Goal: Task Accomplishment & Management: Use online tool/utility

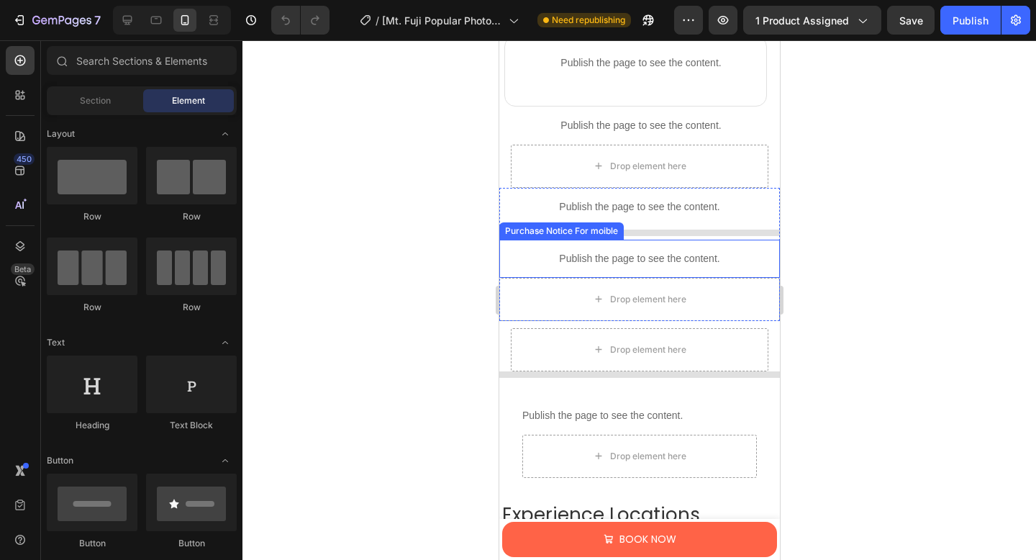
click at [577, 261] on p "Publish the page to see the content." at bounding box center [639, 258] width 266 height 15
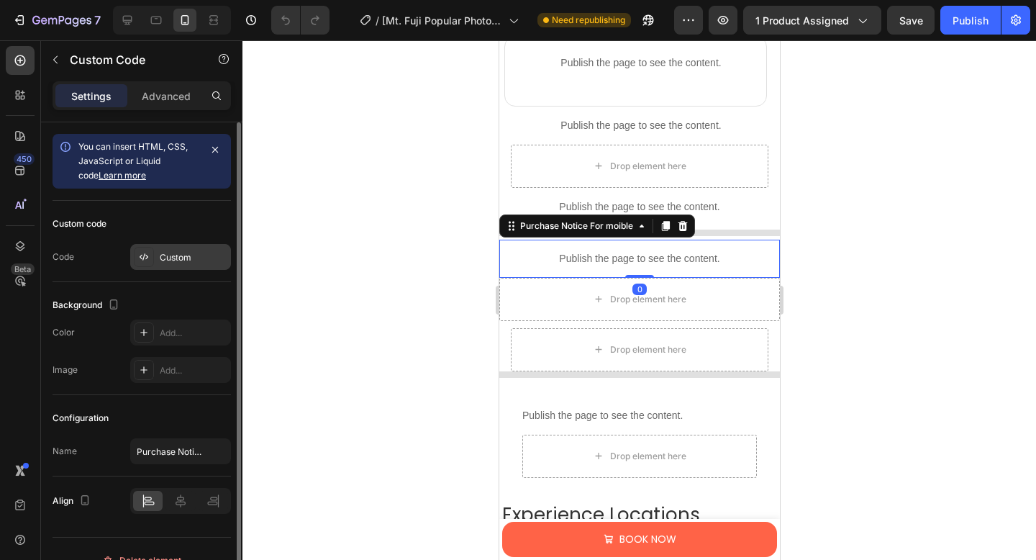
click at [174, 261] on div "Custom" at bounding box center [194, 257] width 68 height 13
click at [147, 260] on icon at bounding box center [144, 257] width 12 height 12
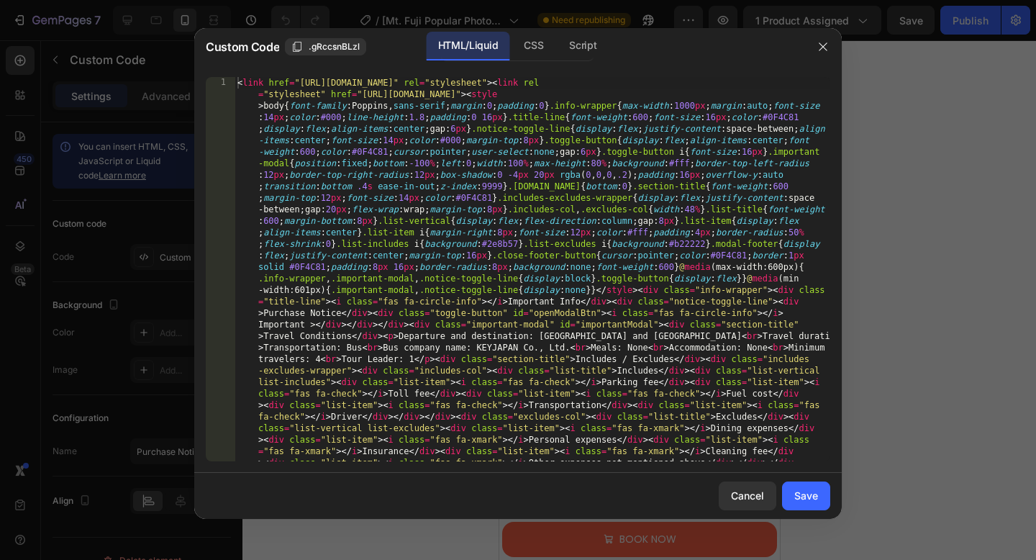
type textarea "<link href="[URL][DOMAIN_NAME]" rel="stylesheet"><link rel="stylesheet" href="[…"
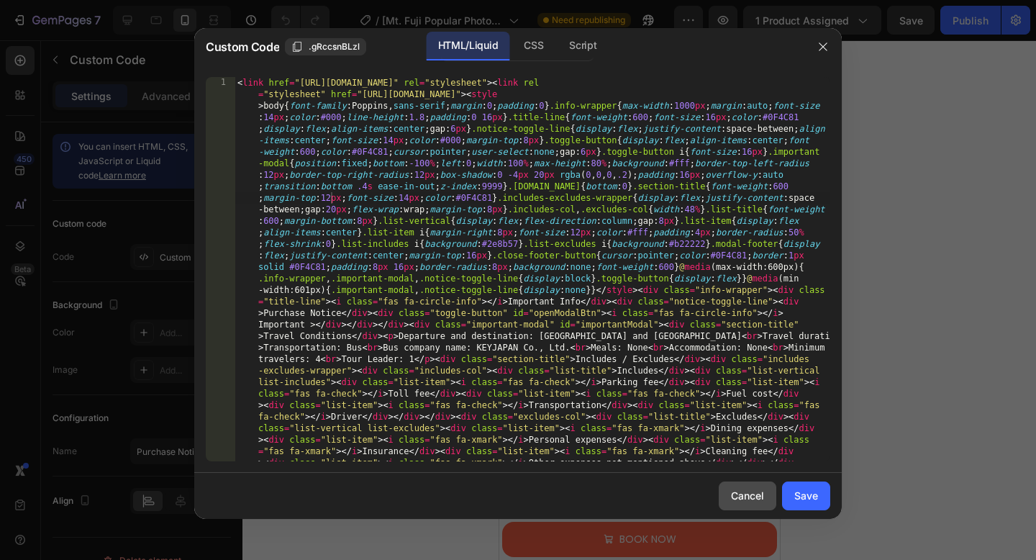
click at [762, 500] on div "Cancel" at bounding box center [747, 495] width 33 height 15
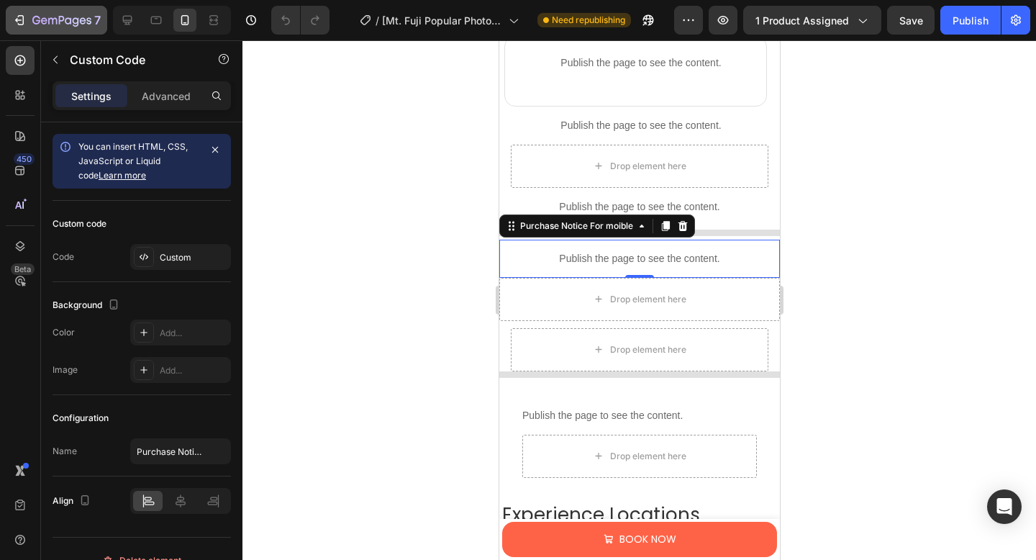
click at [39, 24] on icon "button" at bounding box center [61, 21] width 59 height 12
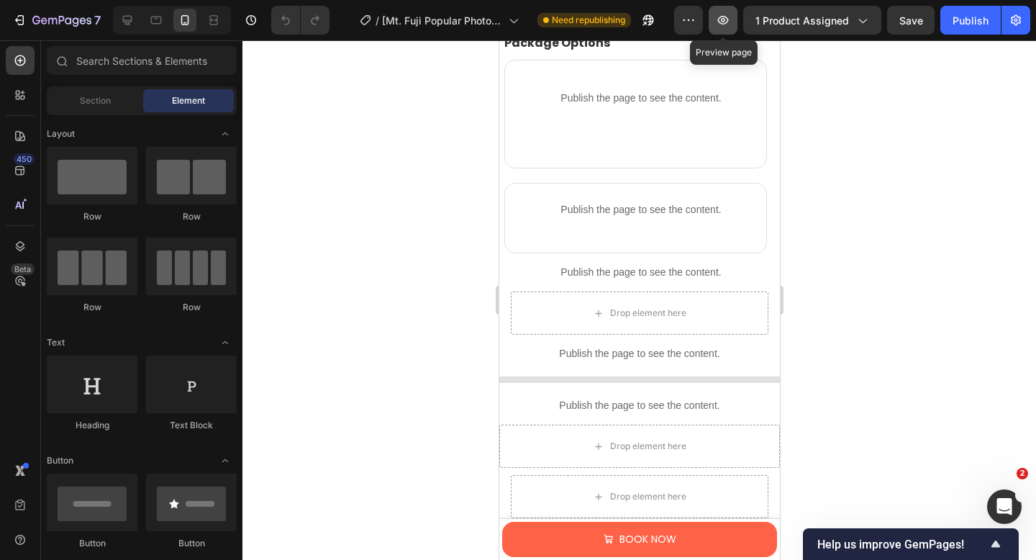
click at [725, 21] on icon "button" at bounding box center [723, 20] width 4 height 4
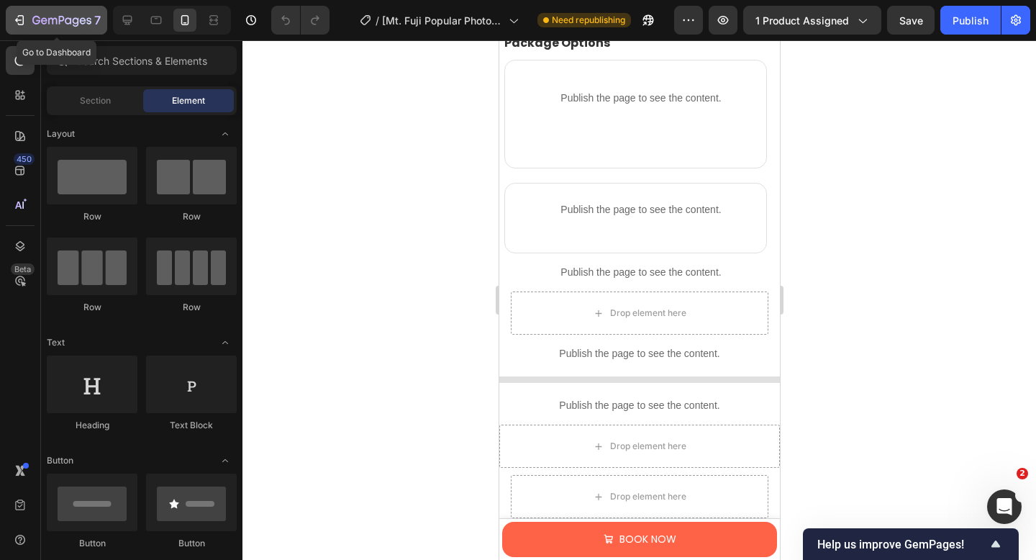
click at [28, 22] on div "7" at bounding box center [56, 20] width 88 height 17
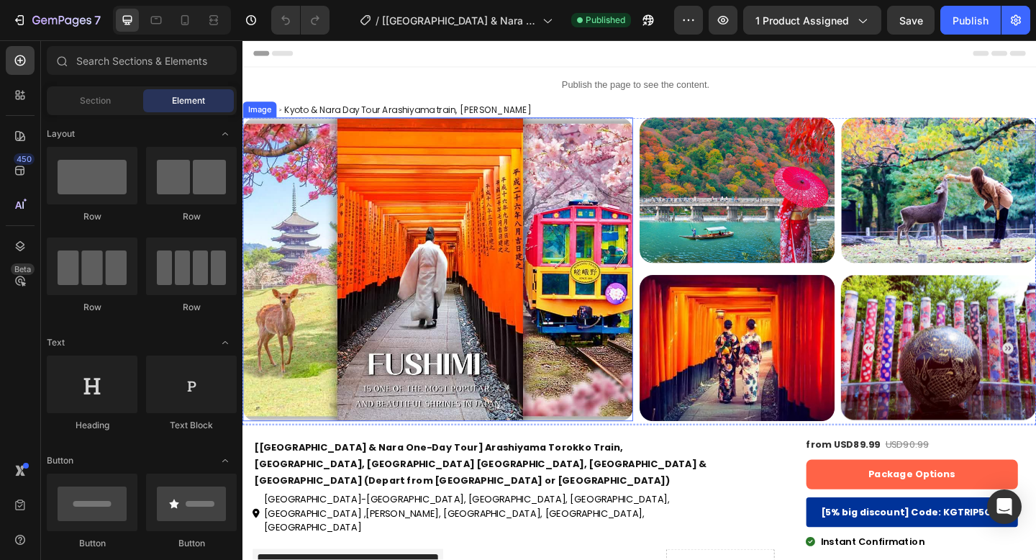
click at [442, 228] on img at bounding box center [454, 289] width 424 height 330
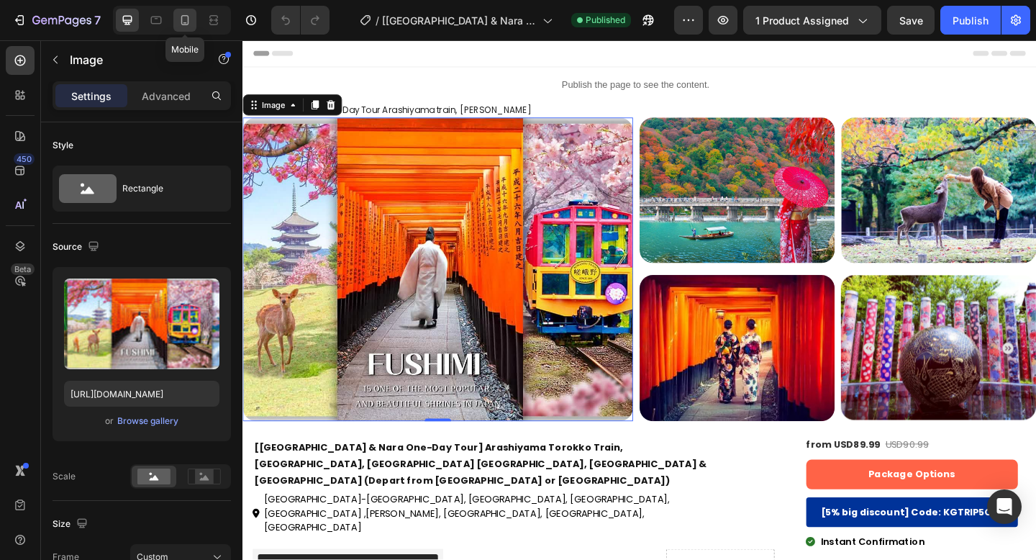
click at [184, 24] on icon at bounding box center [185, 20] width 14 height 14
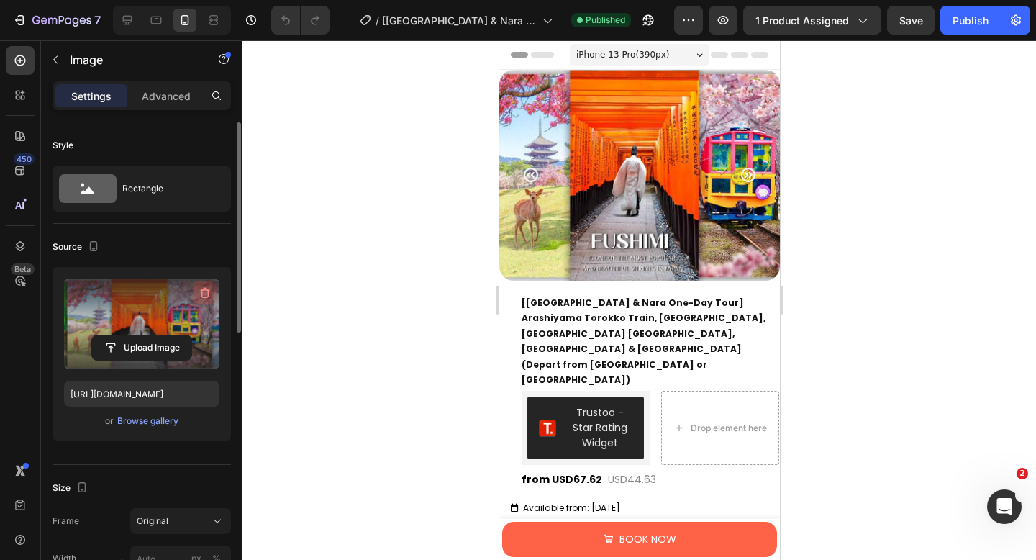
click at [204, 294] on icon "button" at bounding box center [205, 293] width 14 height 14
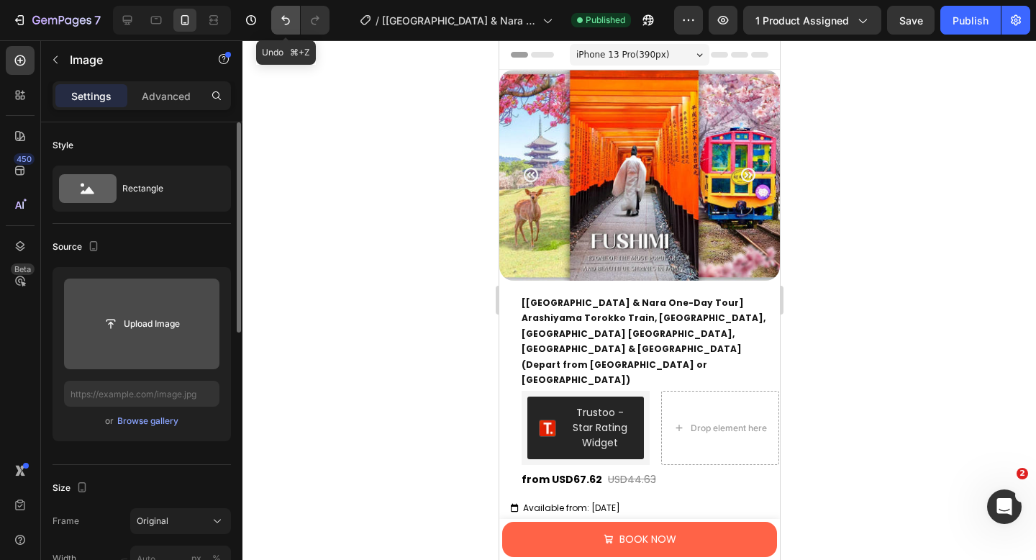
click at [289, 22] on icon "Undo/Redo" at bounding box center [285, 20] width 9 height 9
type input "https://cdn.shopify.com/s/files/1/0676/5353/3890/files/gempages_570564447404295…"
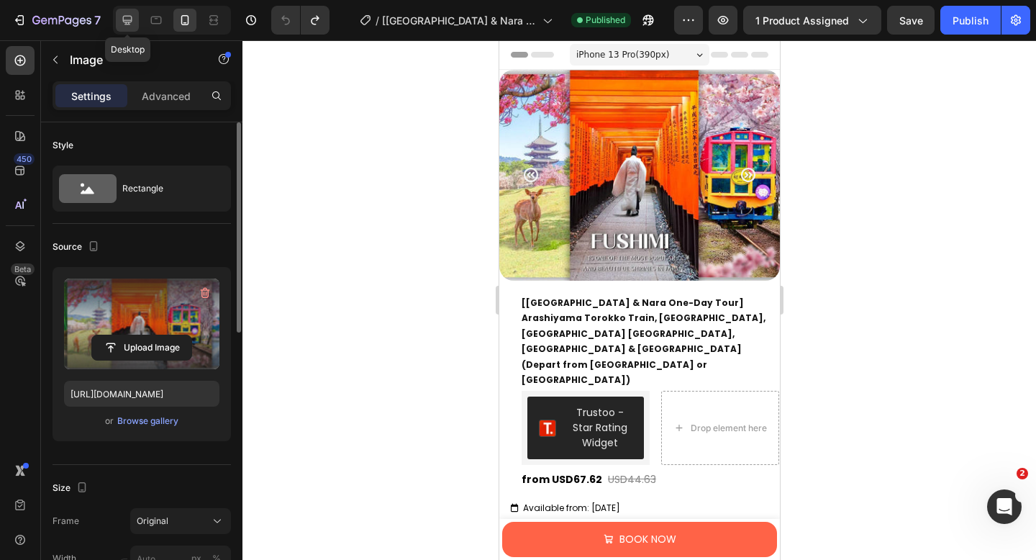
click at [127, 19] on icon at bounding box center [127, 20] width 9 height 9
type input "459"
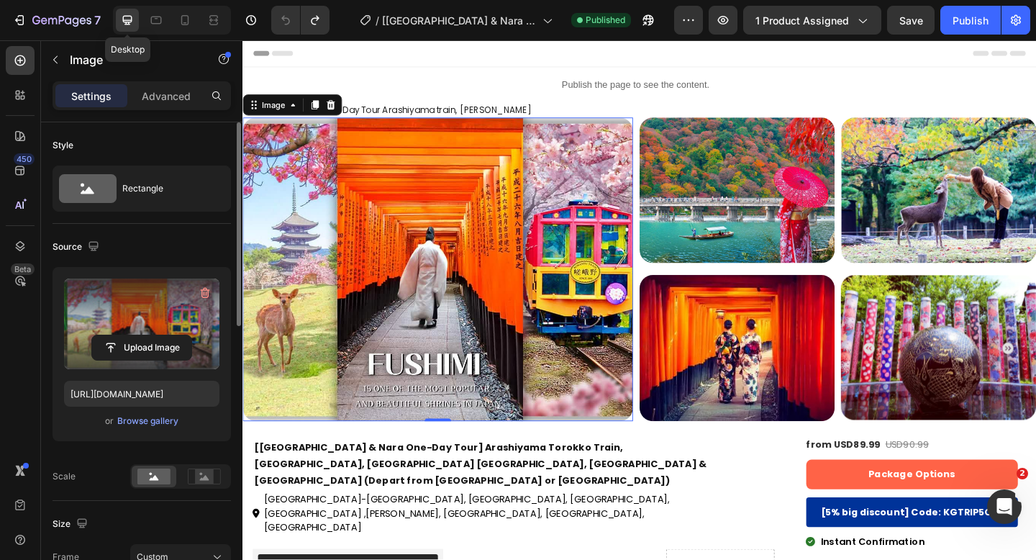
scroll to position [34, 0]
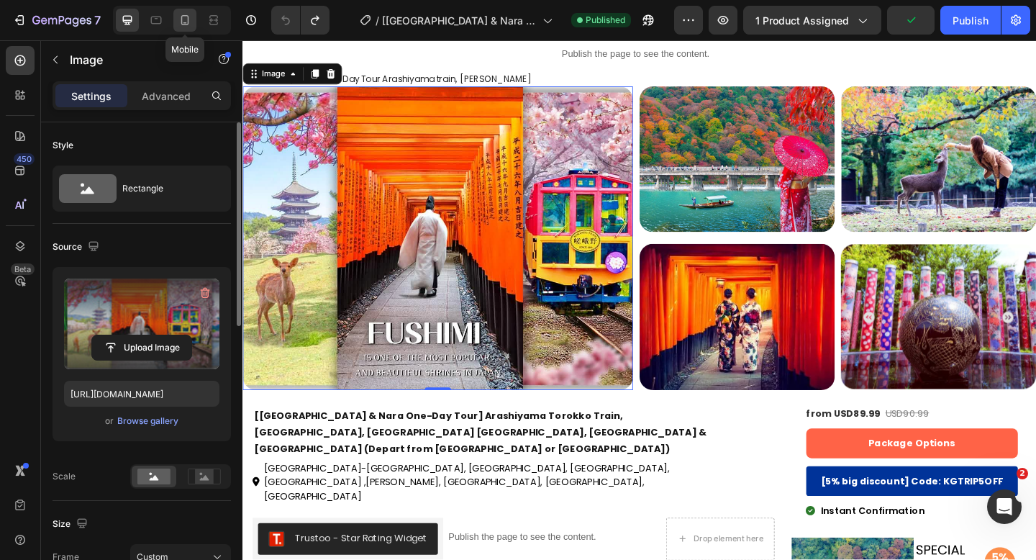
click at [186, 23] on icon at bounding box center [185, 20] width 14 height 14
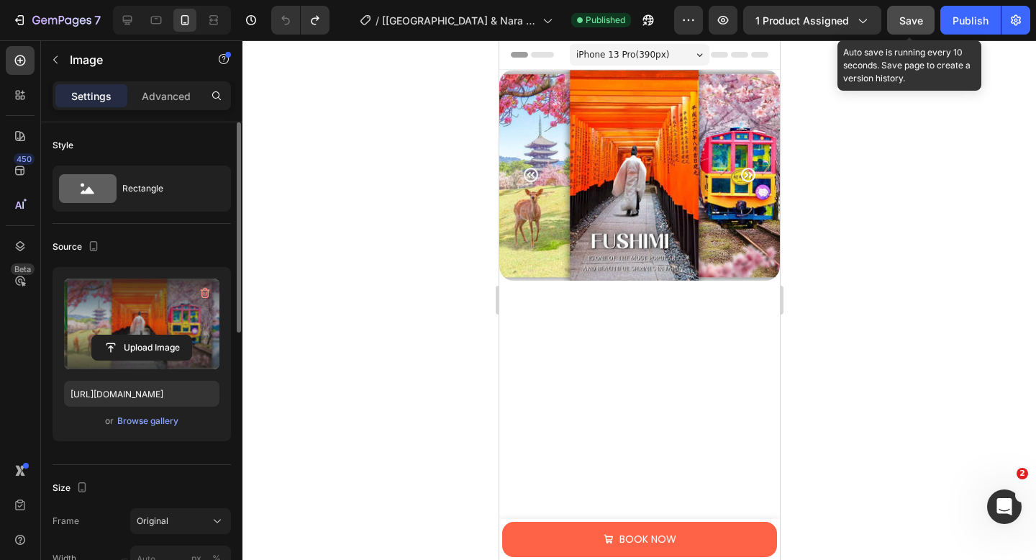
click at [916, 26] on span "Save" at bounding box center [911, 20] width 24 height 12
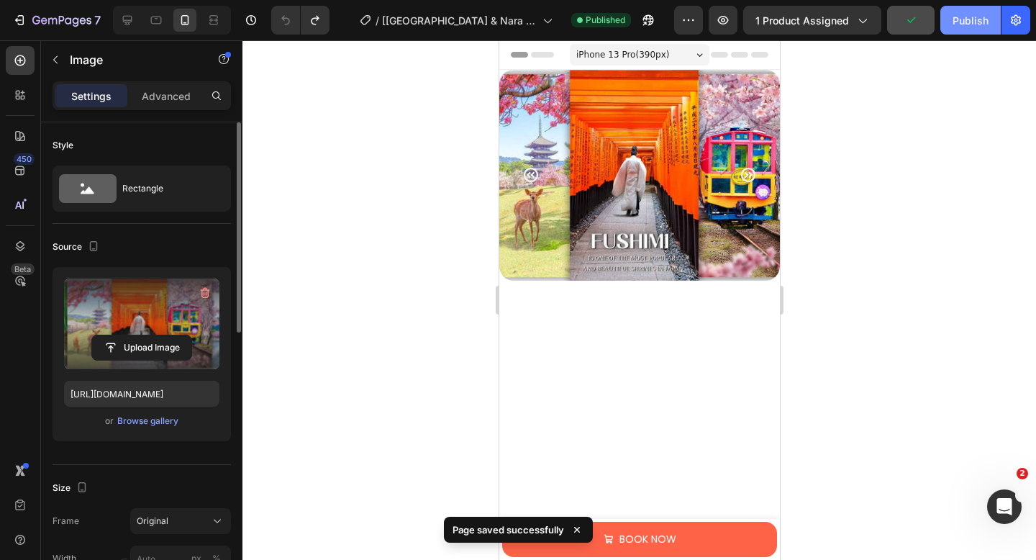
click at [968, 18] on div "Publish" at bounding box center [970, 20] width 36 height 15
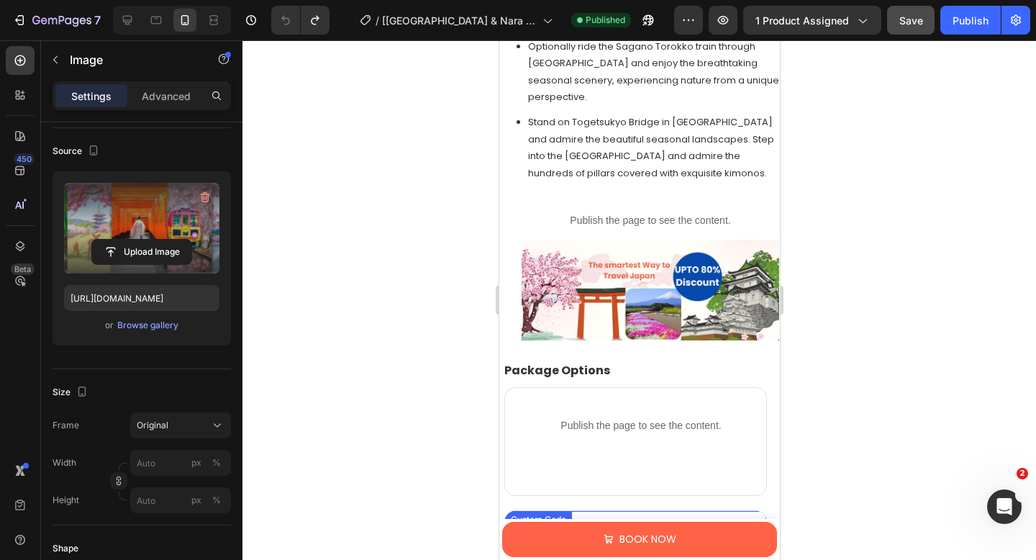
scroll to position [2028, 0]
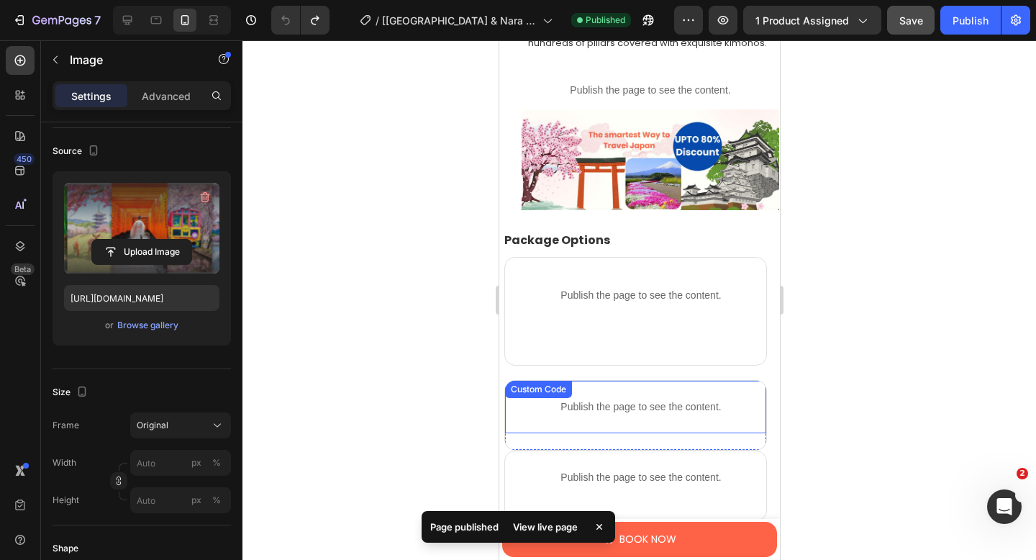
click at [604, 380] on div "Publish the page to see the content. Custom Code" at bounding box center [634, 406] width 261 height 53
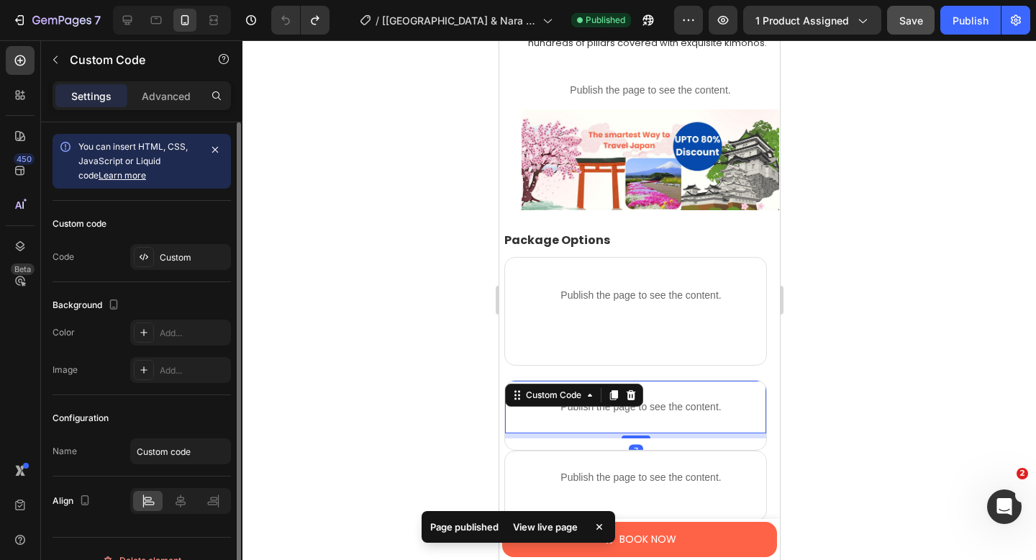
scroll to position [2082, 0]
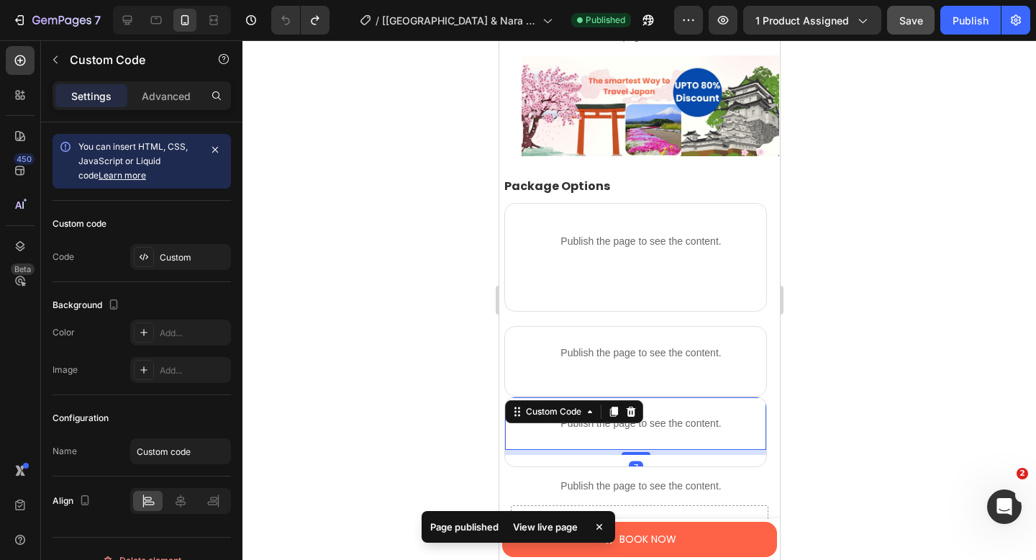
click at [620, 402] on div "Publish the page to see the content. Custom Code 7" at bounding box center [634, 423] width 261 height 53
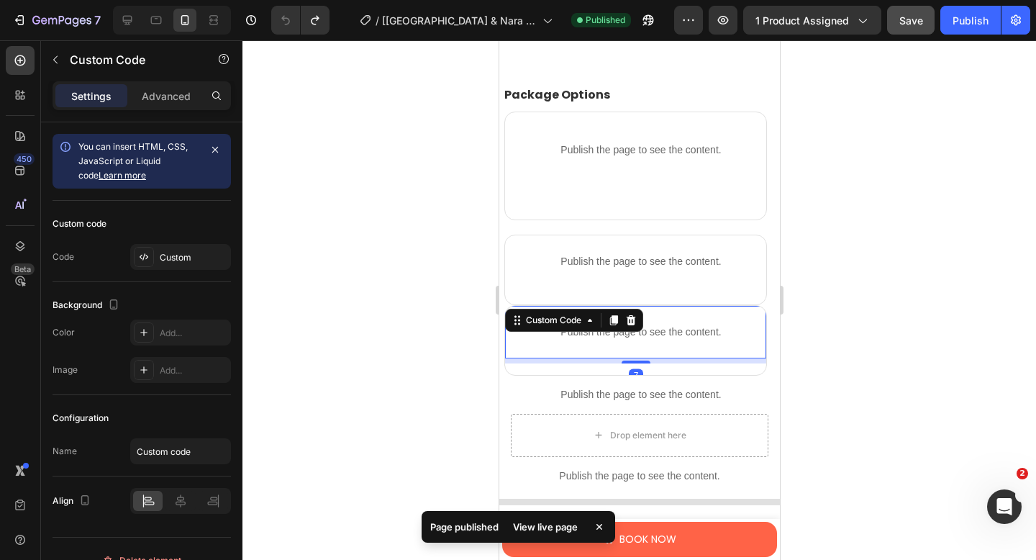
scroll to position [2241, 0]
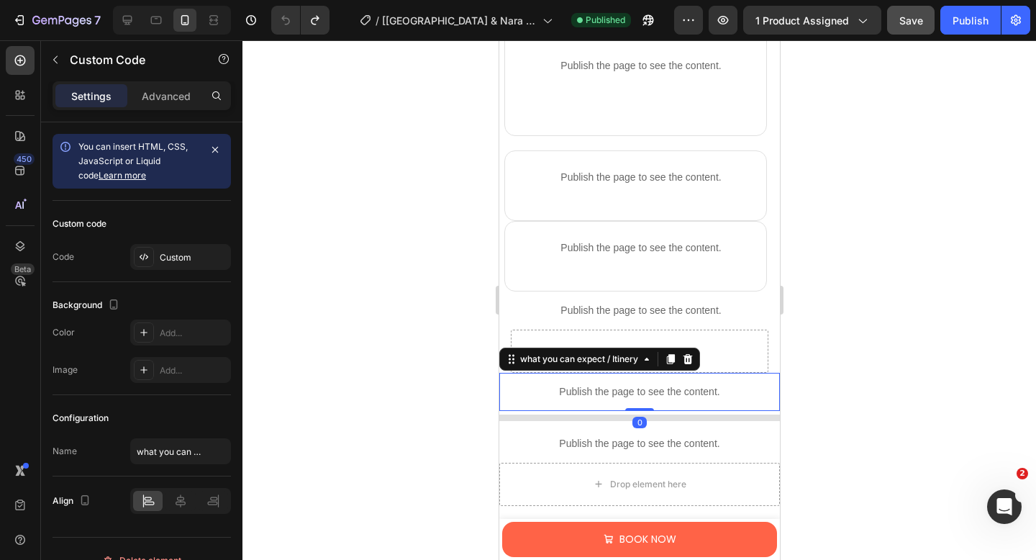
click at [622, 388] on p "Publish the page to see the content." at bounding box center [638, 391] width 281 height 15
click at [574, 303] on p "Publish the page to see the content." at bounding box center [640, 310] width 255 height 15
click at [567, 394] on p "Publish the page to see the content." at bounding box center [638, 391] width 281 height 15
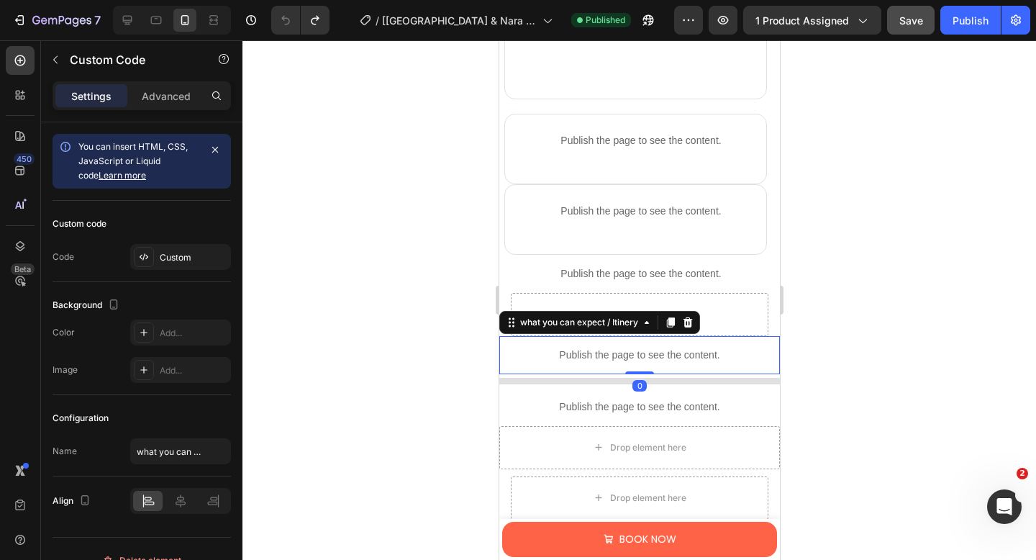
scroll to position [2355, 0]
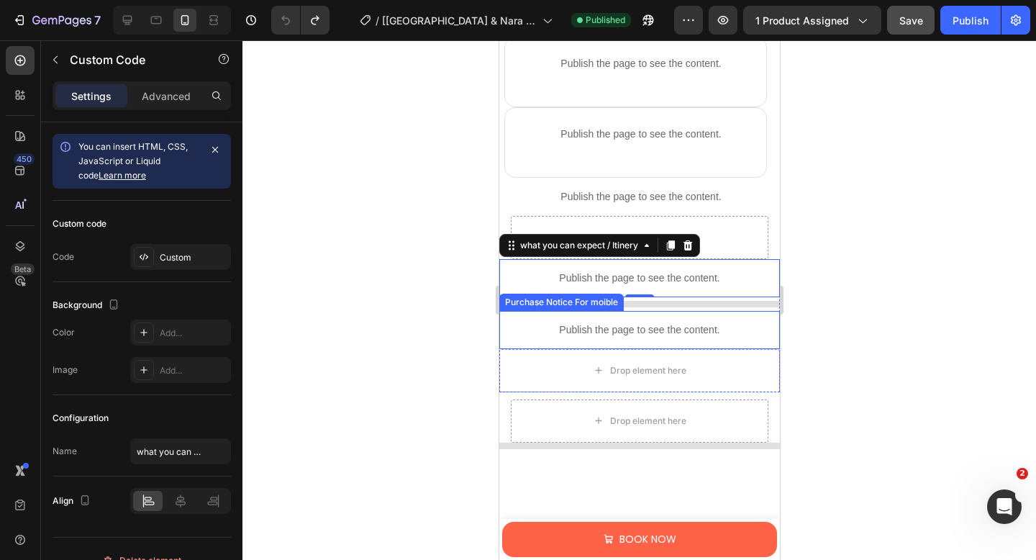
click at [575, 327] on p "Publish the page to see the content." at bounding box center [638, 329] width 281 height 15
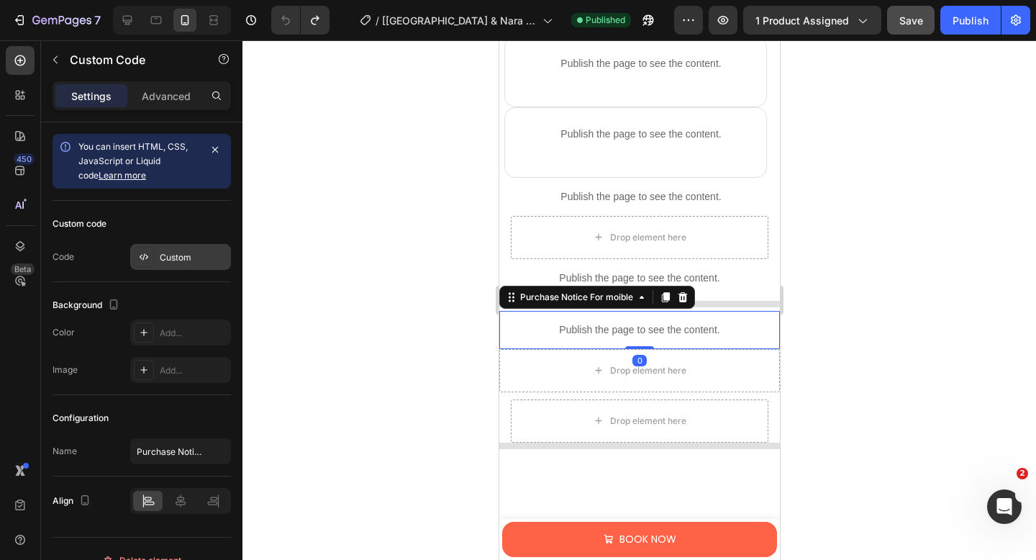
click at [165, 252] on div "Custom" at bounding box center [194, 257] width 68 height 13
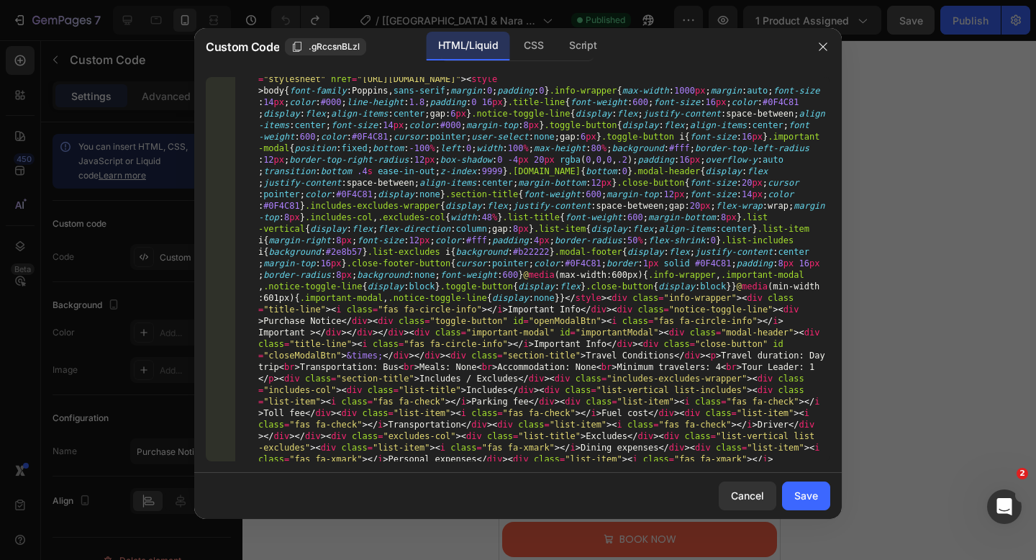
scroll to position [0, 0]
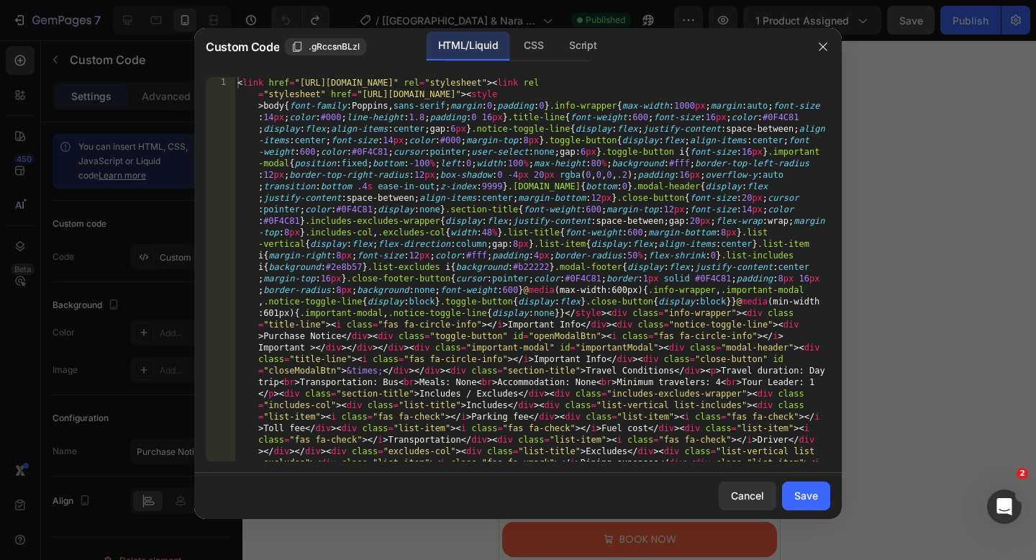
type textarea "<link href="[URL][DOMAIN_NAME]" rel="stylesheet"><link rel="stylesheet" href="[…"
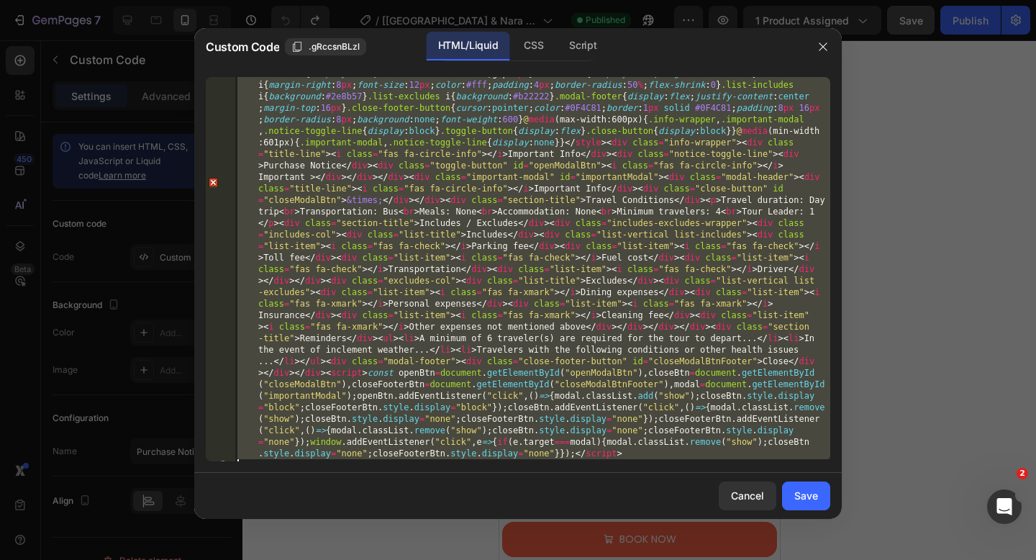
scroll to position [180, 0]
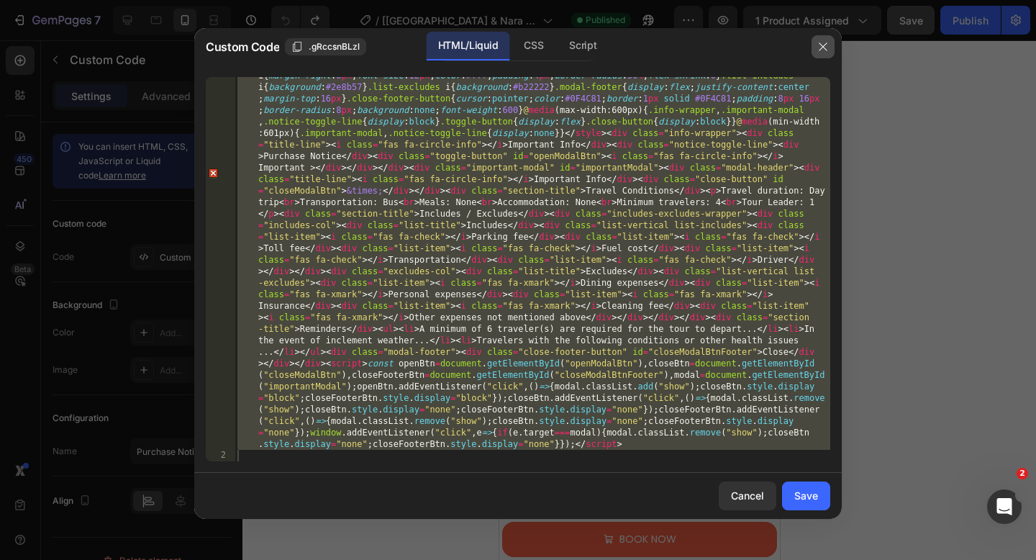
click at [819, 43] on icon "button" at bounding box center [823, 47] width 12 height 12
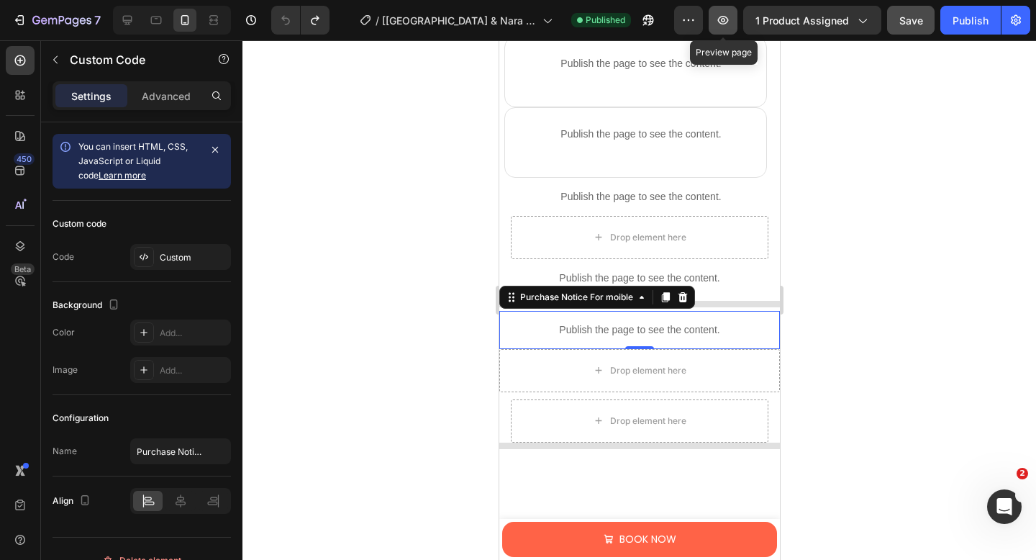
click at [718, 24] on icon "button" at bounding box center [723, 20] width 14 height 14
click at [552, 319] on div "Publish the page to see the content." at bounding box center [638, 330] width 281 height 38
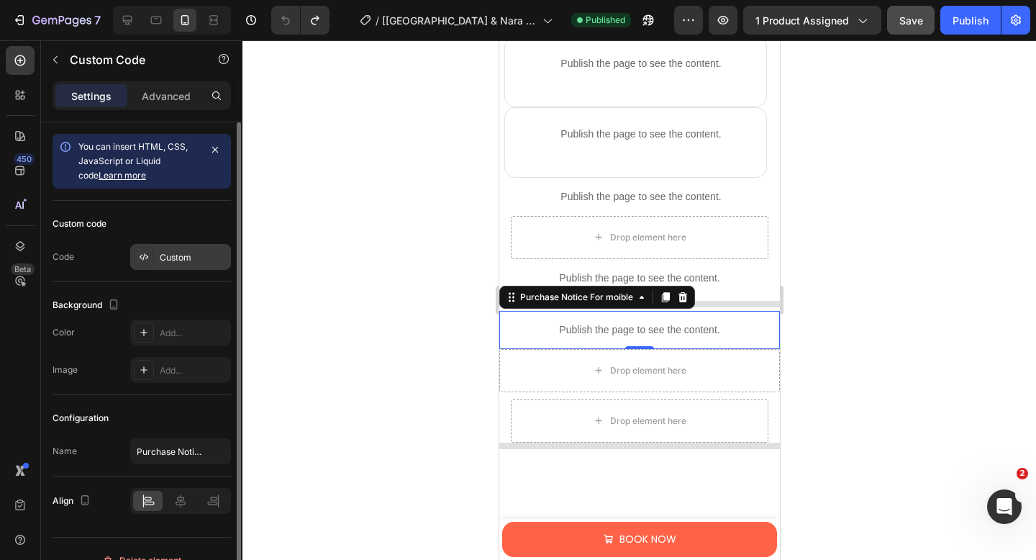
click at [173, 257] on div "Custom" at bounding box center [194, 257] width 68 height 13
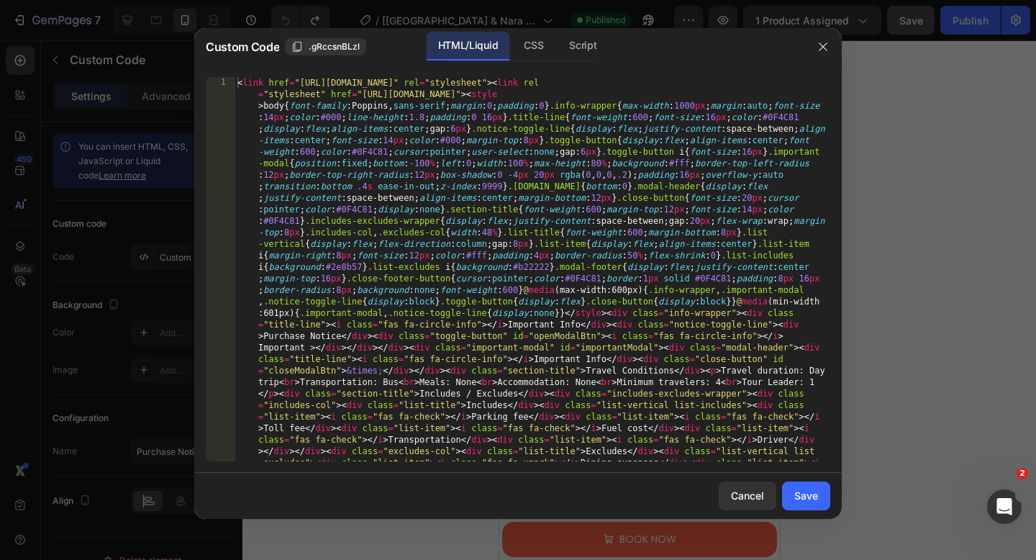
type textarea "<link href="[URL][DOMAIN_NAME]" rel="stylesheet"><link rel="stylesheet" href="[…"
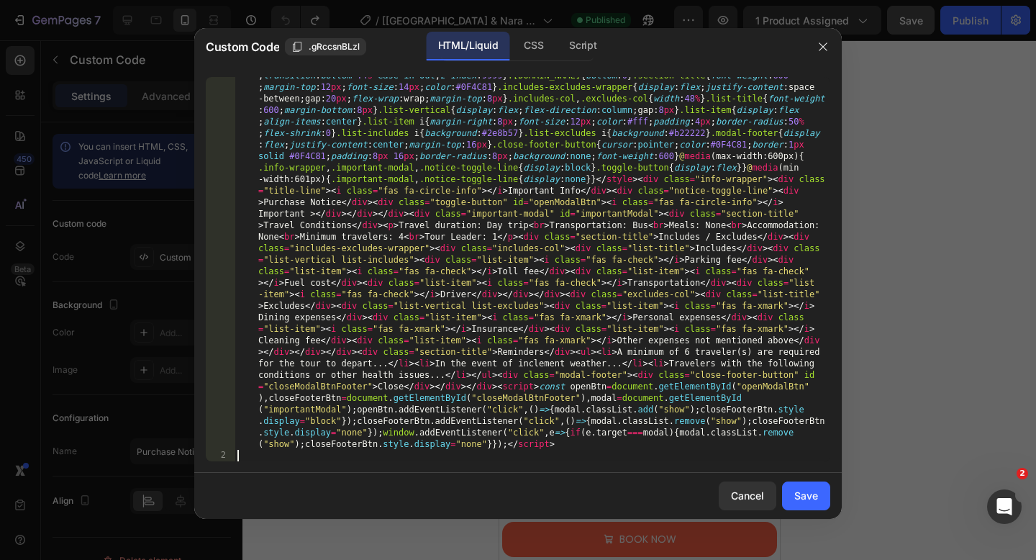
scroll to position [111, 0]
click at [804, 497] on div "Save" at bounding box center [806, 495] width 24 height 15
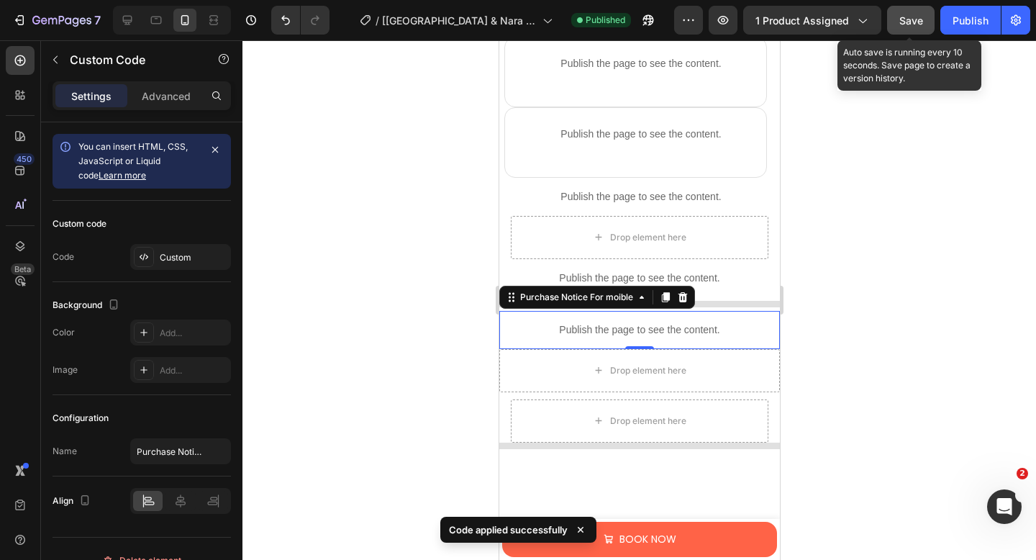
click at [904, 22] on span "Save" at bounding box center [911, 20] width 24 height 12
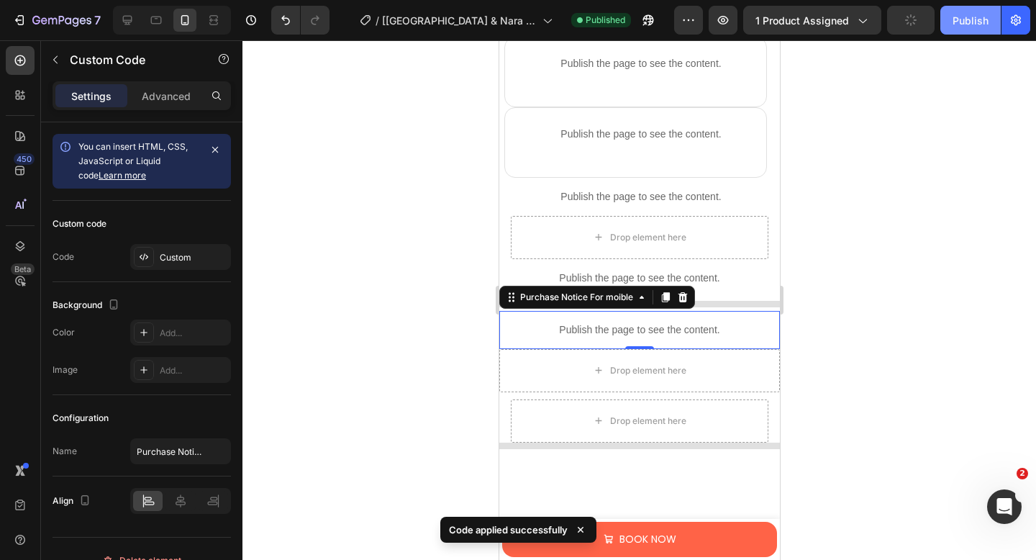
click at [973, 16] on div "Publish" at bounding box center [970, 20] width 36 height 15
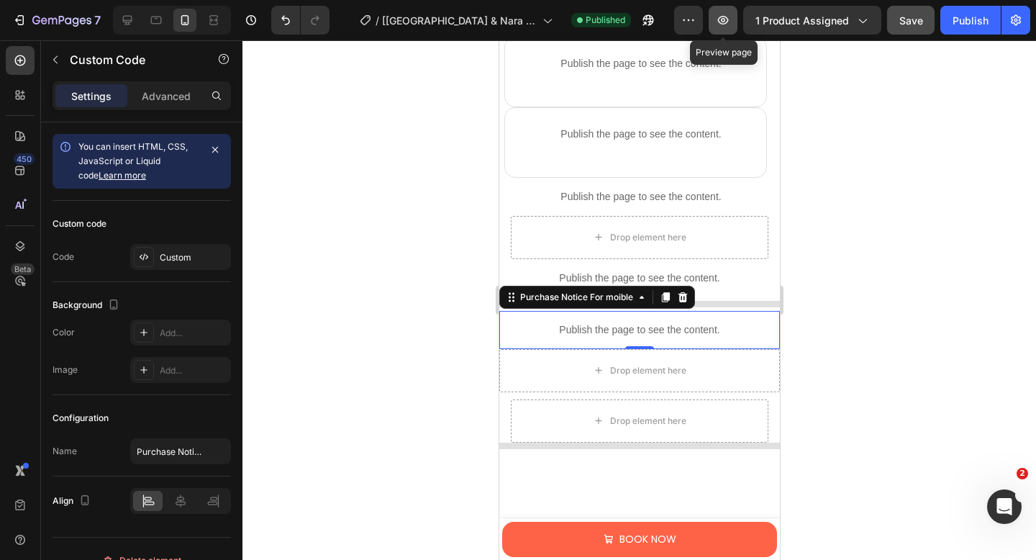
click at [721, 20] on icon "button" at bounding box center [723, 20] width 14 height 14
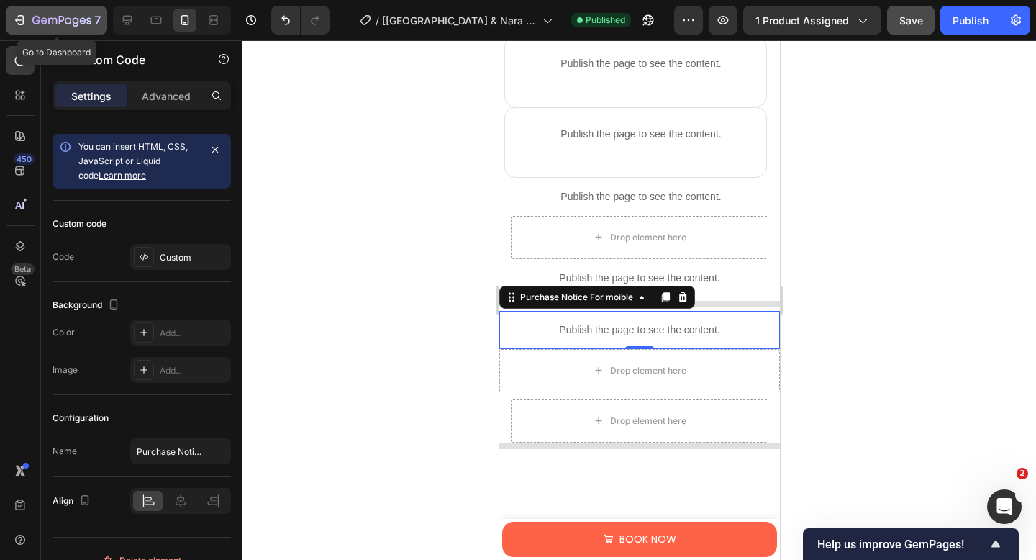
click at [21, 15] on icon "button" at bounding box center [21, 20] width 6 height 10
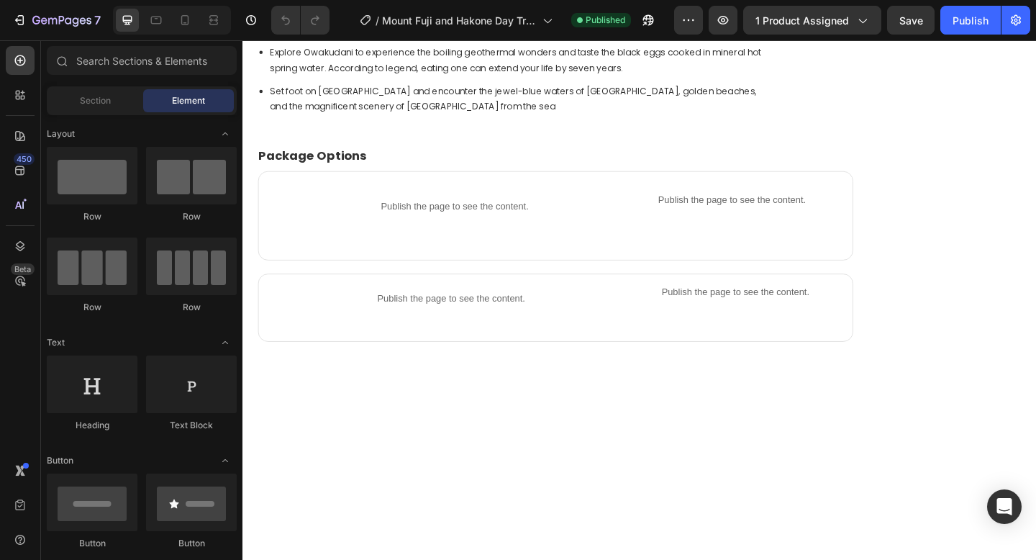
scroll to position [1026, 0]
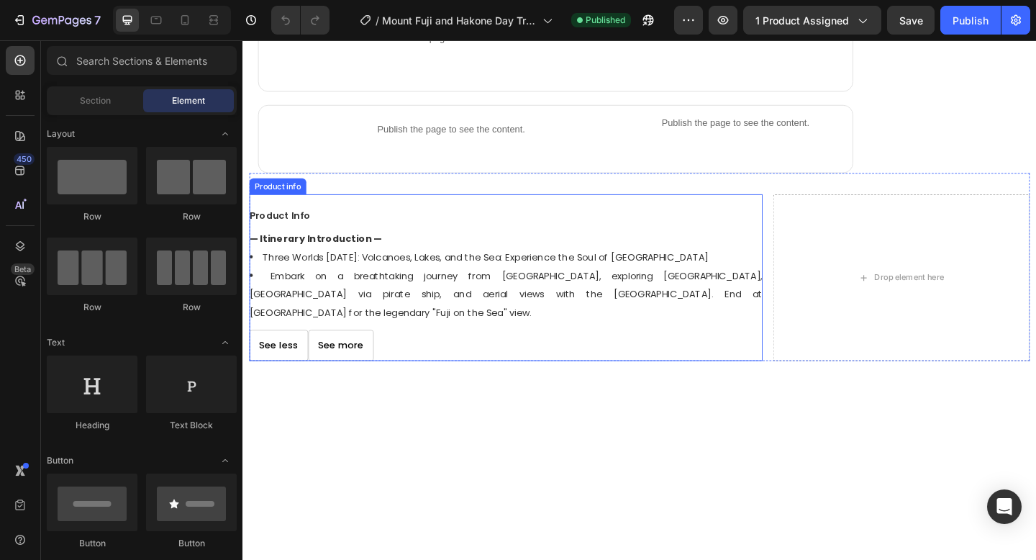
click at [510, 309] on li "Embark on a breathtaking journey from [GEOGRAPHIC_DATA], exploring [GEOGRAPHIC_…" at bounding box center [529, 316] width 558 height 60
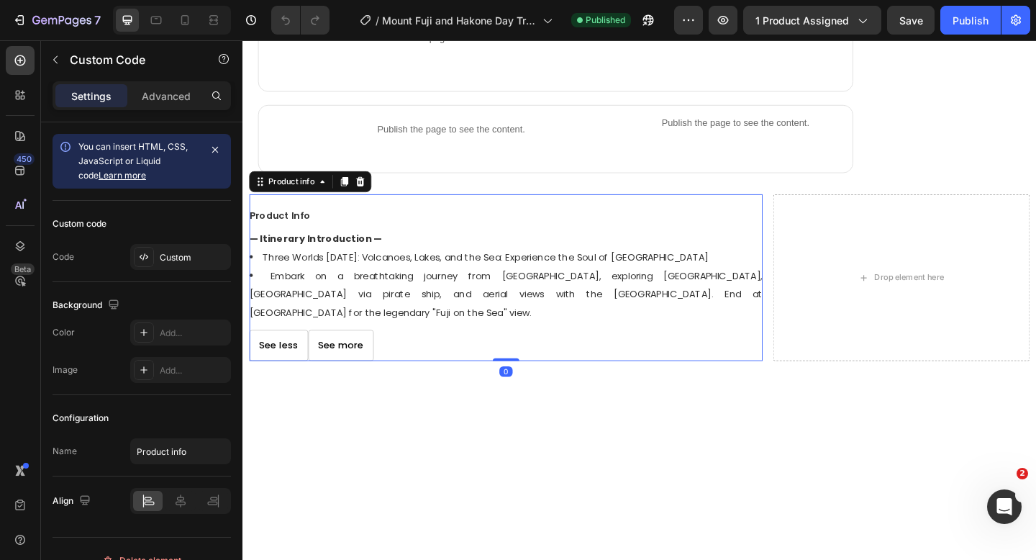
scroll to position [0, 0]
click at [178, 27] on icon at bounding box center [185, 20] width 14 height 14
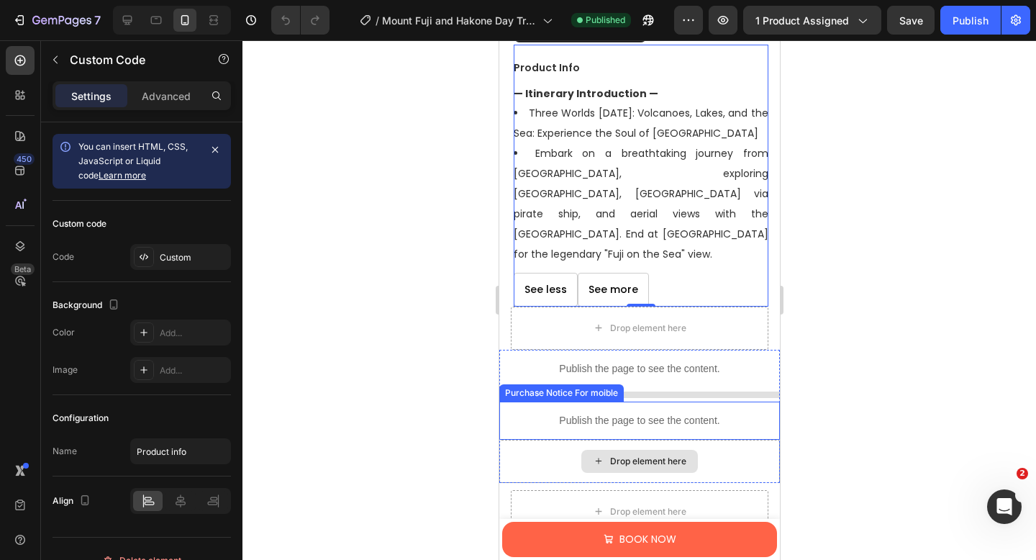
scroll to position [1519, 0]
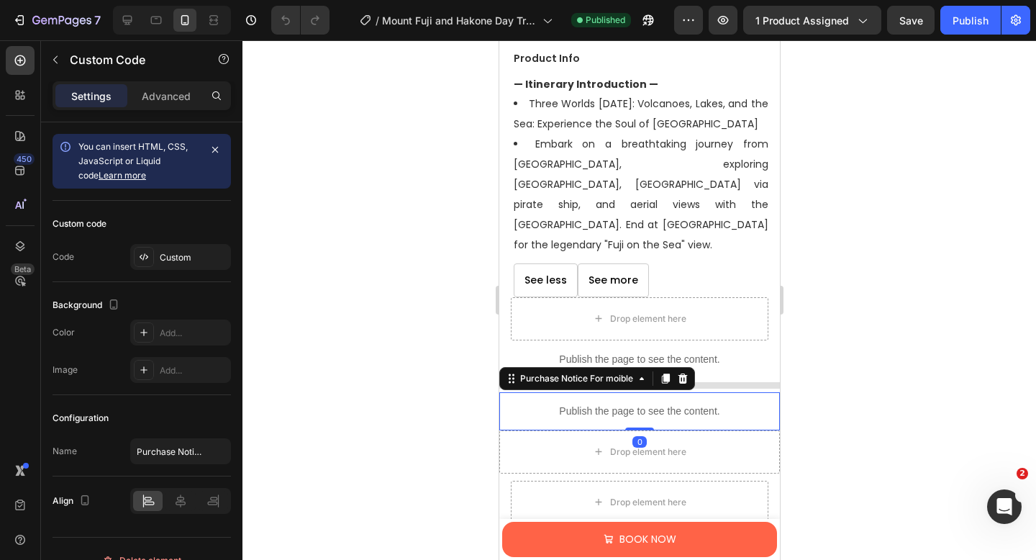
click at [624, 398] on div "Publish the page to see the content." at bounding box center [638, 411] width 281 height 38
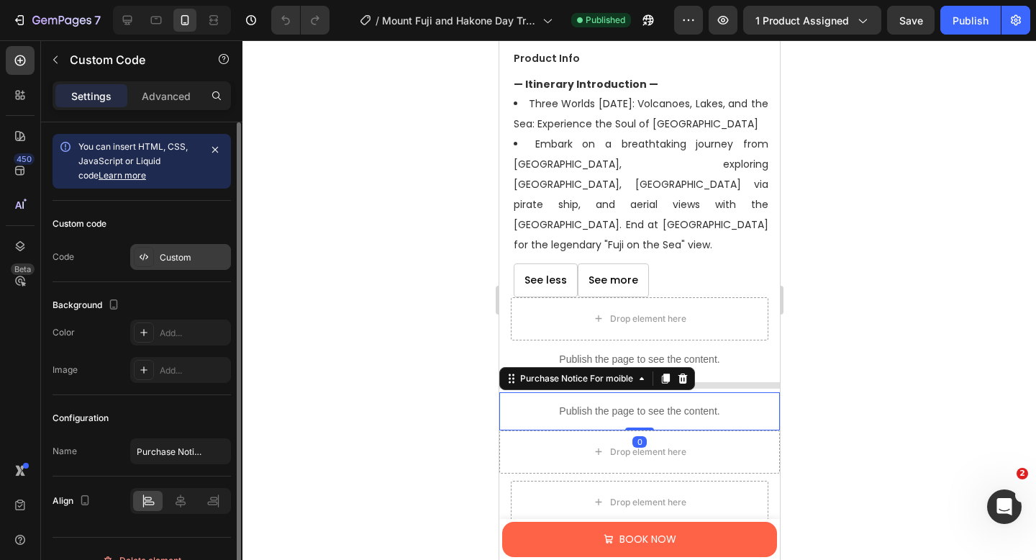
click at [198, 263] on div "Custom" at bounding box center [180, 257] width 101 height 26
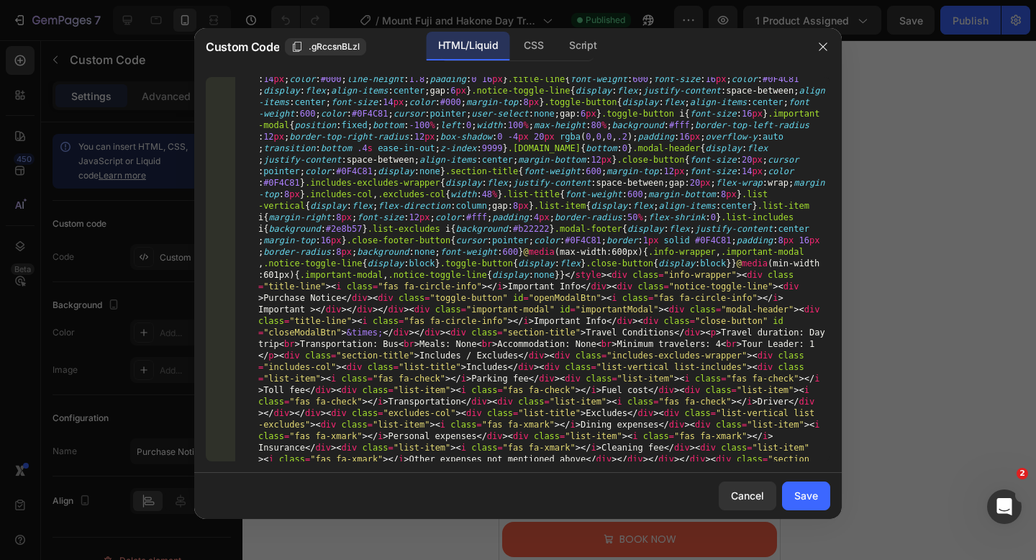
scroll to position [0, 0]
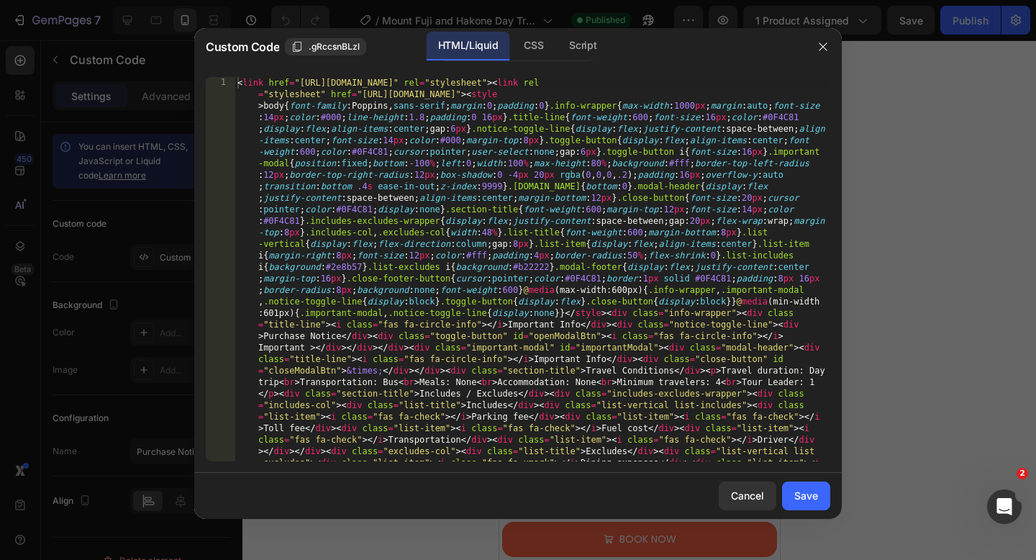
type textarea "<link href="[URL][DOMAIN_NAME]" rel="stylesheet"><link rel="stylesheet" href="[…"
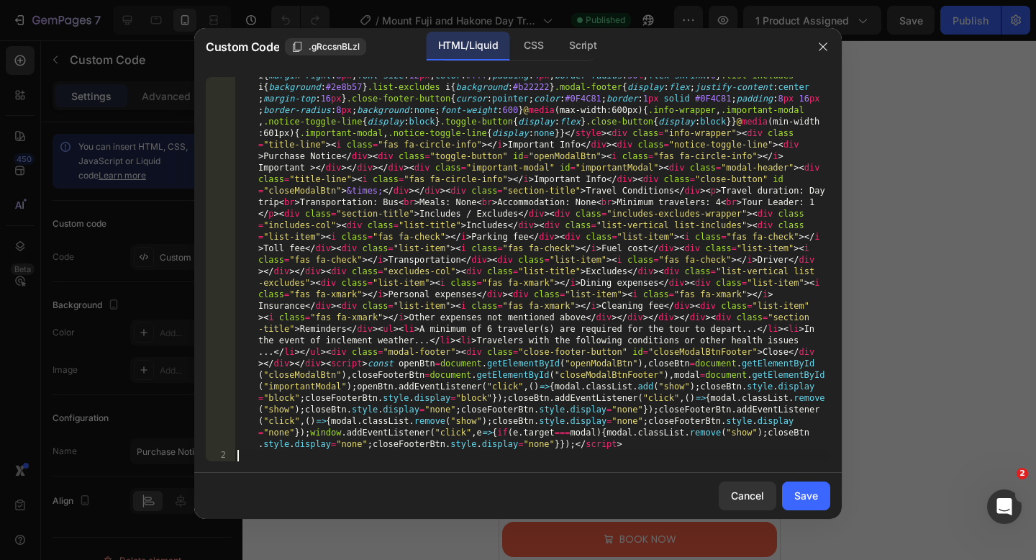
scroll to position [180, 0]
click at [801, 493] on div "Save" at bounding box center [806, 495] width 24 height 15
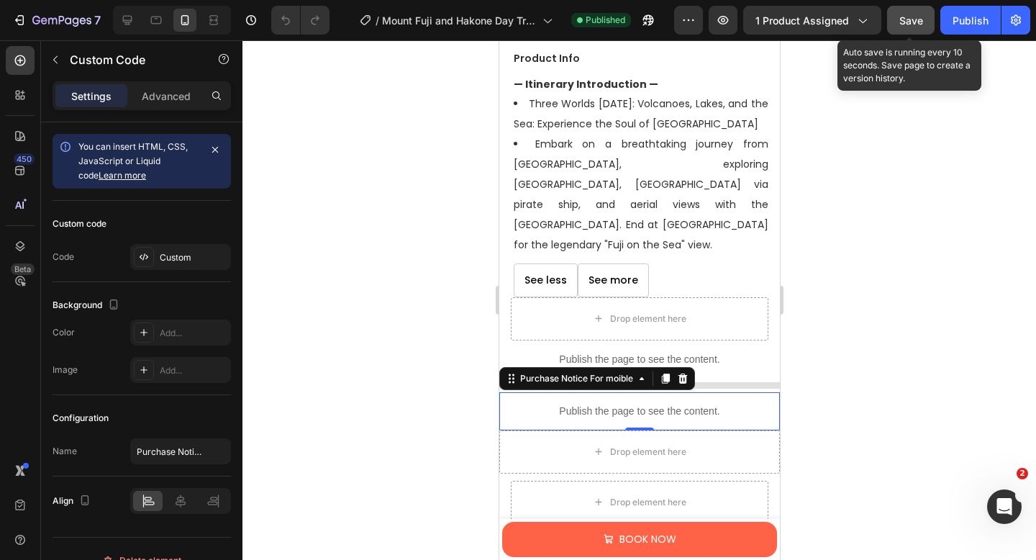
click at [902, 21] on span "Save" at bounding box center [911, 20] width 24 height 12
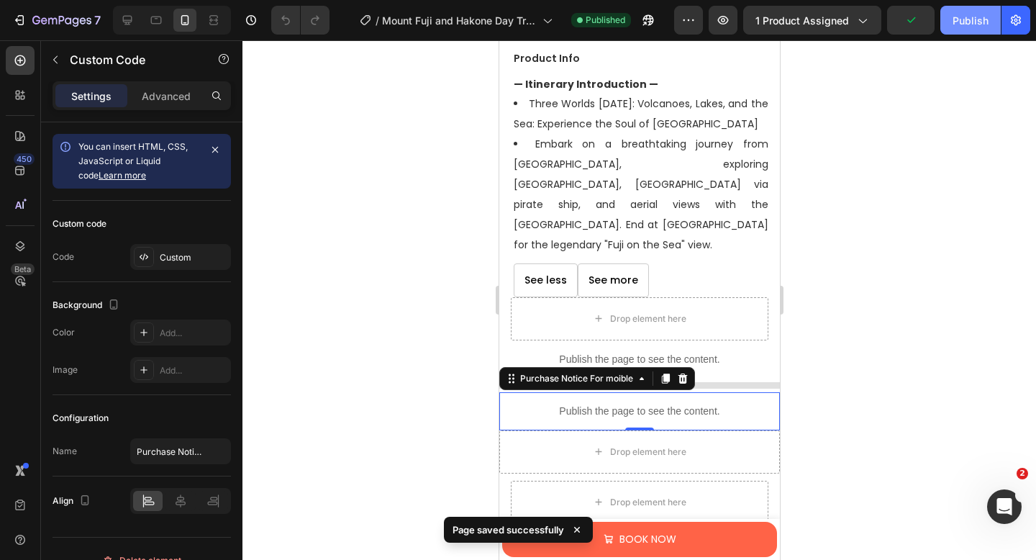
click at [953, 16] on div "Publish" at bounding box center [970, 20] width 36 height 15
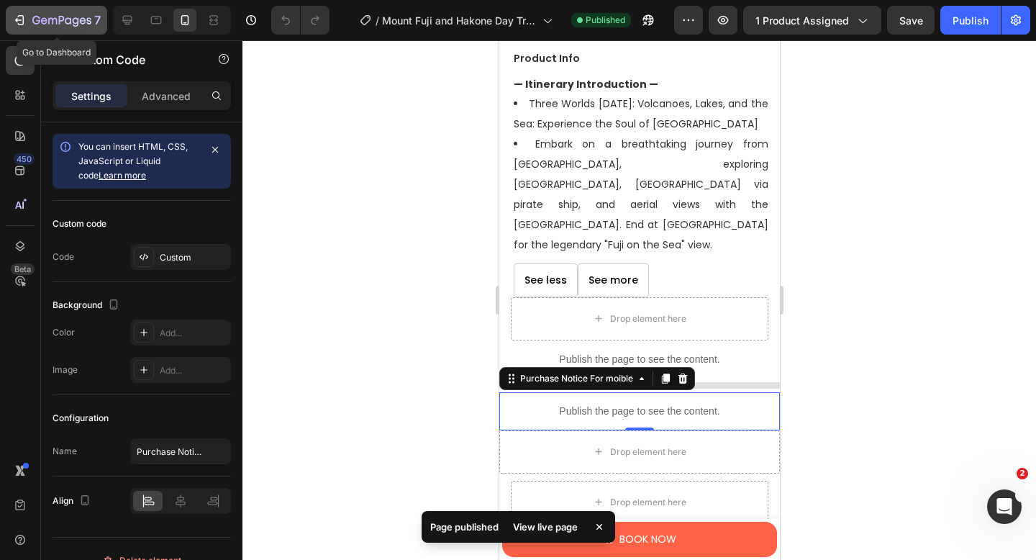
click at [59, 26] on icon "button" at bounding box center [61, 21] width 59 height 12
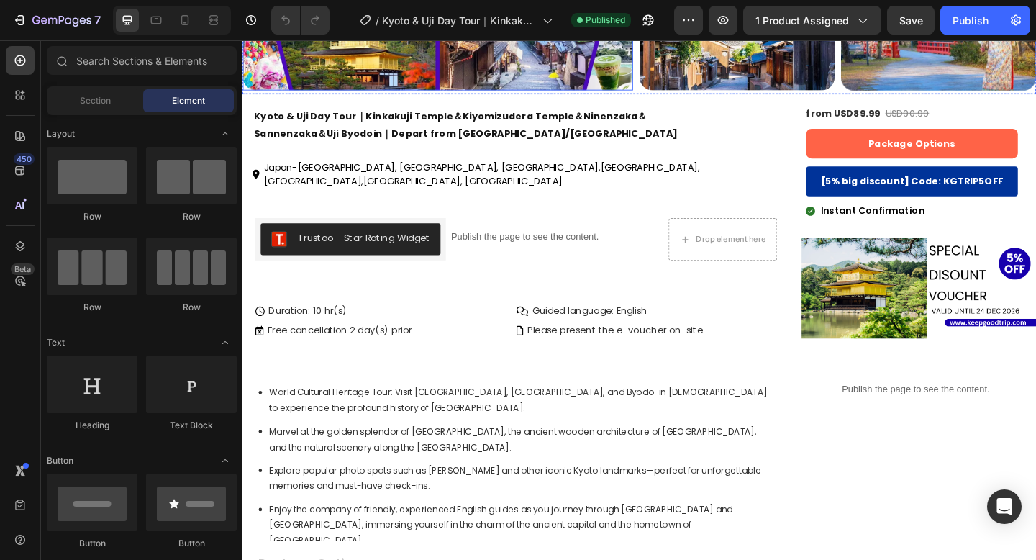
scroll to position [411, 0]
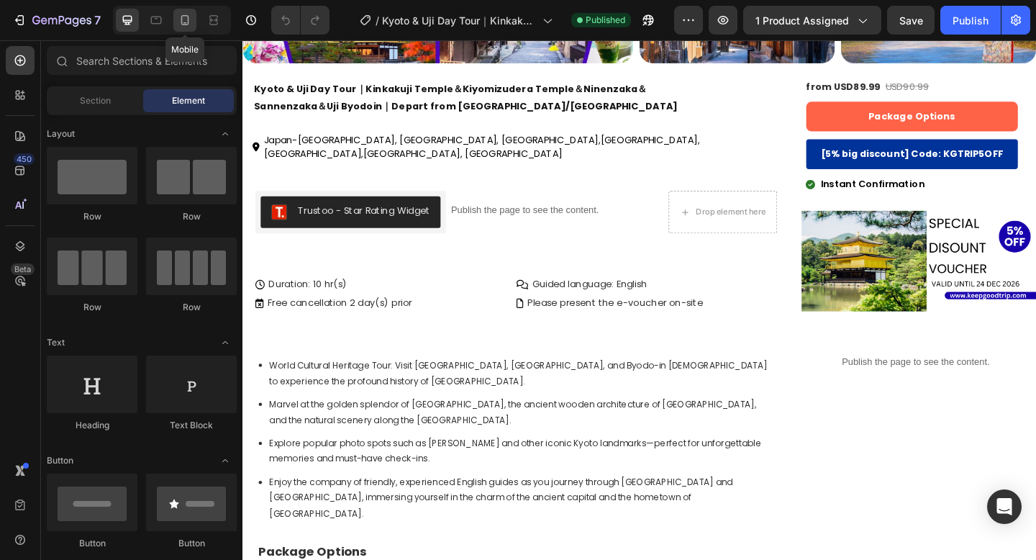
click at [183, 22] on icon at bounding box center [185, 20] width 14 height 14
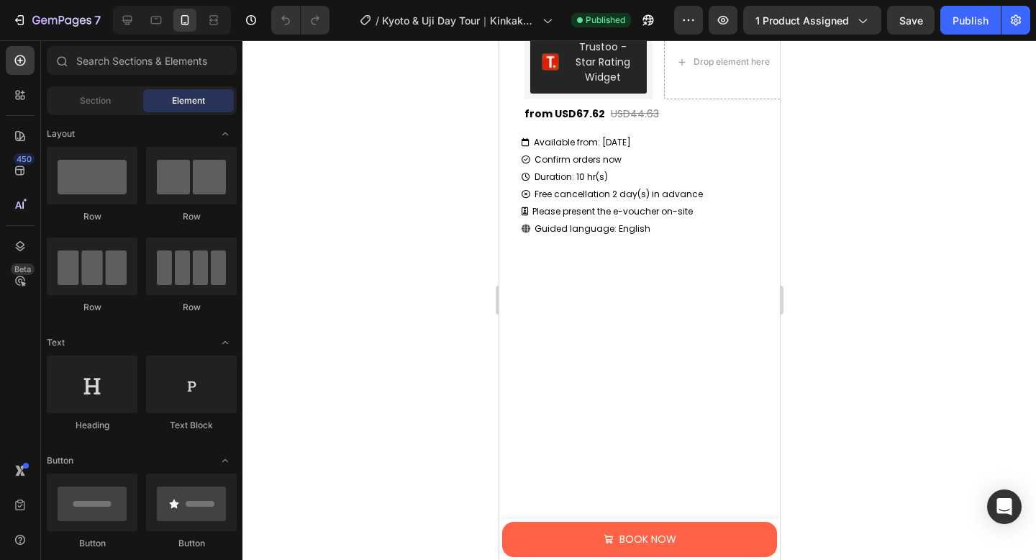
click at [619, 240] on div at bounding box center [638, 516] width 281 height 552
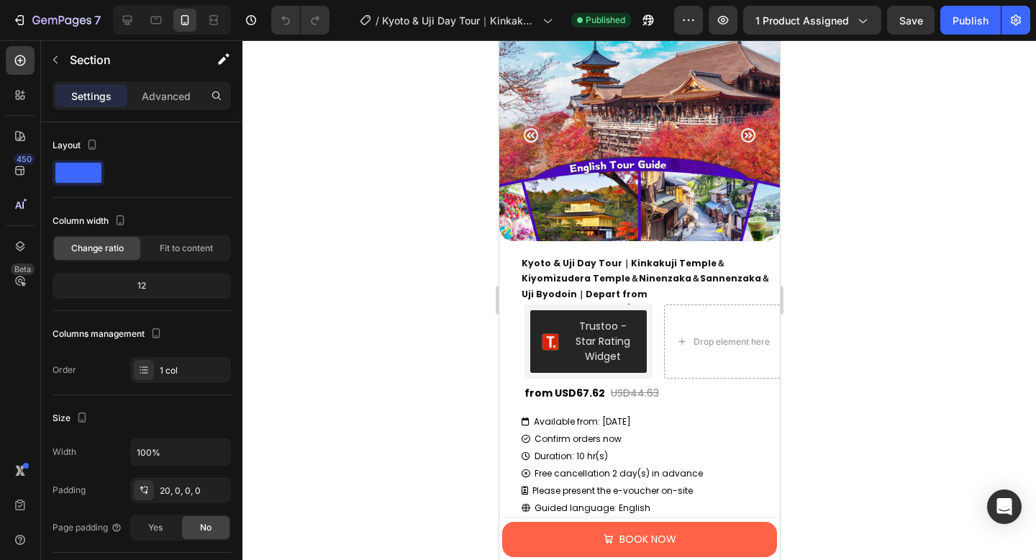
scroll to position [411, 0]
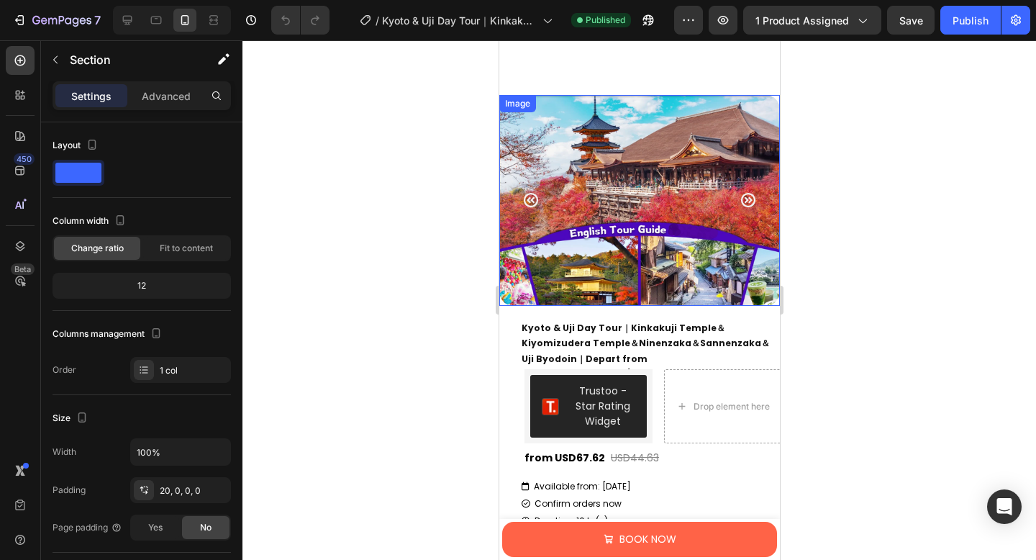
click at [616, 203] on img at bounding box center [638, 200] width 281 height 211
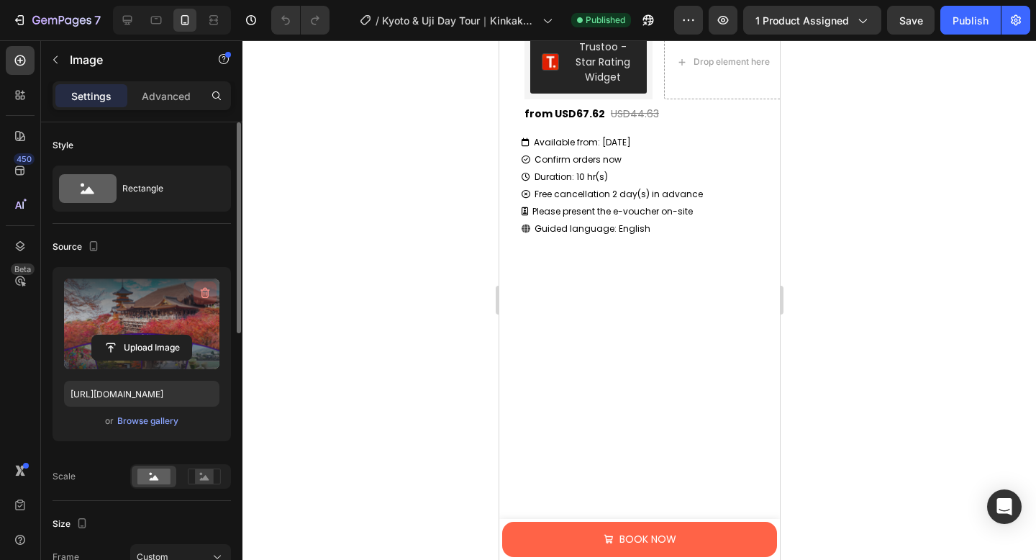
click at [203, 293] on icon "button" at bounding box center [205, 293] width 14 height 14
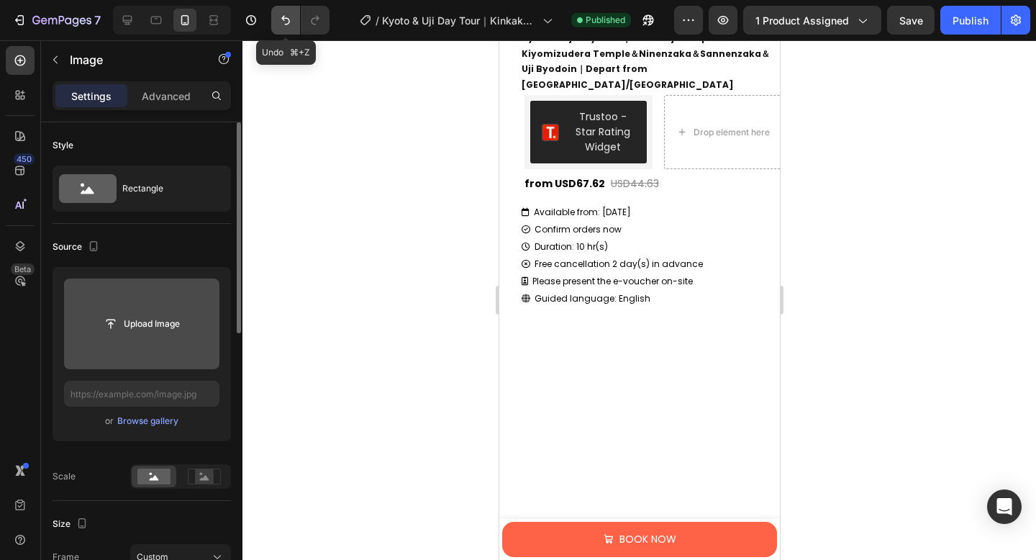
click at [286, 24] on icon "Undo/Redo" at bounding box center [285, 20] width 14 height 14
type input "https://cdn.shopify.com/s/files/1/0676/5353/3890/files/gempages_570564447404295…"
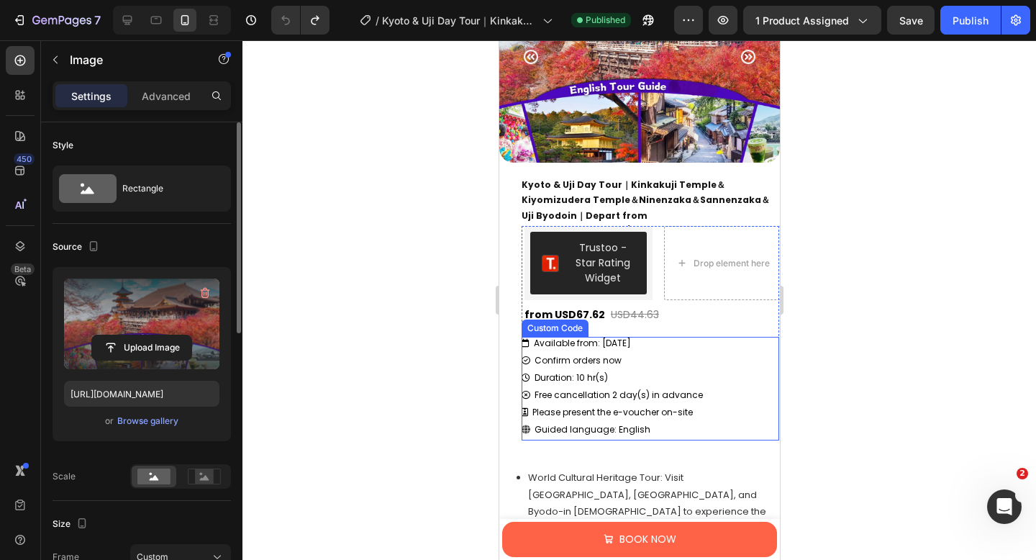
scroll to position [529, 0]
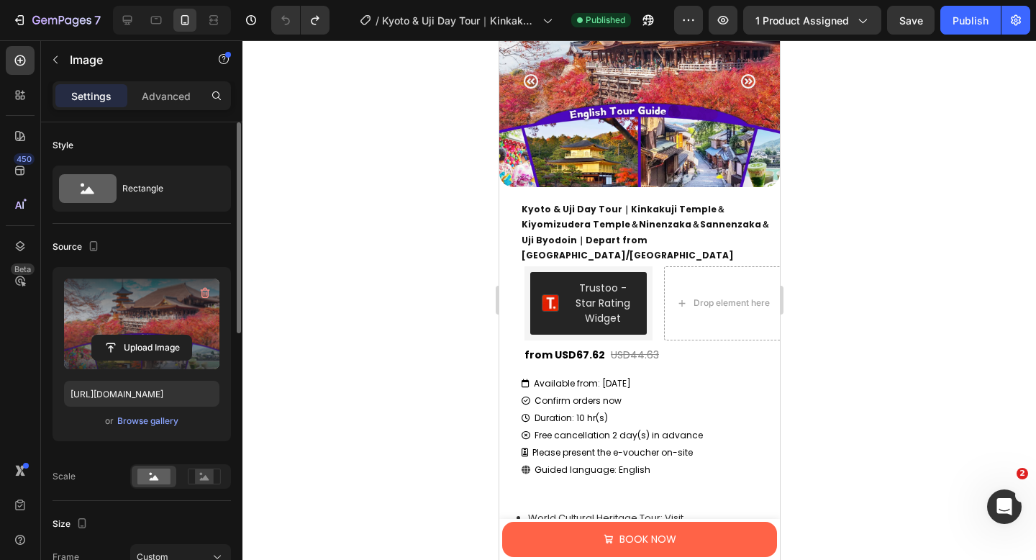
click at [634, 145] on img at bounding box center [638, 81] width 281 height 211
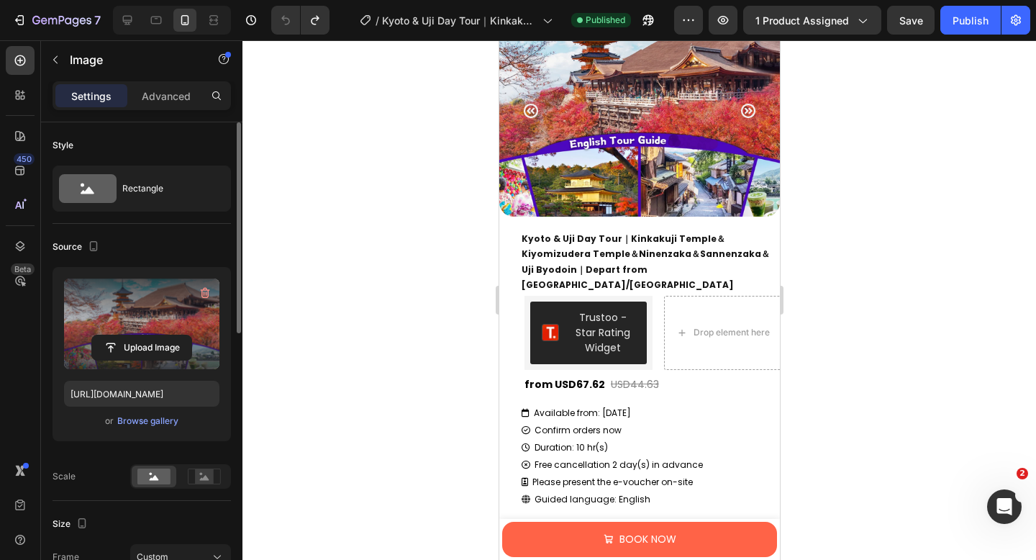
scroll to position [485, 0]
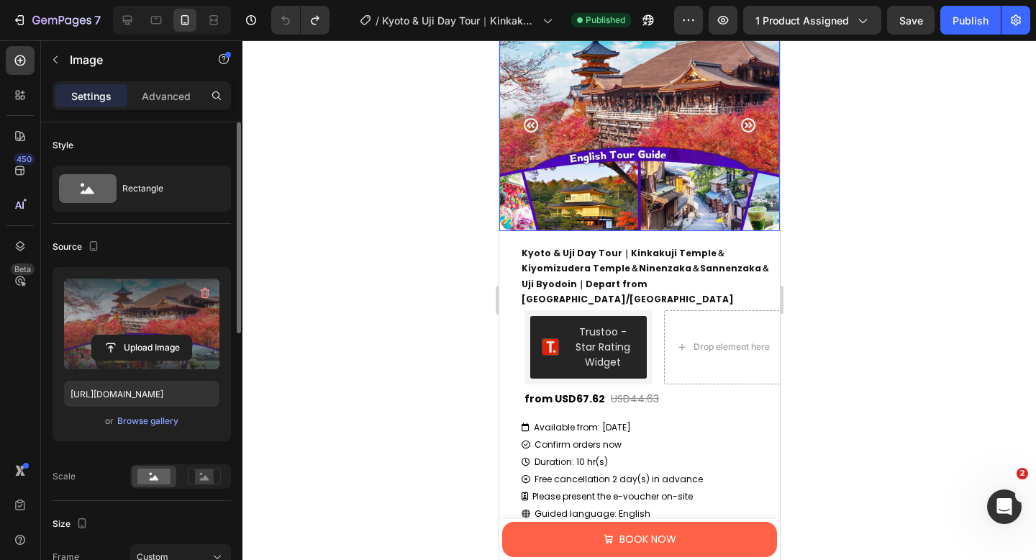
click at [751, 122] on icon "Carousel Next Arrow" at bounding box center [747, 125] width 17 height 17
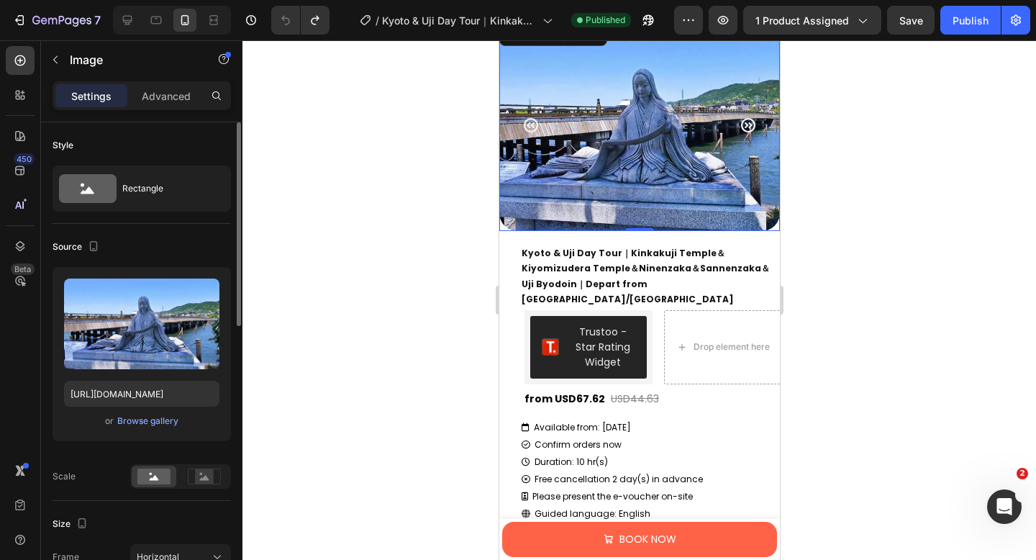
click at [656, 157] on img at bounding box center [638, 125] width 281 height 211
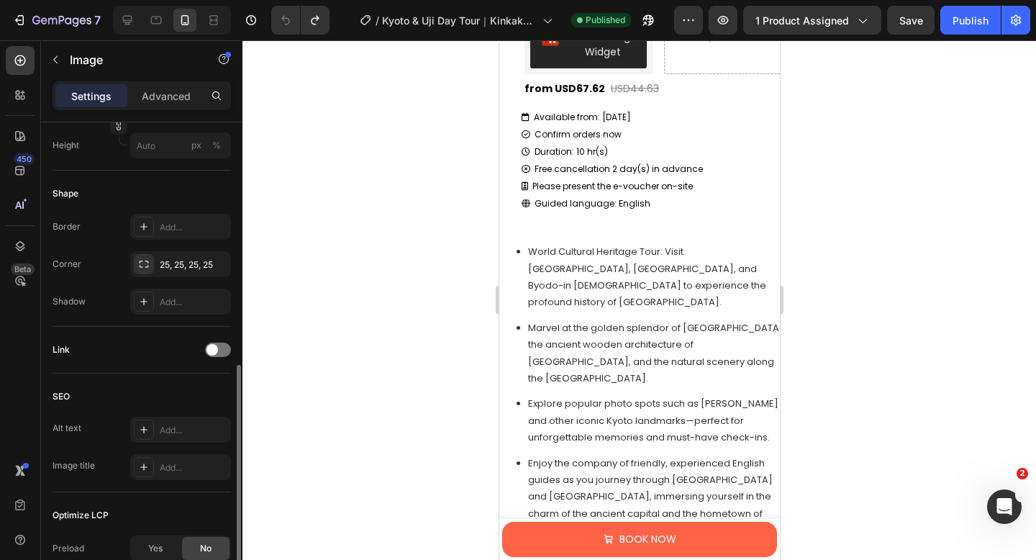
scroll to position [644, 0]
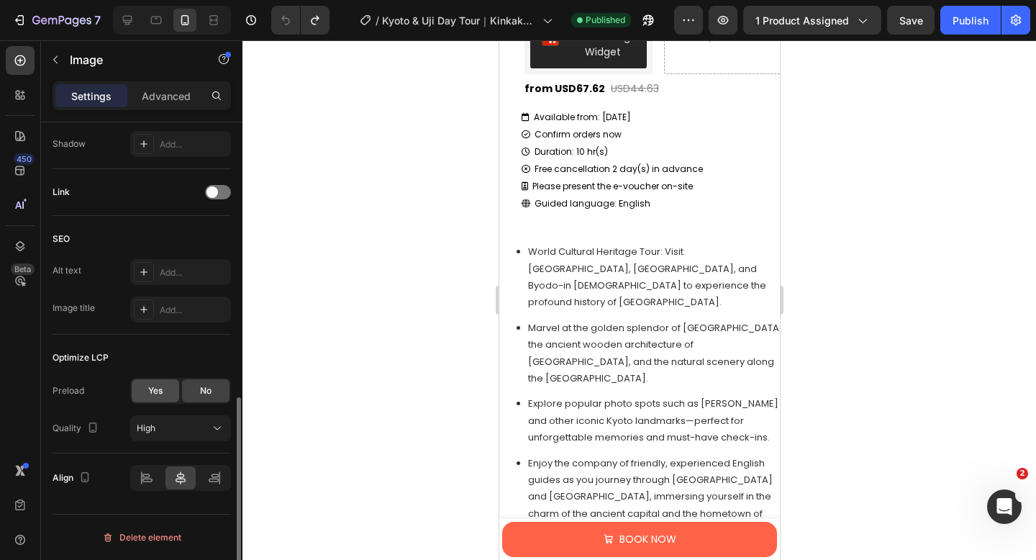
click at [160, 393] on span "Yes" at bounding box center [155, 390] width 14 height 13
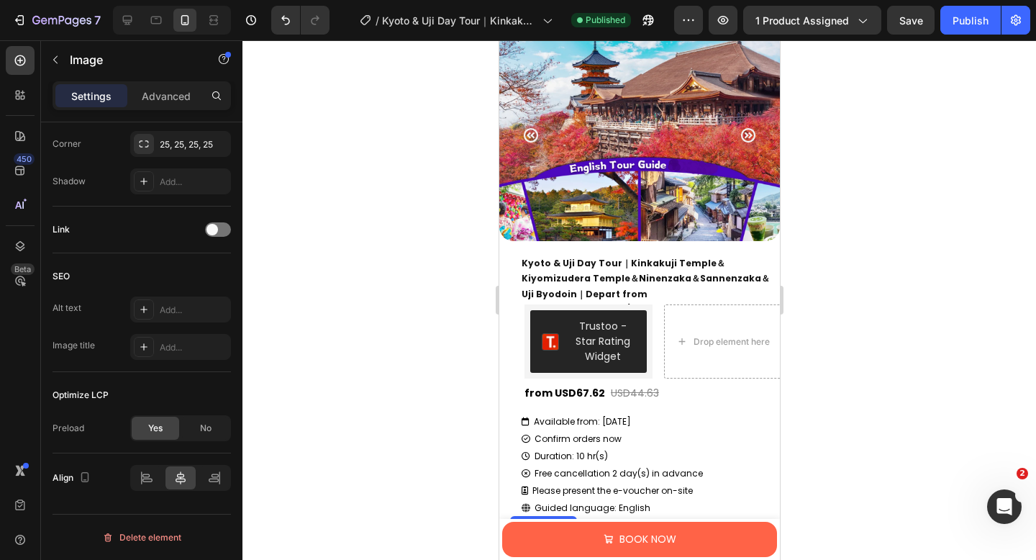
scroll to position [403, 0]
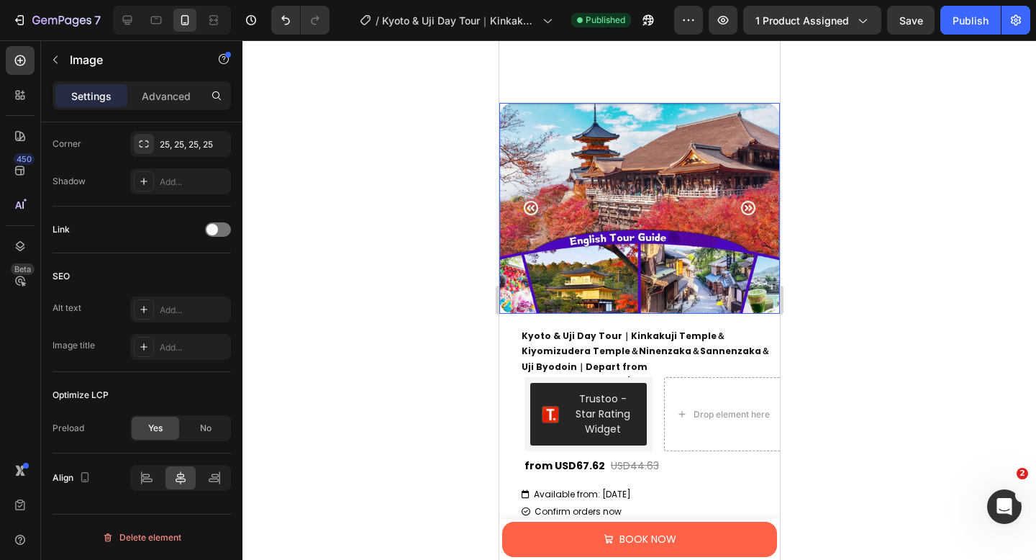
click at [572, 219] on img at bounding box center [638, 208] width 281 height 211
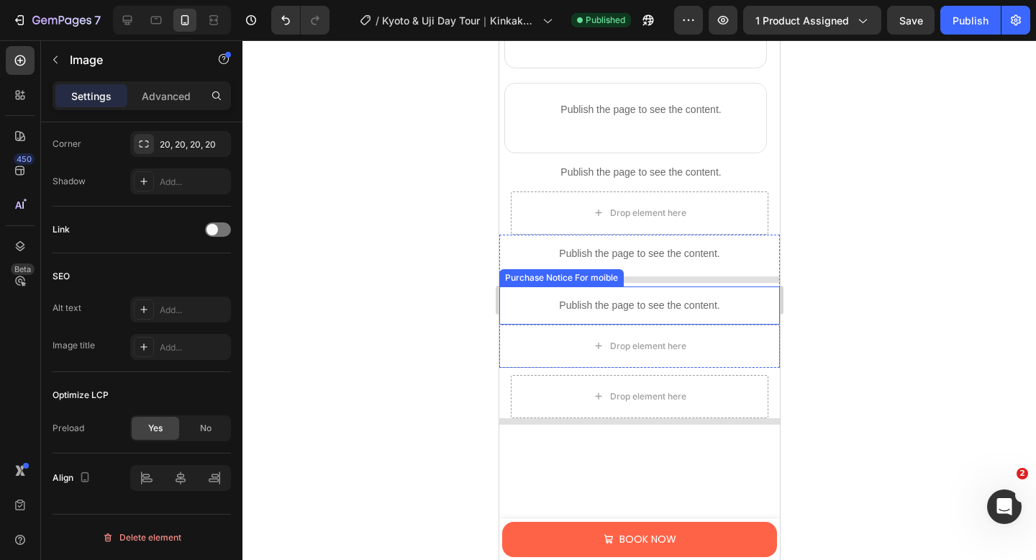
scroll to position [0, 0]
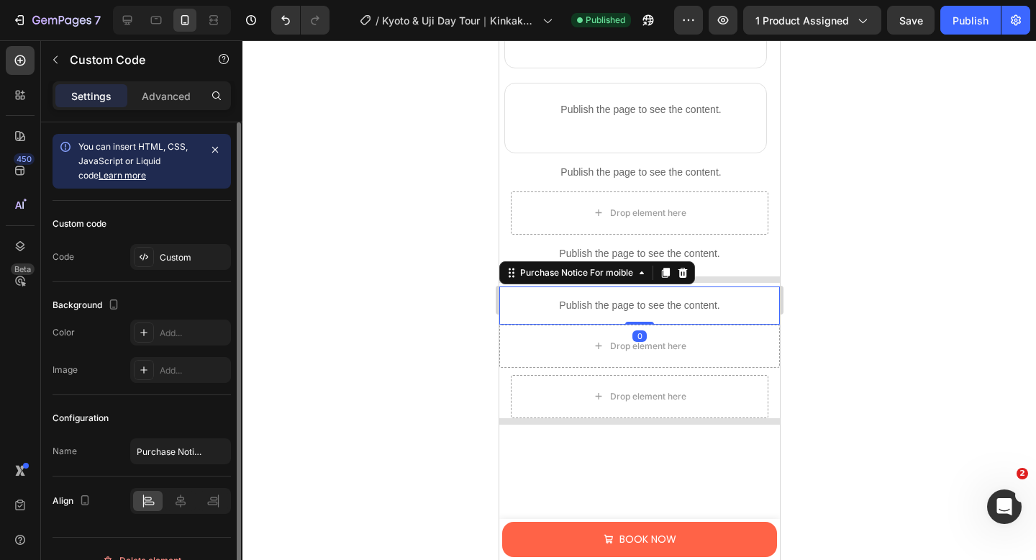
click at [593, 304] on p "Publish the page to see the content." at bounding box center [638, 305] width 281 height 15
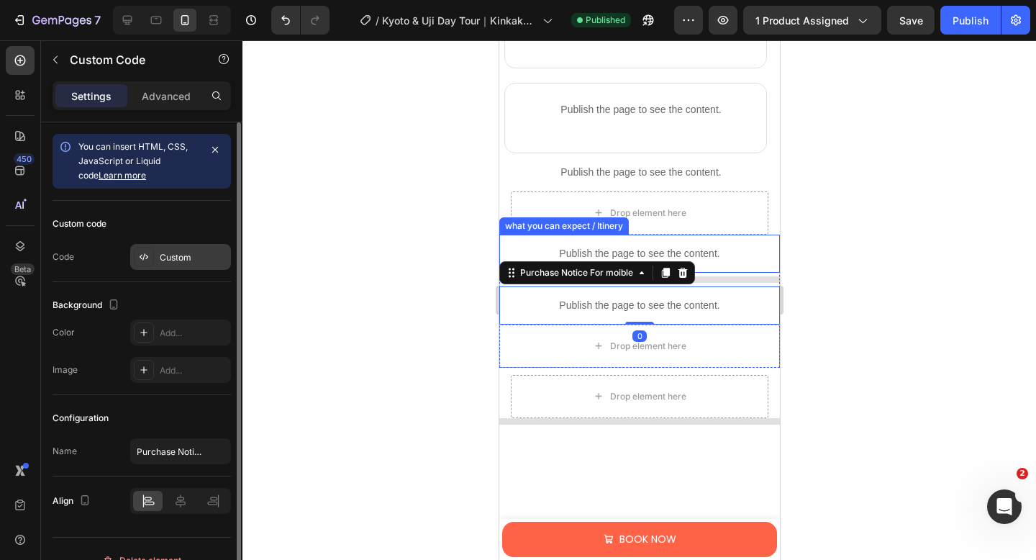
click at [192, 254] on div "Custom" at bounding box center [194, 257] width 68 height 13
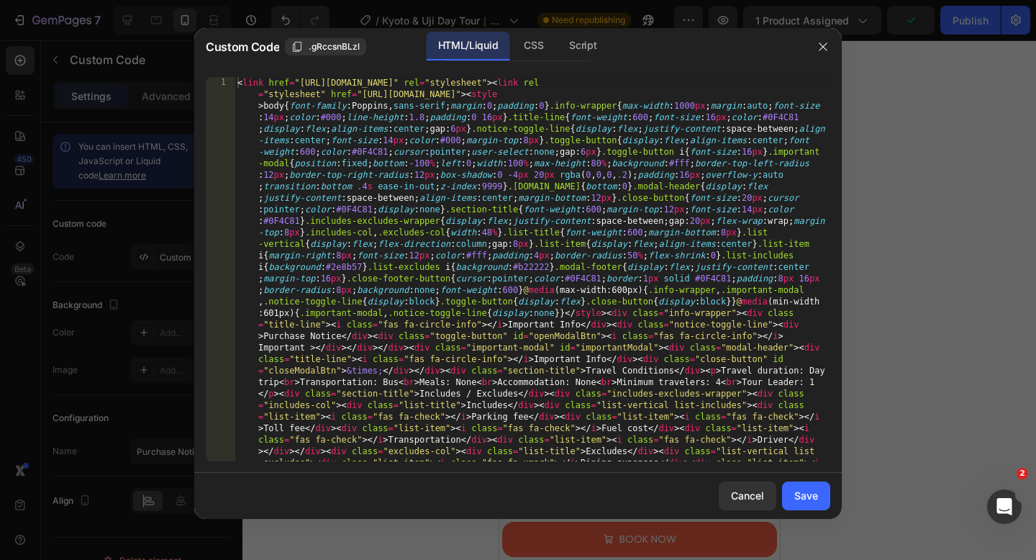
type textarea "<link href="[URL][DOMAIN_NAME]" rel="stylesheet"><link rel="stylesheet" href="[…"
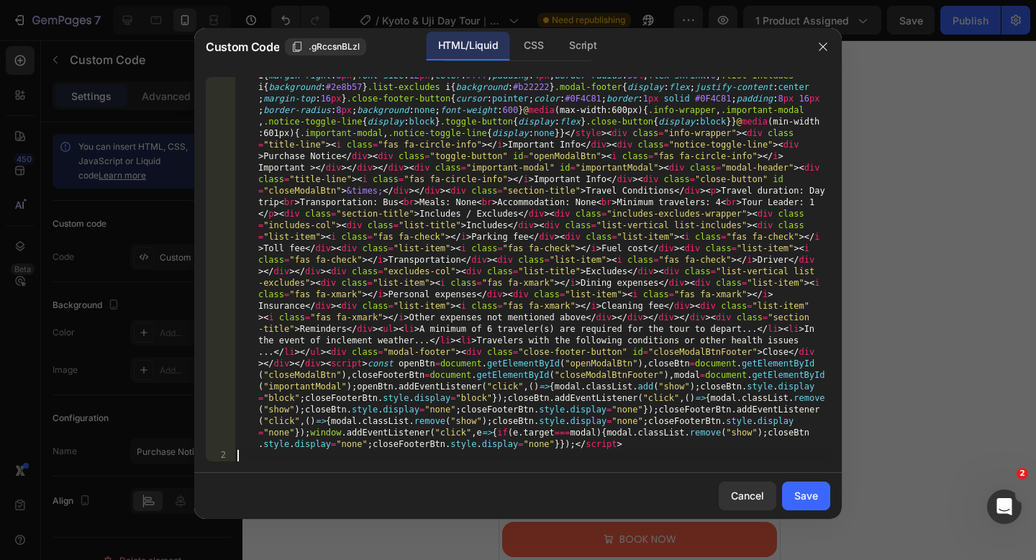
scroll to position [180, 0]
click at [803, 497] on div "Save" at bounding box center [806, 495] width 24 height 15
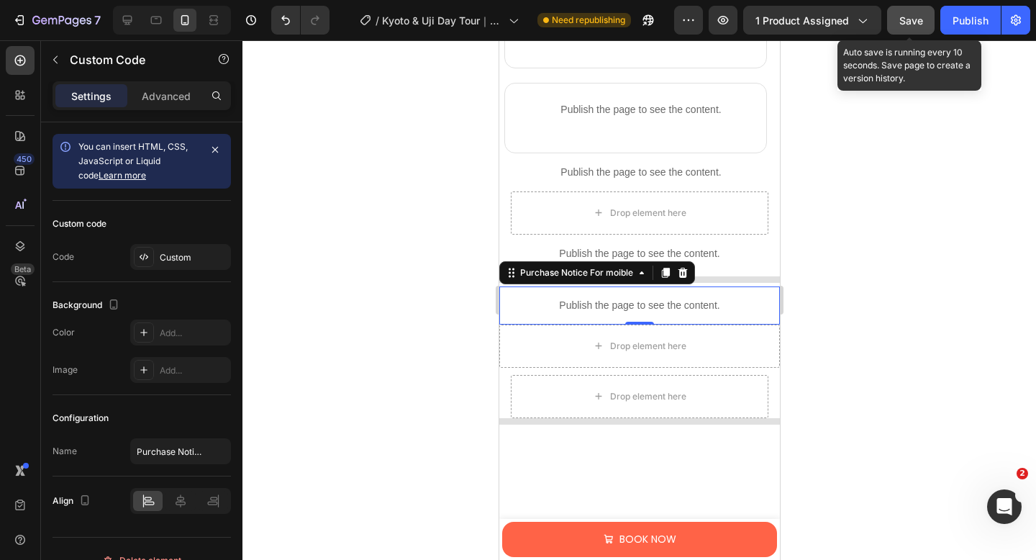
click at [905, 23] on span "Save" at bounding box center [911, 20] width 24 height 12
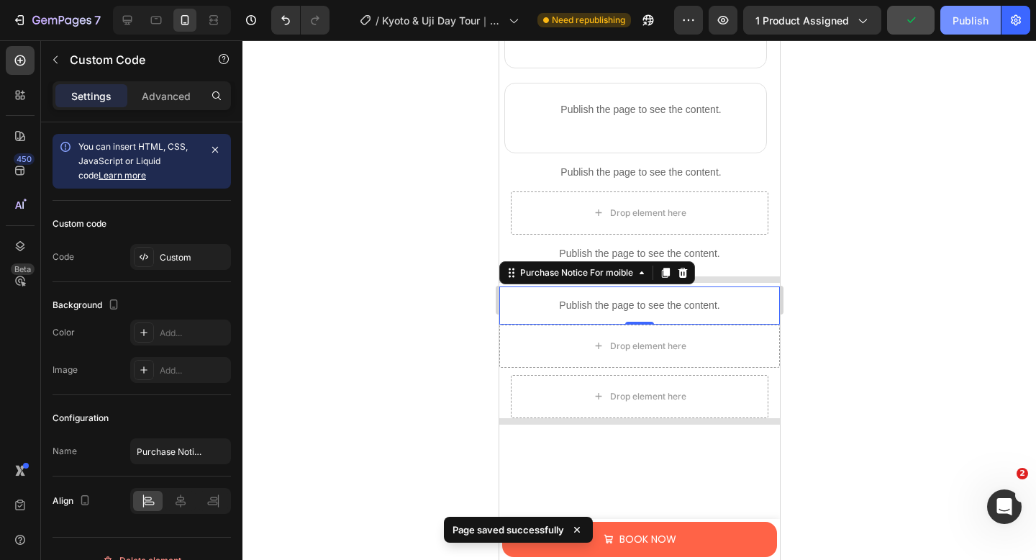
click at [958, 17] on div "Publish" at bounding box center [970, 20] width 36 height 15
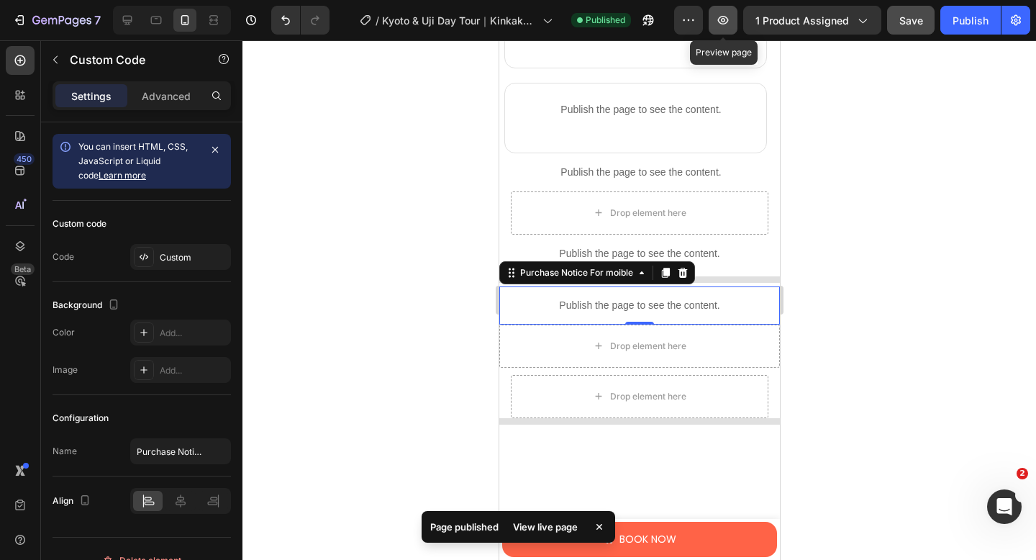
click at [730, 28] on button "button" at bounding box center [722, 20] width 29 height 29
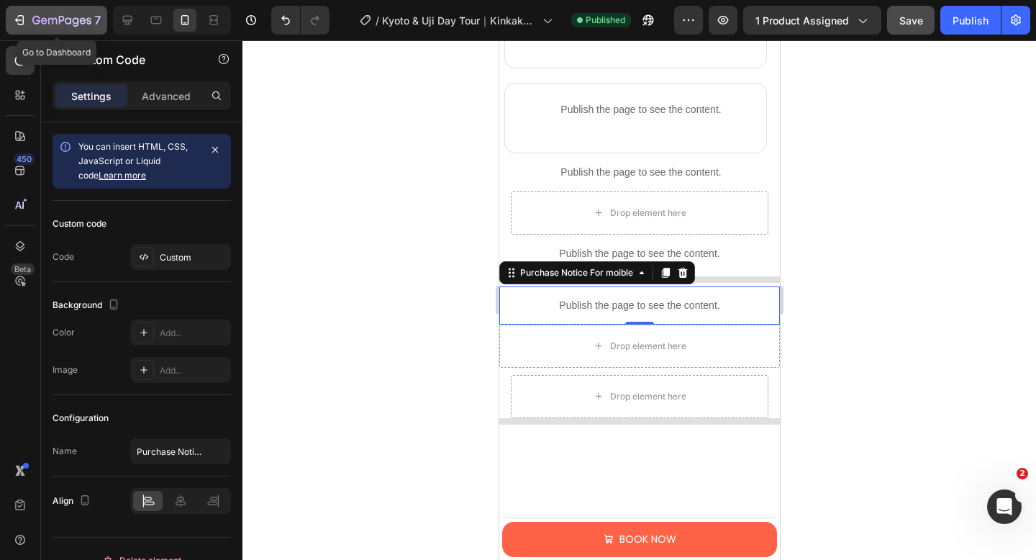
click at [29, 22] on div "7" at bounding box center [56, 20] width 88 height 17
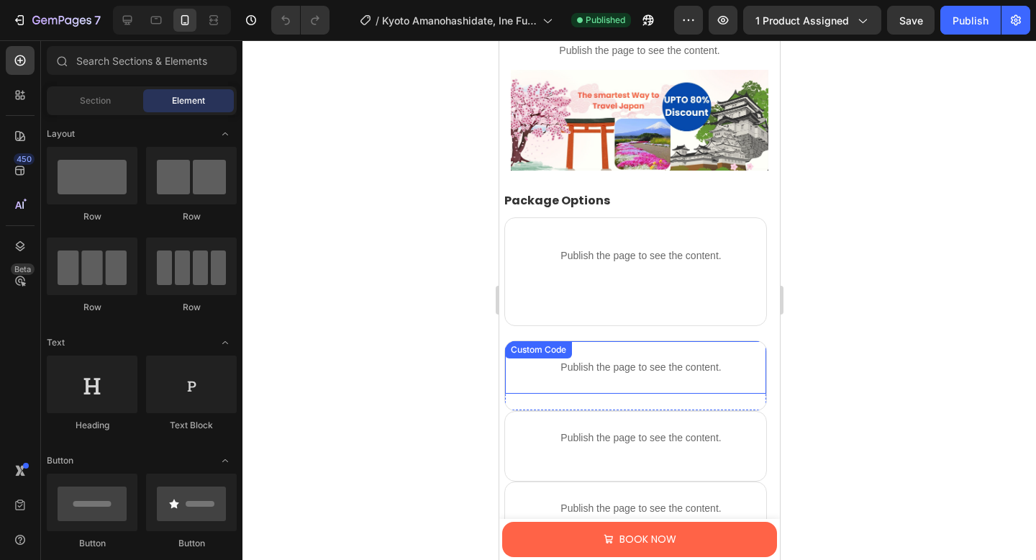
scroll to position [1283, 0]
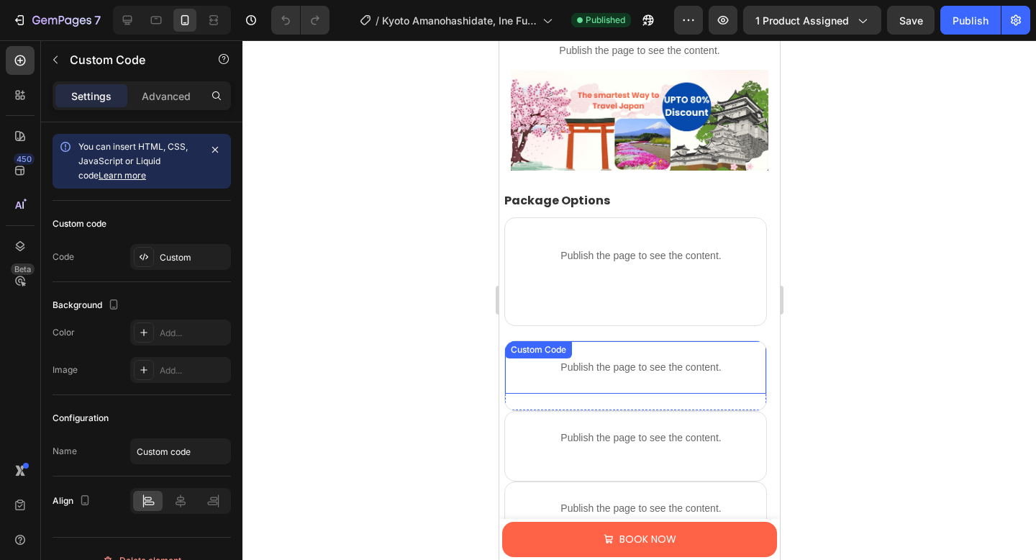
click at [599, 346] on div "Publish the page to see the content. Custom Code" at bounding box center [634, 367] width 261 height 53
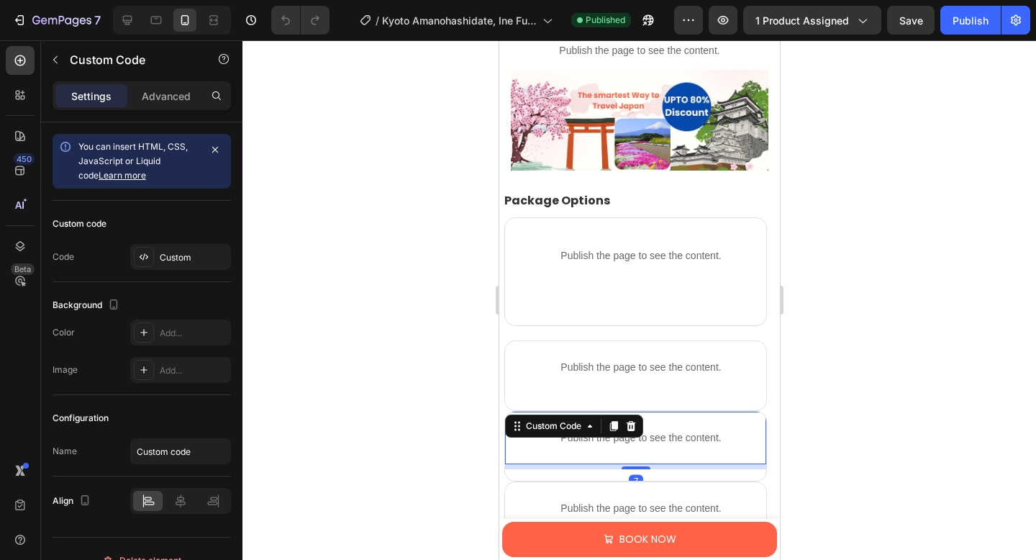
click at [599, 416] on div "Publish the page to see the content. Custom Code 7" at bounding box center [634, 437] width 261 height 53
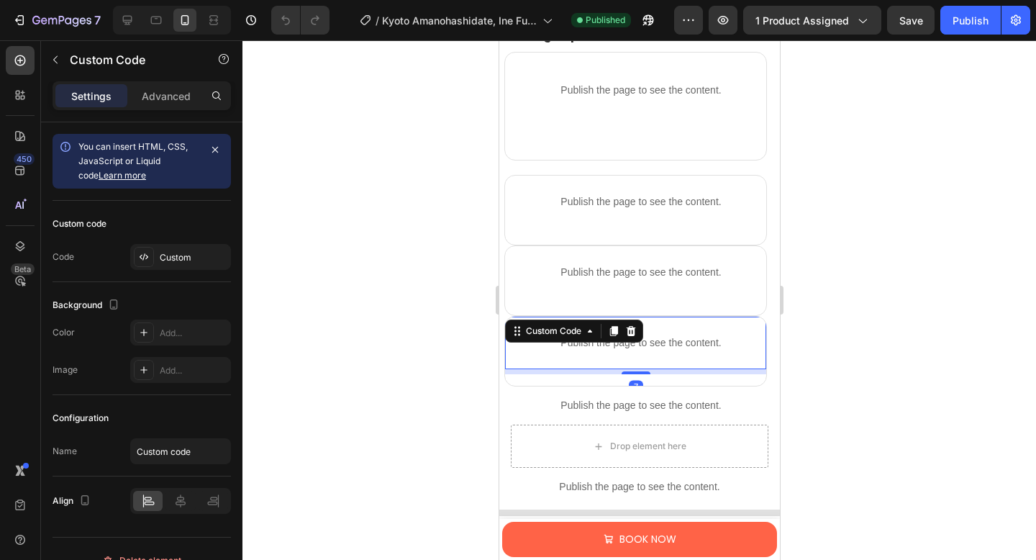
click at [599, 346] on p "Publish the page to see the content." at bounding box center [640, 342] width 250 height 15
click at [593, 393] on div "Publish the page to see the content." at bounding box center [640, 405] width 255 height 38
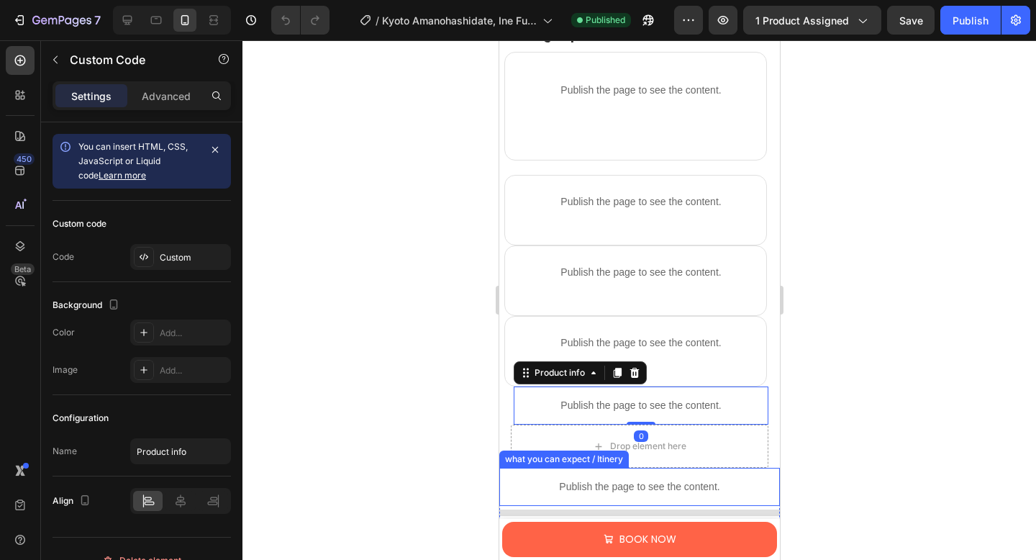
click at [589, 479] on p "Publish the page to see the content." at bounding box center [638, 486] width 281 height 15
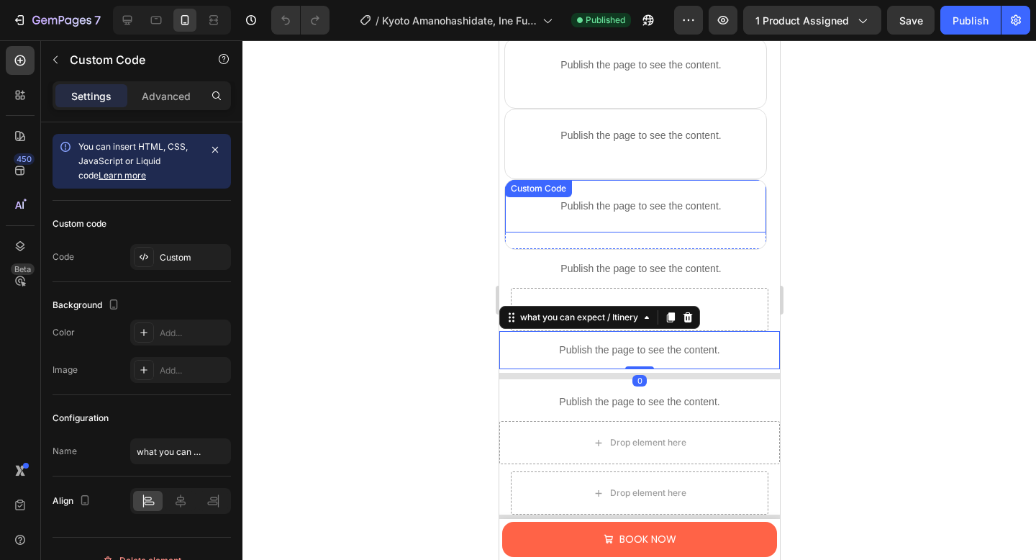
scroll to position [1579, 0]
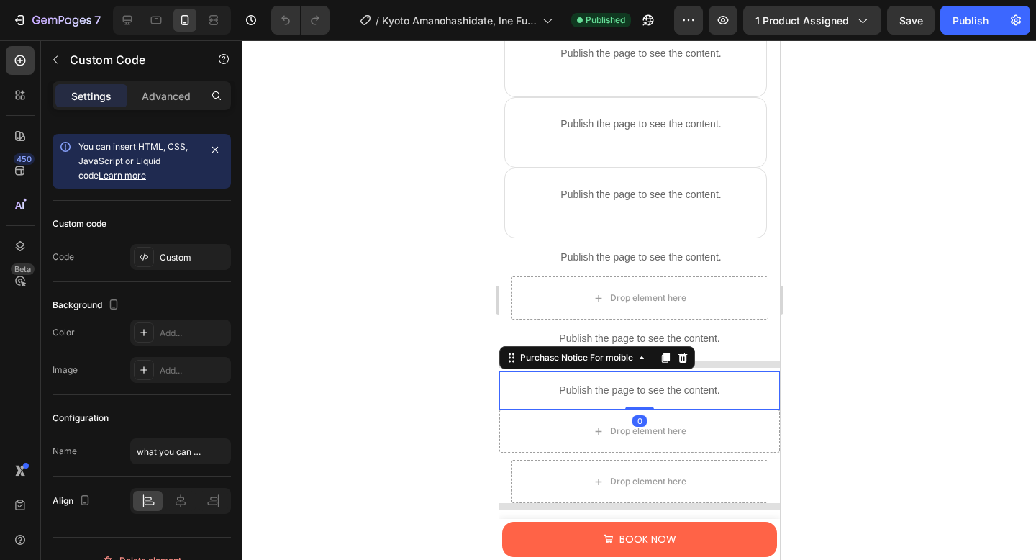
click at [585, 383] on p "Publish the page to see the content." at bounding box center [638, 390] width 281 height 15
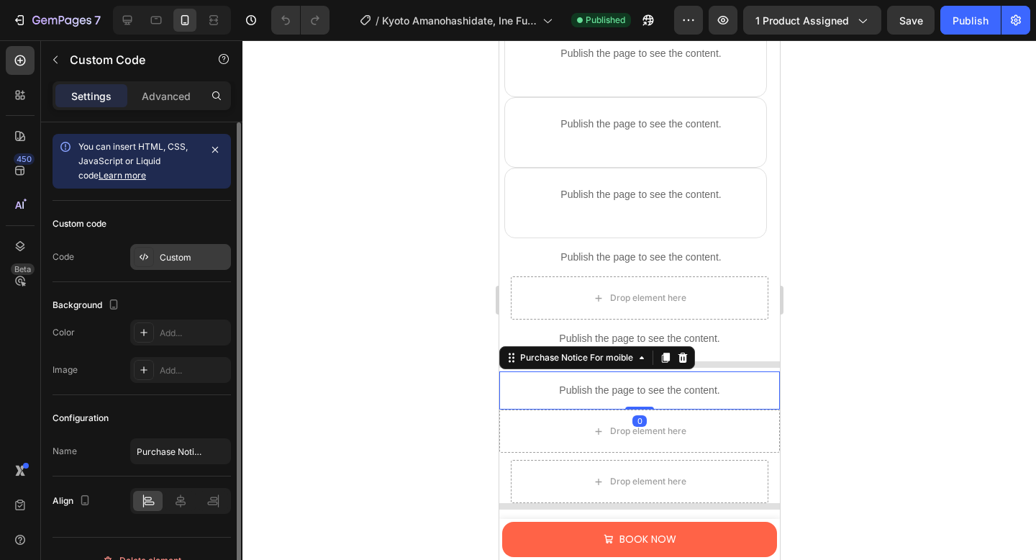
click at [165, 247] on div "Custom" at bounding box center [180, 257] width 101 height 26
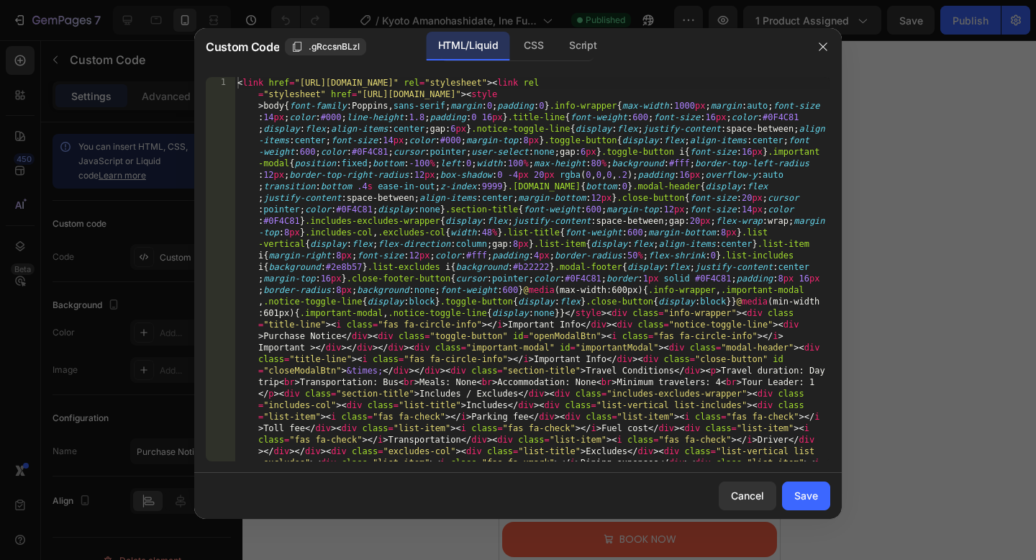
type textarea "<link href="[URL][DOMAIN_NAME]" rel="stylesheet"><link rel="stylesheet" href="[…"
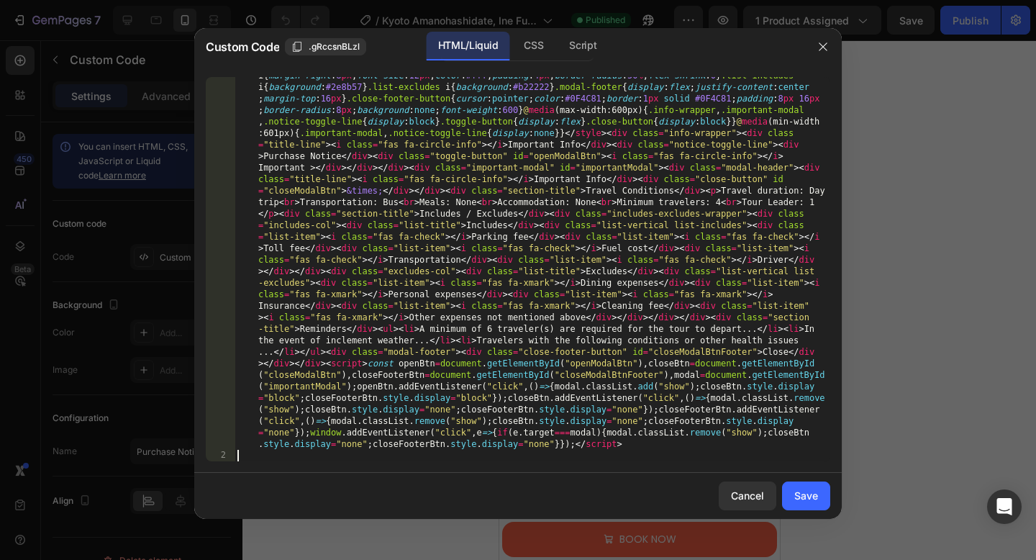
scroll to position [180, 0]
click at [801, 498] on div "Save" at bounding box center [806, 495] width 24 height 15
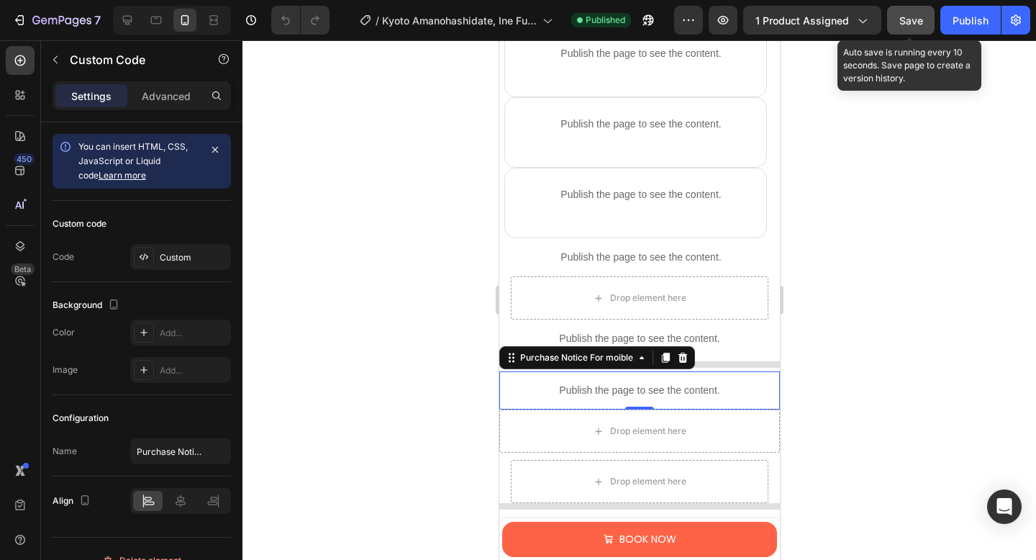
click at [901, 19] on span "Save" at bounding box center [911, 20] width 24 height 12
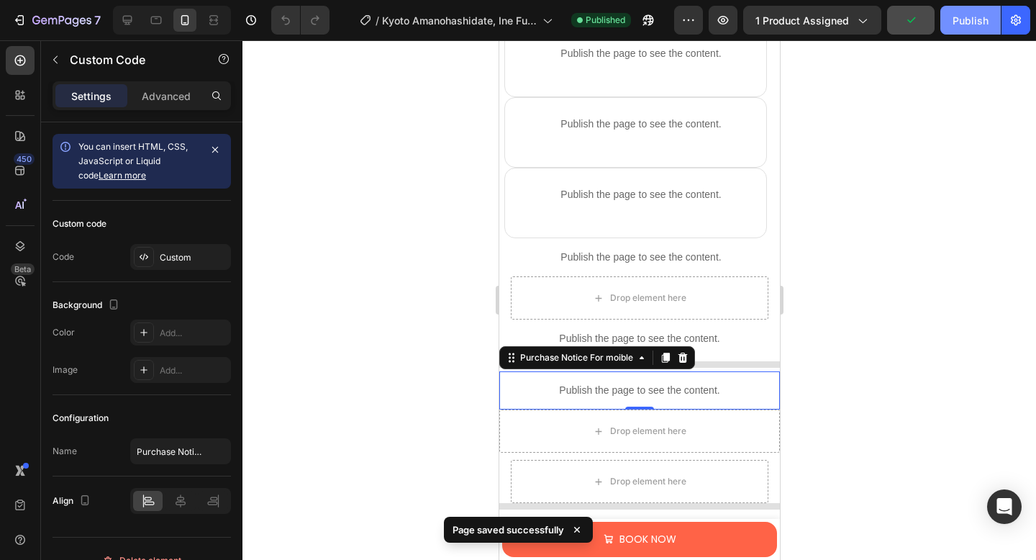
click at [968, 17] on div "Publish" at bounding box center [970, 20] width 36 height 15
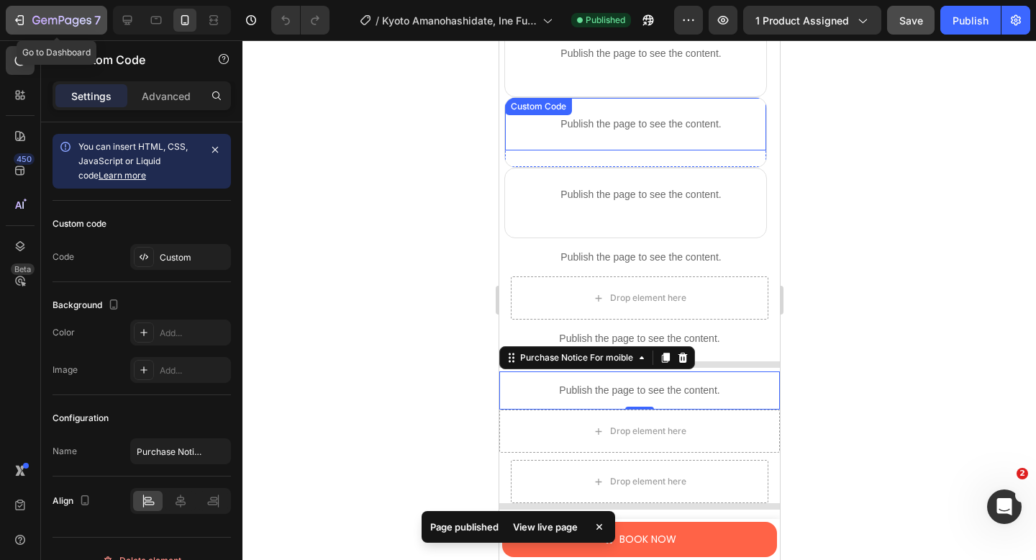
click at [17, 25] on icon "button" at bounding box center [19, 20] width 14 height 14
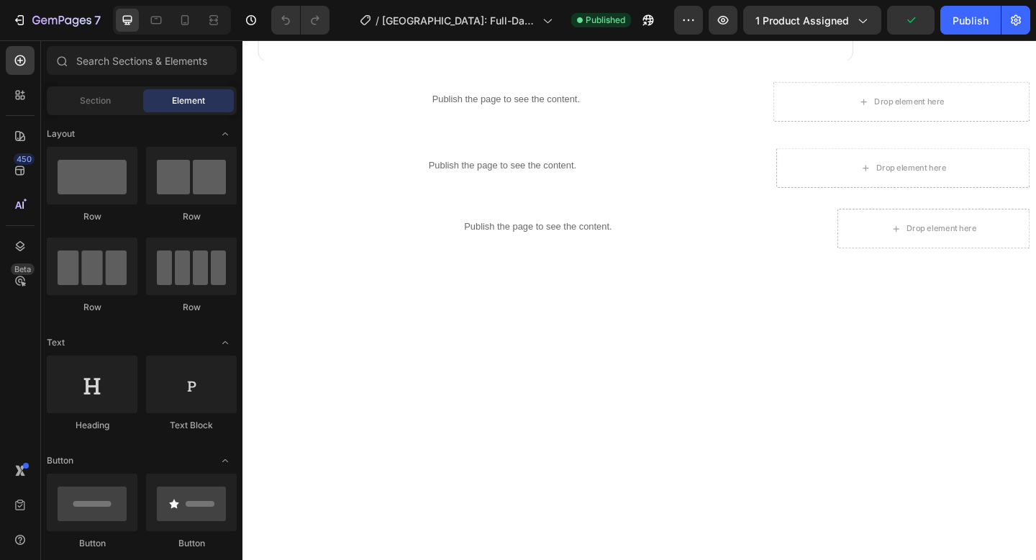
scroll to position [1016, 0]
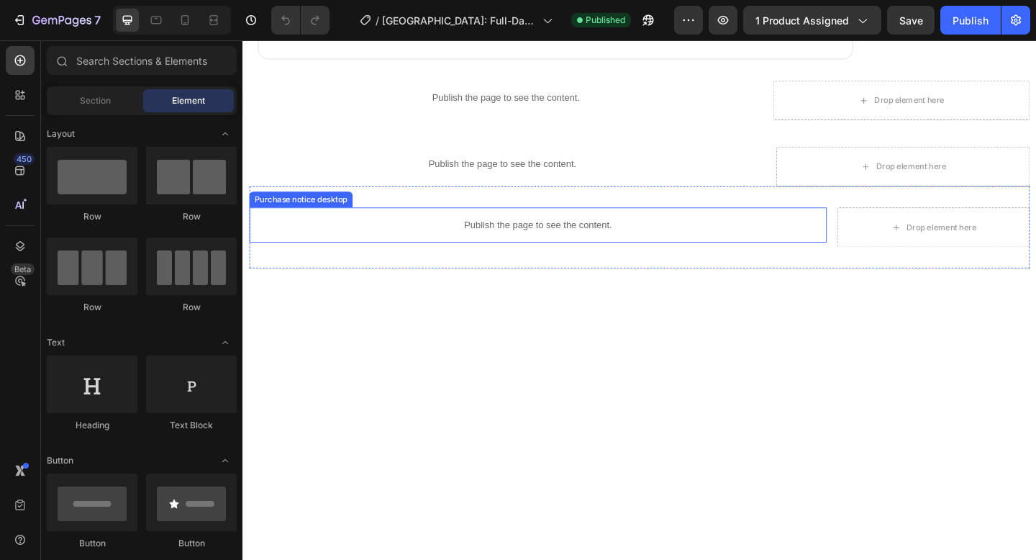
click at [598, 243] on p "Publish the page to see the content." at bounding box center [564, 241] width 628 height 15
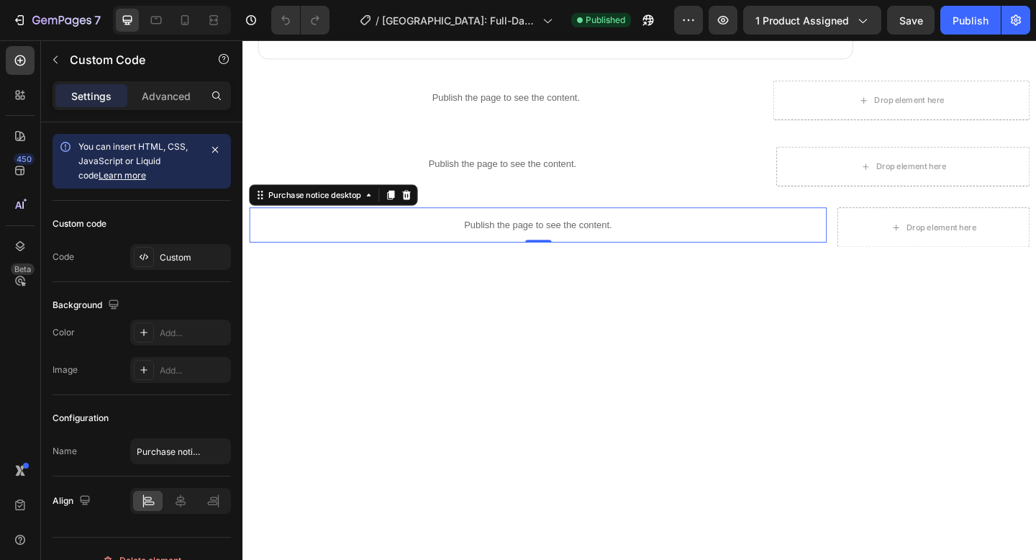
scroll to position [0, 0]
click at [181, 15] on icon at bounding box center [185, 20] width 14 height 14
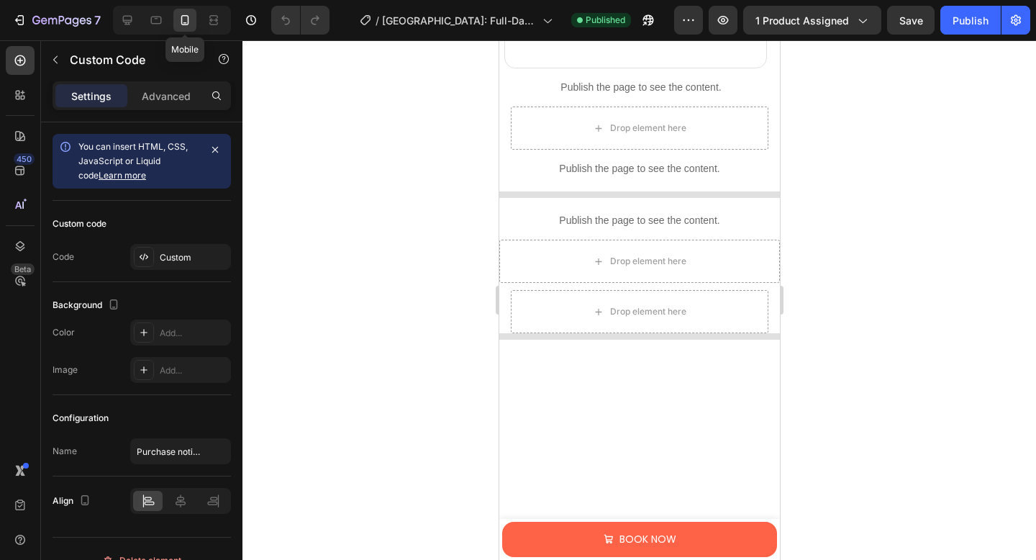
scroll to position [1175, 0]
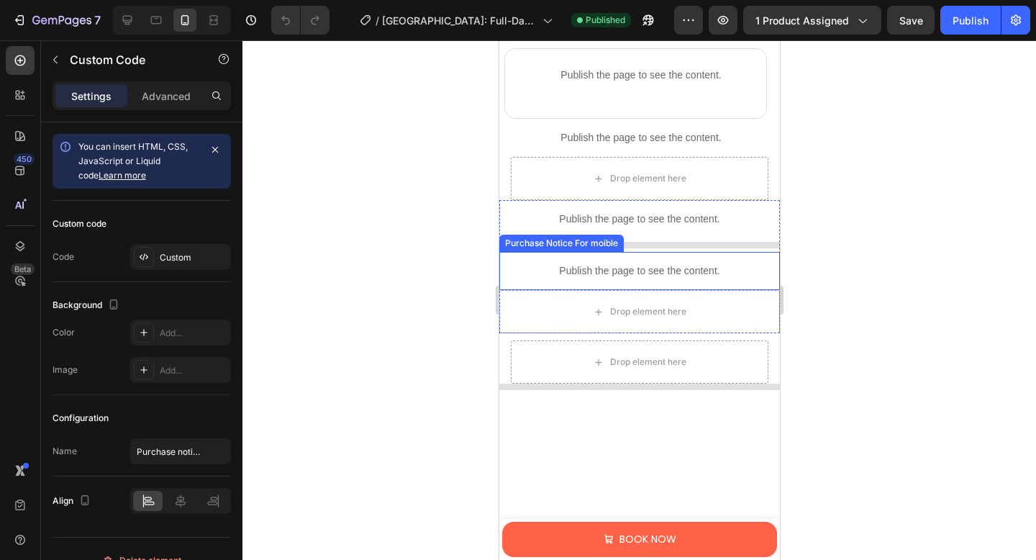
click at [600, 263] on p "Publish the page to see the content." at bounding box center [638, 270] width 281 height 15
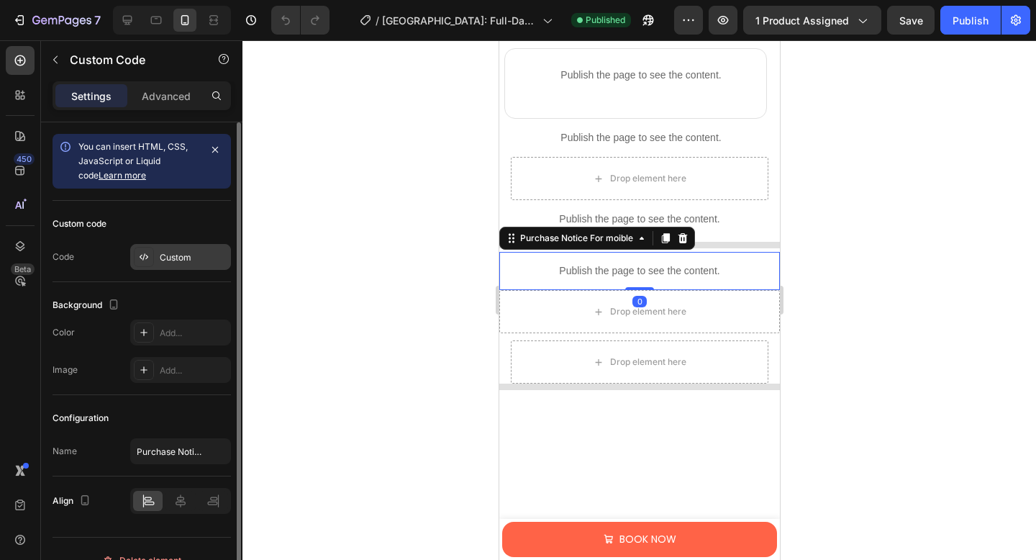
click at [165, 256] on div "Custom" at bounding box center [194, 257] width 68 height 13
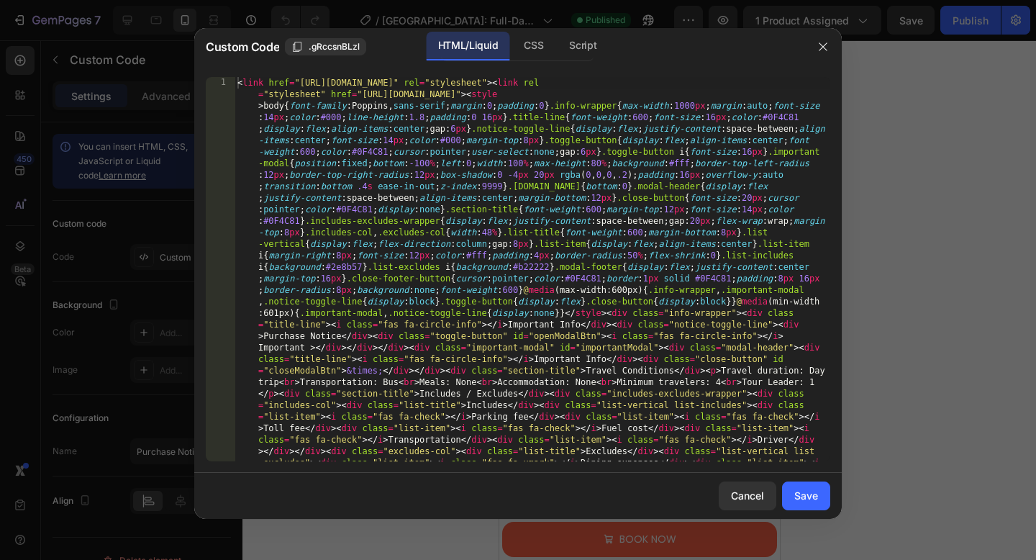
type textarea "<link href="[URL][DOMAIN_NAME]" rel="stylesheet"><link rel="stylesheet" href="[…"
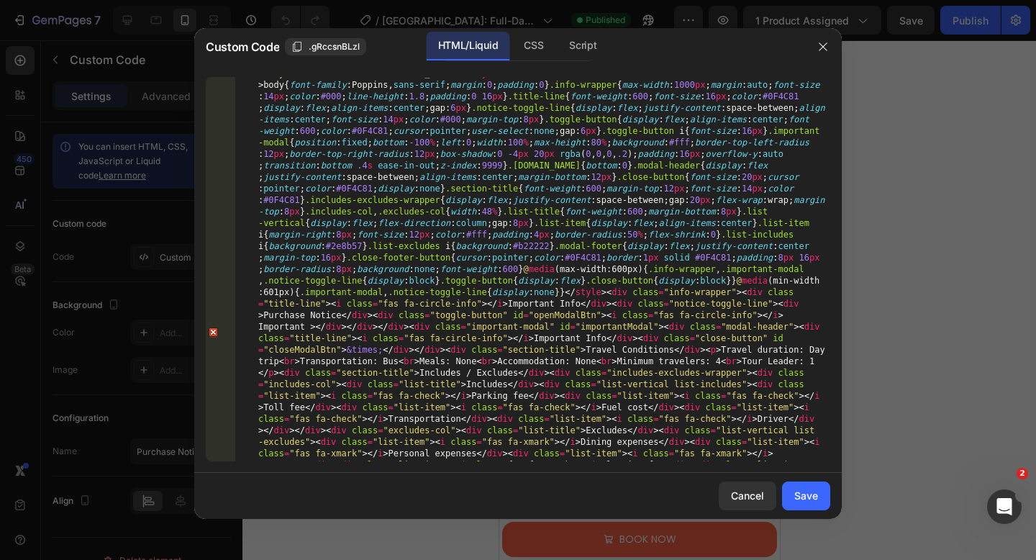
scroll to position [0, 0]
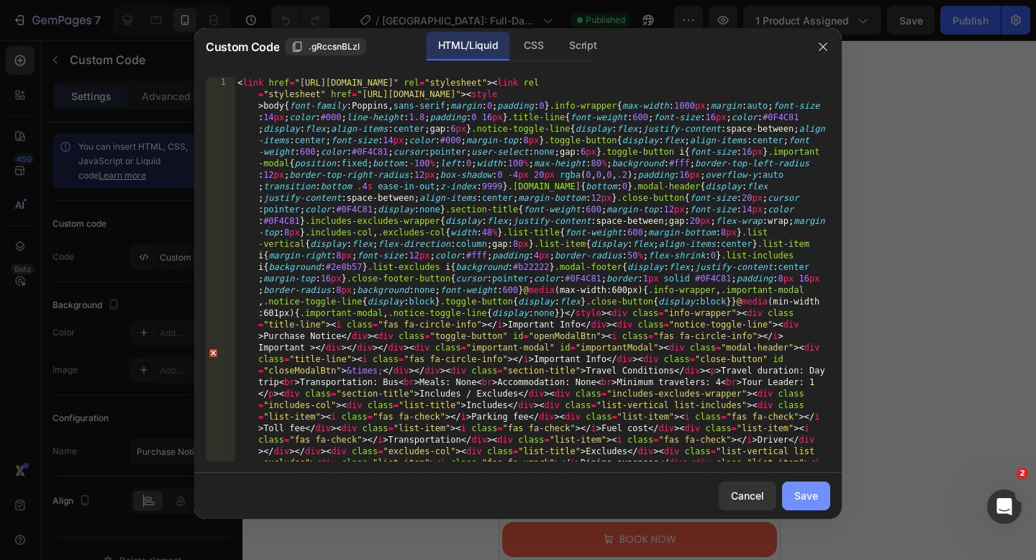
click at [806, 493] on div "Save" at bounding box center [806, 495] width 24 height 15
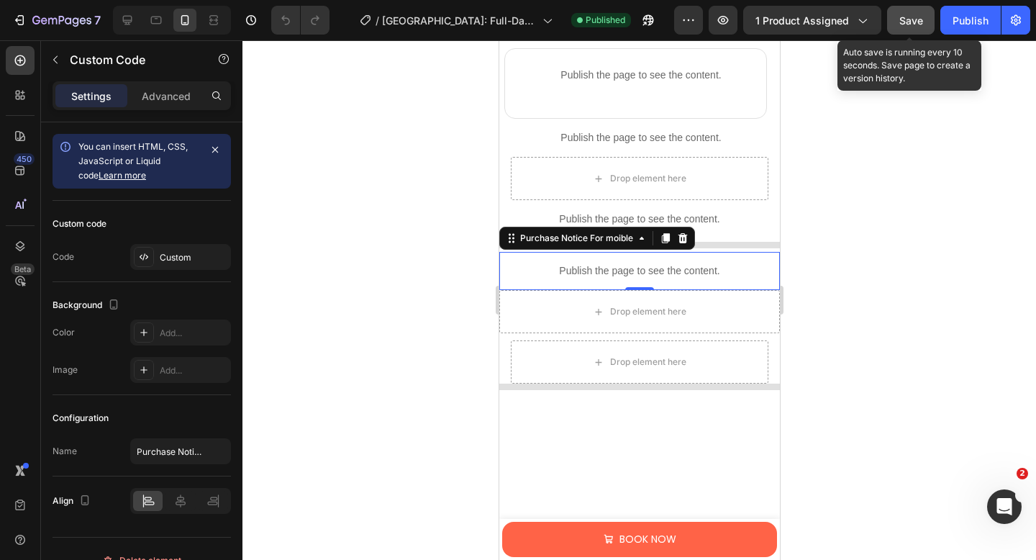
click at [901, 20] on span "Save" at bounding box center [911, 20] width 24 height 12
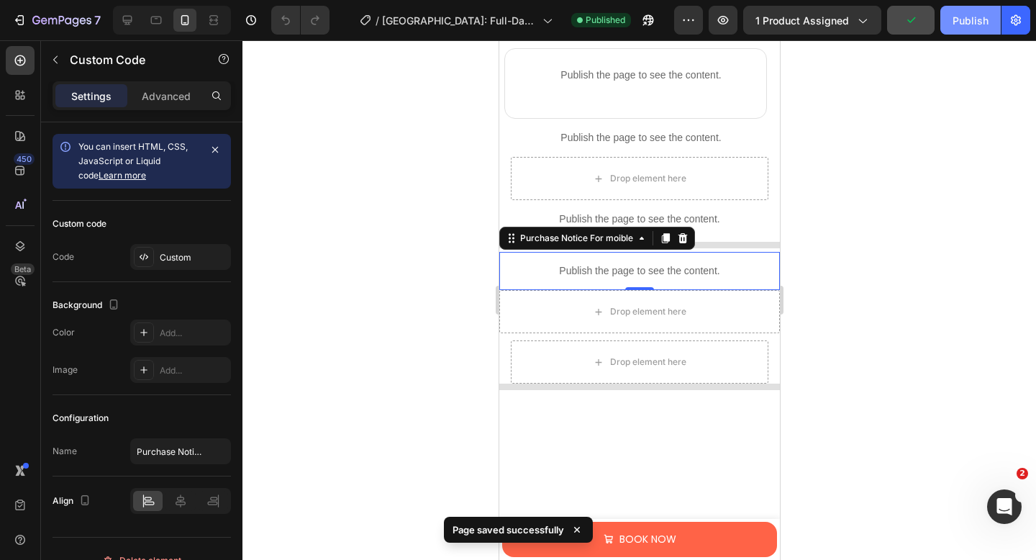
click at [952, 15] on button "Publish" at bounding box center [970, 20] width 60 height 29
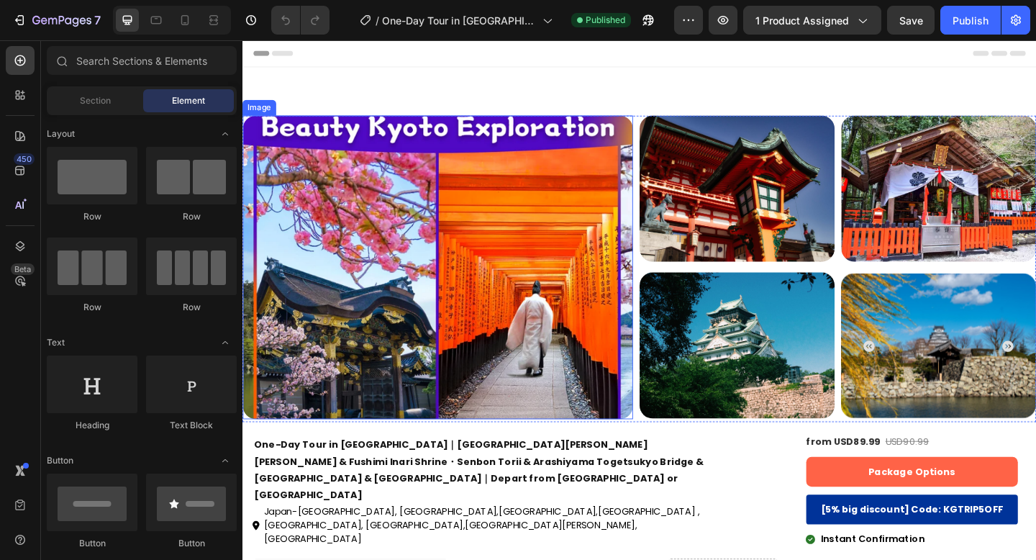
scroll to position [357, 0]
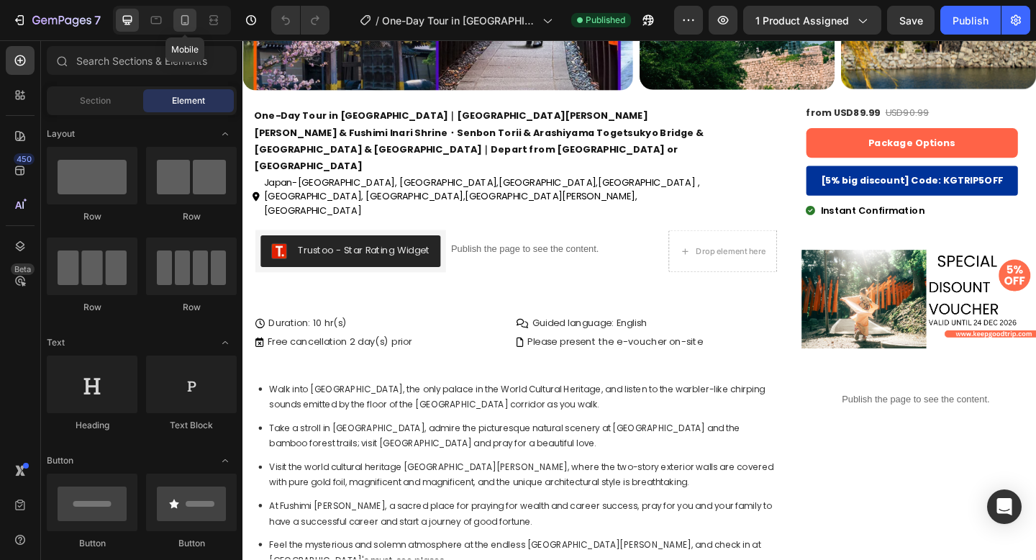
click at [184, 17] on icon at bounding box center [185, 20] width 14 height 14
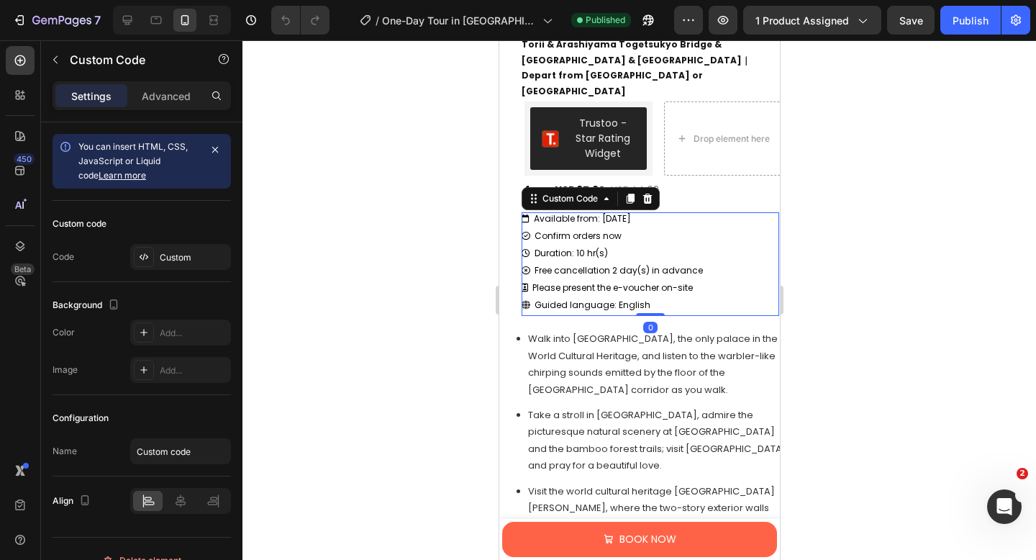
scroll to position [453, 0]
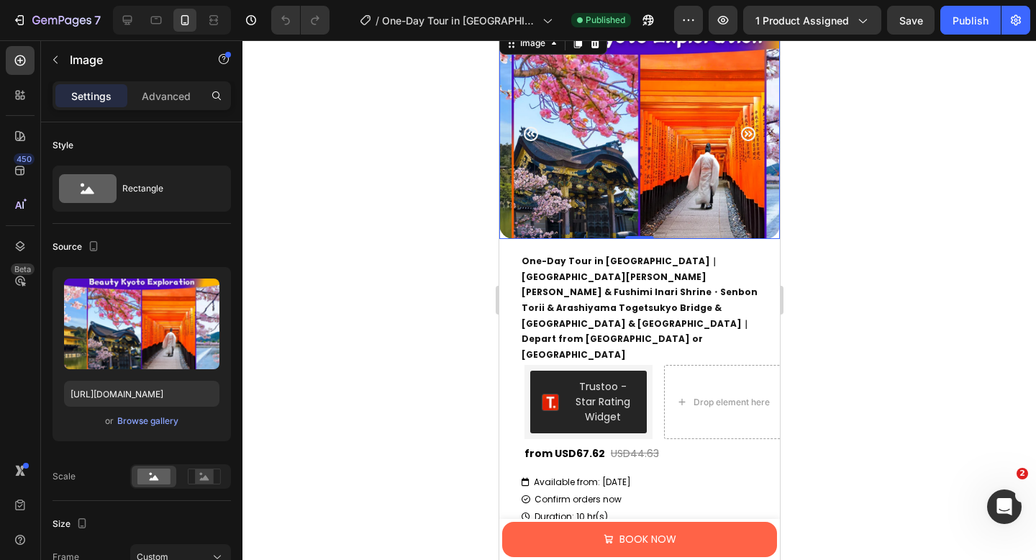
click at [601, 193] on img at bounding box center [638, 134] width 281 height 211
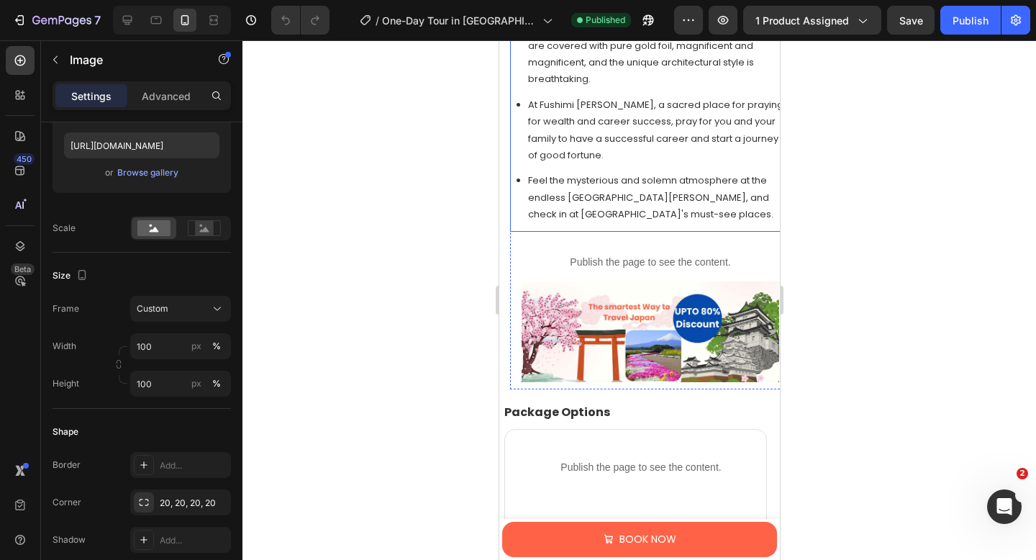
scroll to position [1181, 0]
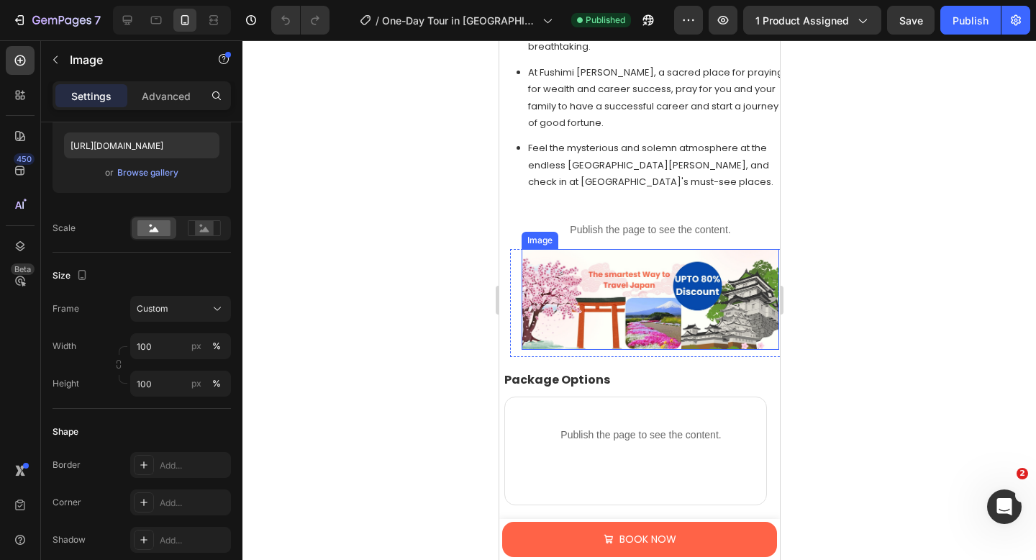
click at [589, 283] on img at bounding box center [649, 299] width 257 height 101
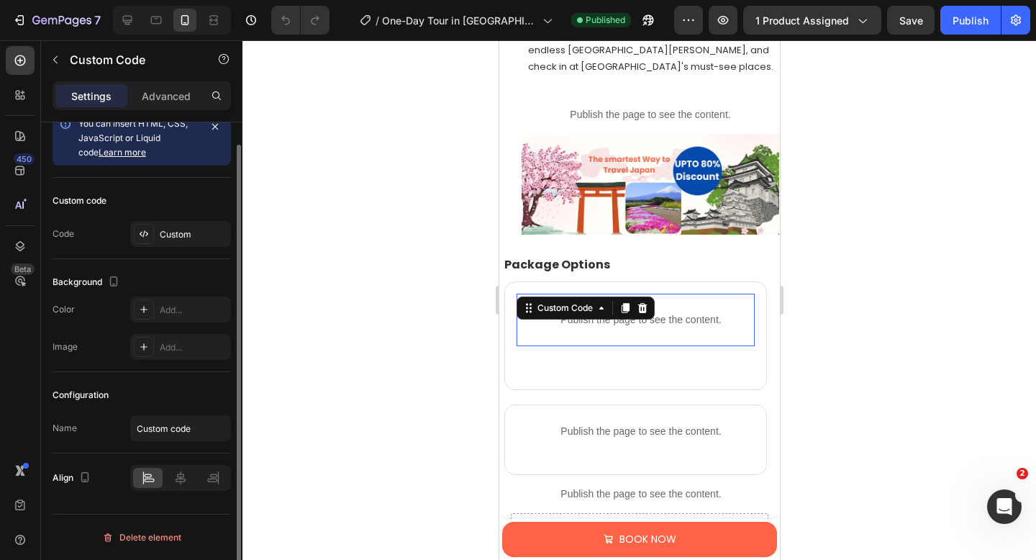
scroll to position [0, 0]
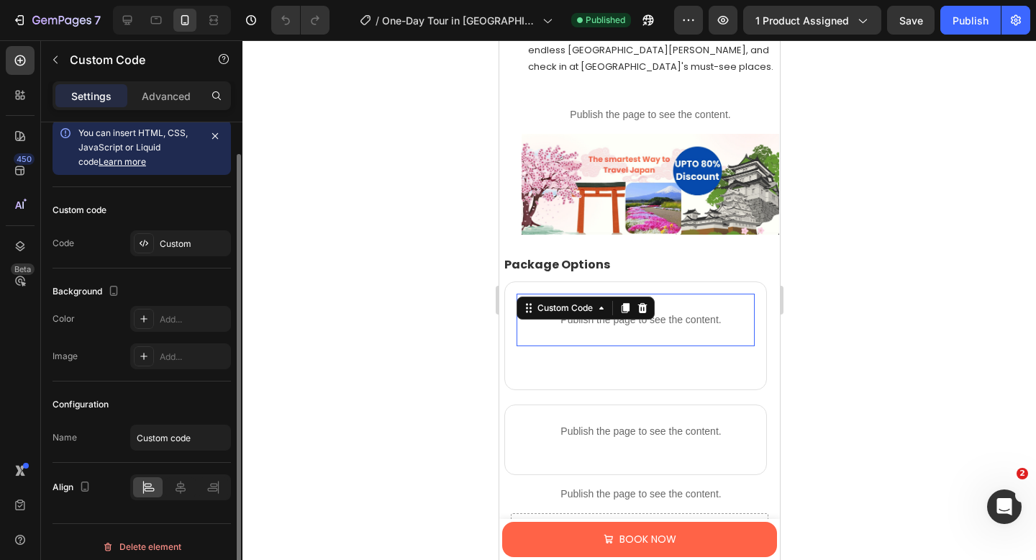
click at [612, 295] on div "Publish the page to see the content. Custom Code 0" at bounding box center [635, 319] width 238 height 53
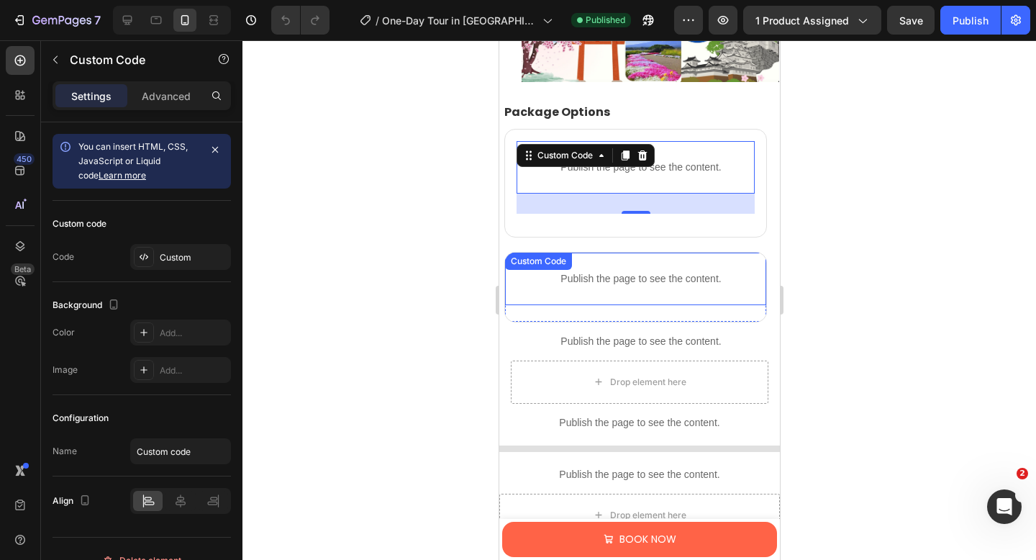
scroll to position [1475, 0]
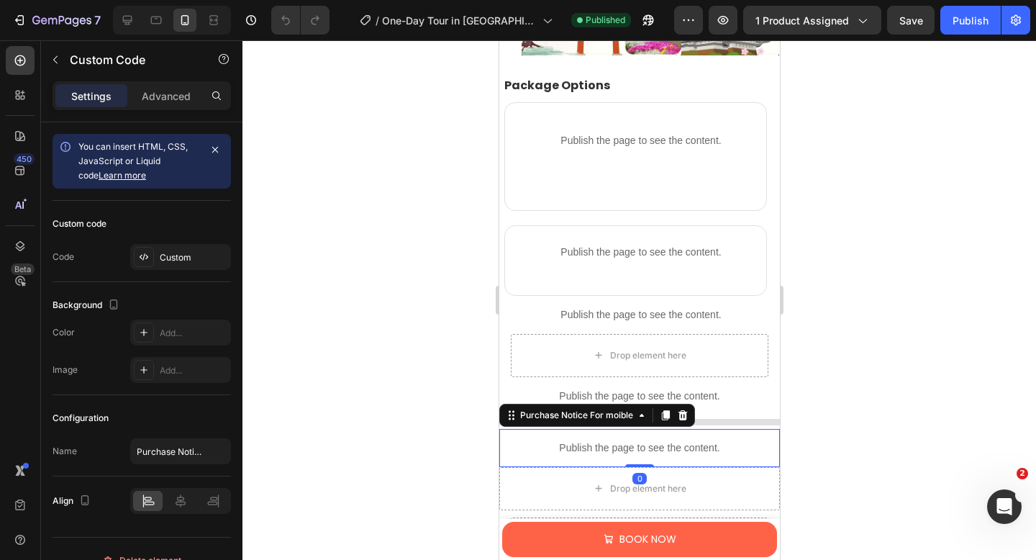
click at [589, 440] on p "Publish the page to see the content." at bounding box center [638, 447] width 281 height 15
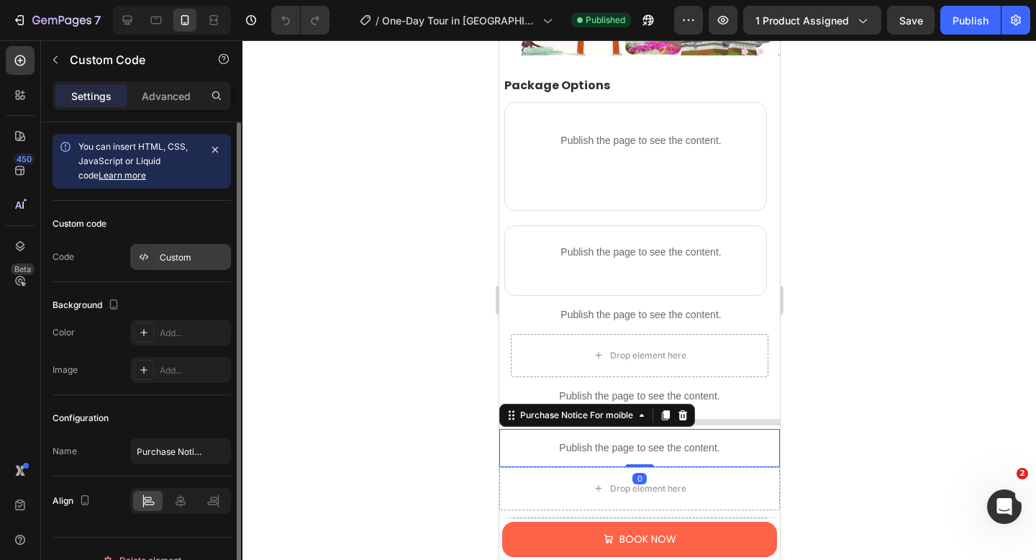
click at [163, 259] on div "Custom" at bounding box center [194, 257] width 68 height 13
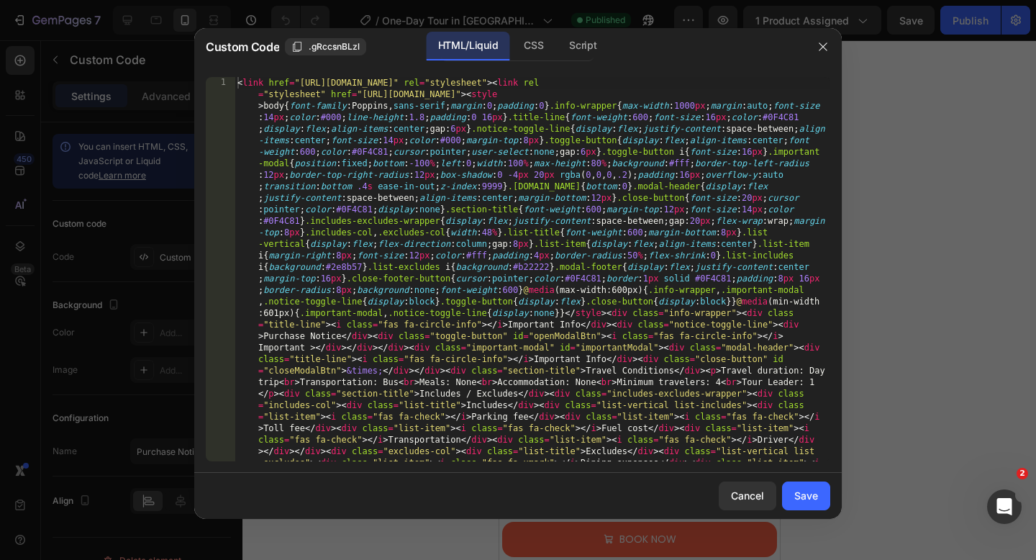
type textarea "<link href="[URL][DOMAIN_NAME]" rel="stylesheet"><link rel="stylesheet" href="[…"
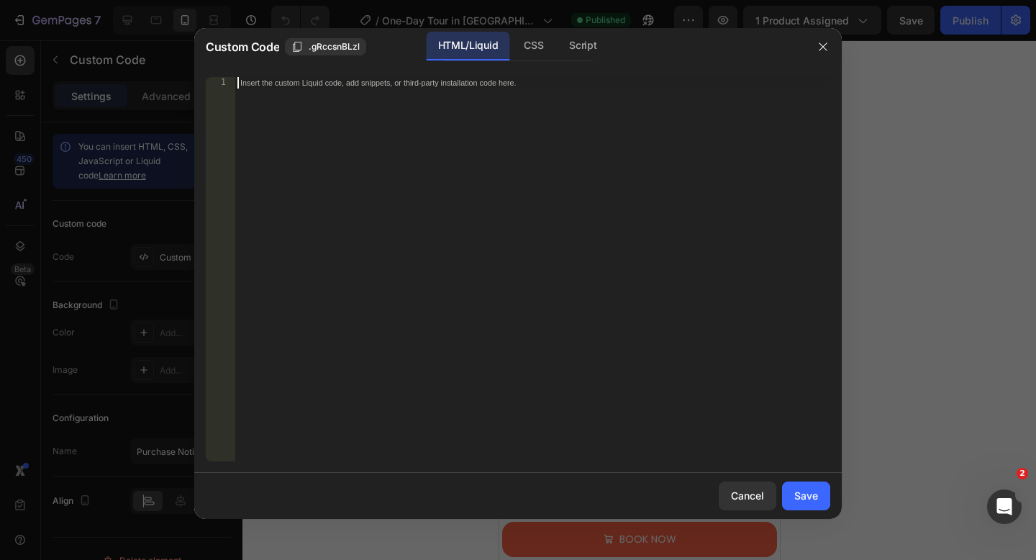
scroll to position [180, 0]
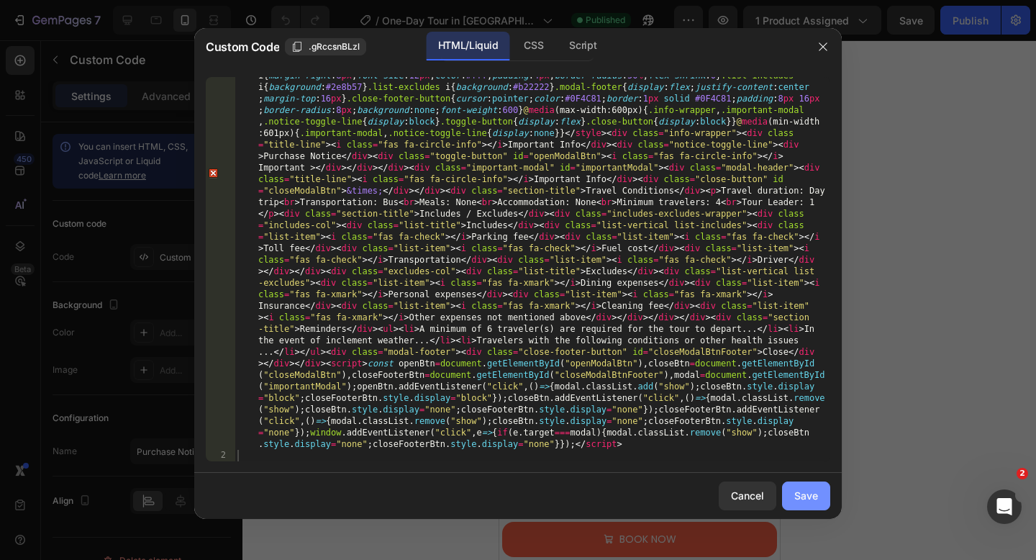
click at [800, 497] on div "Save" at bounding box center [806, 495] width 24 height 15
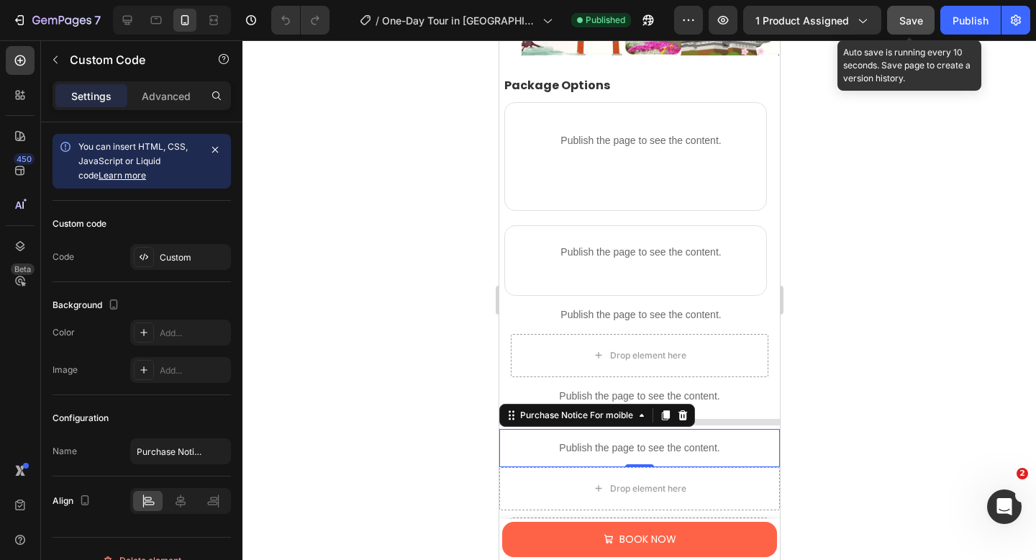
click at [903, 21] on span "Save" at bounding box center [911, 20] width 24 height 12
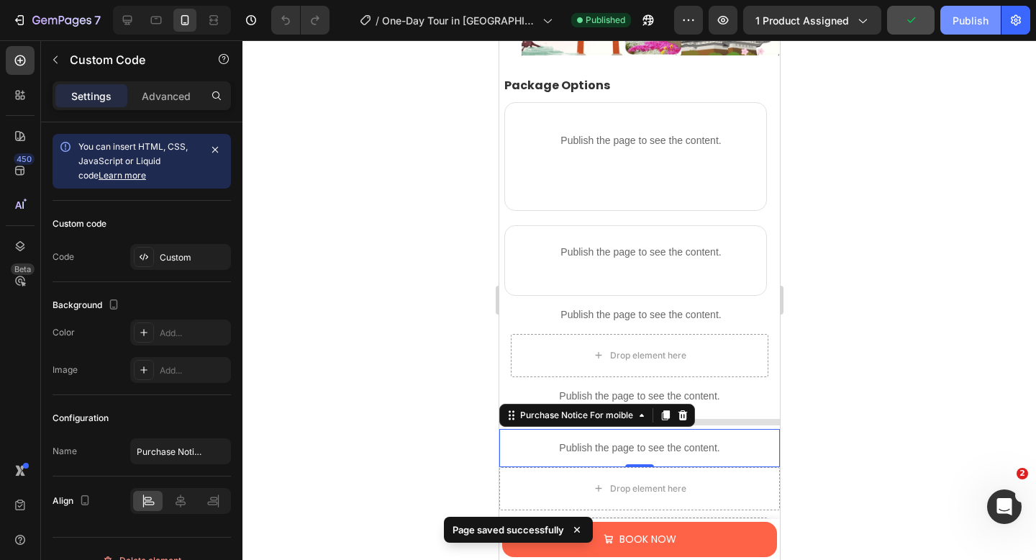
click at [962, 21] on div "Publish" at bounding box center [970, 20] width 36 height 15
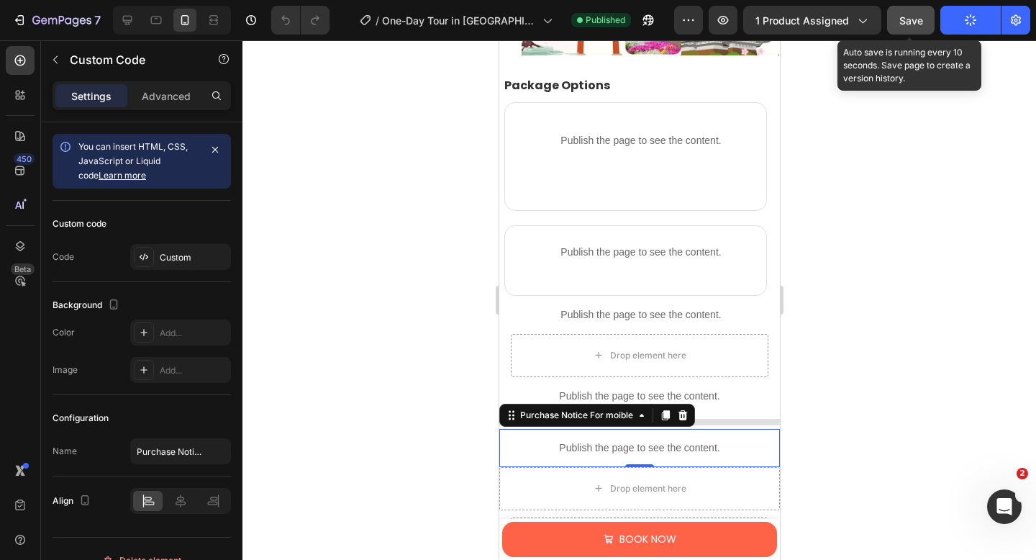
click at [920, 23] on span "Save" at bounding box center [911, 20] width 24 height 12
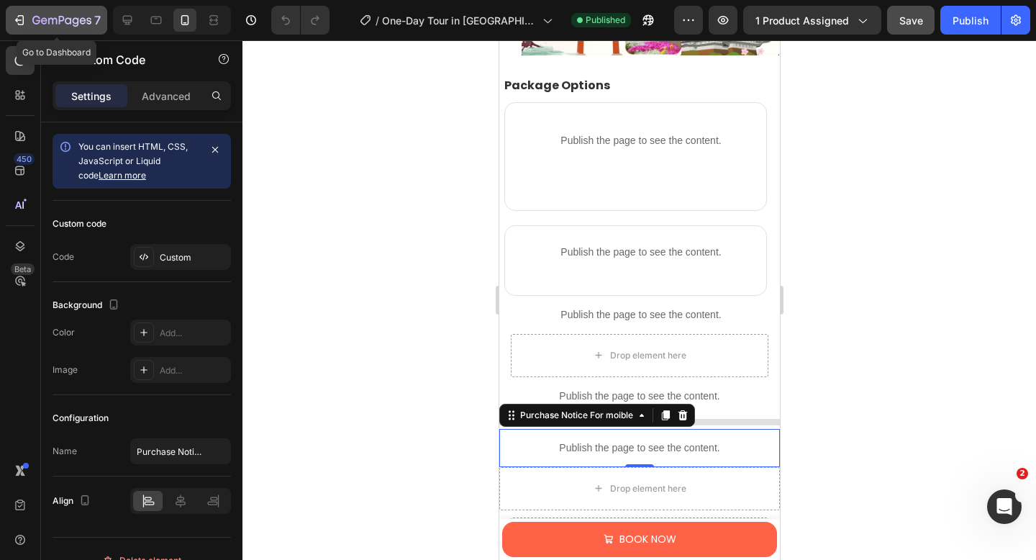
click at [42, 13] on div "7" at bounding box center [66, 20] width 68 height 17
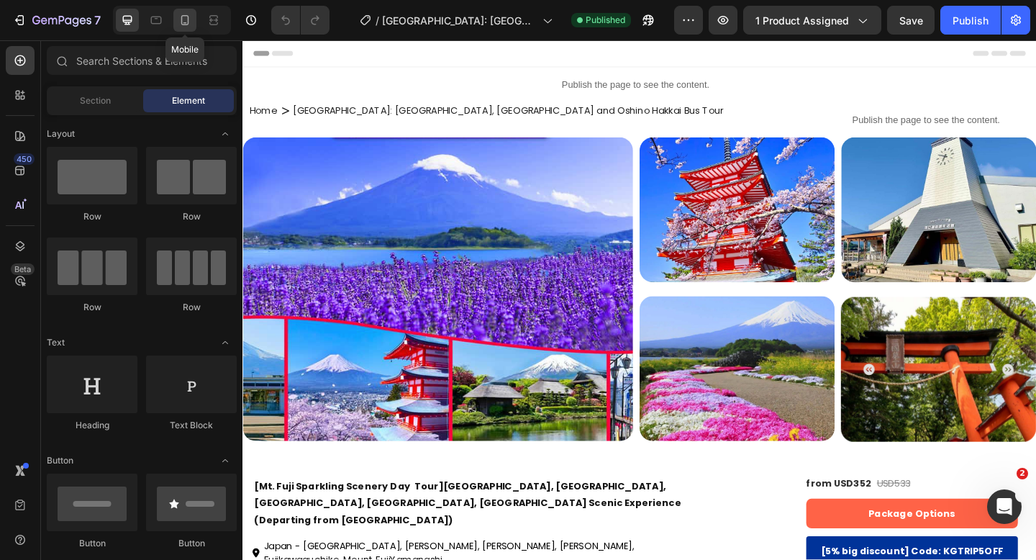
click at [183, 18] on icon at bounding box center [185, 20] width 14 height 14
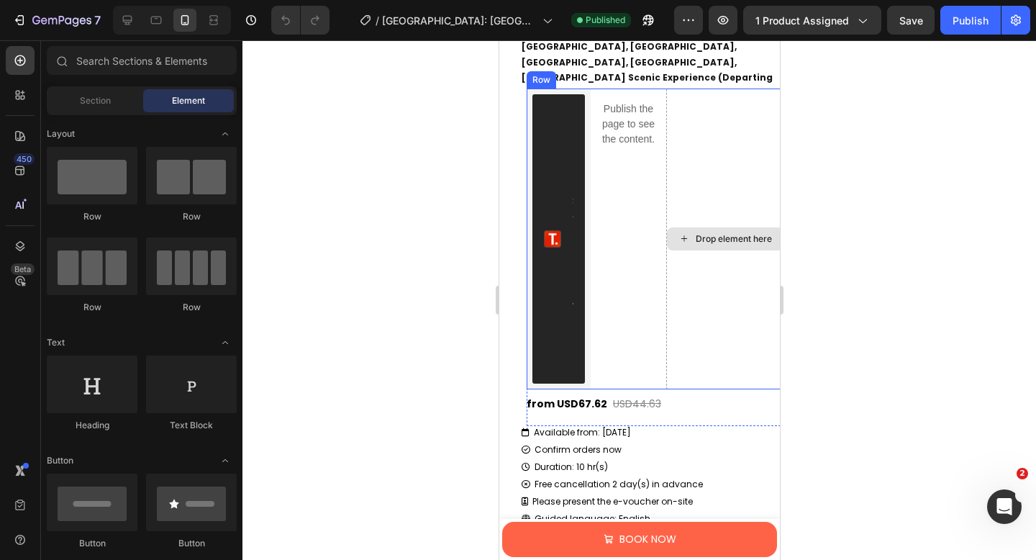
scroll to position [1280, 0]
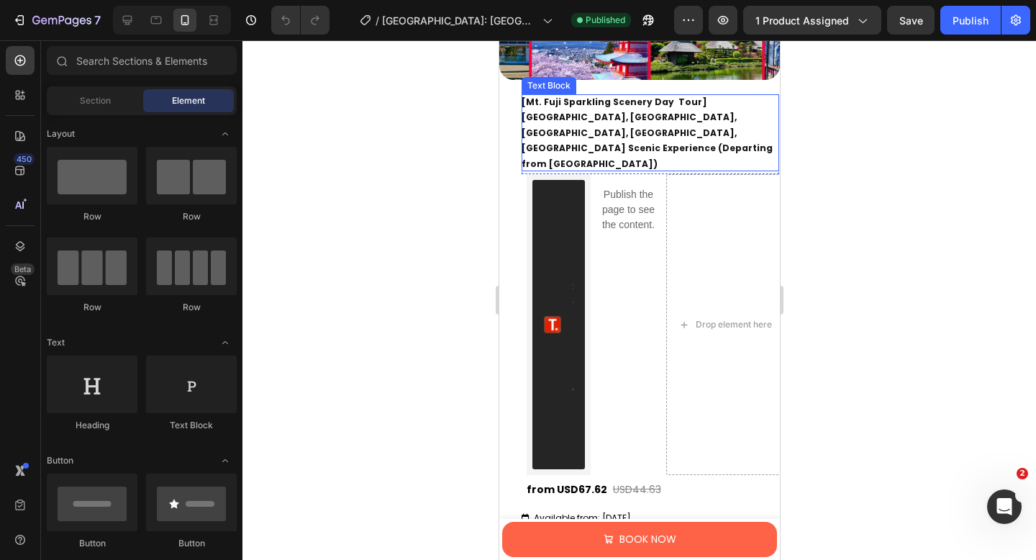
click at [632, 124] on p "[Mt. Fuji Sparkling Scenery Day Tour]Arakurayama Sengen Park, Oshino Hakkai, La…" at bounding box center [649, 133] width 257 height 78
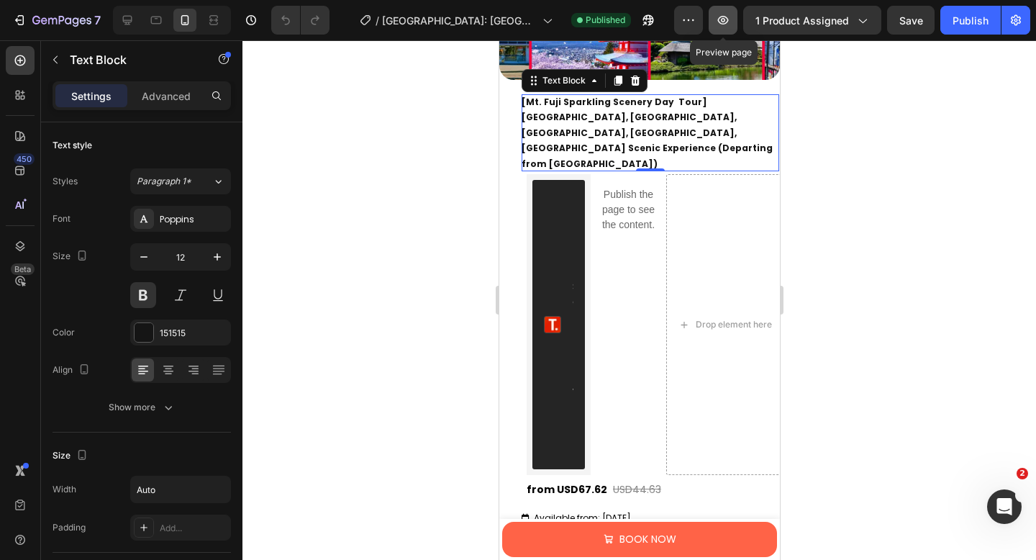
click at [724, 20] on icon "button" at bounding box center [723, 20] width 4 height 4
click at [132, 24] on icon at bounding box center [127, 20] width 14 height 14
type input "14"
type input "100%"
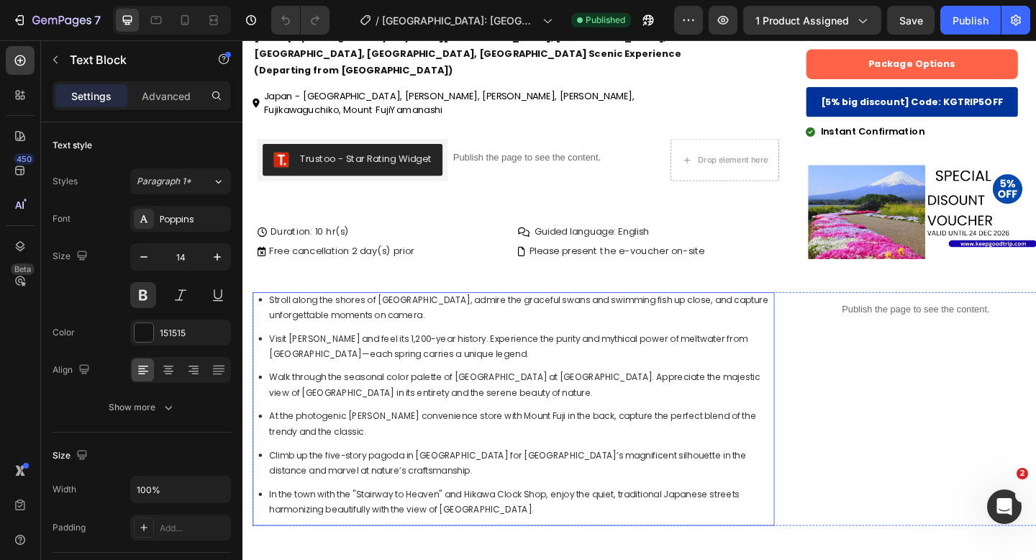
scroll to position [1017, 0]
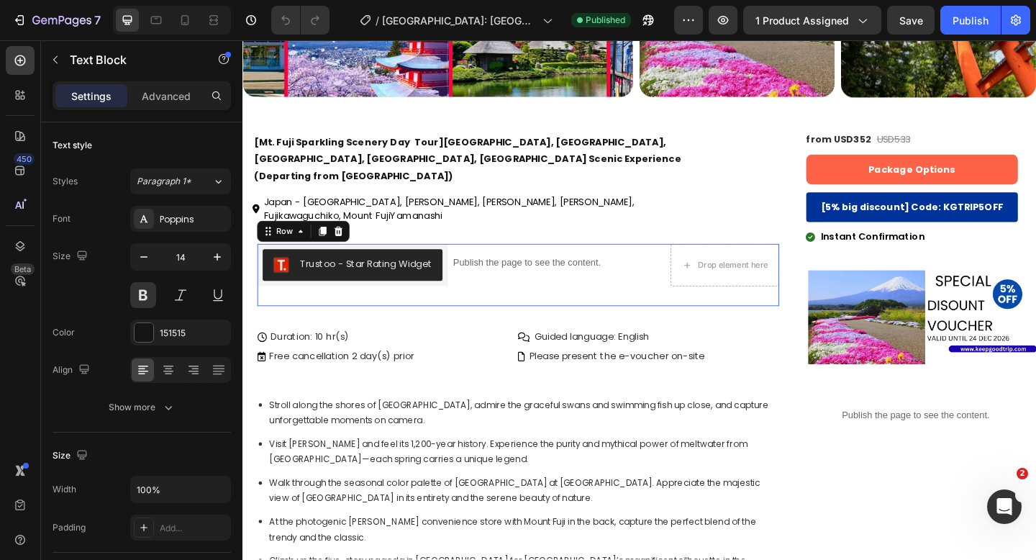
click at [673, 311] on div "Trustoo - Star Rating Widget Trustoo Publish the page to see the content. Custo…" at bounding box center [541, 296] width 567 height 68
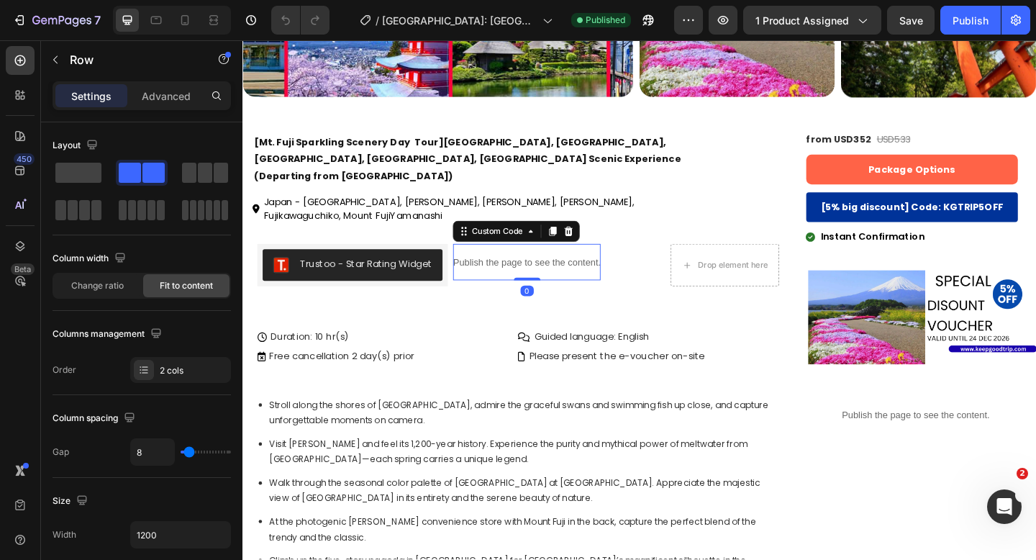
click at [496, 289] on p "Publish the page to see the content." at bounding box center [551, 282] width 160 height 15
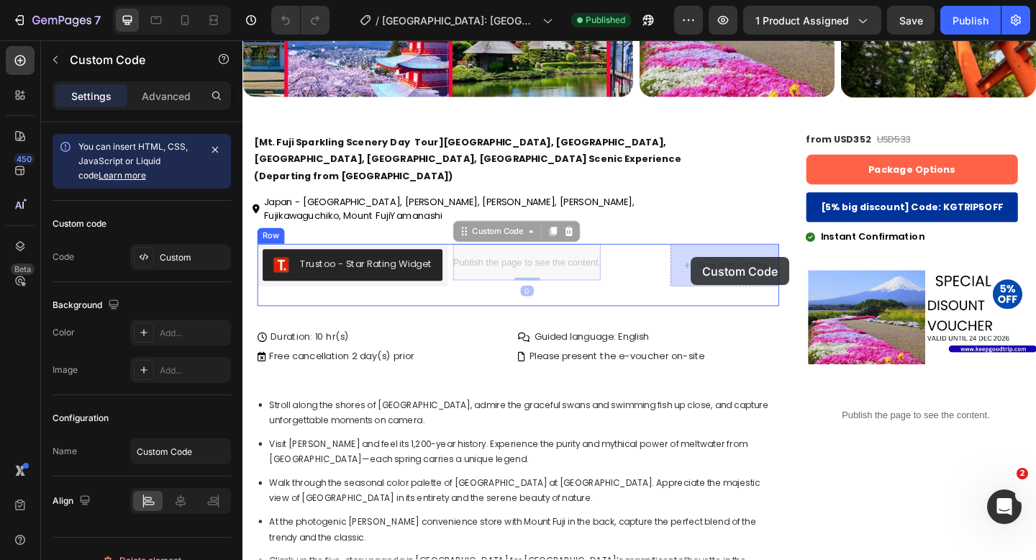
drag, startPoint x: 486, startPoint y: 250, endPoint x: 729, endPoint y: 276, distance: 244.5
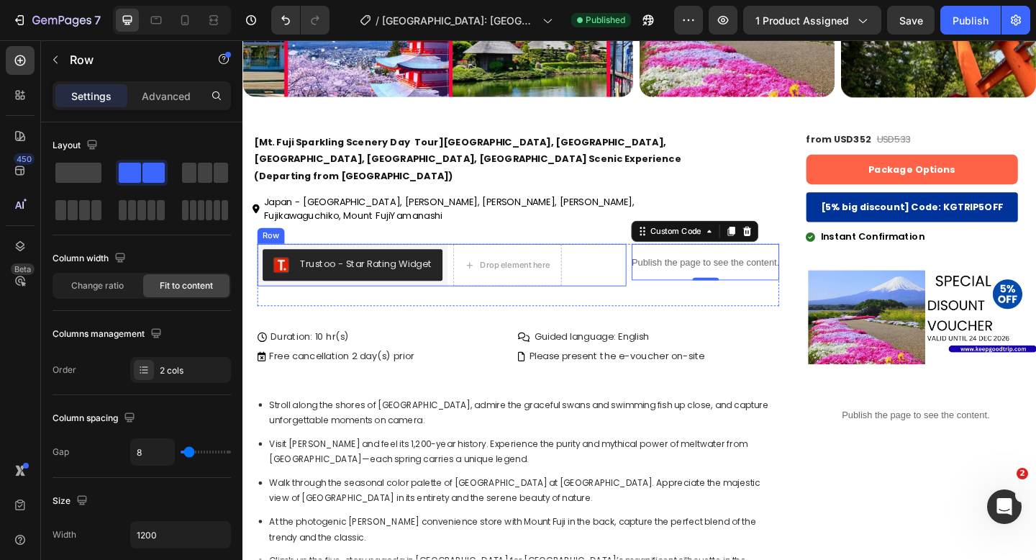
click at [588, 290] on div "Trustoo - Star Rating Widget Trustoo Drop element here Row" at bounding box center [458, 285] width 401 height 46
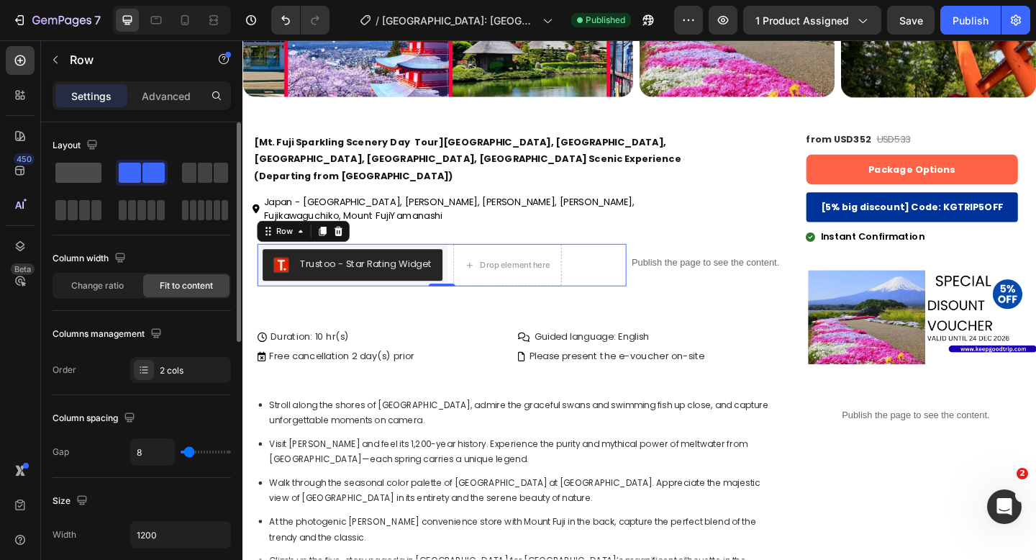
click at [93, 173] on span at bounding box center [78, 173] width 46 height 20
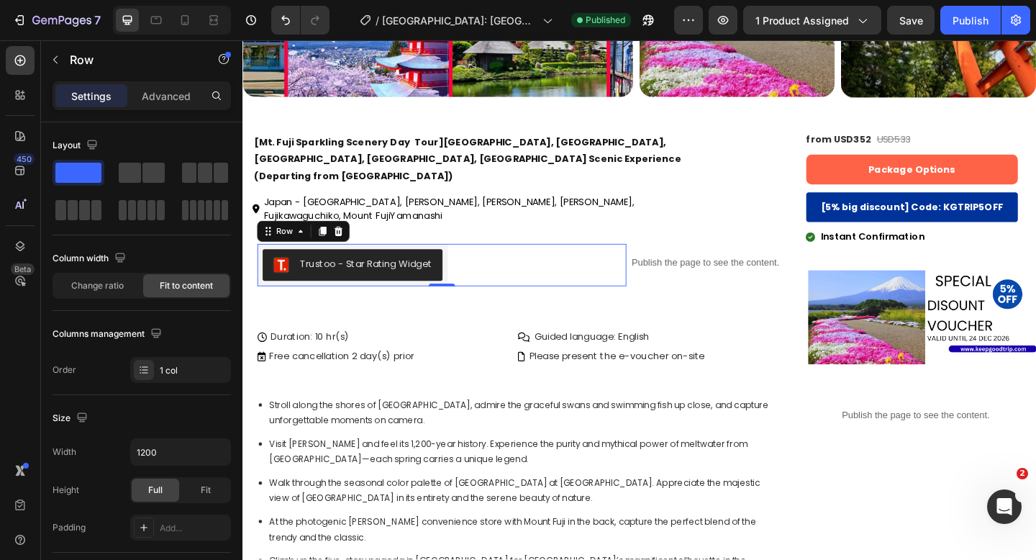
click at [597, 295] on div "Trustoo - Star Rating Widget Trustoo Row 0" at bounding box center [458, 285] width 401 height 46
click at [167, 99] on p "Advanced" at bounding box center [166, 95] width 49 height 15
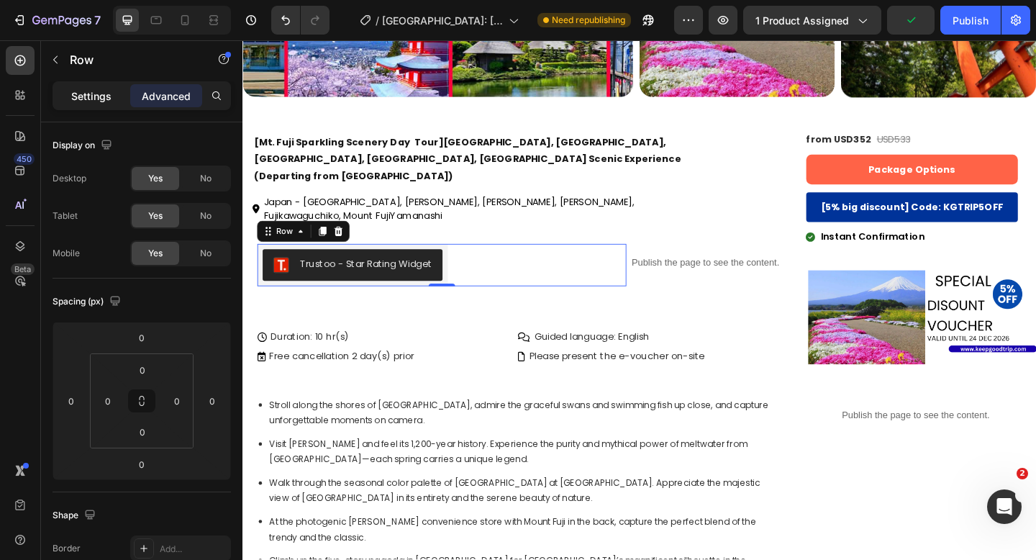
click at [97, 99] on p "Settings" at bounding box center [91, 95] width 40 height 15
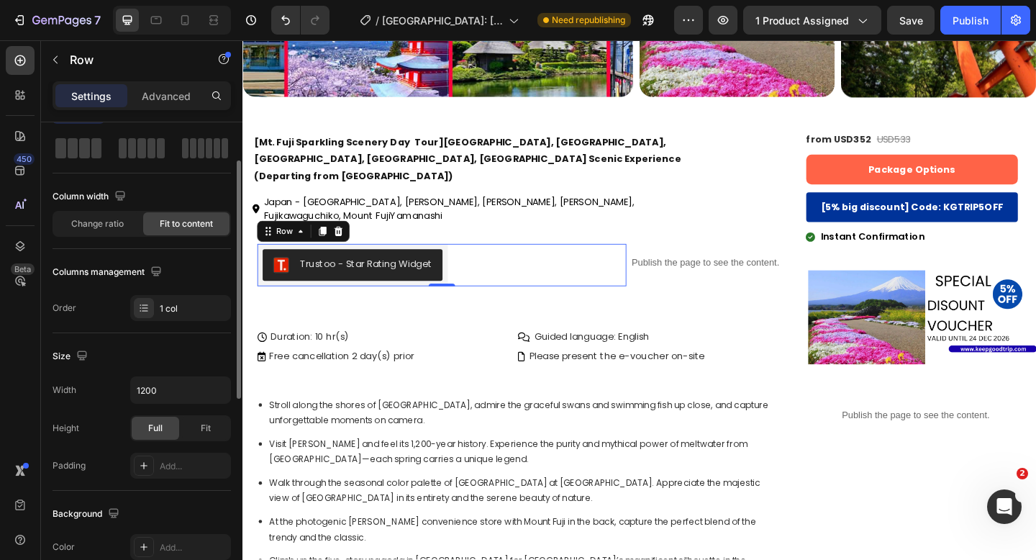
scroll to position [82, 0]
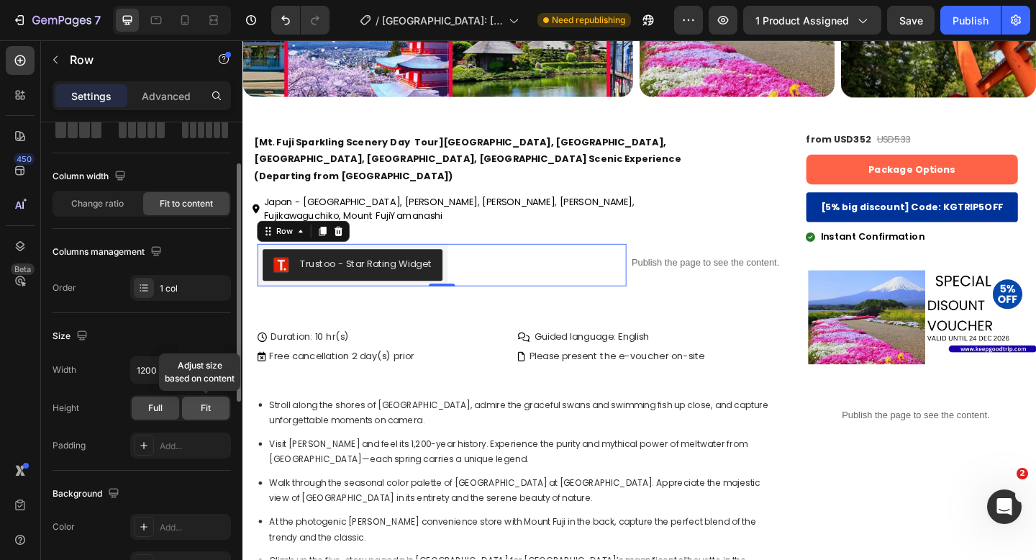
click at [204, 406] on span "Fit" at bounding box center [206, 407] width 10 height 13
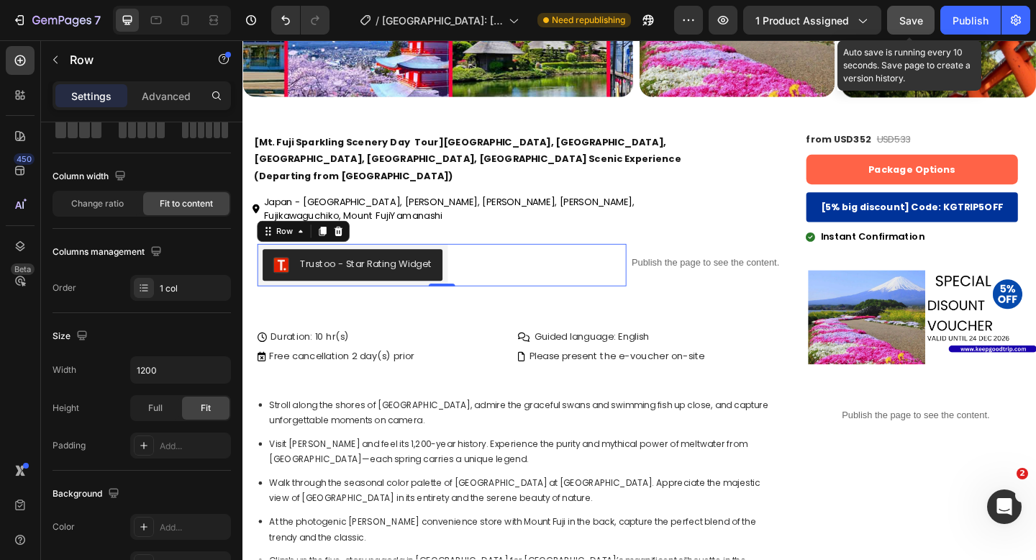
click at [918, 16] on span "Save" at bounding box center [911, 20] width 24 height 12
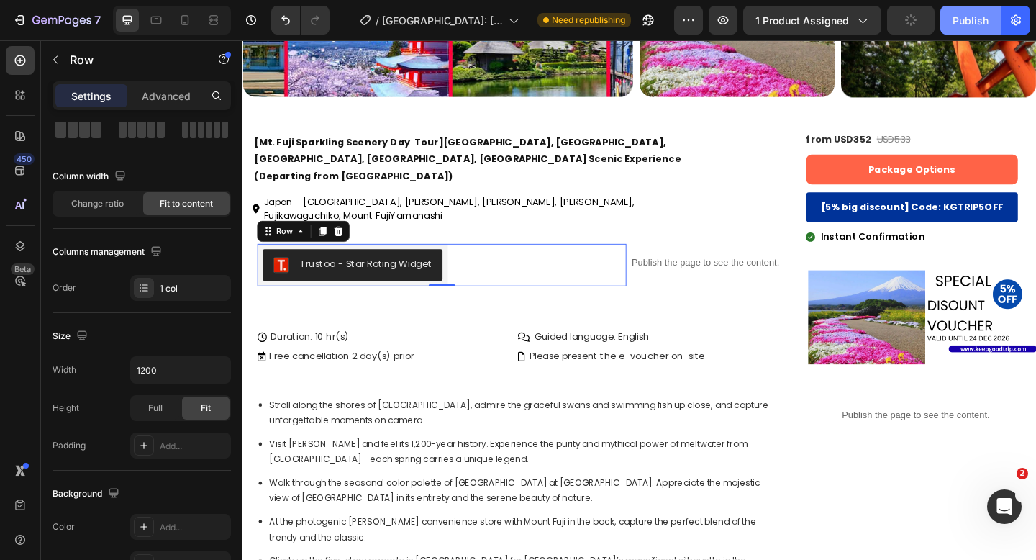
click at [953, 16] on div "Publish" at bounding box center [970, 20] width 36 height 15
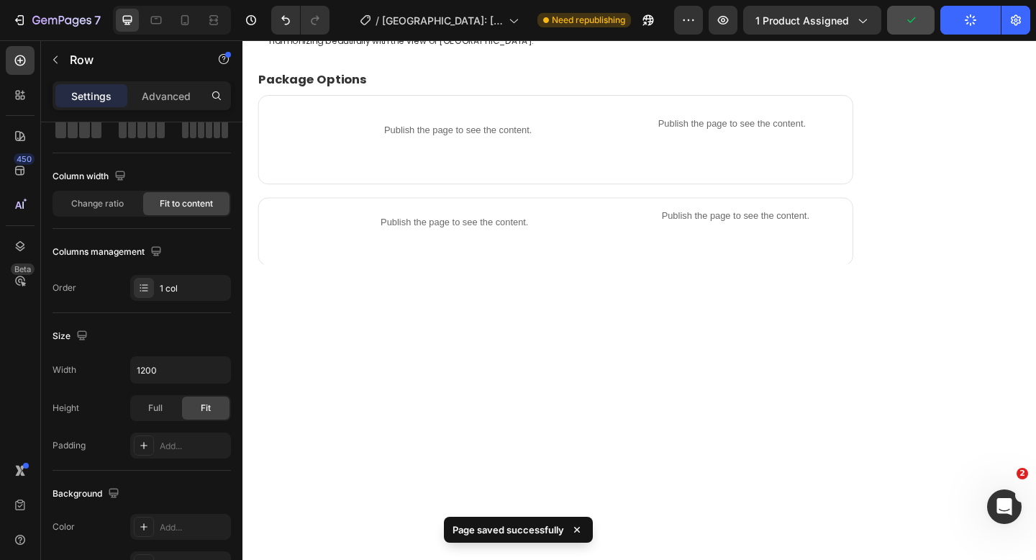
scroll to position [1647, 0]
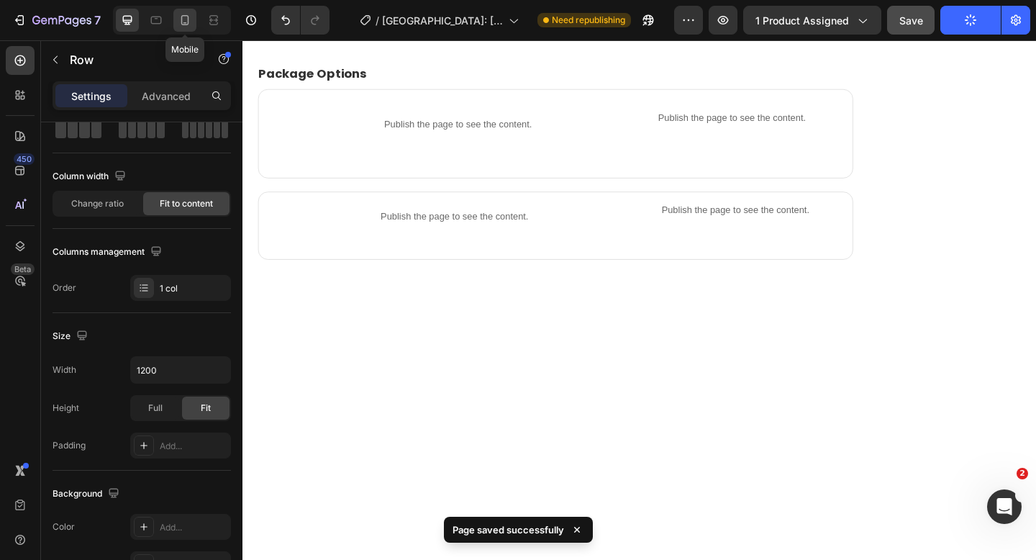
click at [181, 22] on icon at bounding box center [185, 20] width 14 height 14
type input "100%"
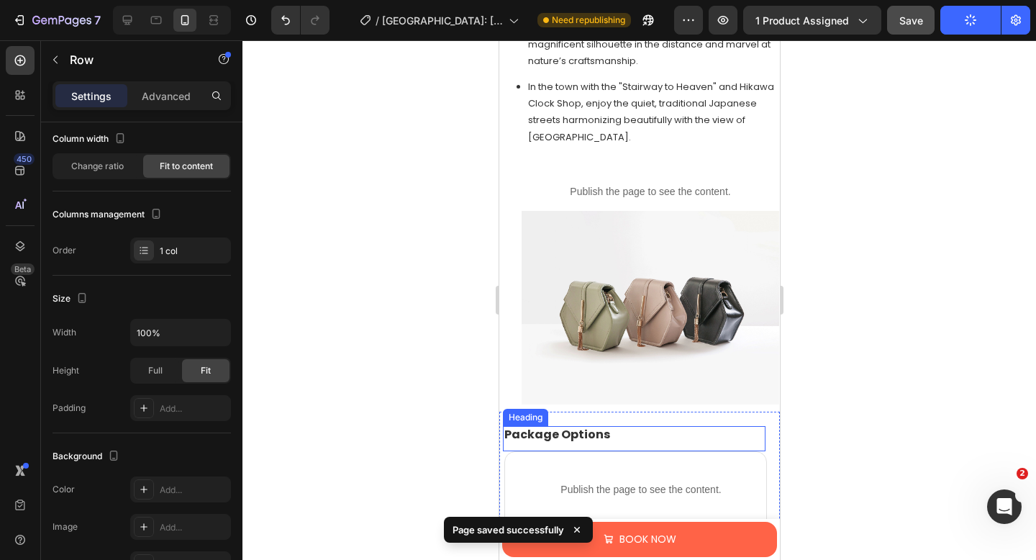
scroll to position [1941, 0]
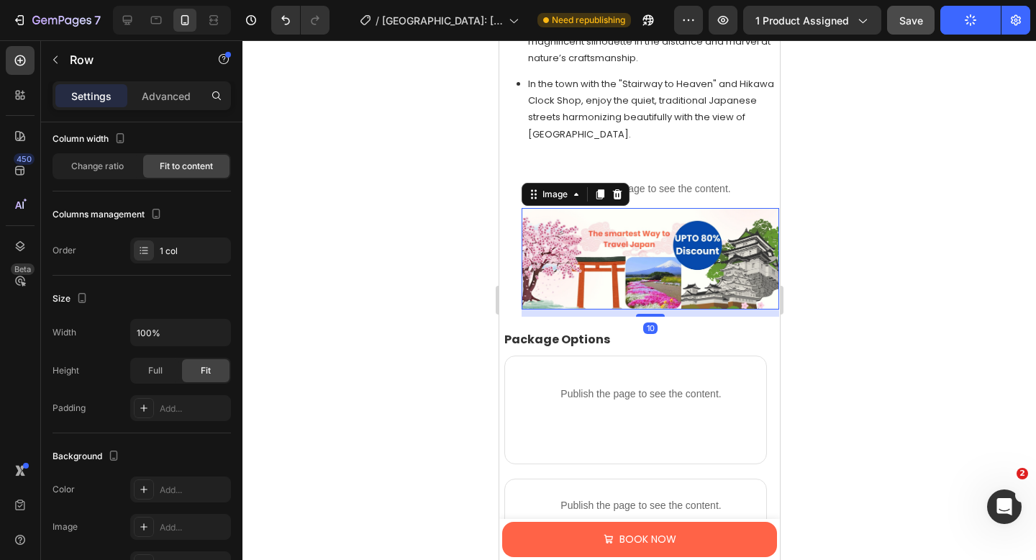
click at [575, 219] on img at bounding box center [649, 258] width 257 height 101
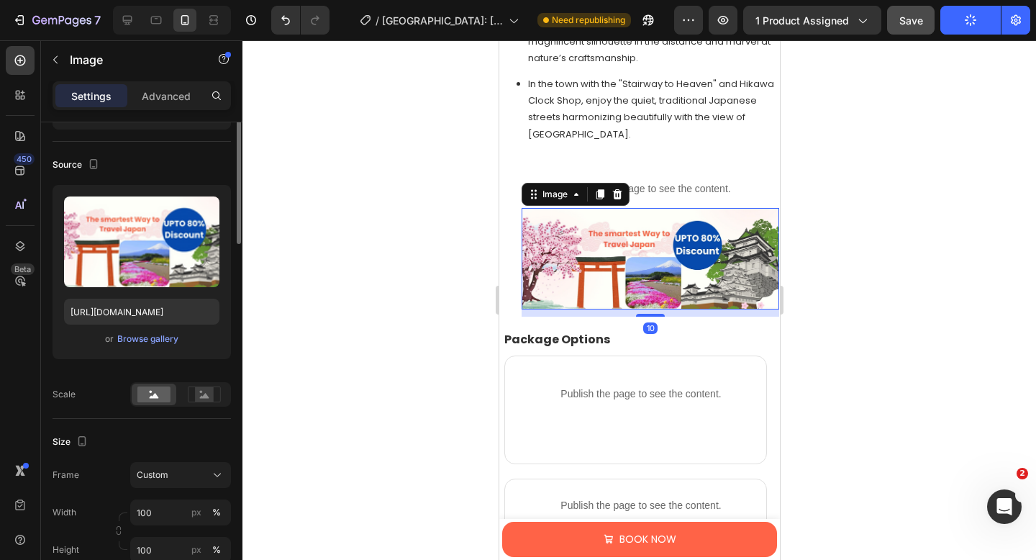
scroll to position [0, 0]
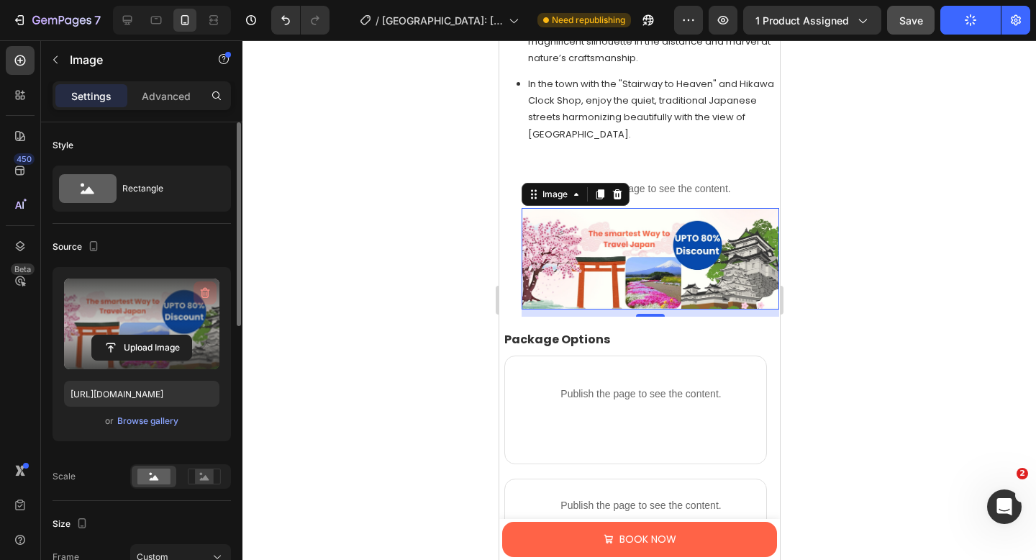
click at [204, 291] on icon "button" at bounding box center [204, 293] width 1 height 4
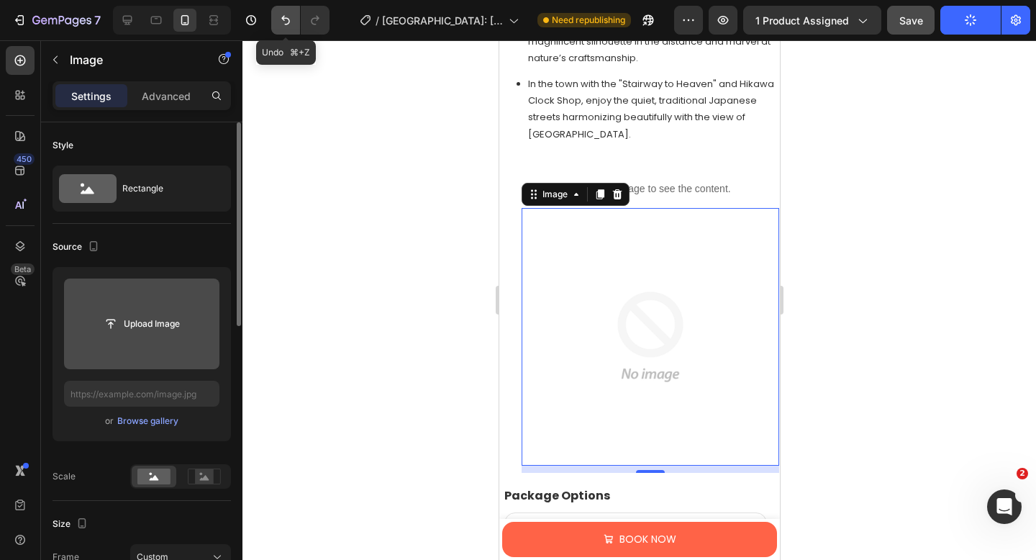
click at [287, 18] on icon "Undo/Redo" at bounding box center [285, 20] width 9 height 9
type input "https://cdn.shopify.com/s/files/1/0676/5353/3890/files/gempages_570564447404295…"
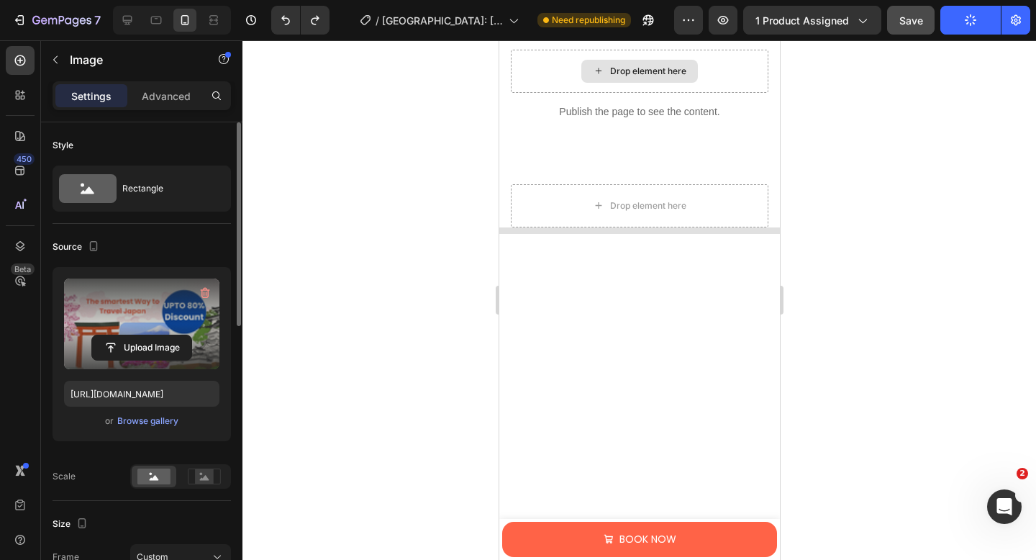
scroll to position [2448, 0]
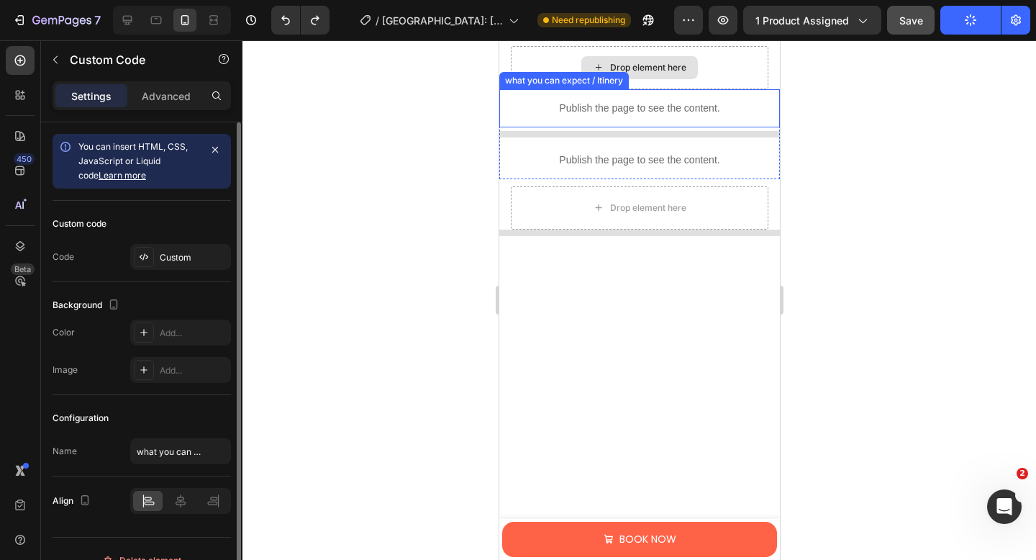
click at [598, 109] on p "Publish the page to see the content." at bounding box center [638, 108] width 281 height 15
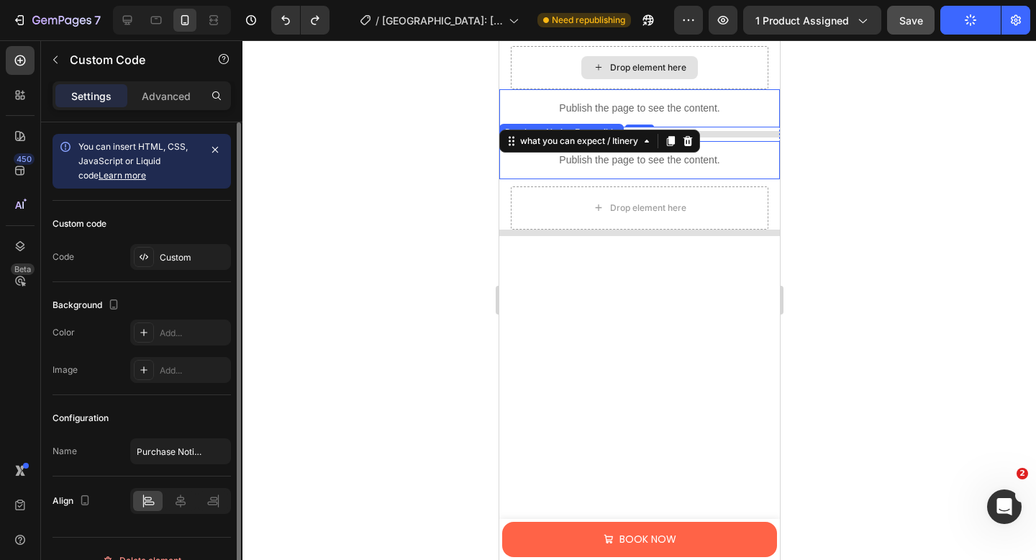
click at [574, 155] on p "Publish the page to see the content." at bounding box center [638, 159] width 281 height 15
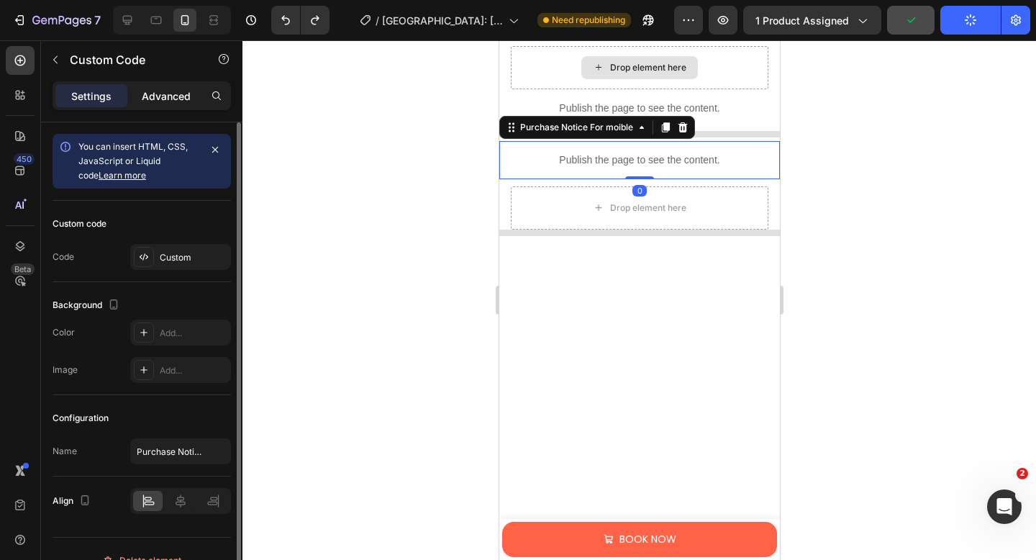
click at [174, 100] on p "Advanced" at bounding box center [166, 95] width 49 height 15
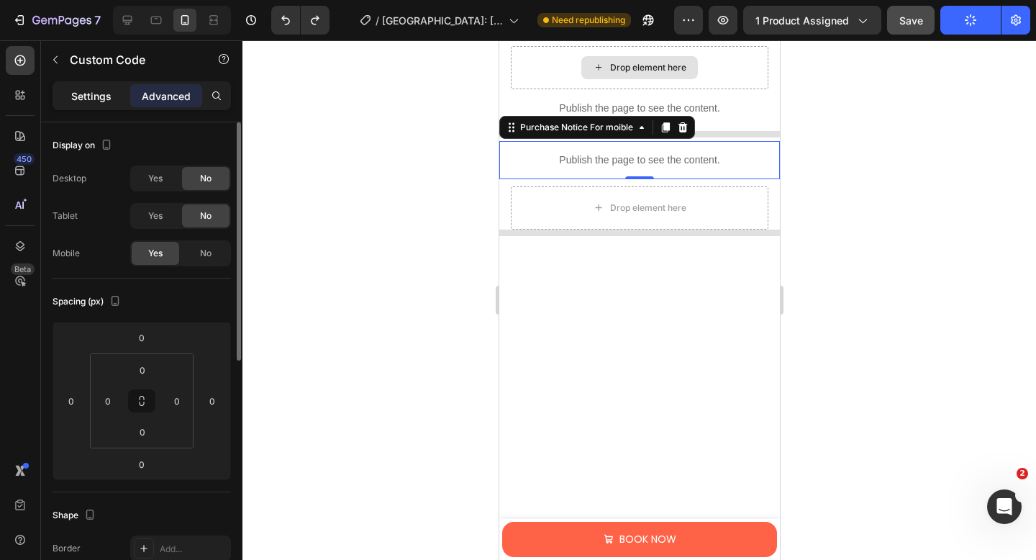
click at [85, 99] on p "Settings" at bounding box center [91, 95] width 40 height 15
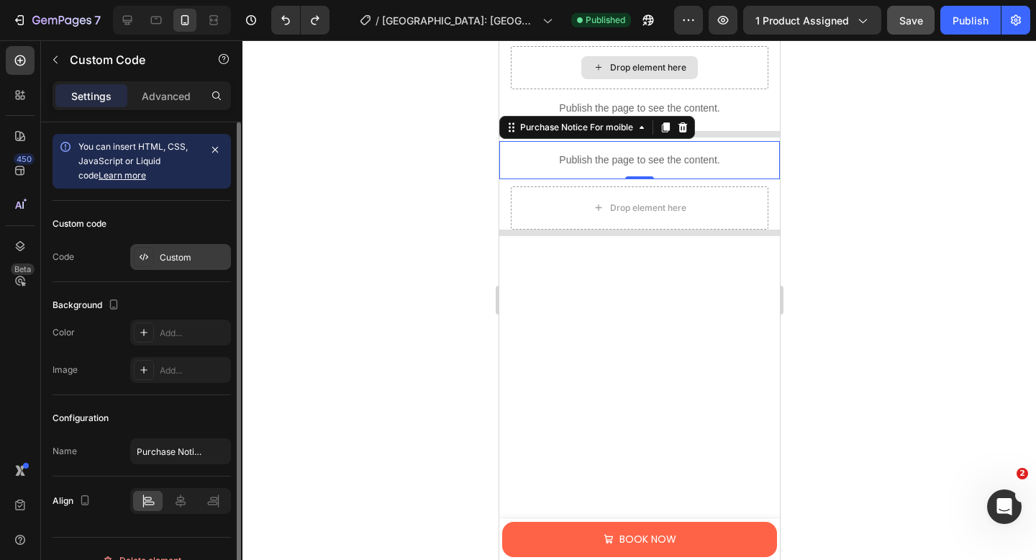
click at [155, 257] on div "Custom" at bounding box center [180, 257] width 101 height 26
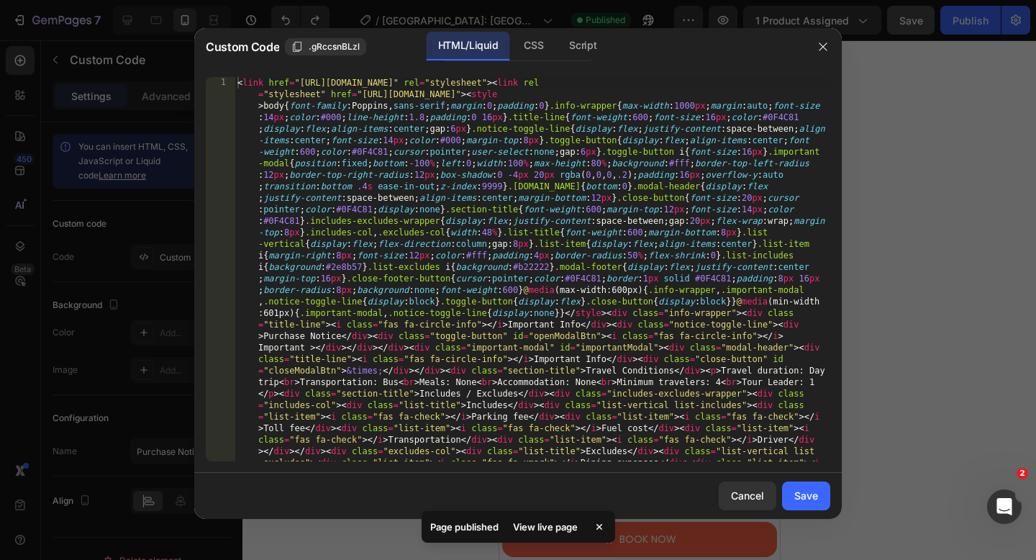
type textarea "<link href="[URL][DOMAIN_NAME]" rel="stylesheet"><link rel="stylesheet" href="[…"
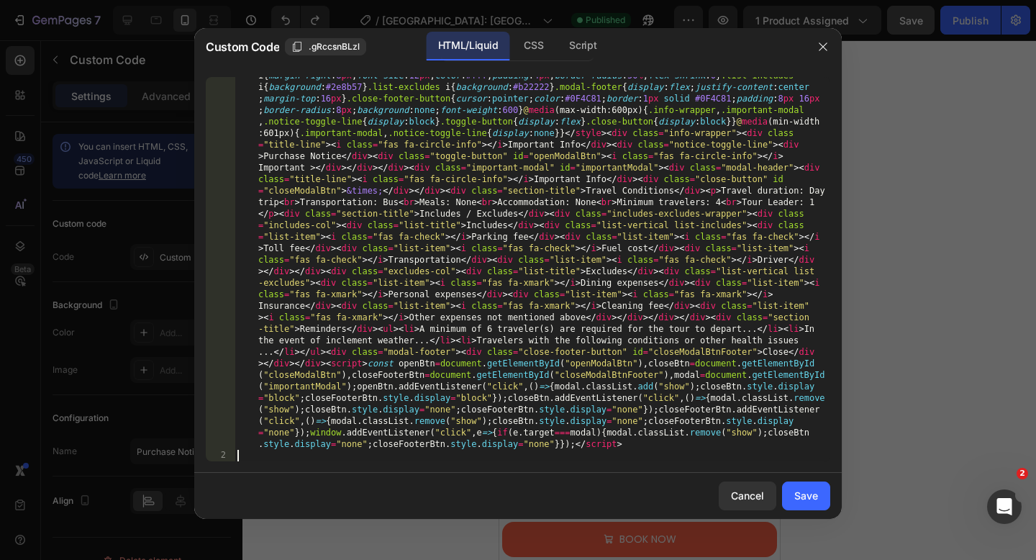
scroll to position [180, 0]
click at [800, 500] on div "Save" at bounding box center [806, 495] width 24 height 15
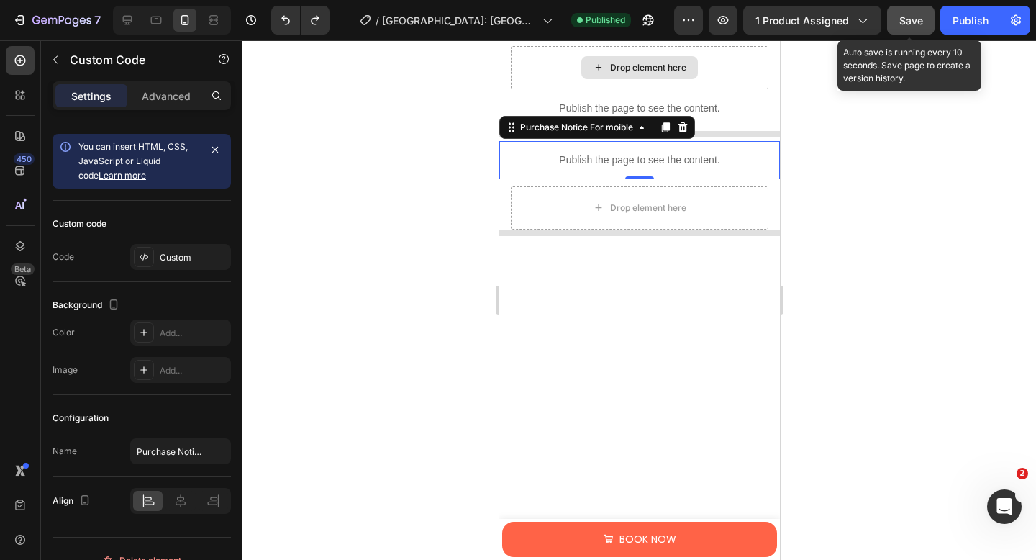
click at [916, 26] on div "Save" at bounding box center [911, 20] width 24 height 15
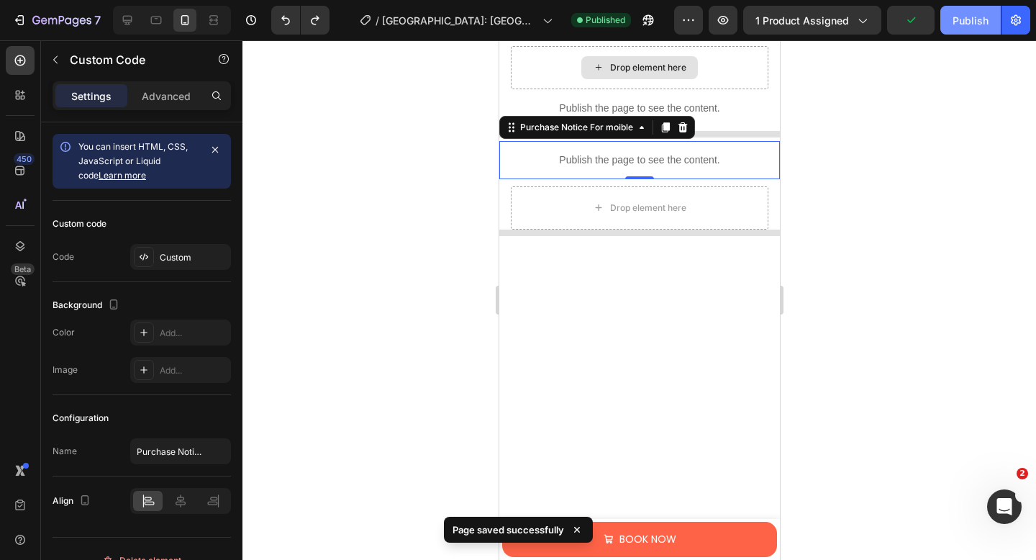
click at [946, 25] on button "Publish" at bounding box center [970, 20] width 60 height 29
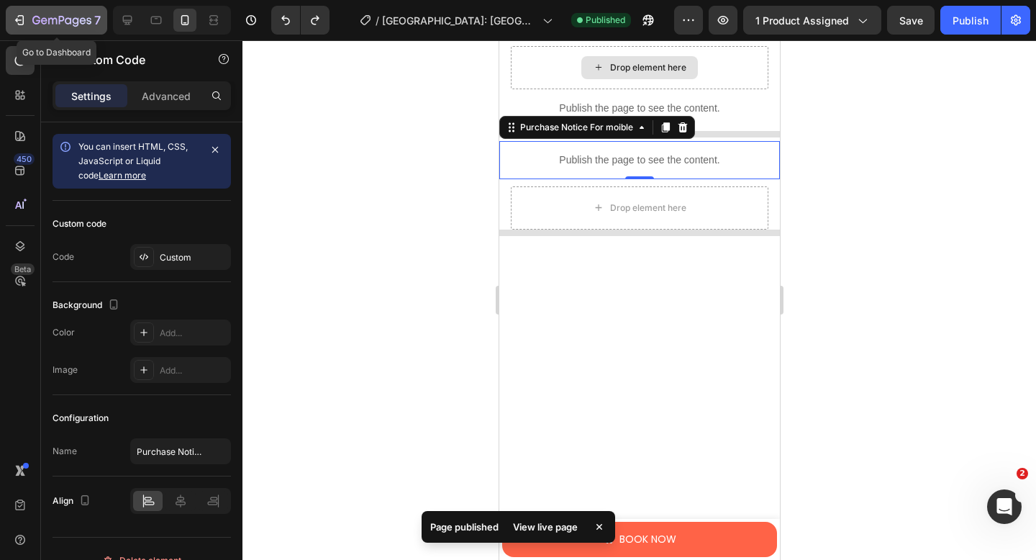
click at [25, 25] on icon "button" at bounding box center [19, 20] width 14 height 14
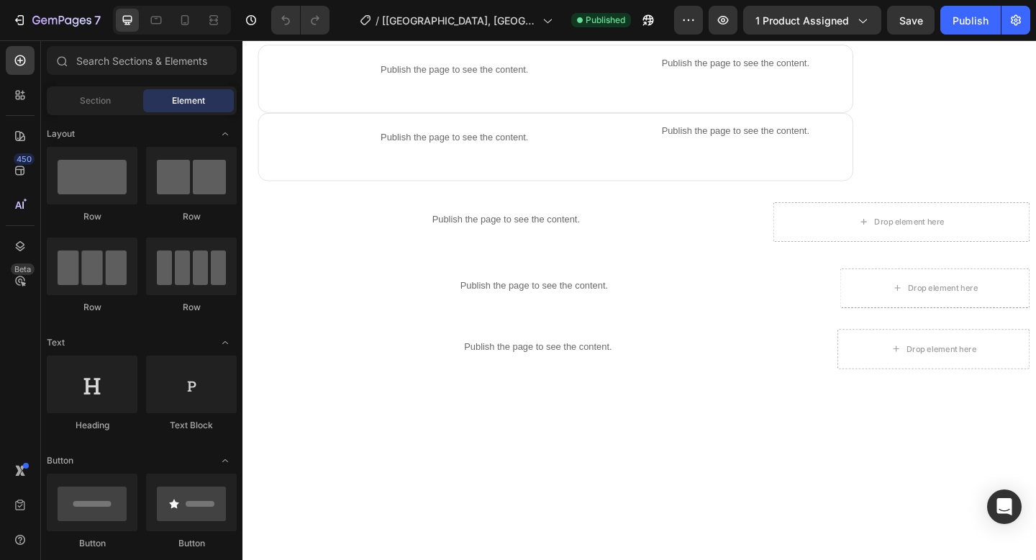
scroll to position [1118, 0]
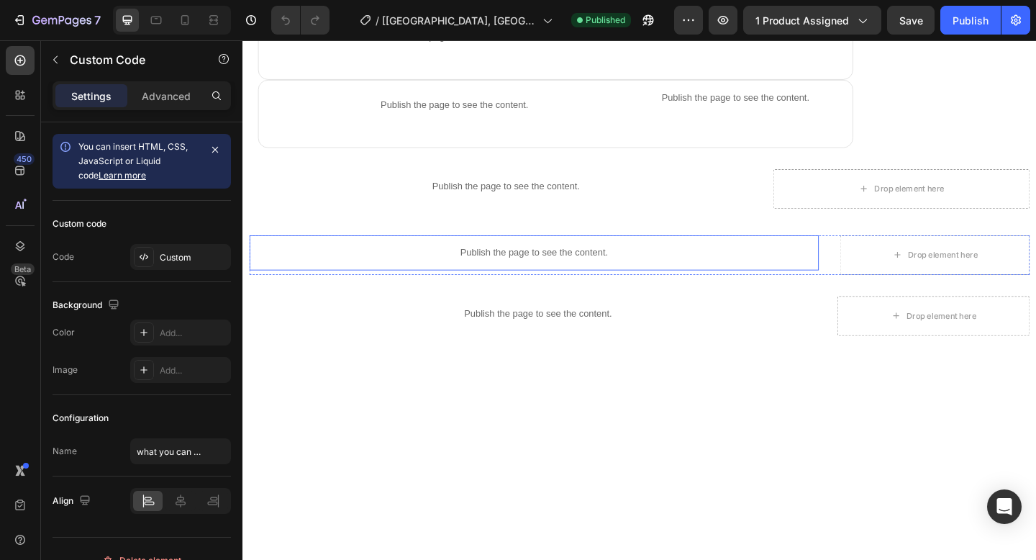
click at [482, 275] on p "Publish the page to see the content." at bounding box center [559, 271] width 619 height 15
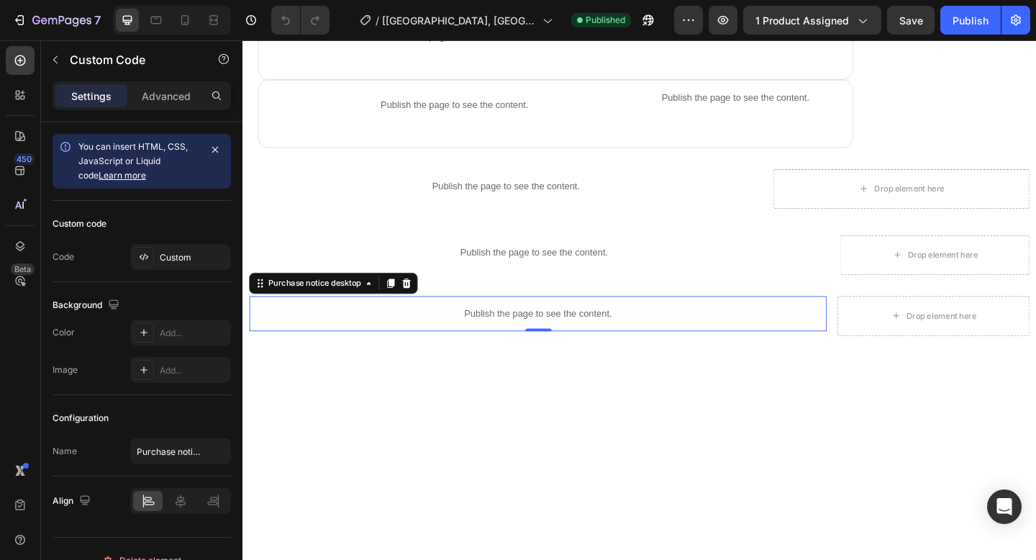
click at [482, 339] on p "Publish the page to see the content." at bounding box center [564, 337] width 628 height 15
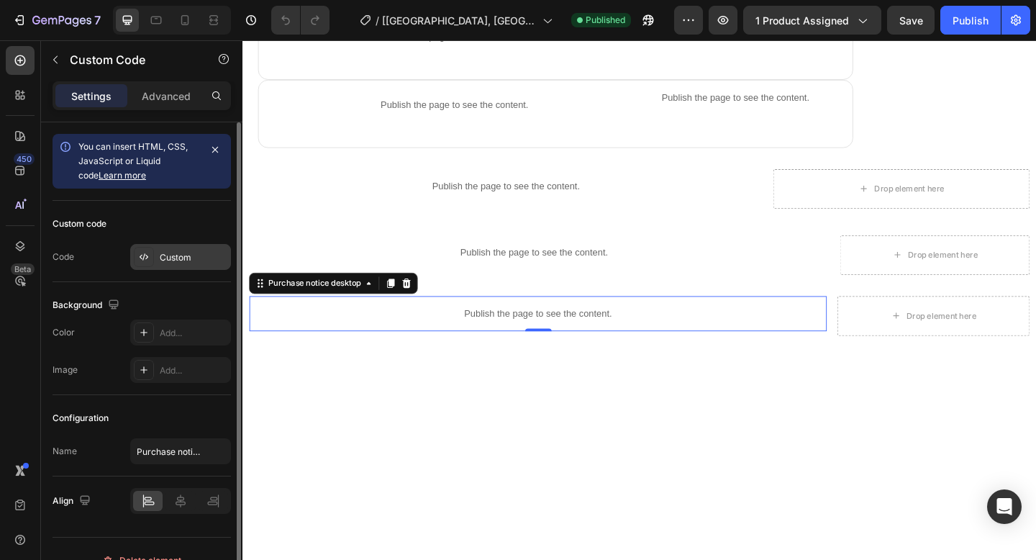
click at [201, 253] on div "Custom" at bounding box center [194, 257] width 68 height 13
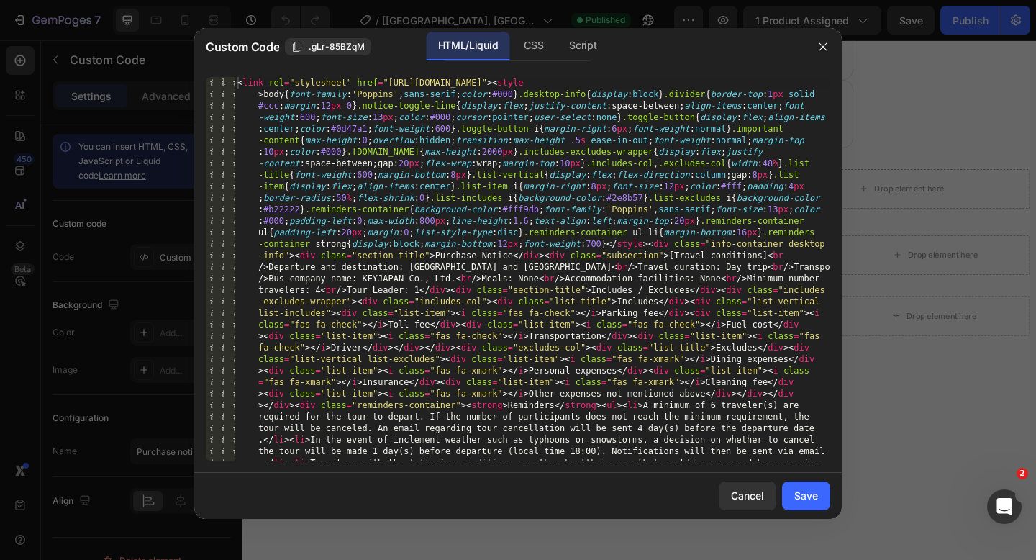
scroll to position [0, 0]
type textarea "<link rel="stylesheet" href="[URL][DOMAIN_NAME]"><style>body{font-family:'Poppi…"
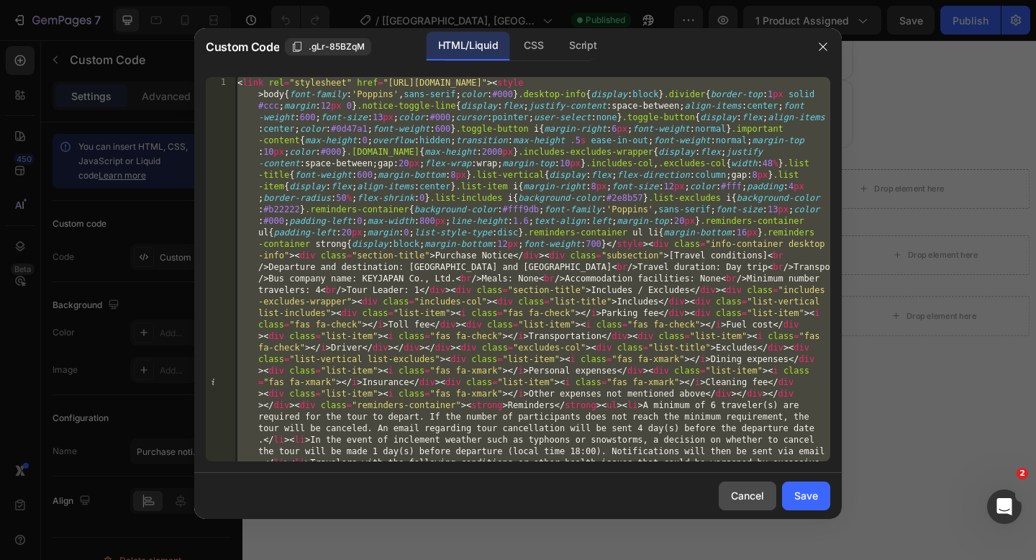
click at [735, 496] on div "Cancel" at bounding box center [747, 495] width 33 height 15
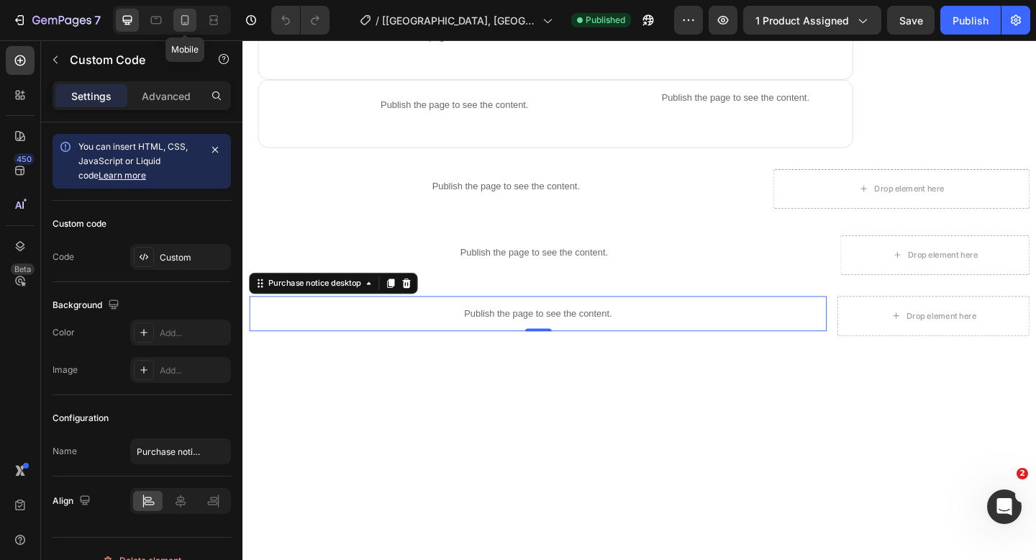
click at [183, 21] on icon at bounding box center [185, 20] width 14 height 14
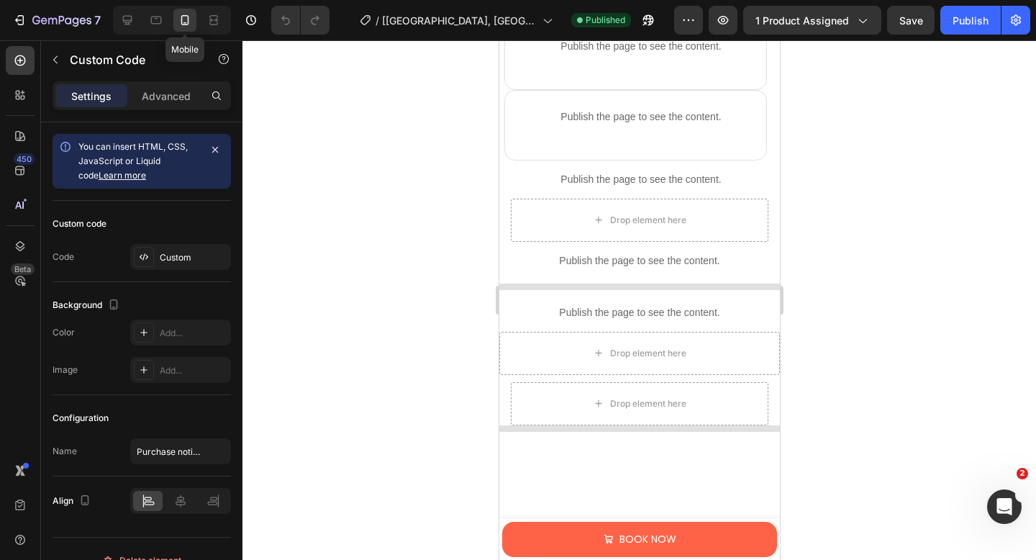
scroll to position [1277, 0]
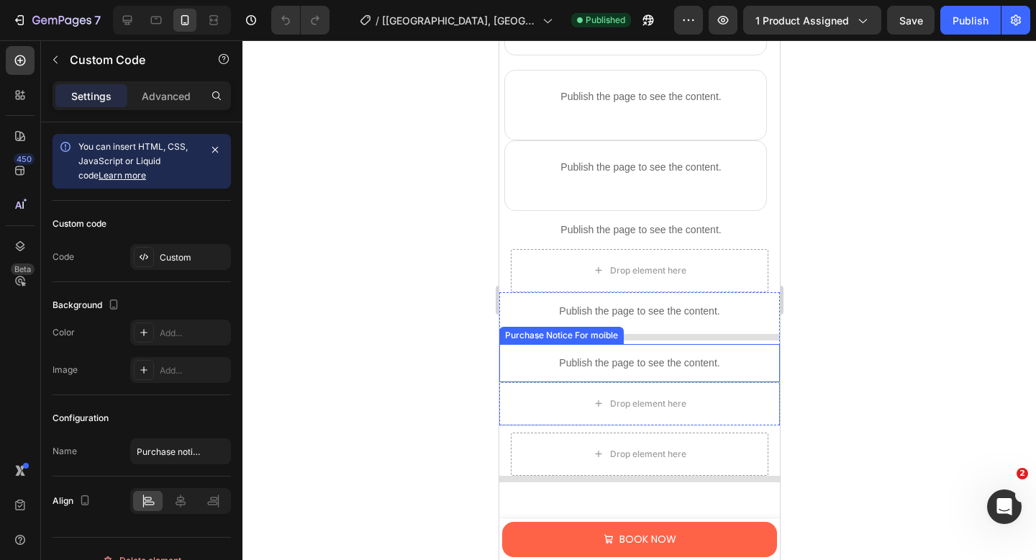
click at [567, 360] on p "Publish the page to see the content." at bounding box center [638, 362] width 281 height 15
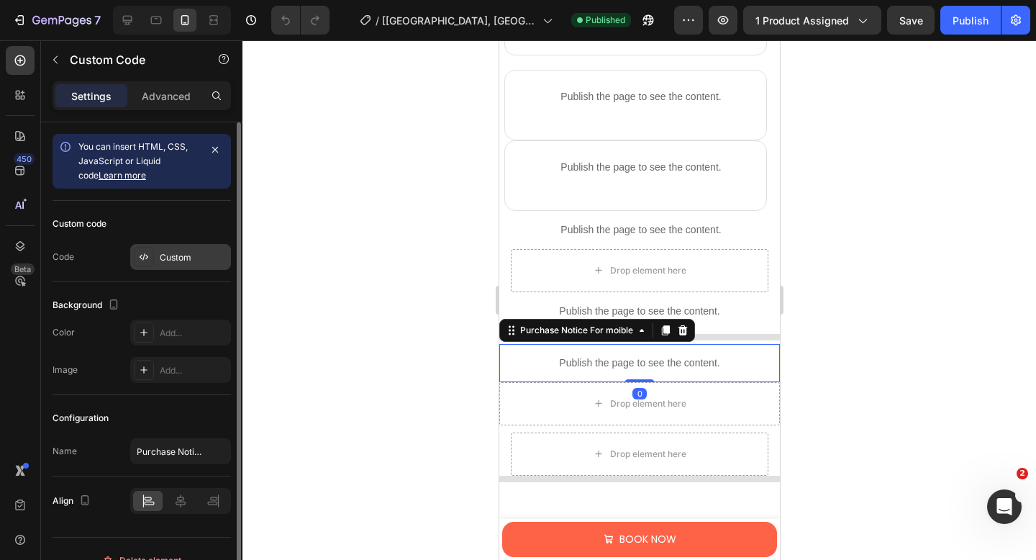
click at [174, 255] on div "Custom" at bounding box center [194, 257] width 68 height 13
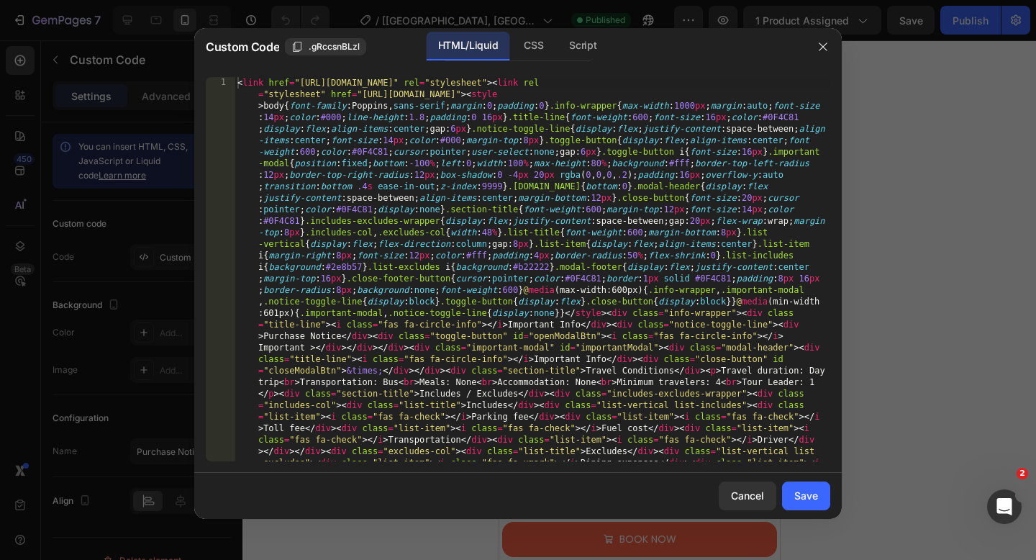
type textarea "<link href="https://fonts.googleapis.com/css2?family=Poppins&display=swap" rel=…"
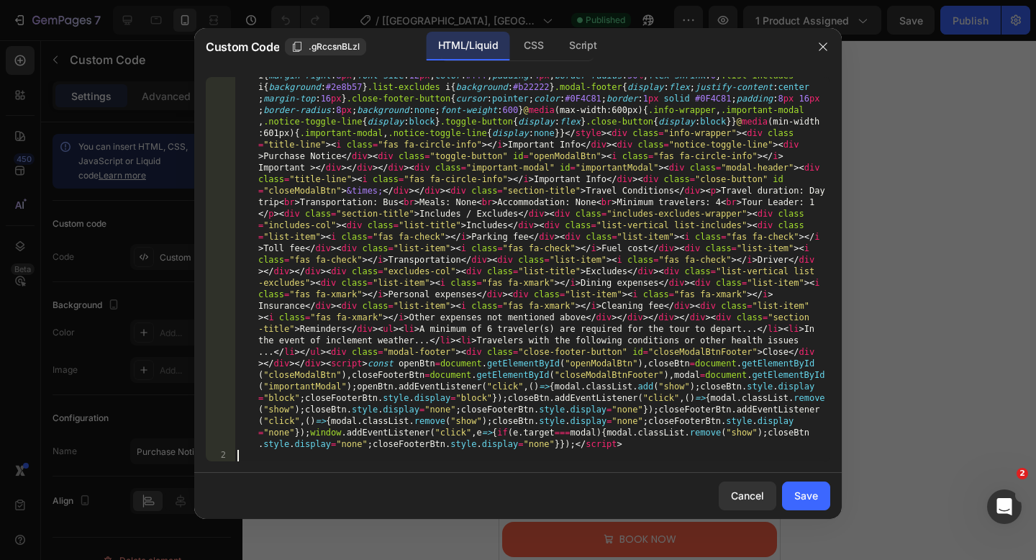
scroll to position [180, 0]
click at [795, 495] on div "Save" at bounding box center [806, 495] width 24 height 15
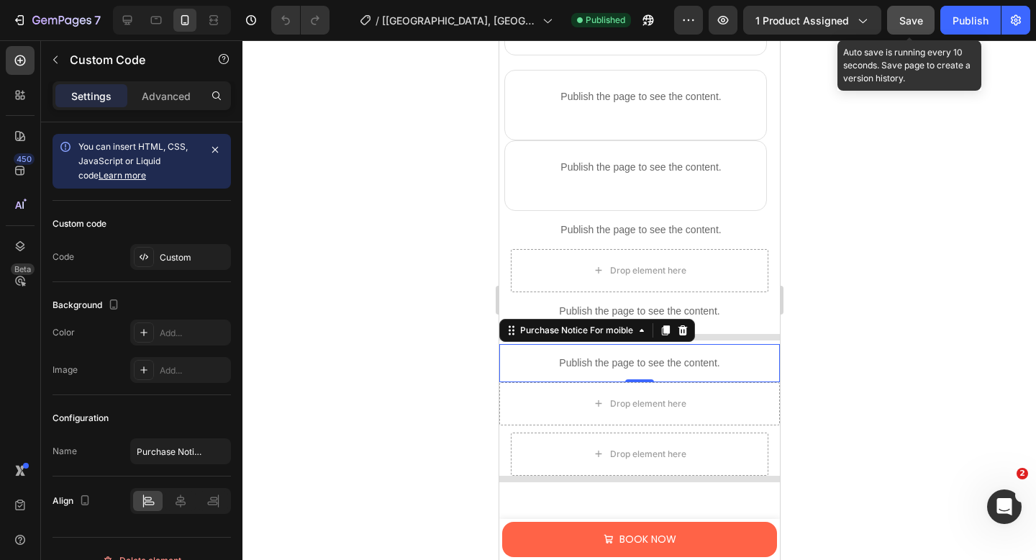
click at [907, 22] on span "Save" at bounding box center [911, 20] width 24 height 12
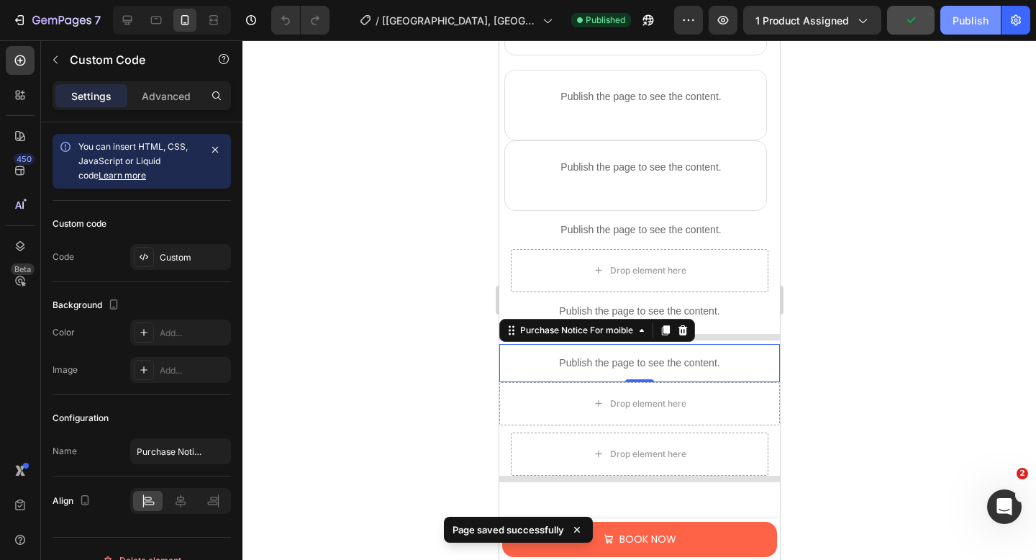
click at [953, 21] on div "Publish" at bounding box center [970, 20] width 36 height 15
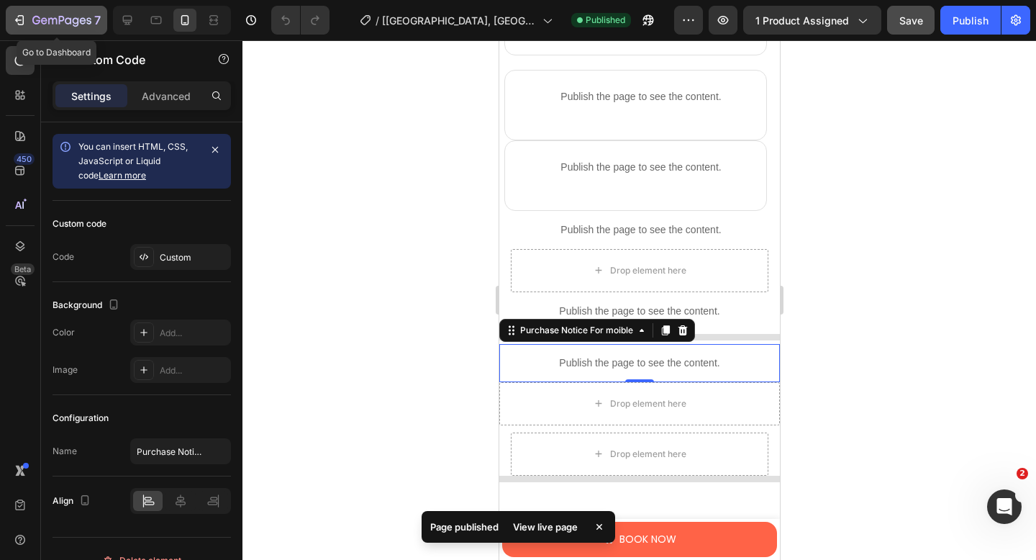
click at [33, 24] on icon "button" at bounding box center [61, 21] width 59 height 12
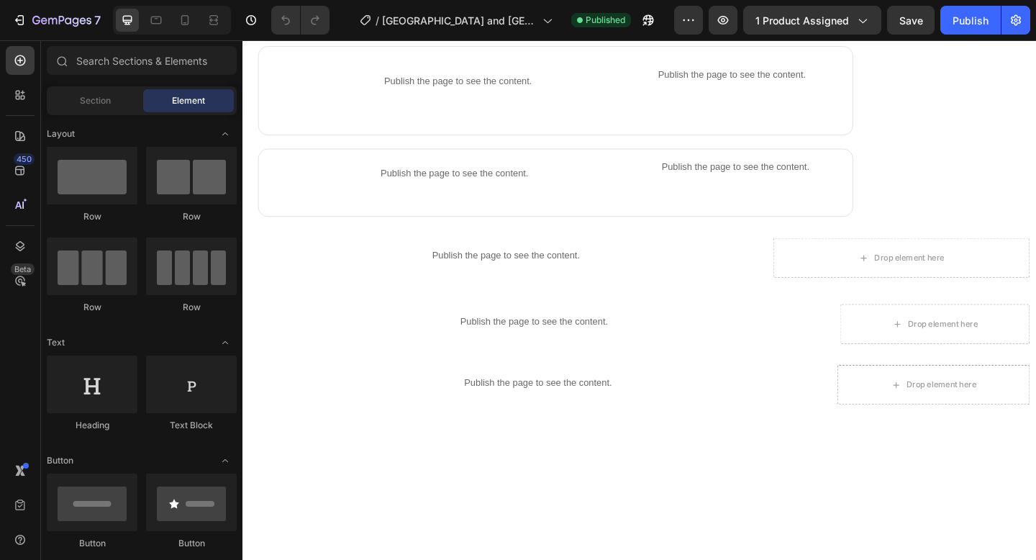
scroll to position [892, 0]
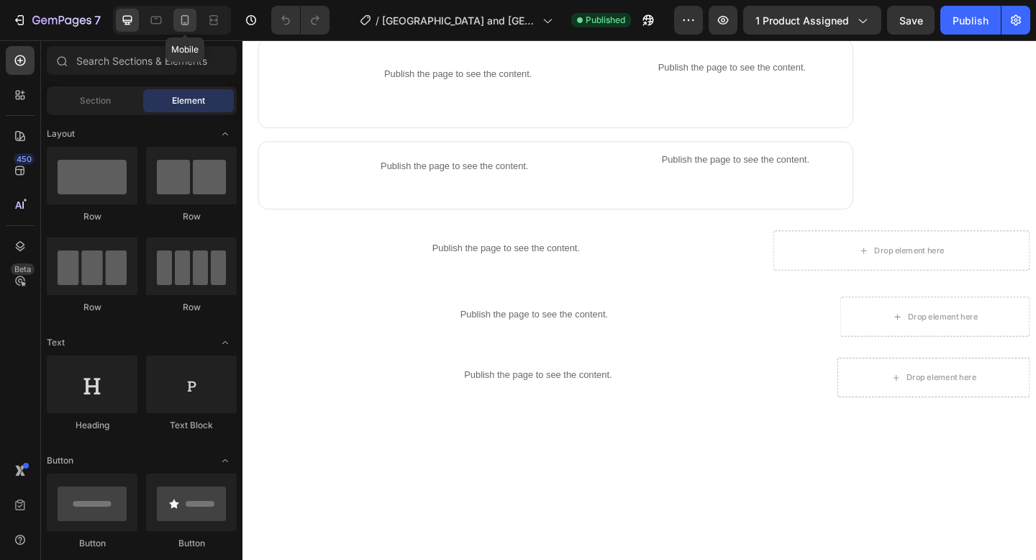
click at [186, 25] on icon at bounding box center [185, 20] width 8 height 10
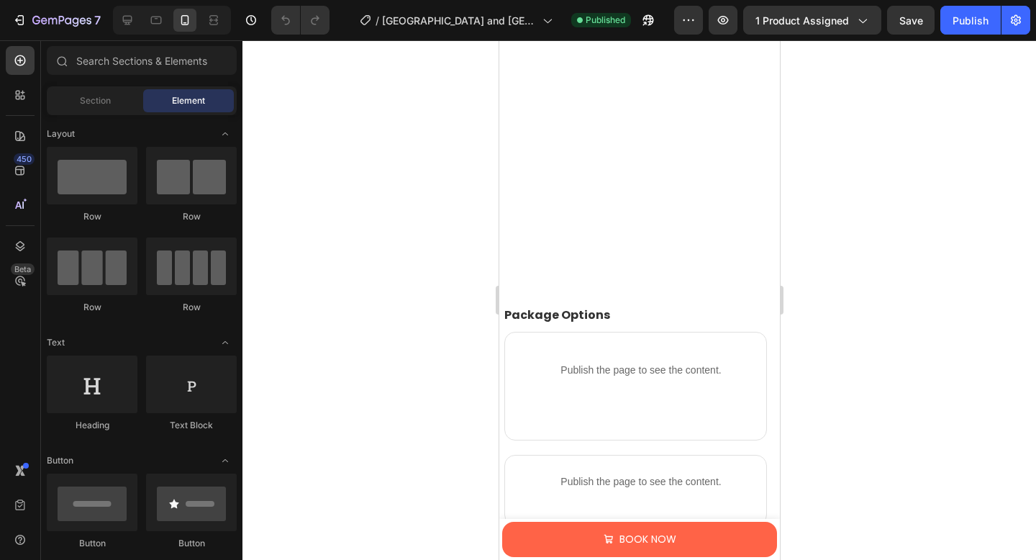
scroll to position [1184, 0]
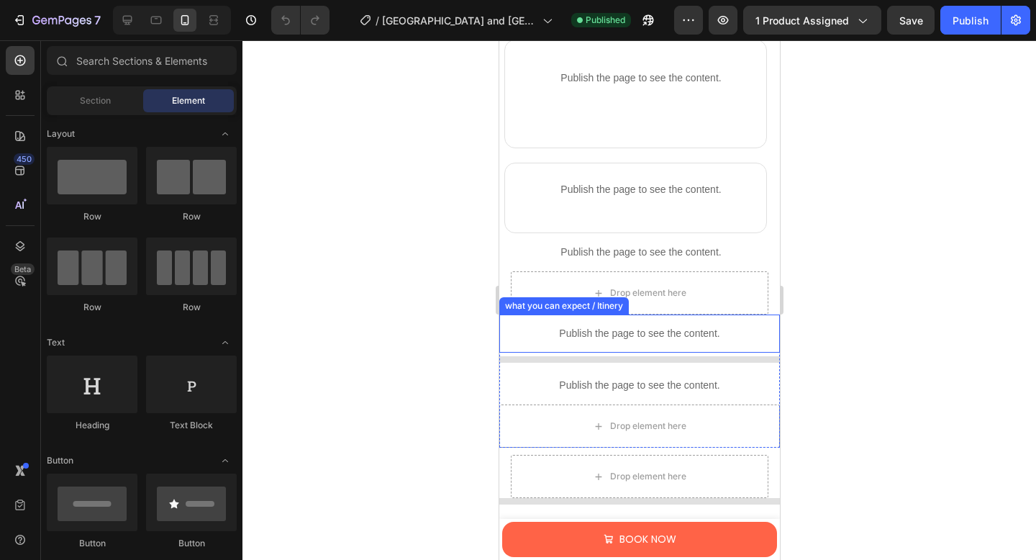
click at [621, 337] on p "Publish the page to see the content." at bounding box center [638, 333] width 281 height 15
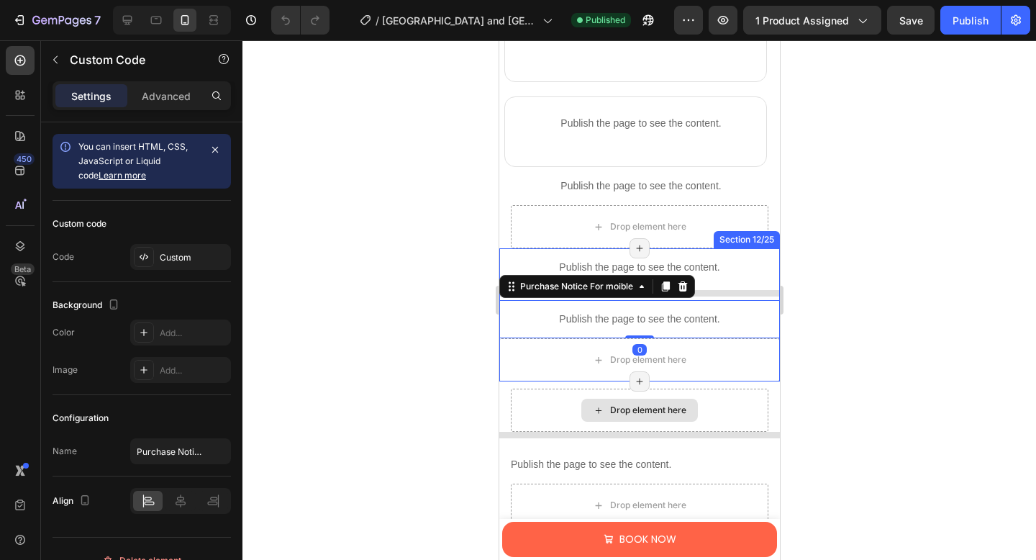
scroll to position [1284, 0]
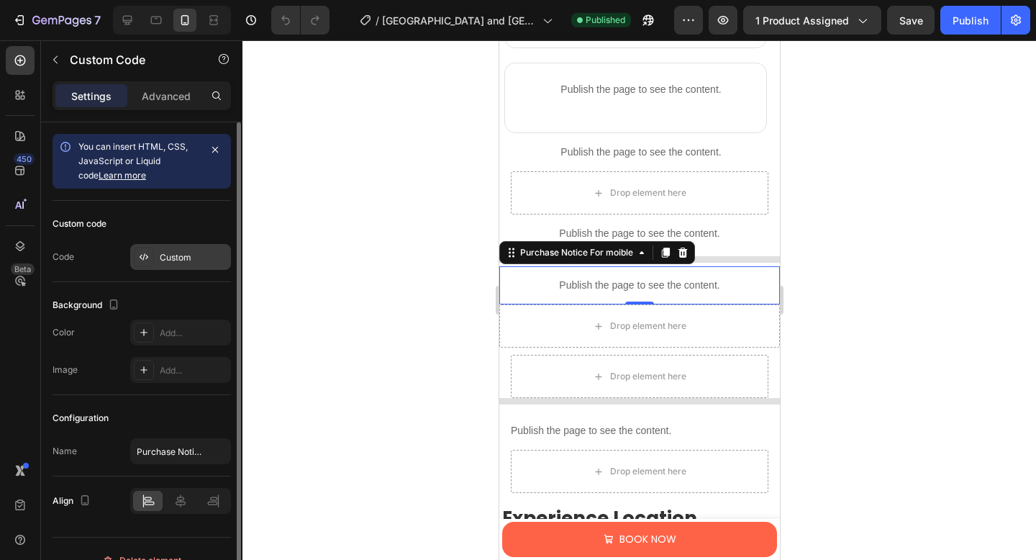
click at [158, 255] on div "Custom" at bounding box center [180, 257] width 101 height 26
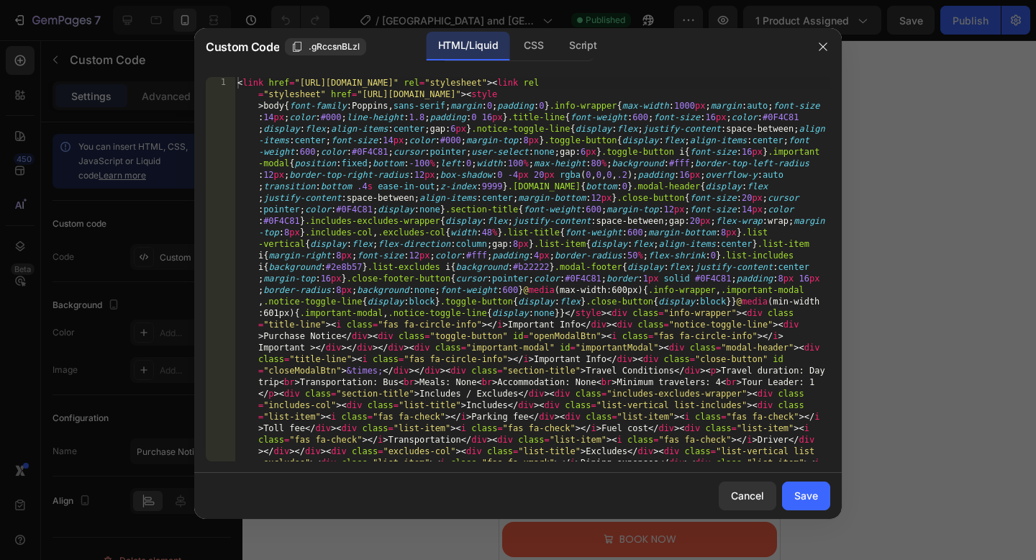
type textarea "<link href="[URL][DOMAIN_NAME]" rel="stylesheet"><link rel="stylesheet" href="[…"
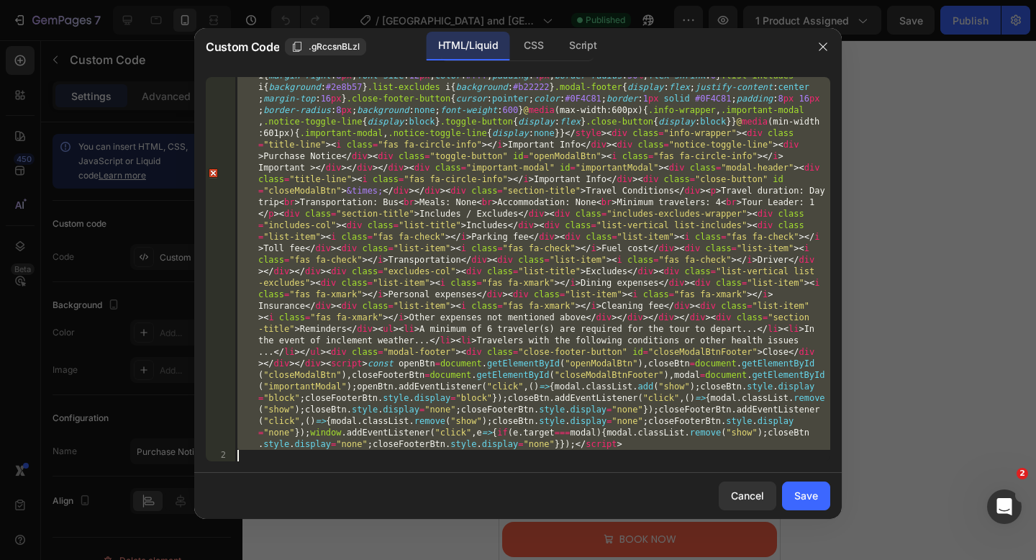
scroll to position [0, 0]
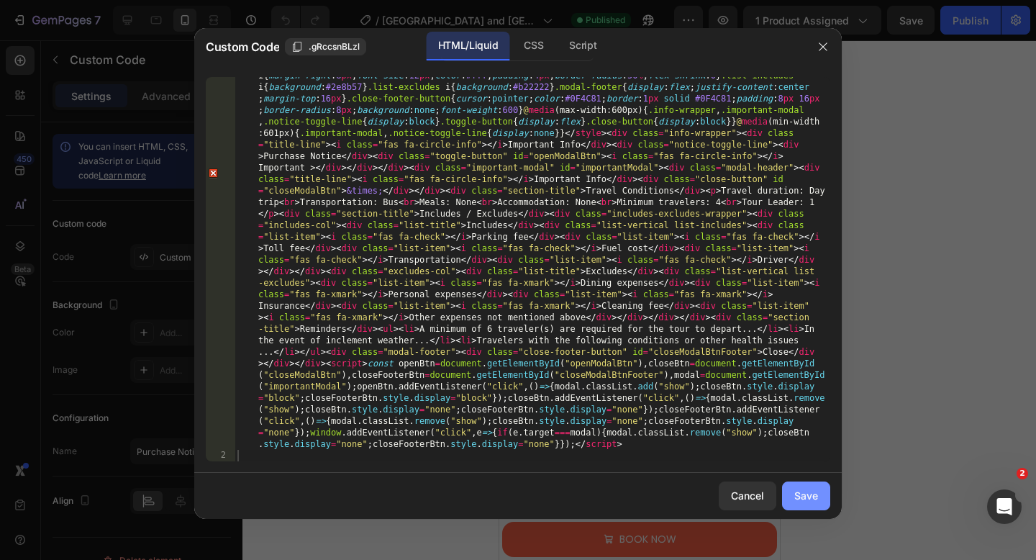
click at [792, 486] on button "Save" at bounding box center [806, 495] width 48 height 29
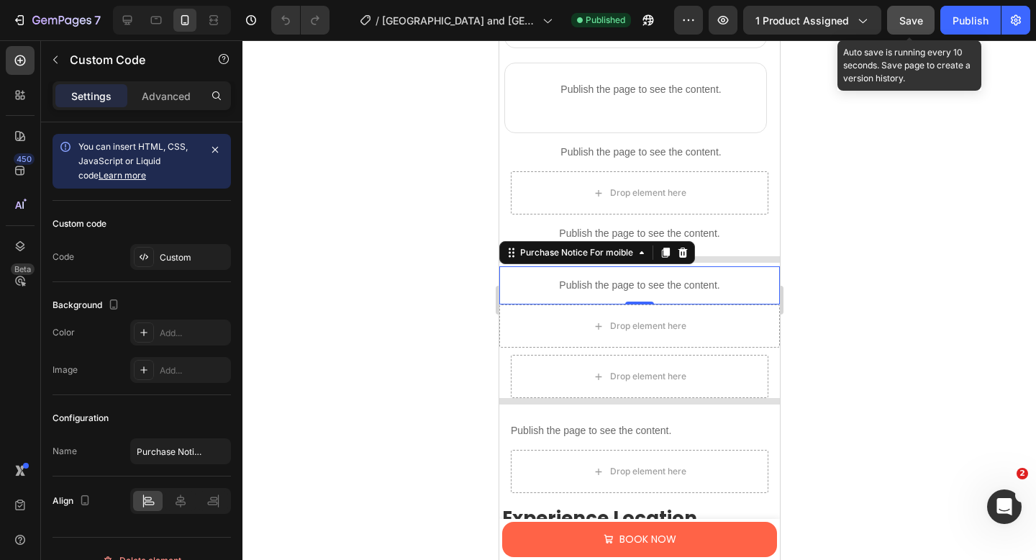
click at [911, 27] on div "Save" at bounding box center [911, 20] width 24 height 15
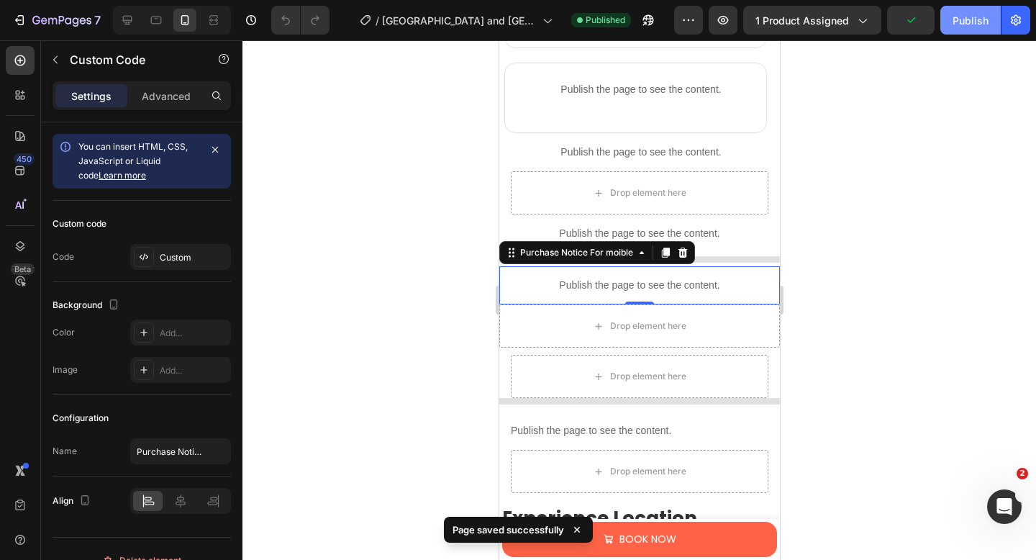
click at [953, 27] on div "Publish" at bounding box center [970, 20] width 36 height 15
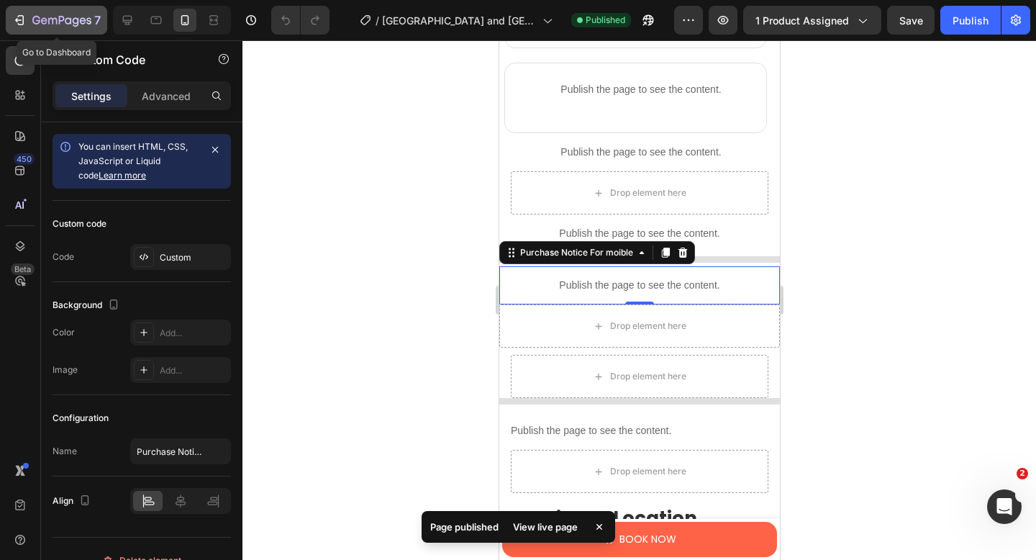
click at [43, 24] on icon "button" at bounding box center [61, 21] width 59 height 12
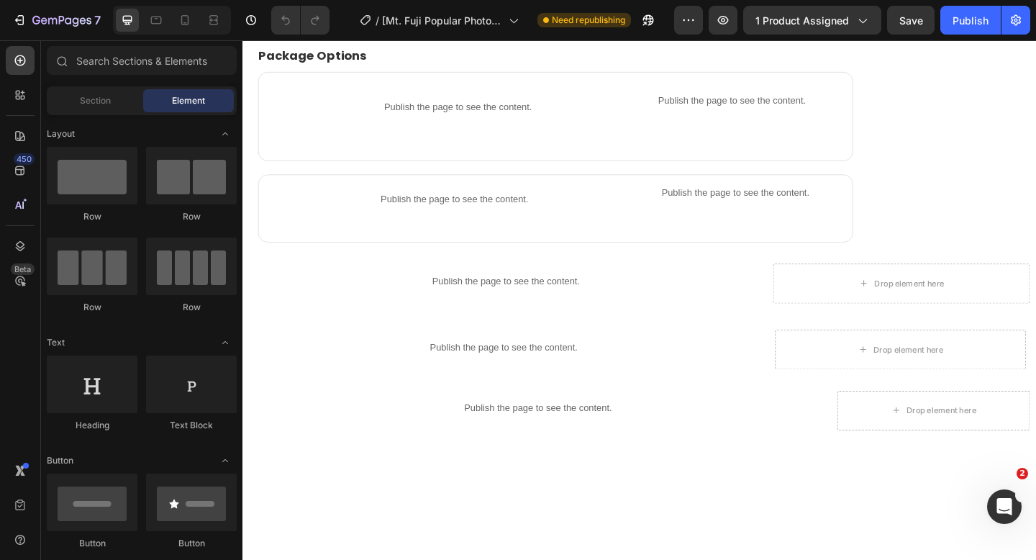
scroll to position [1034, 0]
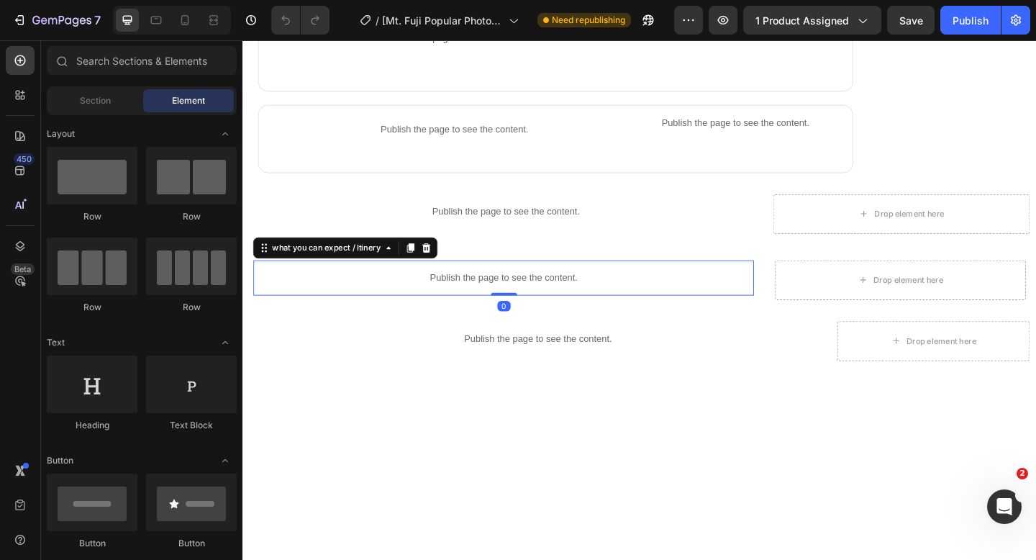
click at [510, 298] on p "Publish the page to see the content." at bounding box center [526, 298] width 544 height 15
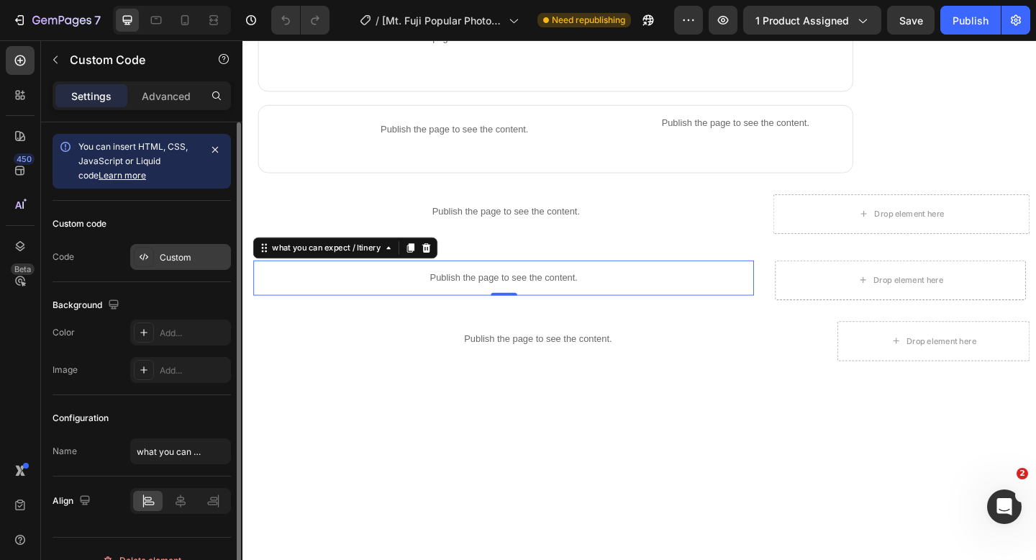
click at [168, 252] on div "Custom" at bounding box center [194, 257] width 68 height 13
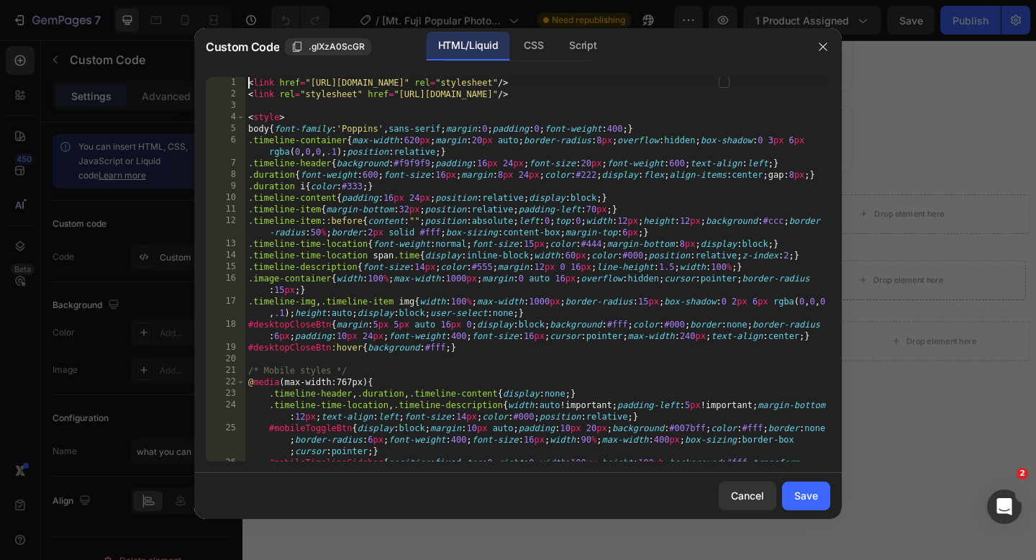
click at [246, 84] on div "< link href = "[URL][DOMAIN_NAME]" rel = "stylesheet" /> < link rel = "styleshe…" at bounding box center [537, 292] width 585 height 430
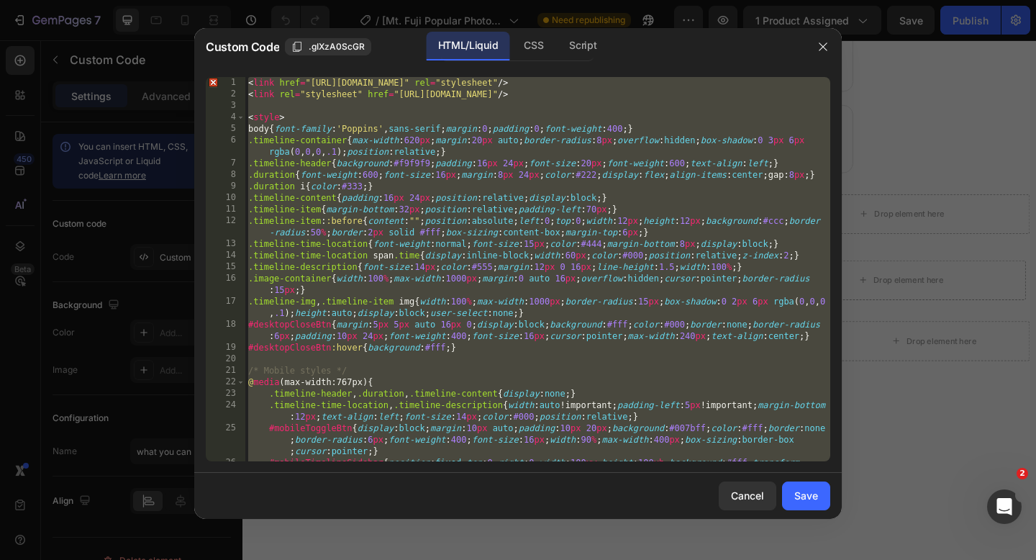
click at [247, 83] on div "< link href = "[URL][DOMAIN_NAME]" rel = "stylesheet" /> < link rel = "styleshe…" at bounding box center [537, 292] width 585 height 430
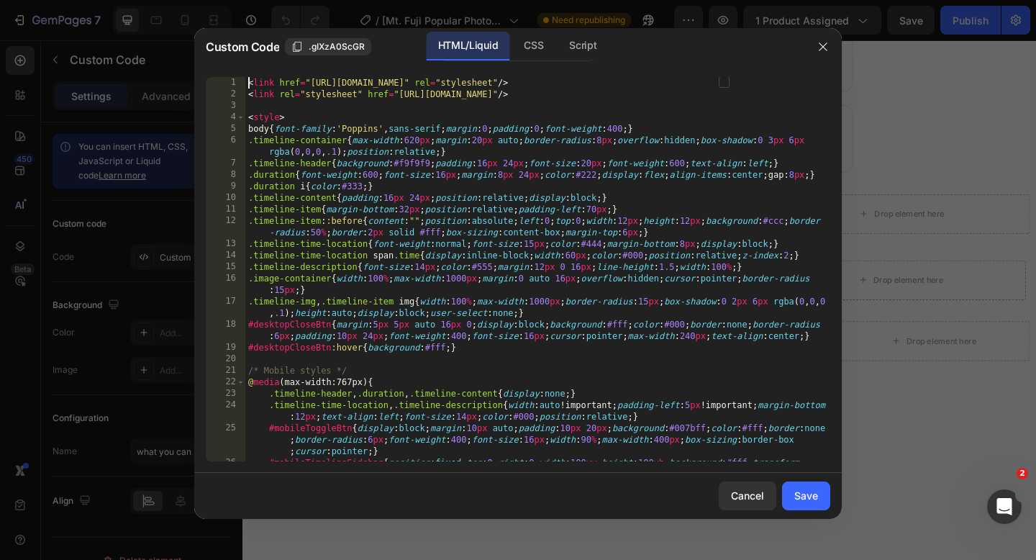
click at [247, 83] on div "< link href = "[URL][DOMAIN_NAME]" rel = "stylesheet" /> < link rel = "styleshe…" at bounding box center [537, 292] width 585 height 430
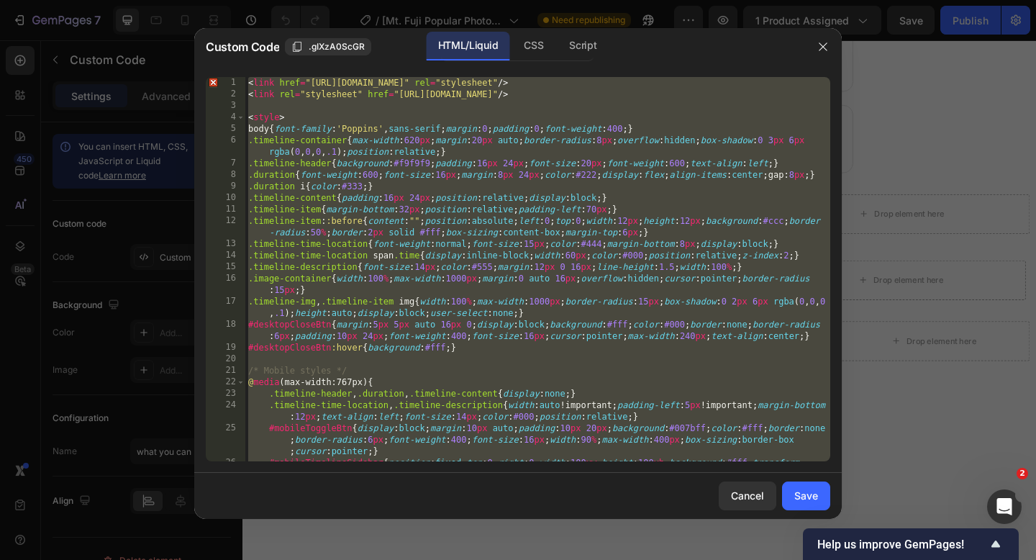
click at [246, 82] on div "< link href = "[URL][DOMAIN_NAME]" rel = "stylesheet" /> < link rel = "styleshe…" at bounding box center [537, 292] width 585 height 430
click at [247, 85] on div "< link href = "[URL][DOMAIN_NAME]" rel = "stylesheet" /> < link rel = "styleshe…" at bounding box center [537, 292] width 585 height 430
click at [249, 86] on div "< link href = "[URL][DOMAIN_NAME]" rel = "stylesheet" /> < link rel = "styleshe…" at bounding box center [537, 292] width 585 height 430
click at [248, 85] on div "< link href = "[URL][DOMAIN_NAME]" rel = "stylesheet" /> < link rel = "styleshe…" at bounding box center [537, 292] width 585 height 430
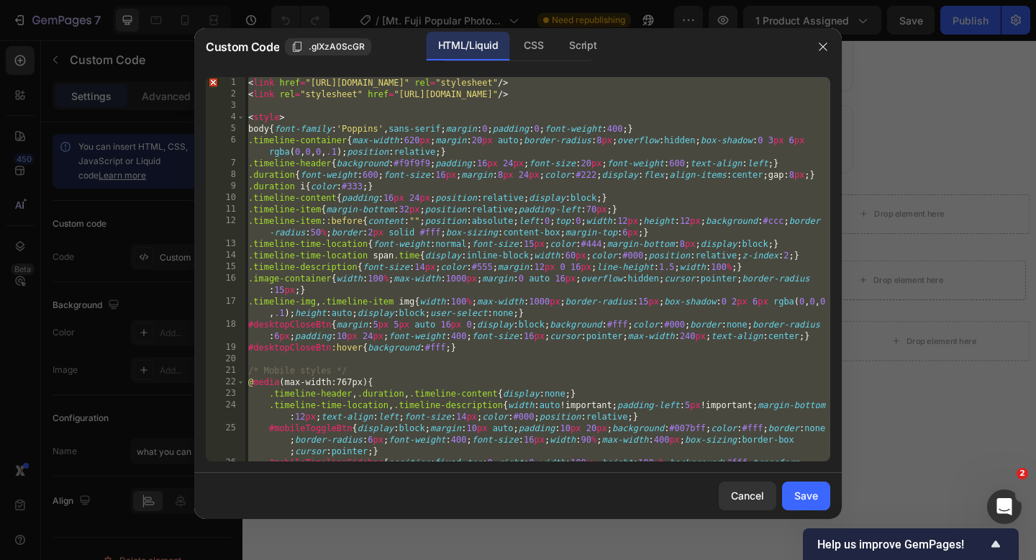
click at [247, 87] on div "< link href = "[URL][DOMAIN_NAME]" rel = "stylesheet" /> < link rel = "styleshe…" at bounding box center [537, 292] width 585 height 430
click at [247, 85] on div "< link href = "[URL][DOMAIN_NAME]" rel = "stylesheet" /> < link rel = "styleshe…" at bounding box center [537, 269] width 585 height 384
click at [250, 78] on div "< link href = "[URL][DOMAIN_NAME]" rel = "stylesheet" /> < link rel = "styleshe…" at bounding box center [537, 292] width 585 height 430
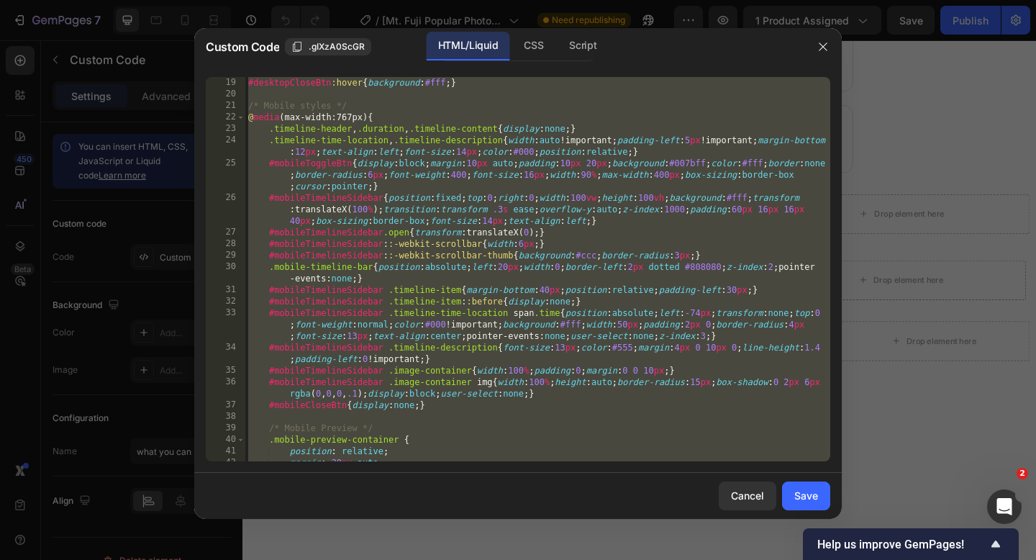
scroll to position [0, 0]
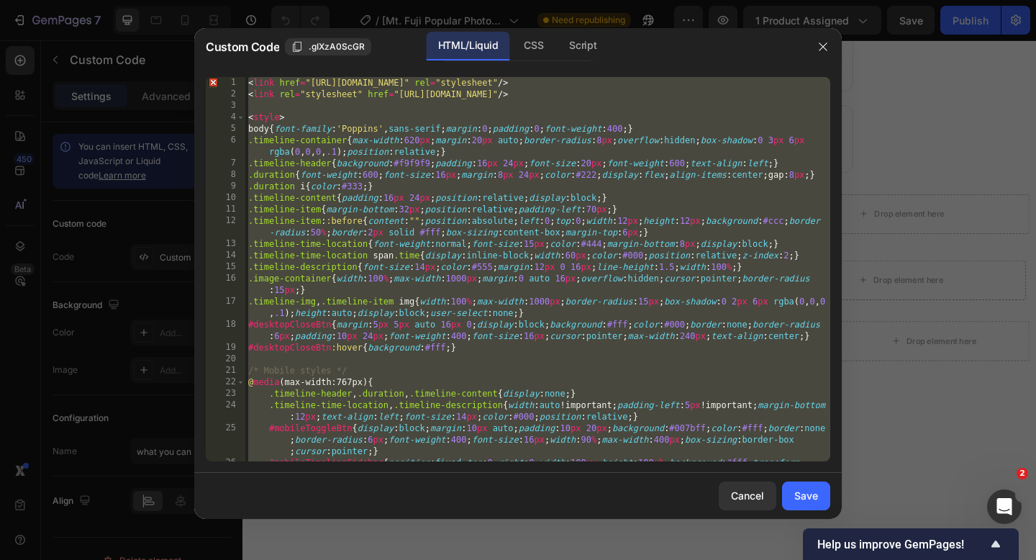
click at [248, 81] on div "< link href = "[URL][DOMAIN_NAME]" rel = "stylesheet" /> < link rel = "styleshe…" at bounding box center [537, 292] width 585 height 430
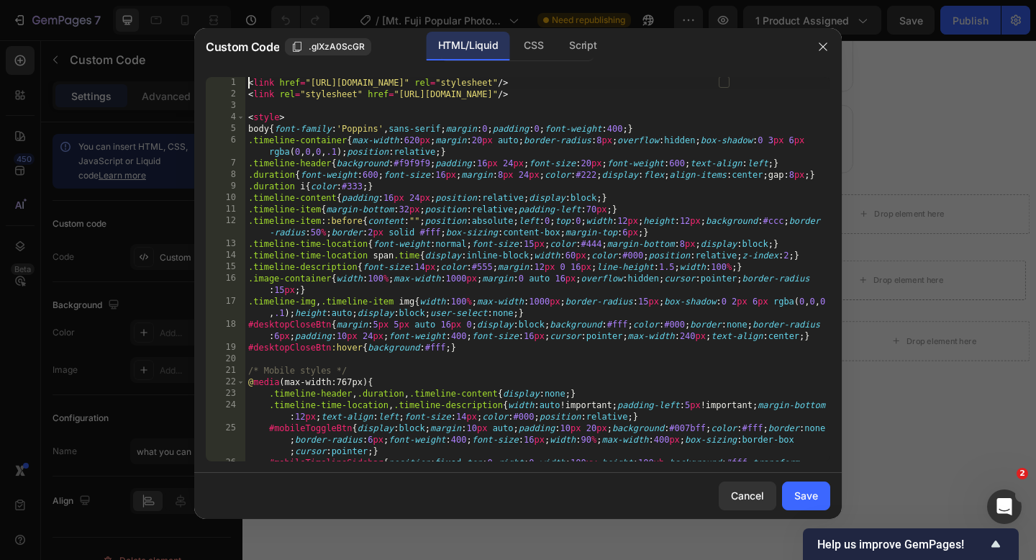
type textarea "</script>"
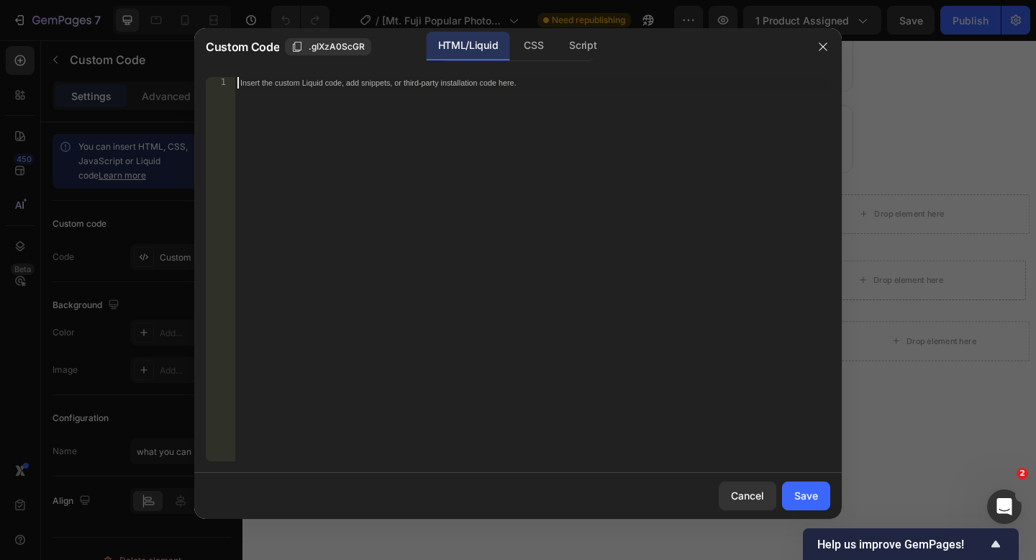
paste textarea "```"
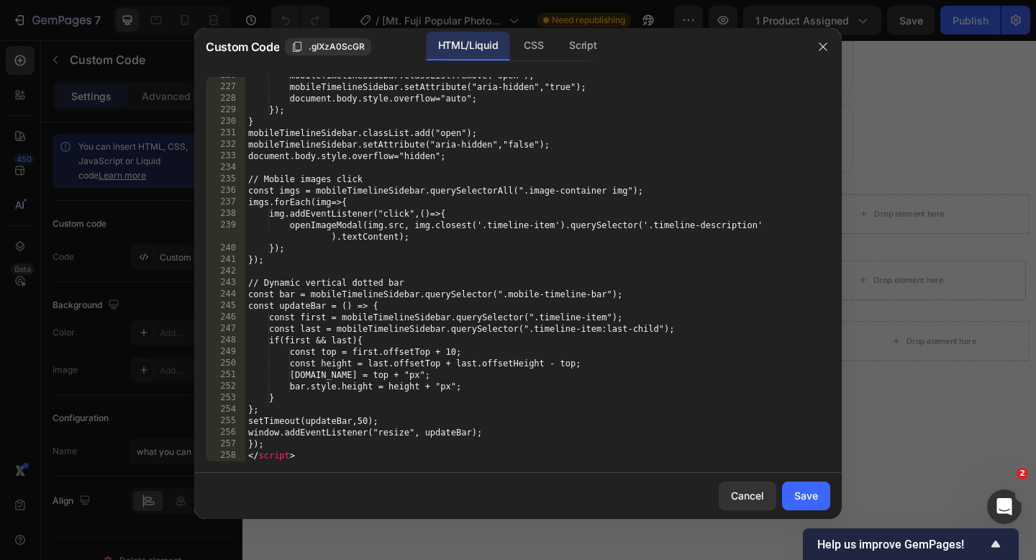
scroll to position [3345, 0]
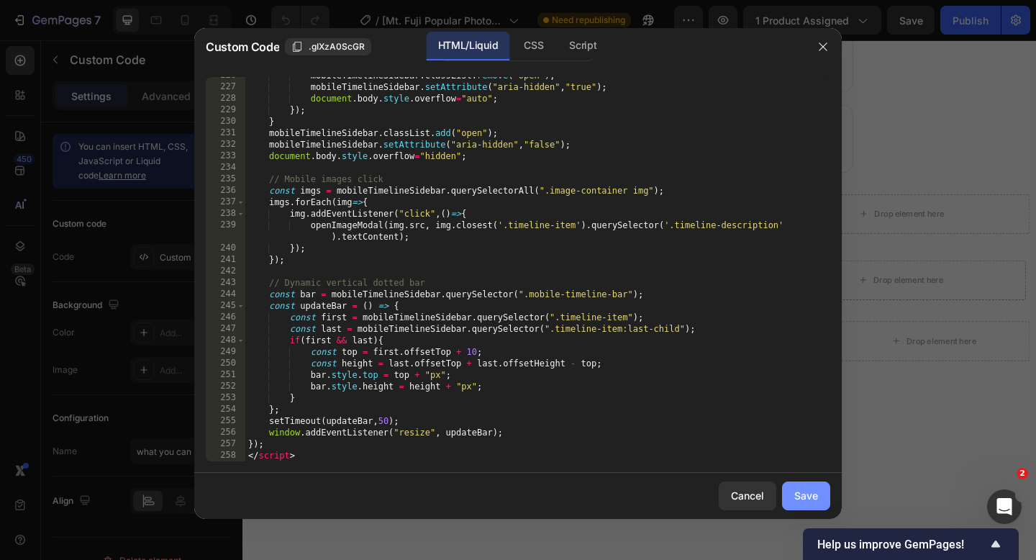
click at [811, 490] on div "Save" at bounding box center [806, 495] width 24 height 15
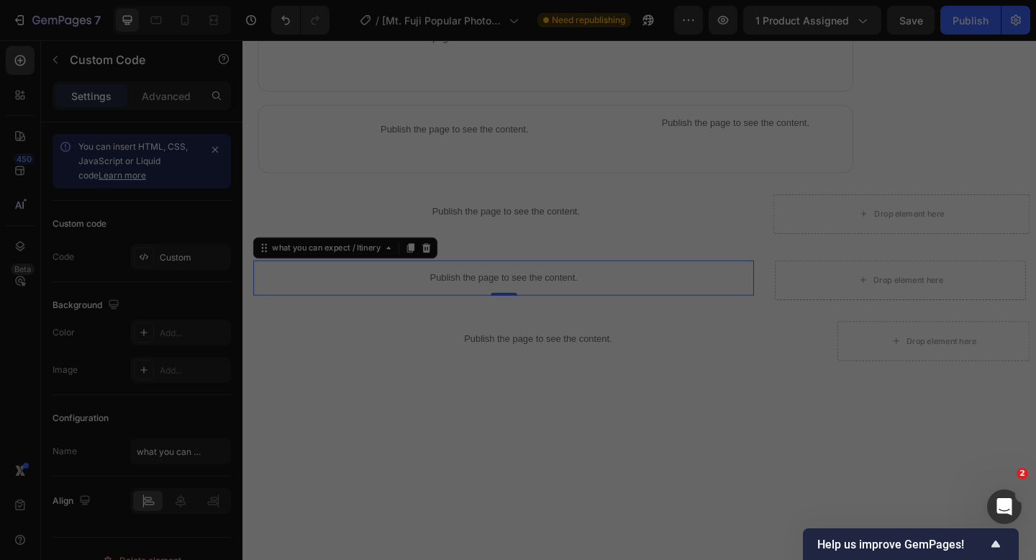
type textarea "</script> ```"
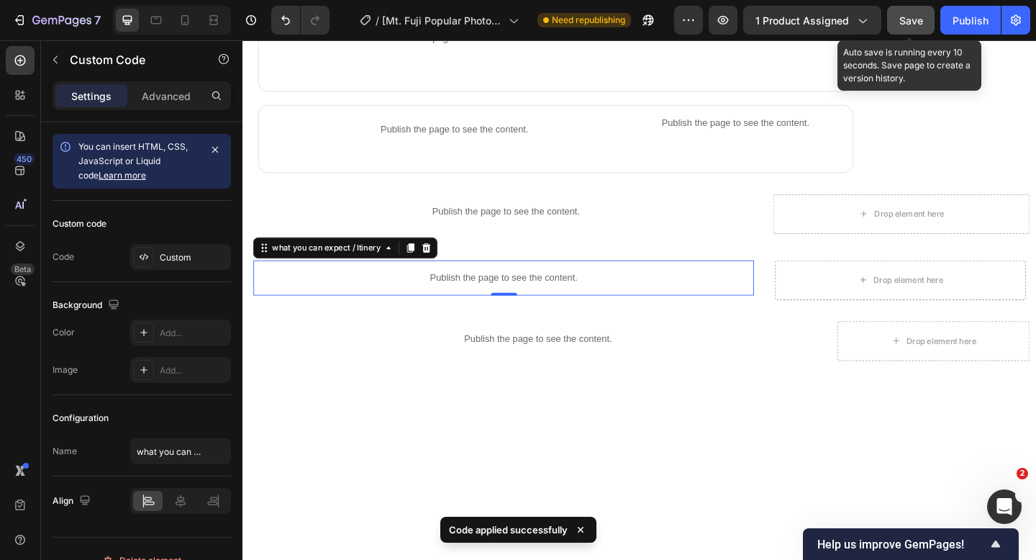
click at [913, 25] on span "Save" at bounding box center [911, 20] width 24 height 12
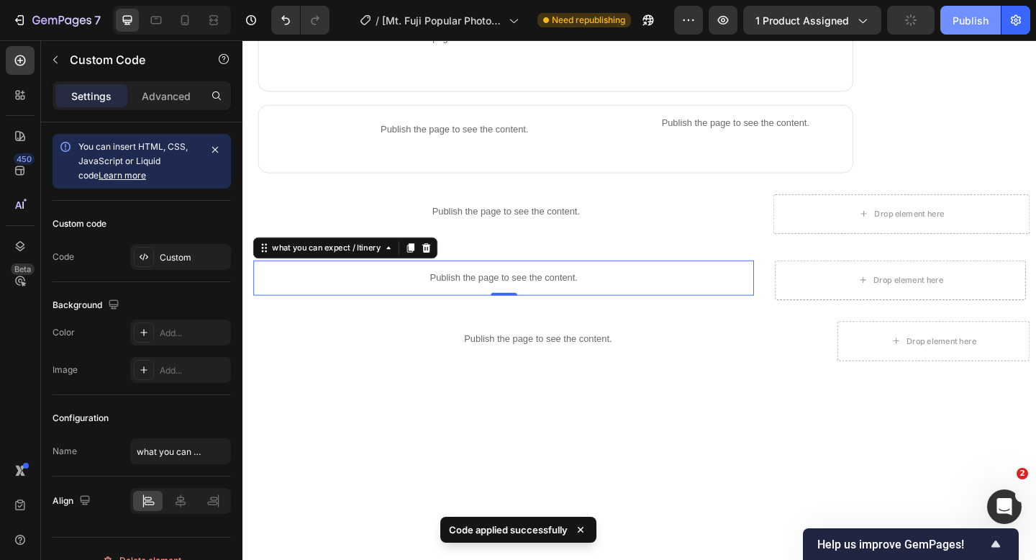
click at [959, 24] on div "Publish" at bounding box center [970, 20] width 36 height 15
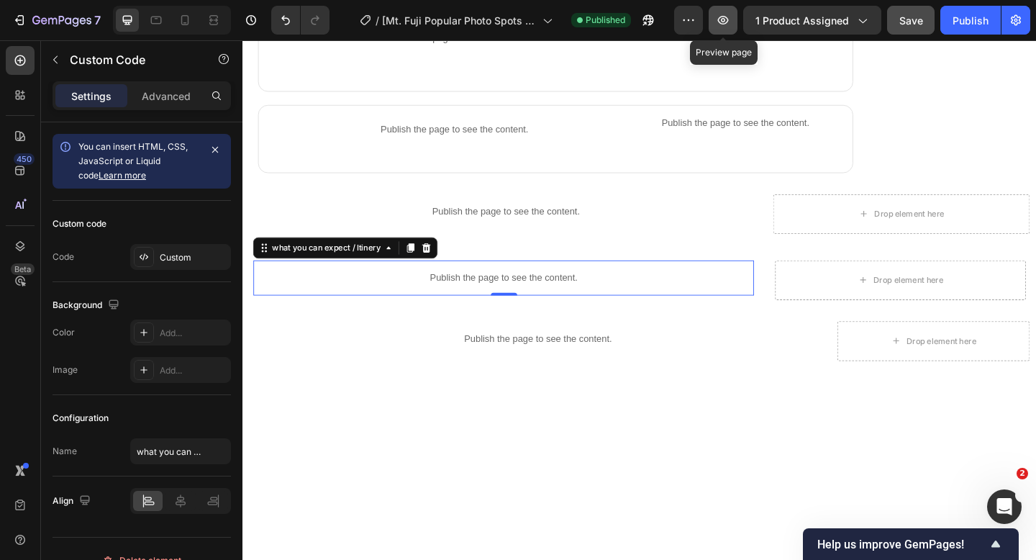
click at [720, 19] on icon "button" at bounding box center [723, 20] width 14 height 14
click at [417, 297] on p "Publish the page to see the content." at bounding box center [526, 298] width 544 height 15
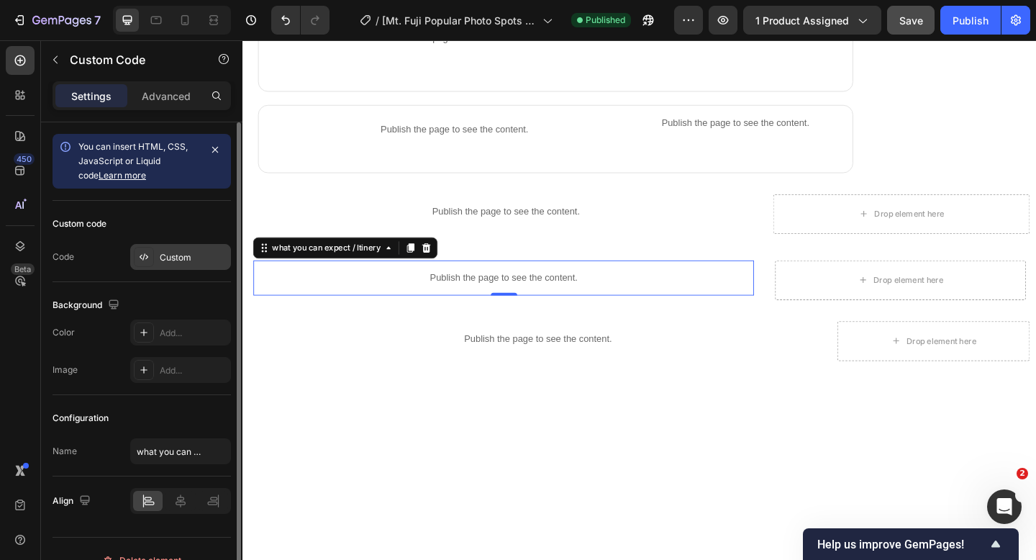
click at [204, 257] on div "Custom" at bounding box center [194, 257] width 68 height 13
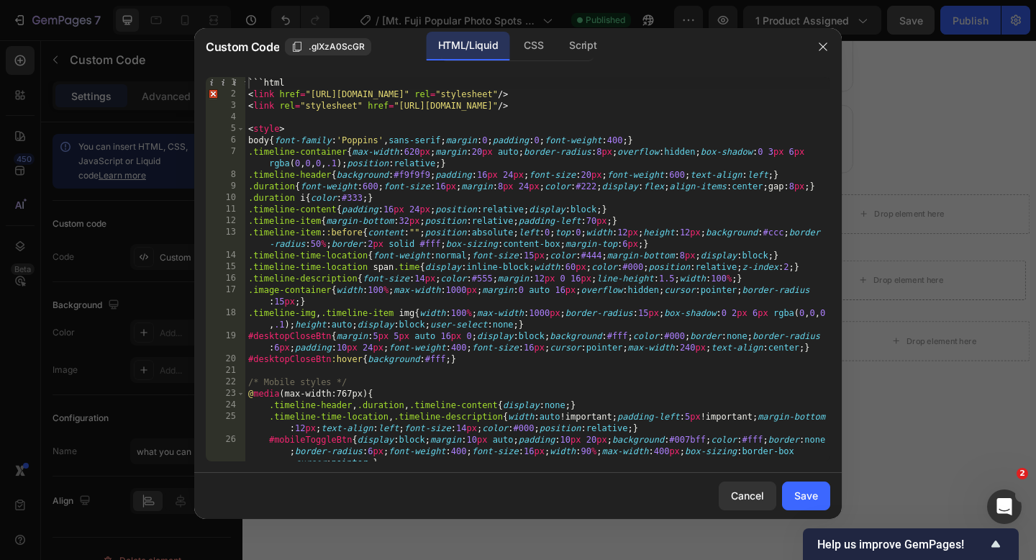
type textarea "```html"
drag, startPoint x: 293, startPoint y: 78, endPoint x: 242, endPoint y: 76, distance: 50.4
click at [242, 76] on div "```html 1 2 3 4 5 6 7 8 9 10 11 12 13 14 15 16 17 18 19 20 21 22 23 24 25 26 27…" at bounding box center [517, 268] width 647 height 407
click at [249, 92] on div "< link href = "[URL][DOMAIN_NAME]" rel = "stylesheet" /> < link rel = "styleshe…" at bounding box center [537, 292] width 585 height 430
type textarea "</script> ```"
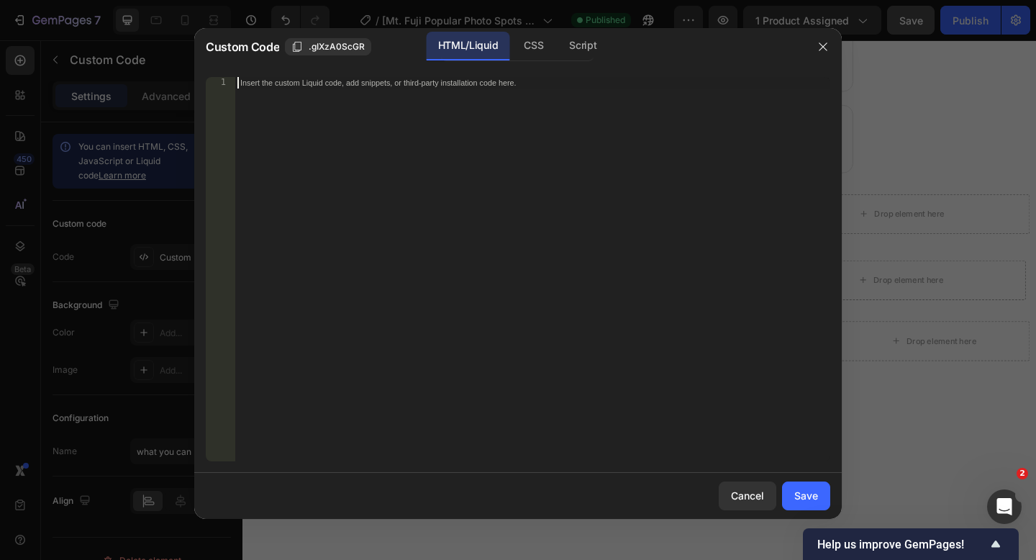
scroll to position [3149, 0]
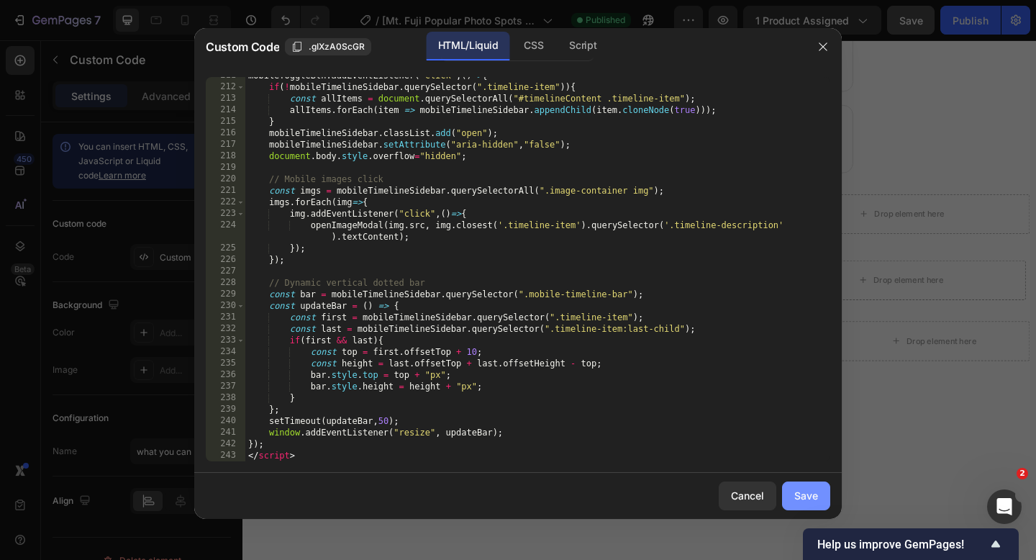
click at [792, 492] on button "Save" at bounding box center [806, 495] width 48 height 29
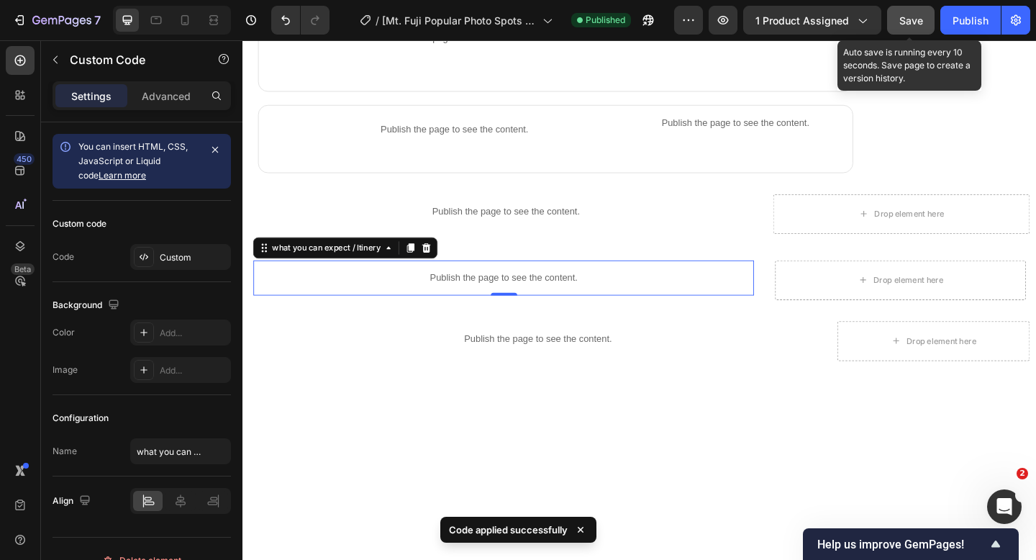
click at [898, 23] on button "Save" at bounding box center [910, 20] width 47 height 29
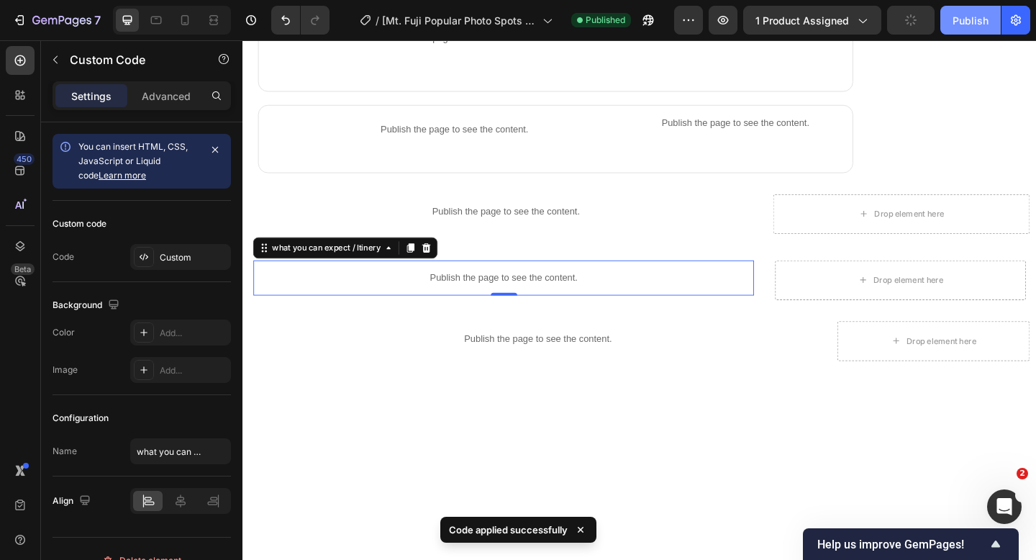
click at [949, 21] on button "Publish" at bounding box center [970, 20] width 60 height 29
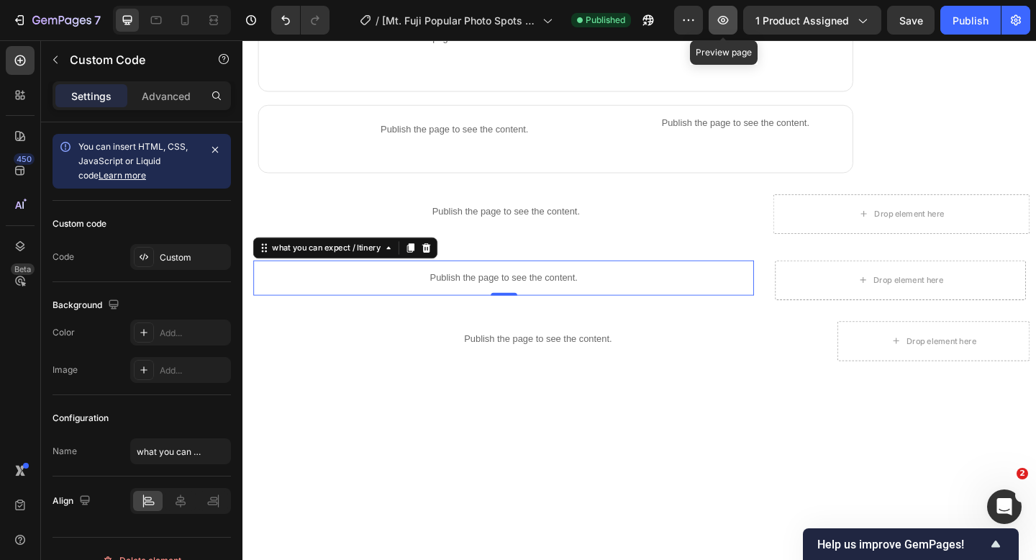
click at [714, 25] on button "button" at bounding box center [722, 20] width 29 height 29
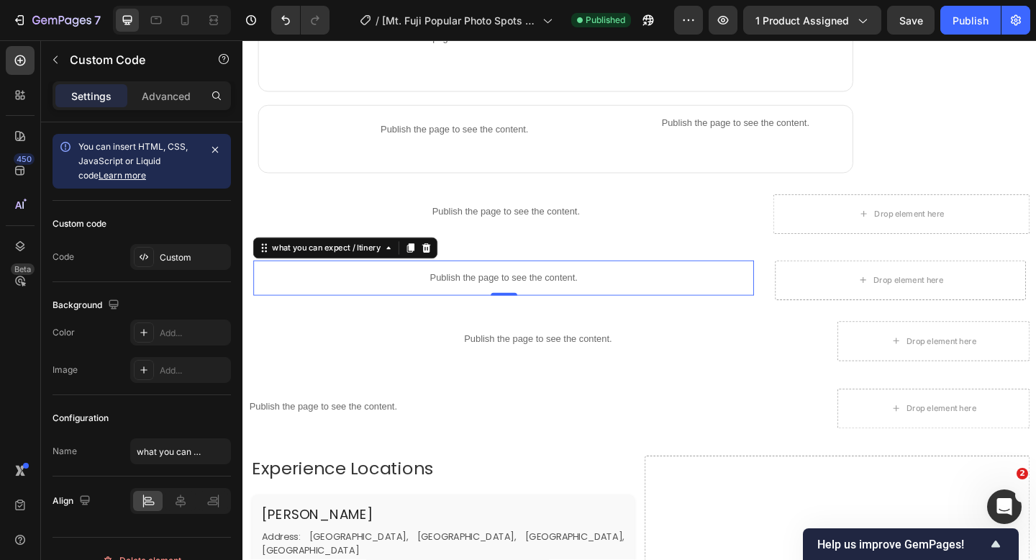
click at [427, 303] on p "Publish the page to see the content." at bounding box center [526, 298] width 544 height 15
click at [724, 22] on icon "button" at bounding box center [723, 20] width 14 height 14
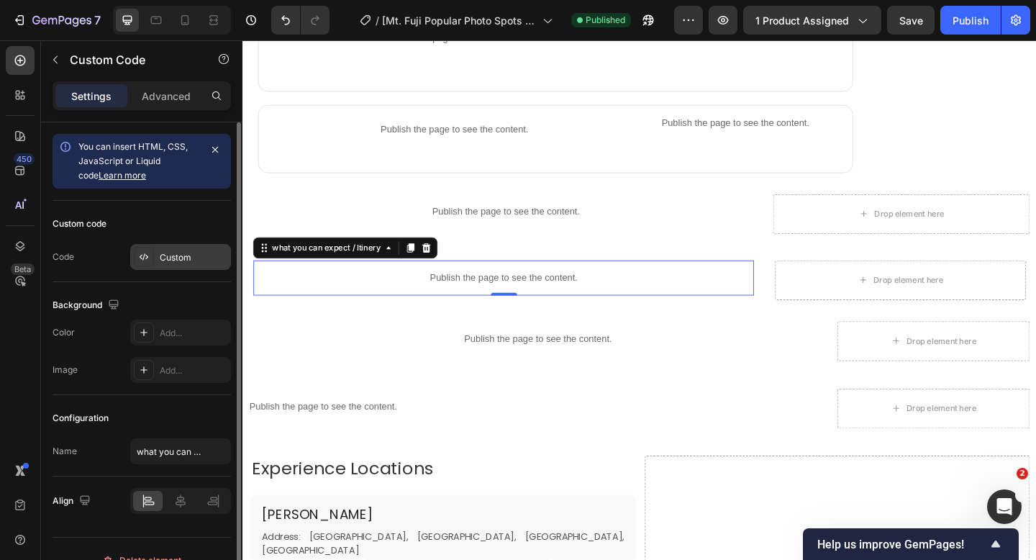
click at [200, 255] on div "Custom" at bounding box center [194, 257] width 68 height 13
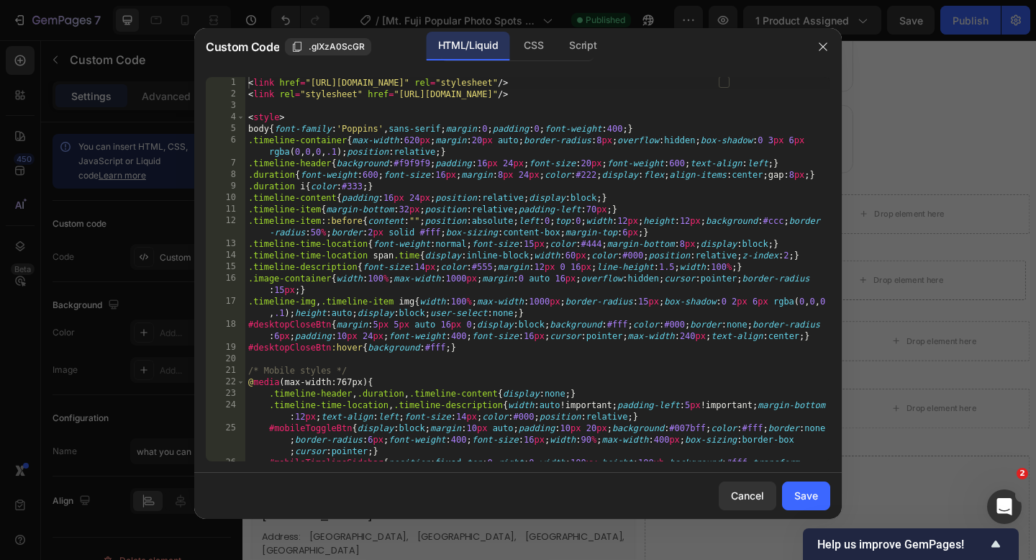
click at [248, 83] on div "< link href = "[URL][DOMAIN_NAME]" rel = "stylesheet" /> < link rel = "styleshe…" at bounding box center [537, 292] width 585 height 430
type textarea "</script>"
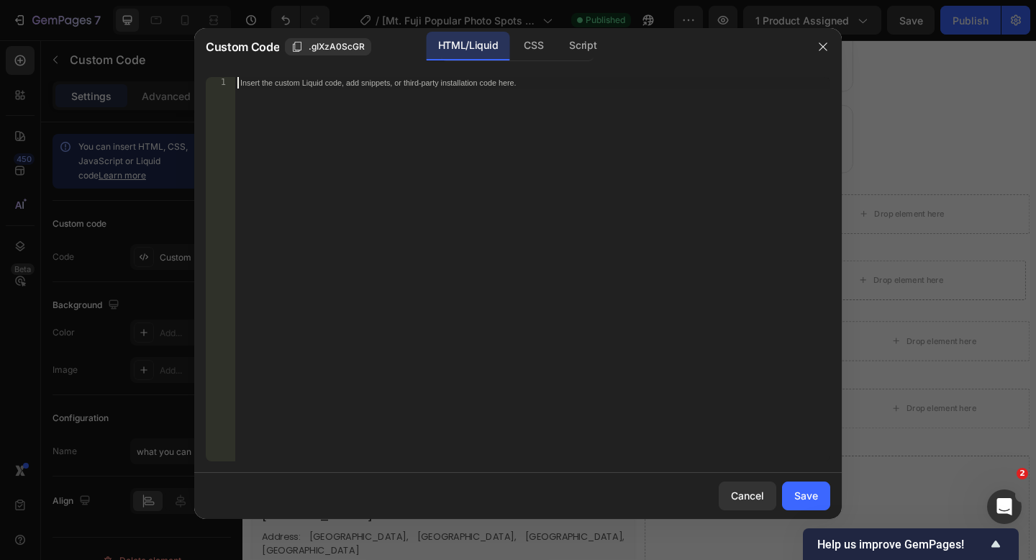
scroll to position [4323, 0]
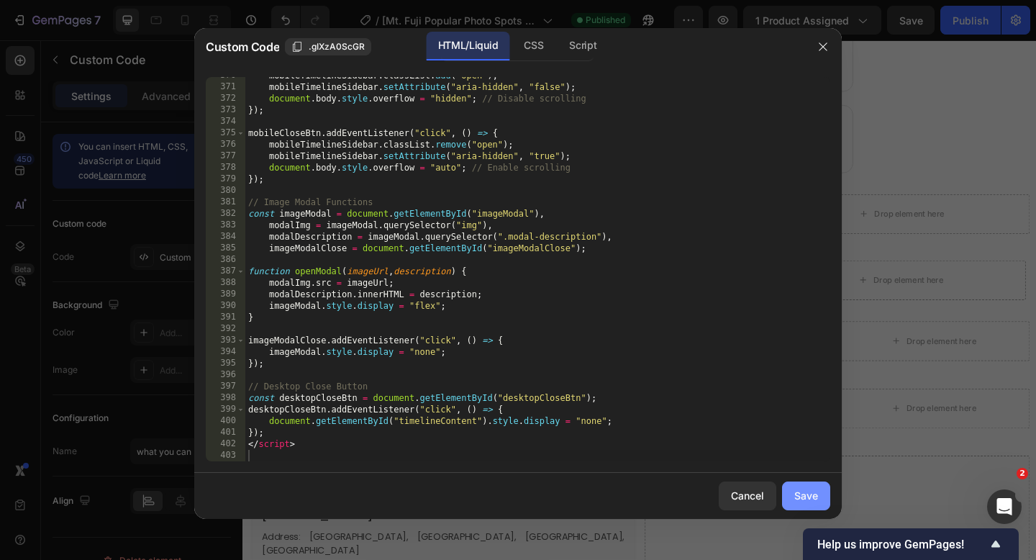
click at [798, 495] on div "Save" at bounding box center [806, 495] width 24 height 15
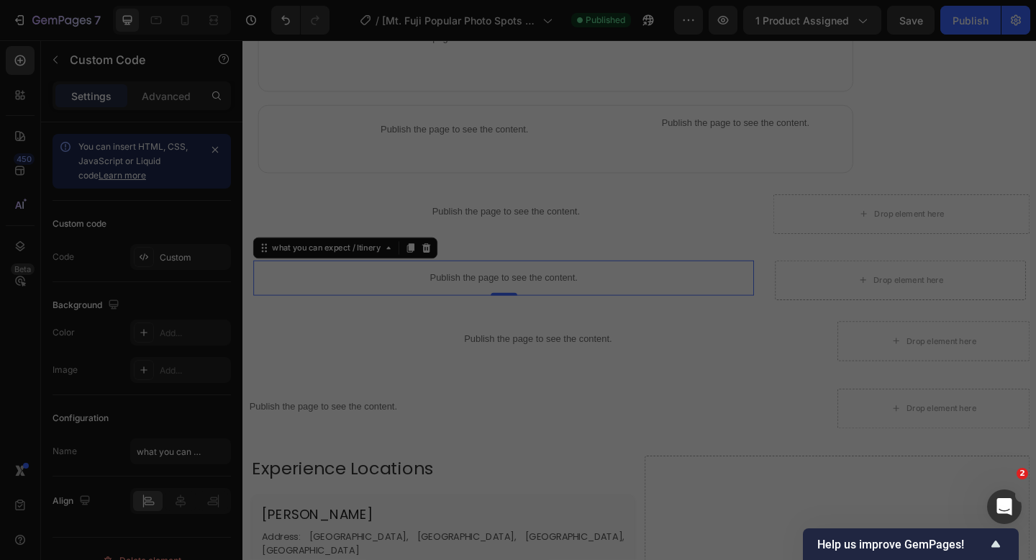
type textarea "</script>"
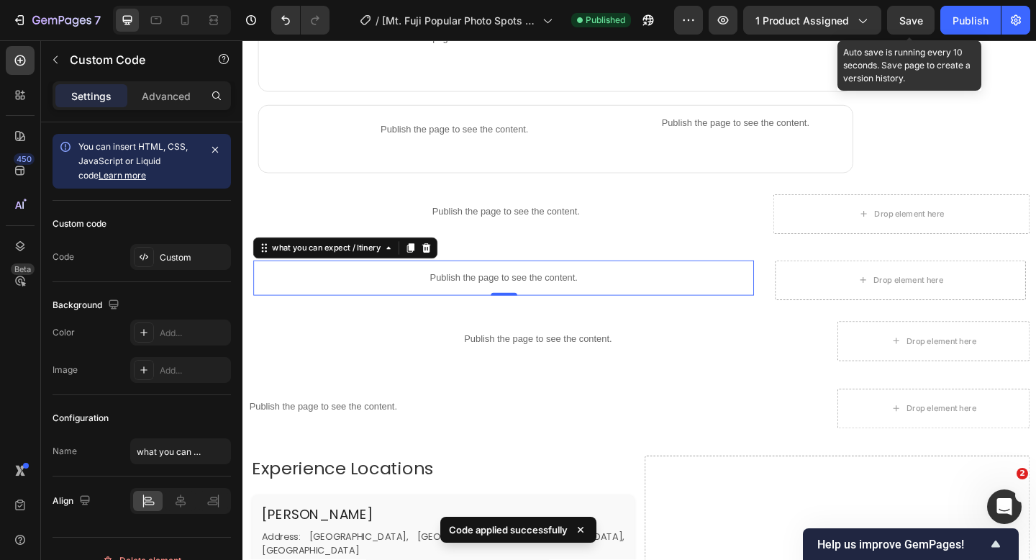
click at [903, 19] on span "Save" at bounding box center [911, 20] width 24 height 12
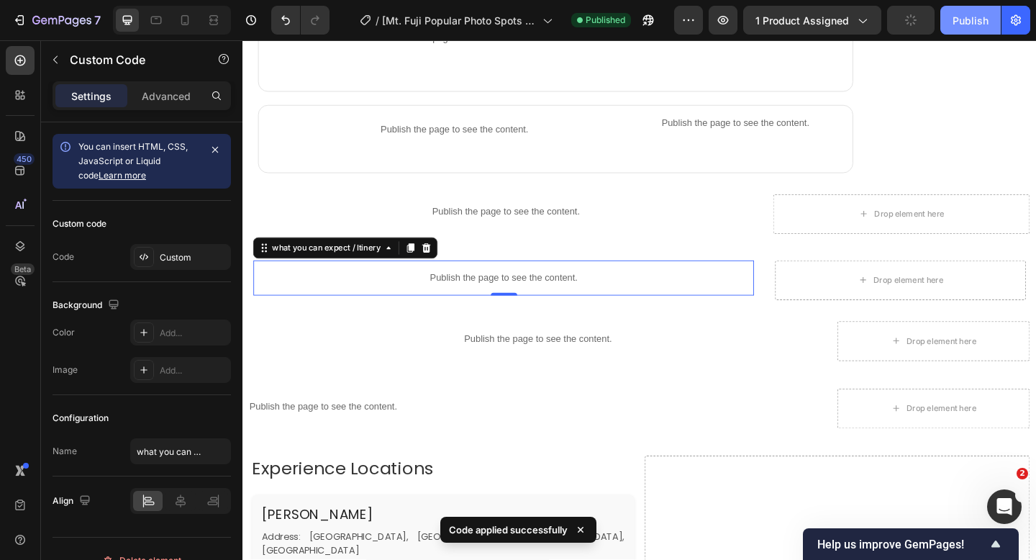
click at [957, 21] on div "Publish" at bounding box center [970, 20] width 36 height 15
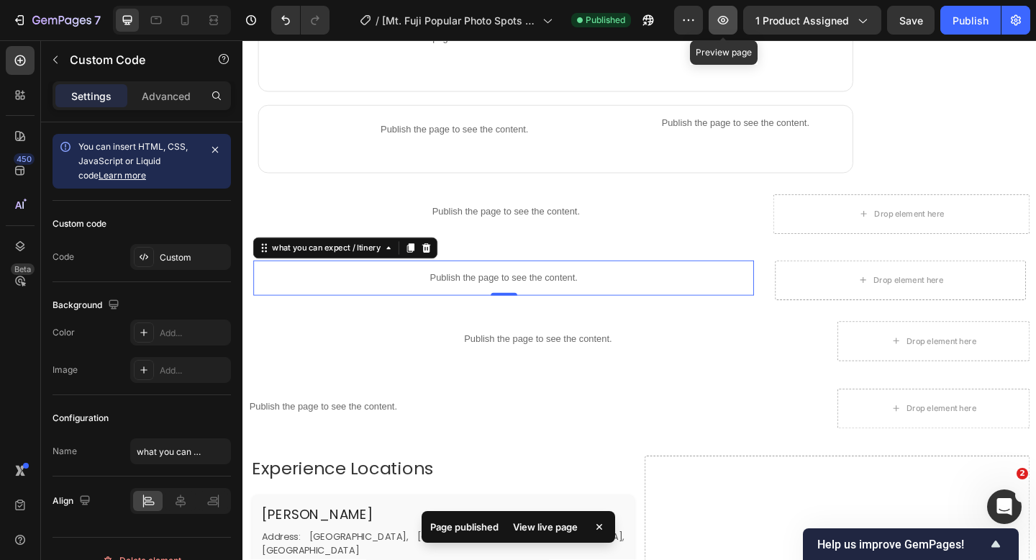
click at [721, 28] on button "button" at bounding box center [722, 20] width 29 height 29
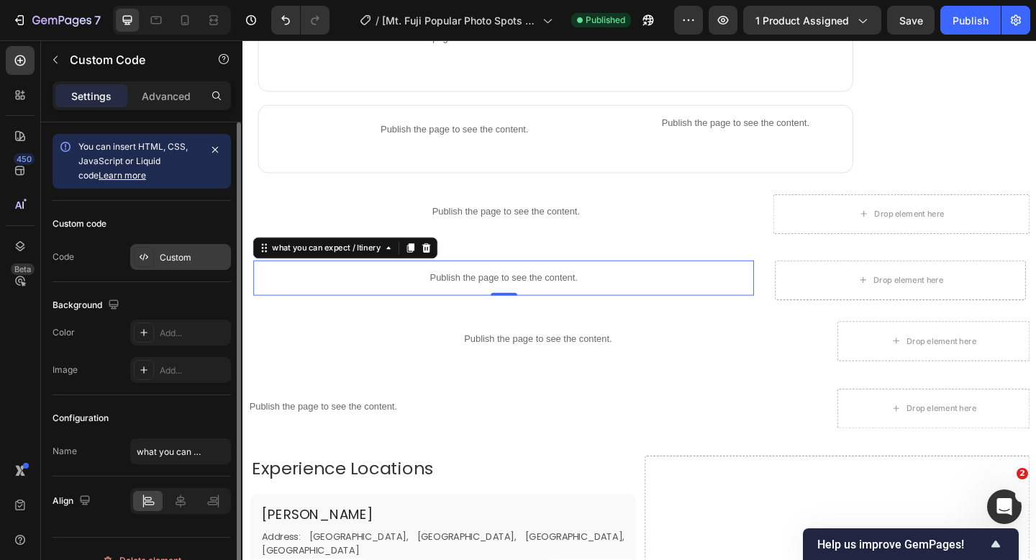
click at [181, 252] on div "Custom" at bounding box center [194, 257] width 68 height 13
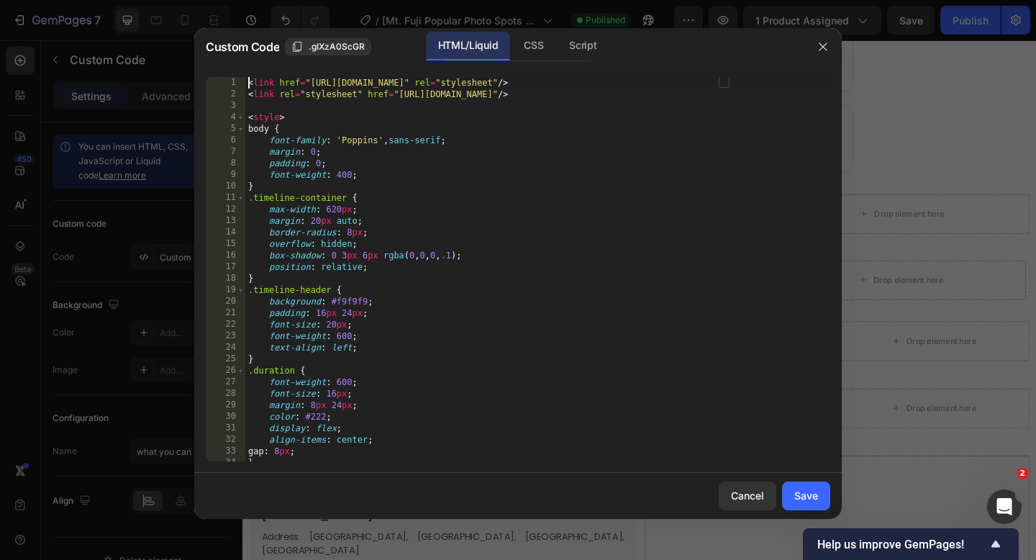
click at [245, 83] on div "< link href = "[URL][DOMAIN_NAME]" rel = "stylesheet" /> < link rel = "styleshe…" at bounding box center [537, 280] width 585 height 407
type textarea "</script>"
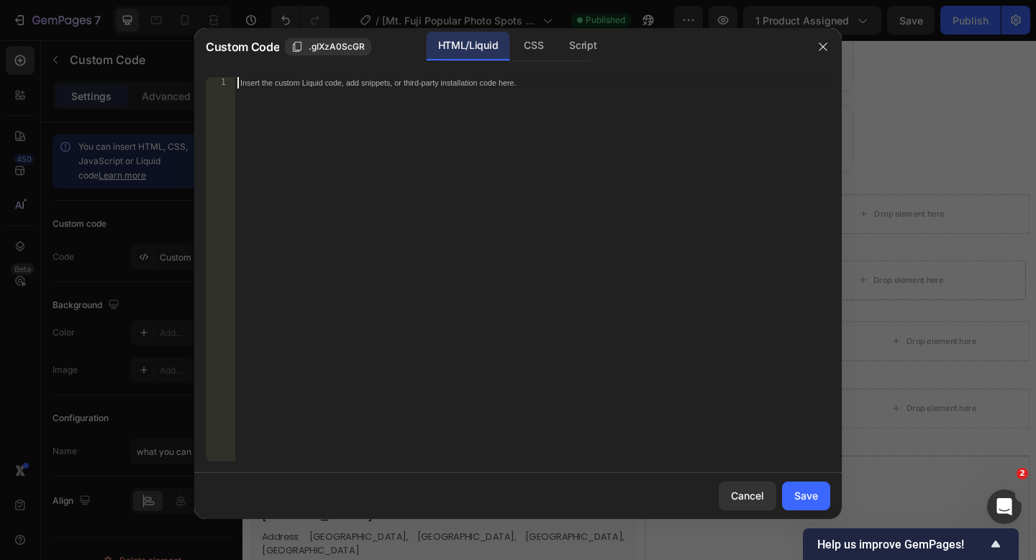
paste textarea "</script>"
type textarea "</script>"
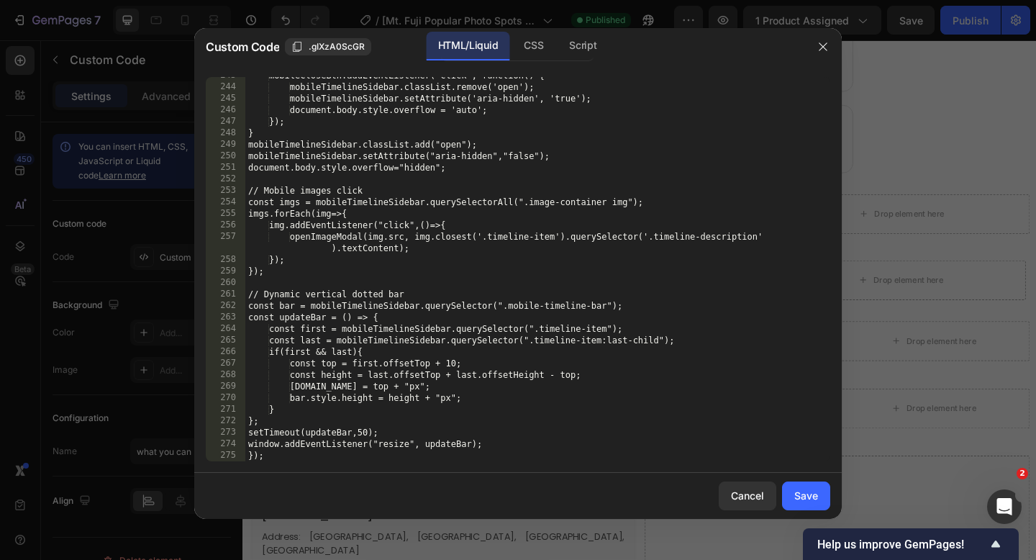
scroll to position [3517, 0]
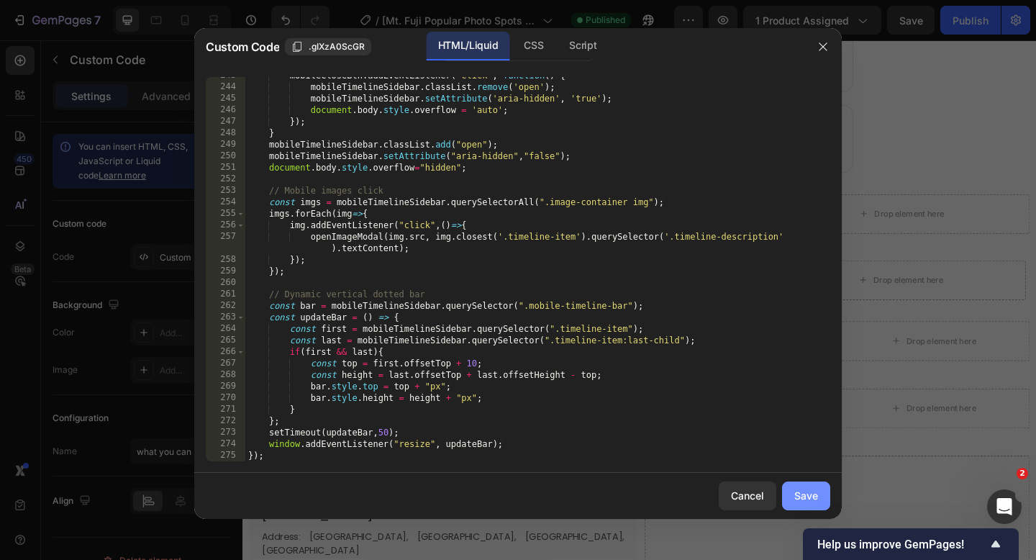
click at [810, 498] on div "Save" at bounding box center [806, 495] width 24 height 15
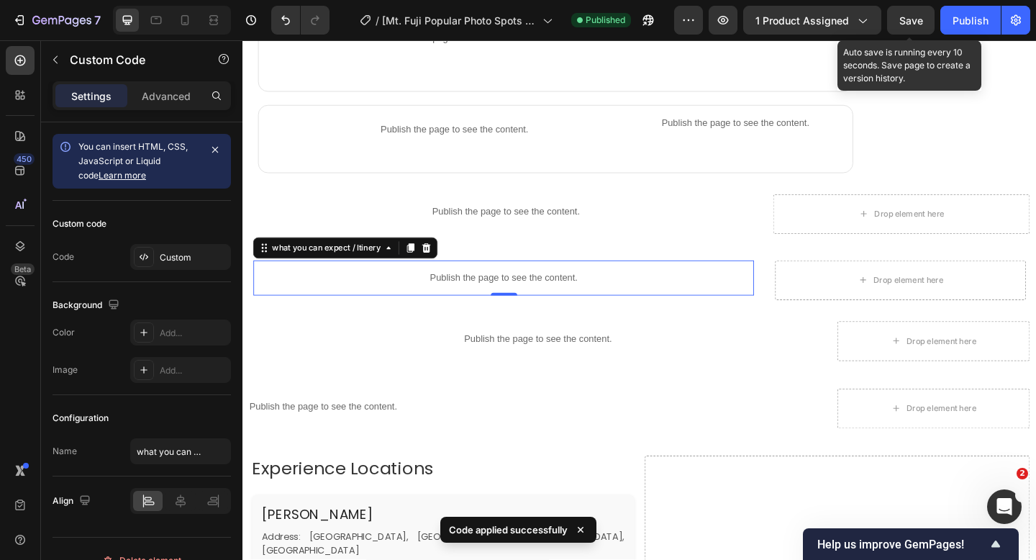
click at [901, 26] on span "Save" at bounding box center [911, 20] width 24 height 12
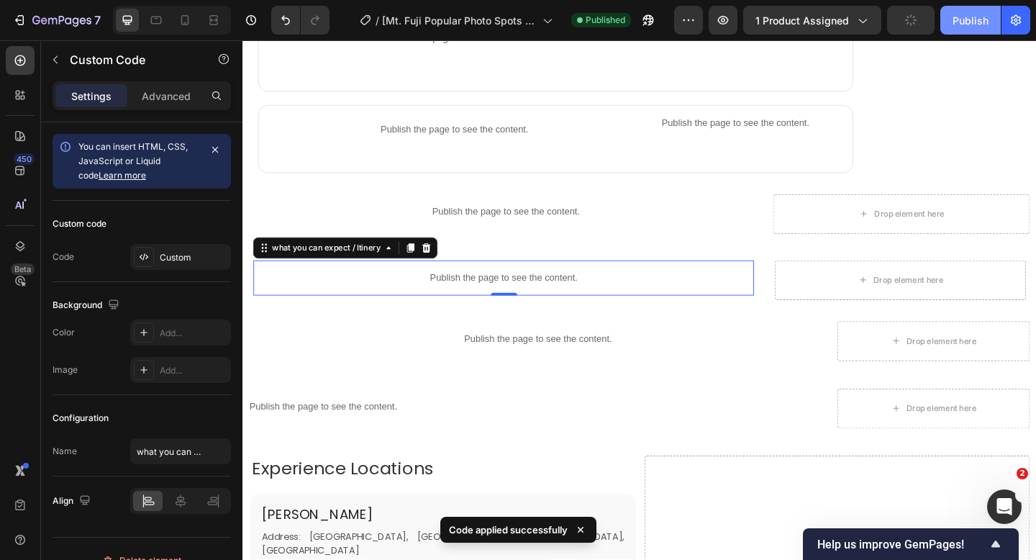
click at [941, 26] on button "Publish" at bounding box center [970, 20] width 60 height 29
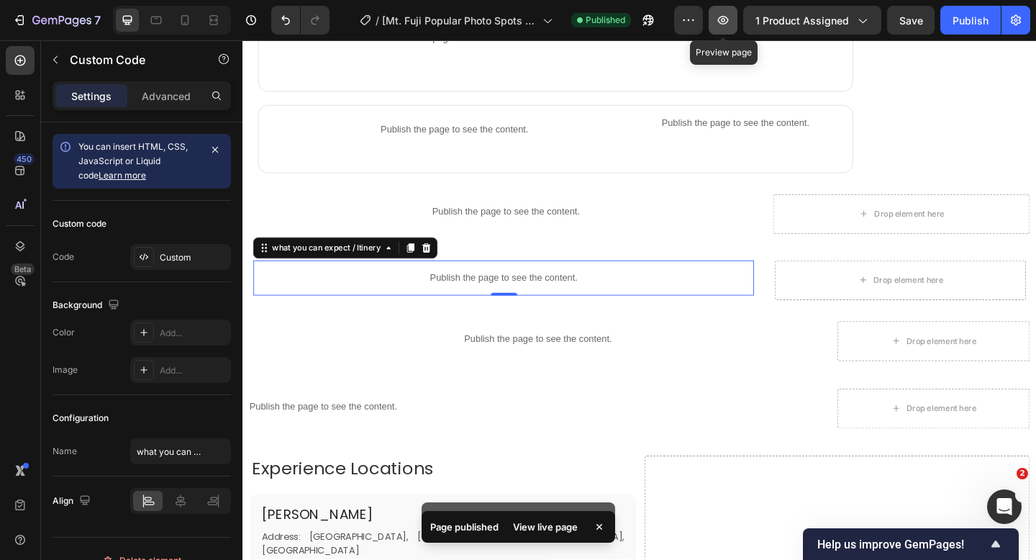
click at [722, 28] on button "button" at bounding box center [722, 20] width 29 height 29
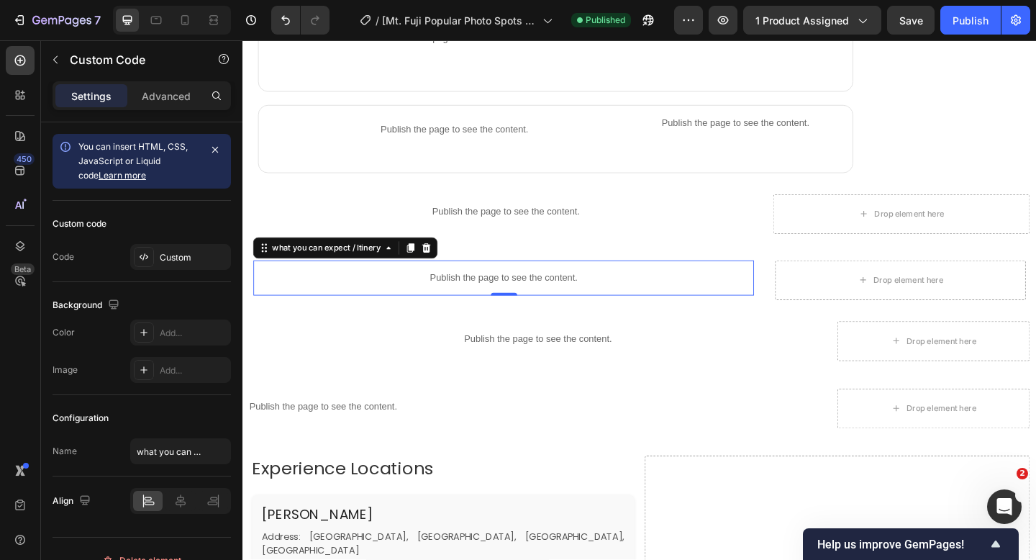
click at [413, 293] on p "Publish the page to see the content." at bounding box center [526, 298] width 544 height 15
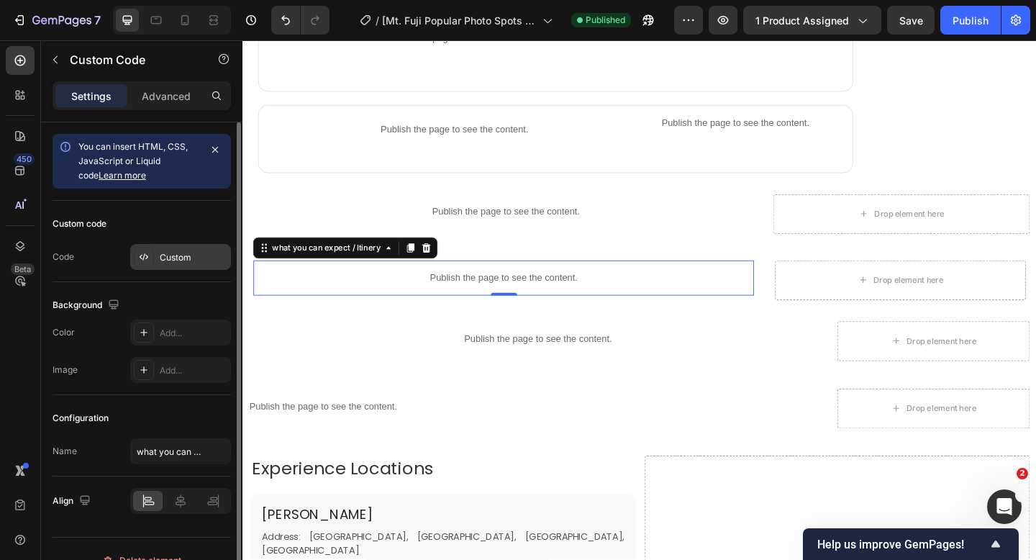
click at [171, 253] on div "Custom" at bounding box center [194, 257] width 68 height 13
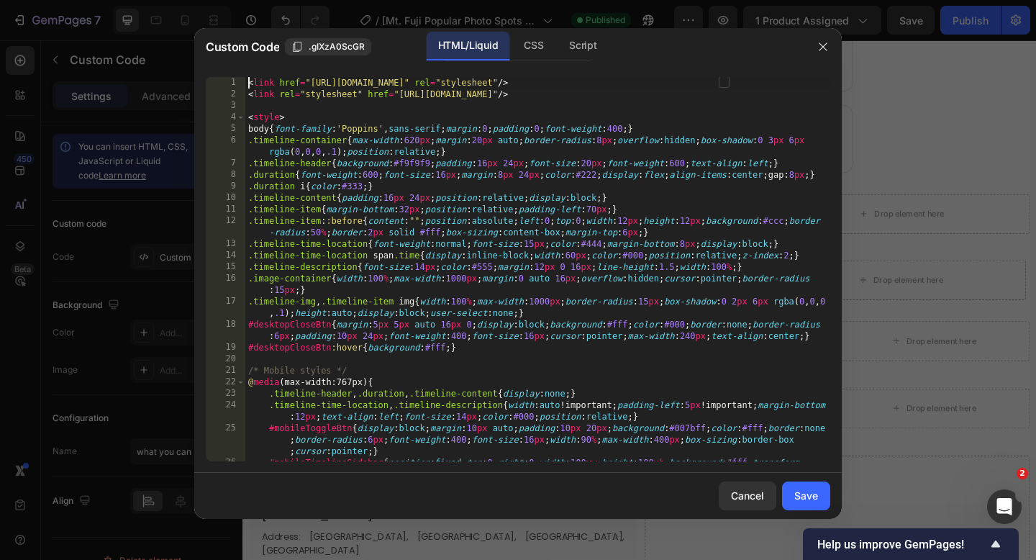
click at [247, 78] on div "< link href = "[URL][DOMAIN_NAME]" rel = "stylesheet" /> < link rel = "styleshe…" at bounding box center [537, 292] width 585 height 430
type textarea "}); </script>"
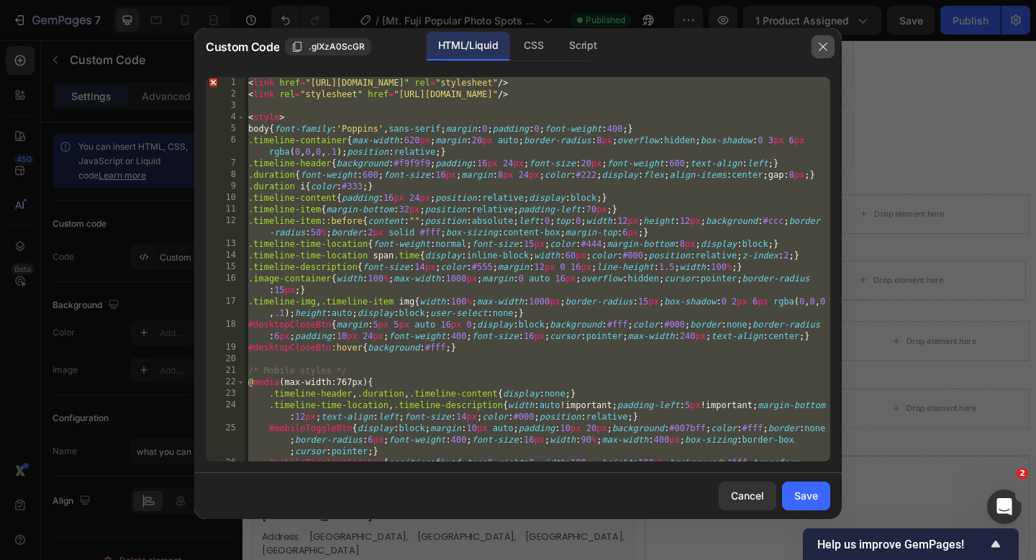
click at [819, 48] on icon "button" at bounding box center [823, 47] width 12 height 12
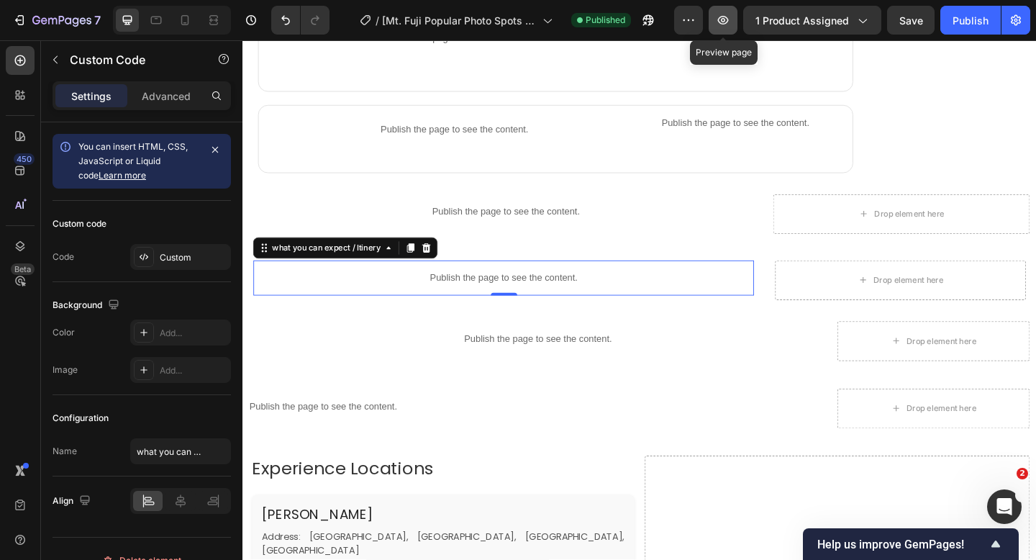
click at [725, 24] on icon "button" at bounding box center [723, 20] width 11 height 9
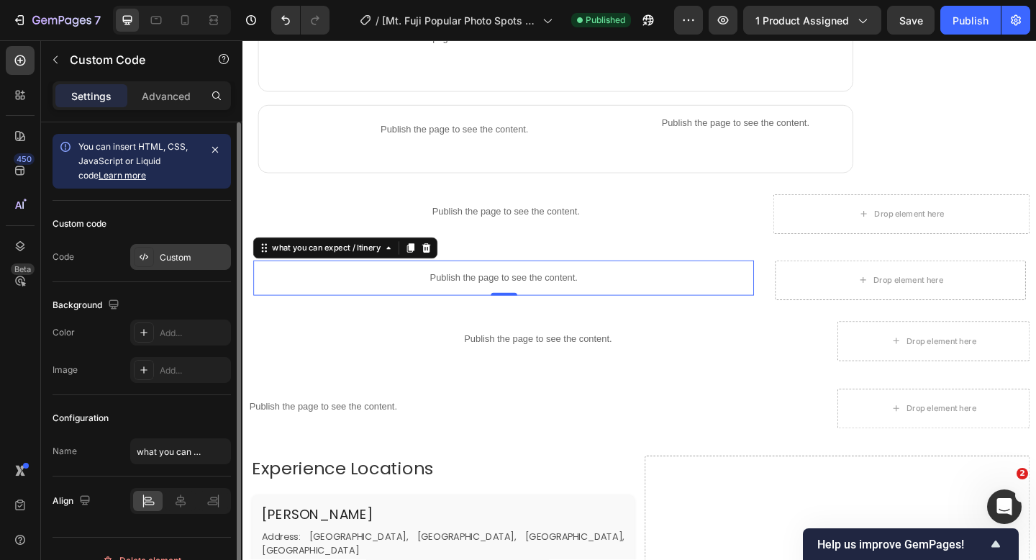
click at [188, 252] on div "Custom" at bounding box center [194, 257] width 68 height 13
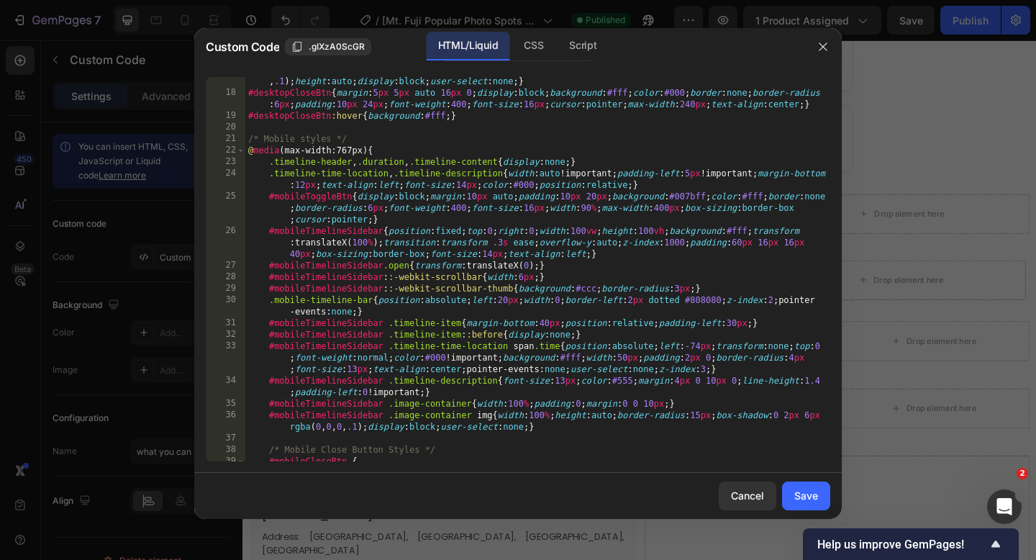
scroll to position [232, 0]
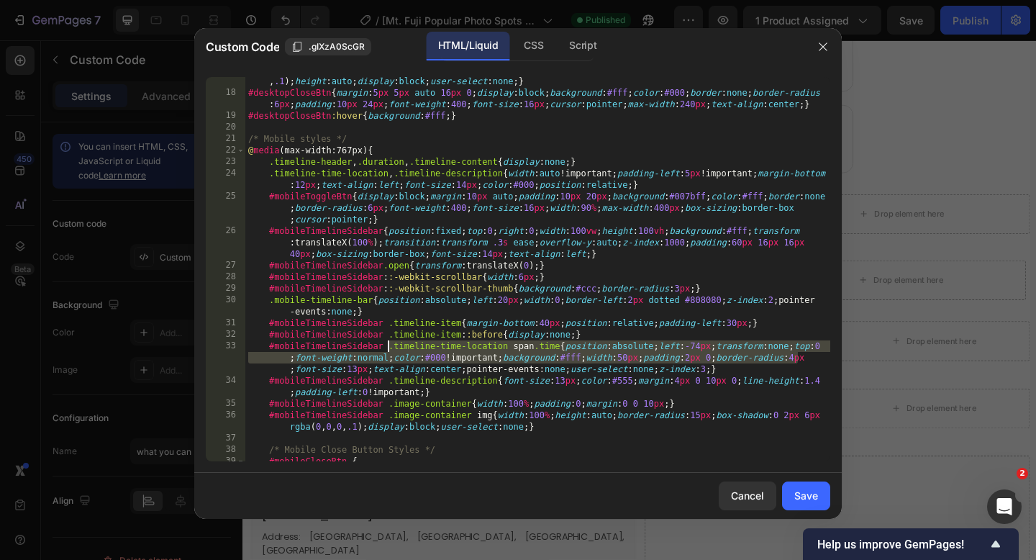
drag, startPoint x: 811, startPoint y: 361, endPoint x: 403, endPoint y: 339, distance: 408.4
click at [398, 341] on div ".timeline-img , .timeline-item img { width : 100 % ; max-width : 1000 px ; bord…" at bounding box center [537, 273] width 585 height 419
click at [801, 363] on div ".timeline-img , .timeline-item img { width : 100 % ; max-width : 1000 px ; bord…" at bounding box center [537, 273] width 585 height 419
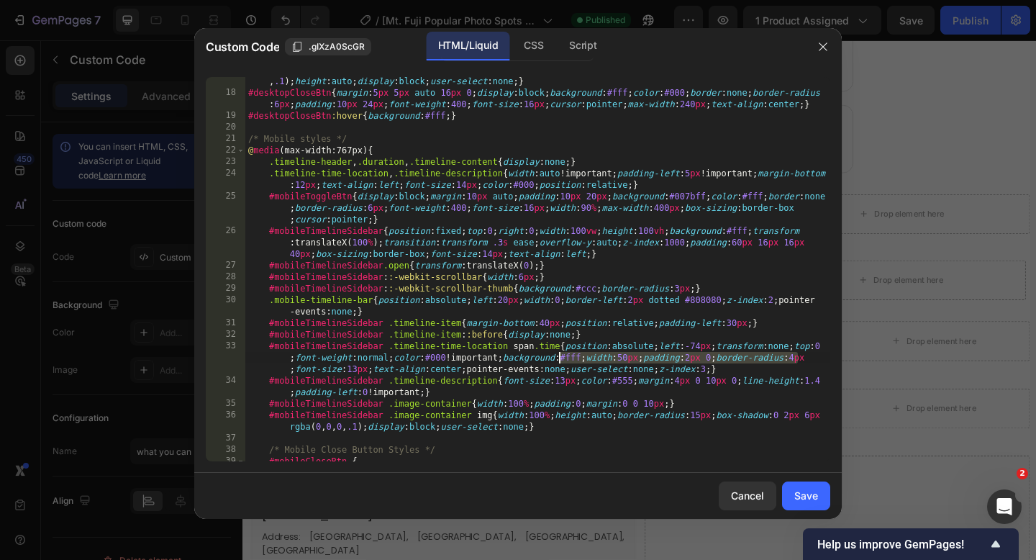
drag, startPoint x: 801, startPoint y: 363, endPoint x: 547, endPoint y: 359, distance: 254.6
click at [547, 359] on div ".timeline-img , .timeline-item img { width : 100 % ; max-width : 1000 px ; bord…" at bounding box center [537, 273] width 585 height 419
click at [810, 359] on div ".timeline-img , .timeline-item img { width : 100 % ; max-width : 1000 px ; bord…" at bounding box center [537, 273] width 585 height 419
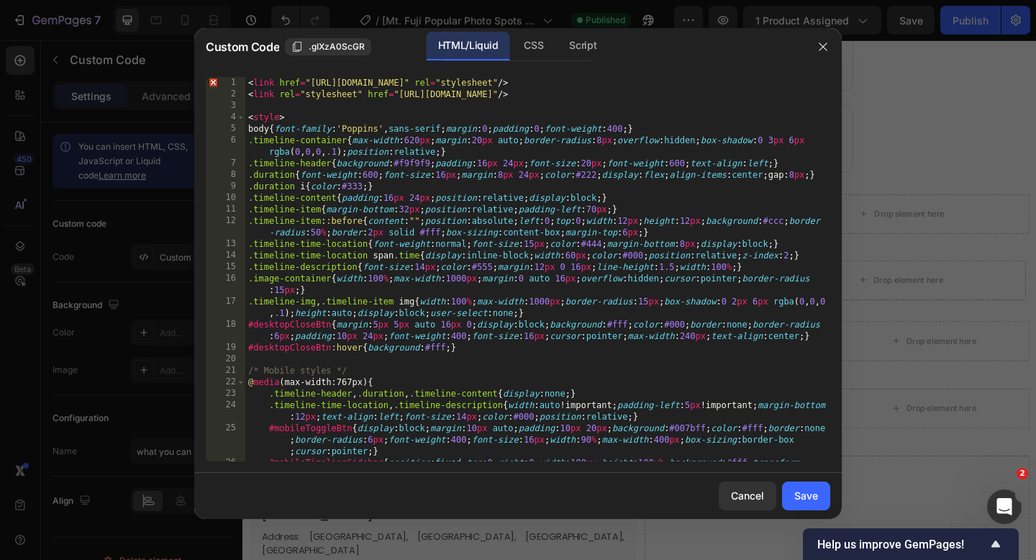
scroll to position [0, 0]
click at [246, 86] on div "< link href = "[URL][DOMAIN_NAME]" rel = "stylesheet" /> < link rel = "styleshe…" at bounding box center [537, 292] width 585 height 430
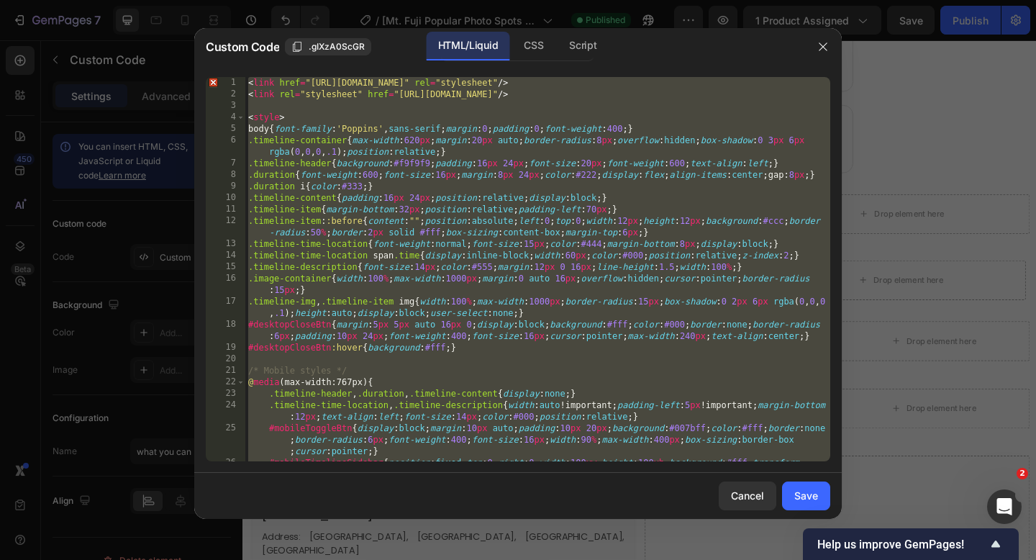
click at [248, 83] on div "< link href = "[URL][DOMAIN_NAME]" rel = "stylesheet" /> < link rel = "styleshe…" at bounding box center [537, 292] width 585 height 430
click at [247, 85] on div "< link href = "[URL][DOMAIN_NAME]" rel = "stylesheet" /> < link rel = "styleshe…" at bounding box center [537, 292] width 585 height 430
click at [248, 86] on div "< link href = "[URL][DOMAIN_NAME]" rel = "stylesheet" /> < link rel = "styleshe…" at bounding box center [537, 292] width 585 height 430
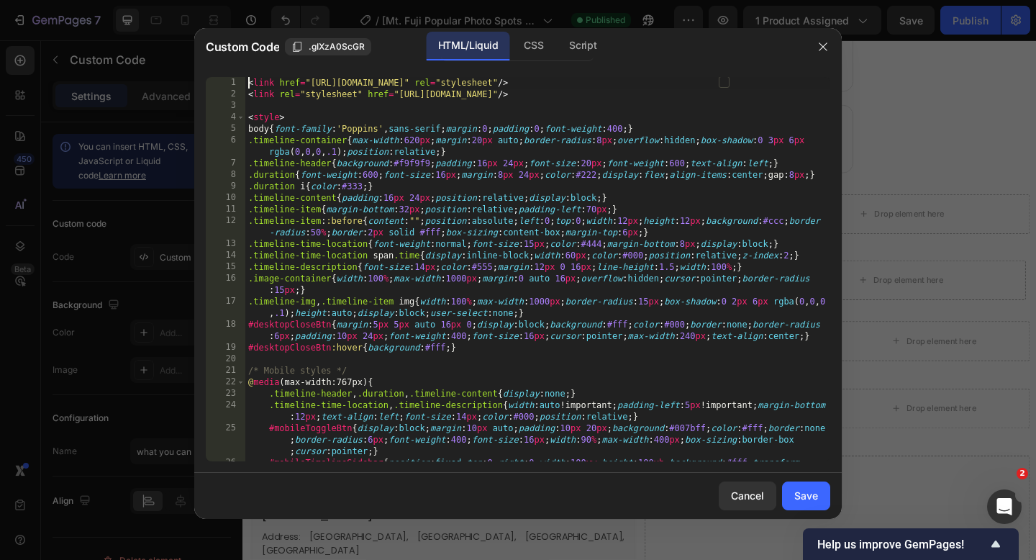
type textarea "}); </script>"
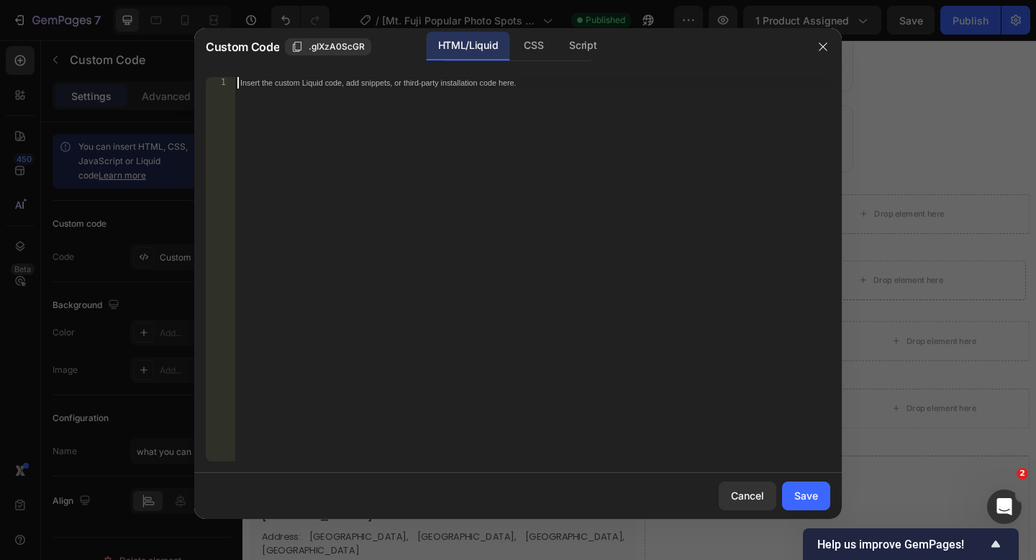
paste textarea "</html>"
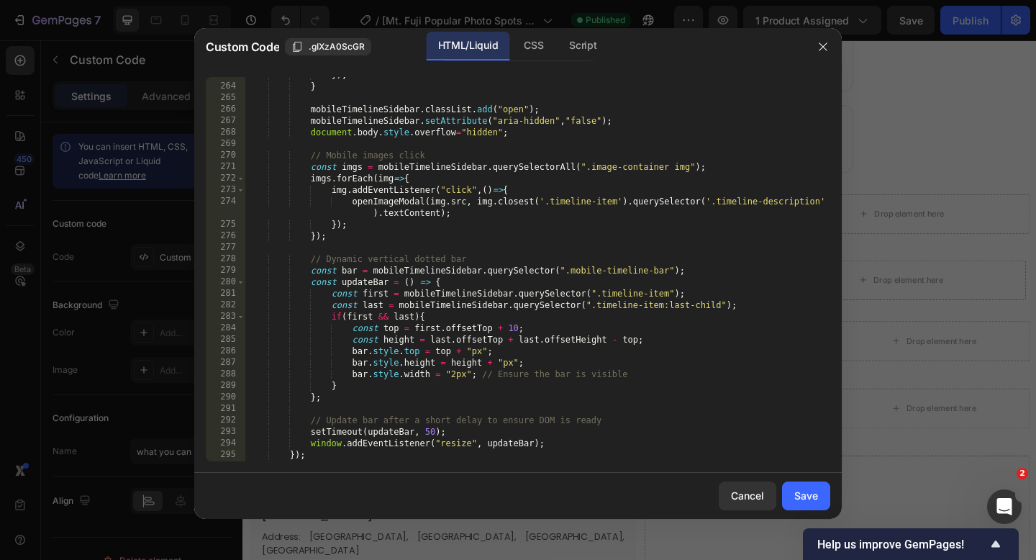
scroll to position [3851, 0]
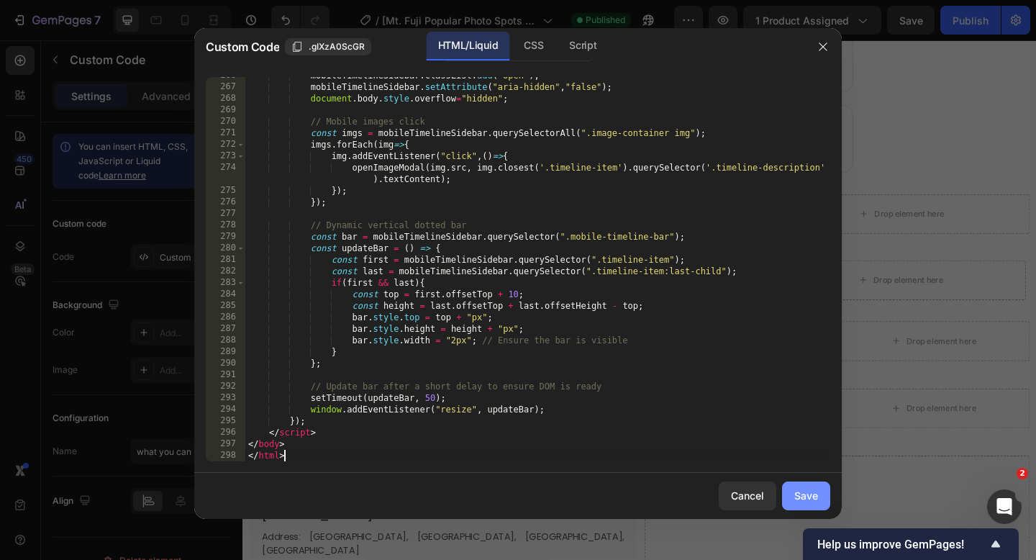
click at [792, 501] on button "Save" at bounding box center [806, 495] width 48 height 29
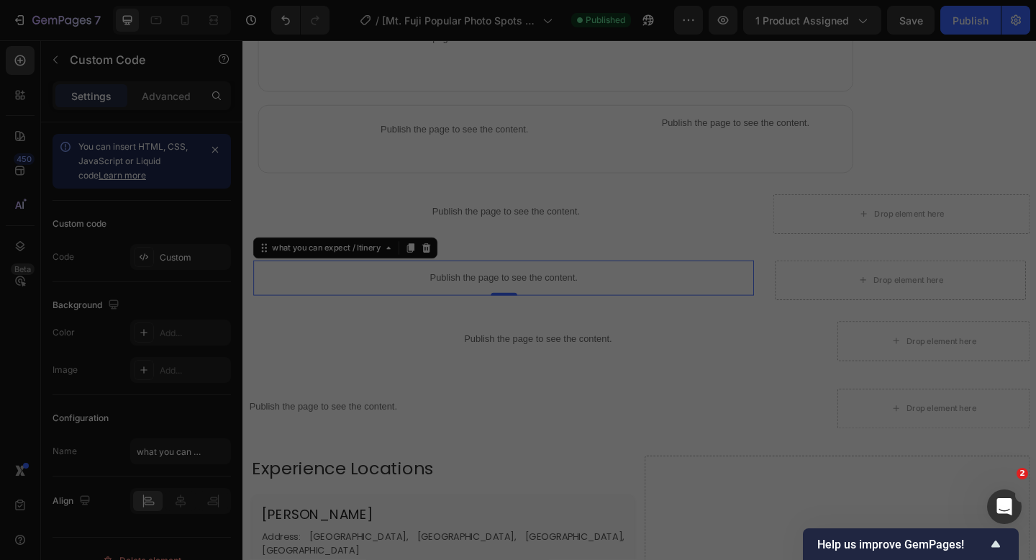
type textarea "</body> </html>"
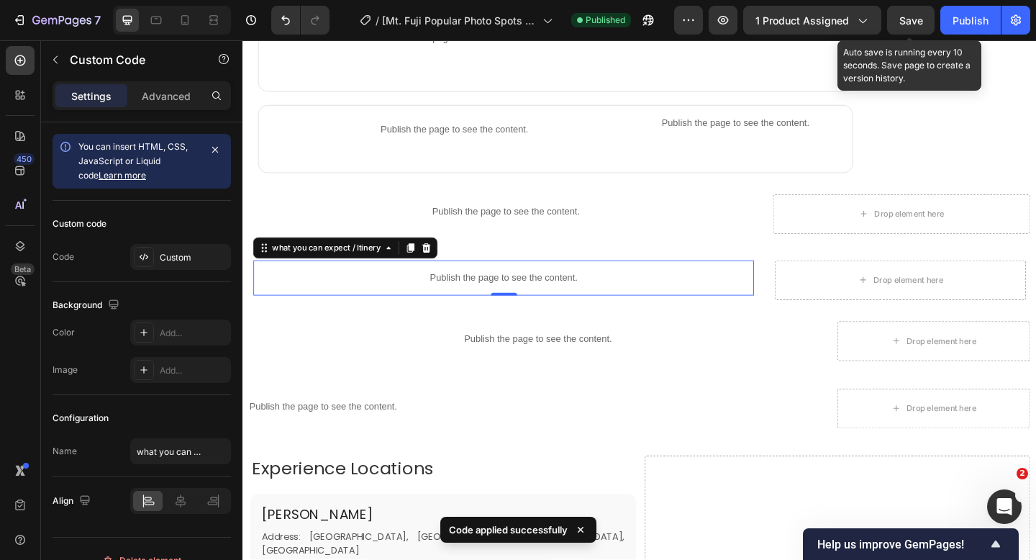
click at [906, 26] on div "Save" at bounding box center [911, 20] width 24 height 15
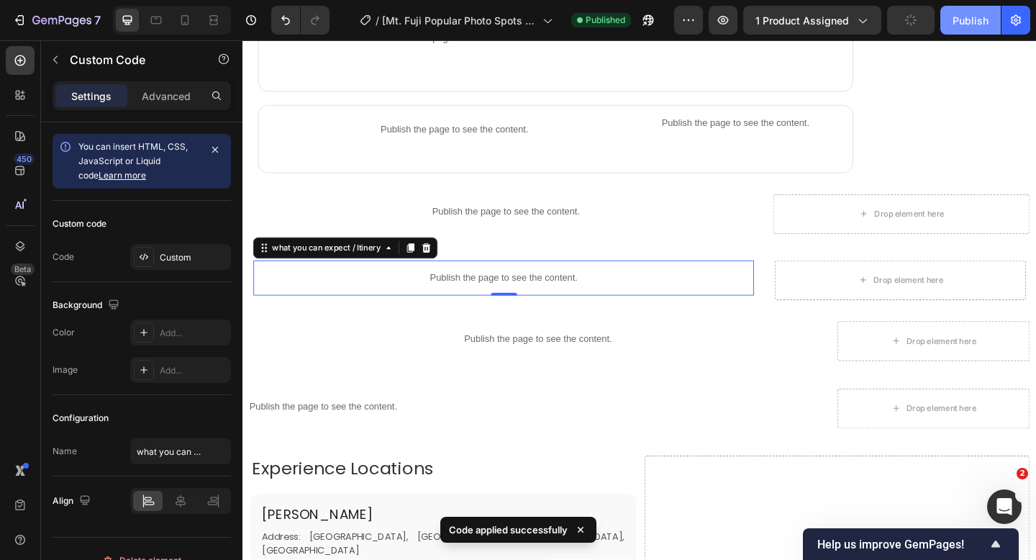
click at [957, 24] on div "Publish" at bounding box center [970, 20] width 36 height 15
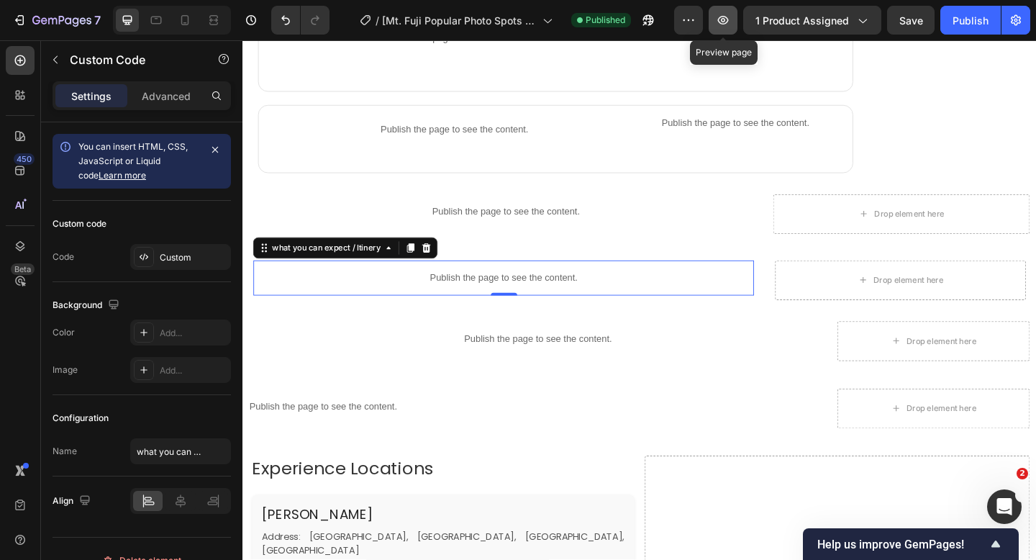
click at [727, 24] on icon "button" at bounding box center [723, 20] width 14 height 14
click at [557, 301] on p "Publish the page to see the content." at bounding box center [526, 298] width 544 height 15
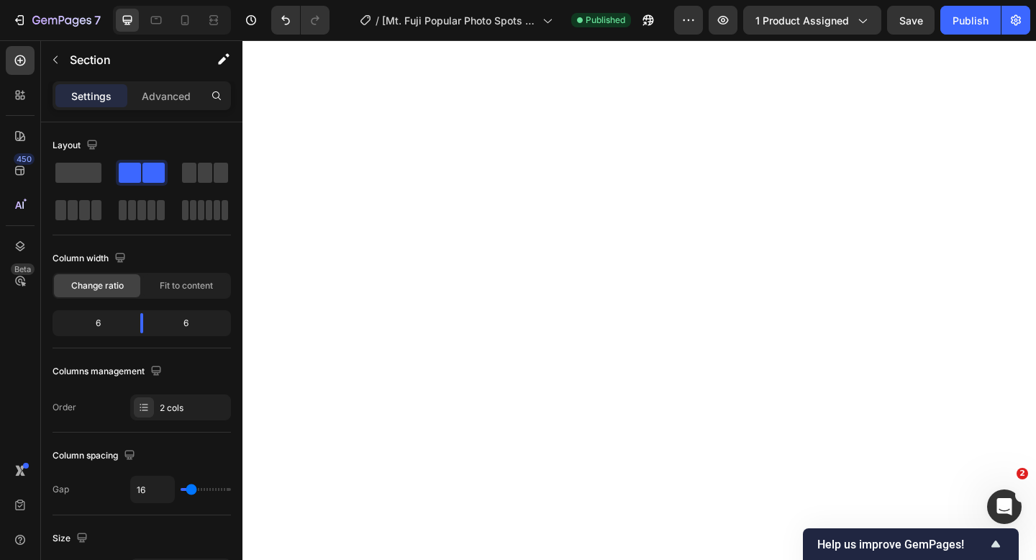
scroll to position [1807, 0]
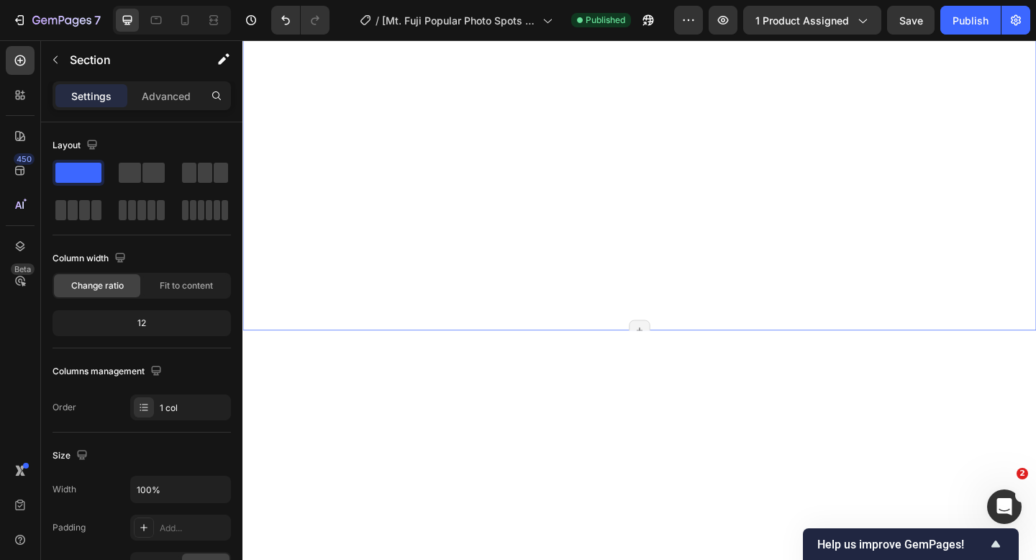
click at [749, 191] on div "Product Images [Mt. Fuji Popular Photo Spots Day Tour] [GEOGRAPHIC_DATA], Nichi…" at bounding box center [673, 364] width 863 height 4205
click at [750, 193] on div at bounding box center [674, 176] width 849 height 360
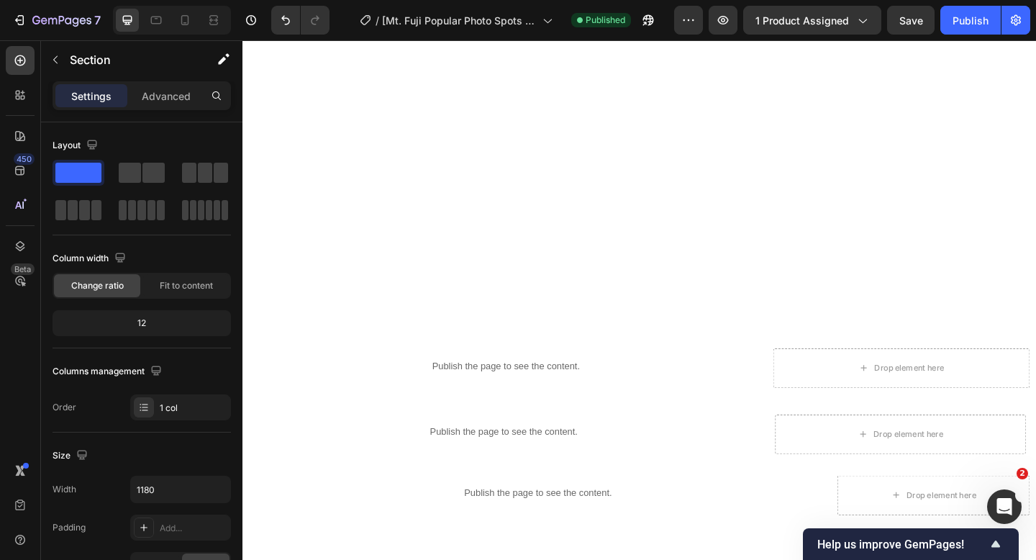
scroll to position [1249, 0]
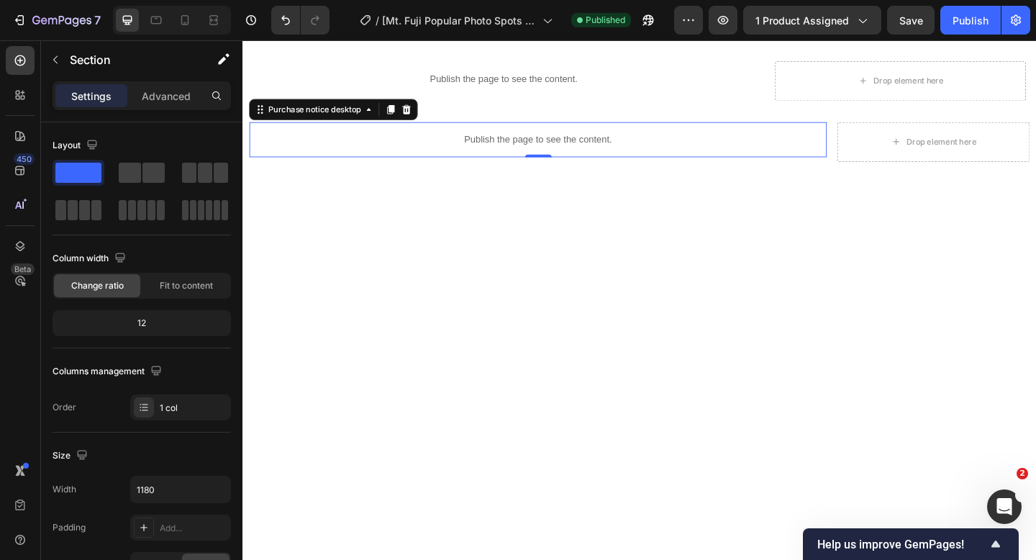
click at [544, 141] on p "Publish the page to see the content." at bounding box center [564, 148] width 628 height 15
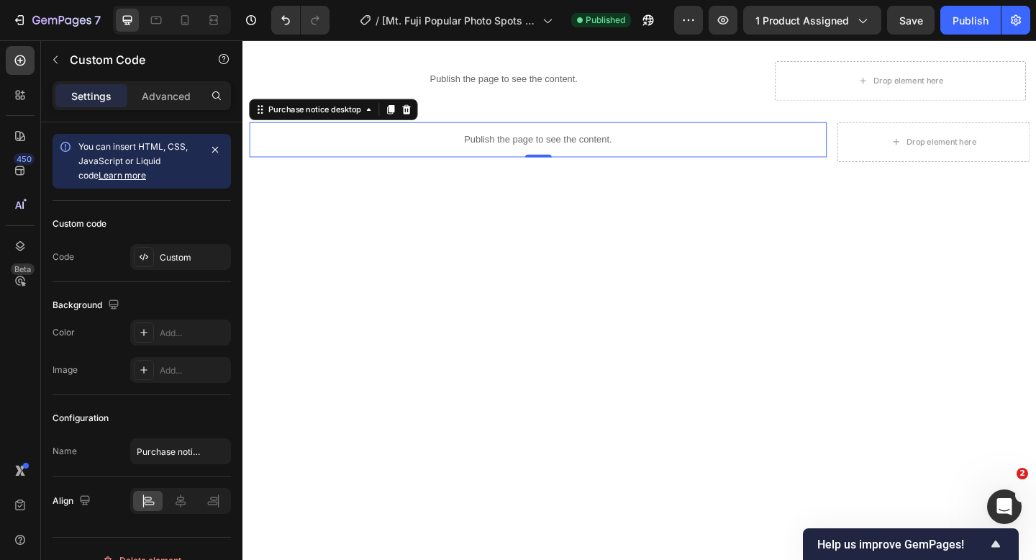
click at [434, 142] on p "Publish the page to see the content." at bounding box center [564, 148] width 628 height 15
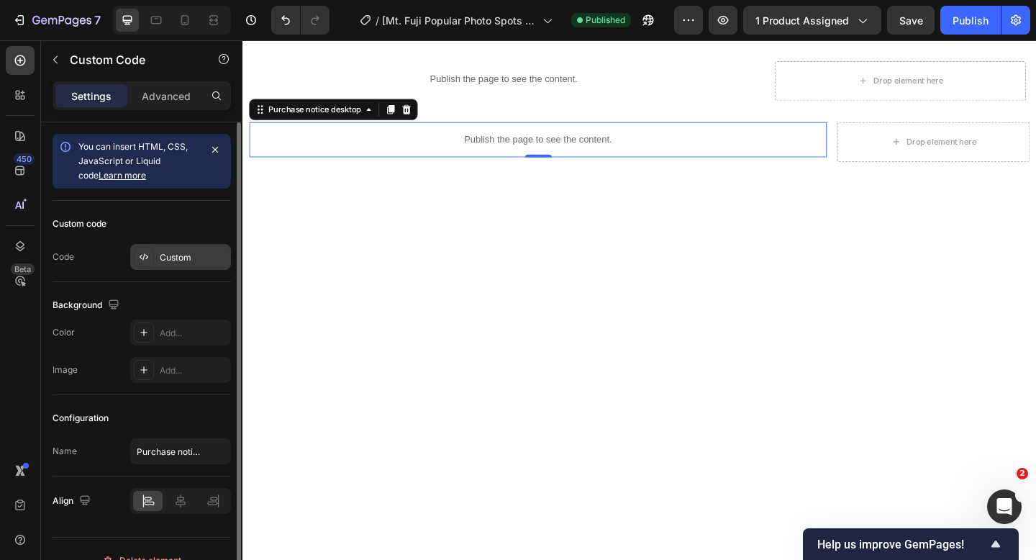
click at [175, 260] on div "Custom" at bounding box center [194, 257] width 68 height 13
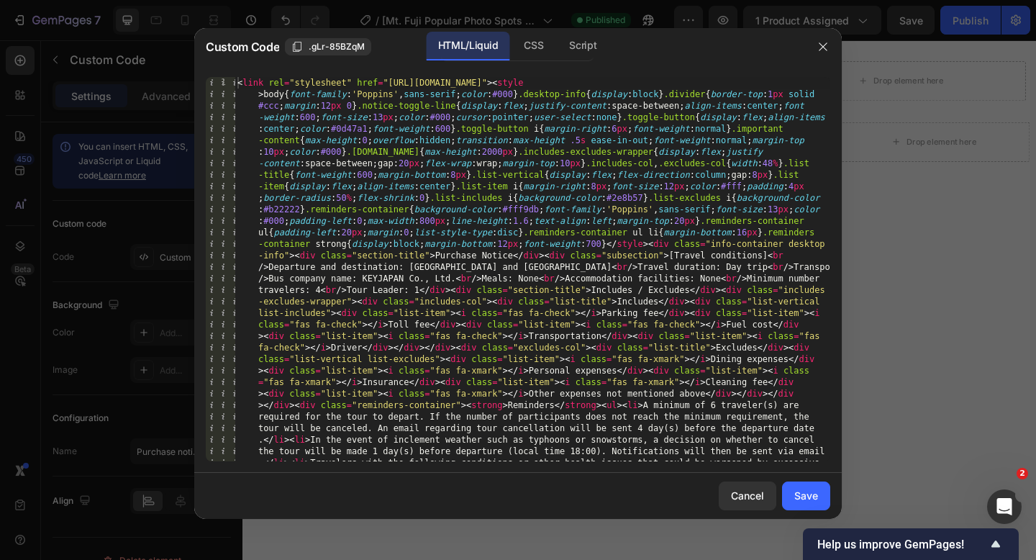
type textarea "<link rel="stylesheet" href="[URL][DOMAIN_NAME]"><style>body{font-family:'Poppi…"
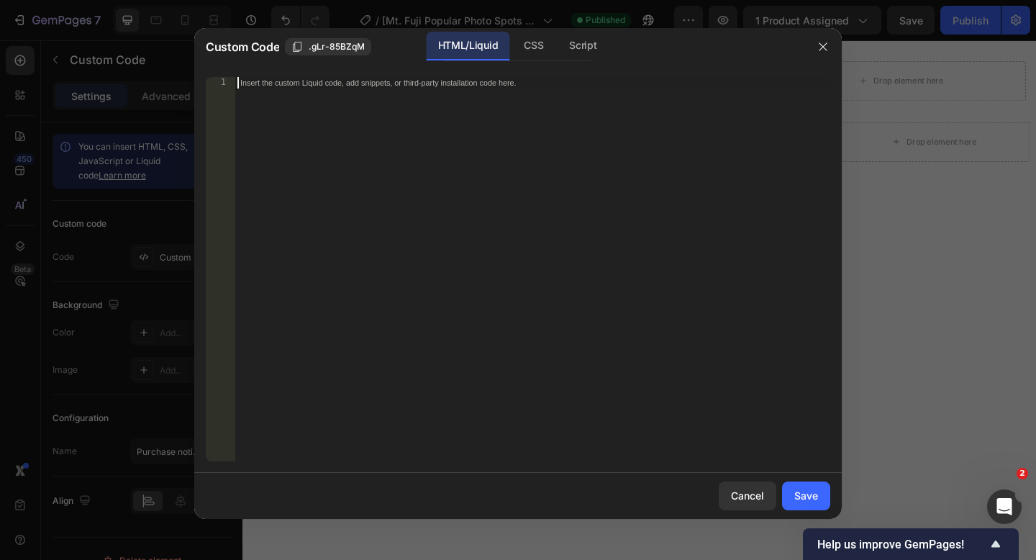
paste textarea "</html>"
type textarea "</html>"
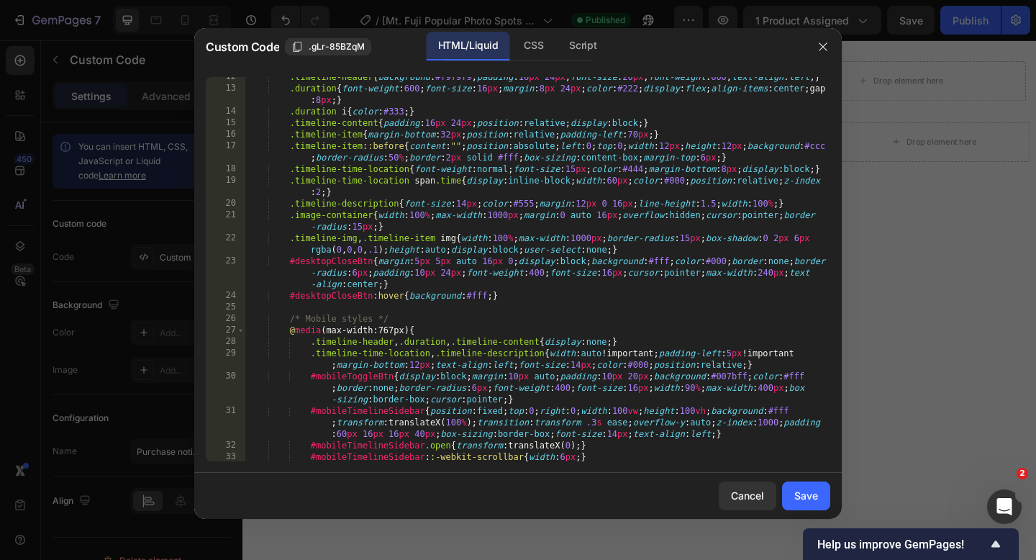
scroll to position [0, 0]
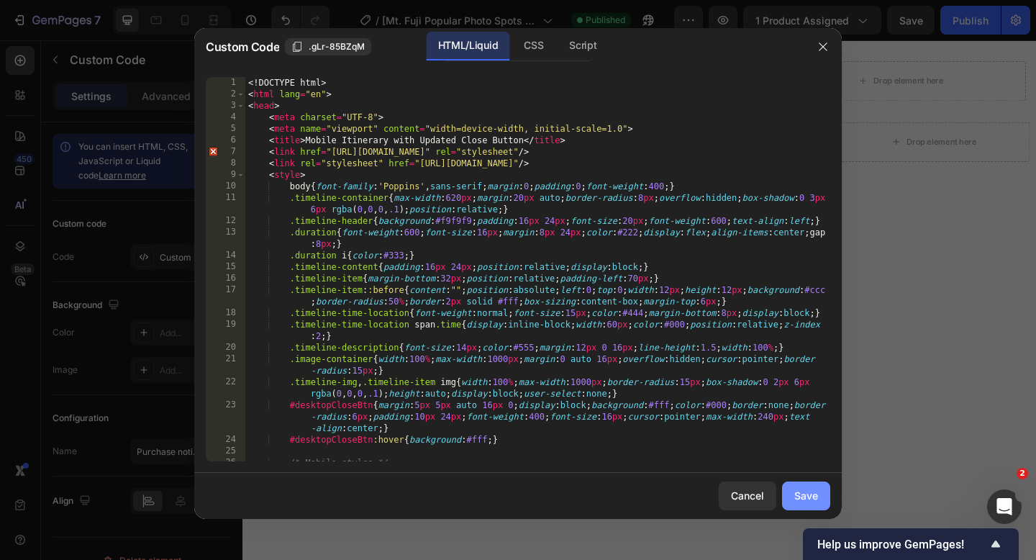
click at [817, 491] on div "Save" at bounding box center [806, 495] width 24 height 15
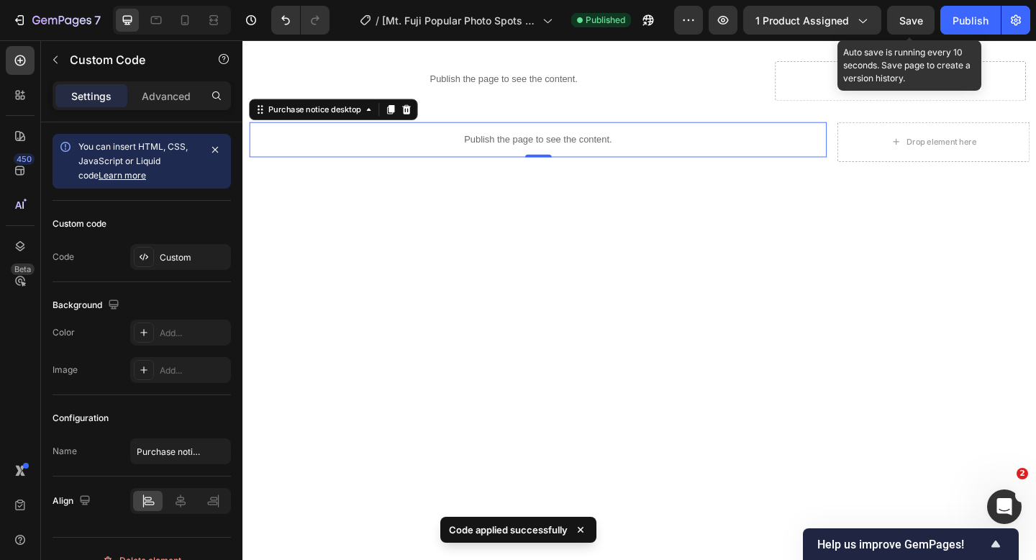
click at [906, 22] on span "Save" at bounding box center [911, 20] width 24 height 12
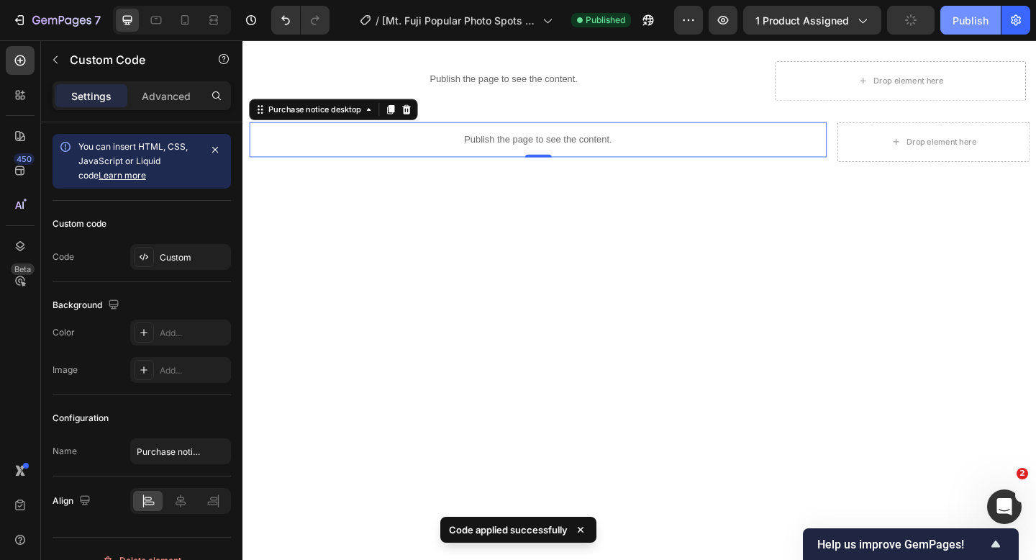
click at [954, 22] on div "Publish" at bounding box center [970, 20] width 36 height 15
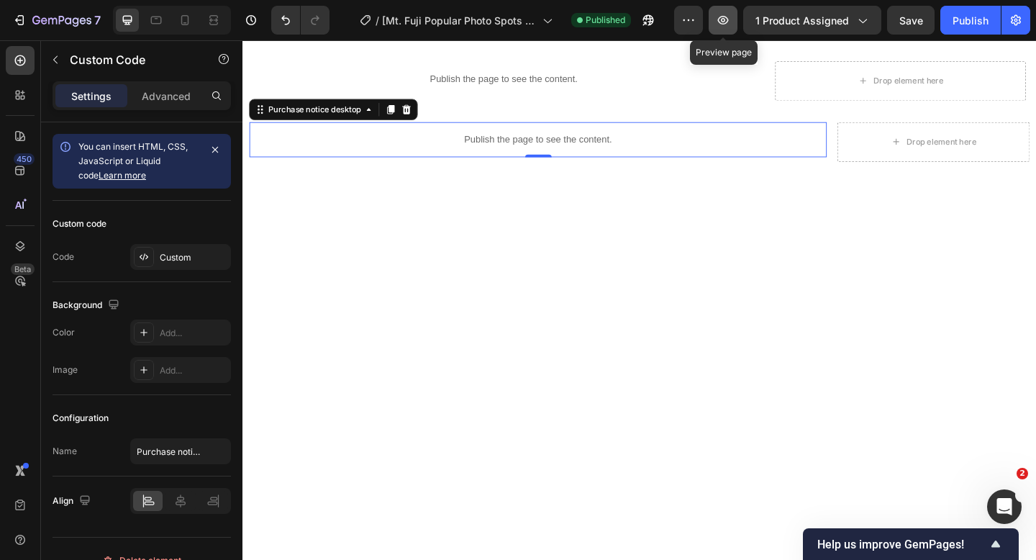
click at [716, 24] on button "button" at bounding box center [722, 20] width 29 height 29
click at [490, 143] on p "Publish the page to see the content." at bounding box center [564, 148] width 628 height 15
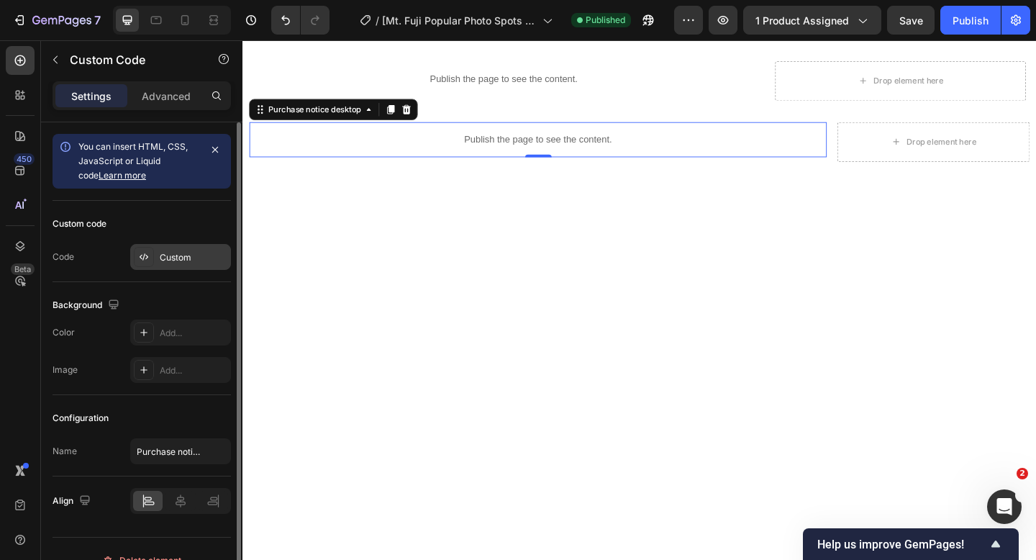
click at [182, 261] on div "Custom" at bounding box center [194, 257] width 68 height 13
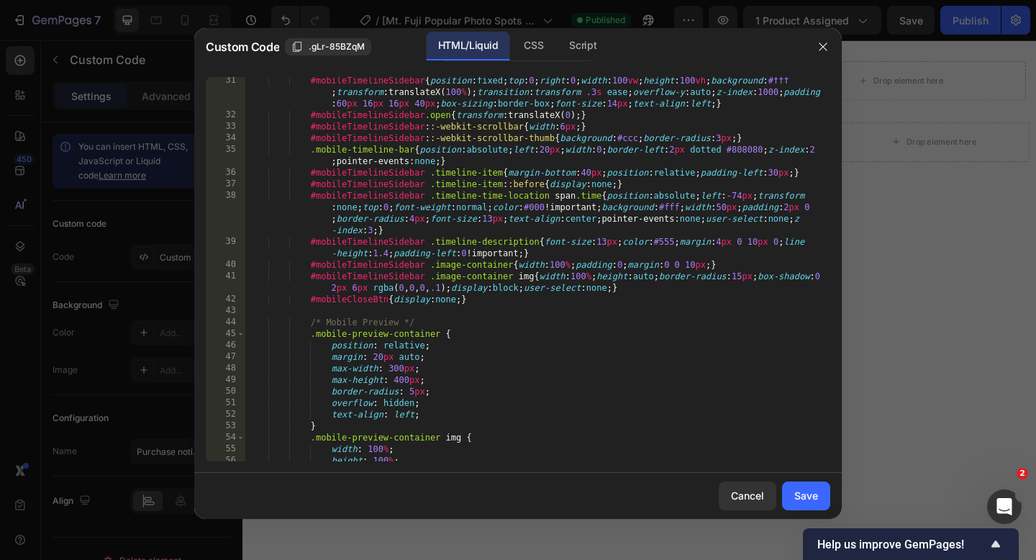
scroll to position [474, 0]
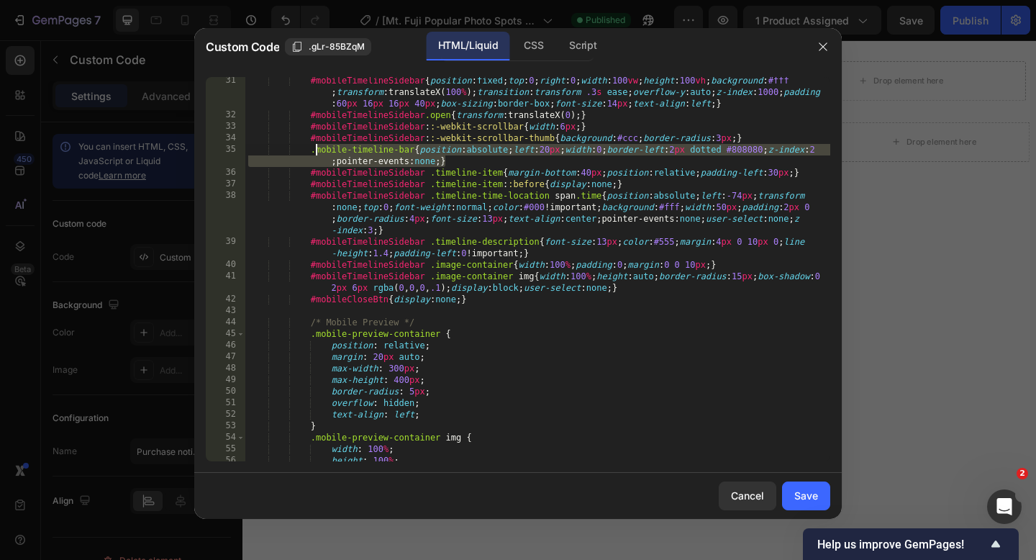
drag, startPoint x: 455, startPoint y: 165, endPoint x: 314, endPoint y: 152, distance: 141.6
click at [314, 152] on div "#mobileTimelineSidebar { position : fixed ; top : 0 ; right : 0 ; width : 100 v…" at bounding box center [537, 290] width 585 height 430
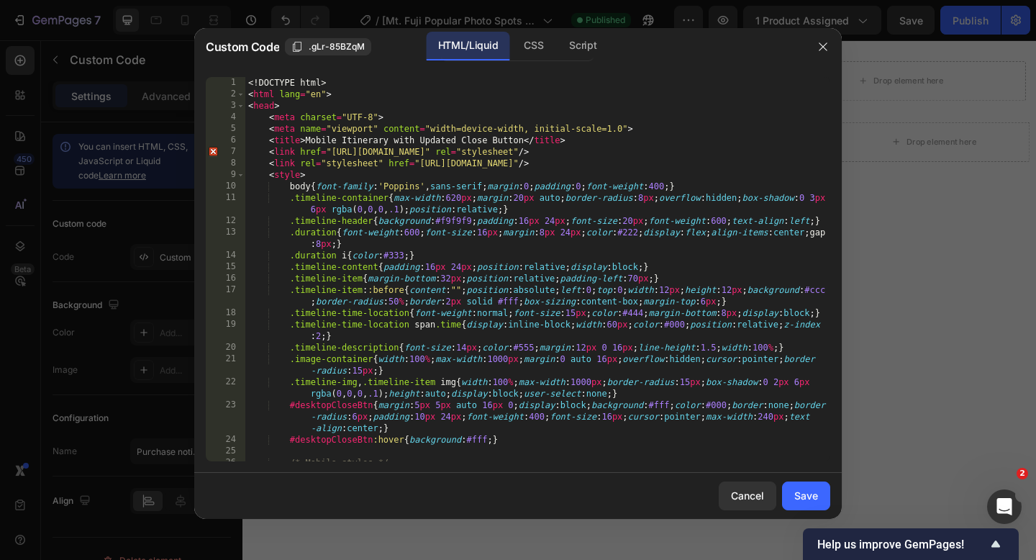
scroll to position [0, 0]
click at [248, 84] on div "<! DOCTYPE html > < html lang = "en" > < head > < meta charset = "UTF-8" > < me…" at bounding box center [537, 280] width 585 height 407
type textarea "</body> </html>"
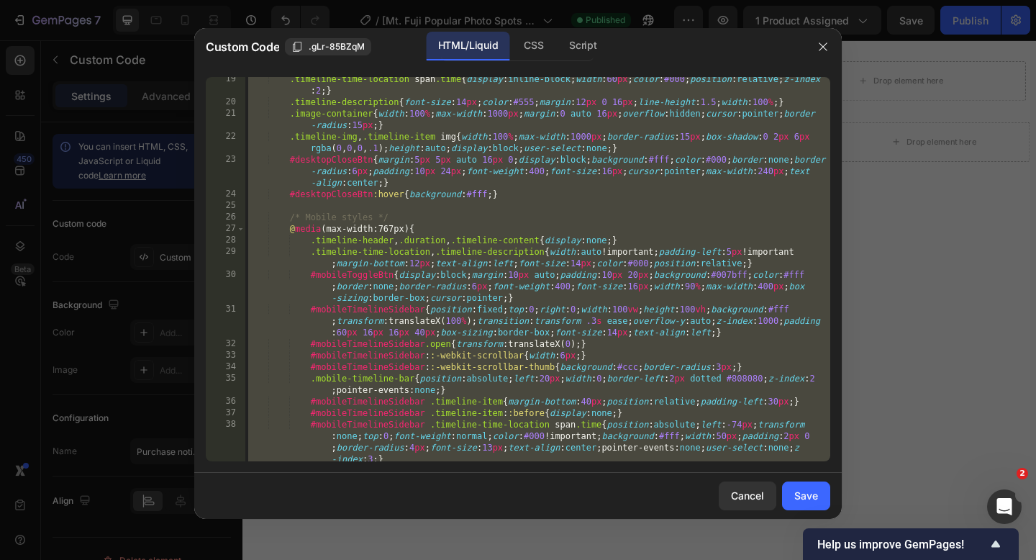
scroll to position [263, 0]
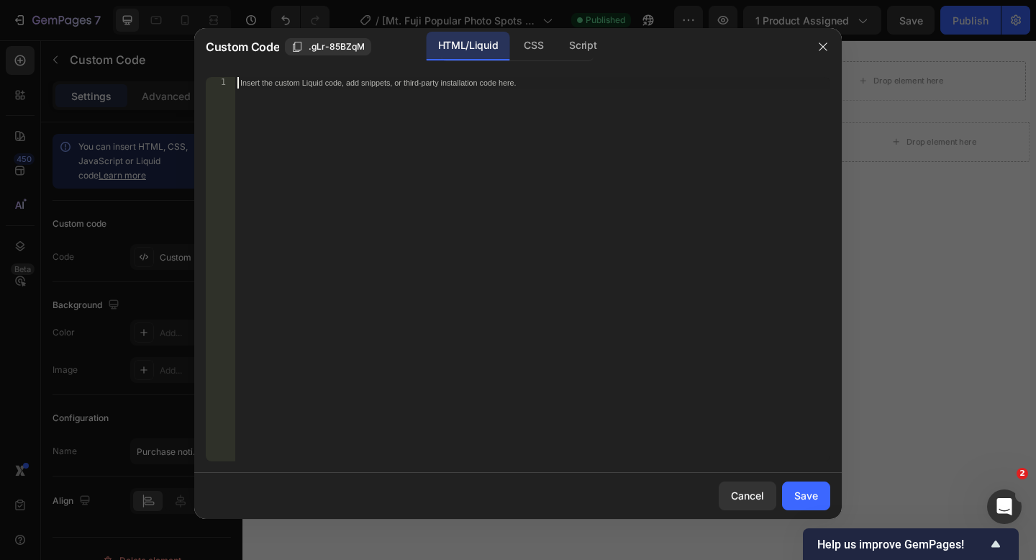
paste textarea "</html>"
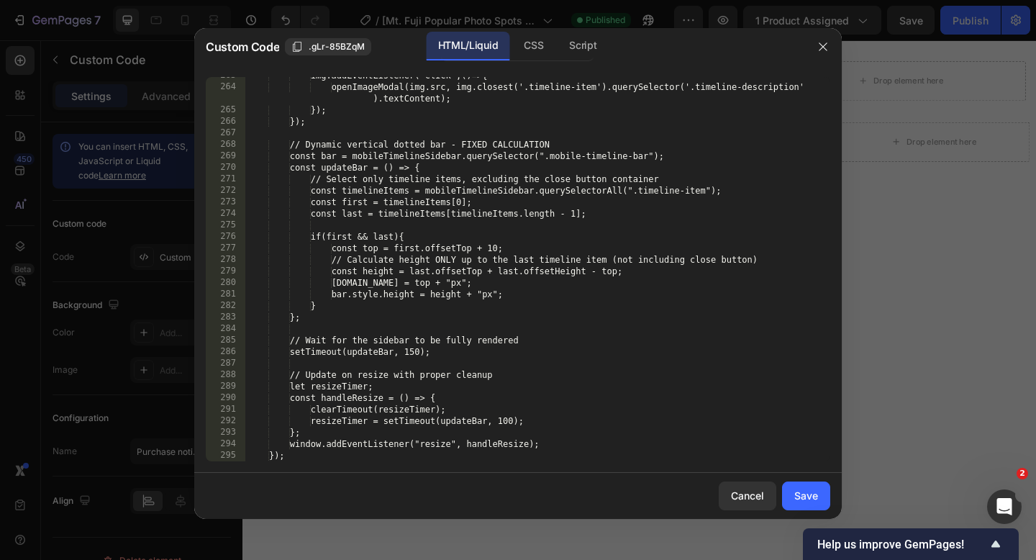
scroll to position [3839, 0]
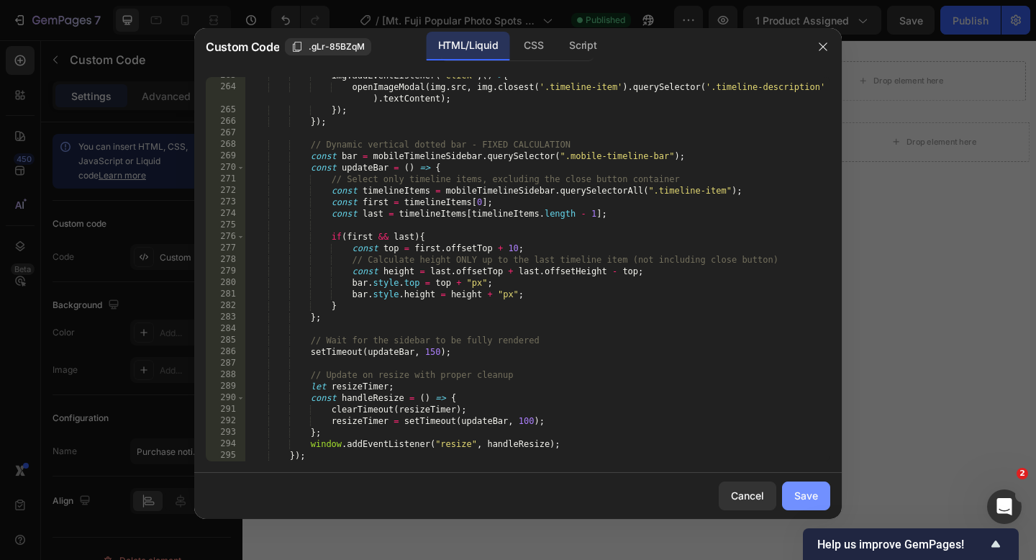
click at [793, 485] on button "Save" at bounding box center [806, 495] width 48 height 29
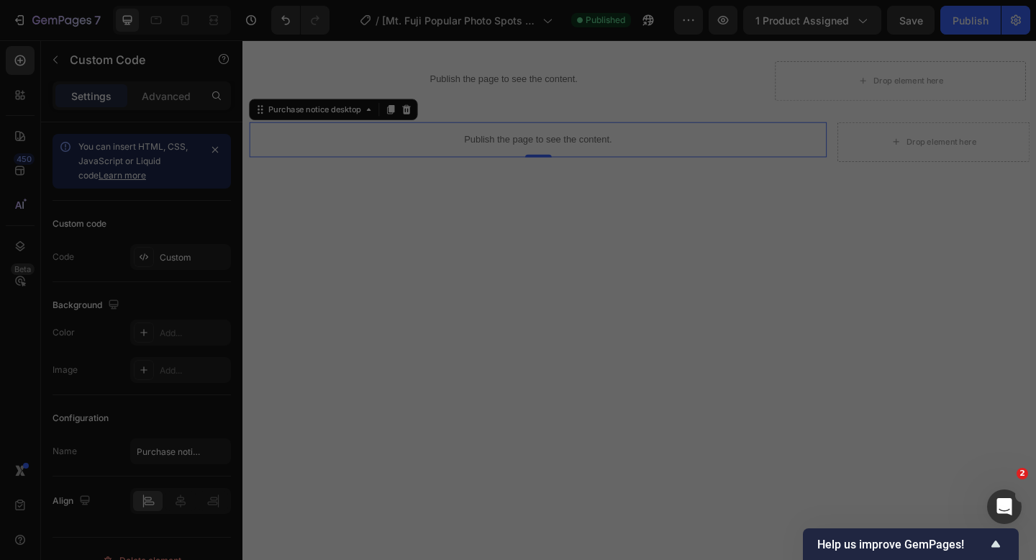
type textarea "</body> </html>"
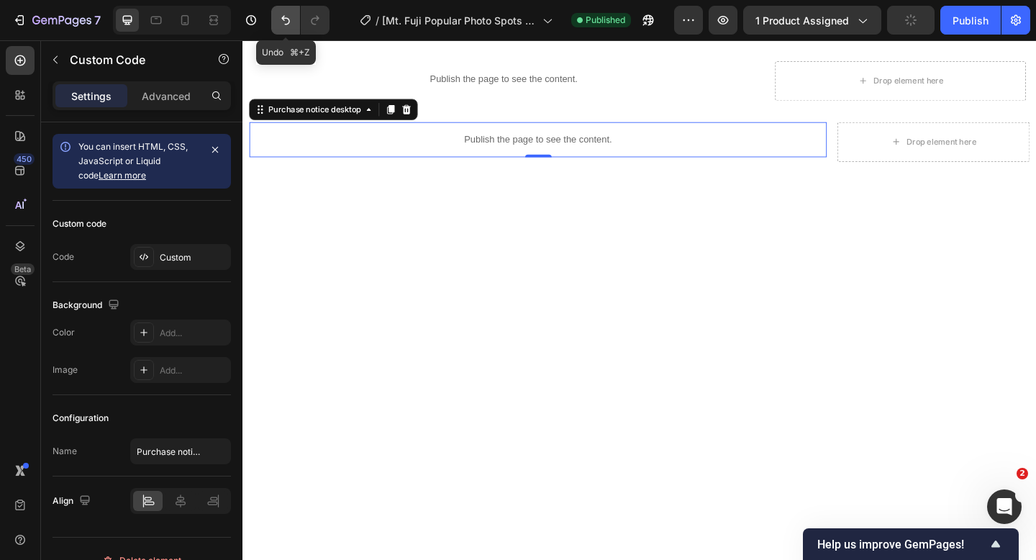
click at [281, 26] on icon "Undo/Redo" at bounding box center [285, 20] width 14 height 14
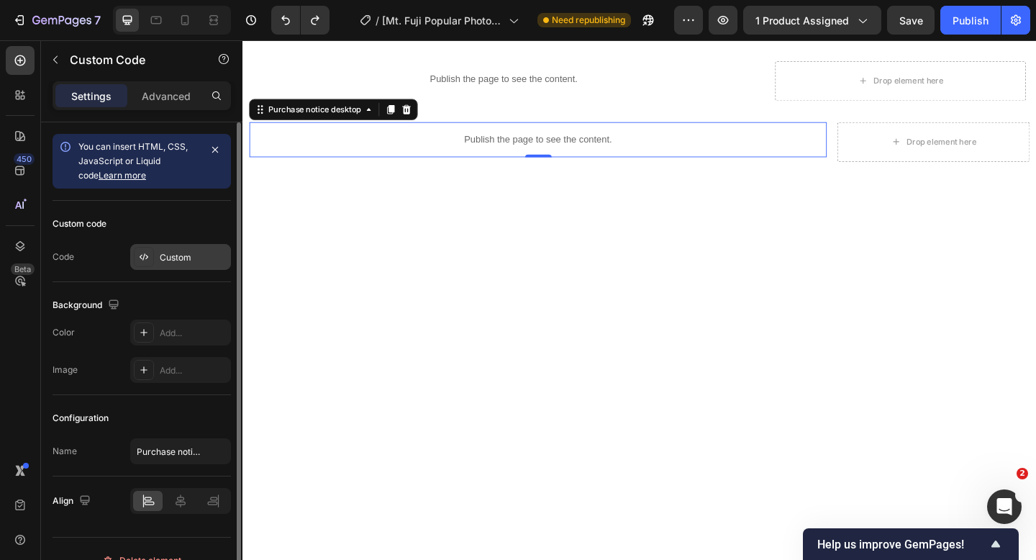
click at [196, 254] on div "Custom" at bounding box center [194, 257] width 68 height 13
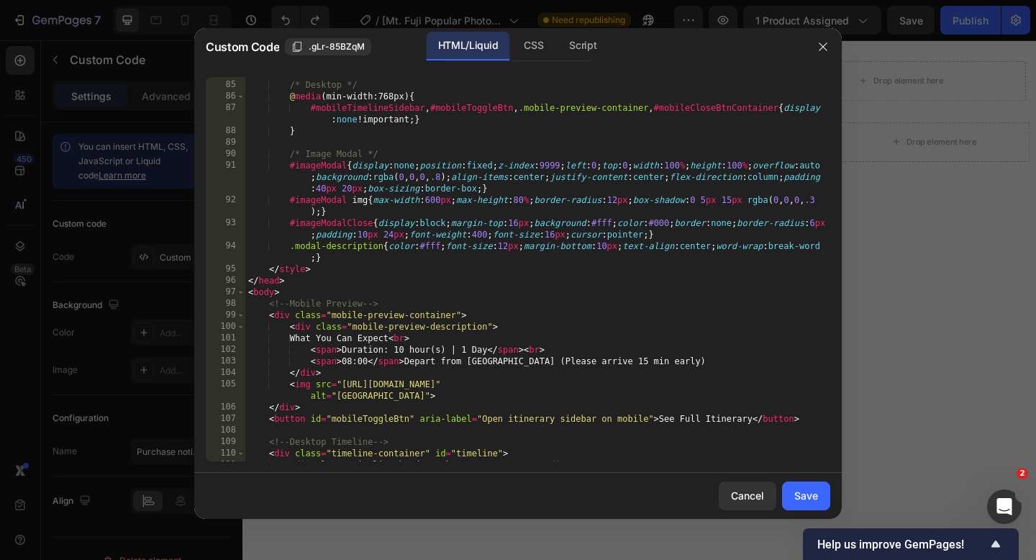
scroll to position [1195, 0]
click at [284, 20] on div at bounding box center [518, 280] width 1036 height 560
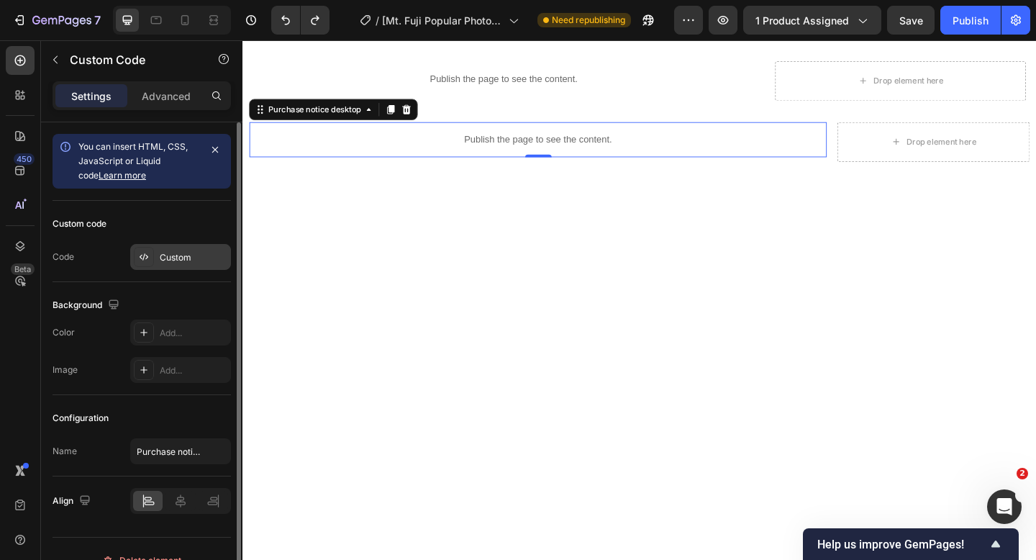
click at [143, 257] on icon at bounding box center [144, 257] width 12 height 12
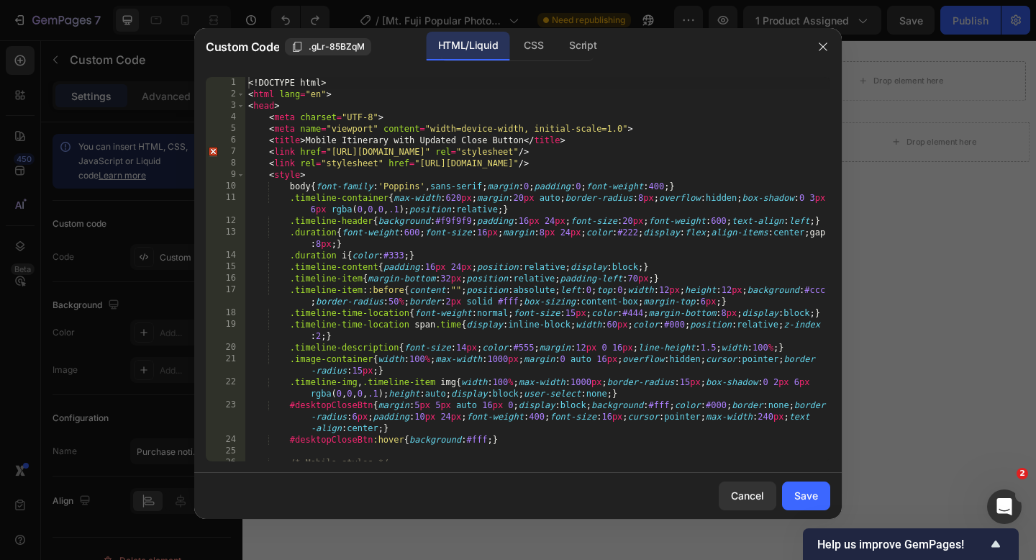
click at [291, 22] on div at bounding box center [518, 280] width 1036 height 560
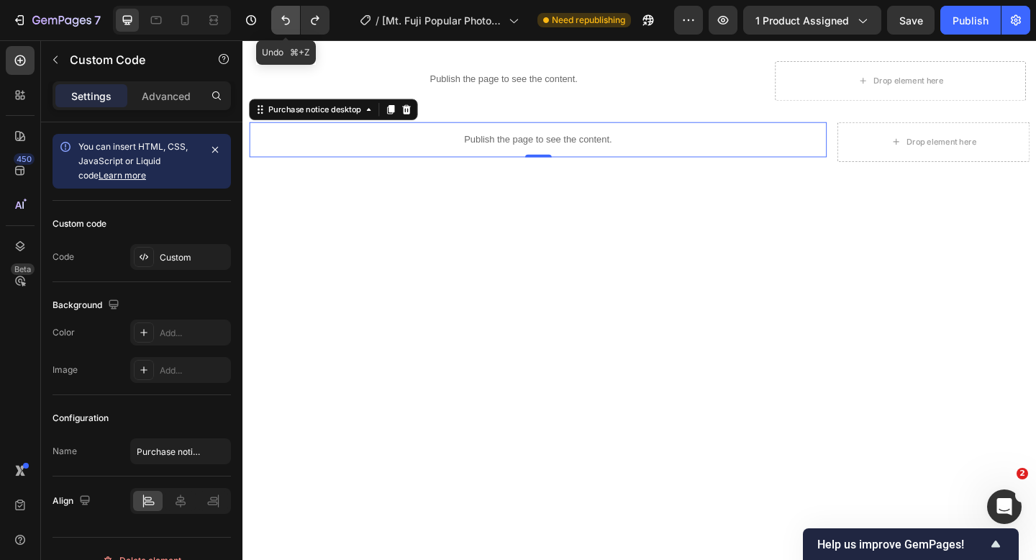
click at [285, 26] on icon "Undo/Redo" at bounding box center [285, 20] width 14 height 14
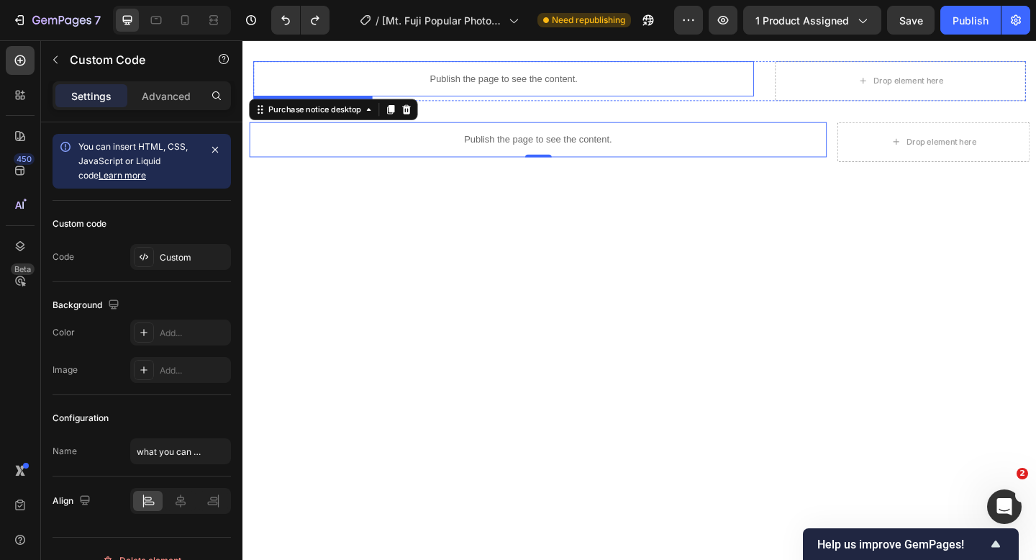
click at [483, 84] on p "Publish the page to see the content." at bounding box center [526, 82] width 544 height 15
click at [496, 144] on p "Publish the page to see the content." at bounding box center [564, 148] width 628 height 15
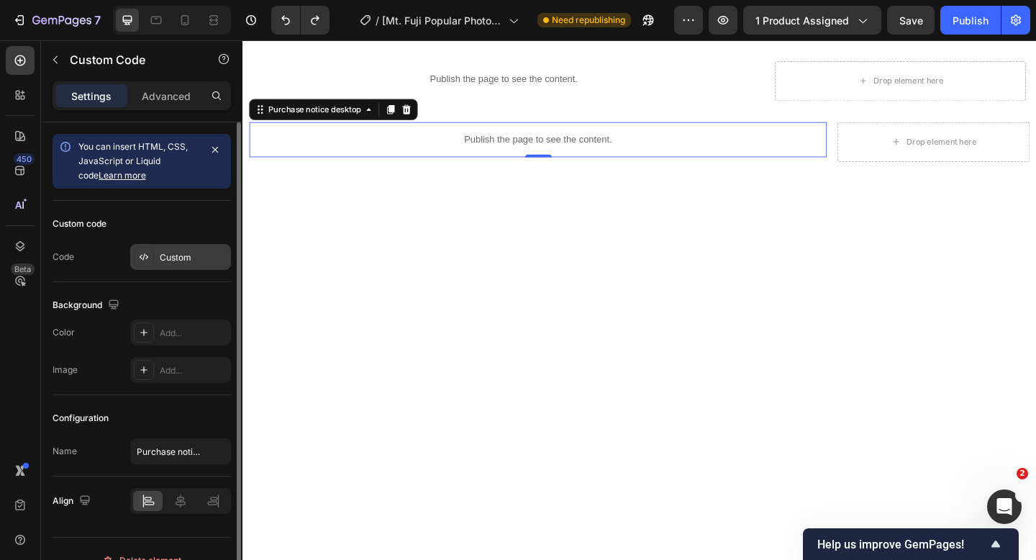
click at [172, 255] on div "Custom" at bounding box center [194, 257] width 68 height 13
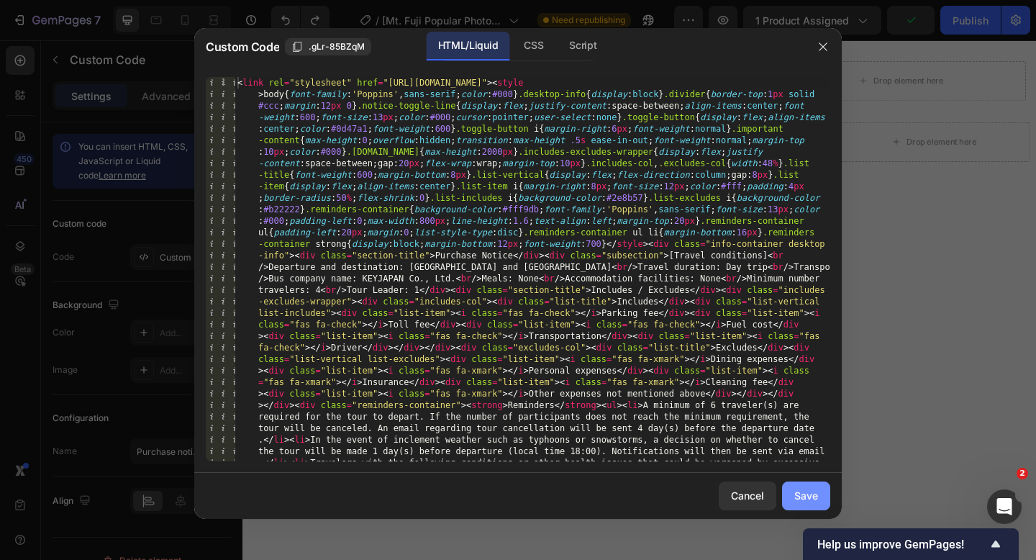
click at [794, 495] on div "Save" at bounding box center [806, 495] width 24 height 15
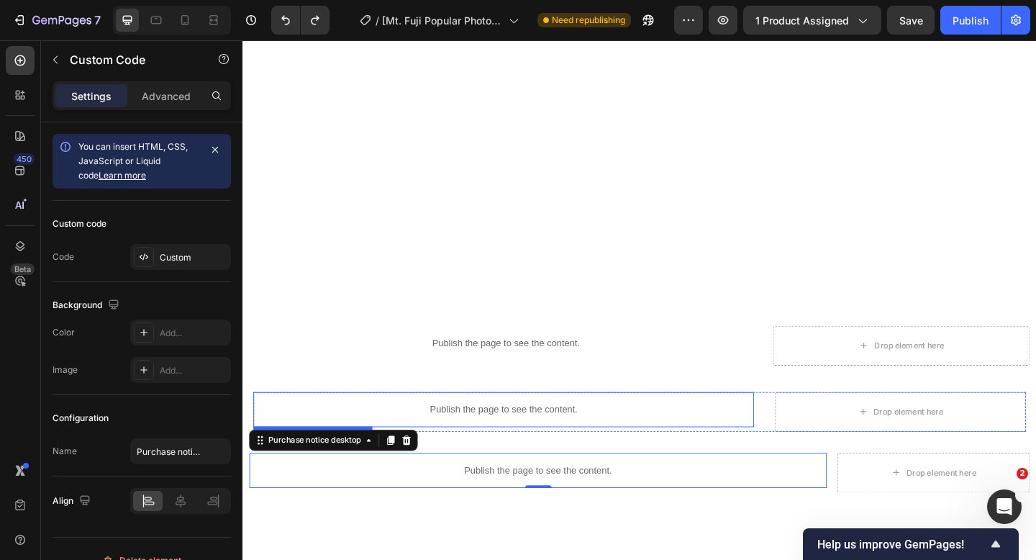
scroll to position [1495, 0]
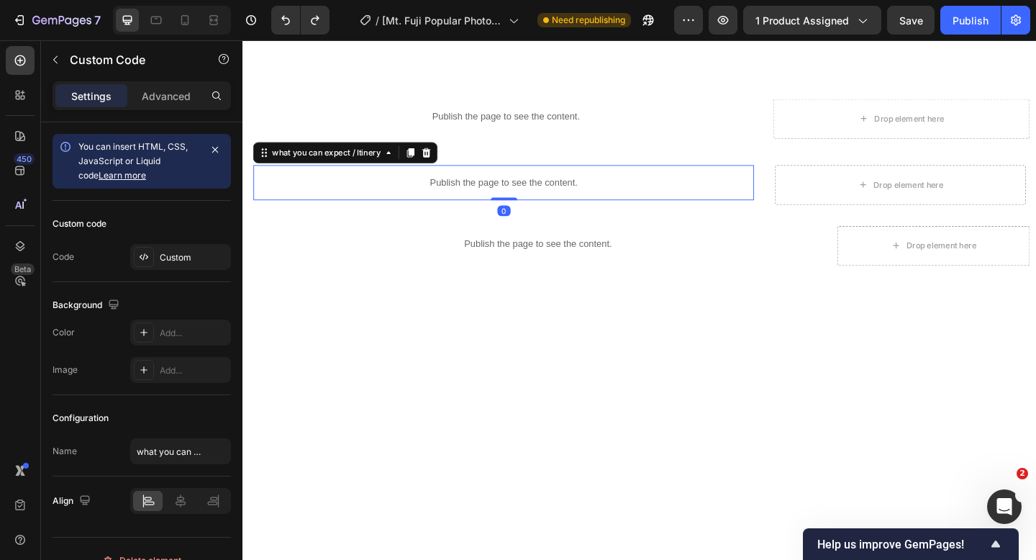
click at [524, 197] on p "Publish the page to see the content." at bounding box center [526, 195] width 544 height 15
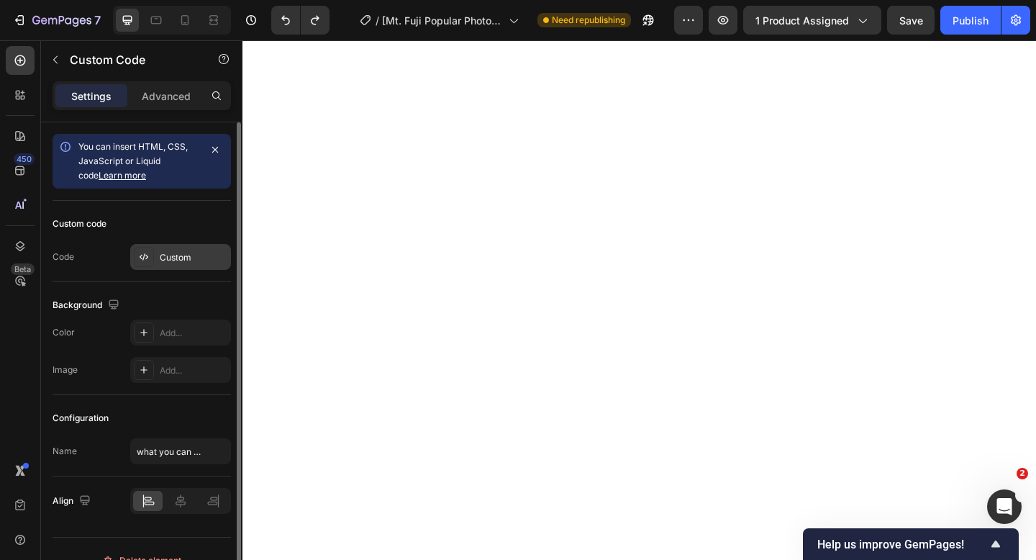
click at [199, 255] on div "Custom" at bounding box center [194, 257] width 68 height 13
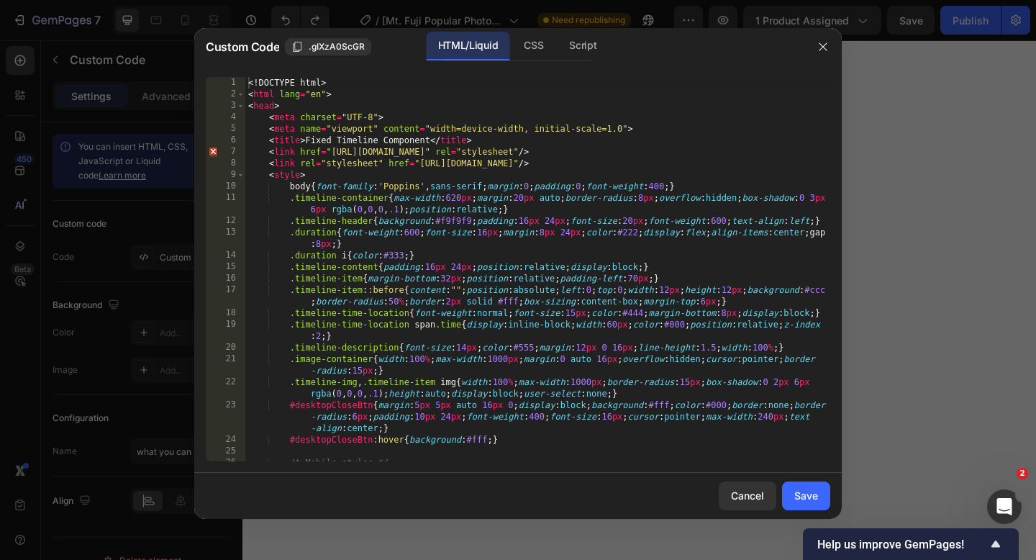
click at [245, 83] on div "1" at bounding box center [226, 83] width 40 height 12
type textarea "</body> </html>"
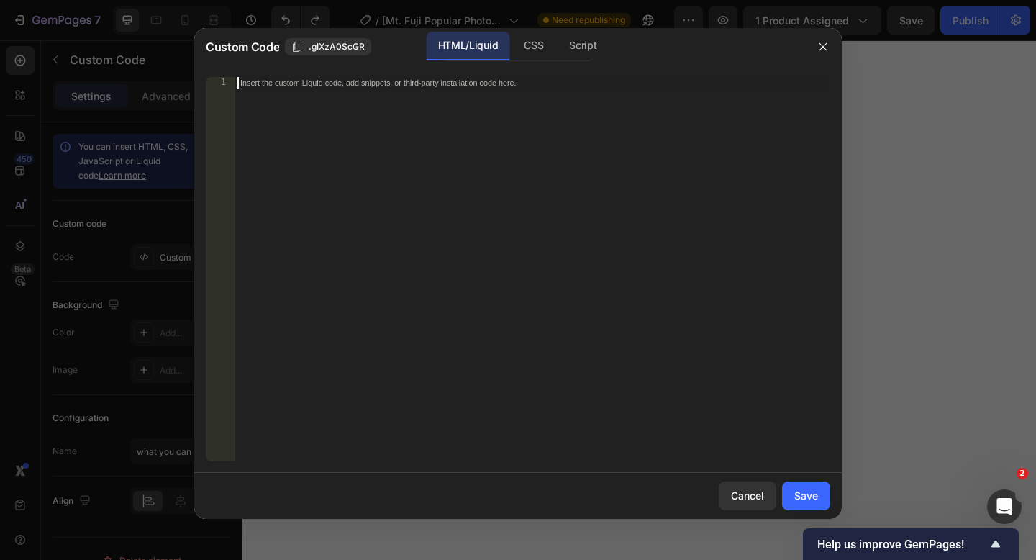
click at [294, 94] on div "Insert the custom Liquid code, add snippets, or third-party installation code h…" at bounding box center [532, 280] width 596 height 407
click at [281, 89] on div "Insert the custom Liquid code, add snippets, or third-party installation code h…" at bounding box center [532, 280] width 596 height 407
paste textarea "</html>"
type textarea "</html>"
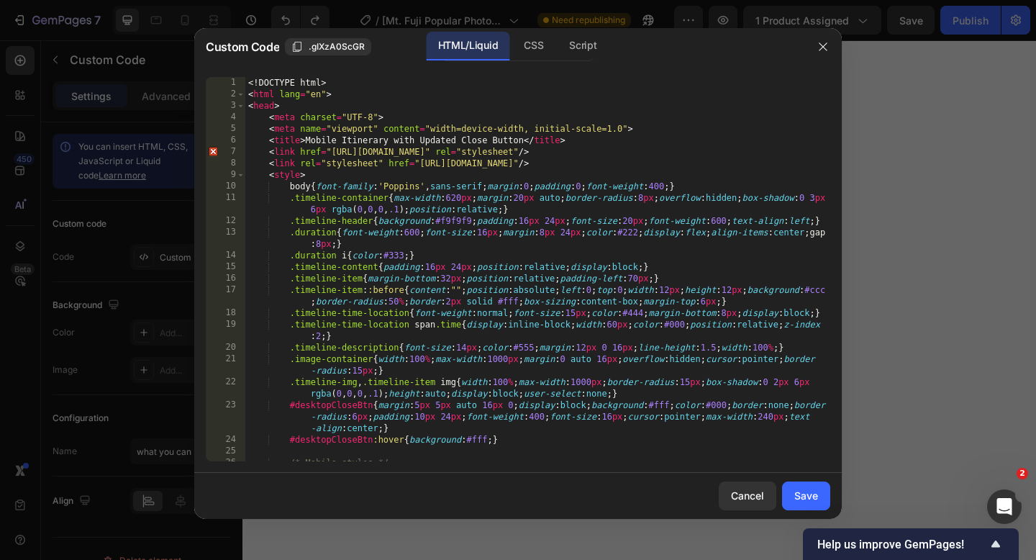
scroll to position [0, 0]
click at [807, 499] on div "Save" at bounding box center [806, 495] width 24 height 15
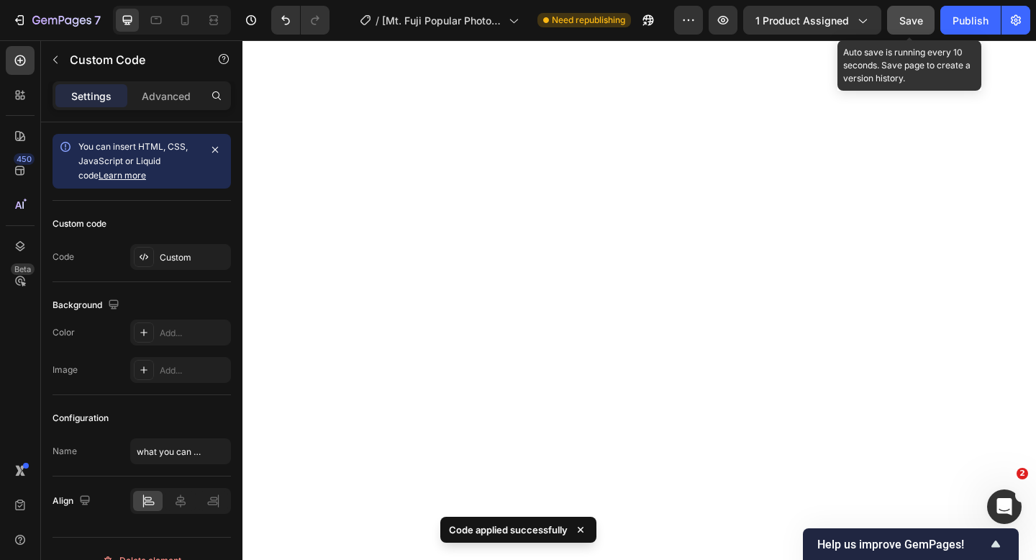
click at [906, 28] on button "Save" at bounding box center [910, 20] width 47 height 29
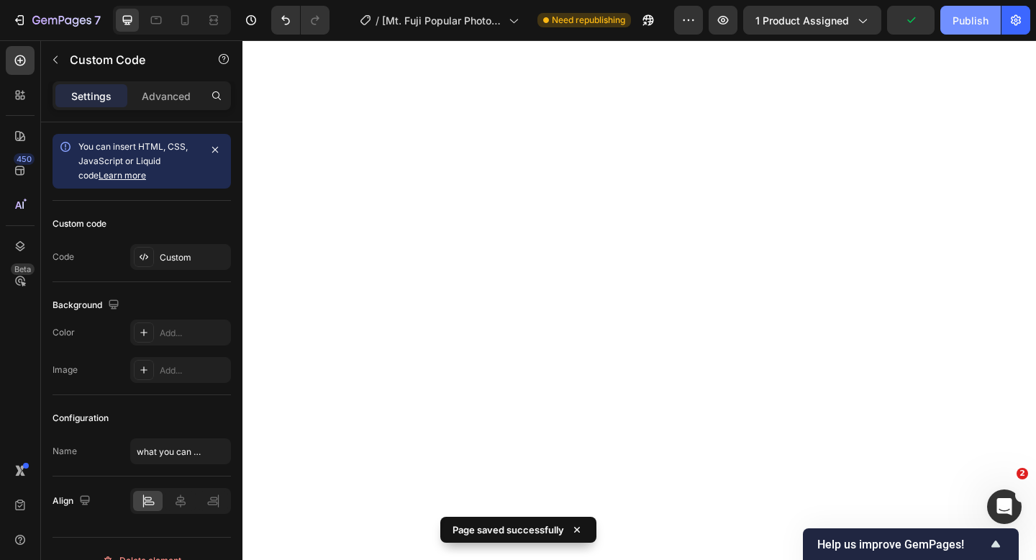
click at [954, 27] on button "Publish" at bounding box center [970, 20] width 60 height 29
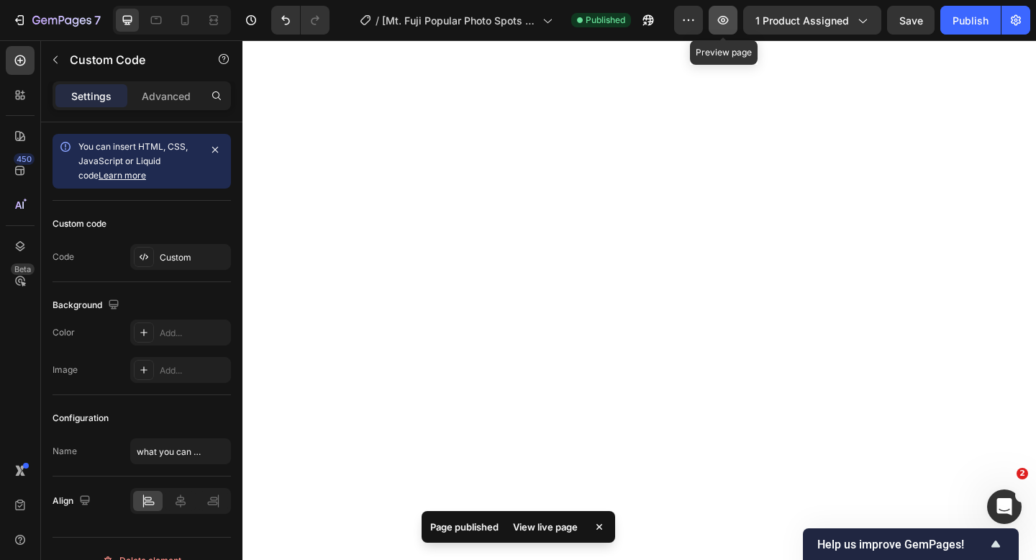
click at [732, 20] on button "button" at bounding box center [722, 20] width 29 height 29
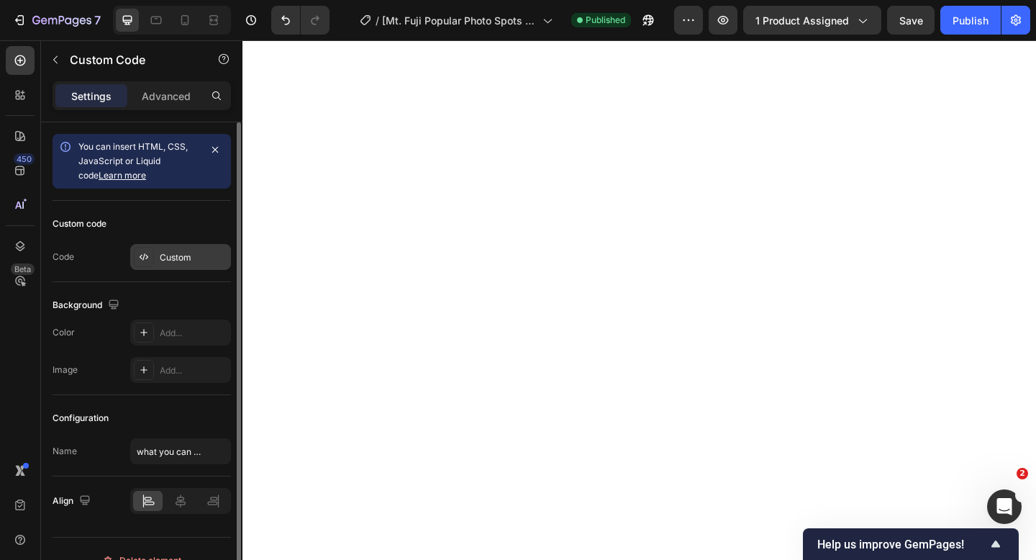
click at [196, 251] on div "Custom" at bounding box center [194, 257] width 68 height 13
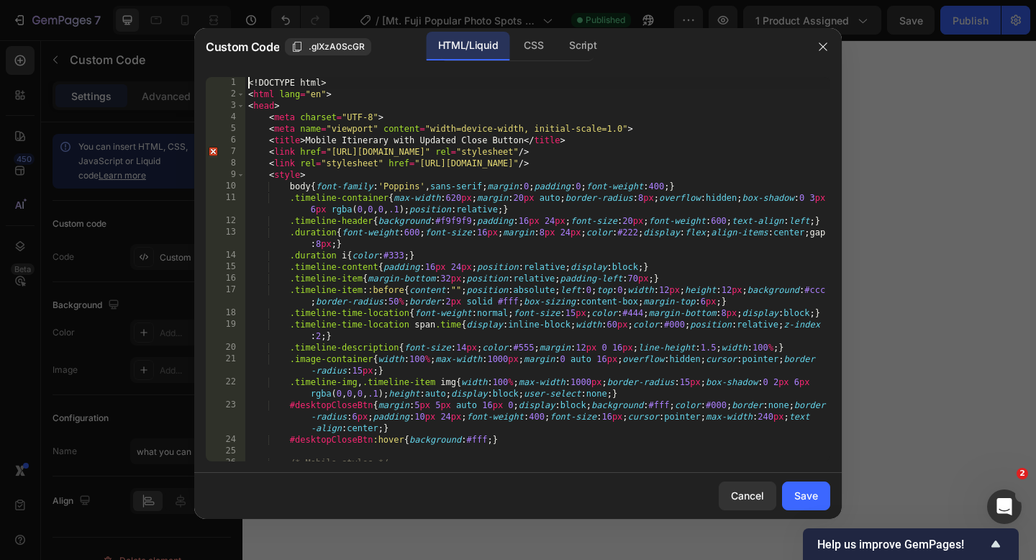
click at [248, 86] on div "<! DOCTYPE html > < html lang = "en" > < head > < meta charset = "UTF-8" > < me…" at bounding box center [537, 280] width 585 height 407
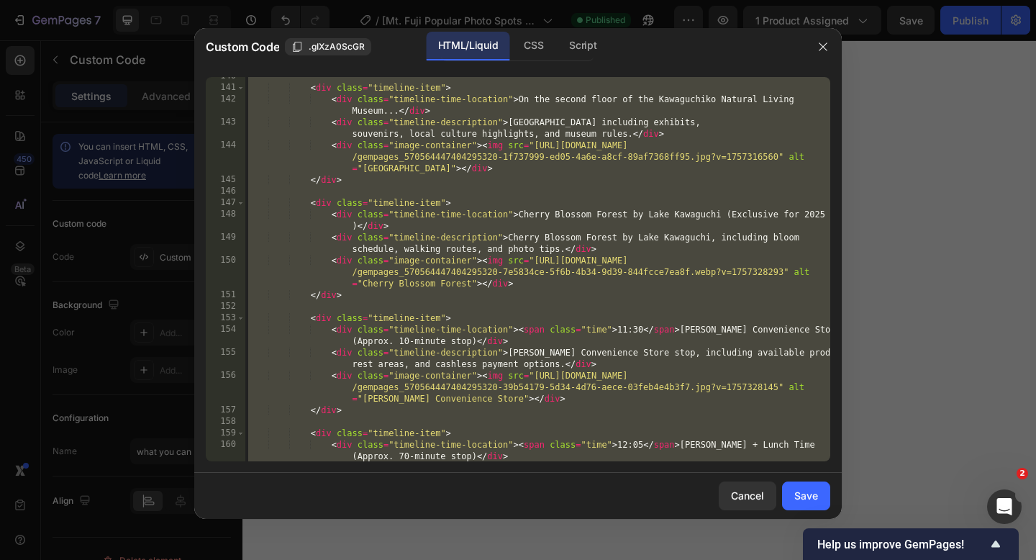
scroll to position [2095, 0]
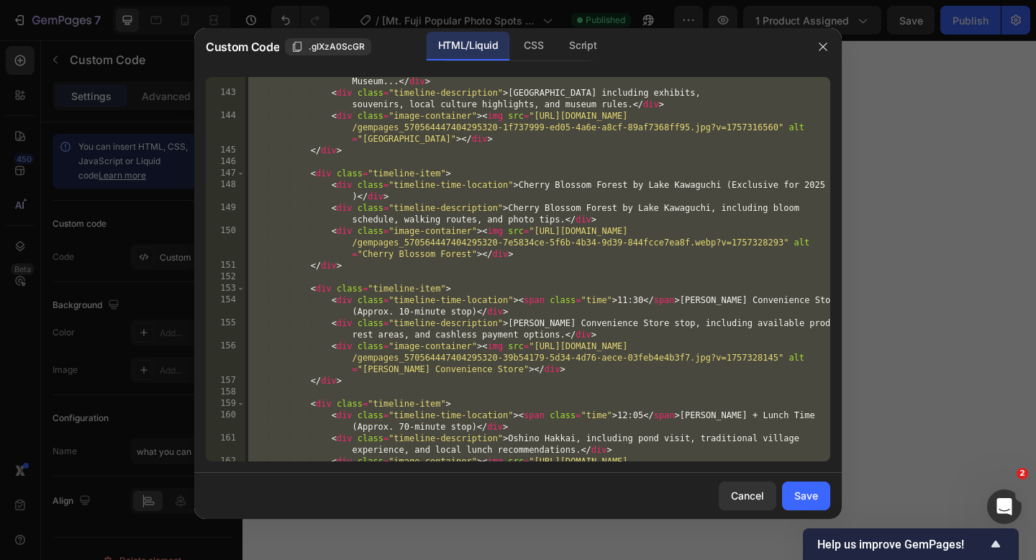
click at [424, 296] on div "< div class = "timeline-time-location" > On the second floor of the [GEOGRAPHIC…" at bounding box center [537, 285] width 585 height 442
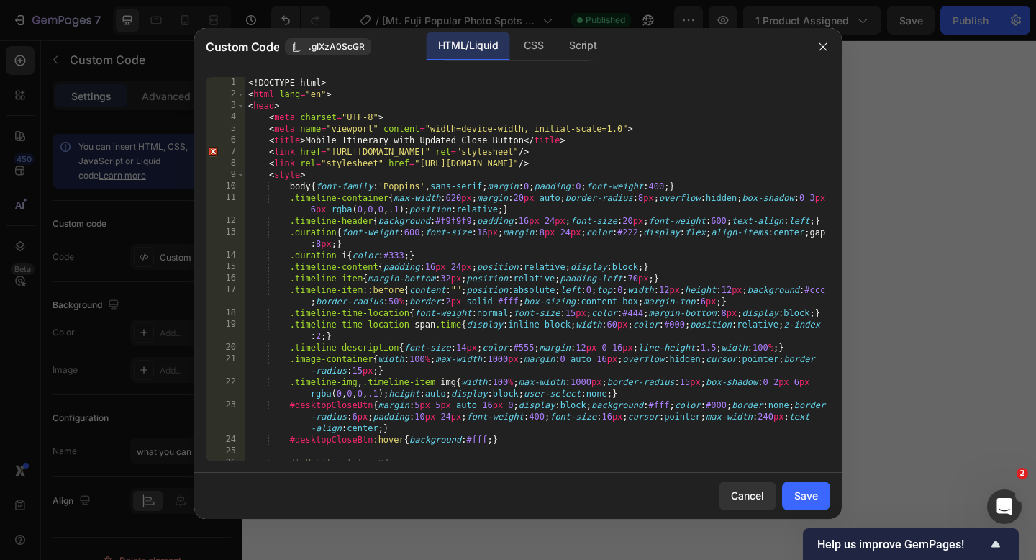
scroll to position [0, 0]
click at [247, 85] on div "<! DOCTYPE html > < html lang = "en" > < head > < meta charset = "UTF-8" > < me…" at bounding box center [537, 280] width 585 height 407
type textarea "</body> </html>"
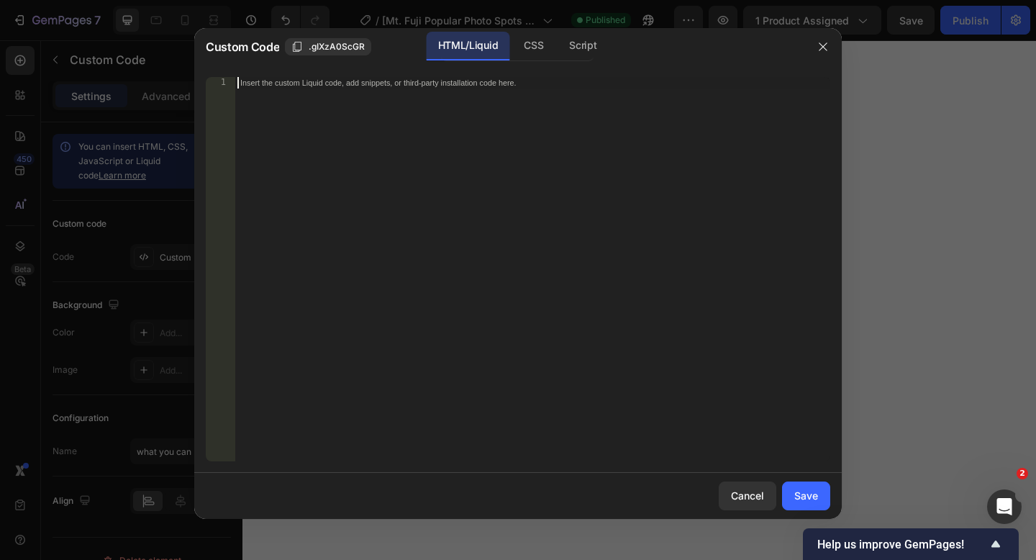
paste textarea "</html>"
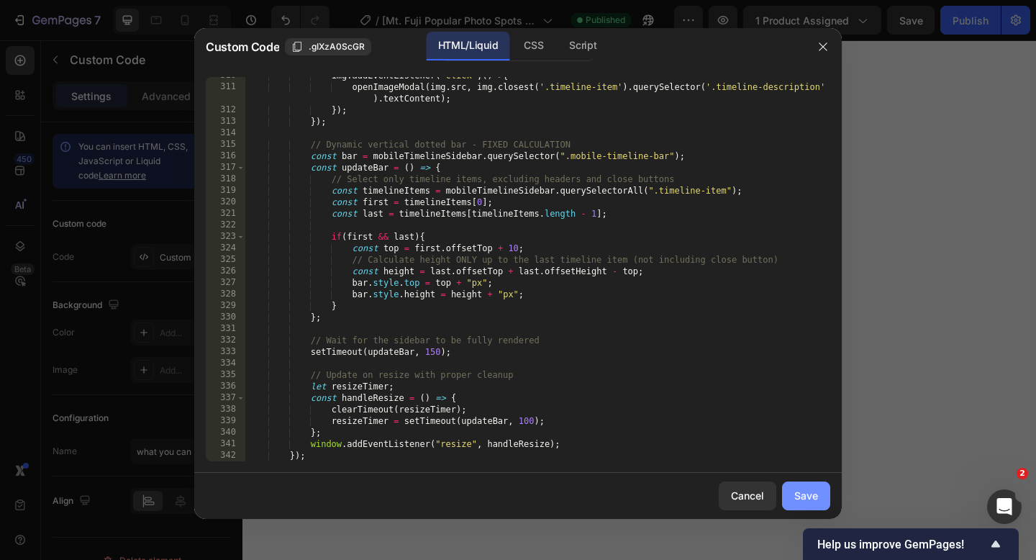
click at [811, 501] on div "Save" at bounding box center [806, 495] width 24 height 15
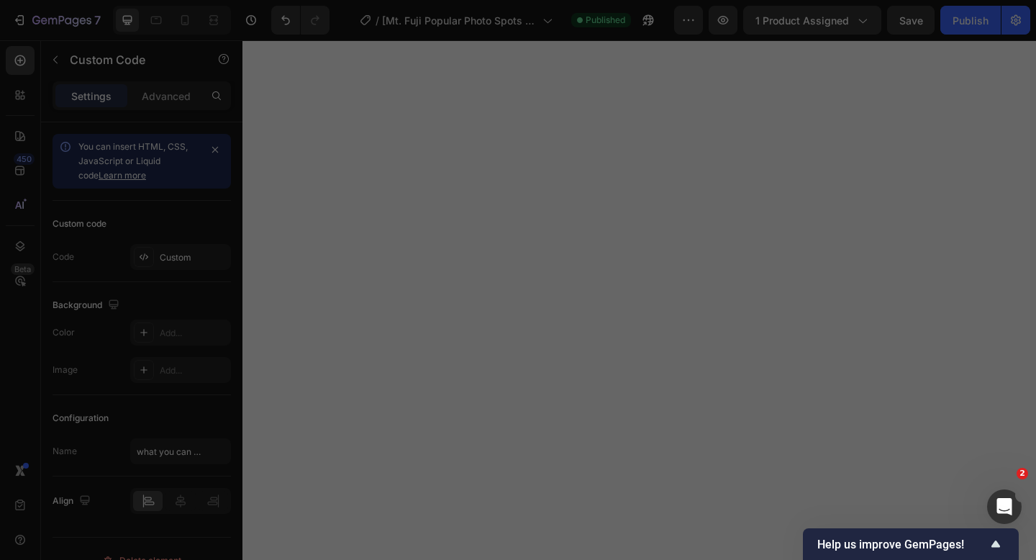
type textarea "</body> </html>"
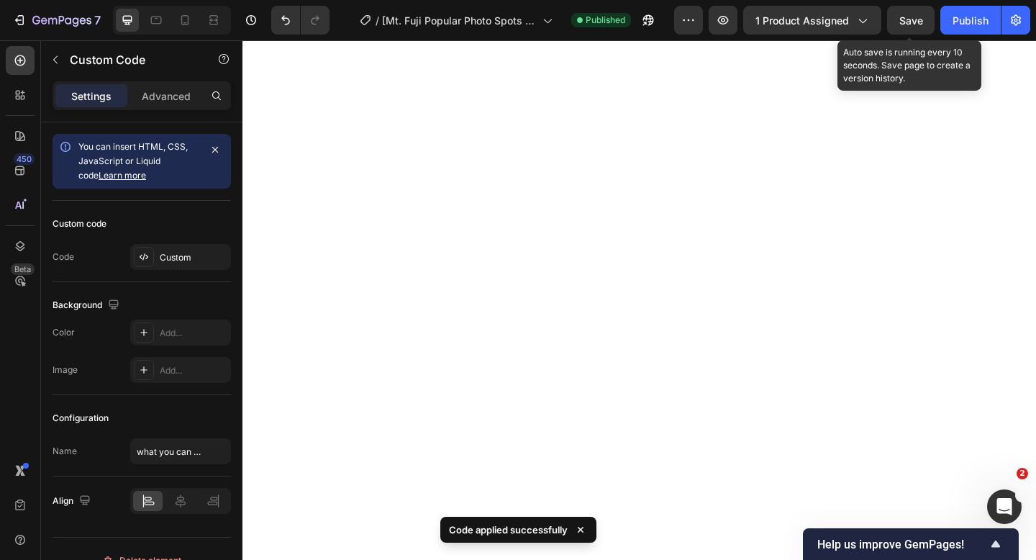
click at [904, 17] on span "Save" at bounding box center [911, 20] width 24 height 12
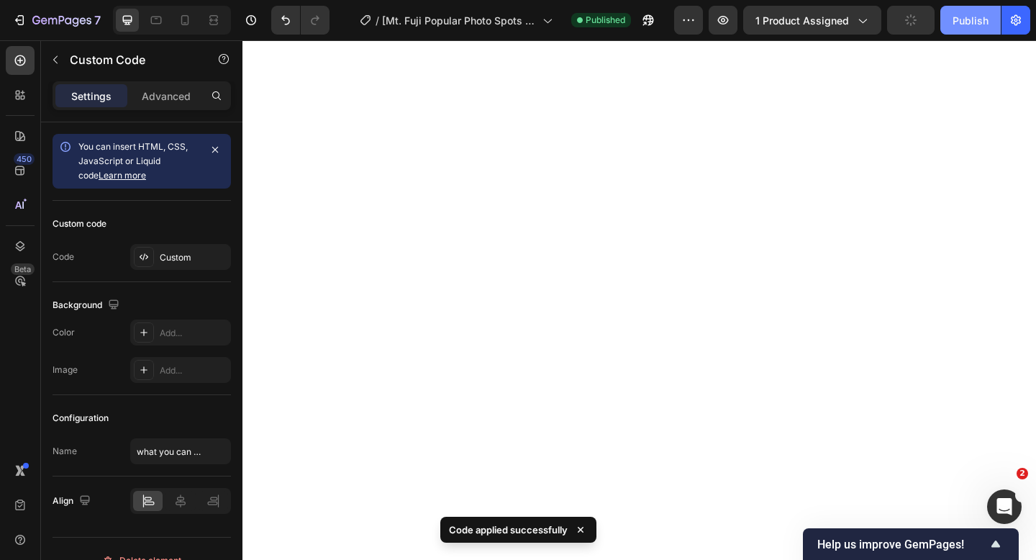
click at [957, 17] on div "Publish" at bounding box center [970, 20] width 36 height 15
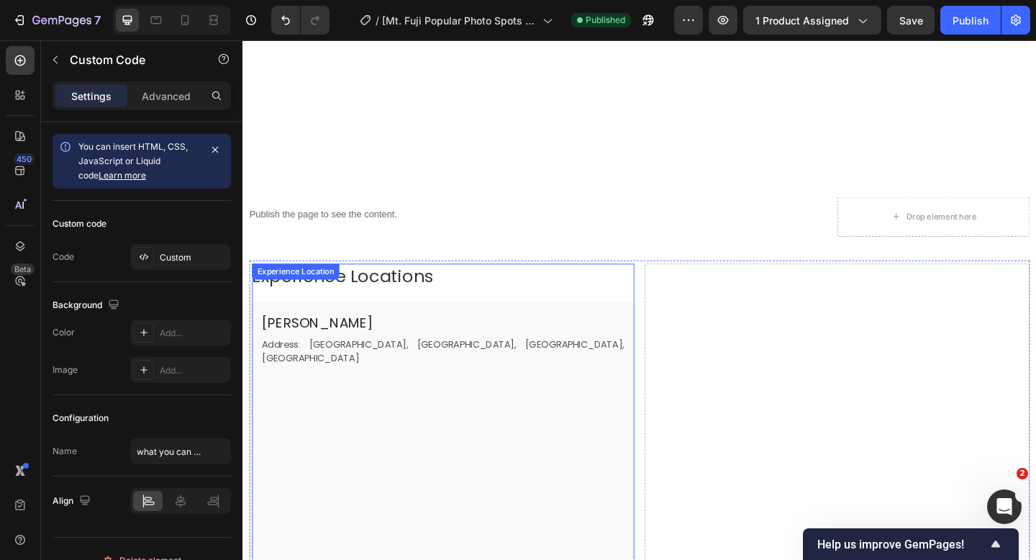
scroll to position [2287, 0]
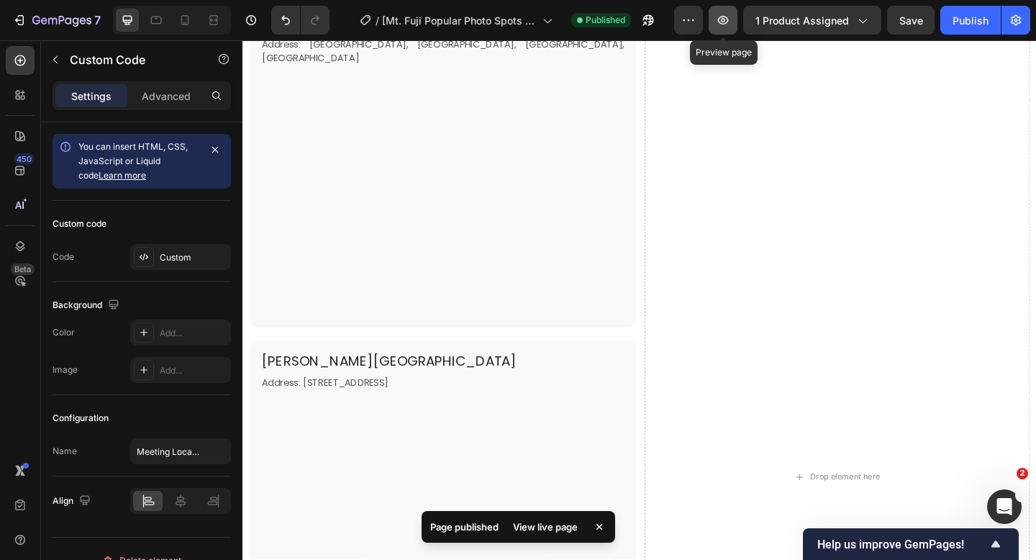
click at [720, 31] on button "button" at bounding box center [722, 20] width 29 height 29
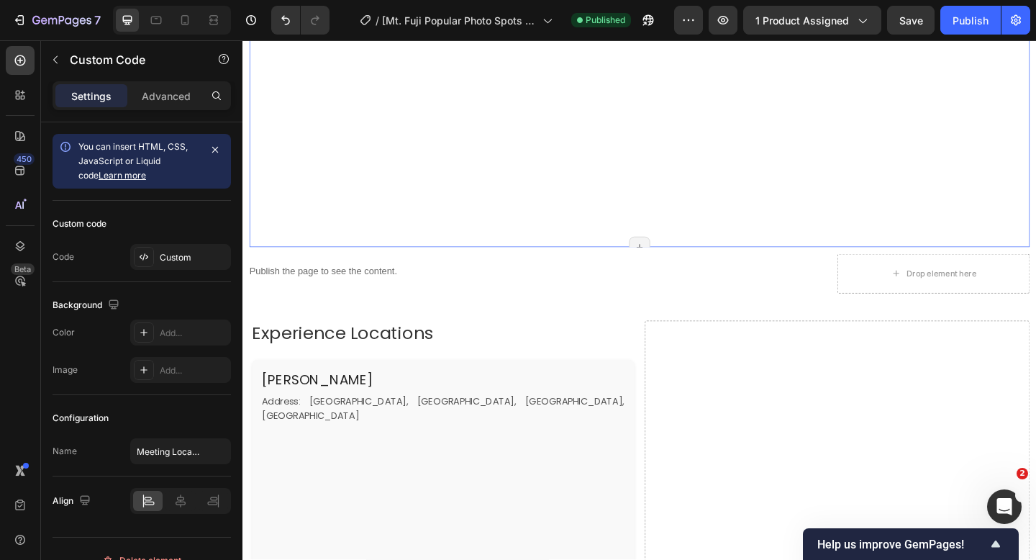
scroll to position [2240, 0]
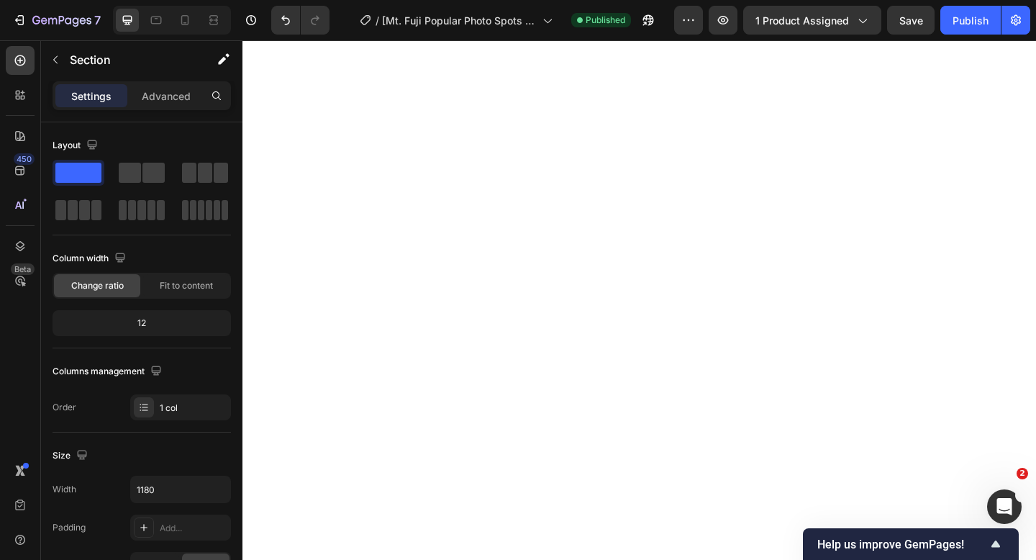
scroll to position [1943, 0]
click at [209, 287] on span "Fit to content" at bounding box center [186, 285] width 53 height 13
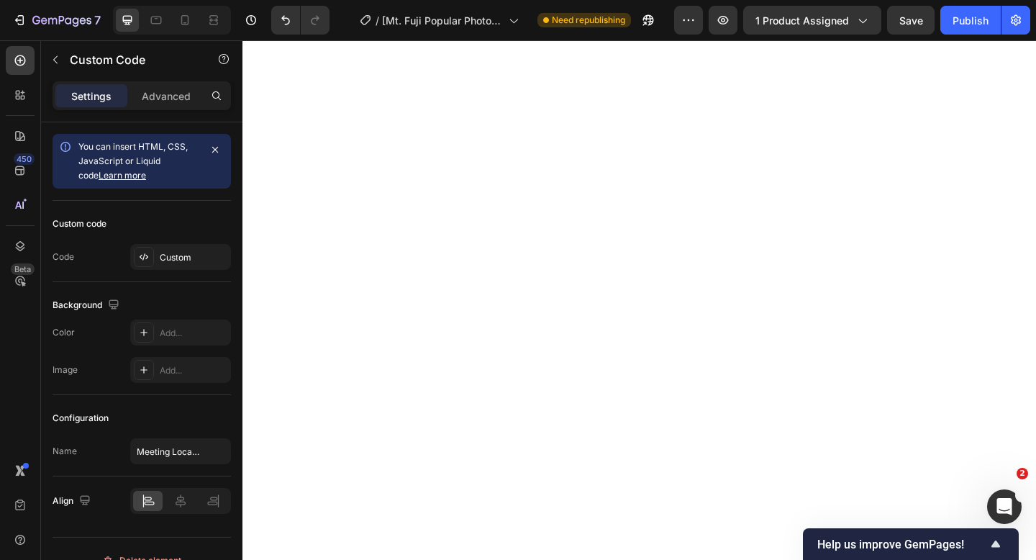
scroll to position [1313, 0]
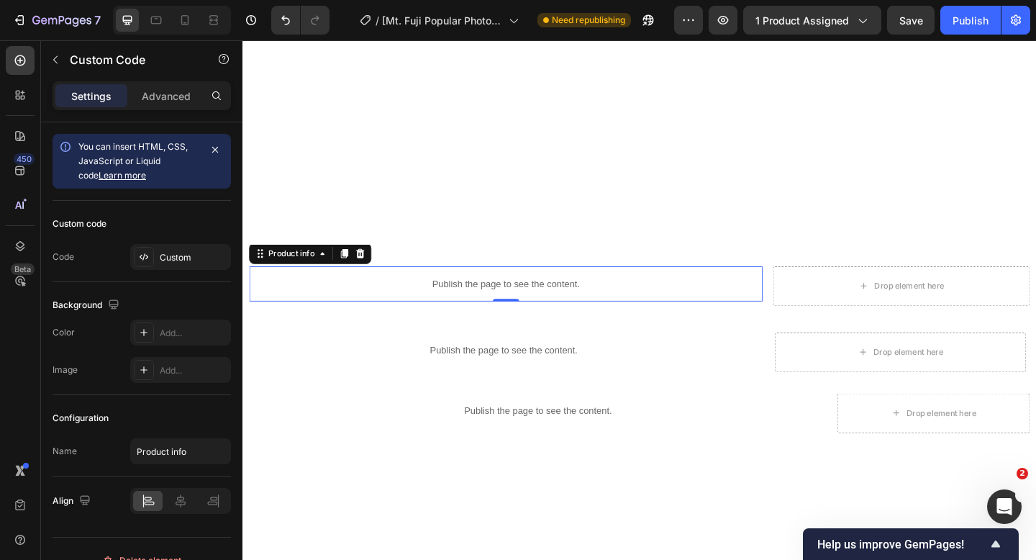
click at [574, 300] on p "Publish the page to see the content." at bounding box center [529, 305] width 558 height 15
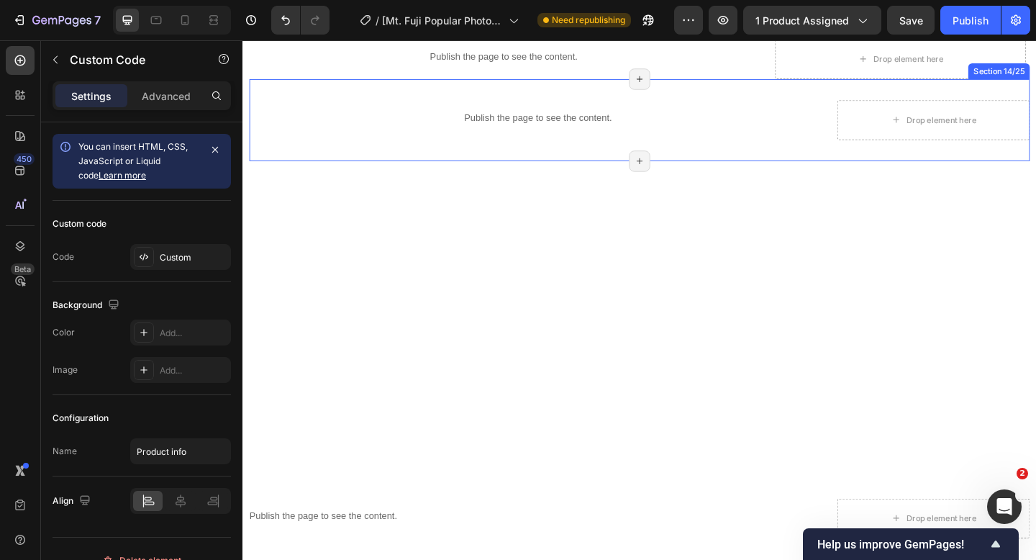
scroll to position [1579, 0]
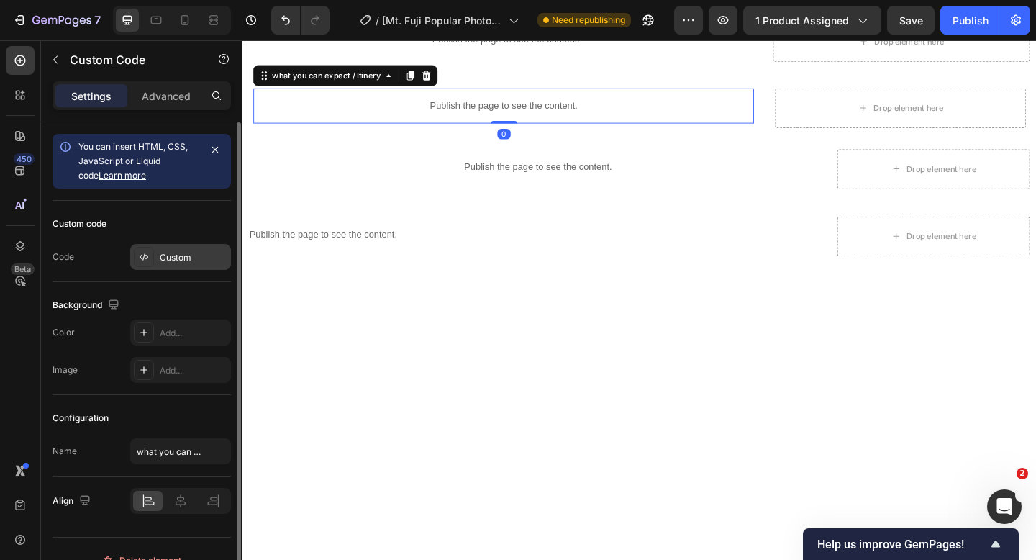
click at [194, 265] on div "Custom" at bounding box center [180, 257] width 101 height 26
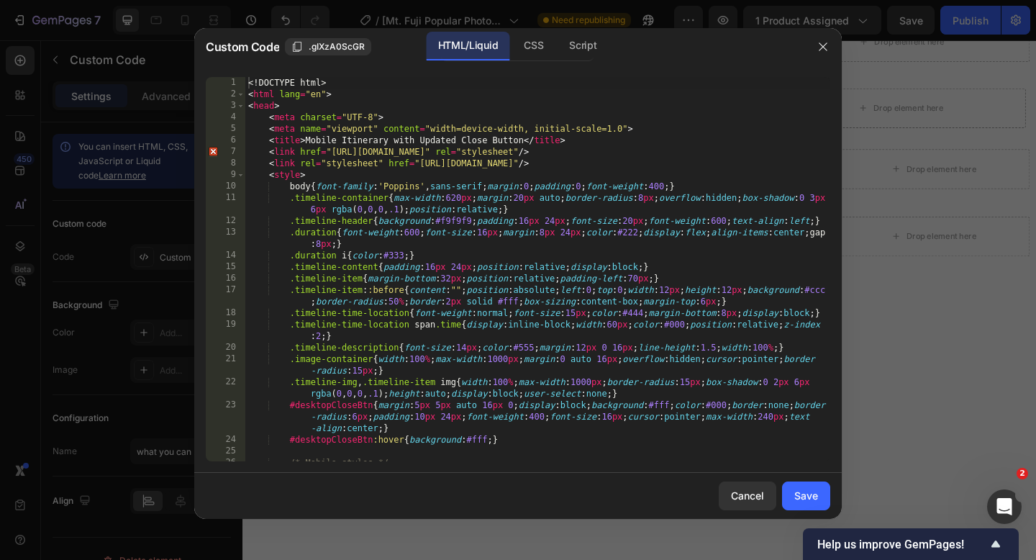
scroll to position [0, 0]
click at [248, 82] on div "<! DOCTYPE html > < html lang = "en" > < head > < meta charset = "UTF-8" > < me…" at bounding box center [537, 280] width 585 height 407
type textarea "</body> </html>"
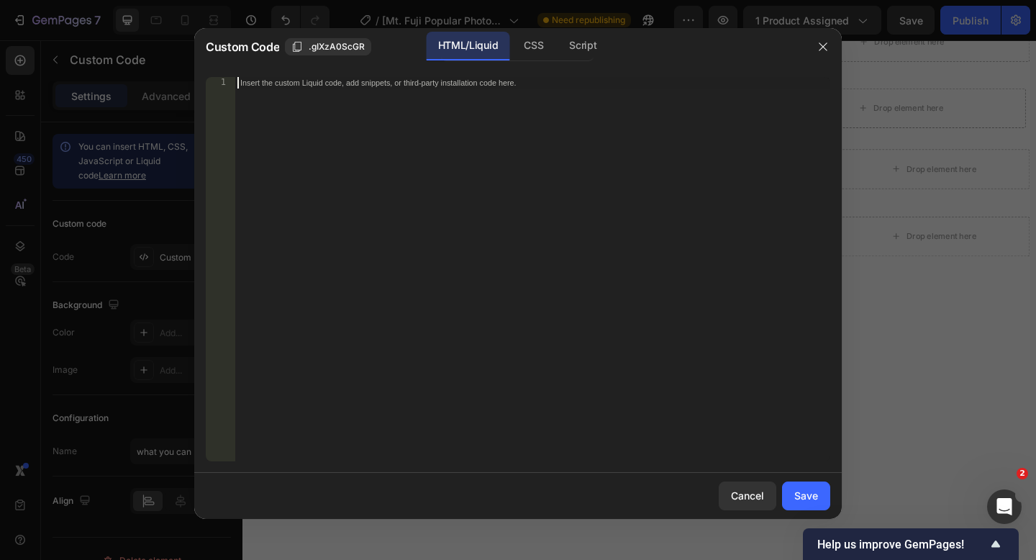
paste textarea "</html>"
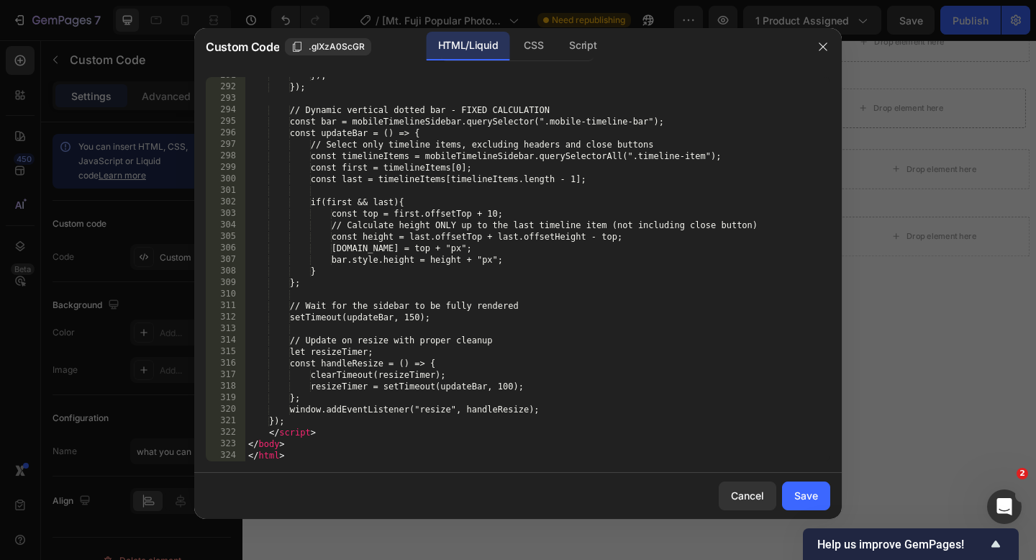
scroll to position [4139, 0]
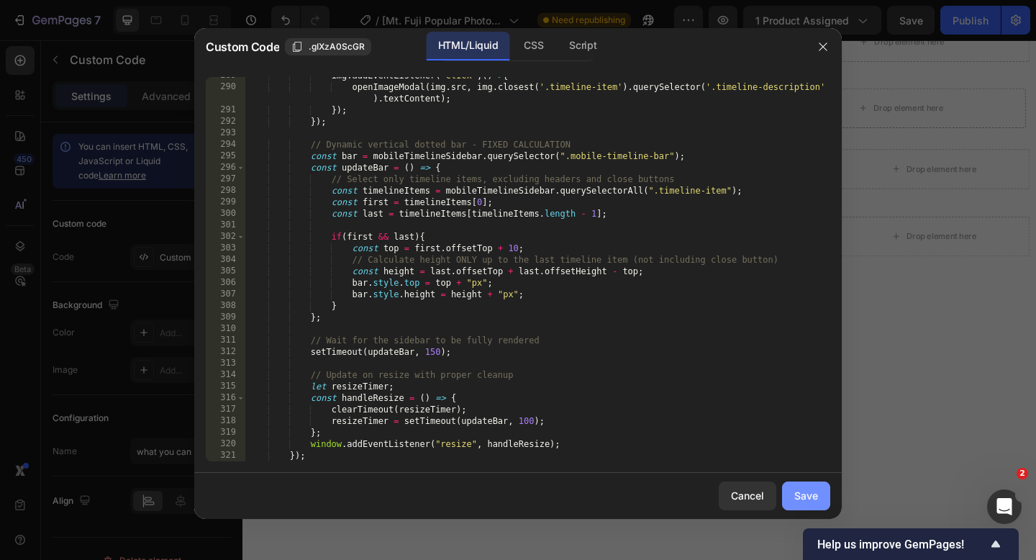
click at [799, 496] on div "Save" at bounding box center [806, 495] width 24 height 15
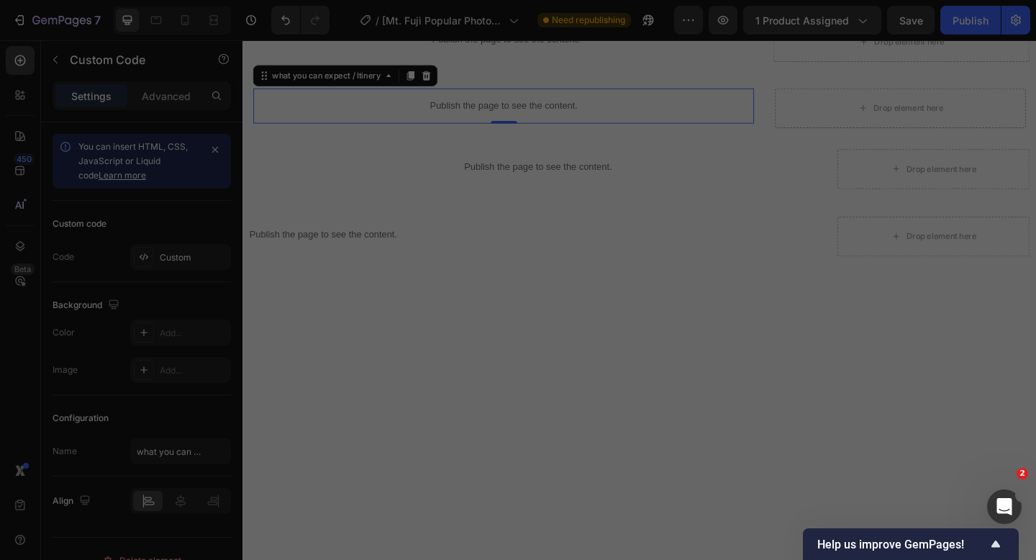
type textarea "</body> </html>"
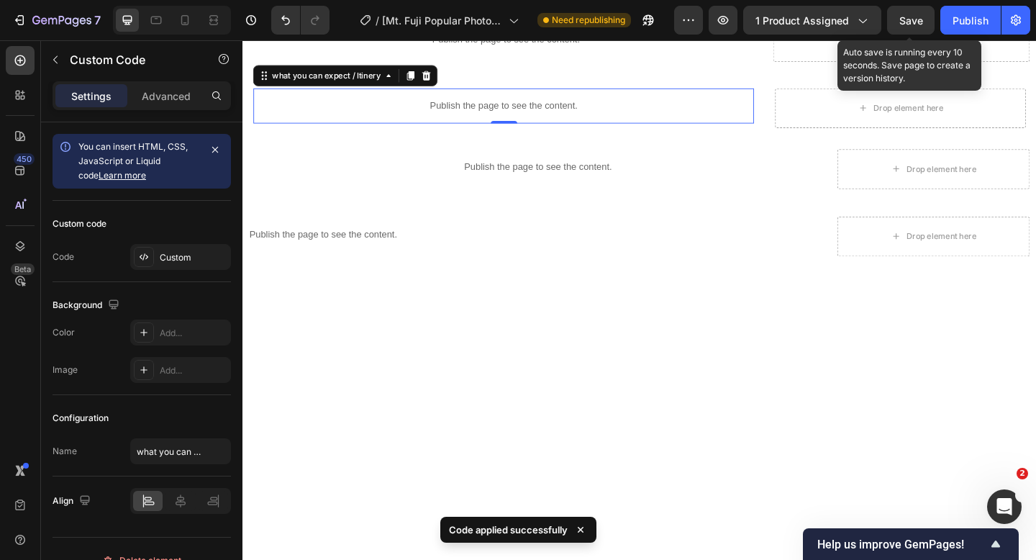
click at [903, 21] on span "Save" at bounding box center [911, 20] width 24 height 12
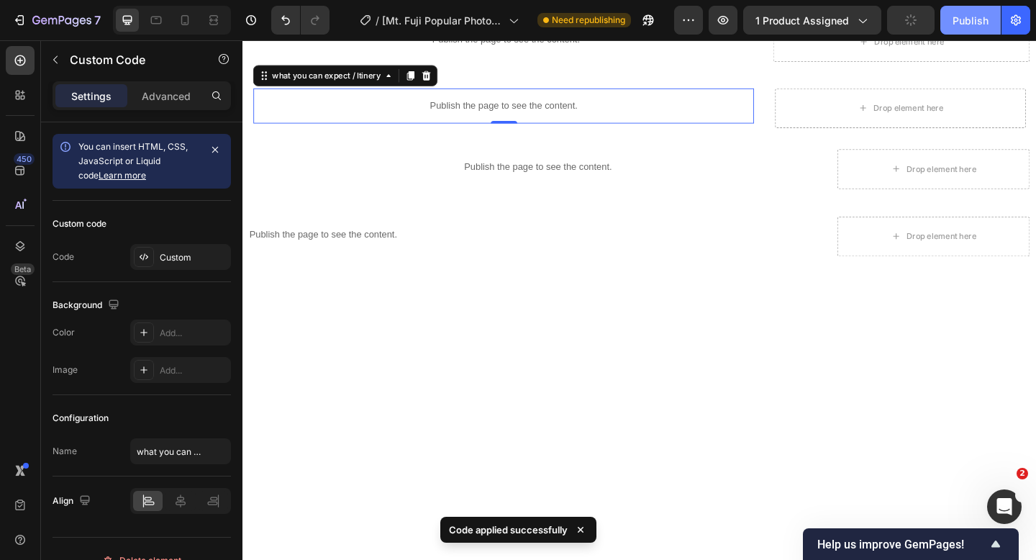
click at [950, 24] on button "Publish" at bounding box center [970, 20] width 60 height 29
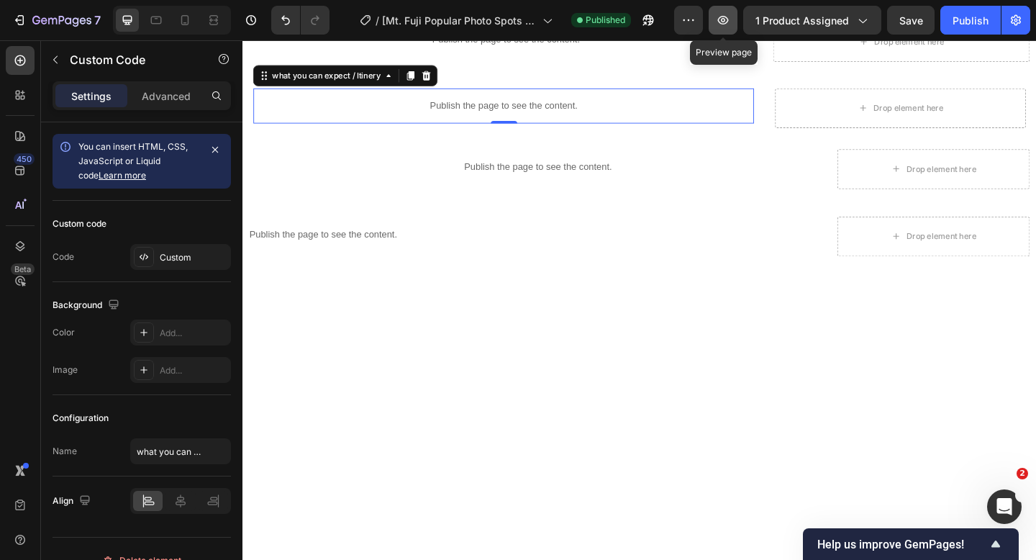
click at [725, 24] on icon "button" at bounding box center [723, 20] width 11 height 9
click at [470, 115] on p "Publish the page to see the content." at bounding box center [526, 111] width 544 height 15
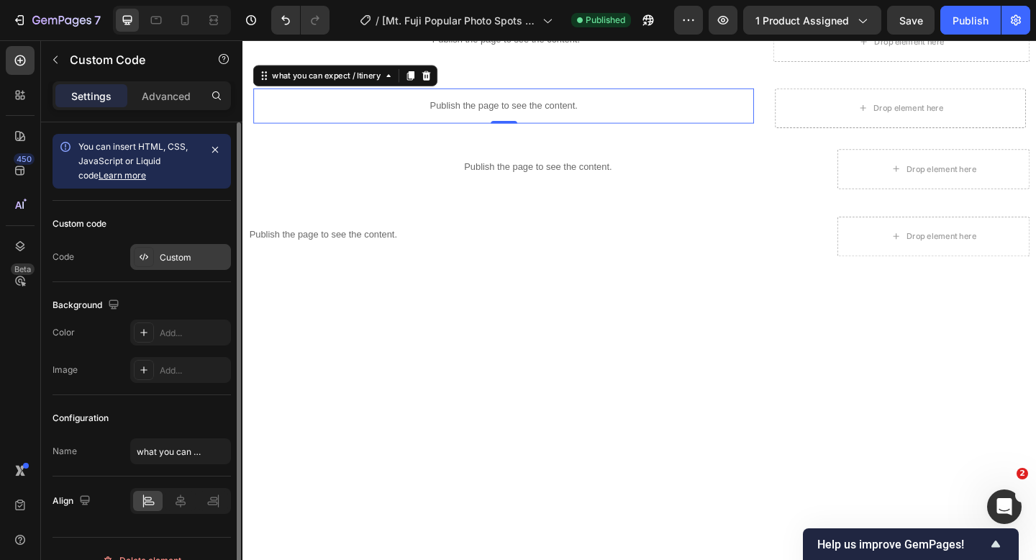
click at [165, 257] on div "Custom" at bounding box center [194, 257] width 68 height 13
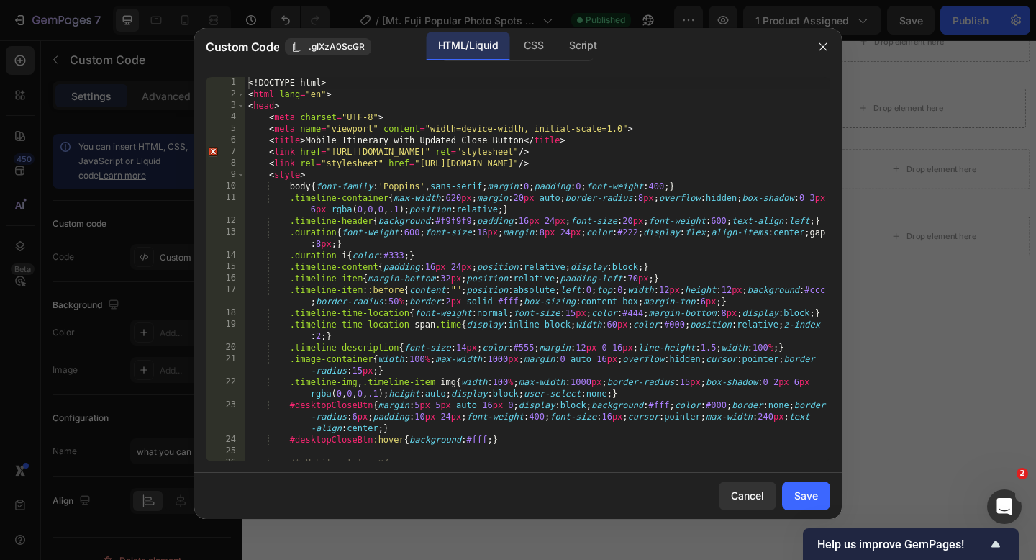
scroll to position [0, 0]
click at [248, 87] on div "<! DOCTYPE html > < html lang = "en" > < head > < meta charset = "UTF-8" > < me…" at bounding box center [537, 280] width 585 height 407
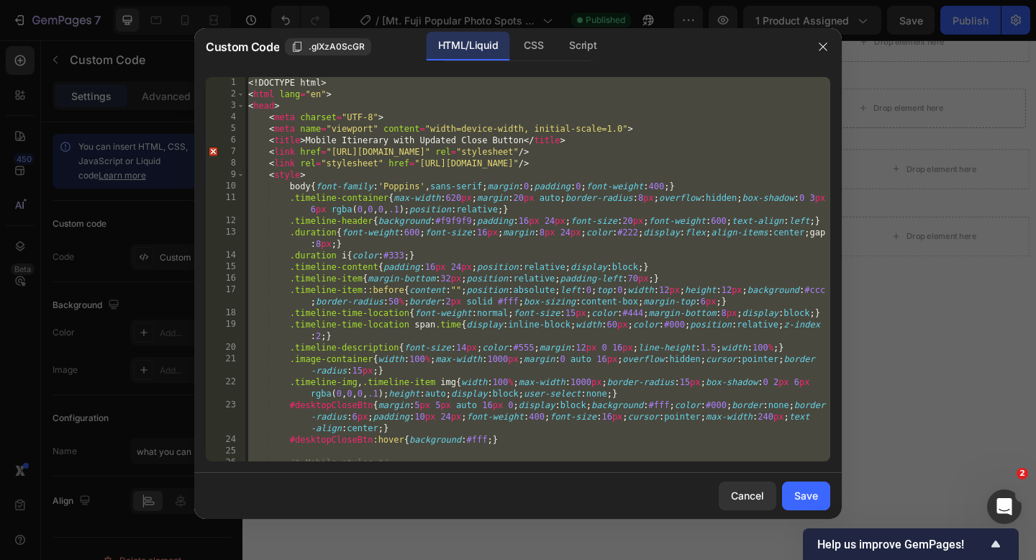
click at [249, 88] on div "<! DOCTYPE html > < html lang = "en" > < head > < meta charset = "UTF-8" > < me…" at bounding box center [537, 280] width 585 height 407
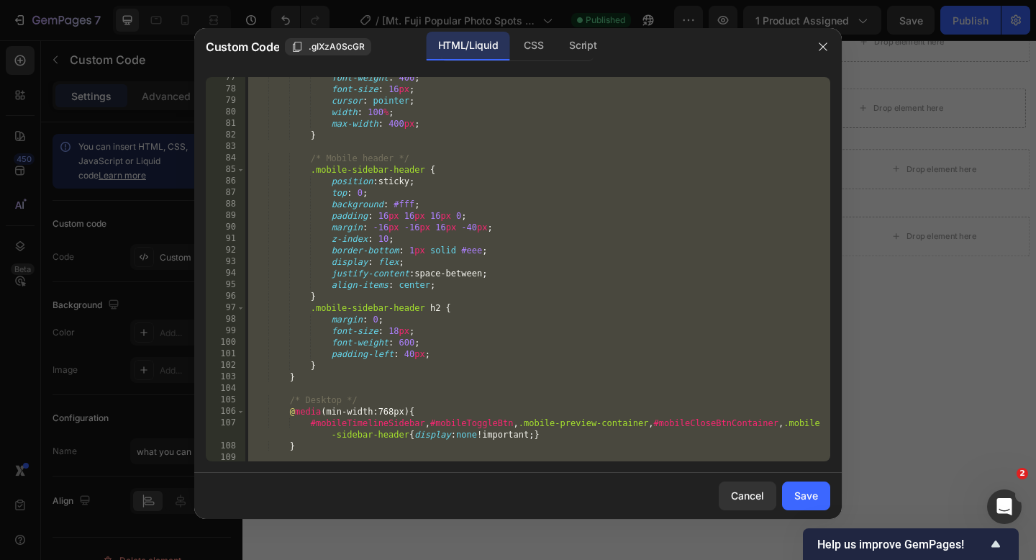
scroll to position [1126, 0]
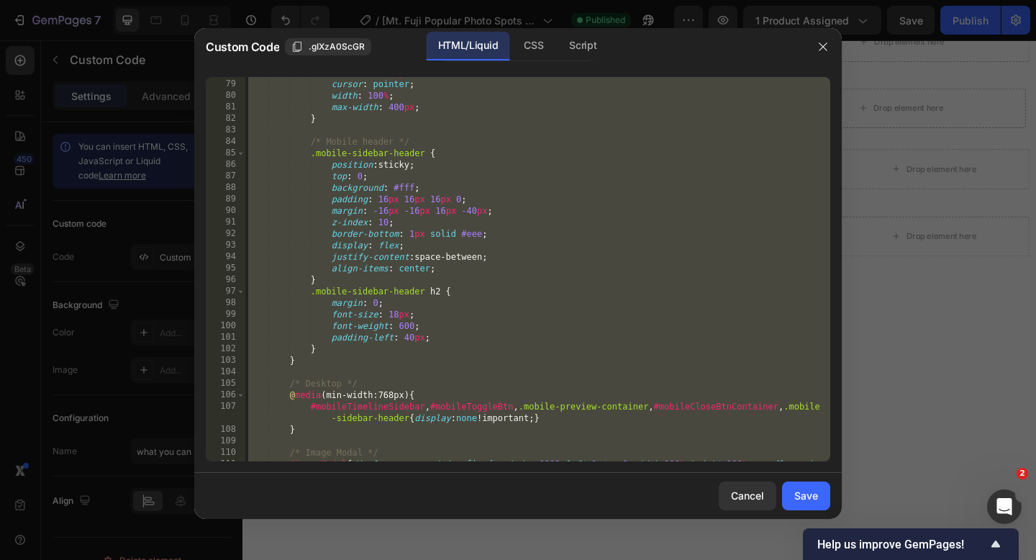
click at [419, 351] on div "font-size : 16 px ; cursor : pointer ; width : 100 % ; max-width : 400 px ; } /…" at bounding box center [537, 282] width 585 height 430
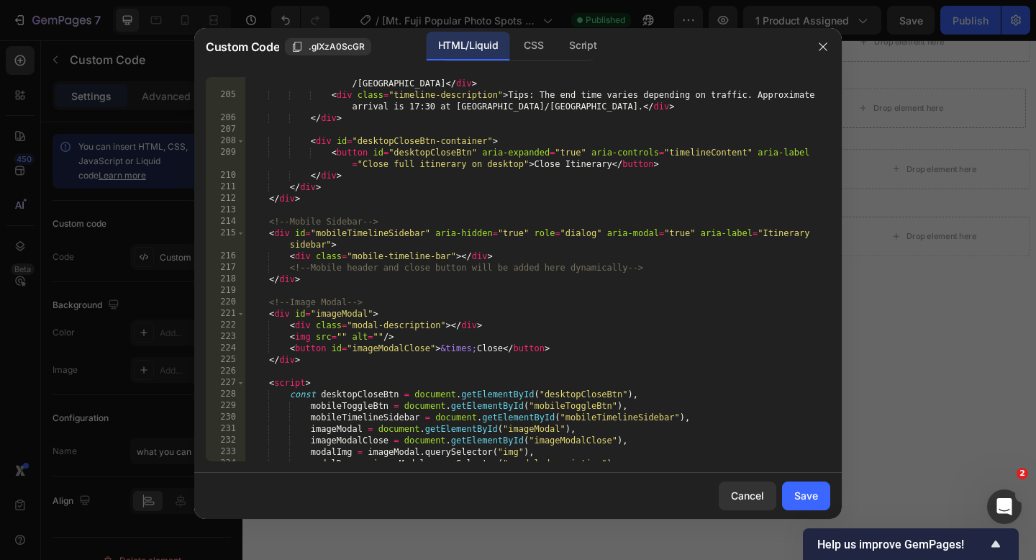
scroll to position [3073, 0]
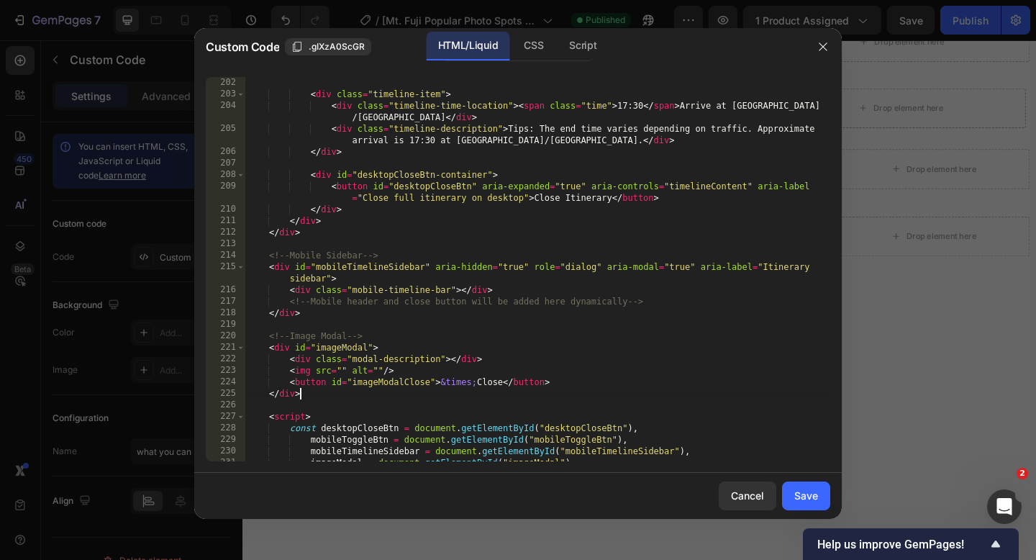
click at [337, 398] on div "</ div > < div class = "timeline-item" > < div class = "timeline-time-location"…" at bounding box center [537, 268] width 585 height 407
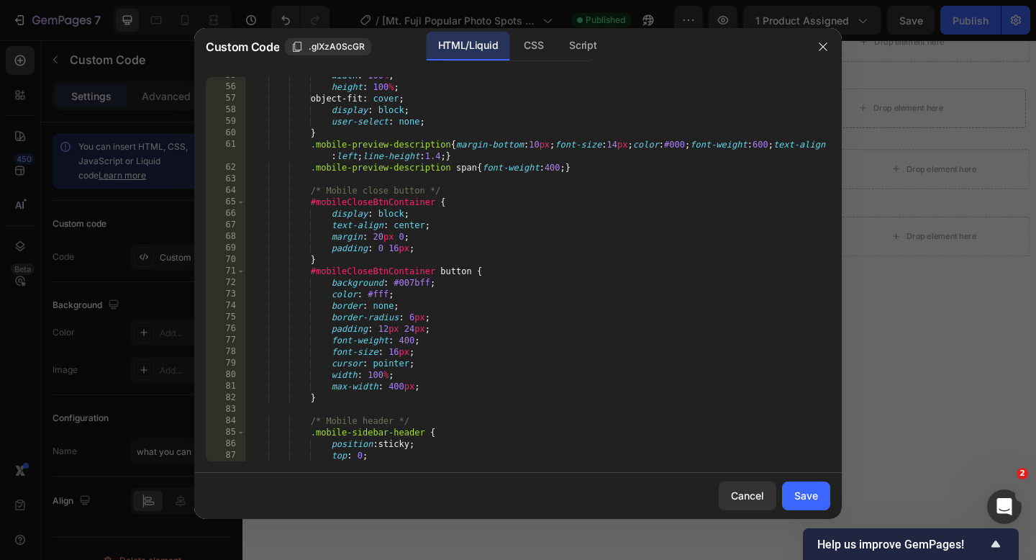
scroll to position [847, 0]
click at [387, 295] on div "width : 100 % ; height : 100 % ; object-fit : cover ; display : block ; user-se…" at bounding box center [537, 273] width 585 height 407
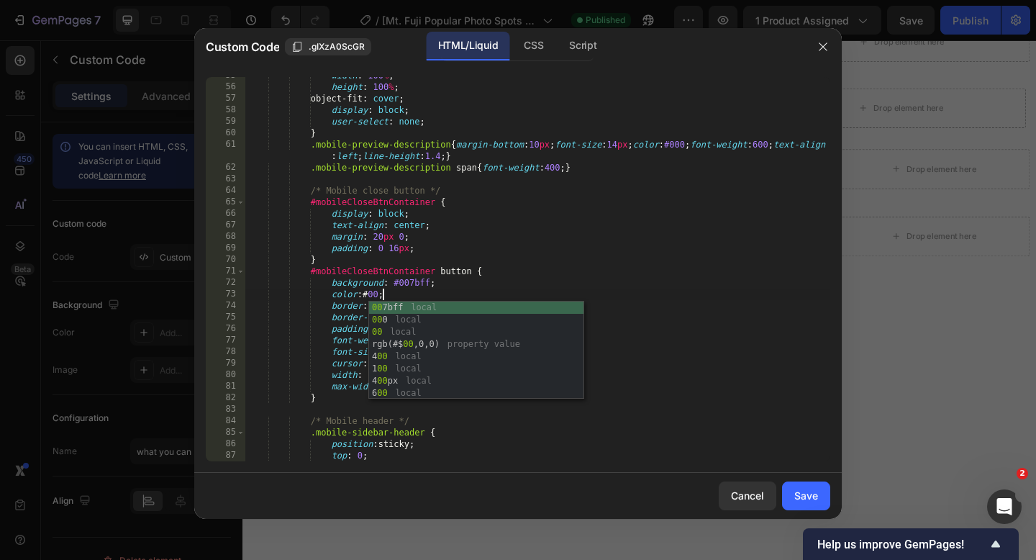
scroll to position [0, 11]
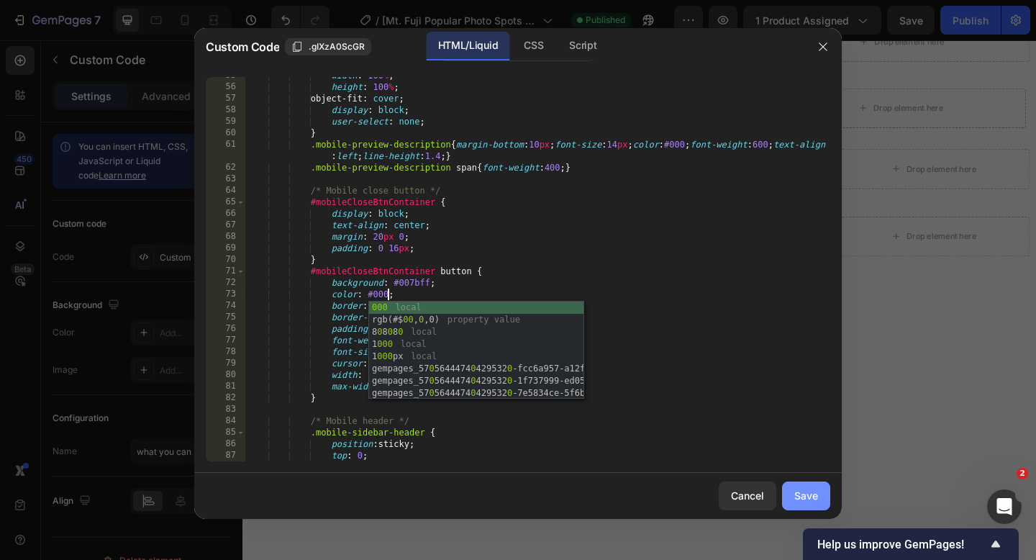
type textarea "color: #000;"
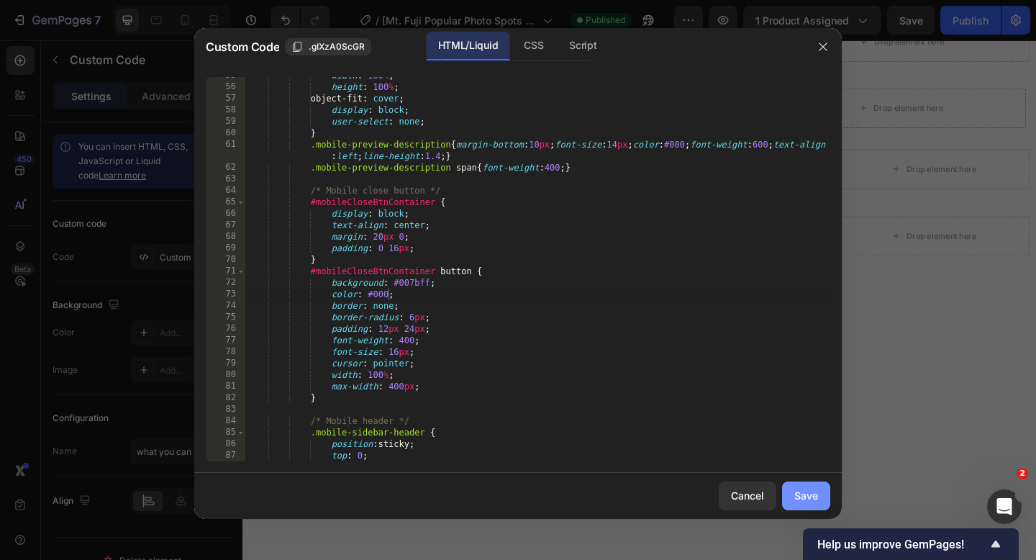
click at [801, 489] on div "Save" at bounding box center [806, 495] width 24 height 15
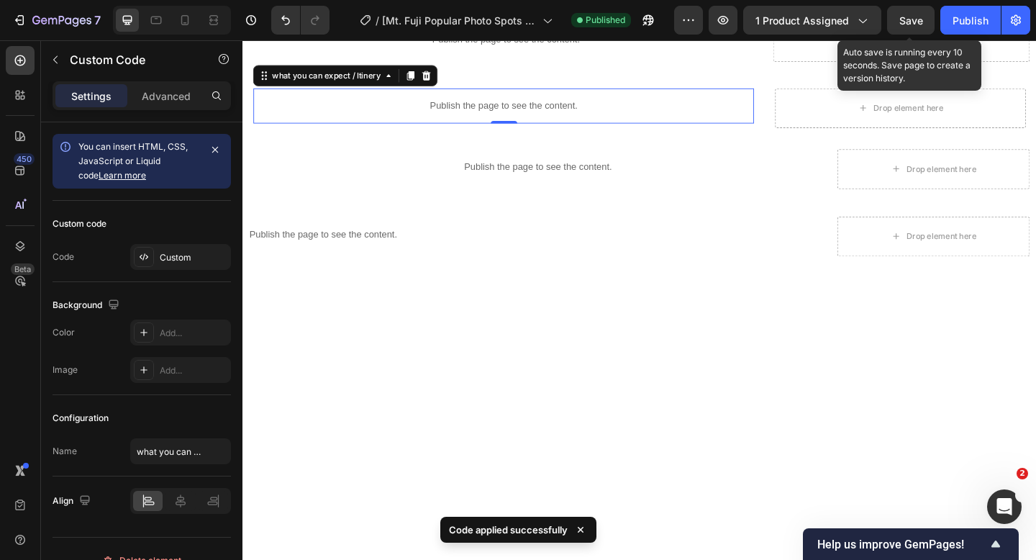
click at [902, 25] on span "Save" at bounding box center [911, 20] width 24 height 12
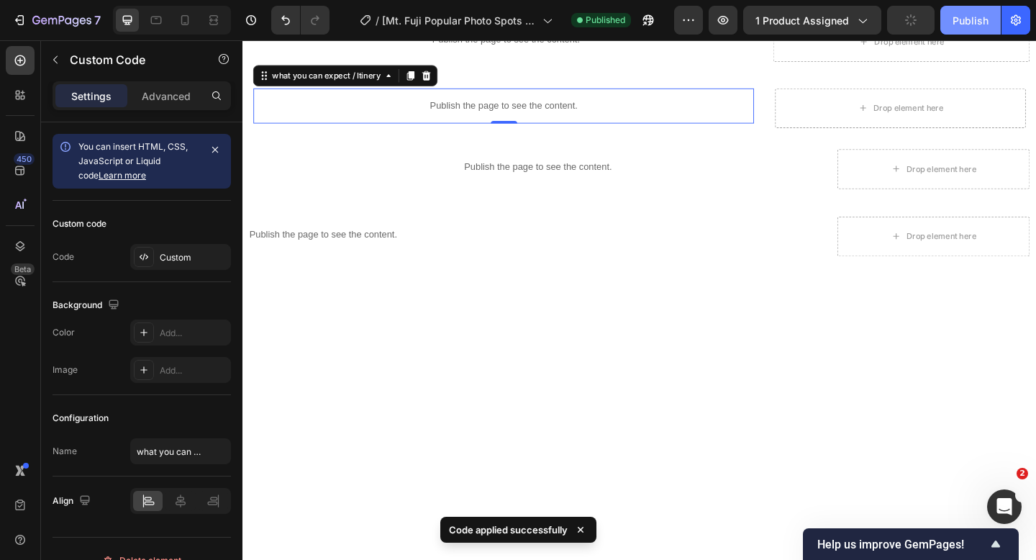
click at [952, 19] on button "Publish" at bounding box center [970, 20] width 60 height 29
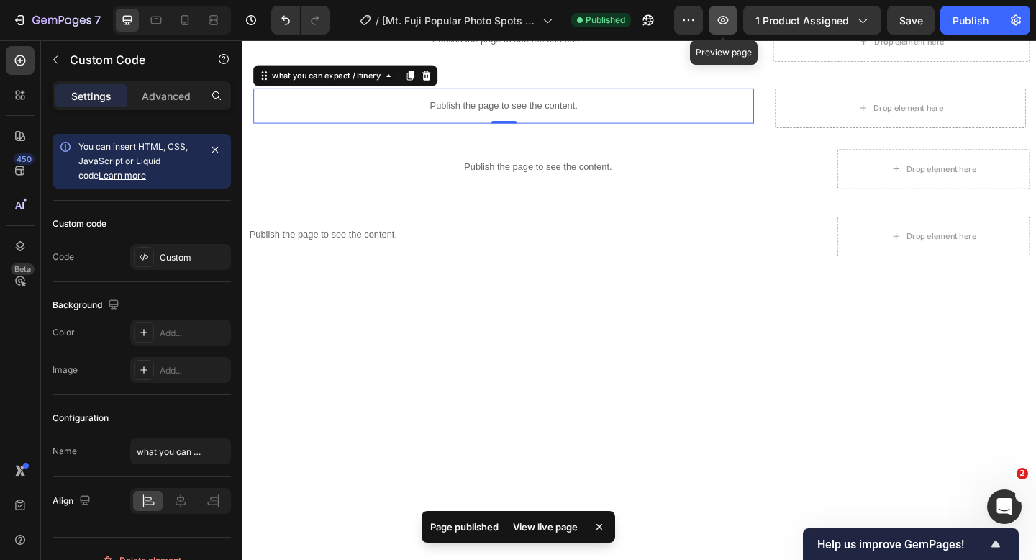
click at [720, 19] on icon "button" at bounding box center [723, 20] width 11 height 9
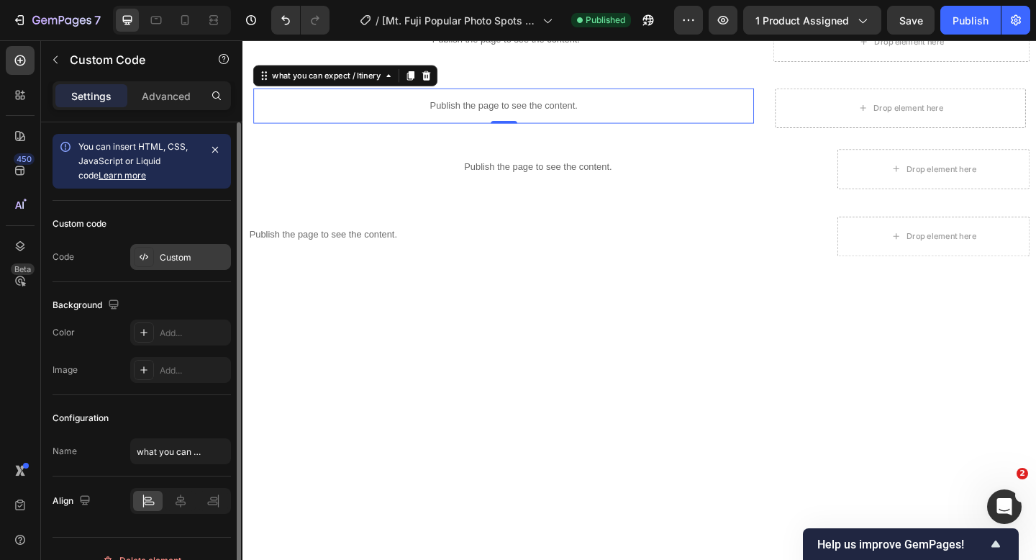
click at [170, 255] on div "Custom" at bounding box center [194, 257] width 68 height 13
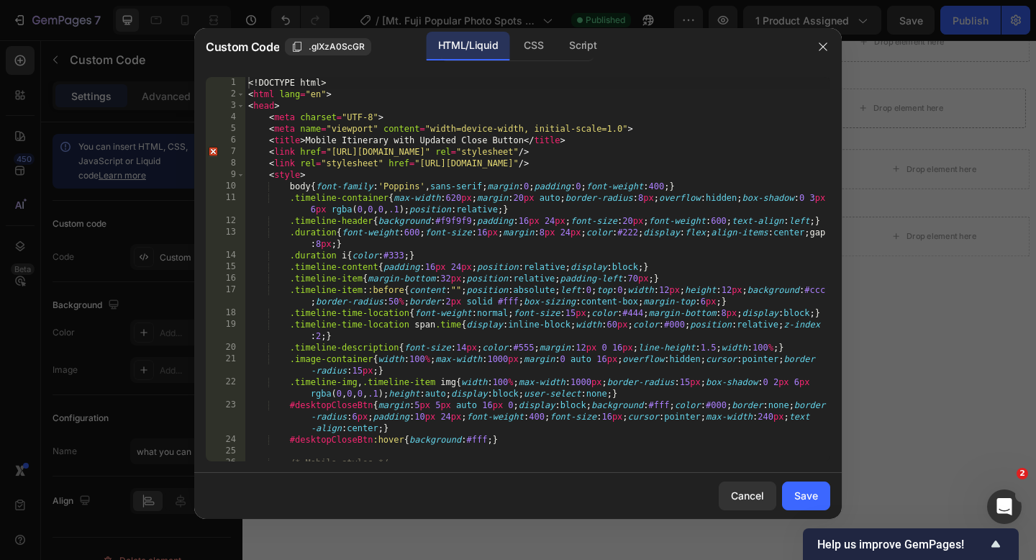
click at [247, 84] on div "<! DOCTYPE html > < html lang = "en" > < head > < meta charset = "UTF-8" > < me…" at bounding box center [537, 280] width 585 height 407
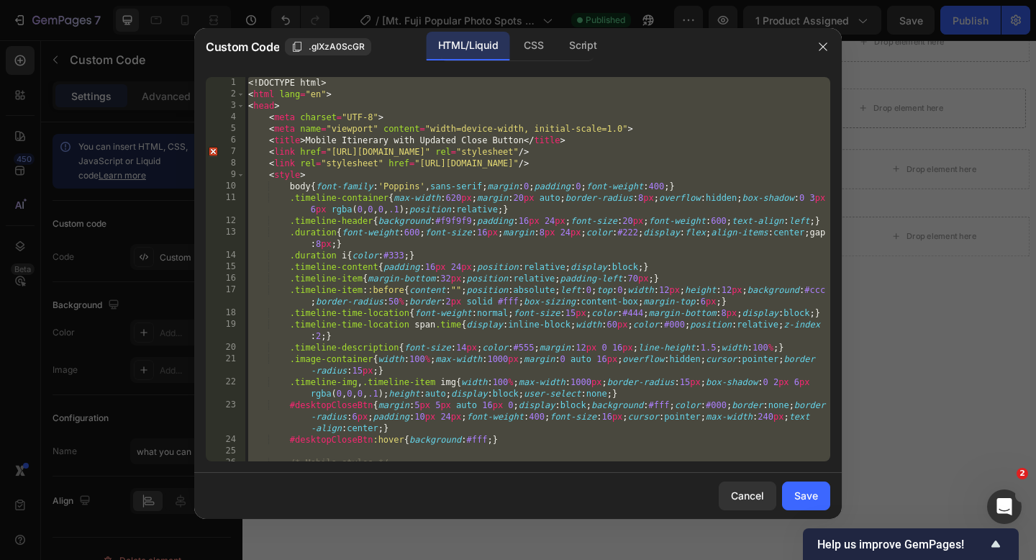
click at [644, 130] on div "<! DOCTYPE html > < html lang = "en" > < head > < meta charset = "UTF-8" > < me…" at bounding box center [537, 280] width 585 height 407
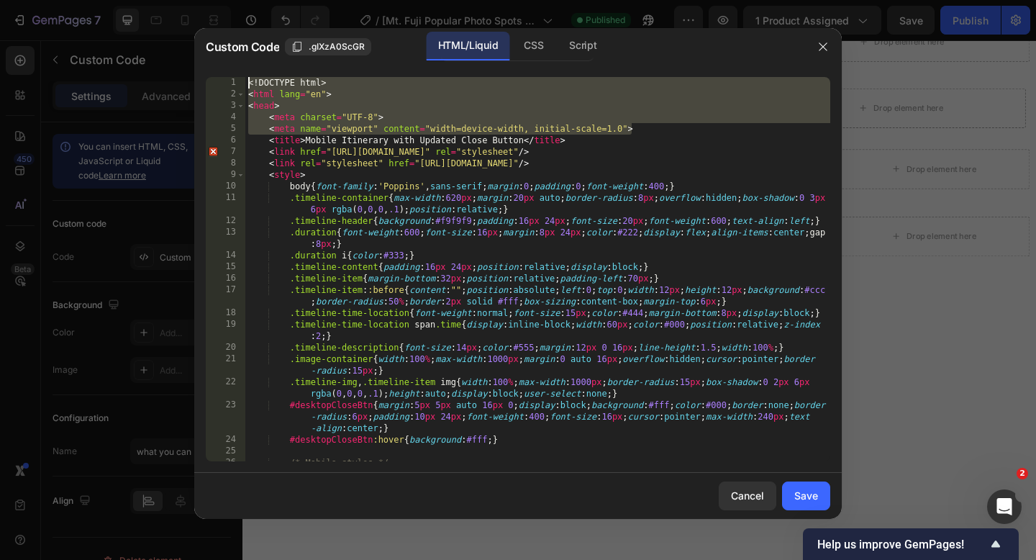
drag, startPoint x: 644, startPoint y: 130, endPoint x: 220, endPoint y: 74, distance: 427.3
click at [220, 74] on div "<meta name="viewport" content="width=device-width, initial-scale=1.0"> 1 2 3 4 …" at bounding box center [517, 268] width 647 height 407
type textarea "<!DOCTYPE html> <html lang="en">"
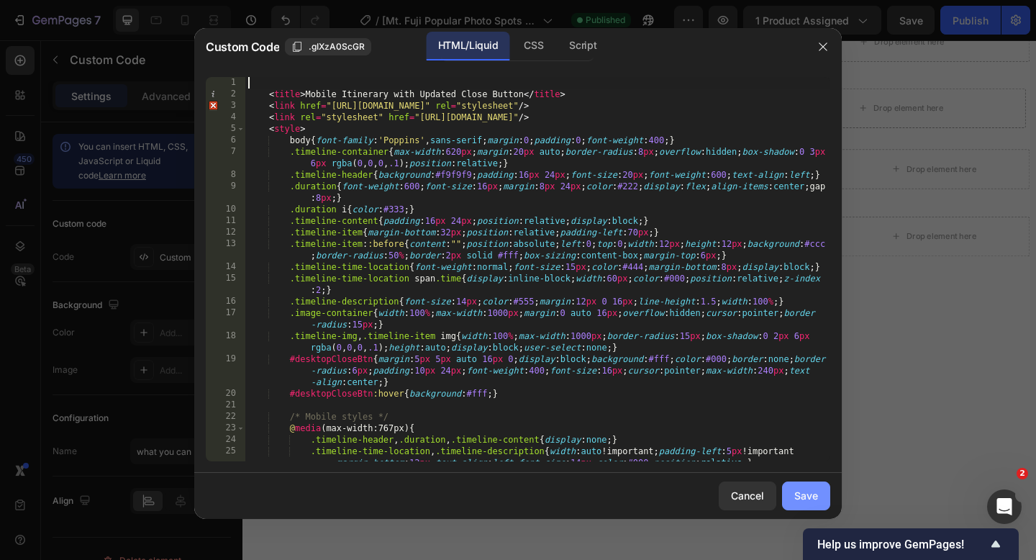
click at [816, 501] on div "Save" at bounding box center [806, 495] width 24 height 15
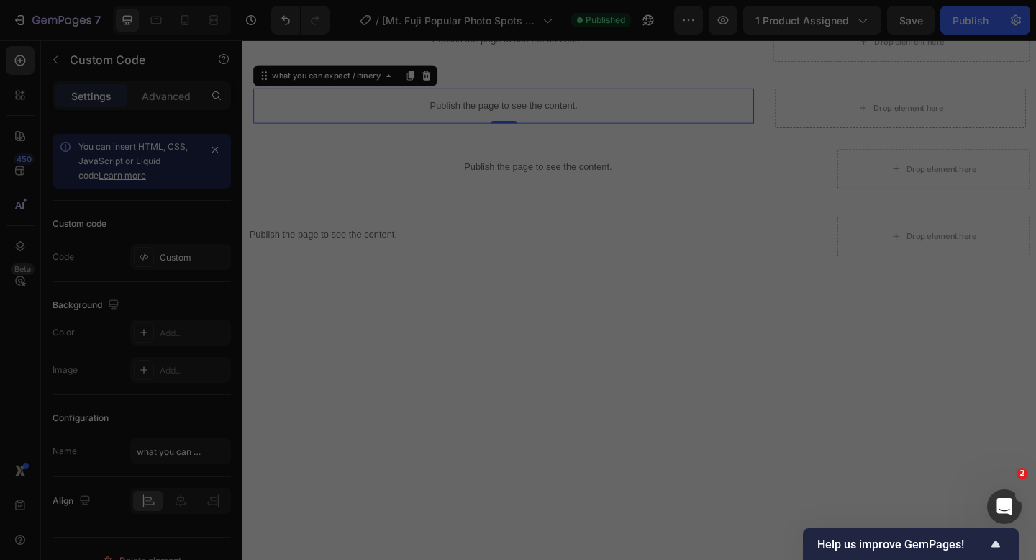
type textarea "</body> </html>"
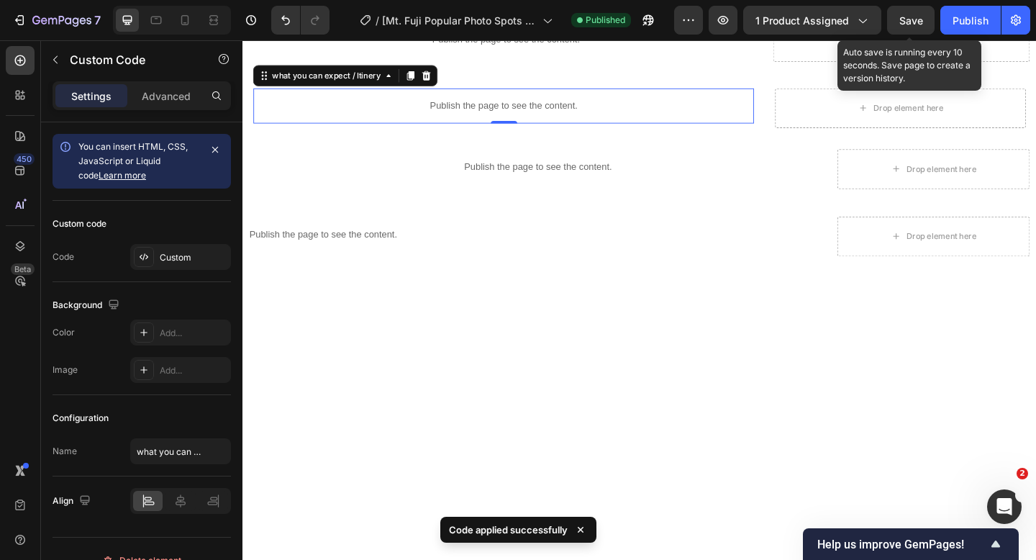
click at [912, 14] on span "Save" at bounding box center [911, 20] width 24 height 12
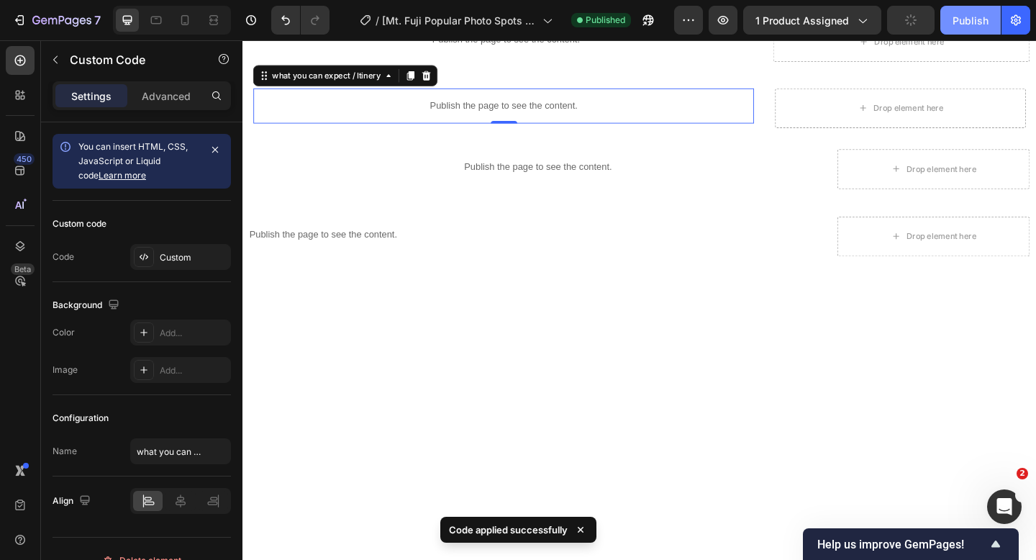
click at [963, 16] on div "Publish" at bounding box center [970, 20] width 36 height 15
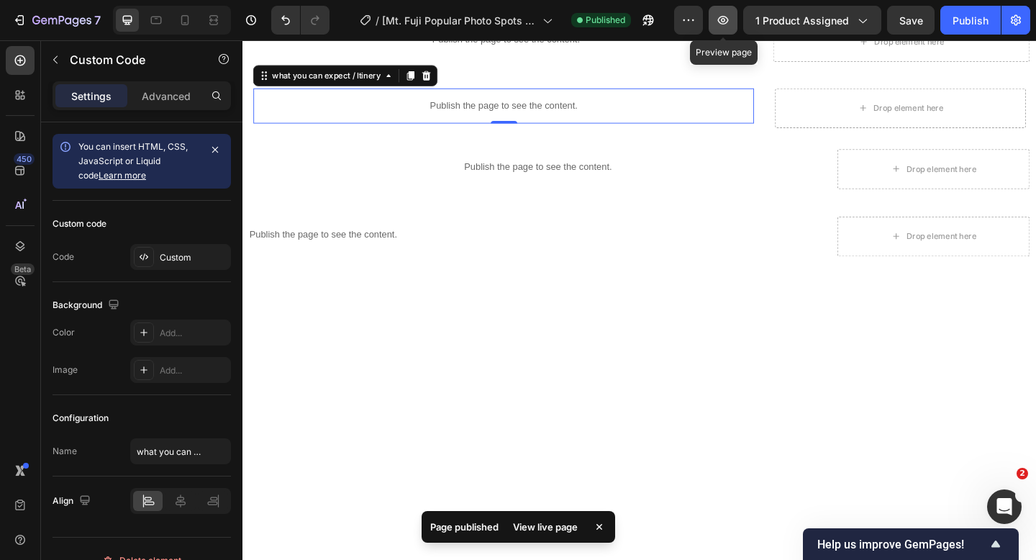
click at [724, 24] on icon "button" at bounding box center [723, 20] width 14 height 14
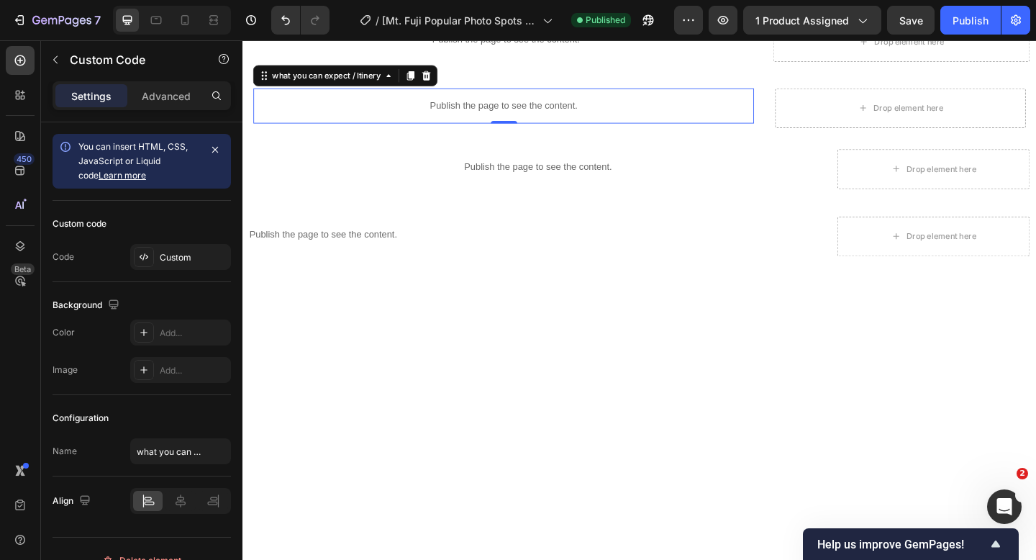
click at [436, 110] on p "Publish the page to see the content." at bounding box center [526, 111] width 544 height 15
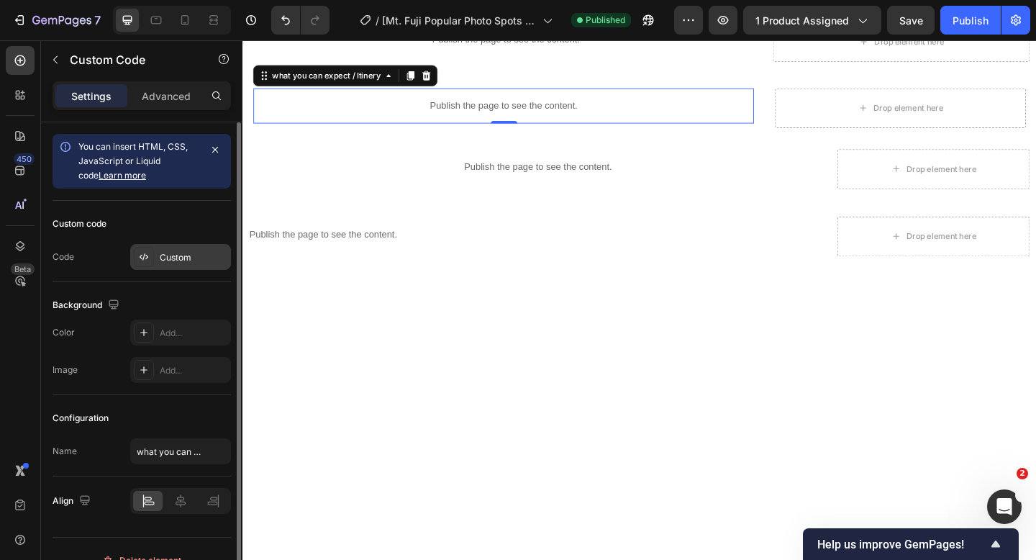
click at [192, 257] on div "Custom" at bounding box center [194, 257] width 68 height 13
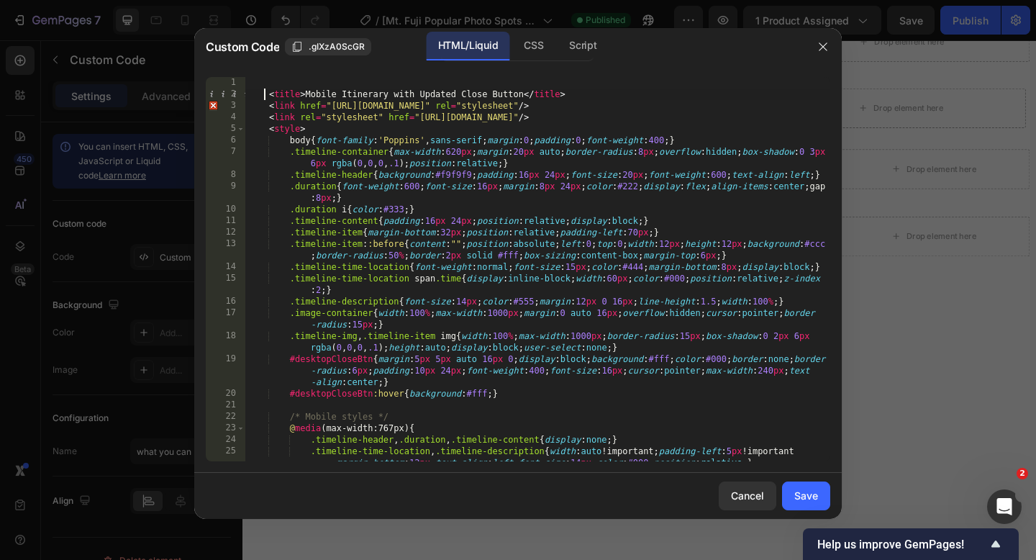
click at [265, 94] on div "< title > Mobile Itinerary with Updated Close Button </ title > < link href = "…" at bounding box center [537, 292] width 585 height 430
click at [268, 96] on div "< title > Mobile Itinerary with Updated Close Button </ title > < link href = "…" at bounding box center [537, 292] width 585 height 430
type textarea "</body> </html>"
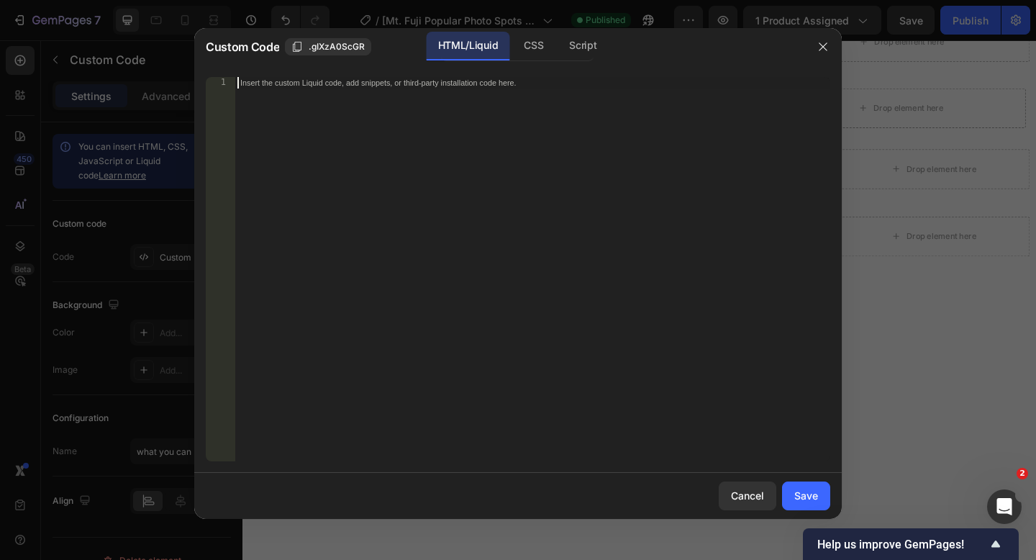
paste textarea "</html>"
type textarea "</html>"
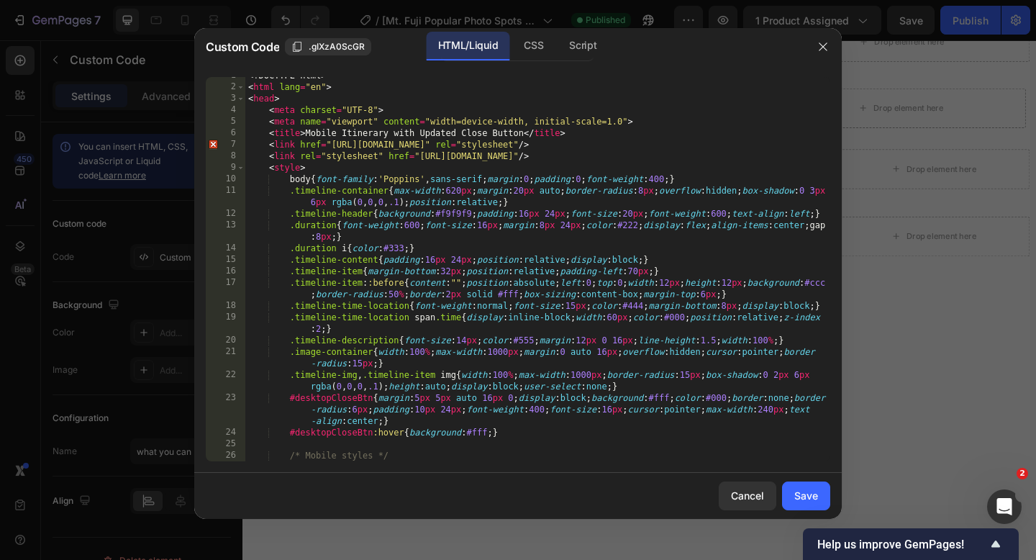
scroll to position [0, 0]
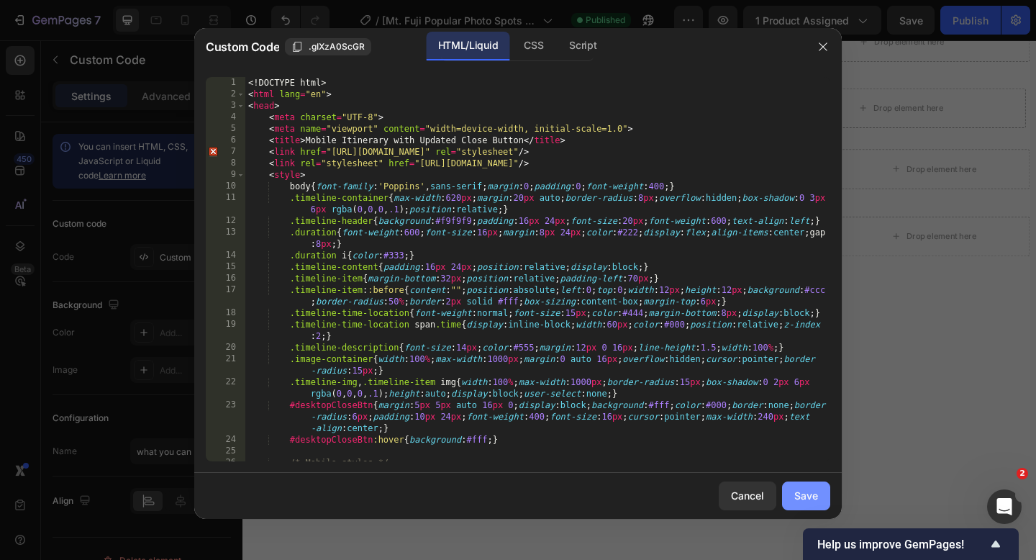
click at [795, 493] on div "Save" at bounding box center [806, 495] width 24 height 15
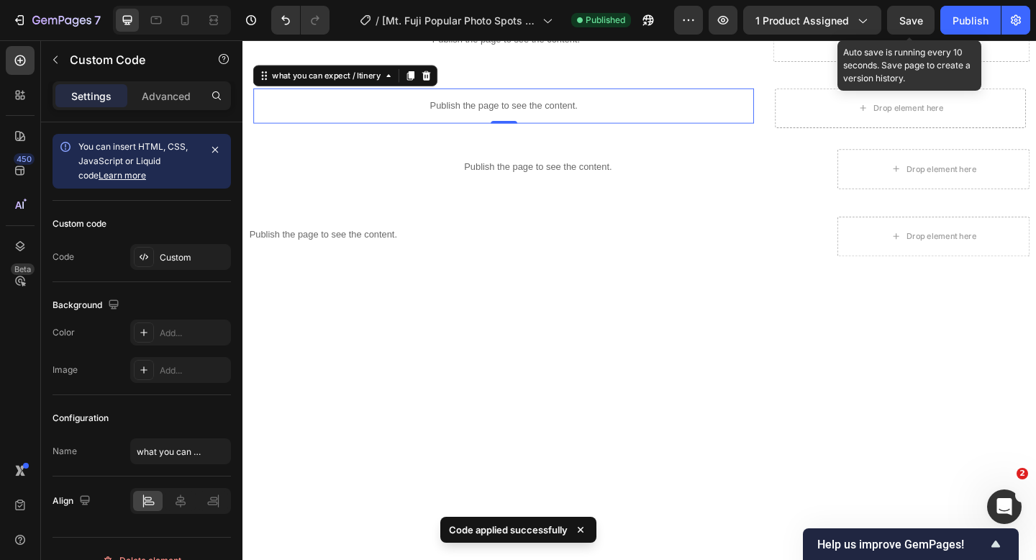
click at [904, 18] on span "Save" at bounding box center [911, 20] width 24 height 12
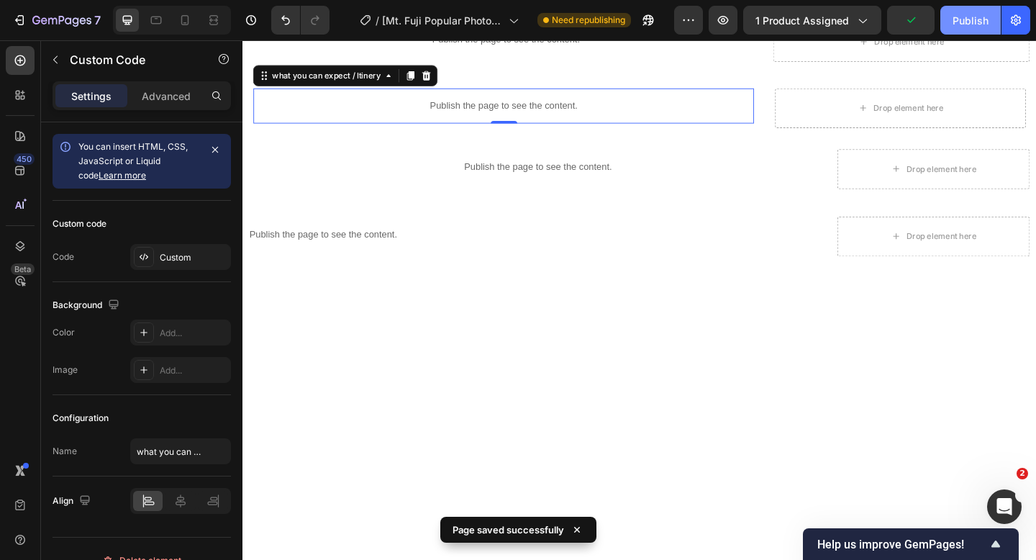
click at [952, 18] on div "Publish" at bounding box center [970, 20] width 36 height 15
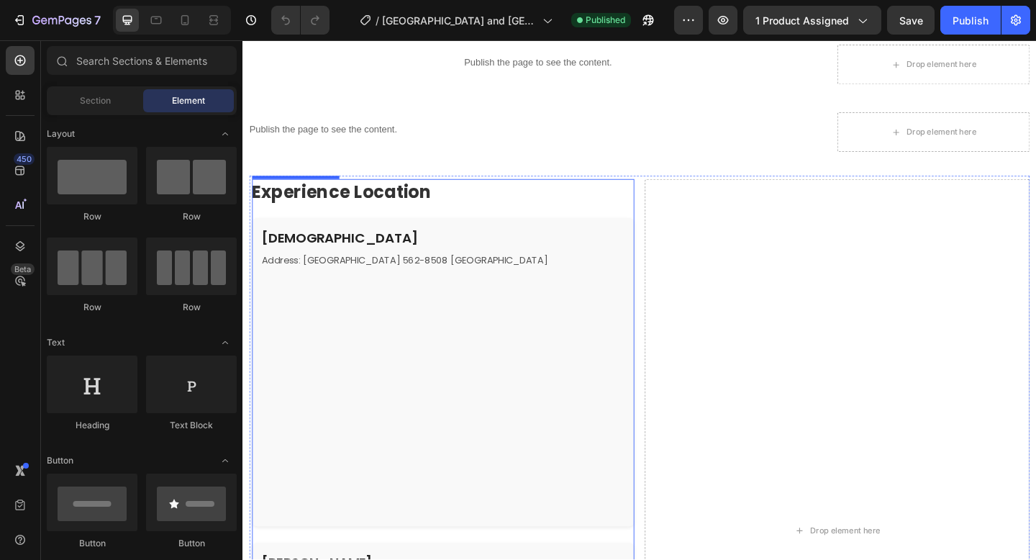
scroll to position [1445, 0]
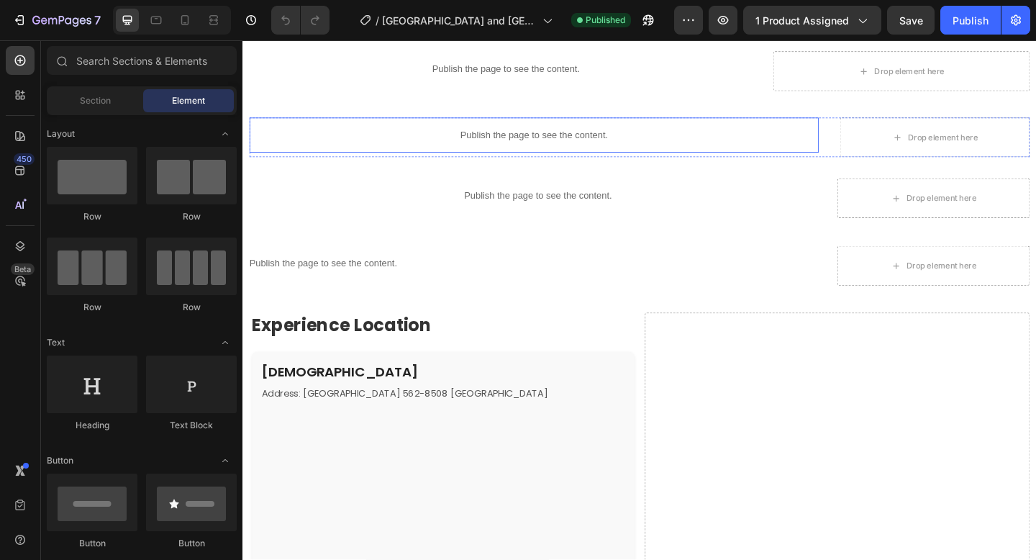
click at [504, 142] on p "Publish the page to see the content." at bounding box center [559, 143] width 619 height 15
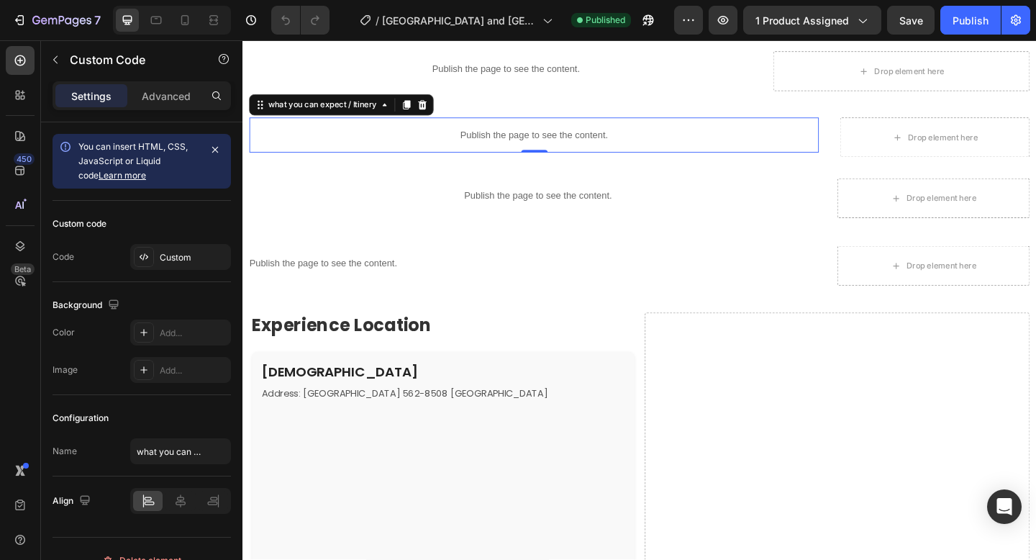
scroll to position [0, 0]
click at [490, 145] on p "Publish the page to see the content." at bounding box center [559, 143] width 619 height 15
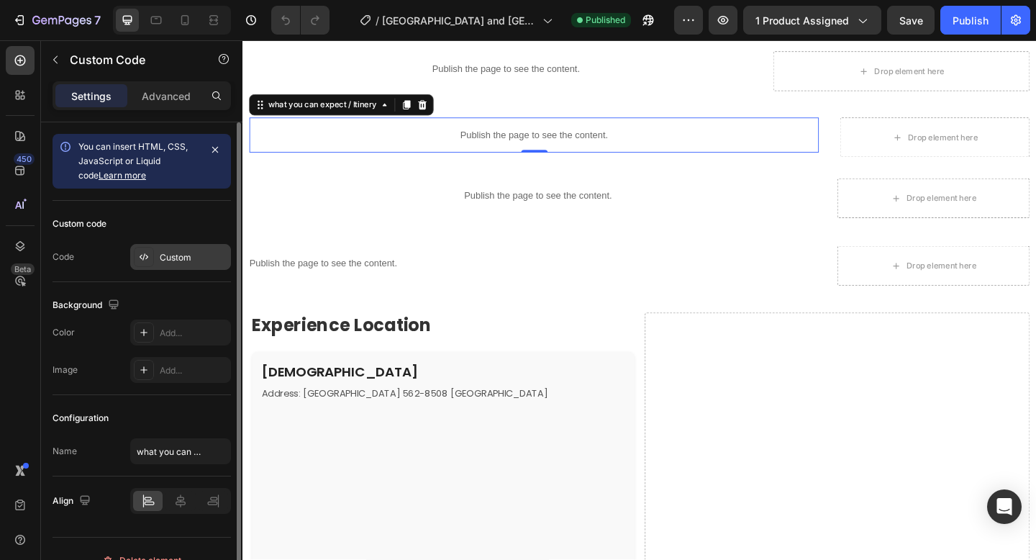
click at [166, 260] on div "Custom" at bounding box center [194, 257] width 68 height 13
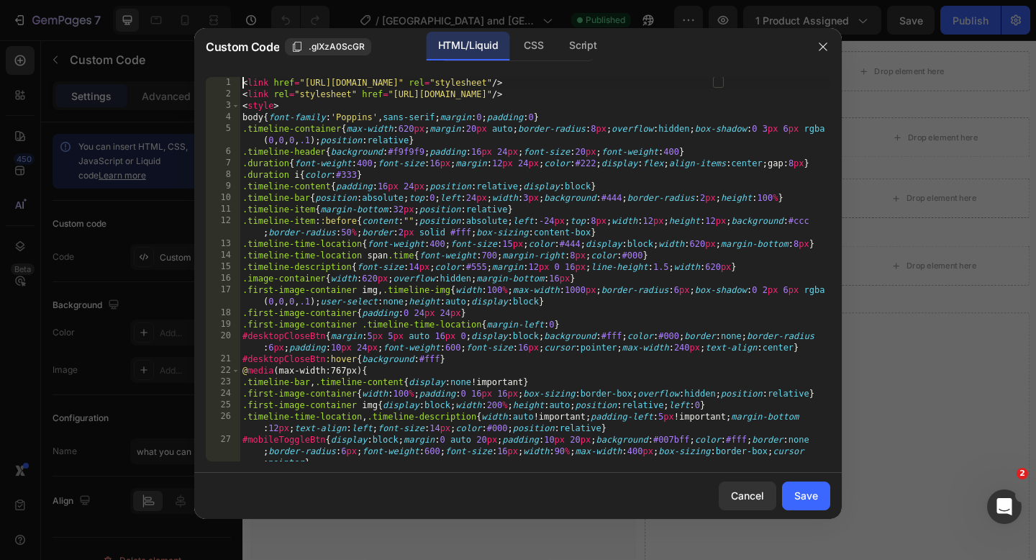
click at [241, 86] on div "< link href = "[URL][DOMAIN_NAME]" rel = "stylesheet" /> < link rel = "styleshe…" at bounding box center [535, 292] width 591 height 430
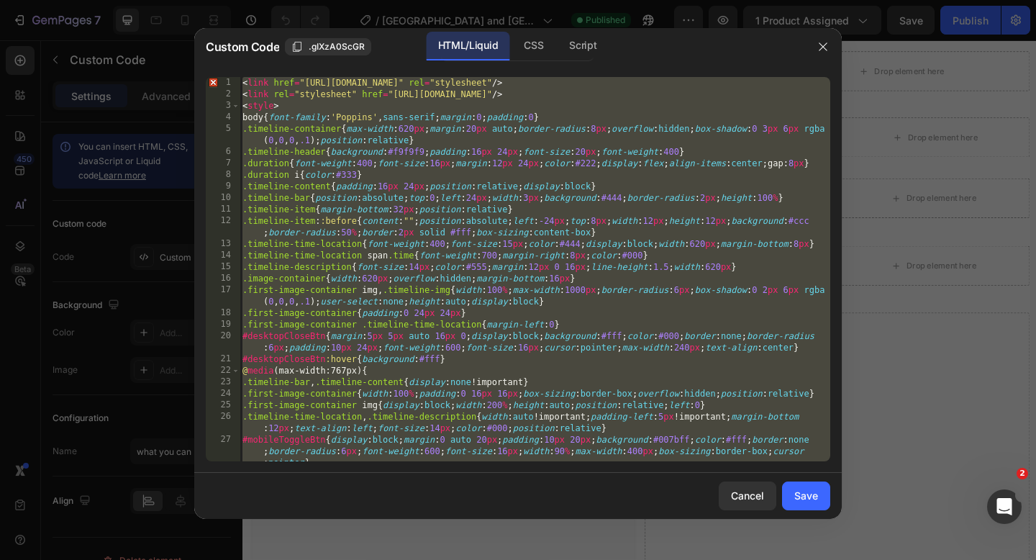
click at [243, 81] on div "< link href = "[URL][DOMAIN_NAME]" rel = "stylesheet" /> < link rel = "styleshe…" at bounding box center [535, 292] width 591 height 430
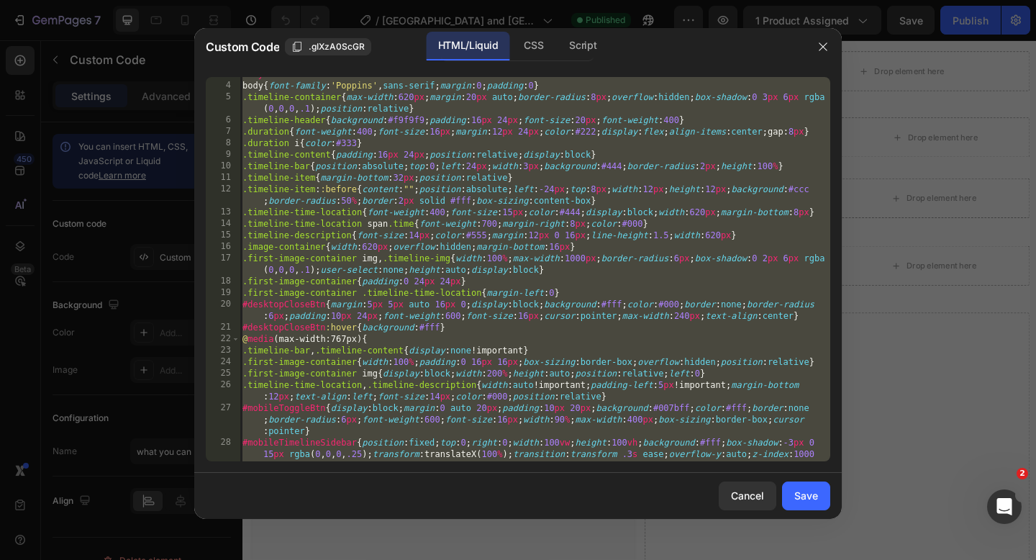
scroll to position [27, 0]
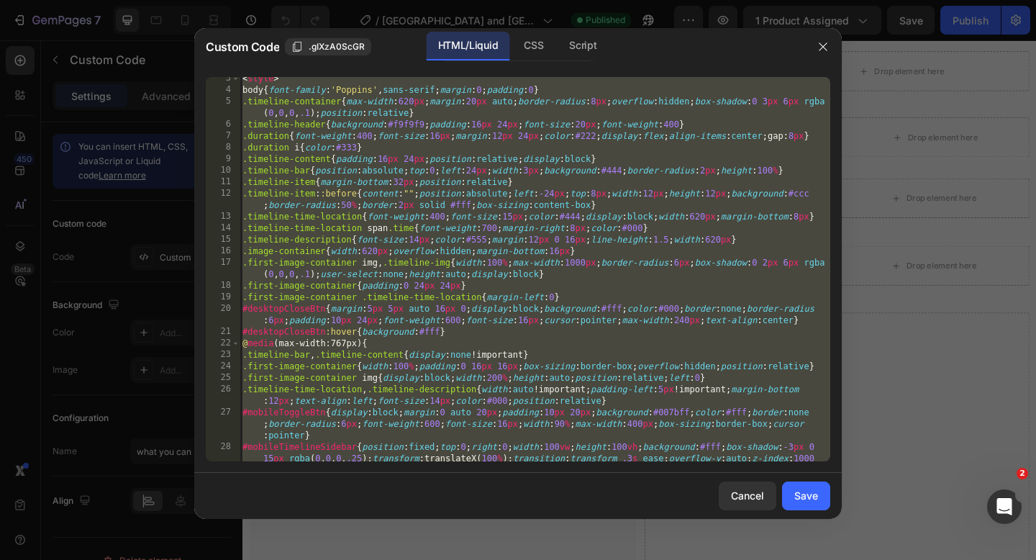
type textarea "\"
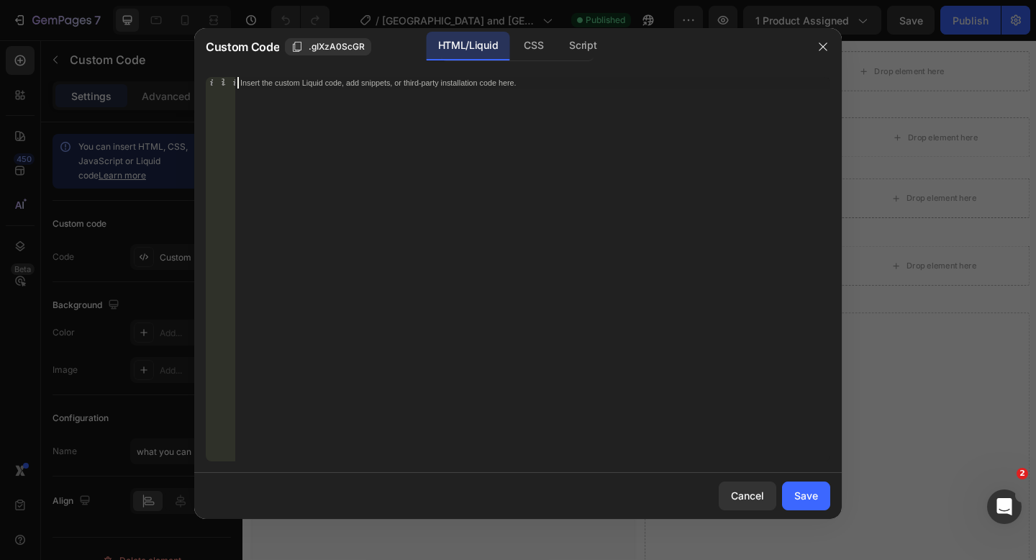
paste textarea "</script>"
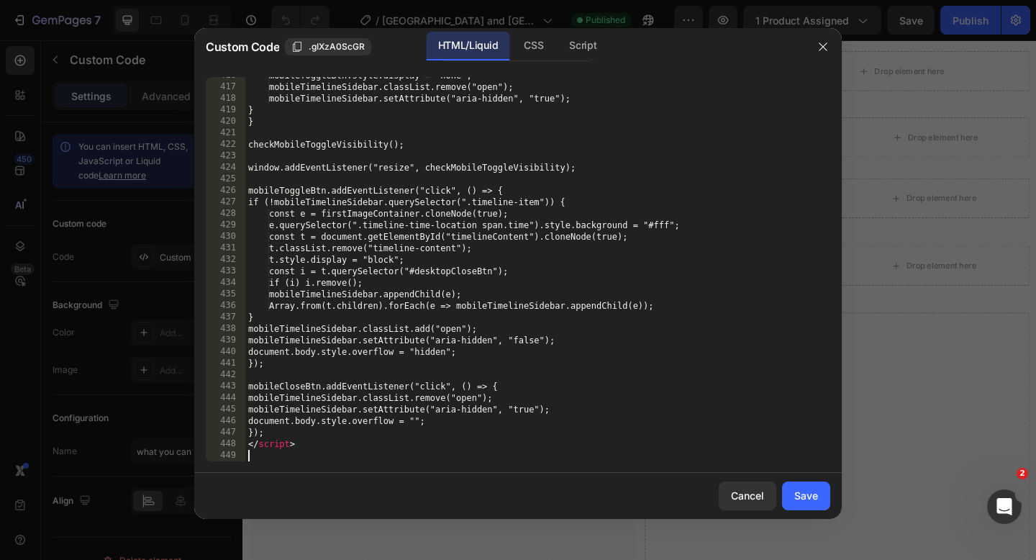
scroll to position [5071, 0]
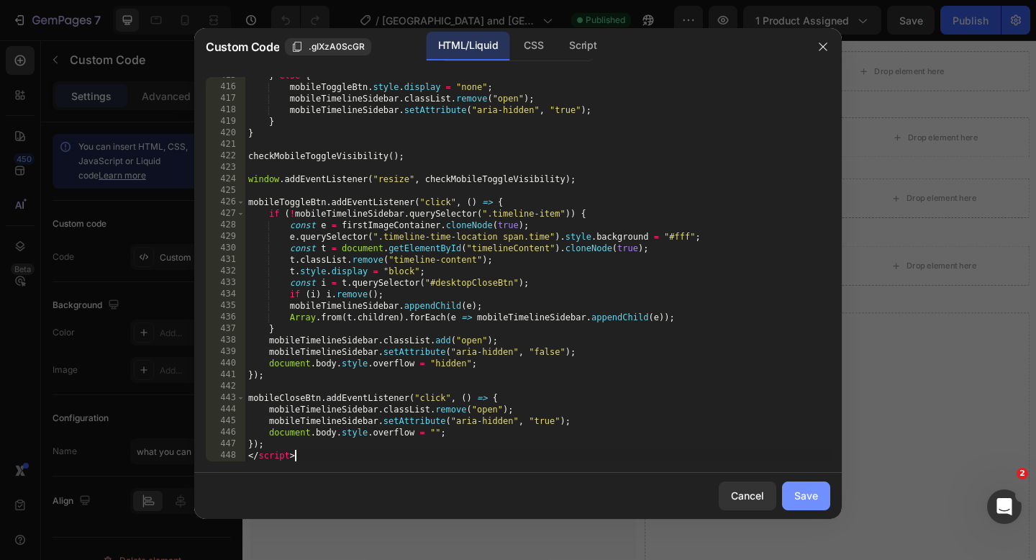
type textarea "</script>"
click at [811, 491] on div "Save" at bounding box center [806, 495] width 24 height 15
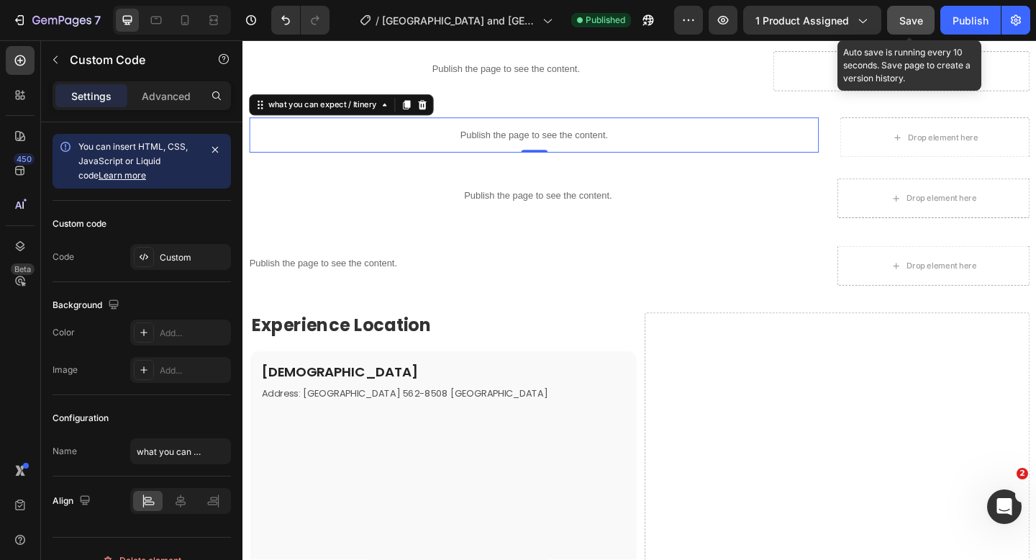
click at [910, 28] on button "Save" at bounding box center [910, 20] width 47 height 29
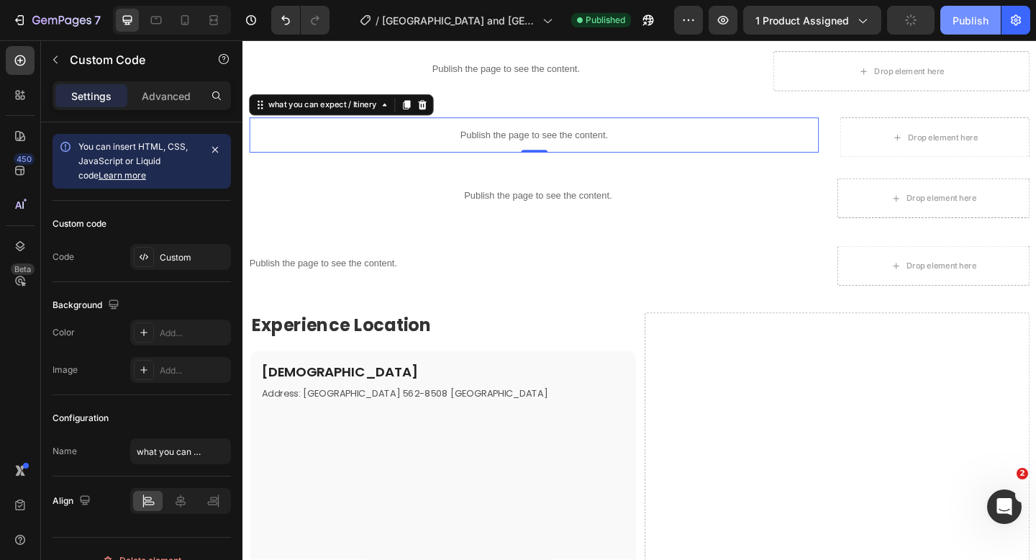
click at [954, 23] on div "Publish" at bounding box center [970, 20] width 36 height 15
click at [721, 20] on icon "button" at bounding box center [723, 20] width 14 height 14
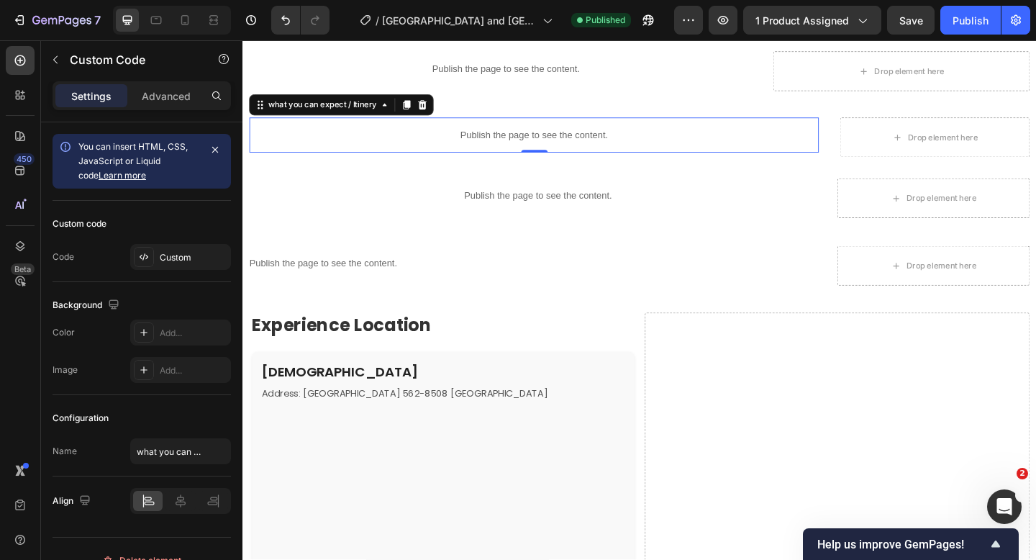
click at [475, 146] on p "Publish the page to see the content." at bounding box center [559, 143] width 619 height 15
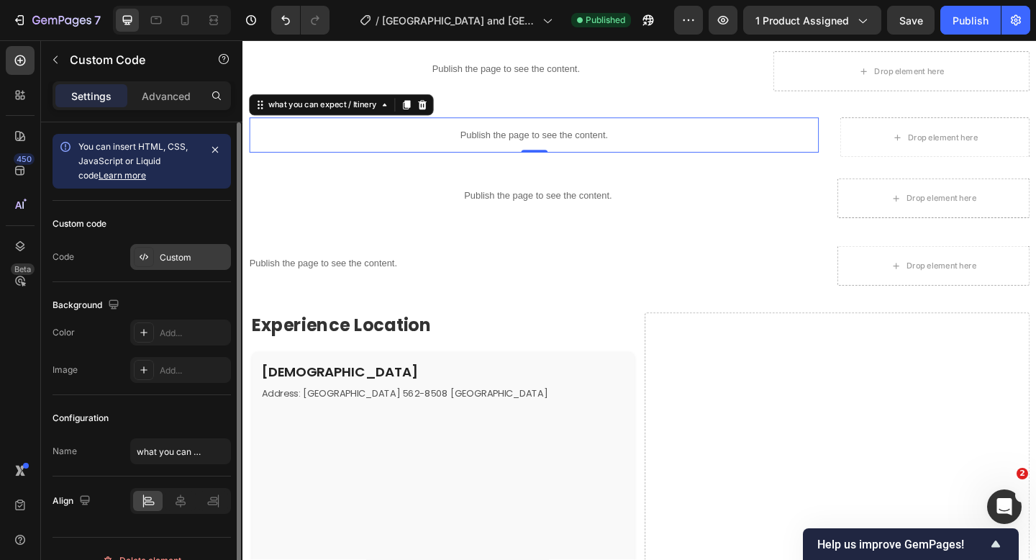
click at [144, 256] on icon at bounding box center [143, 256] width 3 height 7
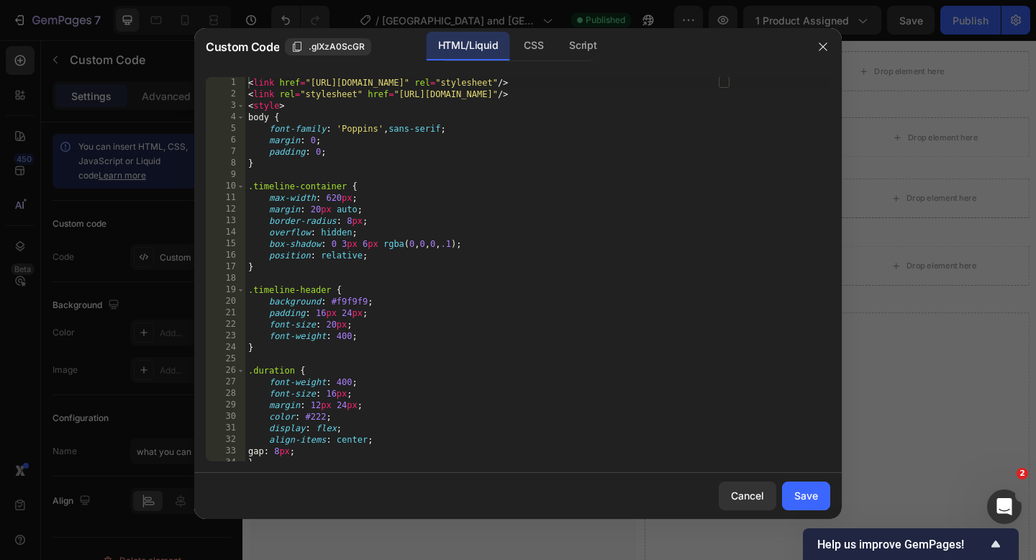
click at [250, 83] on div "< link href = "https://fonts.googleapis.com/css2?family=Poppins&display=swap" r…" at bounding box center [537, 280] width 585 height 407
type textarea "}); </script>"
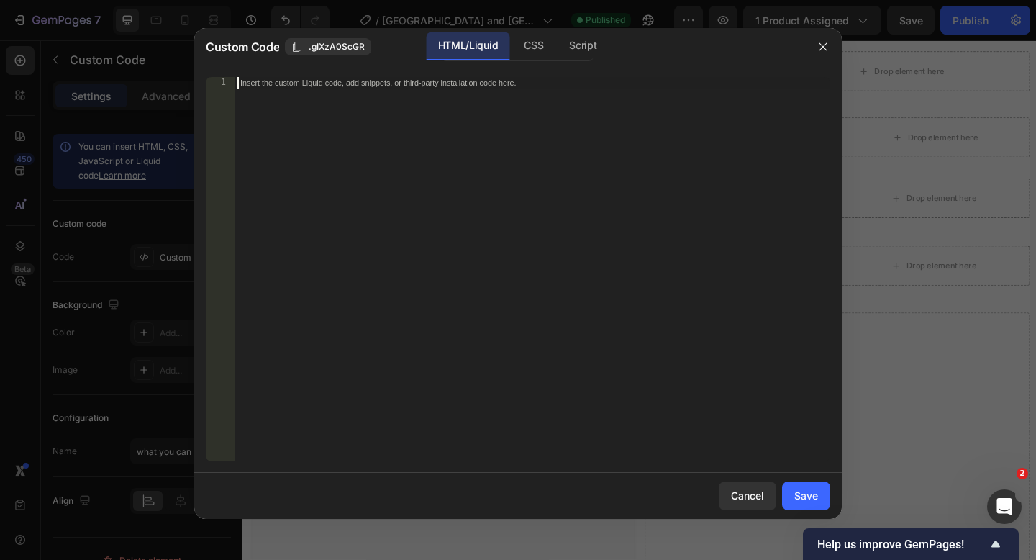
paste textarea "</script>"
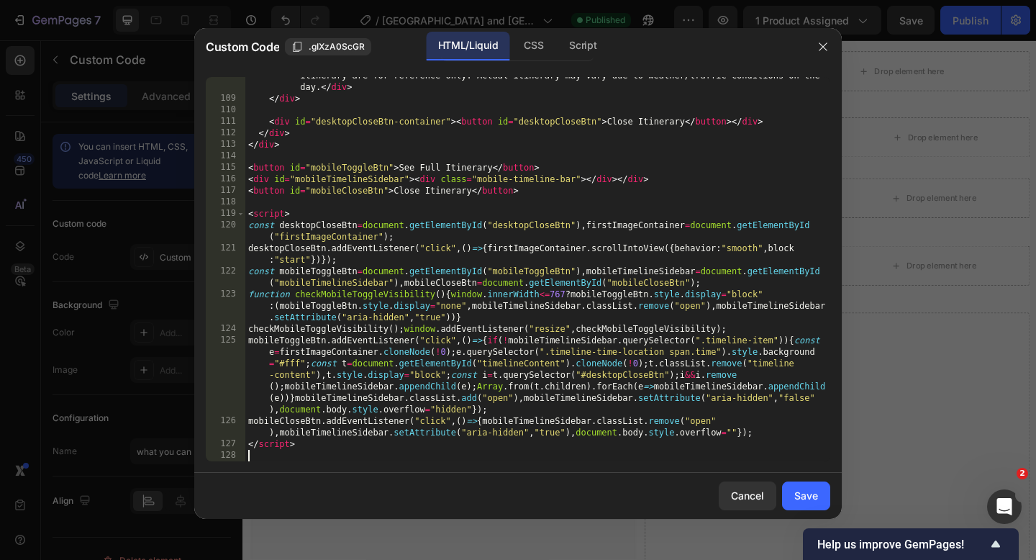
type textarea "</script>"
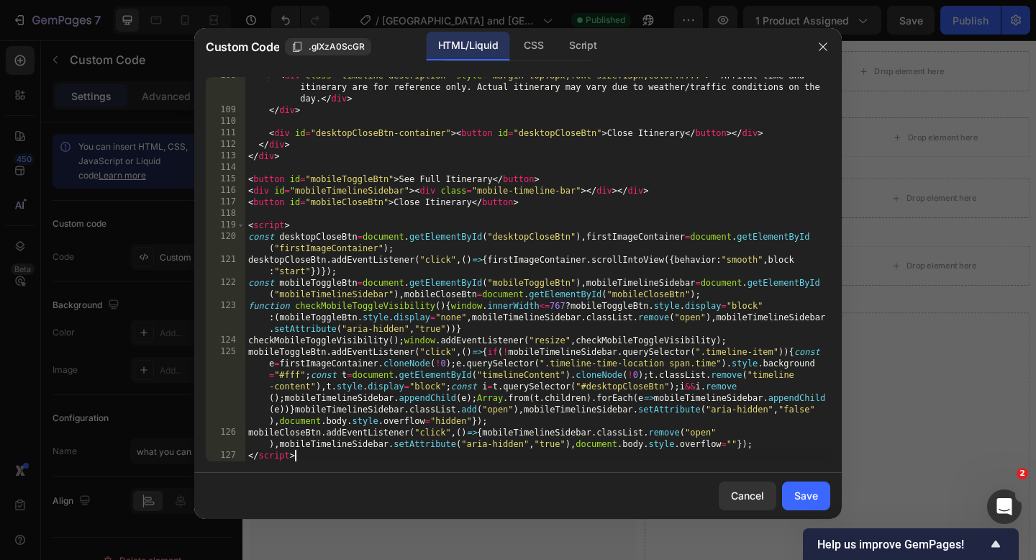
scroll to position [1676, 0]
click at [793, 495] on button "Save" at bounding box center [806, 495] width 48 height 29
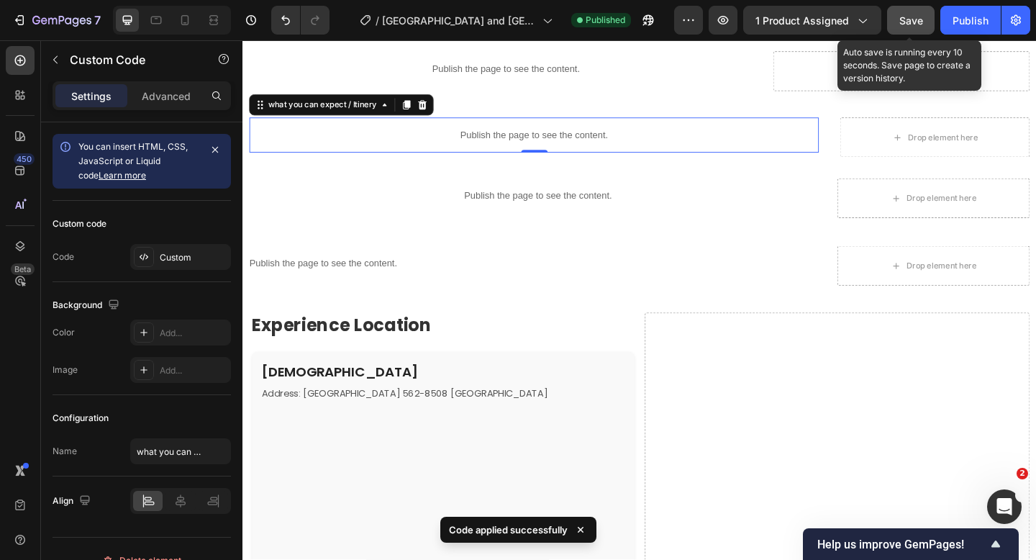
click at [913, 25] on span "Save" at bounding box center [911, 20] width 24 height 12
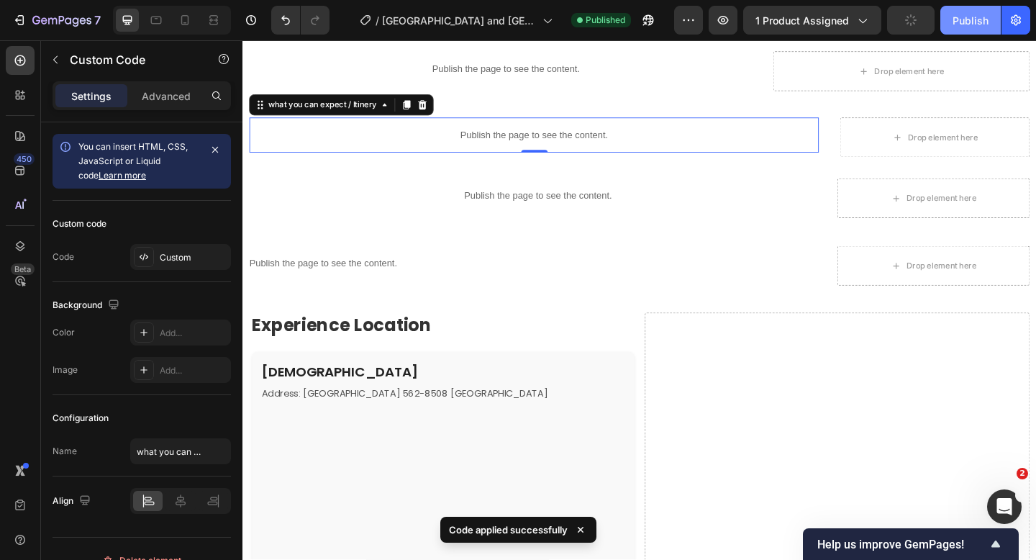
click at [962, 27] on div "Publish" at bounding box center [970, 20] width 36 height 15
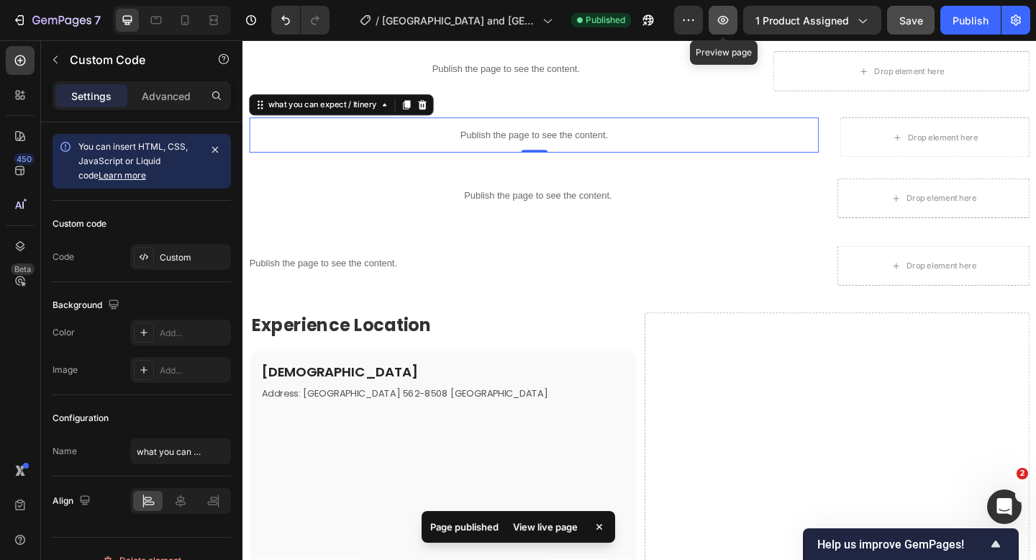
click at [719, 17] on icon "button" at bounding box center [723, 20] width 14 height 14
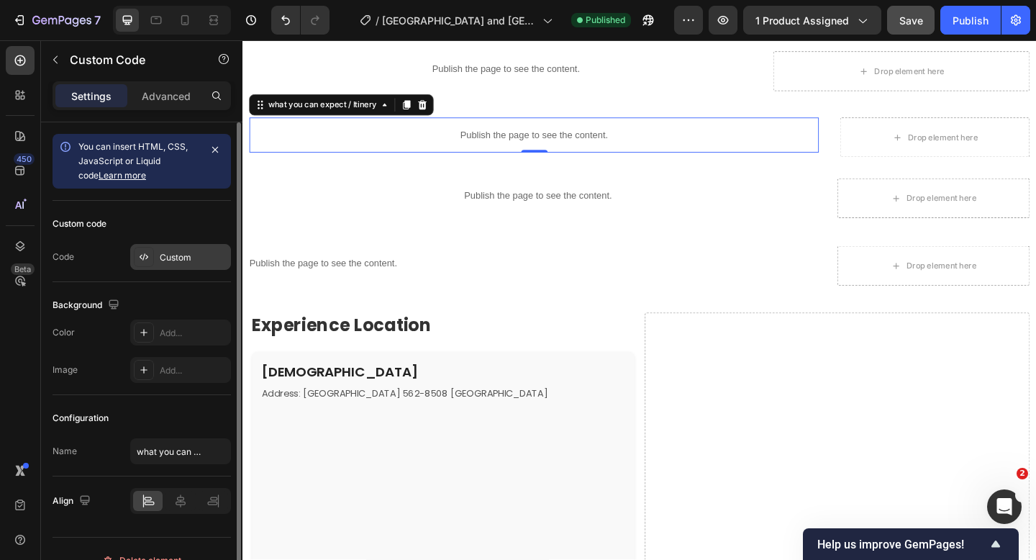
click at [182, 254] on div "Custom" at bounding box center [194, 257] width 68 height 13
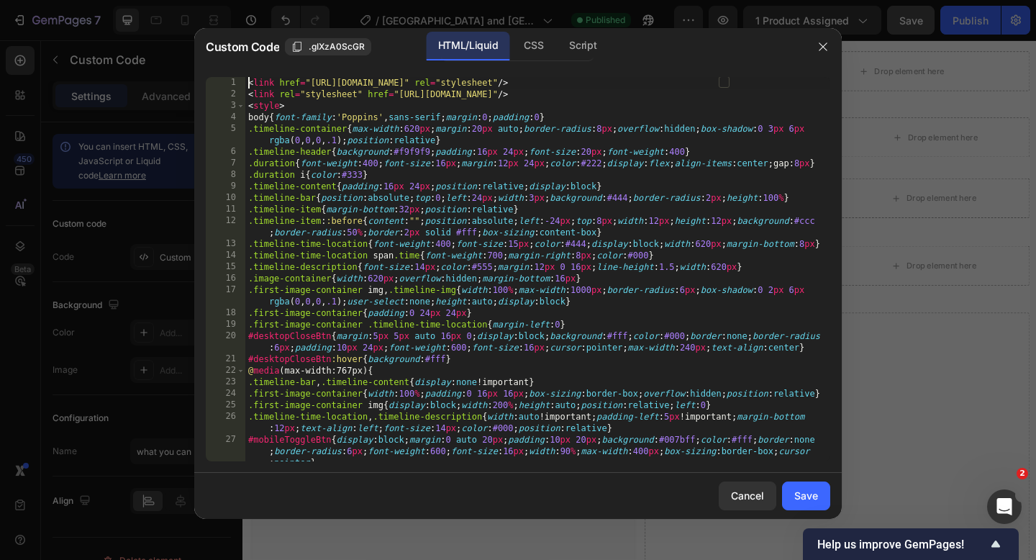
click at [248, 83] on div "< link href = "https://fonts.googleapis.com/css2?family=Poppins&display=swap" r…" at bounding box center [537, 292] width 585 height 430
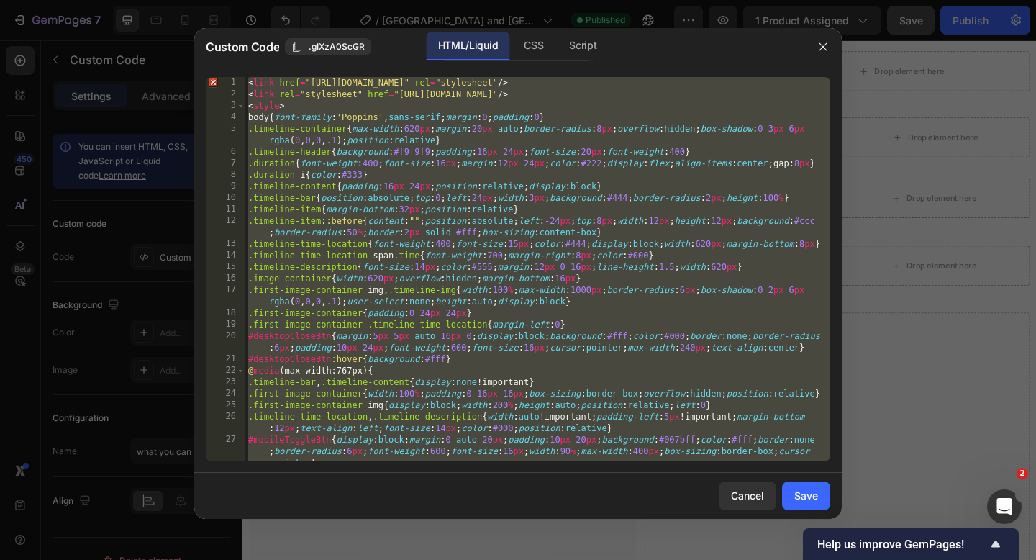
click at [248, 85] on div "< link href = "https://fonts.googleapis.com/css2?family=Poppins&display=swap" r…" at bounding box center [537, 269] width 585 height 384
click at [245, 86] on div "< link href = "https://fonts.googleapis.com/css2?family=Poppins&display=swap" r…" at bounding box center [537, 292] width 585 height 430
click at [247, 83] on div "< link href = "https://fonts.googleapis.com/css2?family=Poppins&display=swap" r…" at bounding box center [537, 269] width 585 height 384
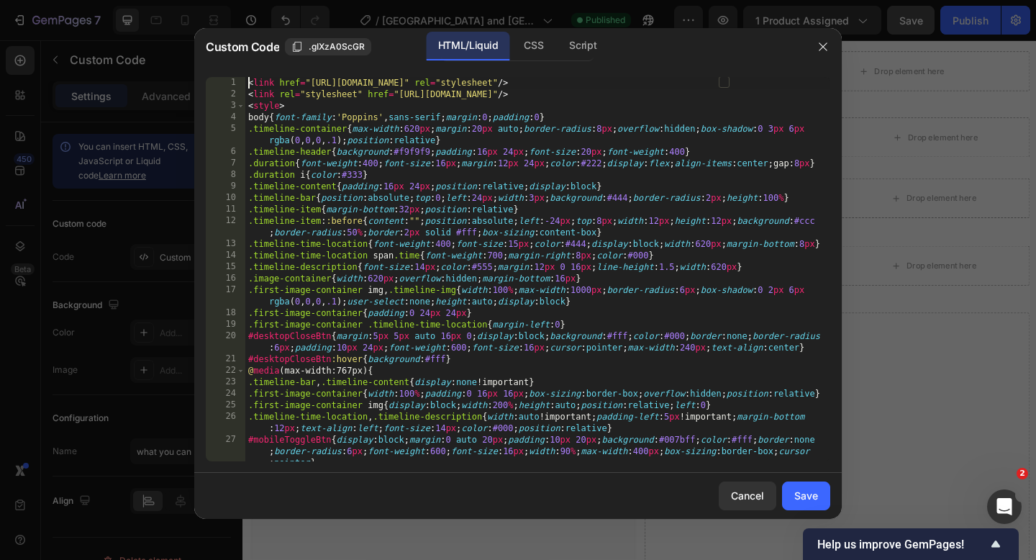
type textarea "mobileCloseBtn.addEventListener("click",()=>{mobileTimelineSidebar.classList.re…"
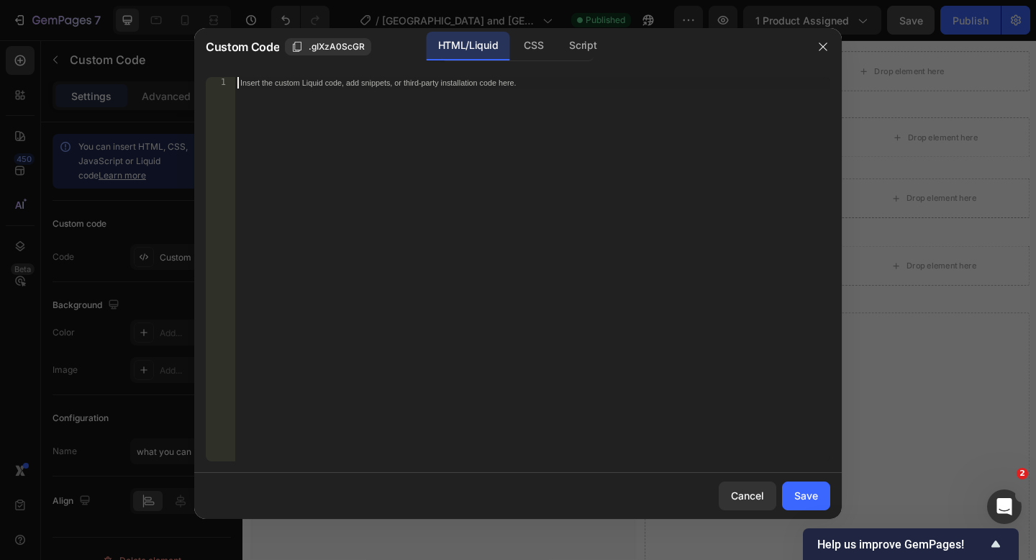
paste textarea "</script>"
type textarea "</script>"
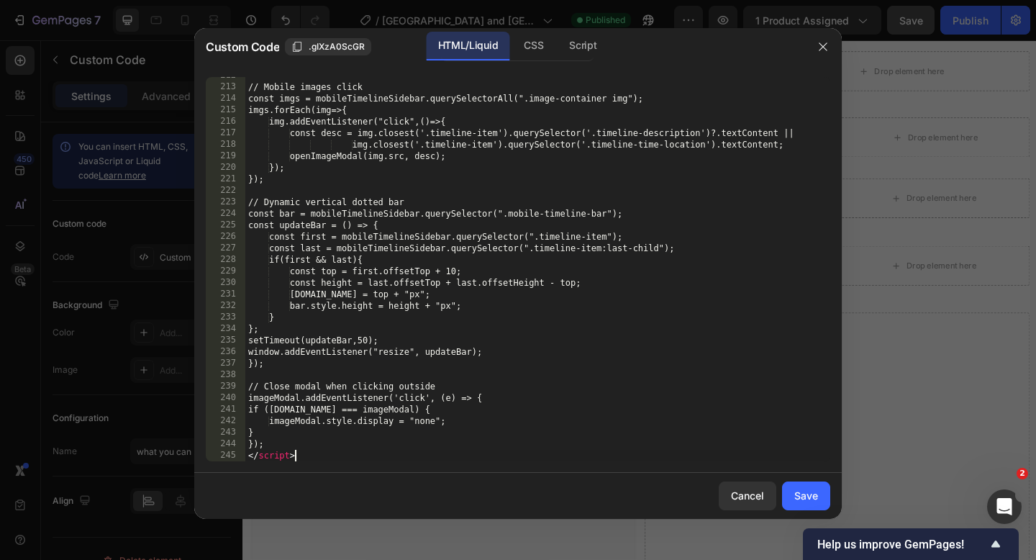
scroll to position [2930, 0]
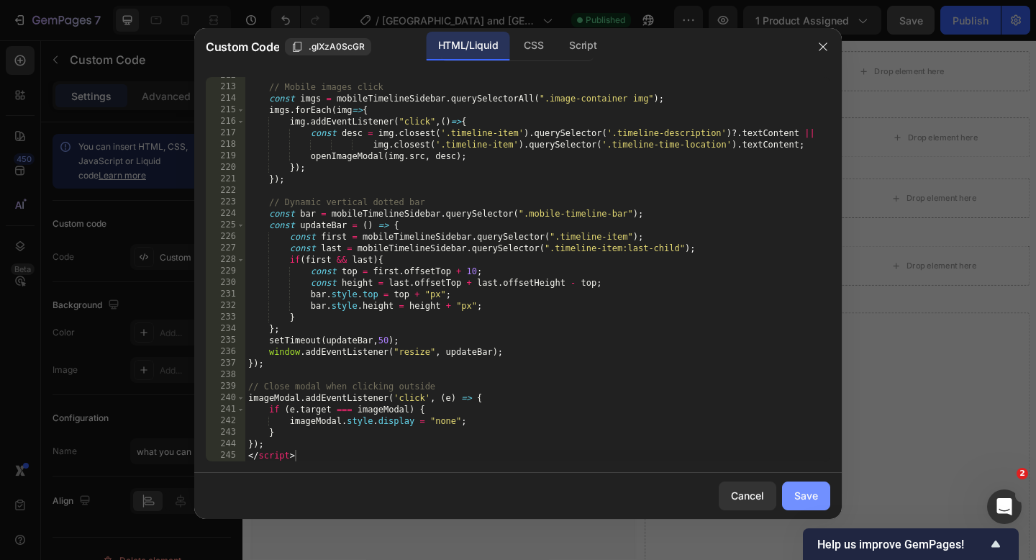
click at [796, 497] on div "Save" at bounding box center [806, 495] width 24 height 15
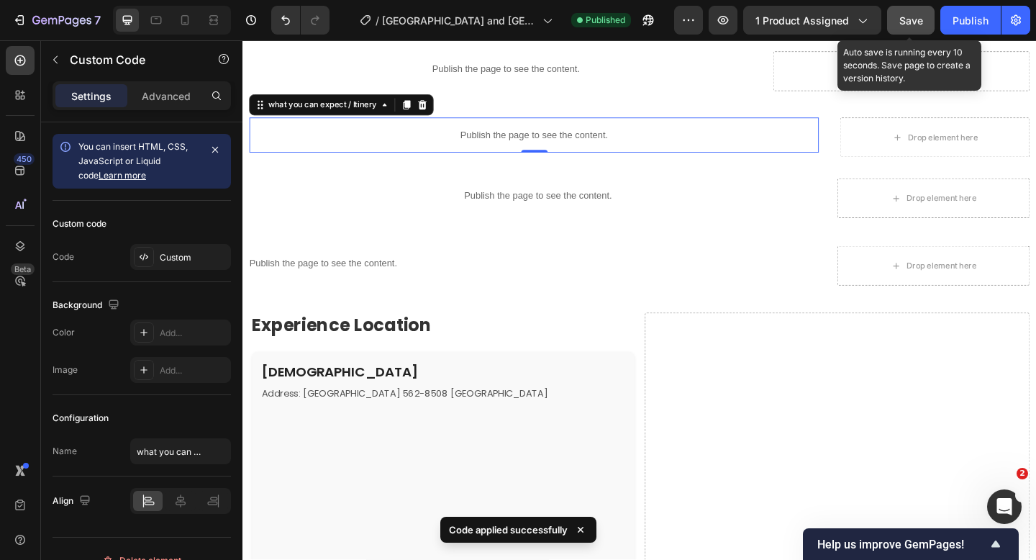
click at [919, 13] on div "Save" at bounding box center [911, 20] width 24 height 15
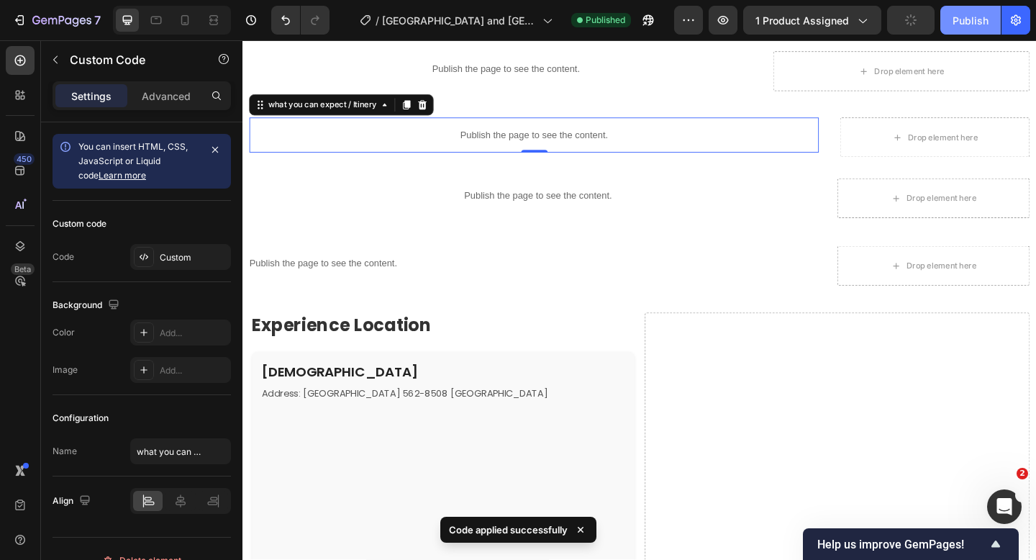
click at [951, 22] on button "Publish" at bounding box center [970, 20] width 60 height 29
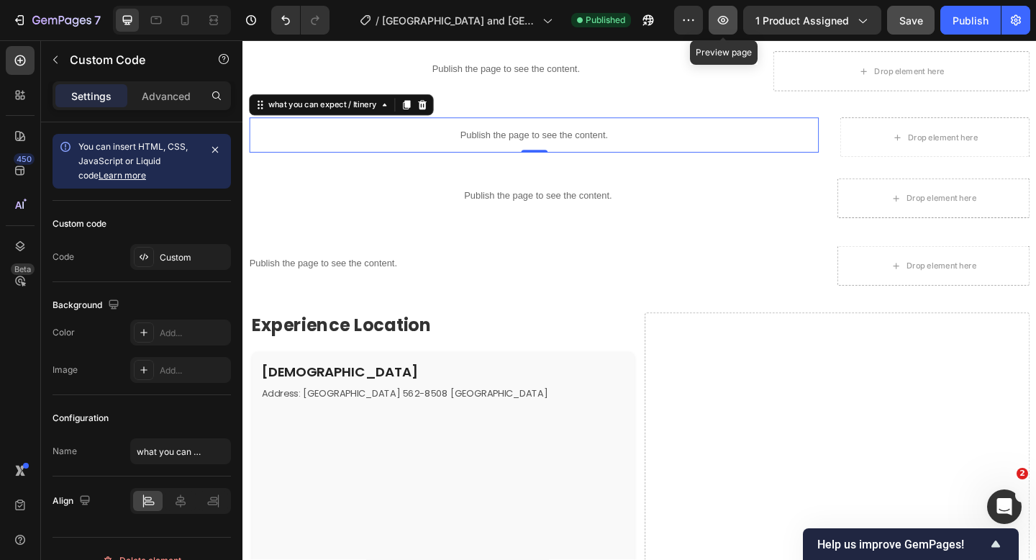
click at [726, 26] on icon "button" at bounding box center [723, 20] width 14 height 14
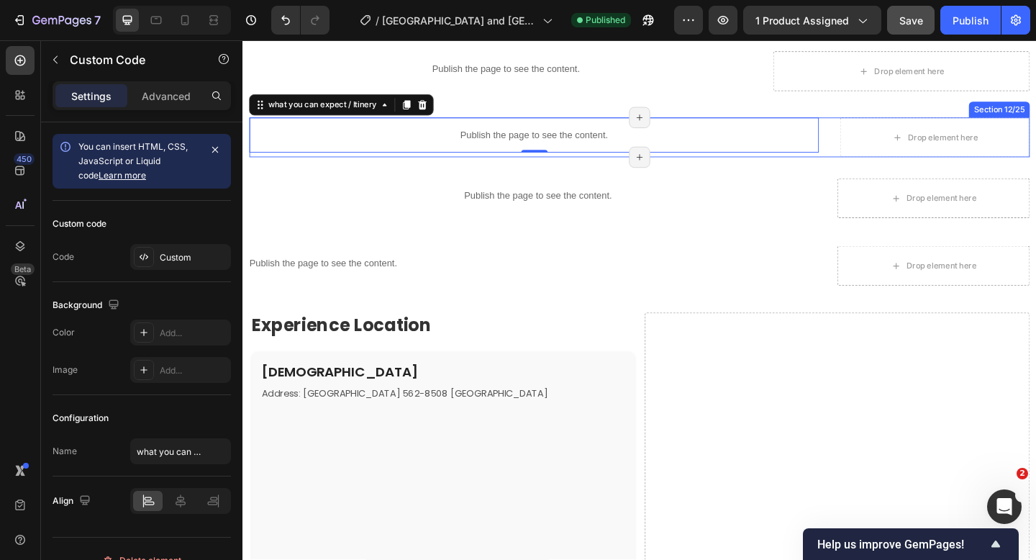
click at [871, 161] on div "Publish the page to see the content. what you can expect / Itinery 0 Title Line…" at bounding box center [674, 145] width 849 height 43
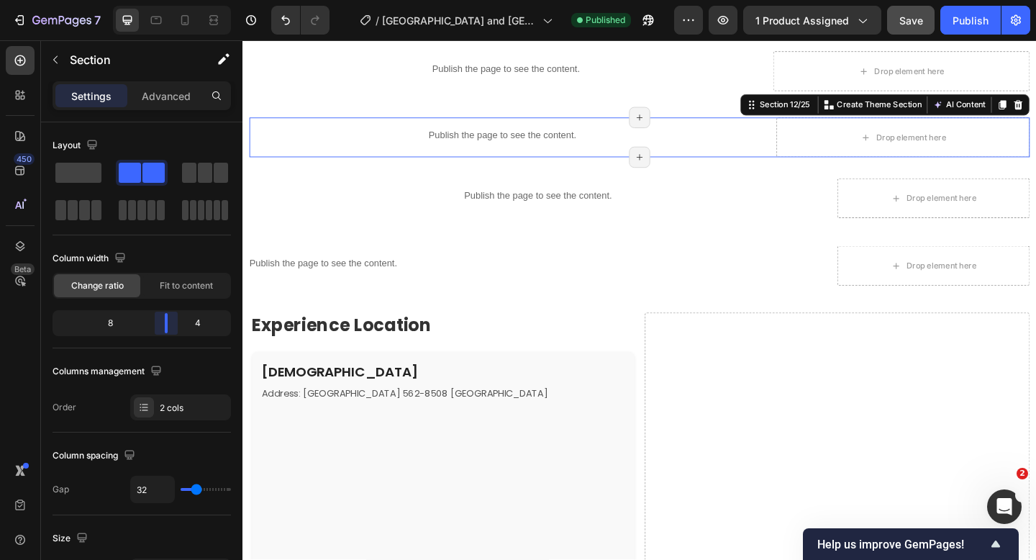
drag, startPoint x: 178, startPoint y: 319, endPoint x: 470, endPoint y: 68, distance: 385.1
click at [177, 0] on body "7 Version history / Kyoto and Osaka Day Trip | Katsuo-ji Temple, Kinkaku-ji Tem…" at bounding box center [518, 0] width 1036 height 0
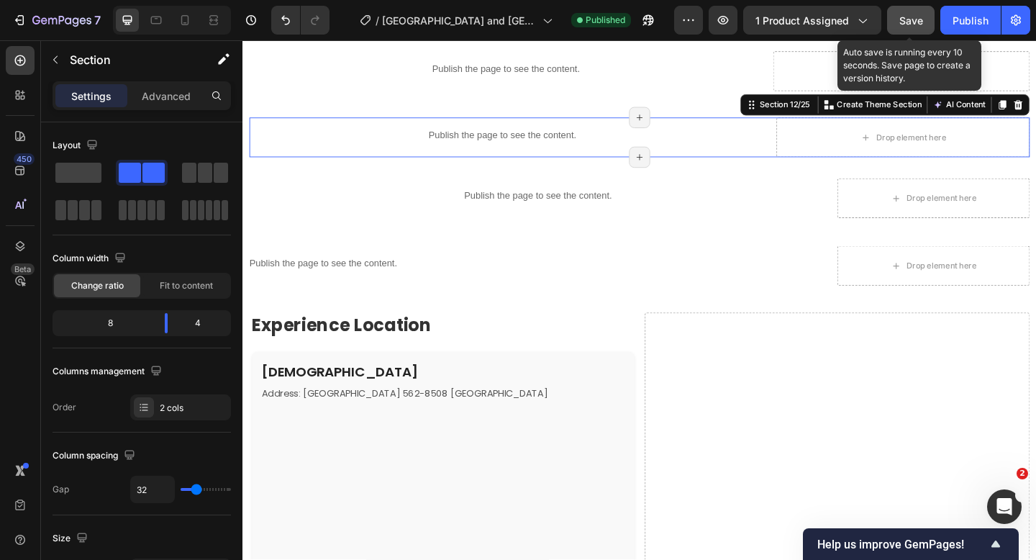
click at [900, 13] on div "Save" at bounding box center [911, 20] width 24 height 15
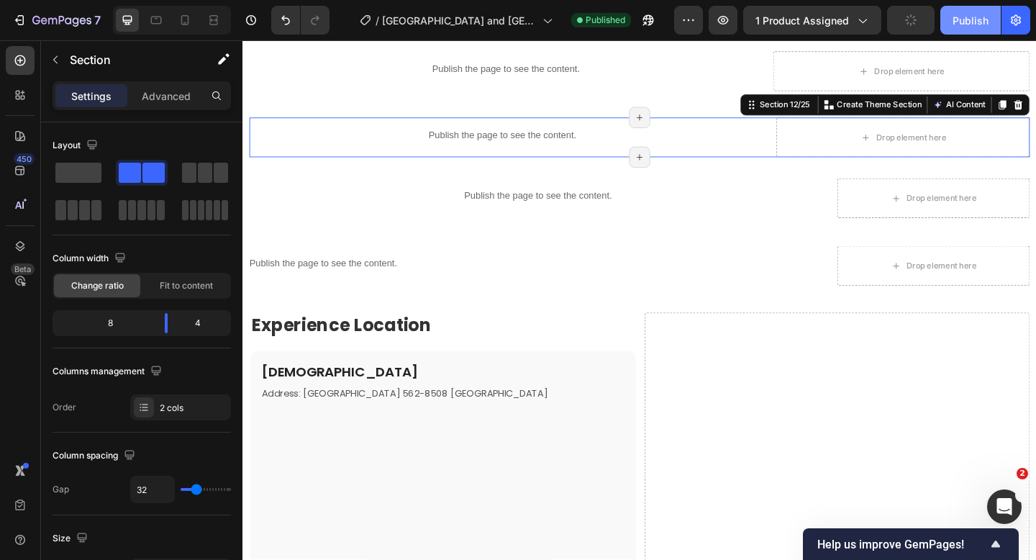
click at [955, 14] on div "Publish" at bounding box center [970, 20] width 36 height 15
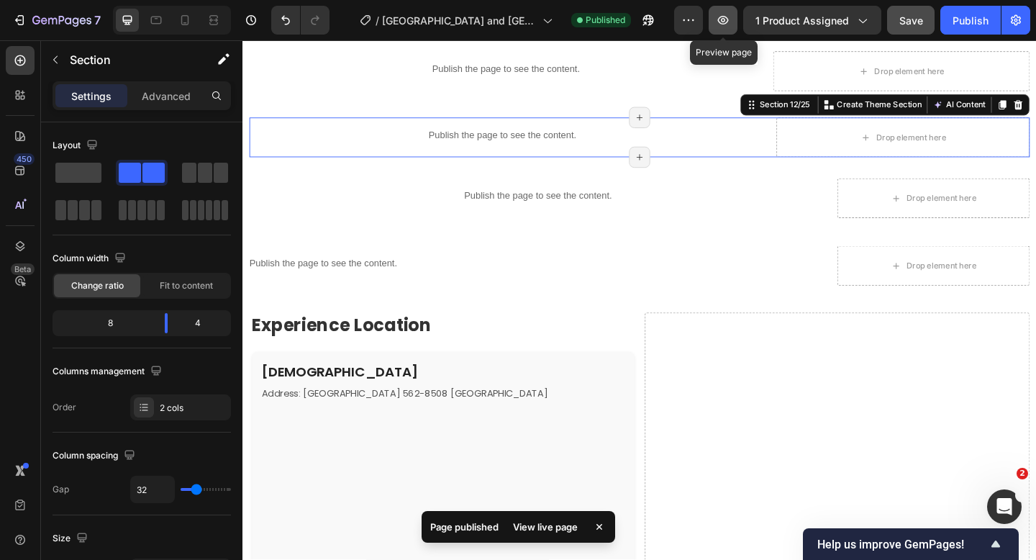
click at [725, 26] on icon "button" at bounding box center [723, 20] width 14 height 14
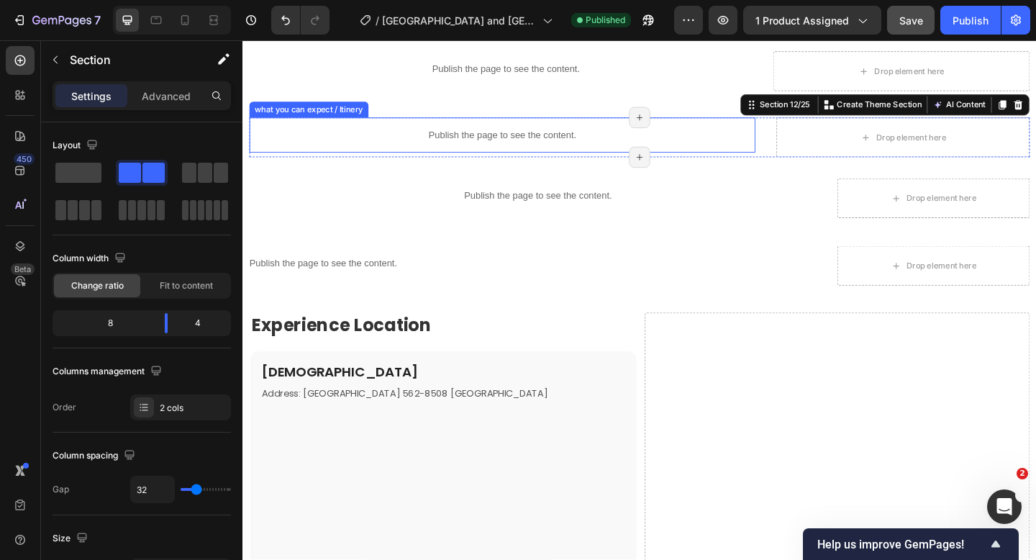
click at [470, 137] on p "Publish the page to see the content." at bounding box center [525, 143] width 550 height 15
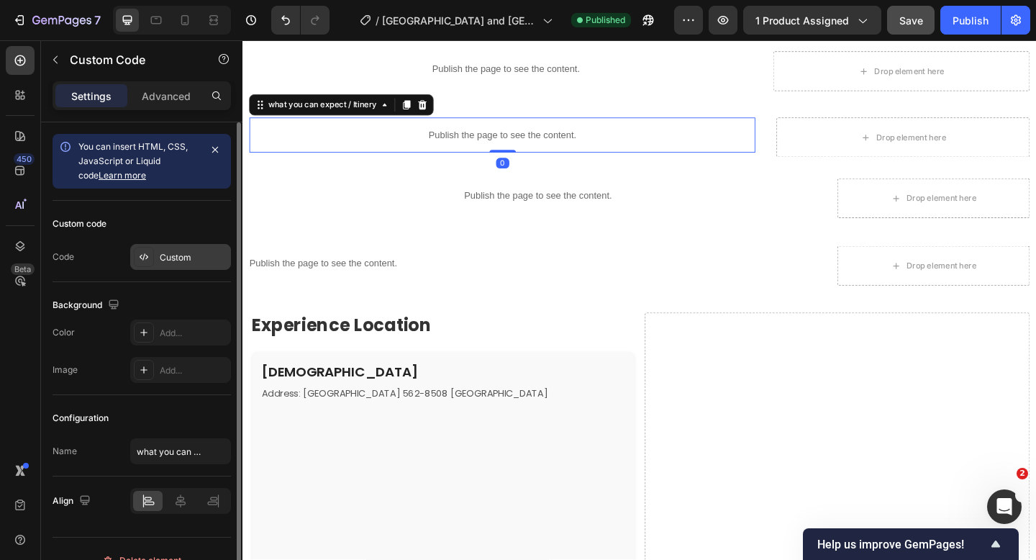
click at [154, 262] on div "Custom" at bounding box center [180, 257] width 101 height 26
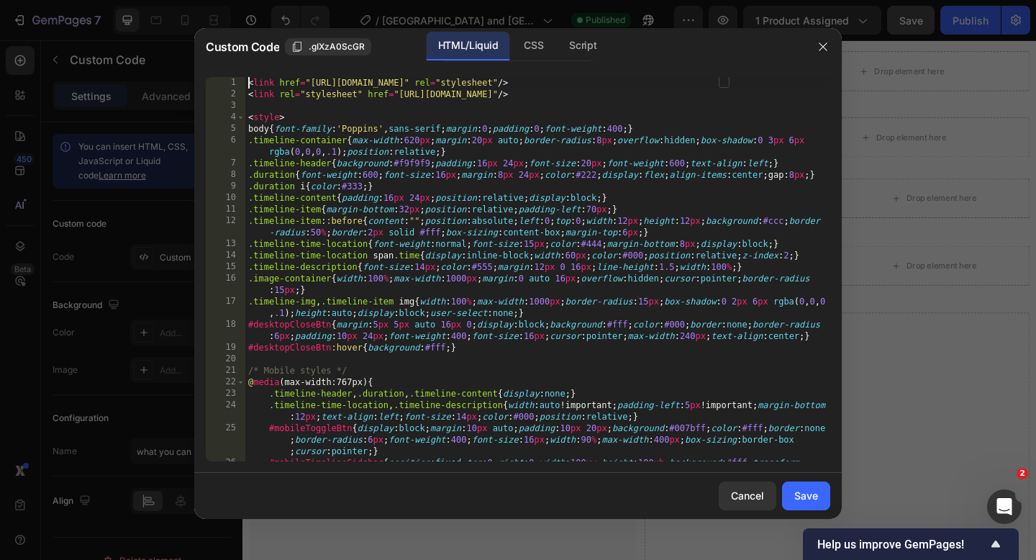
click at [247, 85] on div "< link href = "https://fonts.googleapis.com/css2?family=Poppins&display=swap" r…" at bounding box center [537, 292] width 585 height 430
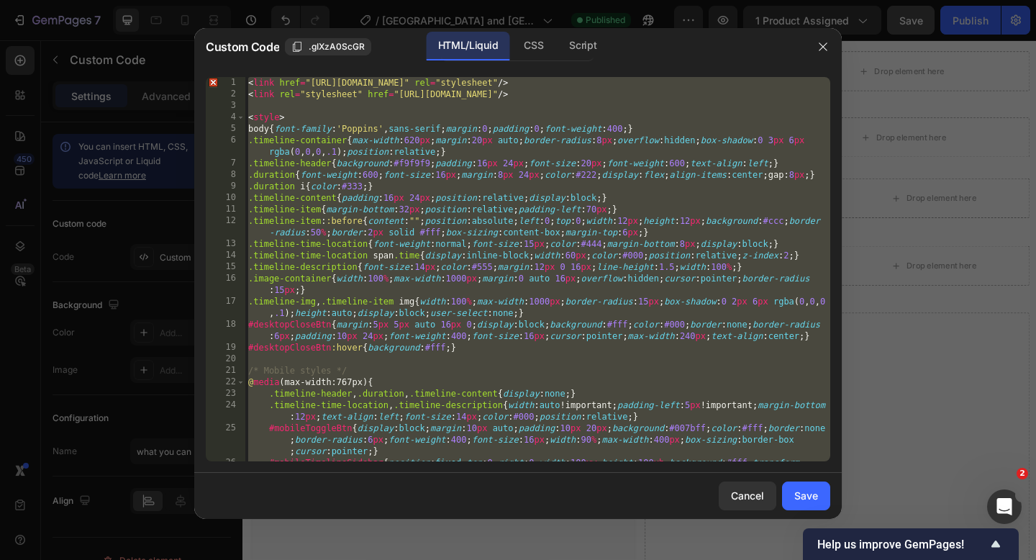
click at [248, 81] on div "< link href = "https://fonts.googleapis.com/css2?family=Poppins&display=swap" r…" at bounding box center [537, 269] width 585 height 384
click at [782, 60] on div "HTML/Liquid CSS Script" at bounding box center [654, 46] width 299 height 29
click at [248, 82] on div "< link href = "https://fonts.googleapis.com/css2?family=Poppins&display=swap" r…" at bounding box center [537, 292] width 585 height 430
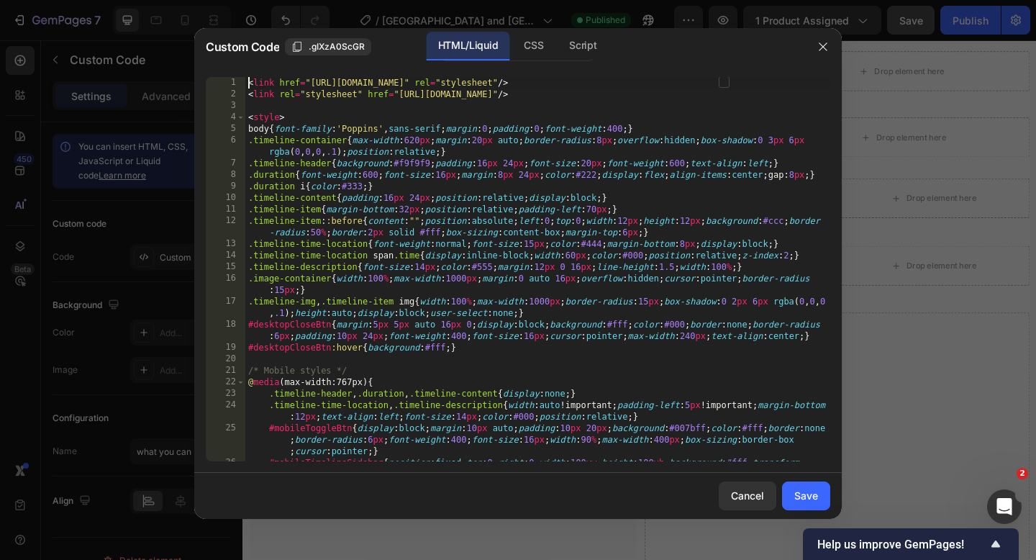
type textarea "}); </script>"
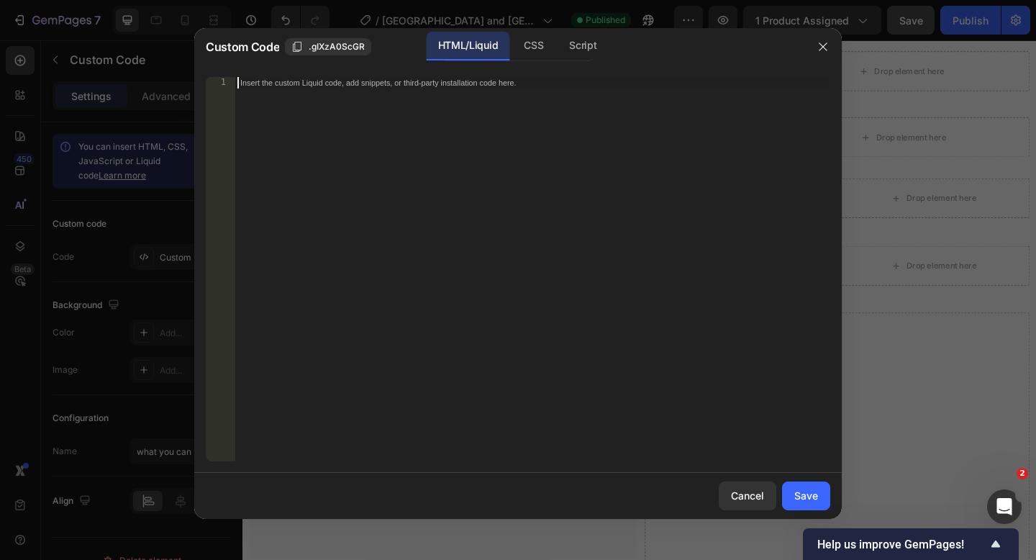
paste textarea "</html>"
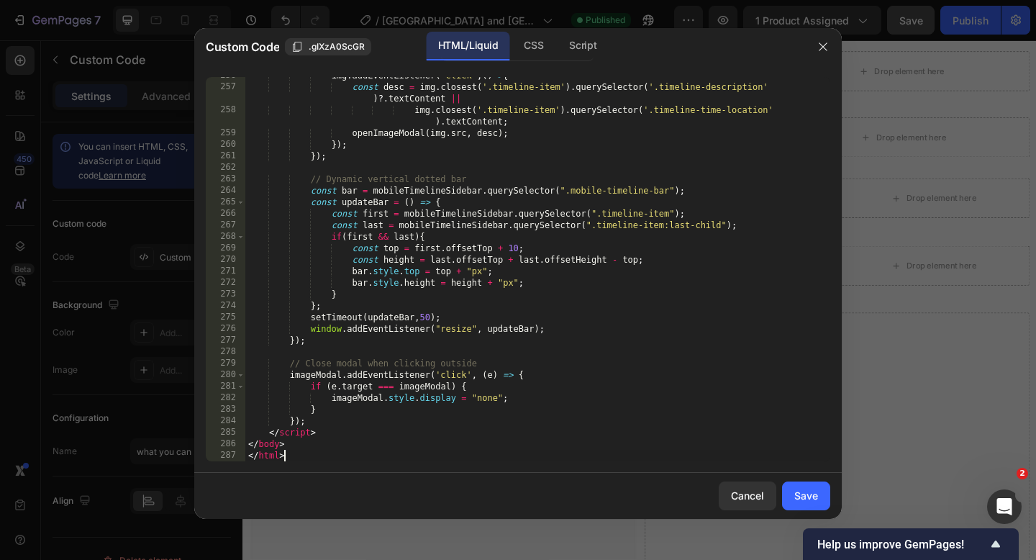
scroll to position [3563, 0]
click at [807, 495] on div "Save" at bounding box center [806, 495] width 24 height 15
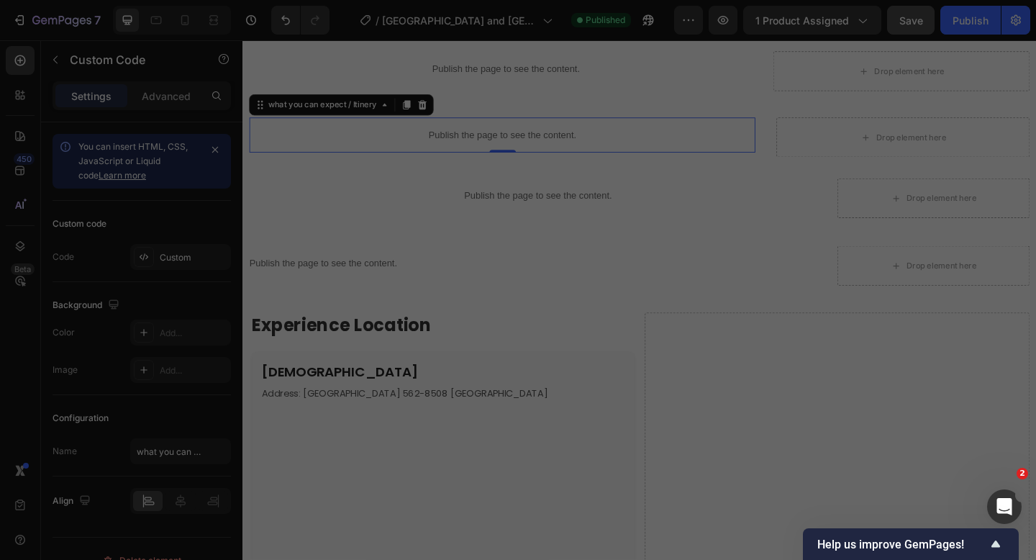
type textarea "</body> </html>"
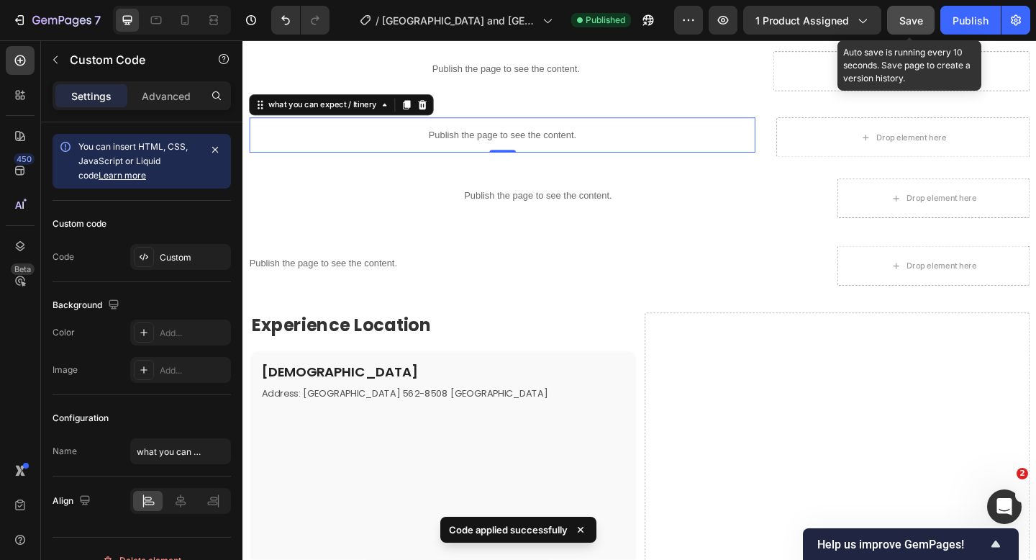
click at [911, 15] on span "Save" at bounding box center [911, 20] width 24 height 12
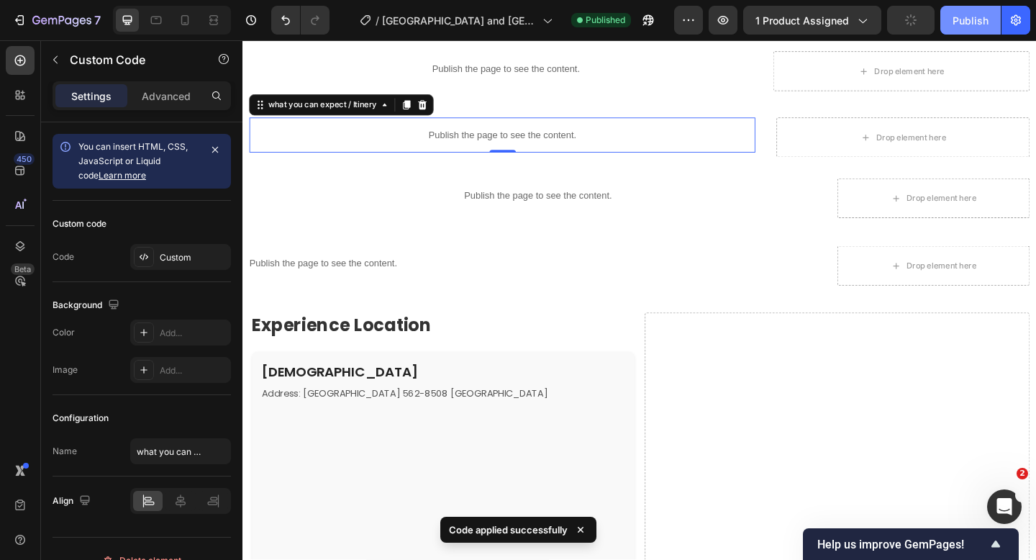
click at [955, 19] on div "Publish" at bounding box center [970, 20] width 36 height 15
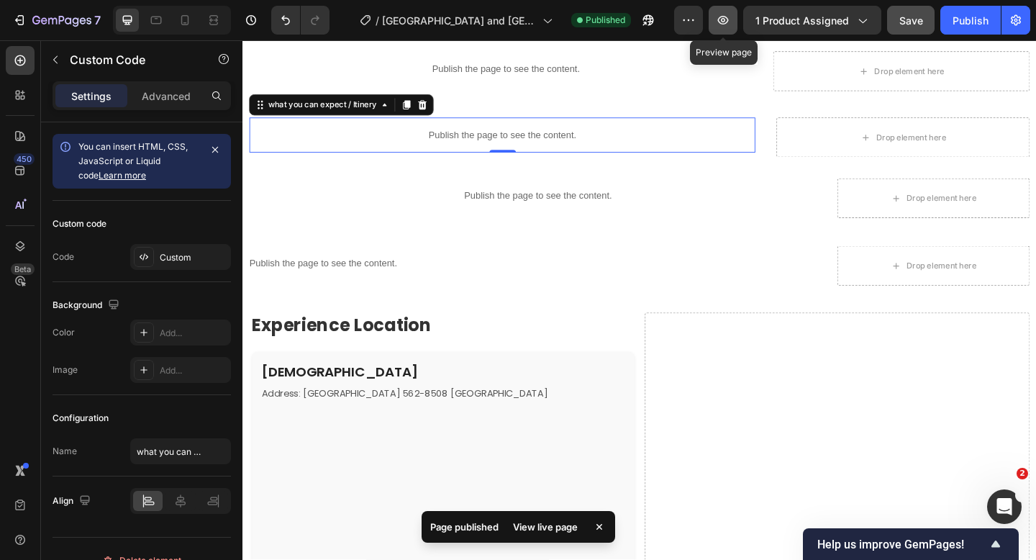
click at [725, 15] on icon "button" at bounding box center [723, 20] width 14 height 14
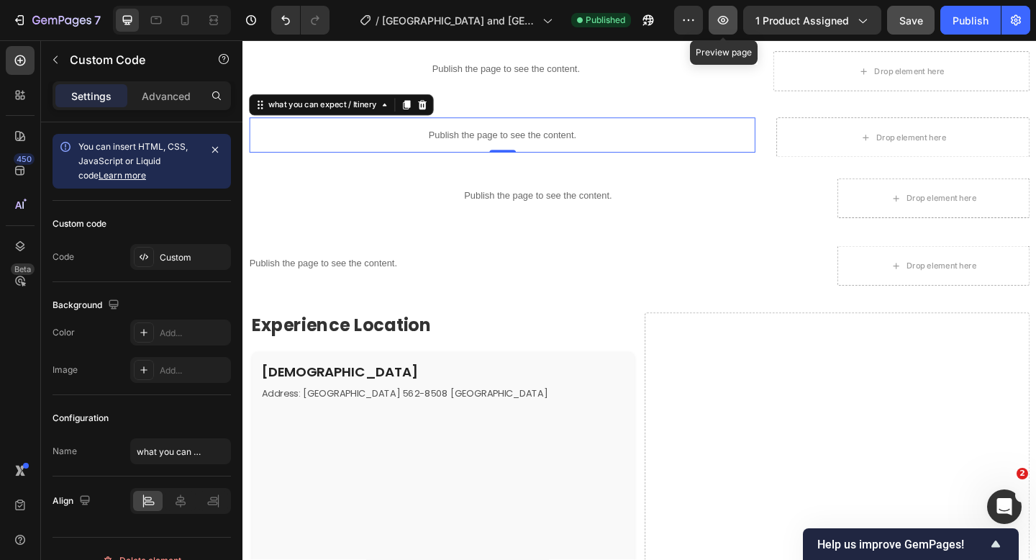
click at [726, 23] on icon "button" at bounding box center [723, 20] width 11 height 9
click at [731, 29] on button "button" at bounding box center [722, 20] width 29 height 29
click at [181, 26] on icon at bounding box center [185, 20] width 14 height 14
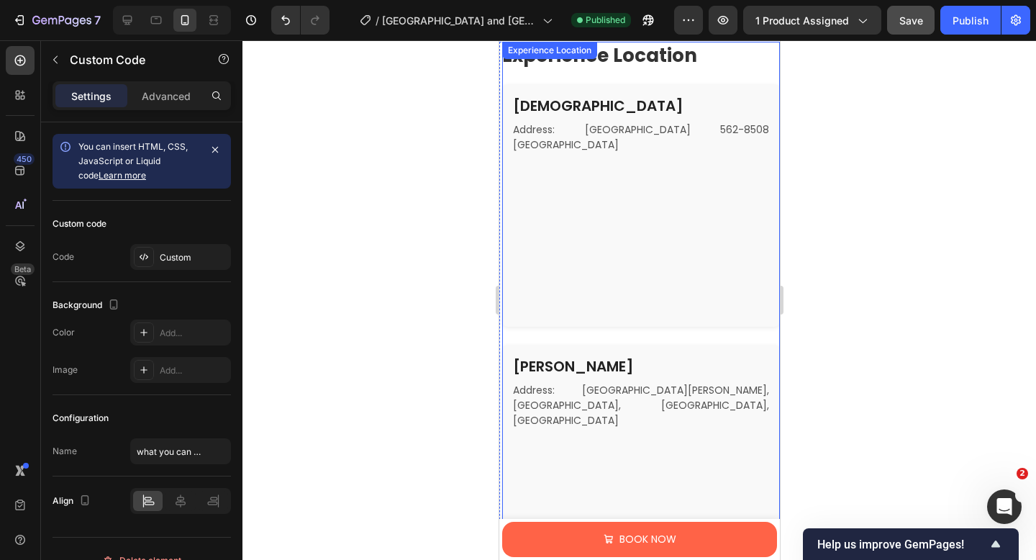
scroll to position [1387, 0]
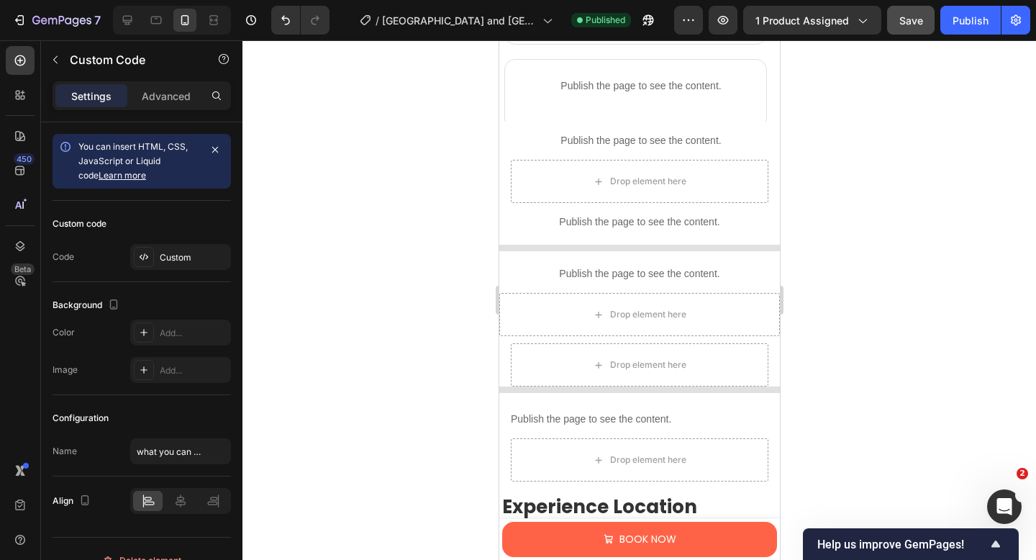
click at [611, 227] on p "Publish the page to see the content." at bounding box center [638, 221] width 281 height 15
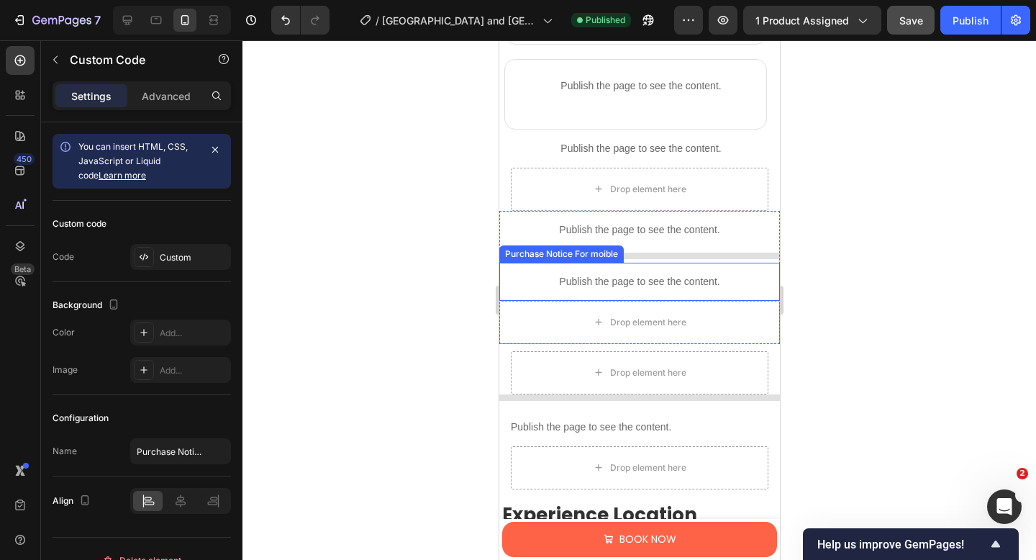
click at [588, 279] on p "Publish the page to see the content." at bounding box center [638, 281] width 281 height 15
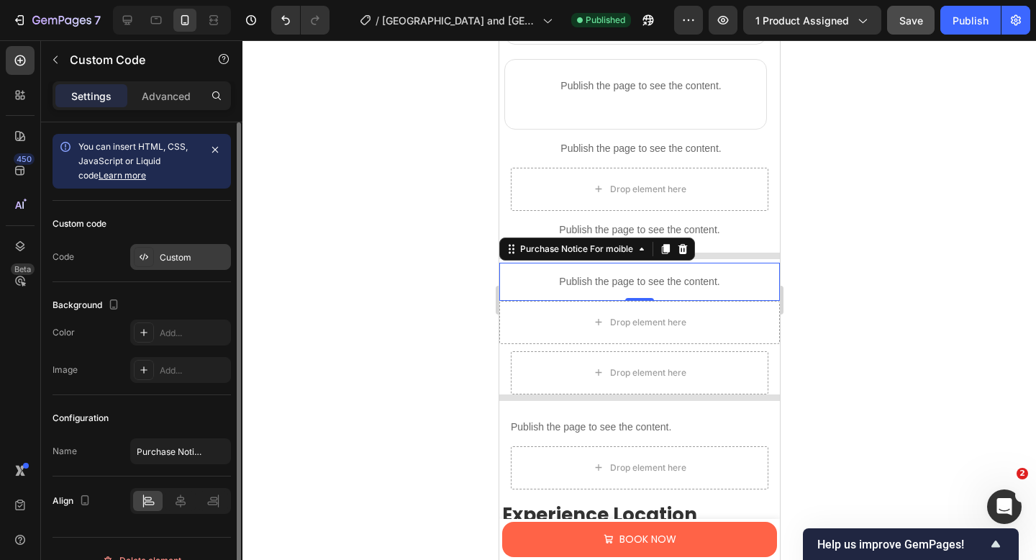
click at [155, 261] on div "Custom" at bounding box center [180, 257] width 101 height 26
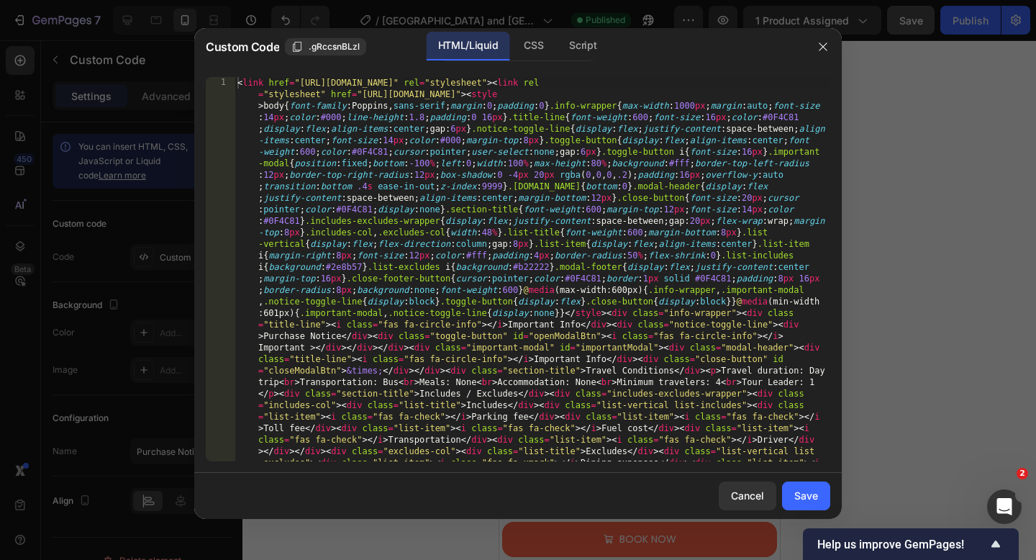
type textarea "<link href="https://fonts.googleapis.com/css2?family=Poppins&display=swap" rel=…"
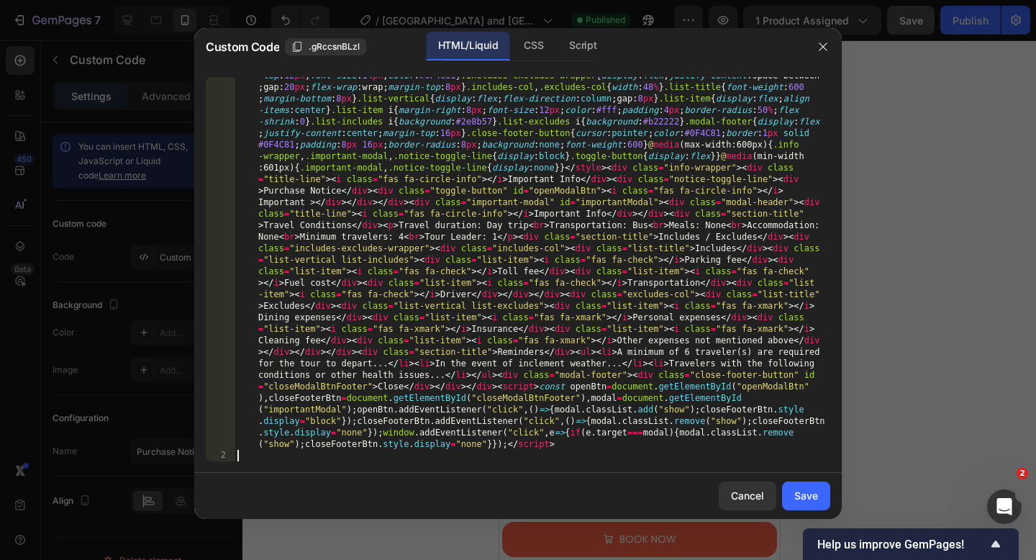
scroll to position [134, 0]
click at [813, 499] on div "Save" at bounding box center [806, 495] width 24 height 15
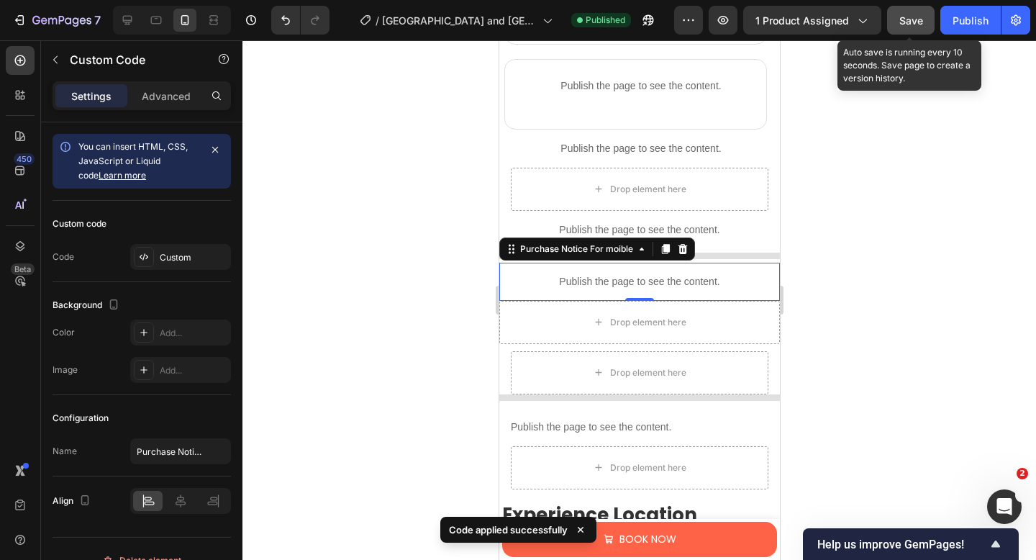
click at [895, 24] on button "Save" at bounding box center [910, 20] width 47 height 29
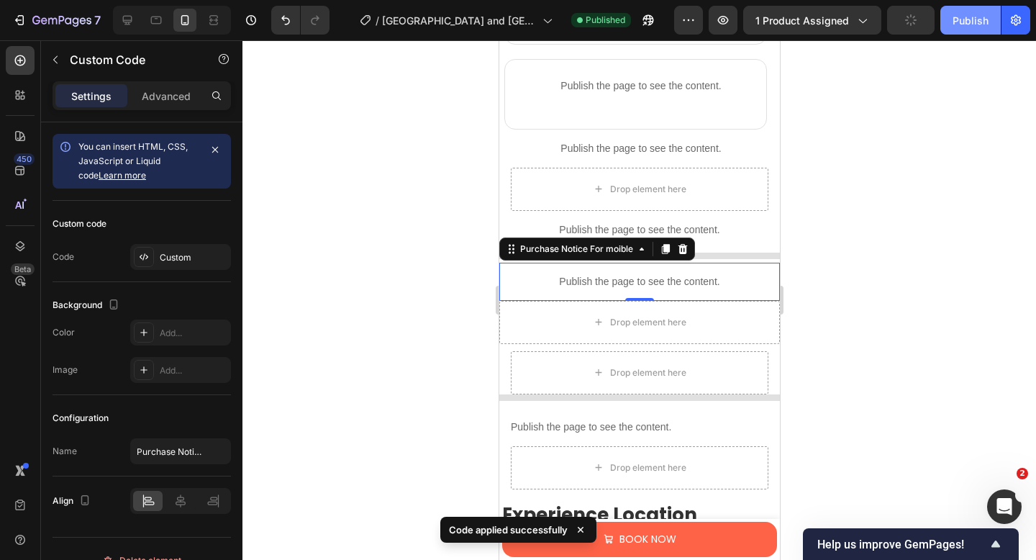
click at [954, 19] on div "Publish" at bounding box center [970, 20] width 36 height 15
click at [133, 23] on icon at bounding box center [127, 20] width 14 height 14
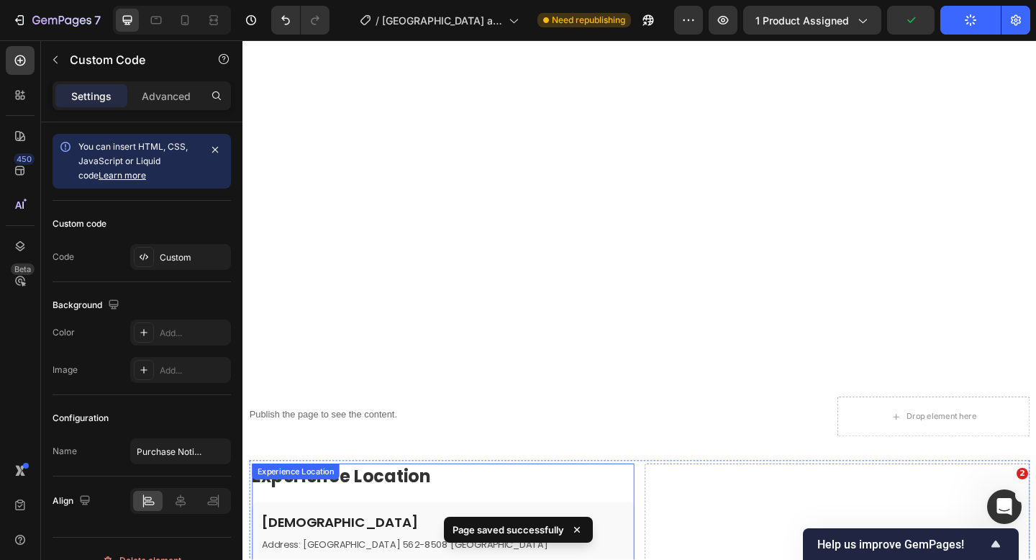
scroll to position [1989, 0]
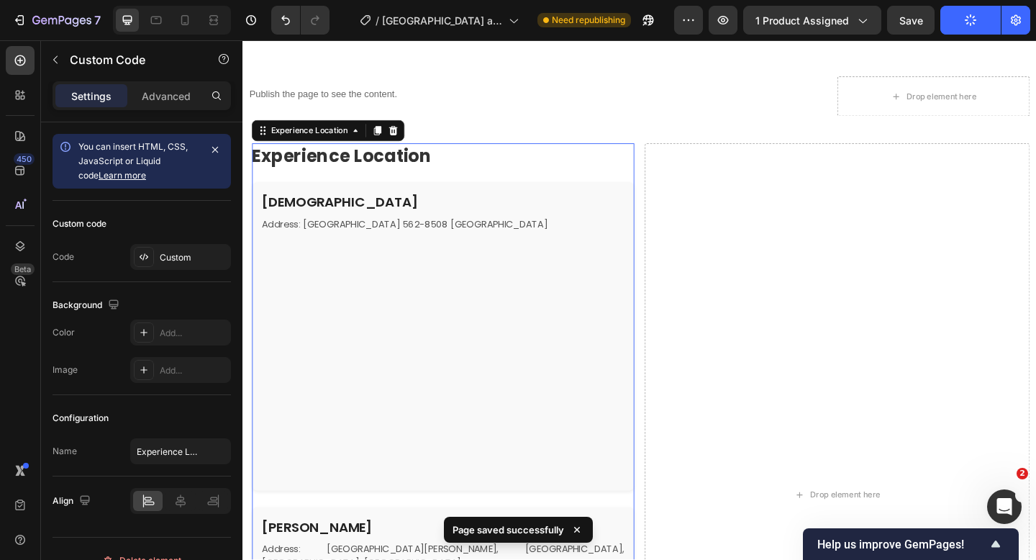
click at [614, 234] on div "Address: Aomatani, Minoh, Osaka 562-8508 Japan" at bounding box center [460, 240] width 394 height 15
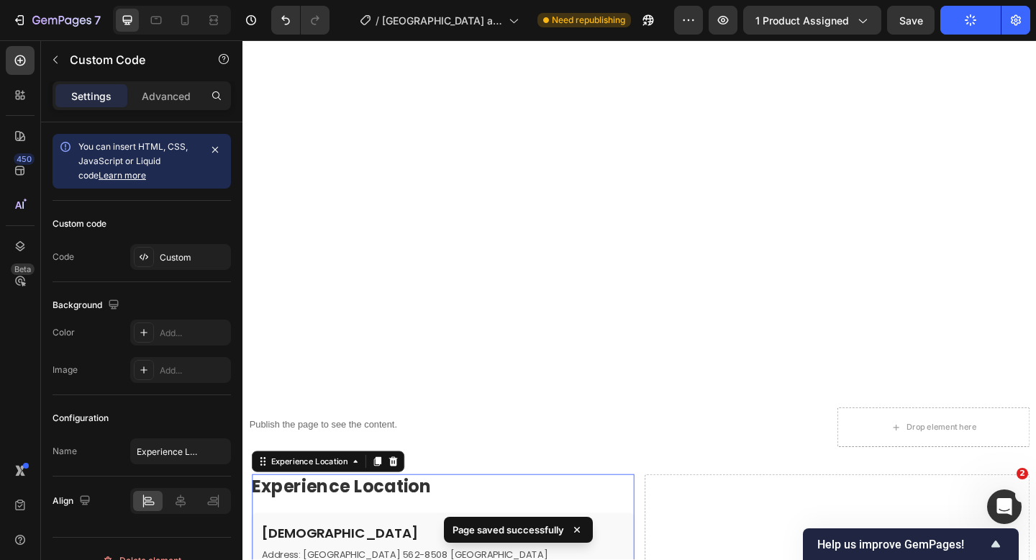
scroll to position [1990, 0]
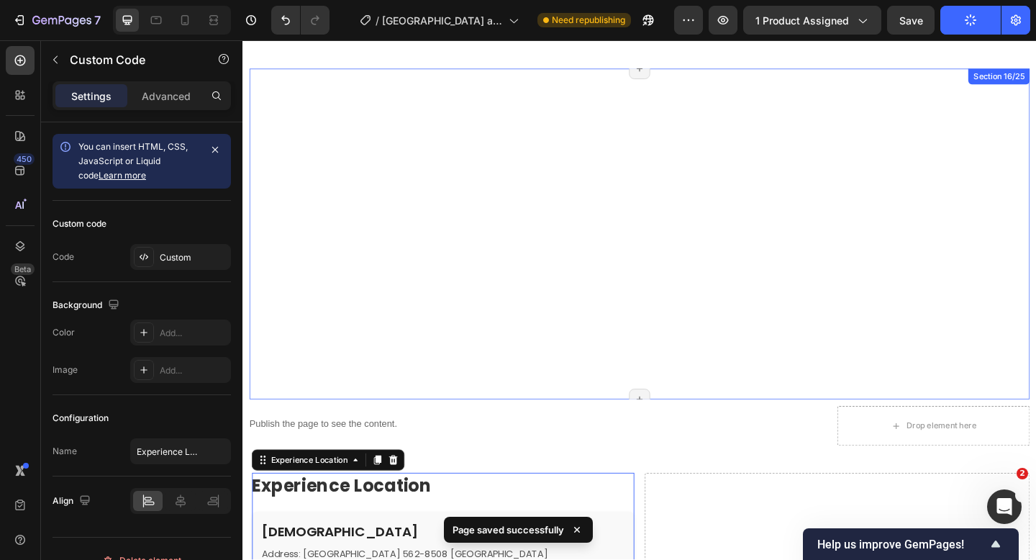
click at [621, 193] on div "Meeting Location Row" at bounding box center [674, 251] width 849 height 360
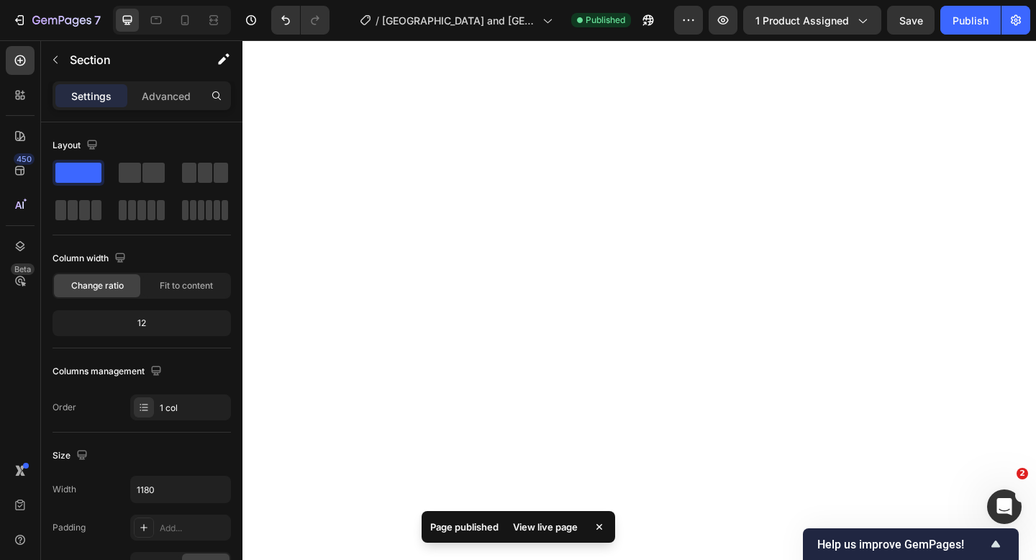
scroll to position [1677, 0]
click at [621, 143] on div "Title Line" at bounding box center [673, 205] width 863 height 360
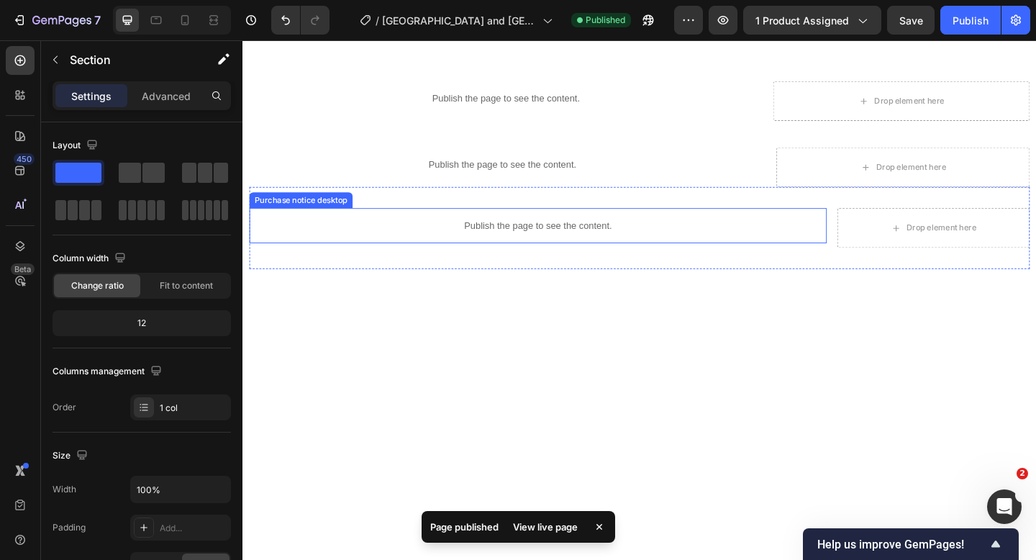
click at [593, 240] on p "Publish the page to see the content." at bounding box center [564, 241] width 628 height 15
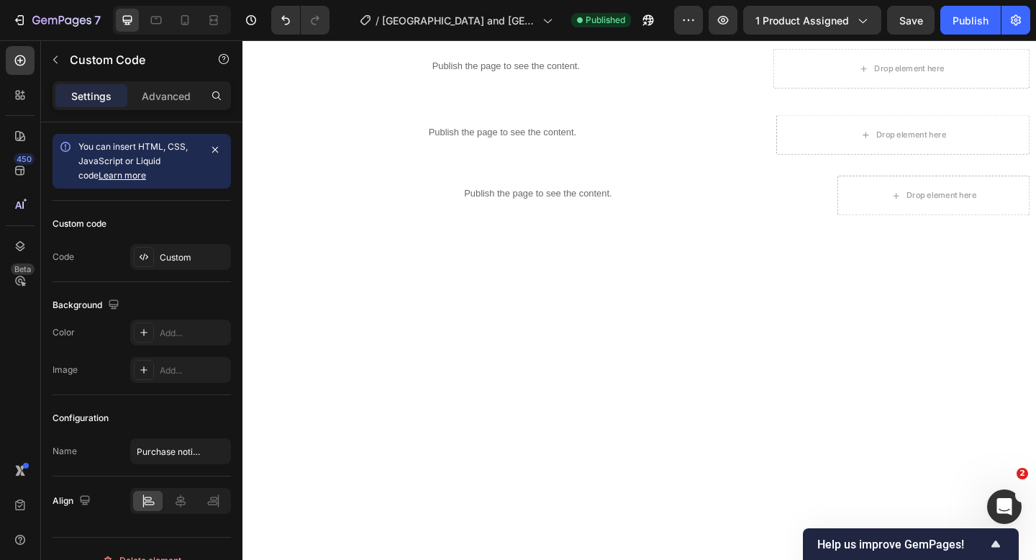
scroll to position [1415, 0]
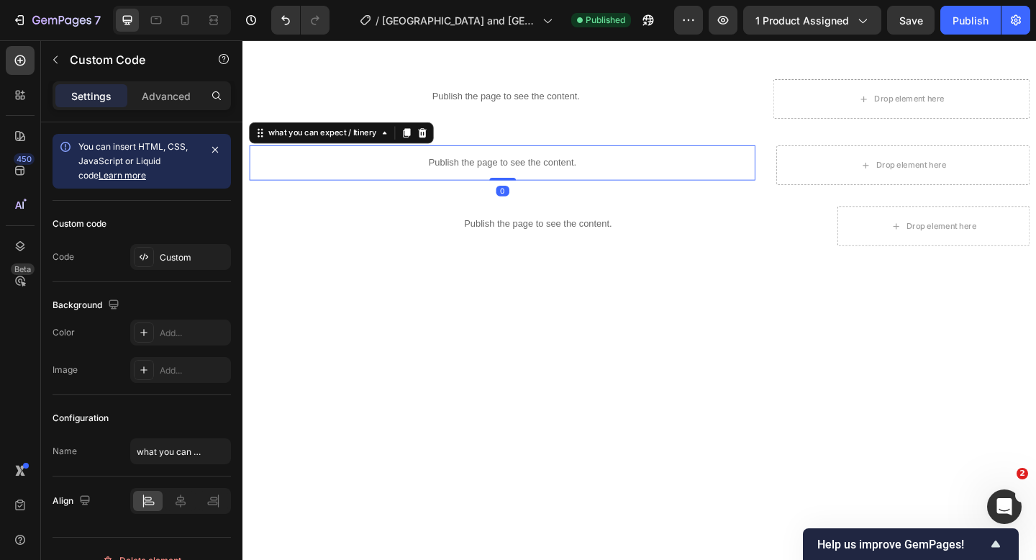
click at [560, 177] on p "Publish the page to see the content." at bounding box center [525, 173] width 550 height 15
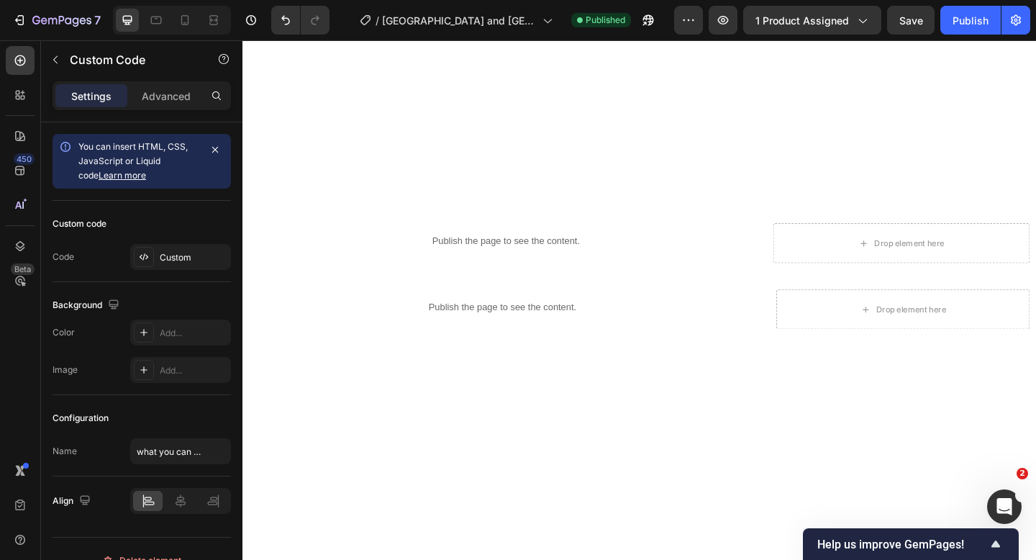
scroll to position [896, 0]
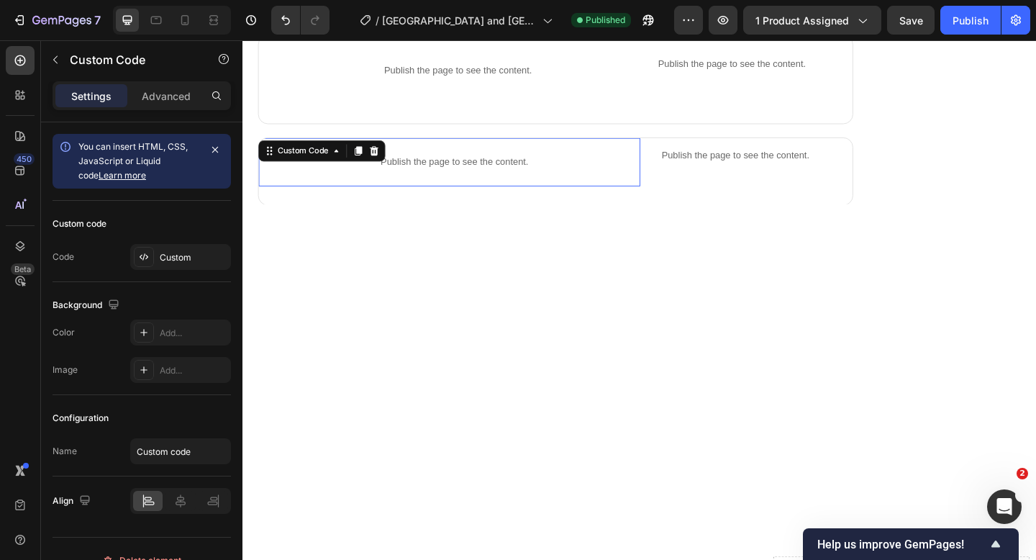
click at [547, 167] on p "Publish the page to see the content." at bounding box center [472, 172] width 404 height 15
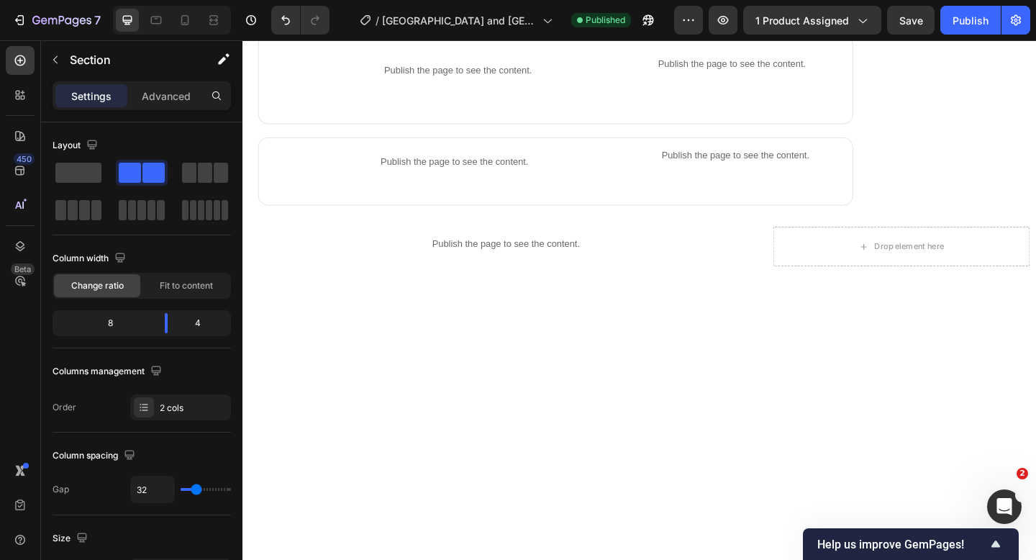
click at [480, 332] on div at bounding box center [674, 336] width 849 height 43
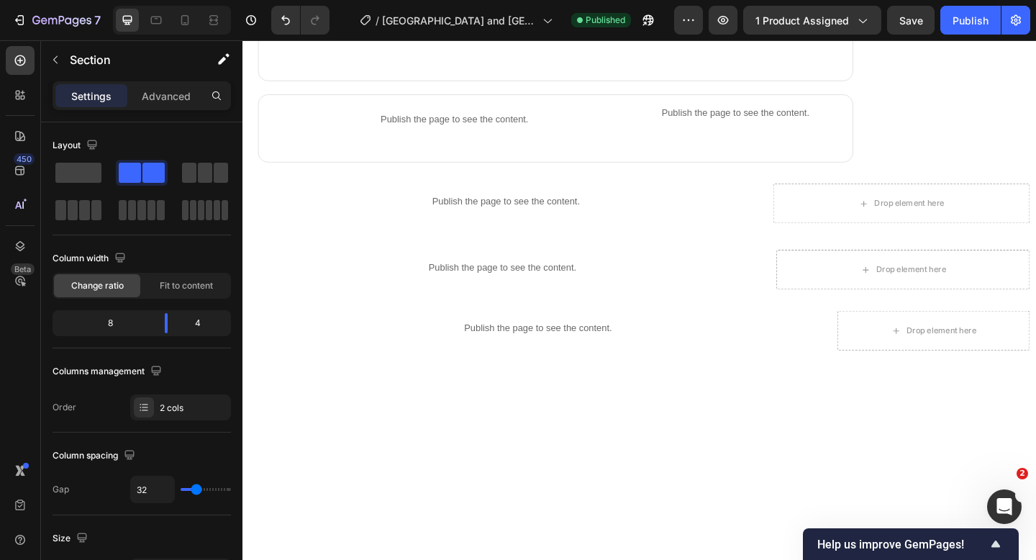
scroll to position [960, 0]
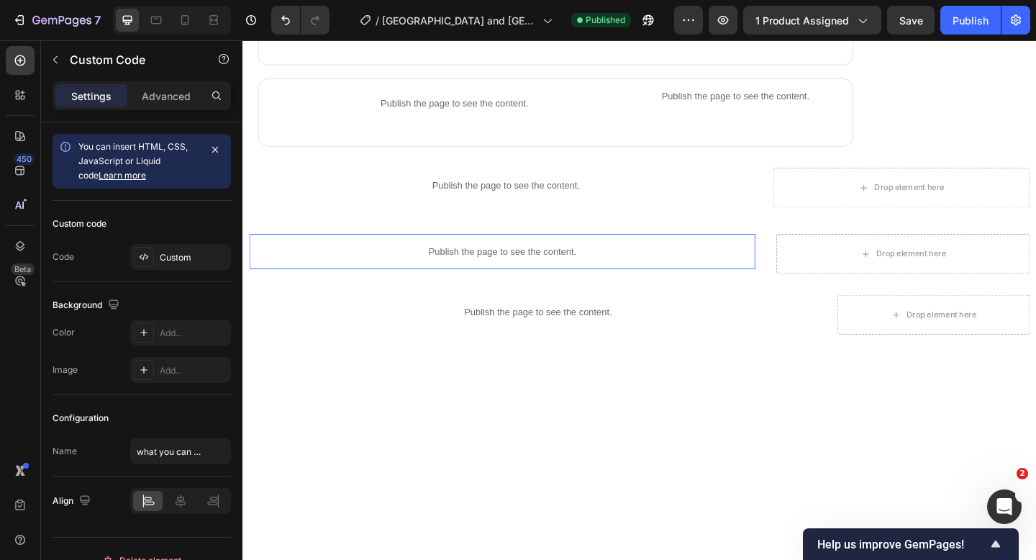
click at [473, 272] on p "Publish the page to see the content." at bounding box center [525, 270] width 550 height 15
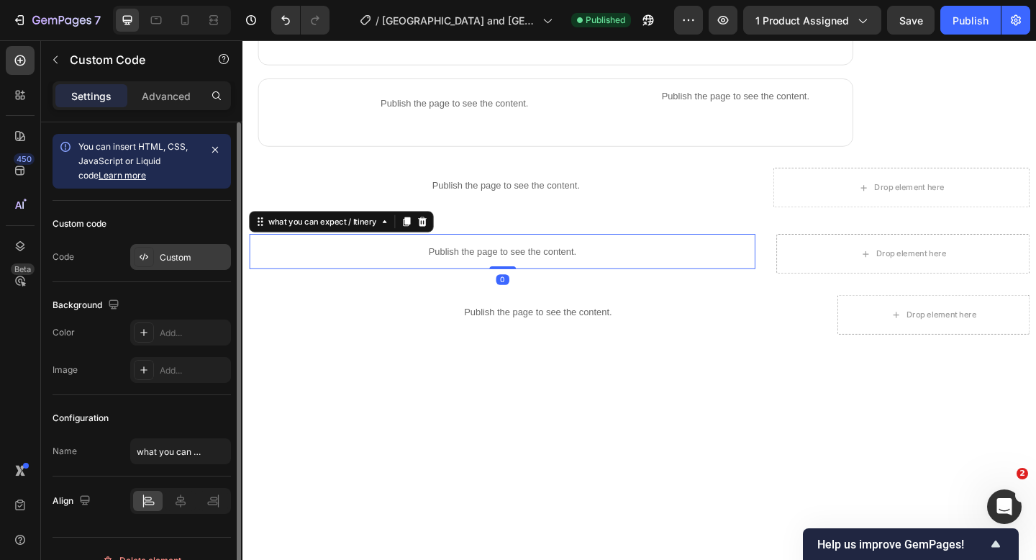
click at [193, 254] on div "Custom" at bounding box center [194, 257] width 68 height 13
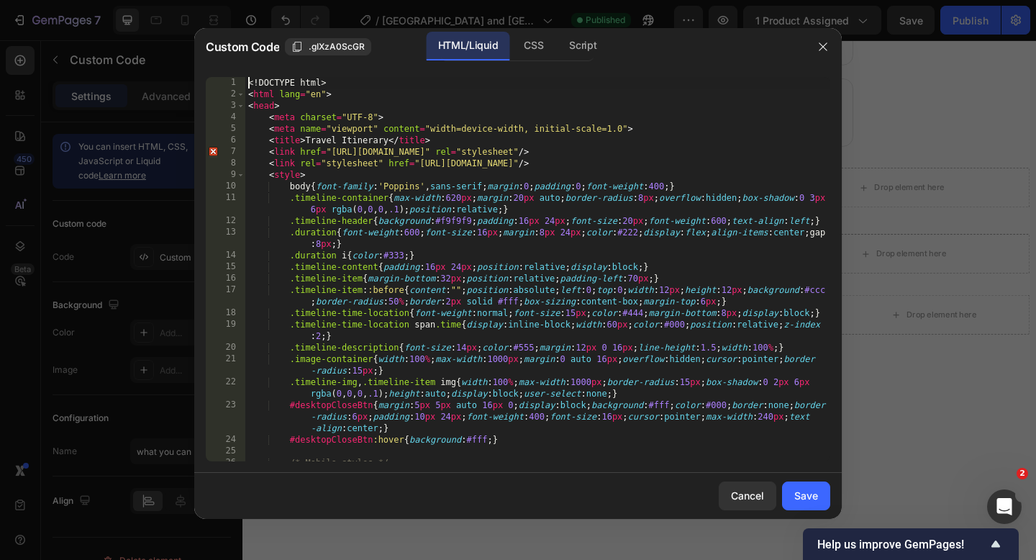
click at [249, 86] on div "<! DOCTYPE html > < html lang = "en" > < head > < meta charset = "UTF-8" > < me…" at bounding box center [537, 280] width 585 height 407
type textarea "</body> </html>"
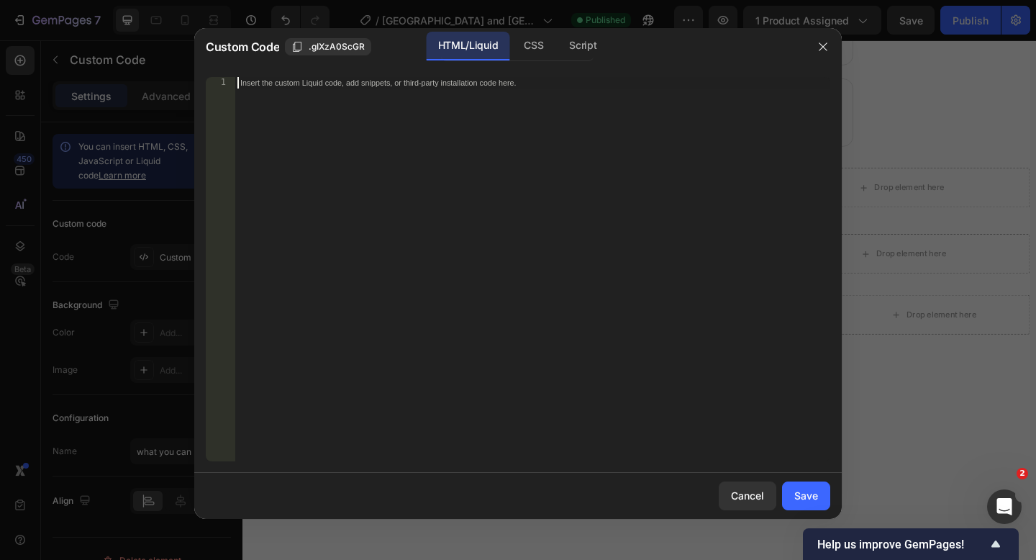
paste textarea "</html>"
type textarea "</html>"
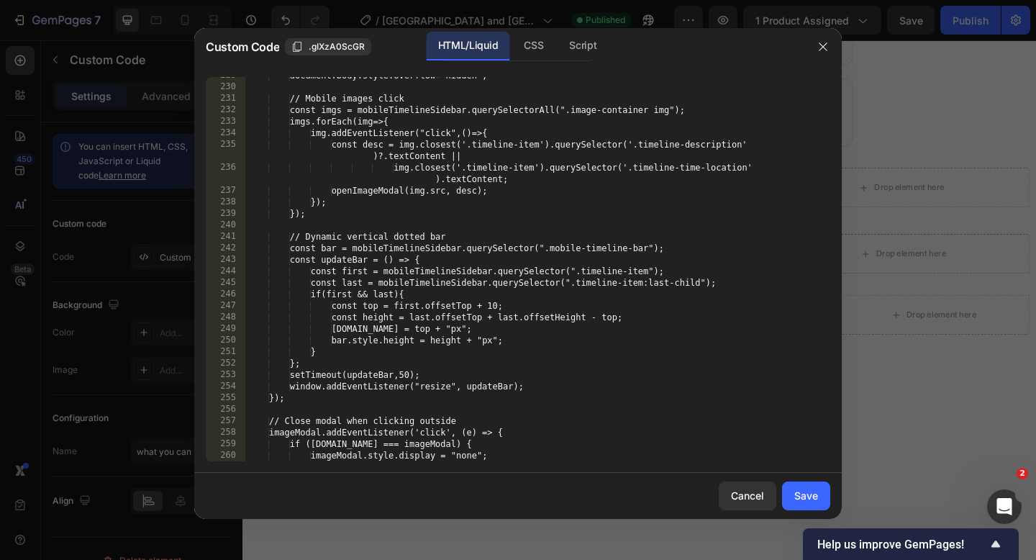
scroll to position [3275, 0]
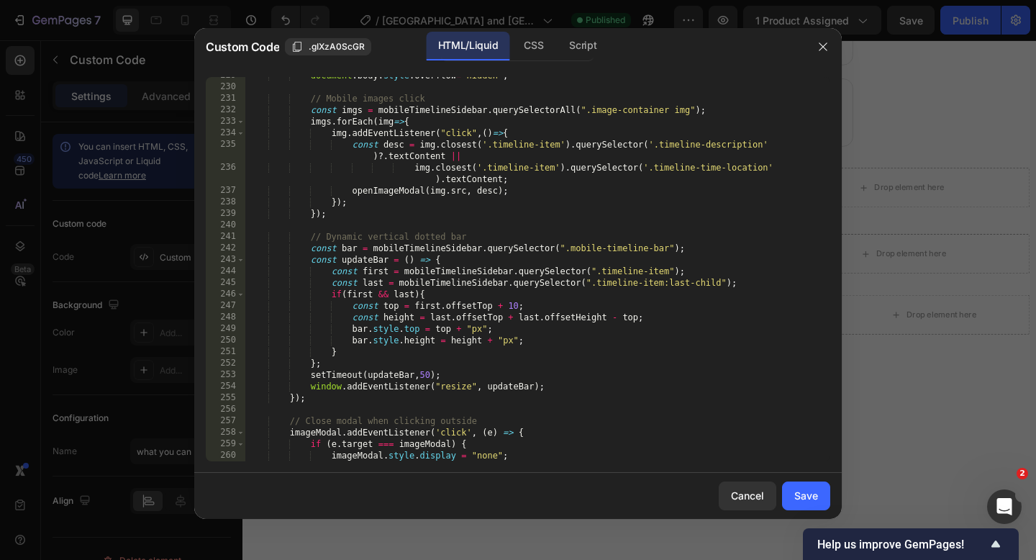
click at [778, 478] on div "Cancel Save" at bounding box center [517, 496] width 647 height 46
click at [794, 490] on div "Save" at bounding box center [806, 495] width 24 height 15
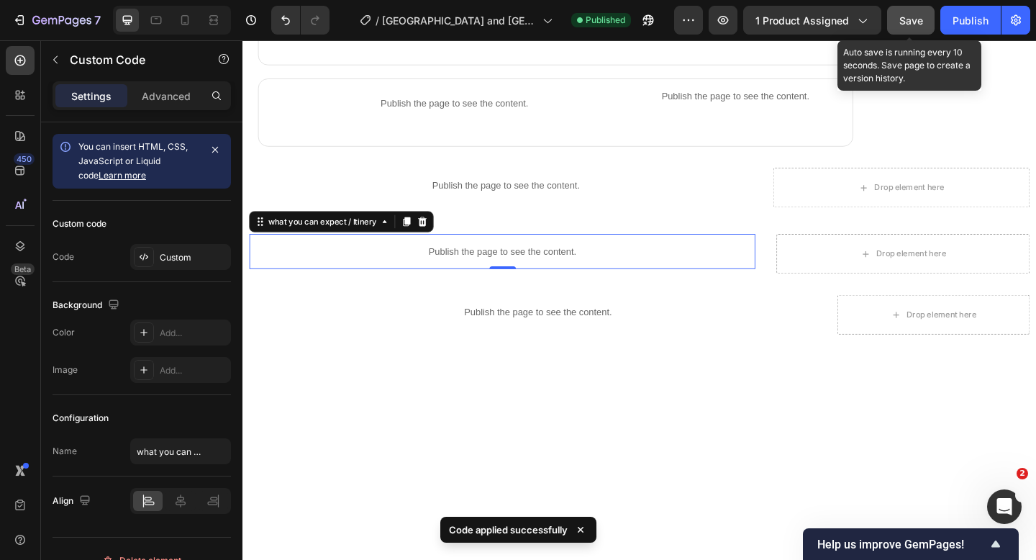
click at [908, 11] on button "Save" at bounding box center [910, 20] width 47 height 29
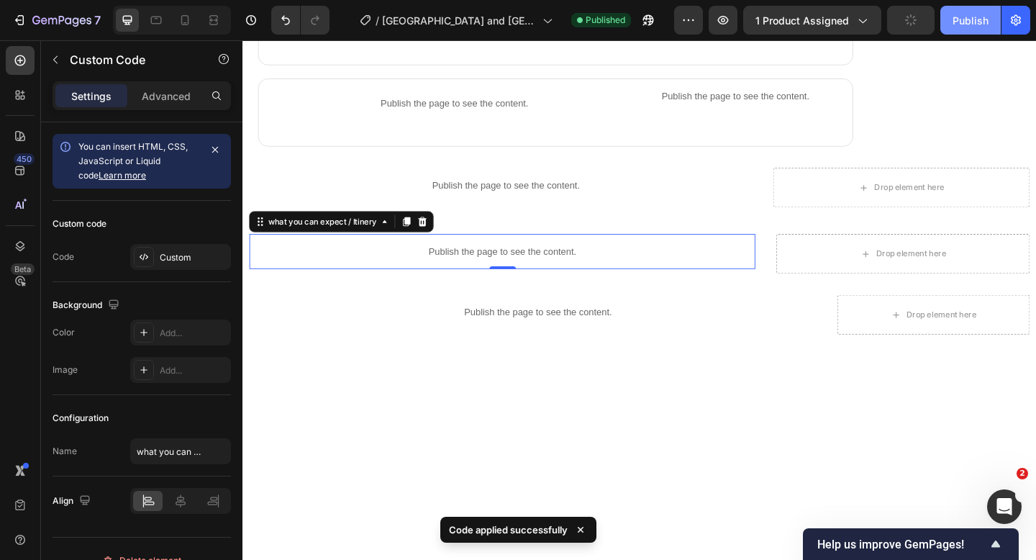
click at [957, 21] on div "Publish" at bounding box center [970, 20] width 36 height 15
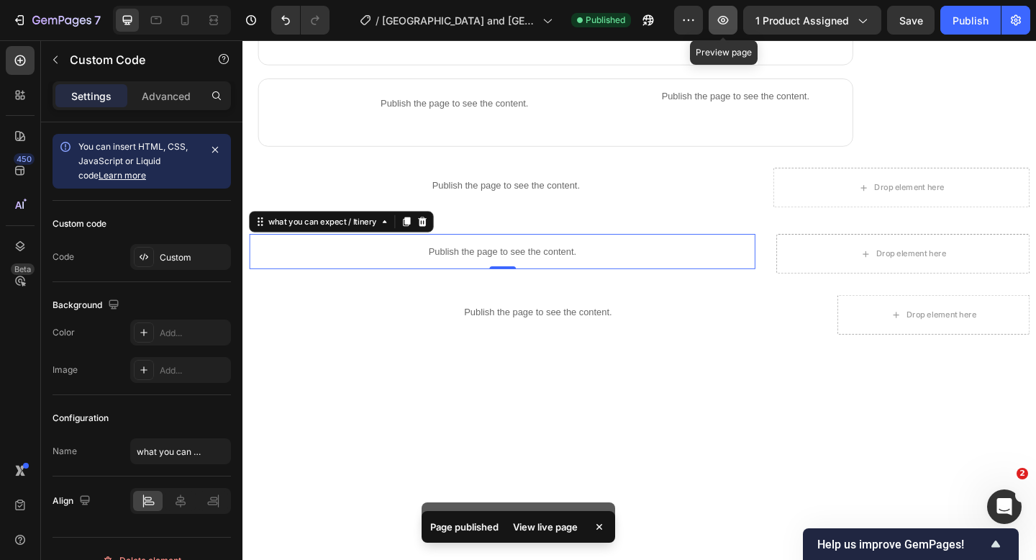
click at [725, 24] on icon "button" at bounding box center [723, 20] width 11 height 9
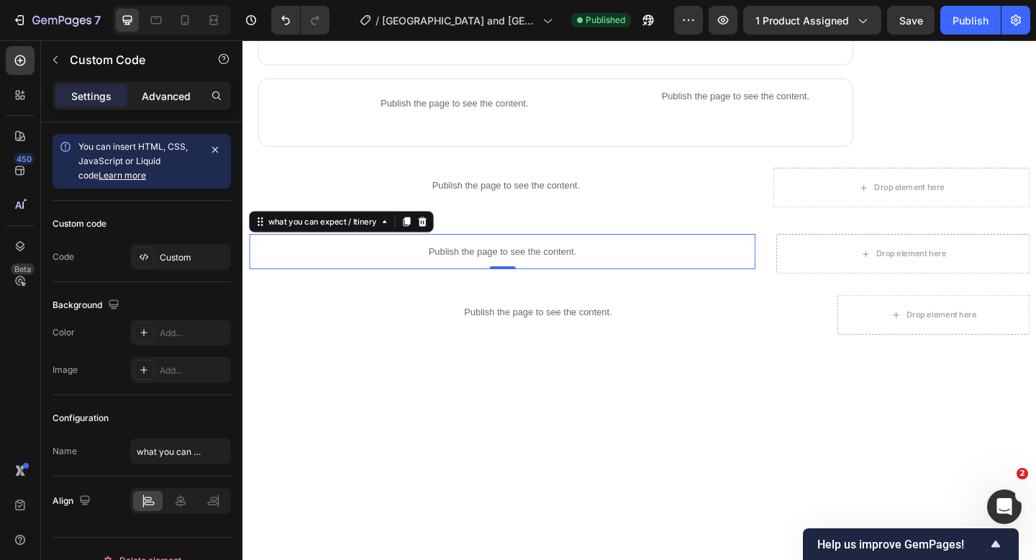
click at [158, 89] on p "Advanced" at bounding box center [166, 95] width 49 height 15
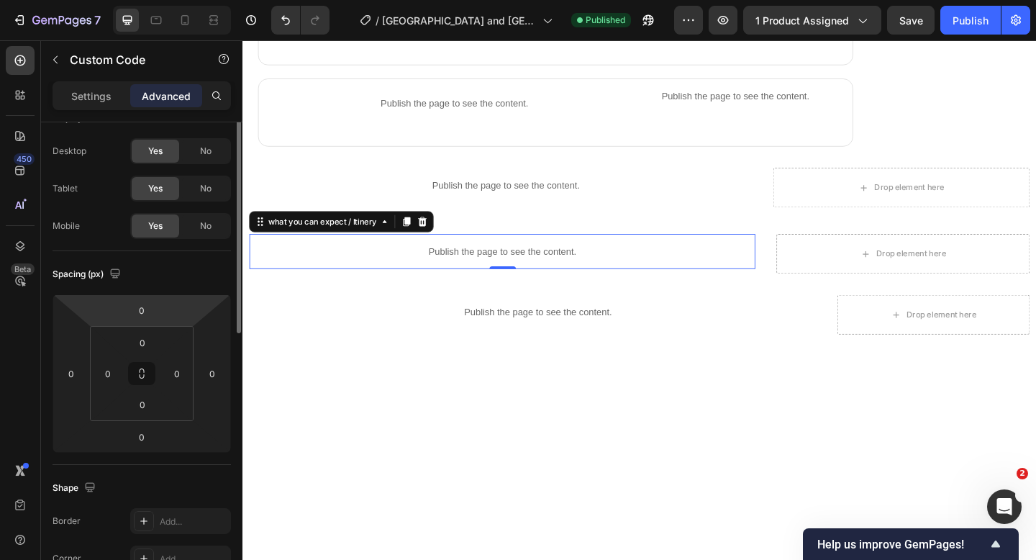
scroll to position [0, 0]
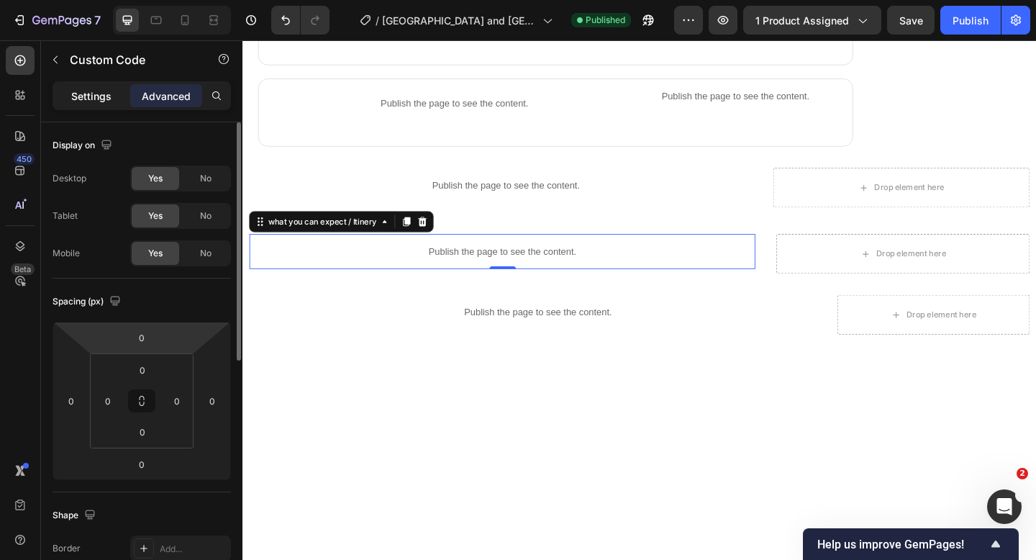
click at [90, 97] on p "Settings" at bounding box center [91, 95] width 40 height 15
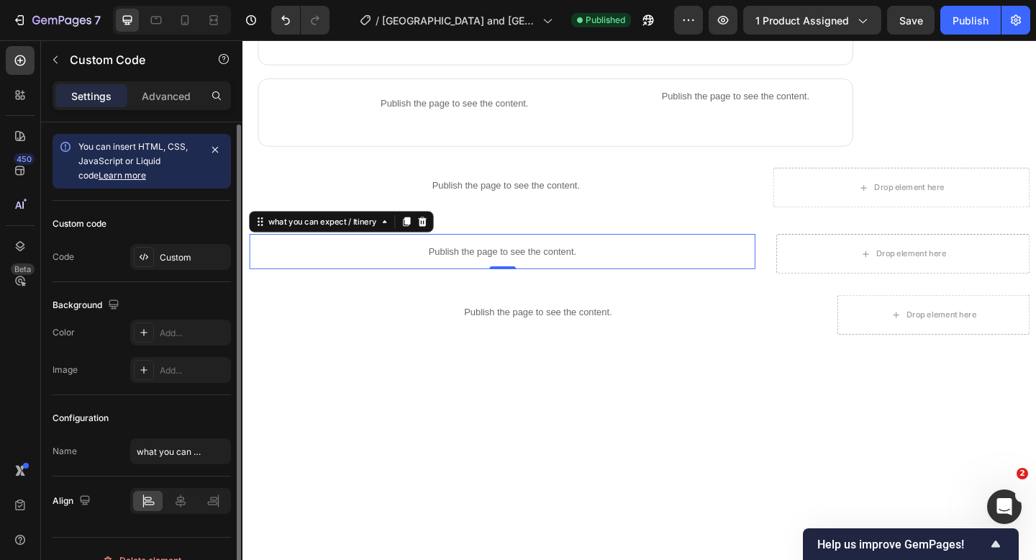
scroll to position [23, 0]
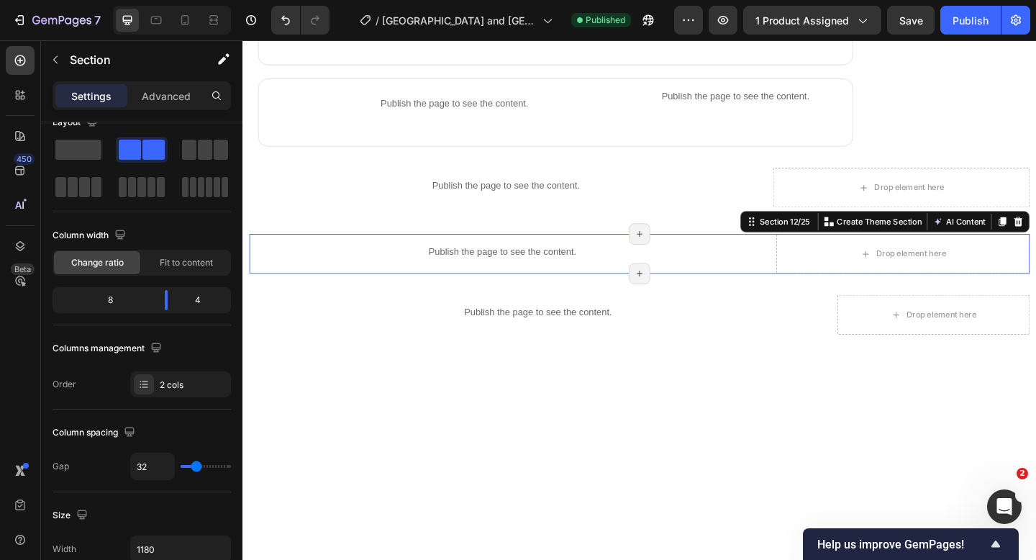
click at [804, 288] on div "Publish the page to see the content. what you can expect / Itinery Title Line P…" at bounding box center [674, 272] width 849 height 43
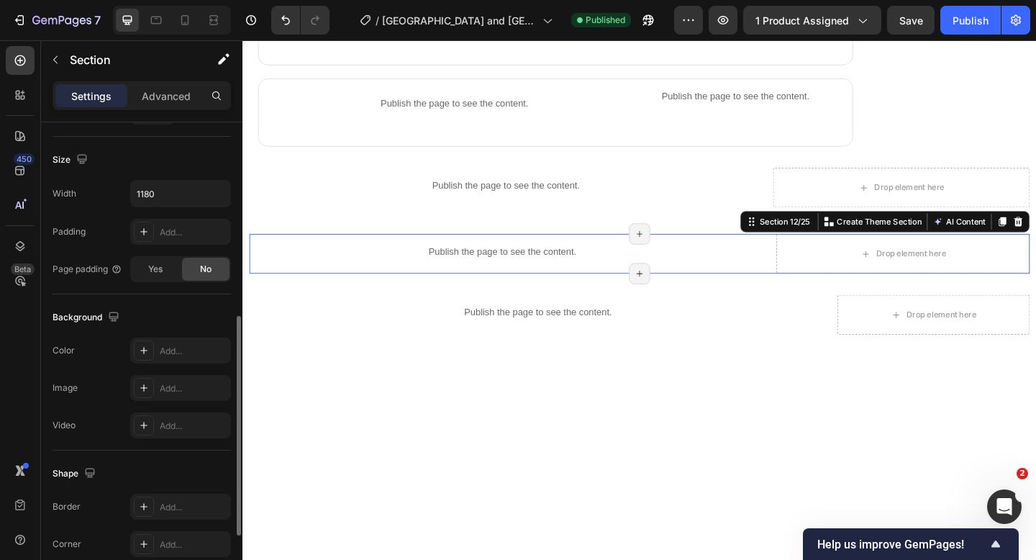
scroll to position [346, 0]
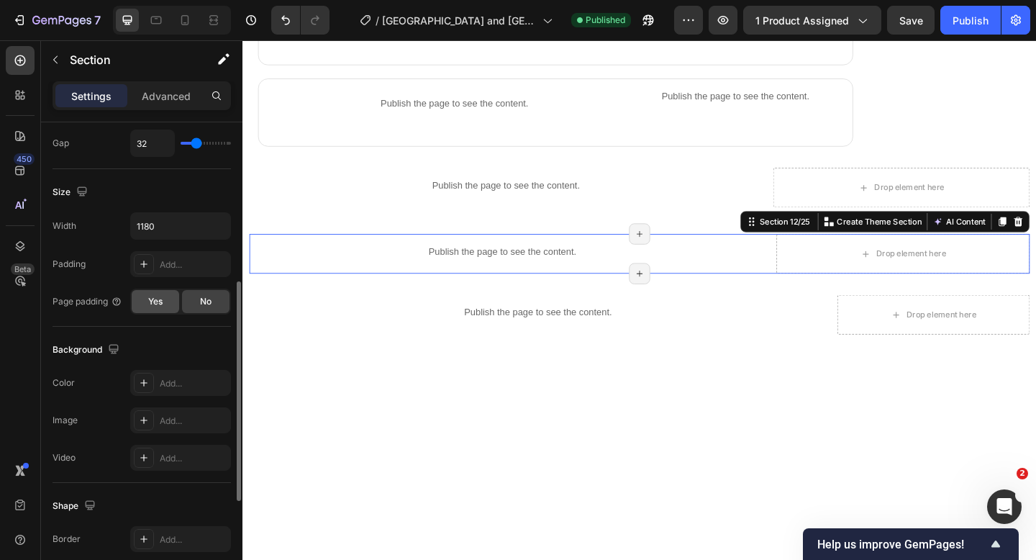
click at [153, 300] on span "Yes" at bounding box center [155, 301] width 14 height 13
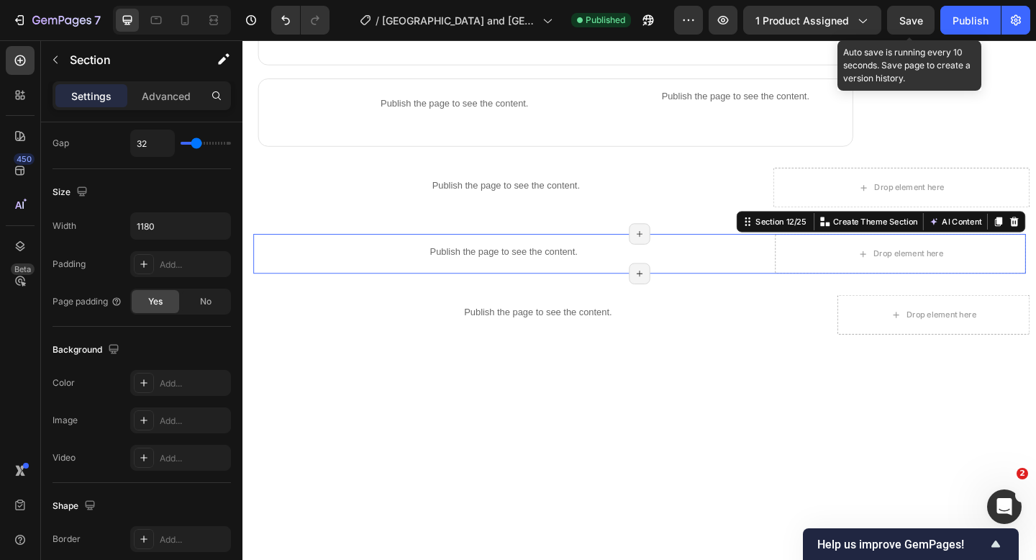
click at [901, 20] on span "Save" at bounding box center [911, 20] width 24 height 12
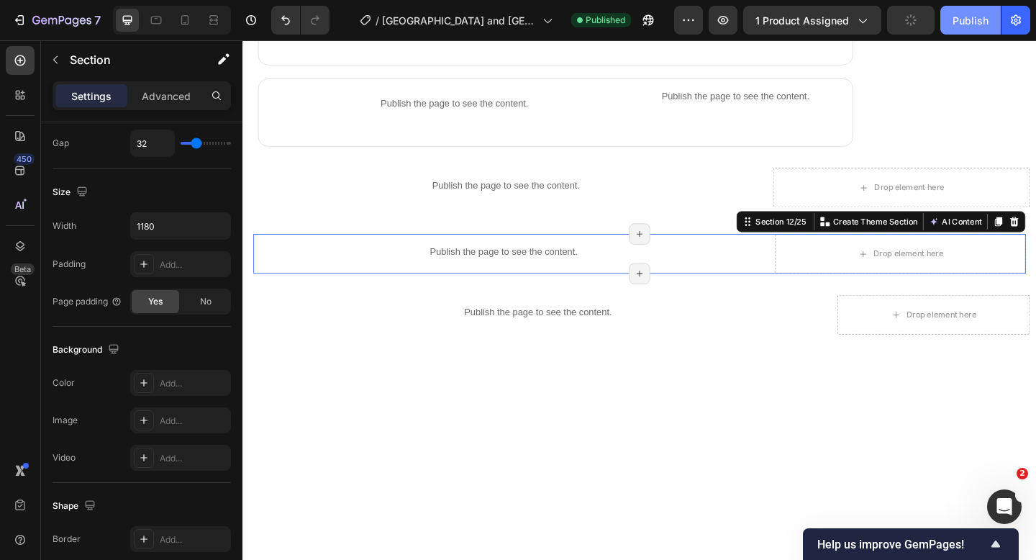
click at [962, 22] on div "Publish" at bounding box center [970, 20] width 36 height 15
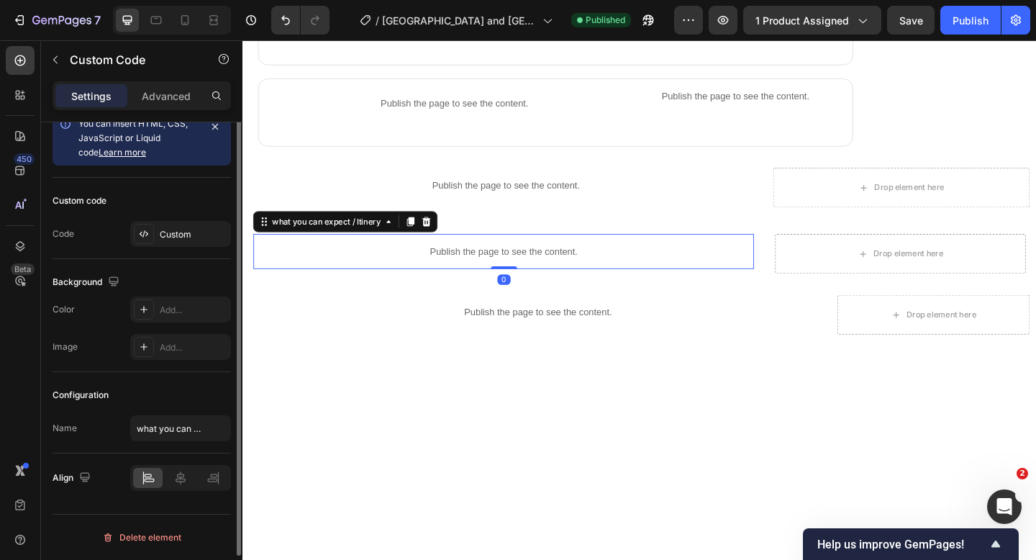
scroll to position [0, 0]
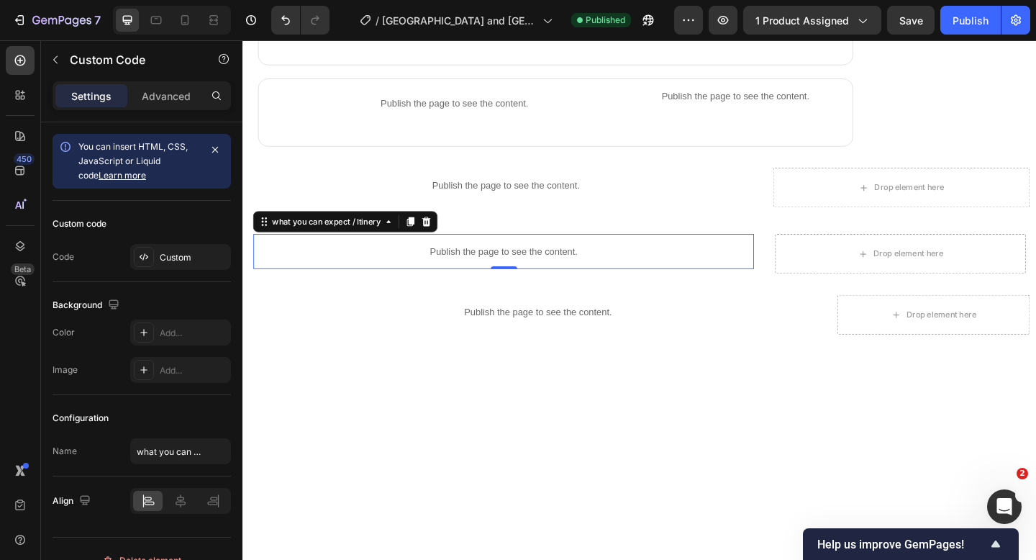
click at [442, 264] on p "Publish the page to see the content." at bounding box center [526, 270] width 544 height 15
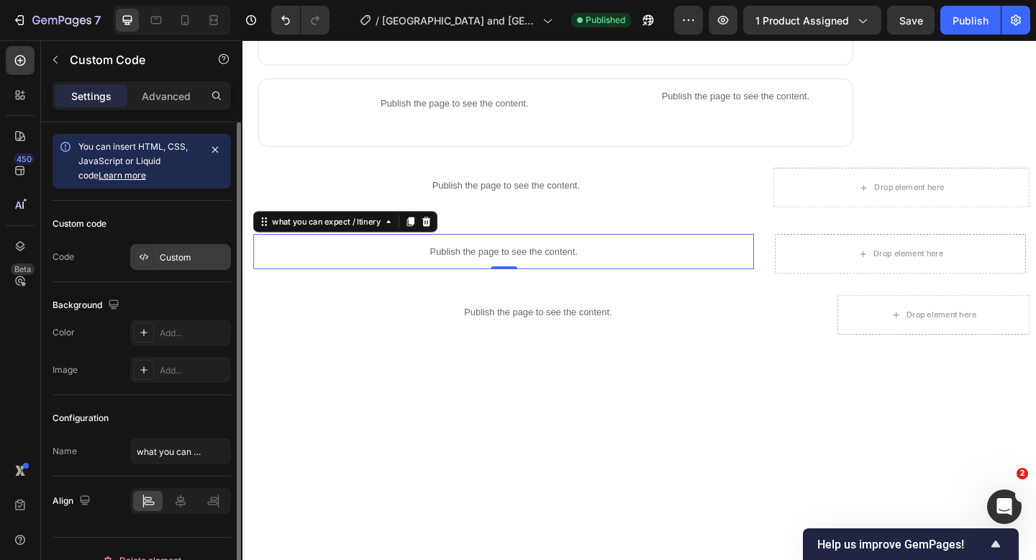
click at [188, 255] on div "Custom" at bounding box center [194, 257] width 68 height 13
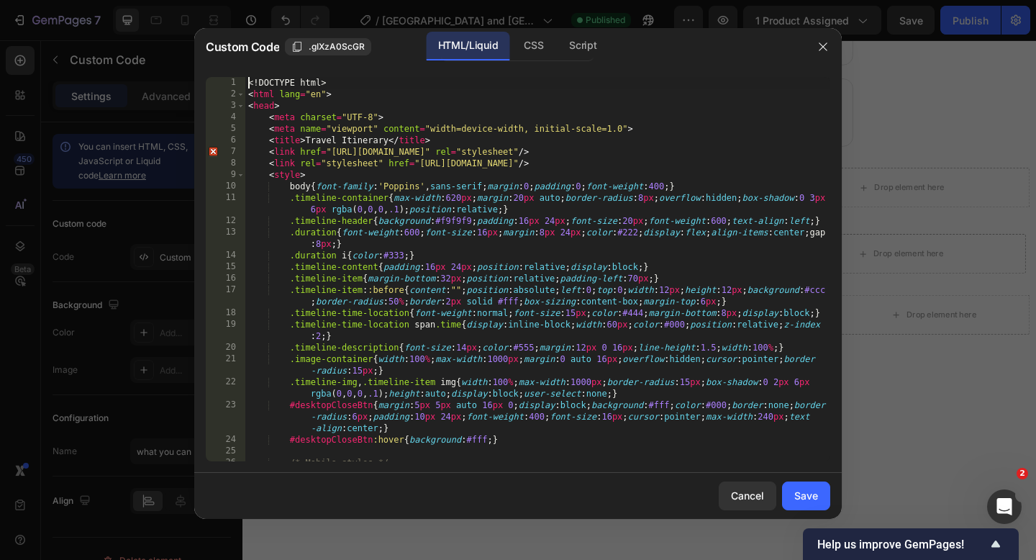
click at [250, 84] on div "<! DOCTYPE html > < html lang = "en" > < head > < meta charset = "UTF-8" > < me…" at bounding box center [537, 280] width 585 height 407
type textarea "</body> </html>"
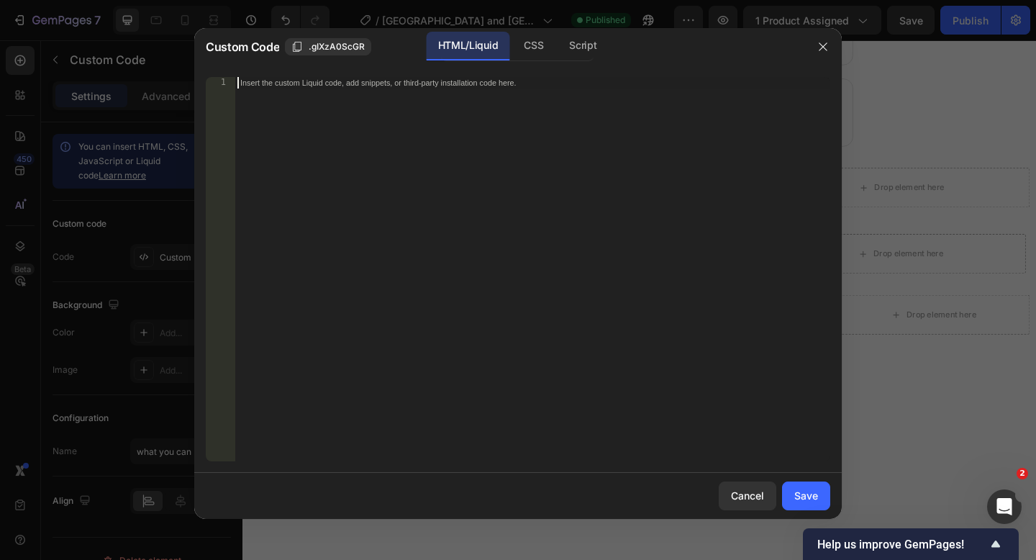
paste textarea "</html>"
type textarea "</html>"
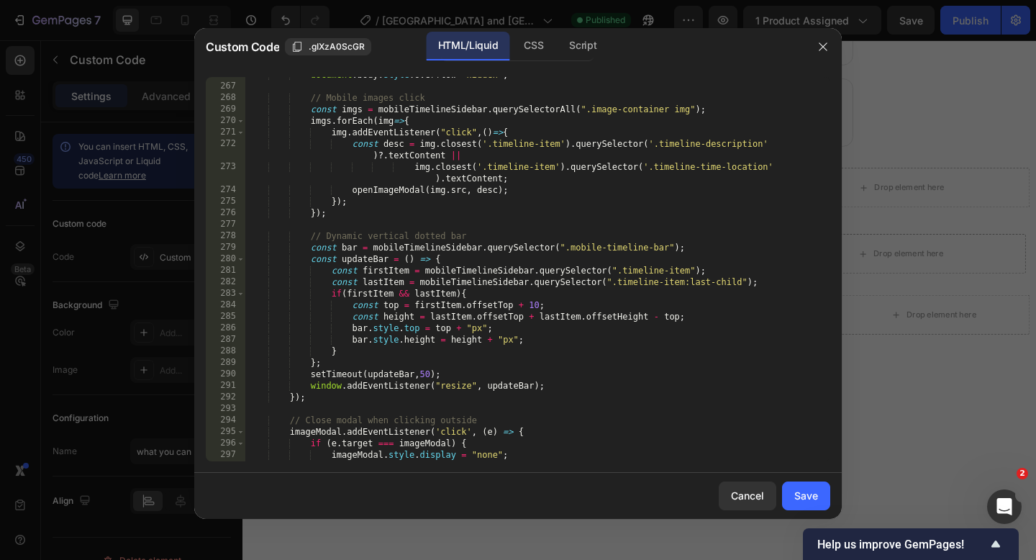
scroll to position [3759, 0]
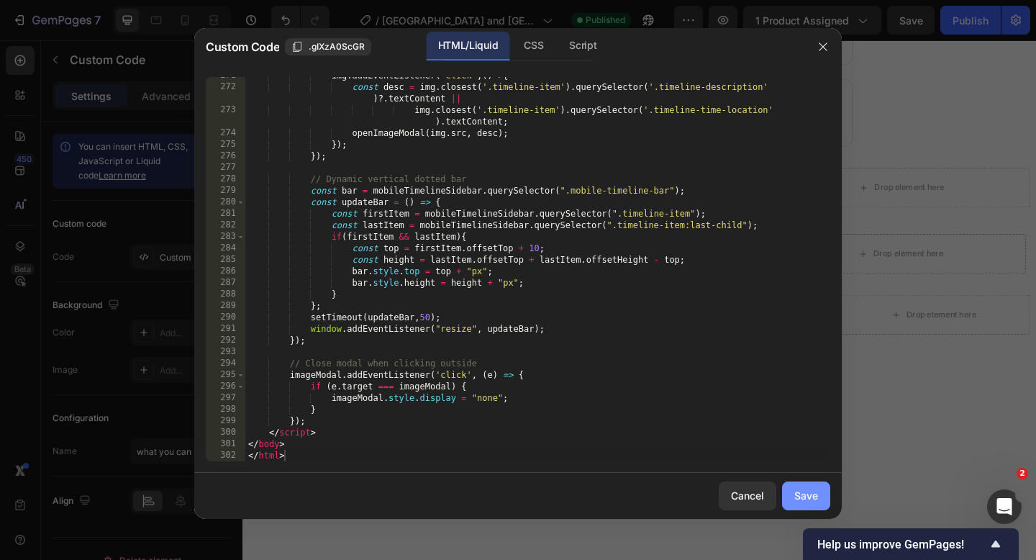
click at [813, 492] on div "Save" at bounding box center [806, 495] width 24 height 15
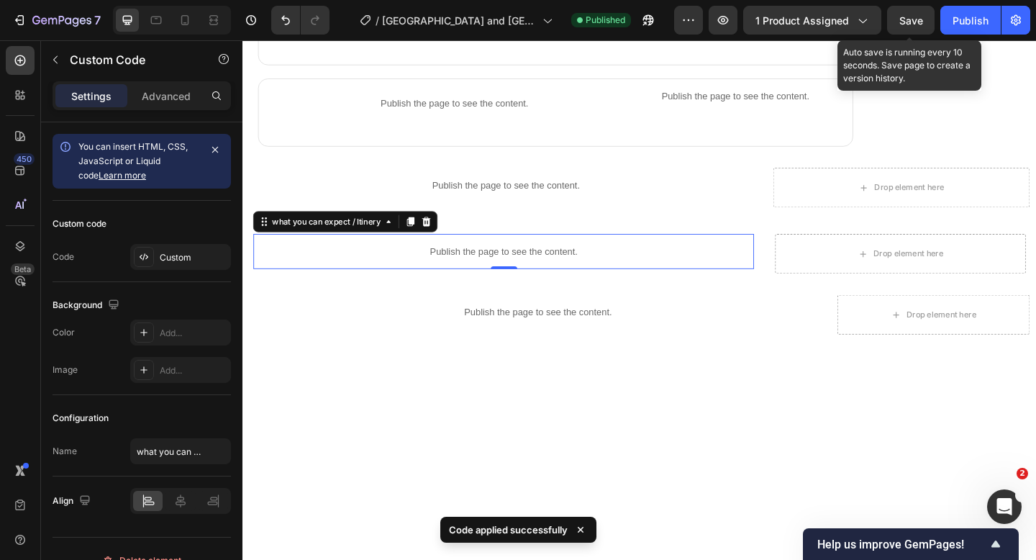
click at [905, 19] on span "Save" at bounding box center [911, 20] width 24 height 12
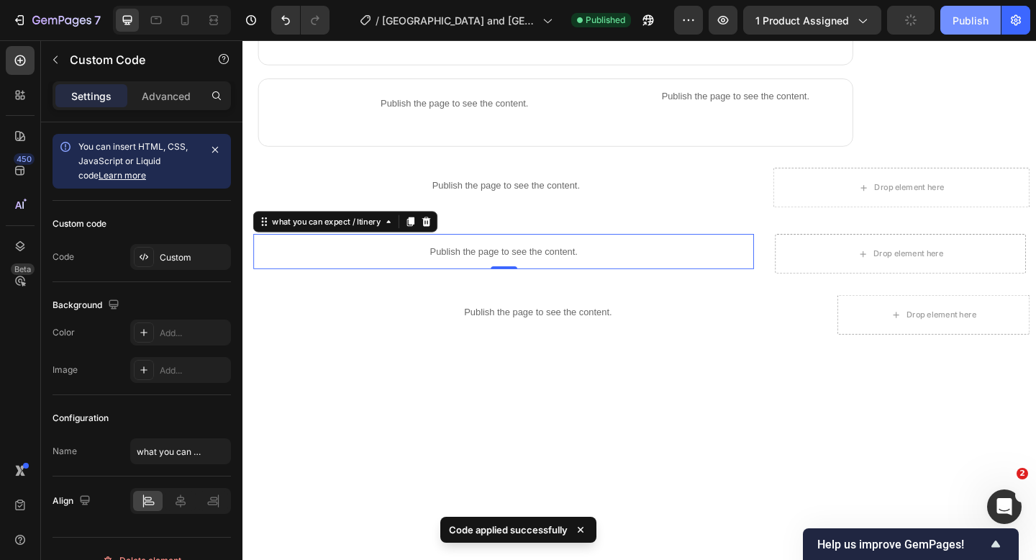
click at [946, 17] on button "Publish" at bounding box center [970, 20] width 60 height 29
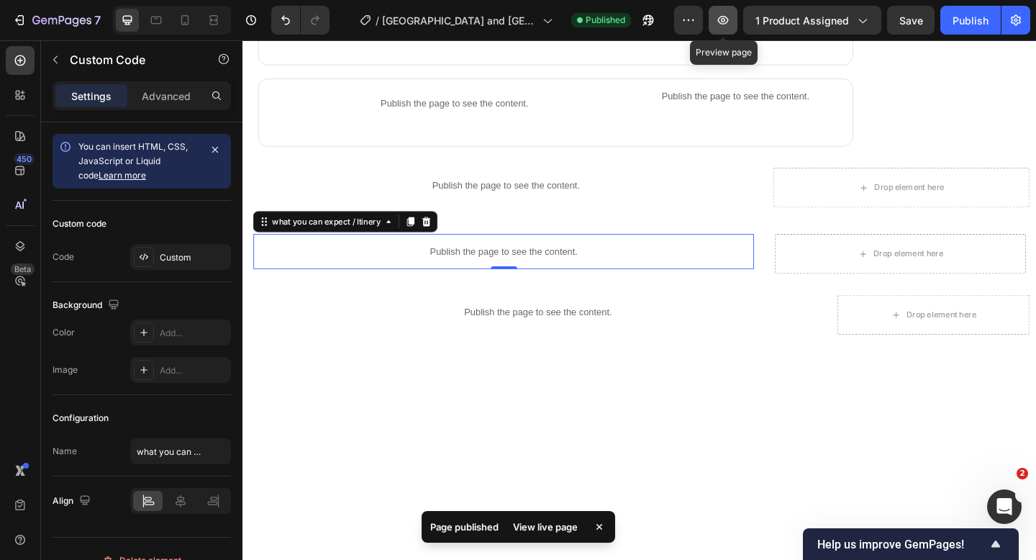
click at [728, 29] on button "button" at bounding box center [722, 20] width 29 height 29
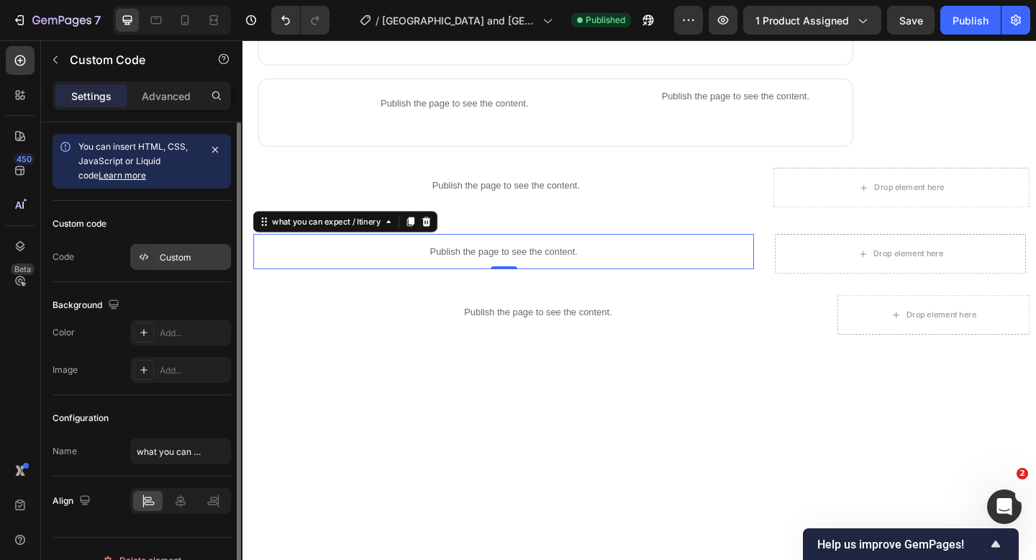
click at [173, 251] on div "Custom" at bounding box center [194, 257] width 68 height 13
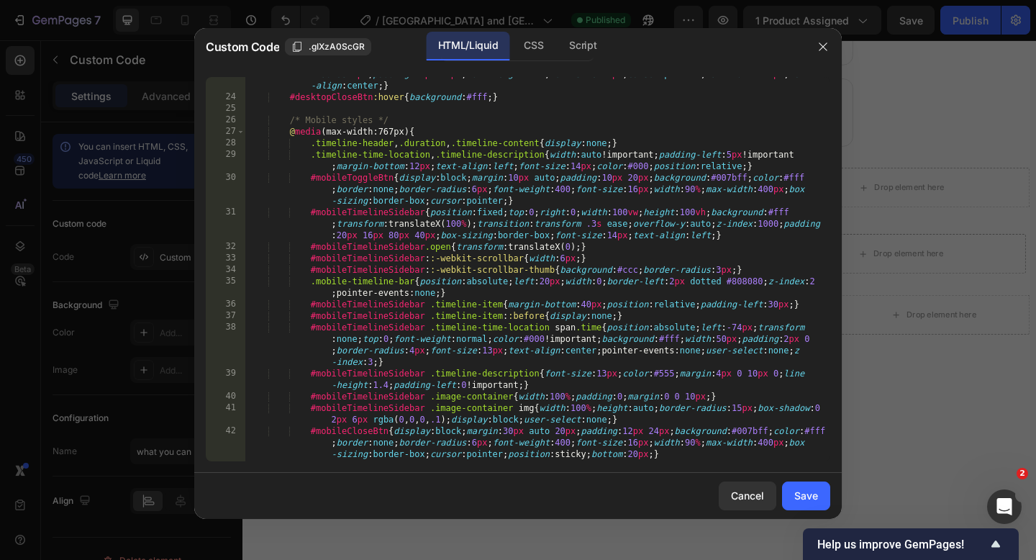
scroll to position [360, 0]
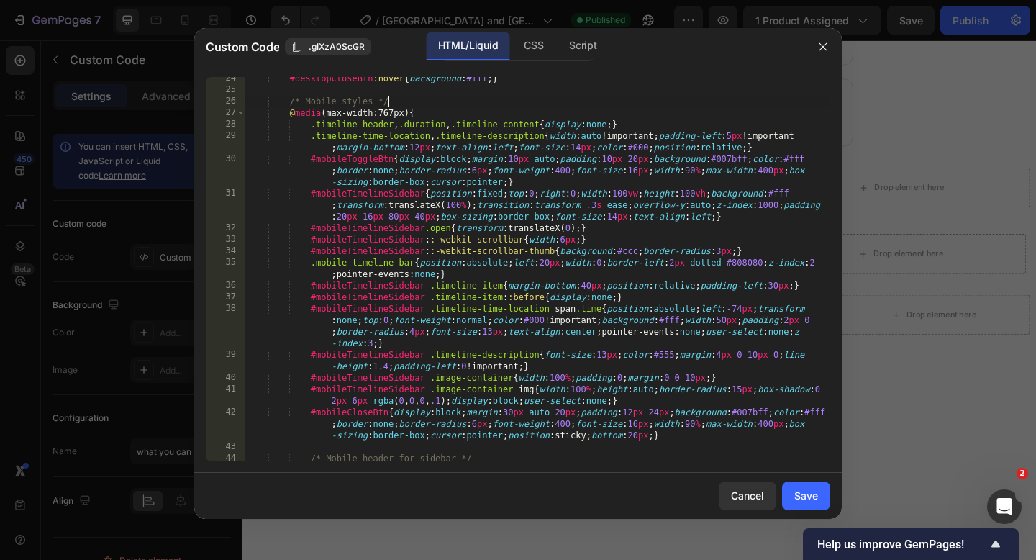
click at [432, 106] on div "#desktopCloseBtn :hover { background : #fff ; } /* Mobile styles */ @ media (ma…" at bounding box center [537, 276] width 585 height 407
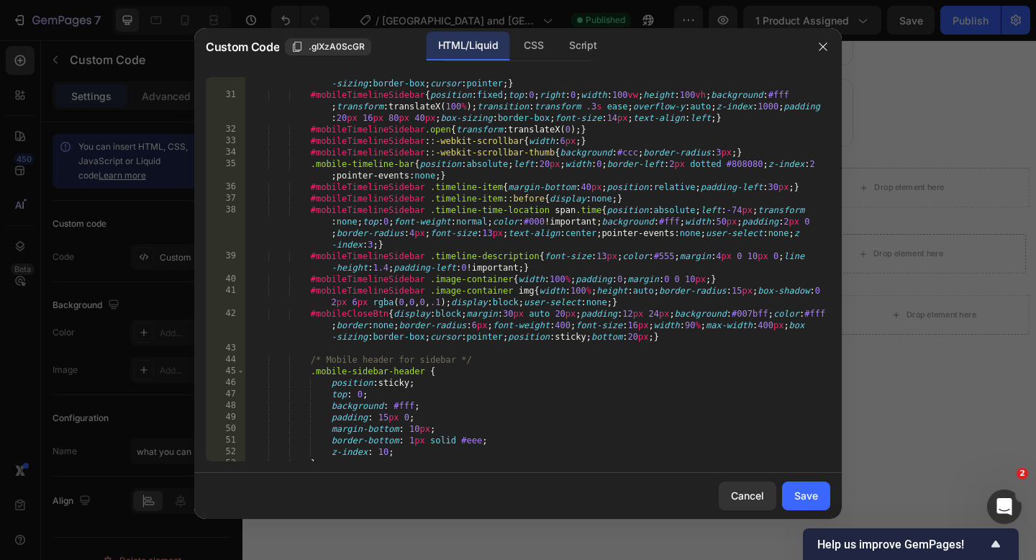
scroll to position [460, 0]
click at [449, 179] on div "#mobileToggleBtn { display : block ; margin : 10 px auto ; padding : 10 px 20 p…" at bounding box center [537, 269] width 585 height 430
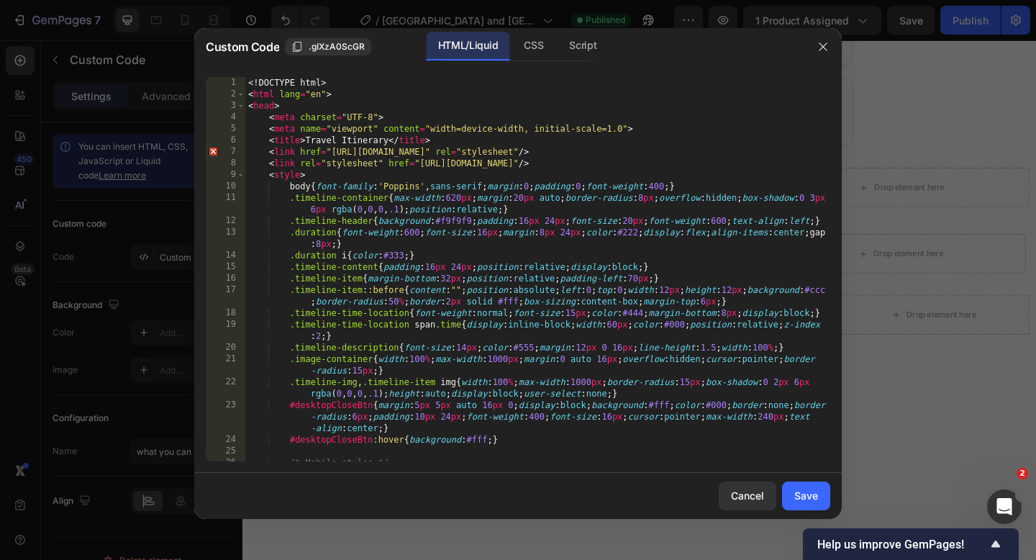
scroll to position [0, 0]
click at [250, 83] on div "<! DOCTYPE html > < html lang = "en" > < head > < meta charset = "UTF-8" > < me…" at bounding box center [537, 280] width 585 height 407
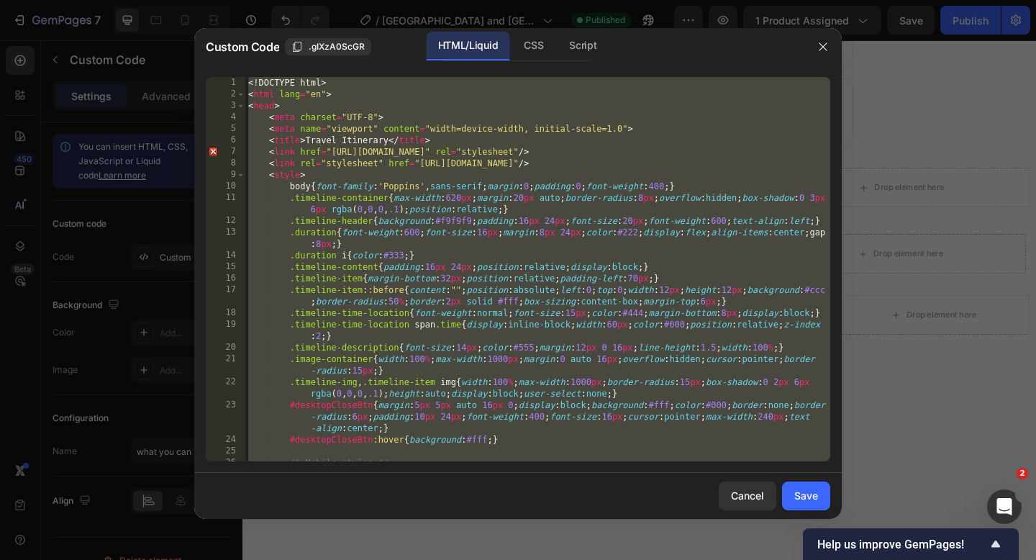
scroll to position [0, 2]
click at [249, 86] on div "<! DOCTYPE html > < html lang = "en" > < head > < meta charset = "UTF-8" > < me…" at bounding box center [537, 280] width 585 height 407
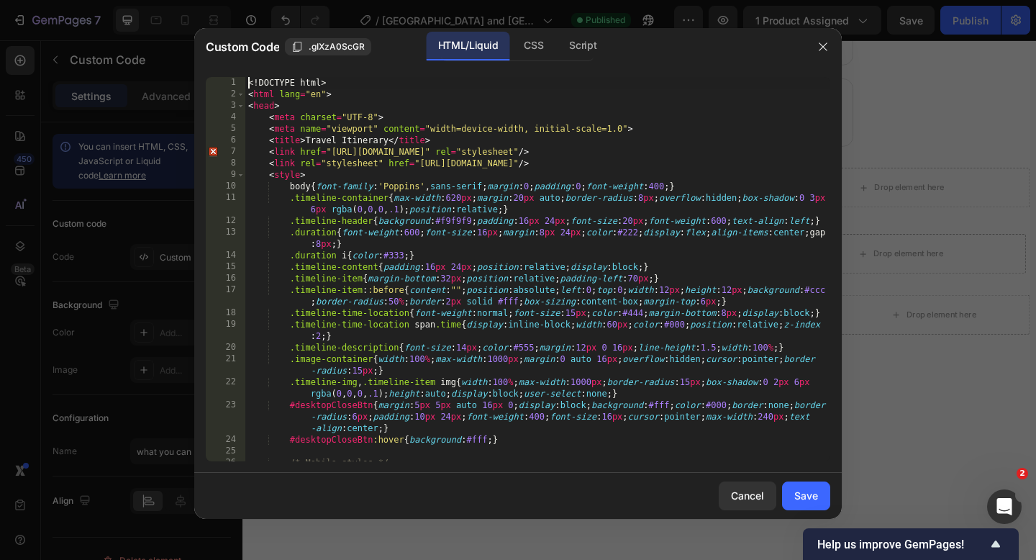
type textarea "</body> </html>"
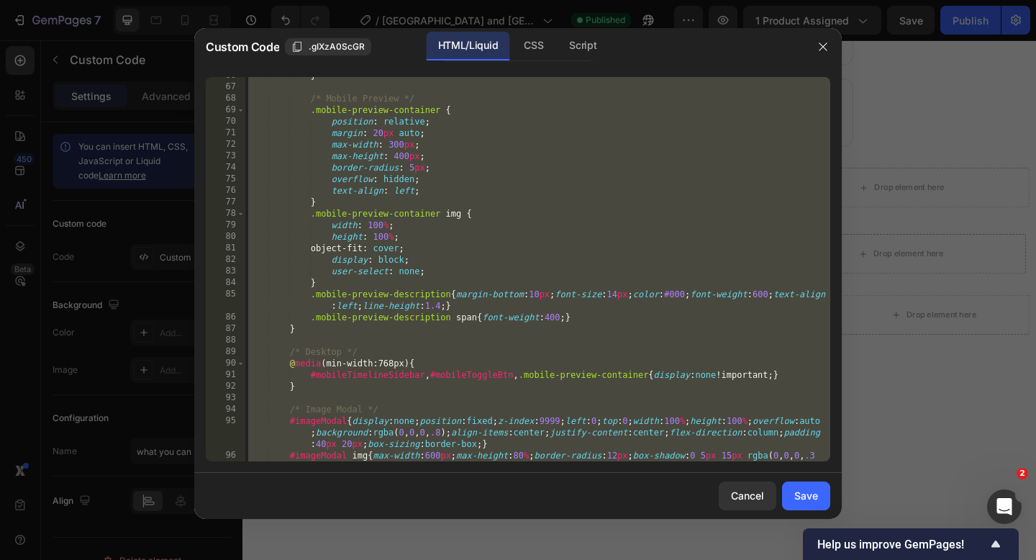
scroll to position [997, 0]
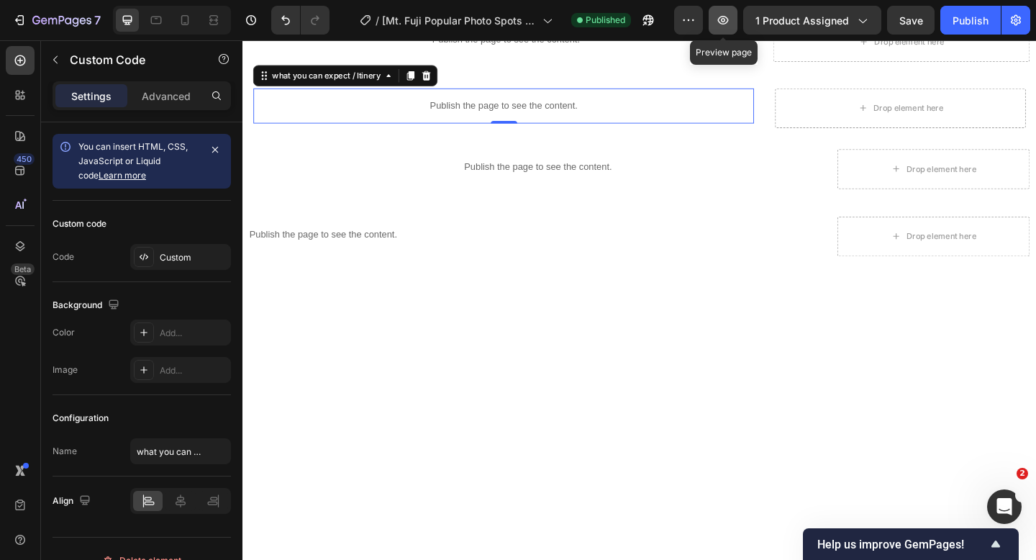
click at [724, 24] on icon "button" at bounding box center [723, 20] width 11 height 9
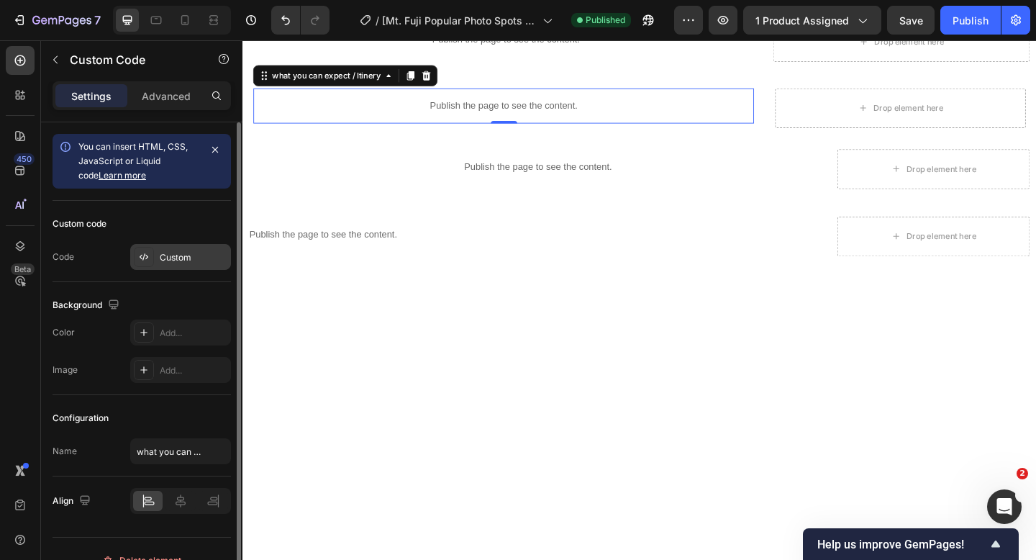
click at [181, 259] on div "Custom" at bounding box center [194, 257] width 68 height 13
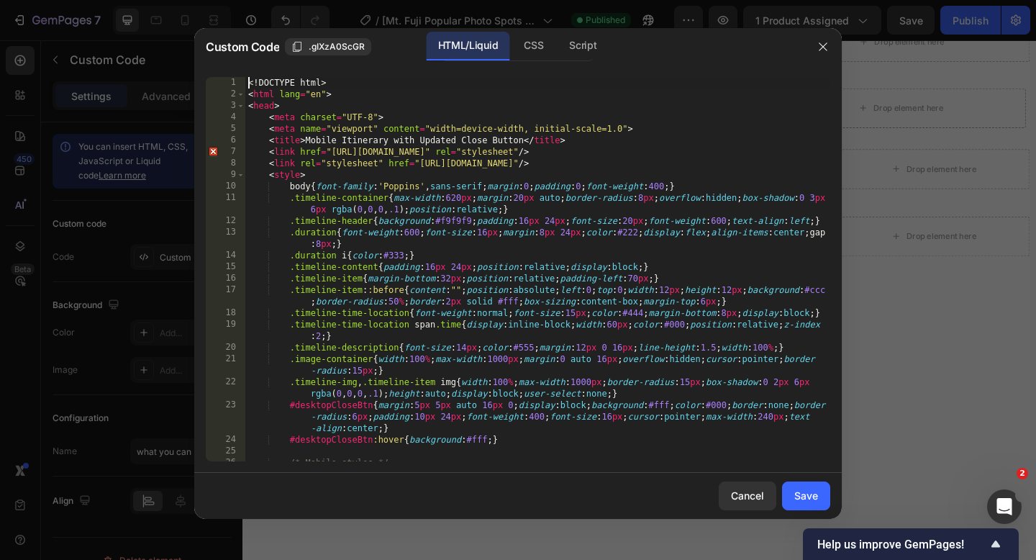
click at [249, 86] on div "<! DOCTYPE html > < html lang = "en" > < head > < meta charset = "UTF-8" > < me…" at bounding box center [537, 280] width 585 height 407
type textarea "</body> </html>"
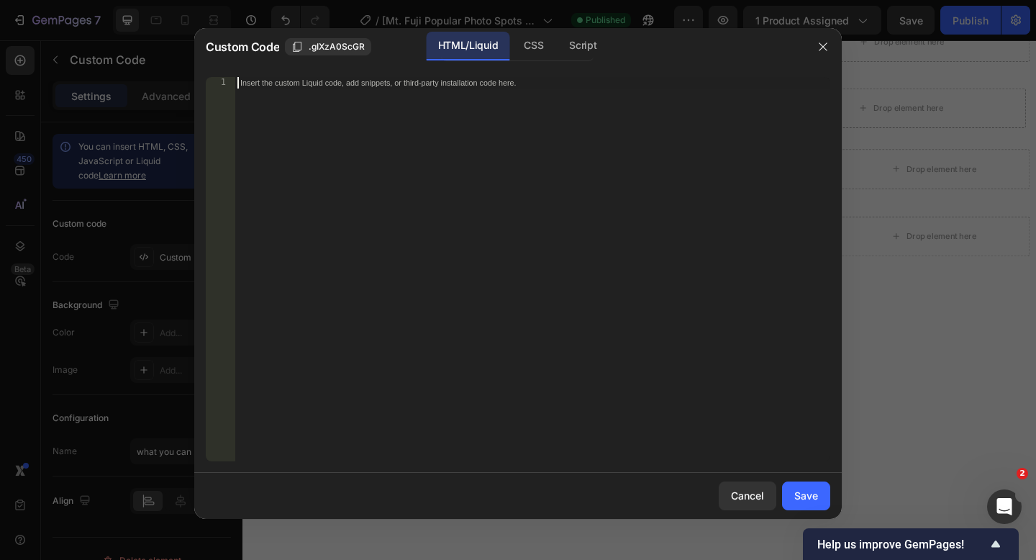
paste textarea "</html>"
type textarea "</html>"
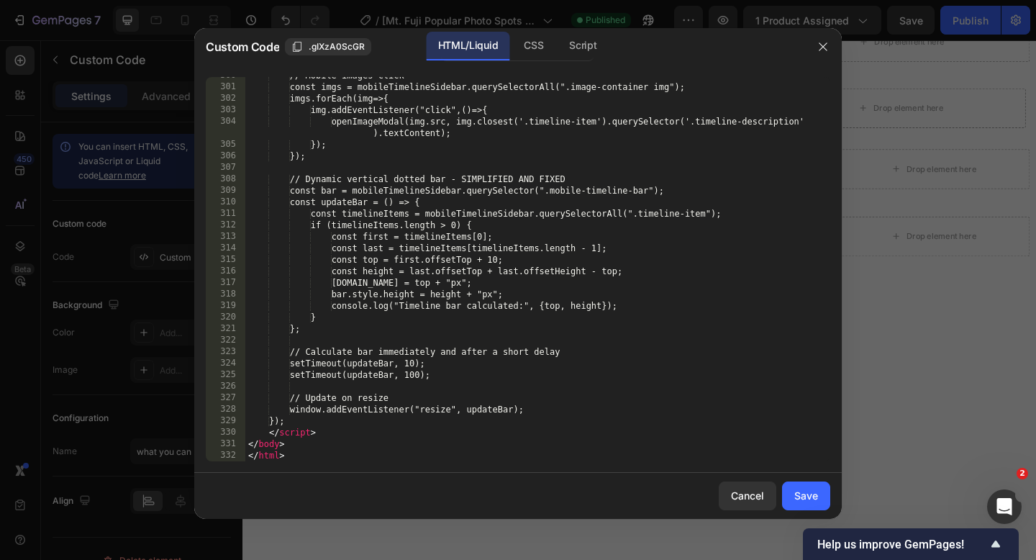
scroll to position [4231, 0]
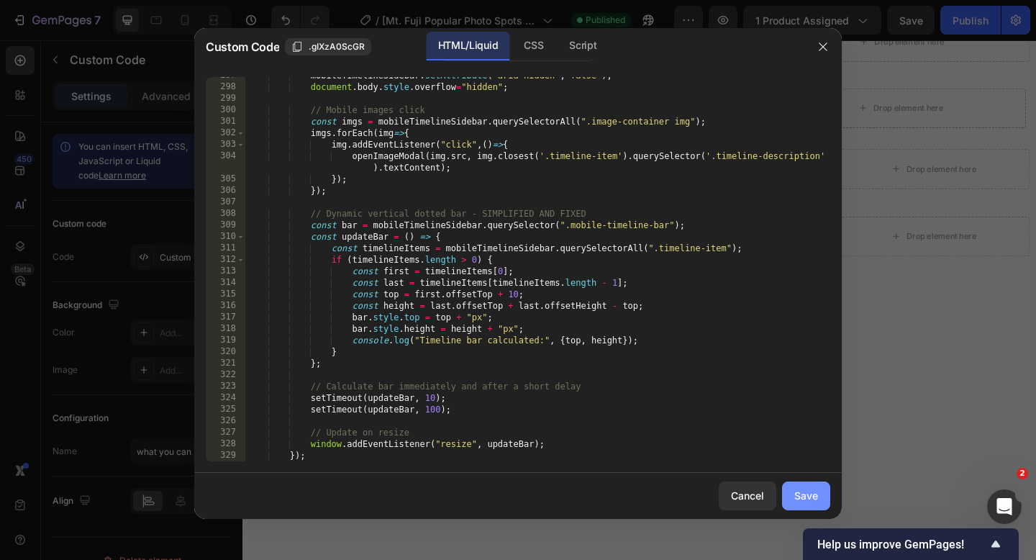
click at [809, 500] on div "Save" at bounding box center [806, 495] width 24 height 15
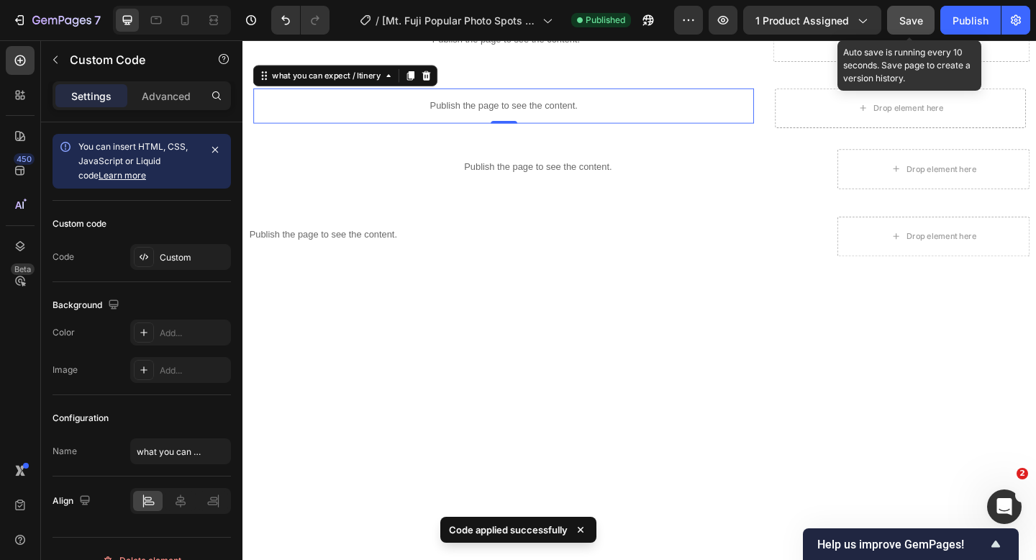
click at [911, 20] on span "Save" at bounding box center [911, 20] width 24 height 12
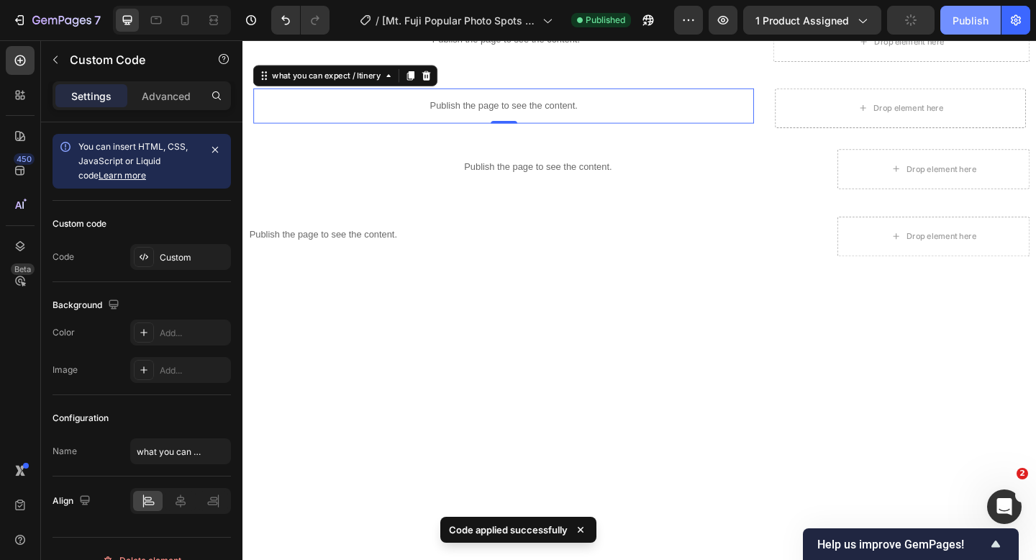
click at [972, 20] on div "Publish" at bounding box center [970, 20] width 36 height 15
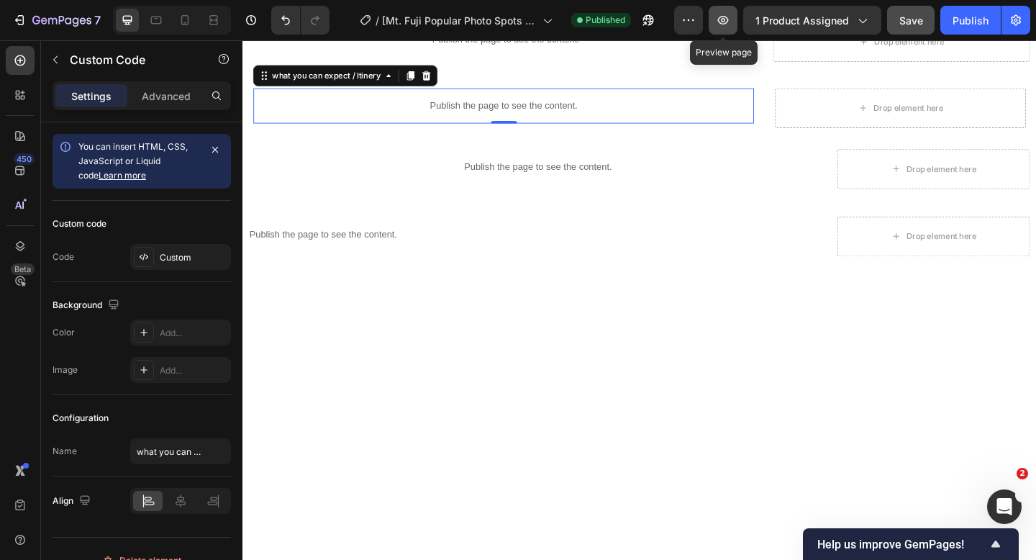
click at [728, 24] on icon "button" at bounding box center [723, 20] width 14 height 14
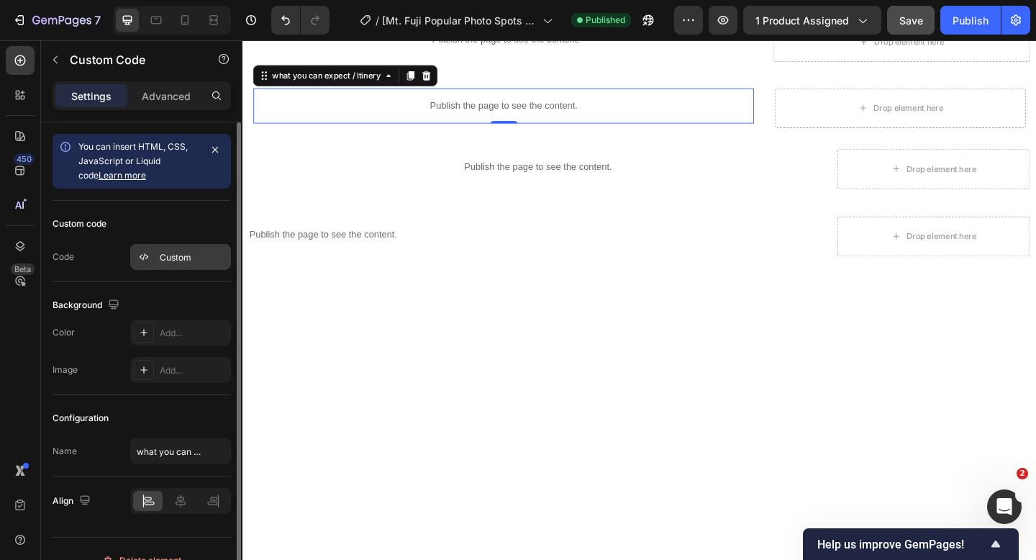
click at [198, 256] on div "Custom" at bounding box center [194, 257] width 68 height 13
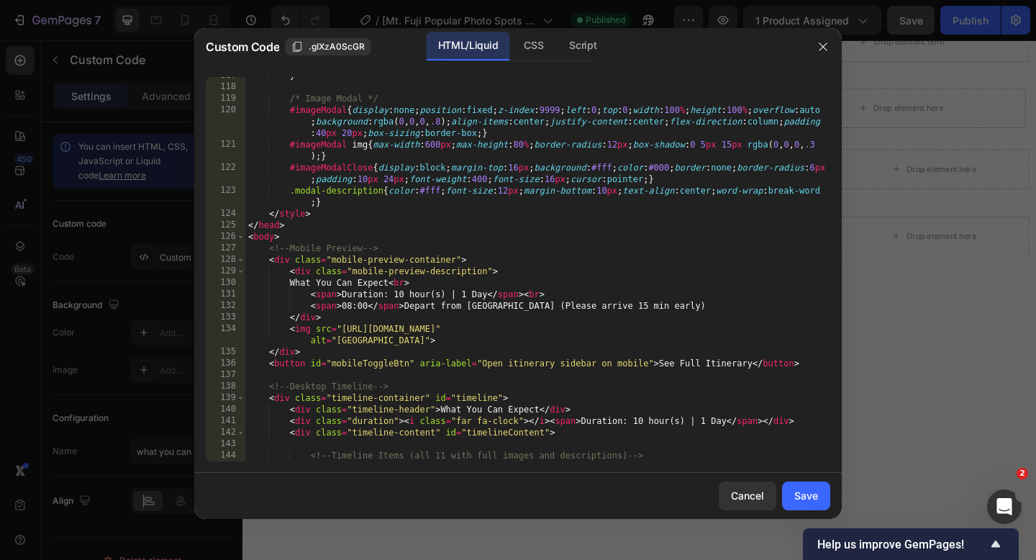
scroll to position [1585, 0]
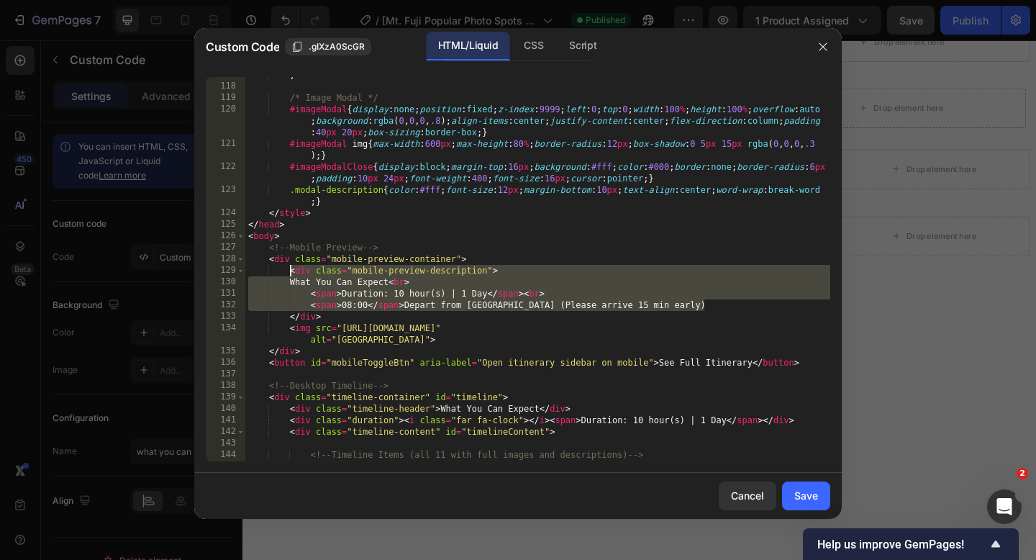
drag, startPoint x: 717, startPoint y: 304, endPoint x: 288, endPoint y: 273, distance: 429.8
click at [288, 273] on div "} /* Image Modal */ #imageModal { display : none ; position : fixed ; z-index :…" at bounding box center [537, 272] width 585 height 407
click at [322, 314] on div "} /* Image Modal */ #imageModal { display : none ; position : fixed ; z-index :…" at bounding box center [537, 272] width 585 height 407
drag, startPoint x: 322, startPoint y: 314, endPoint x: 286, endPoint y: 274, distance: 53.5
click at [286, 274] on div "} /* Image Modal */ #imageModal { display : none ; position : fixed ; z-index :…" at bounding box center [537, 272] width 585 height 407
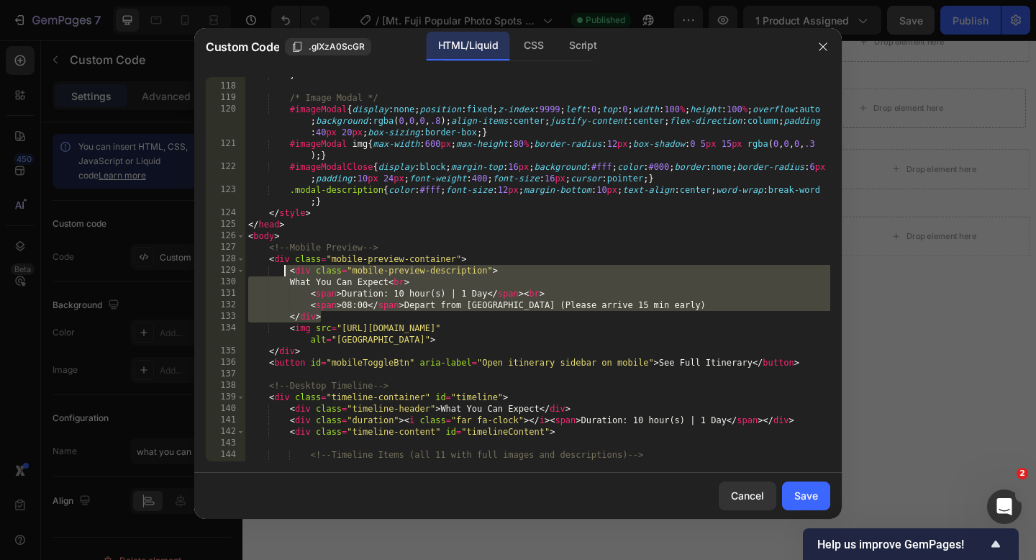
click at [354, 283] on div "} /* Image Modal */ #imageModal { display : none ; position : fixed ; z-index :…" at bounding box center [537, 269] width 585 height 384
drag, startPoint x: 329, startPoint y: 318, endPoint x: 278, endPoint y: 273, distance: 67.7
click at [278, 273] on div "} /* Image Modal */ #imageModal { display : none ; position : fixed ; z-index :…" at bounding box center [537, 272] width 585 height 407
paste textarea "</div"
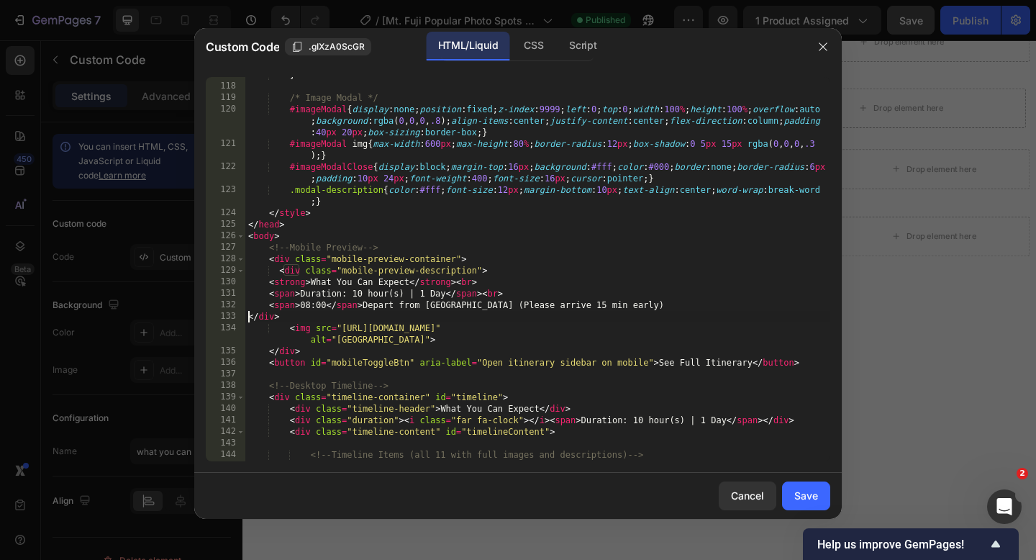
click at [249, 316] on div "} /* Image Modal */ #imageModal { display : none ; position : fixed ; z-index :…" at bounding box center [537, 272] width 585 height 407
type textarea "</div>"
click at [791, 500] on button "Save" at bounding box center [806, 495] width 48 height 29
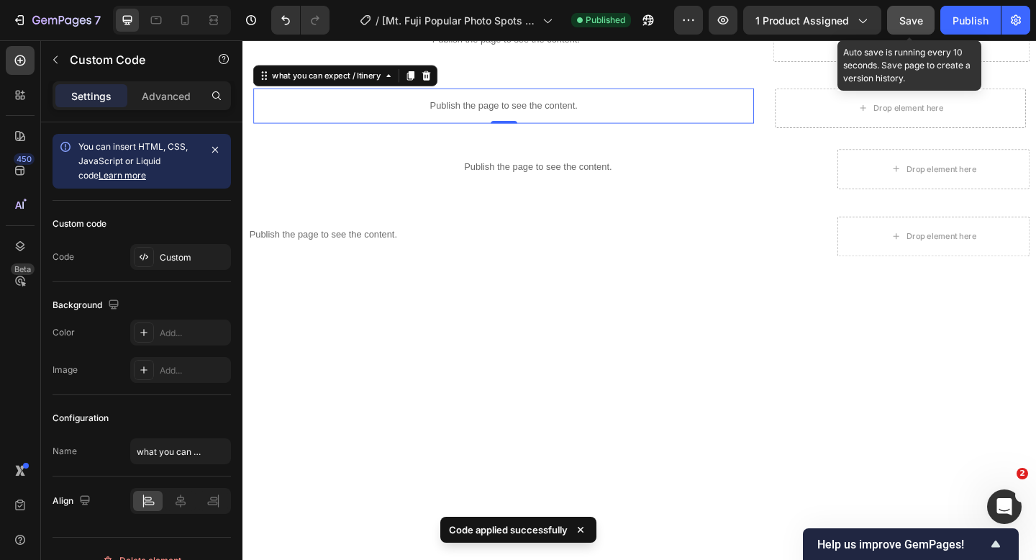
click at [904, 14] on span "Save" at bounding box center [911, 20] width 24 height 12
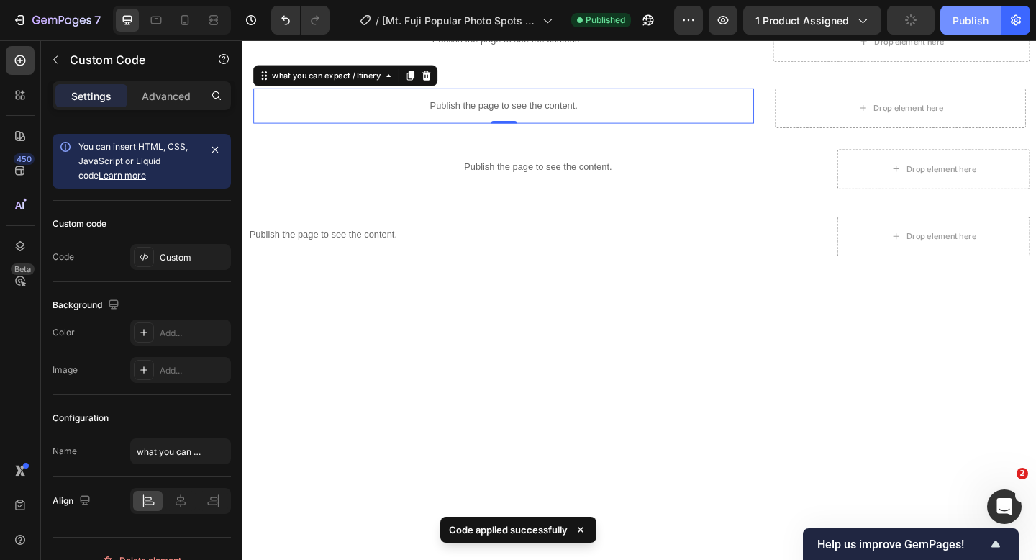
click at [949, 19] on button "Publish" at bounding box center [970, 20] width 60 height 29
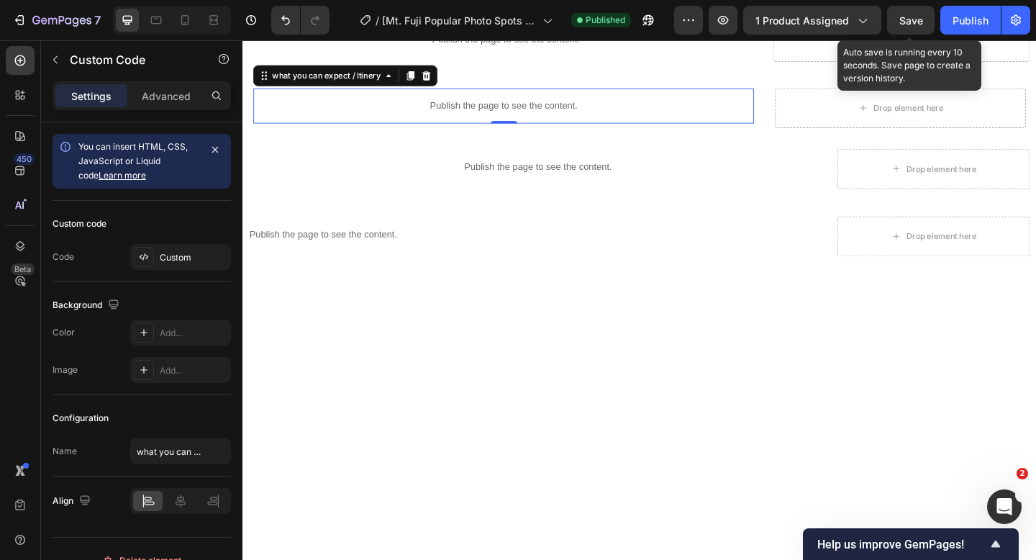
click at [901, 19] on span "Save" at bounding box center [911, 20] width 24 height 12
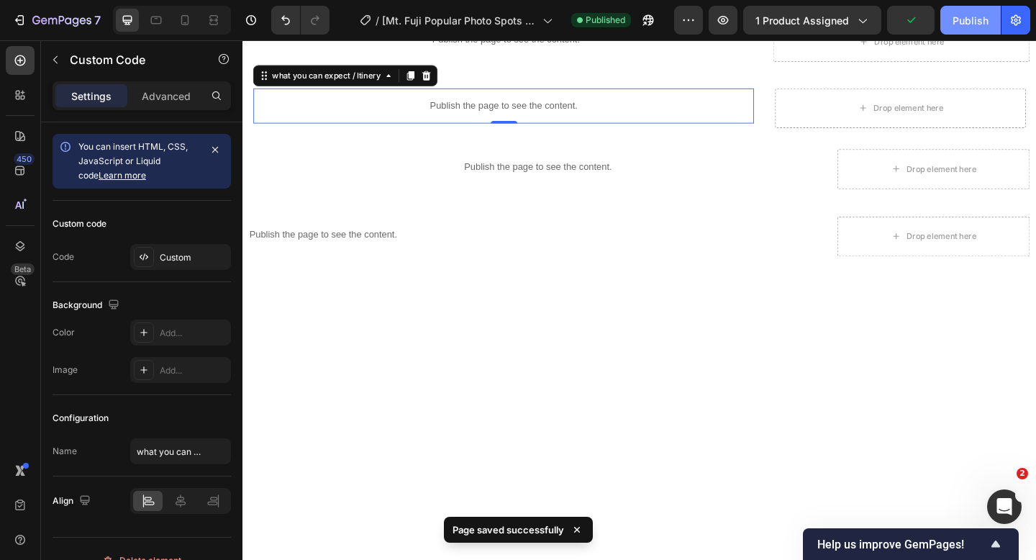
click at [959, 24] on div "Publish" at bounding box center [970, 20] width 36 height 15
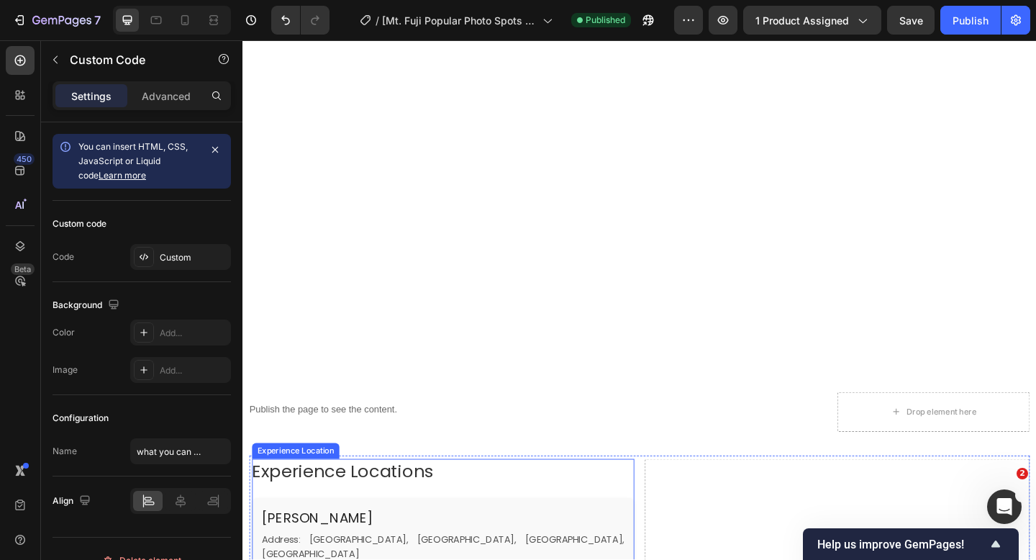
scroll to position [2102, 0]
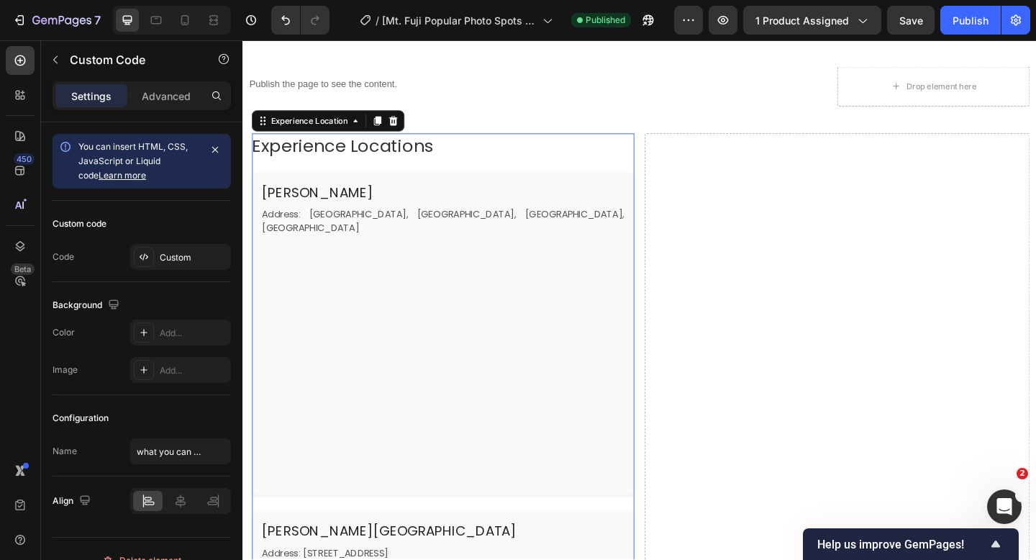
click at [467, 369] on iframe at bounding box center [460, 387] width 394 height 252
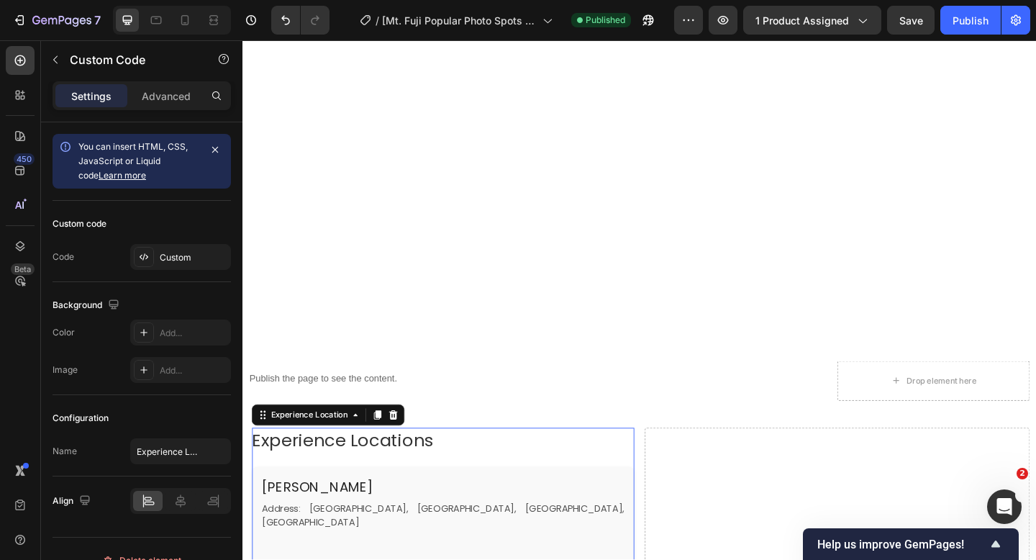
scroll to position [2137, 0]
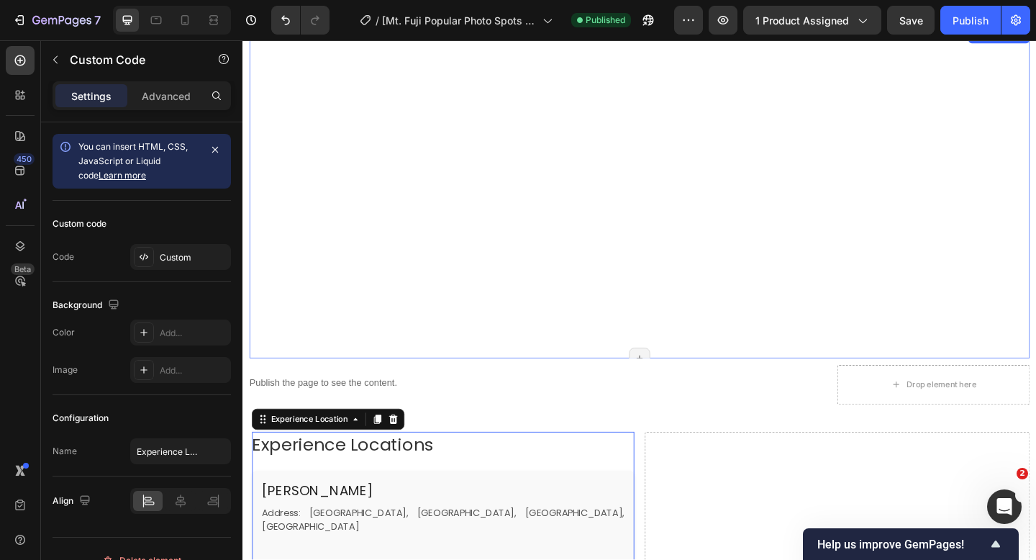
click at [409, 334] on div "Meeting Location Row" at bounding box center [674, 207] width 849 height 360
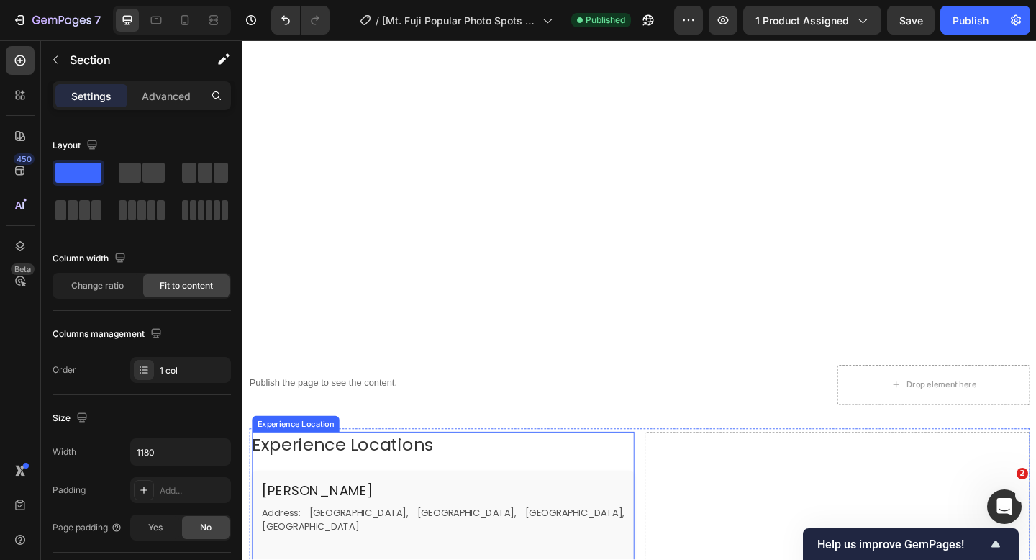
scroll to position [1782, 0]
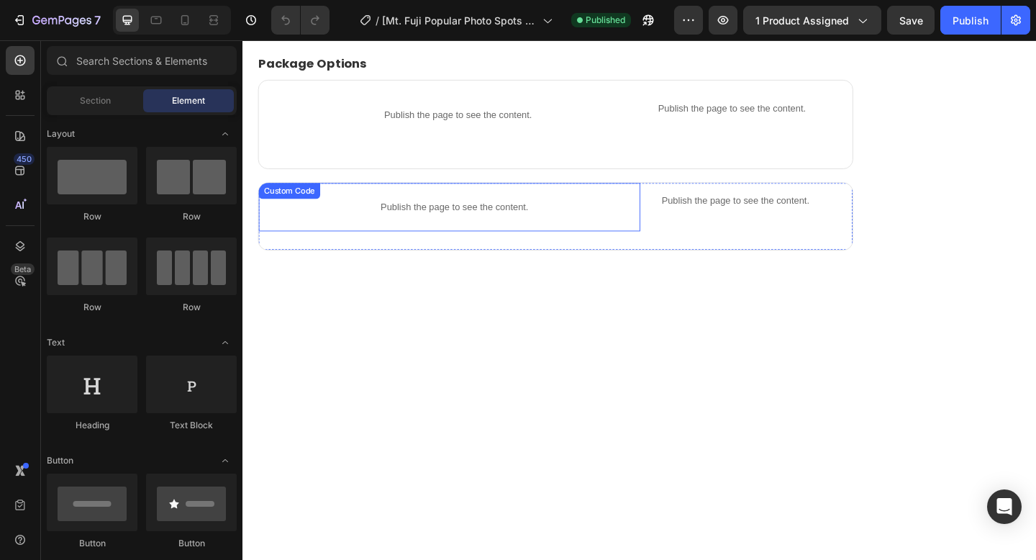
click at [529, 237] on div "Publish the page to see the content." at bounding box center [472, 222] width 404 height 38
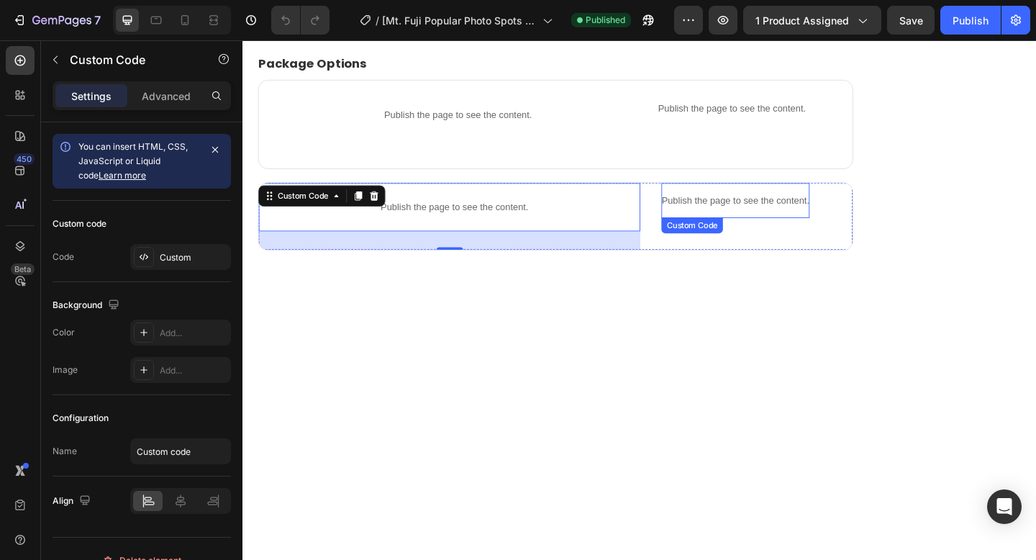
click at [750, 205] on div "Publish the page to see the content." at bounding box center [778, 215] width 160 height 38
click at [507, 230] on div "Publish the page to see the content." at bounding box center [472, 222] width 404 height 38
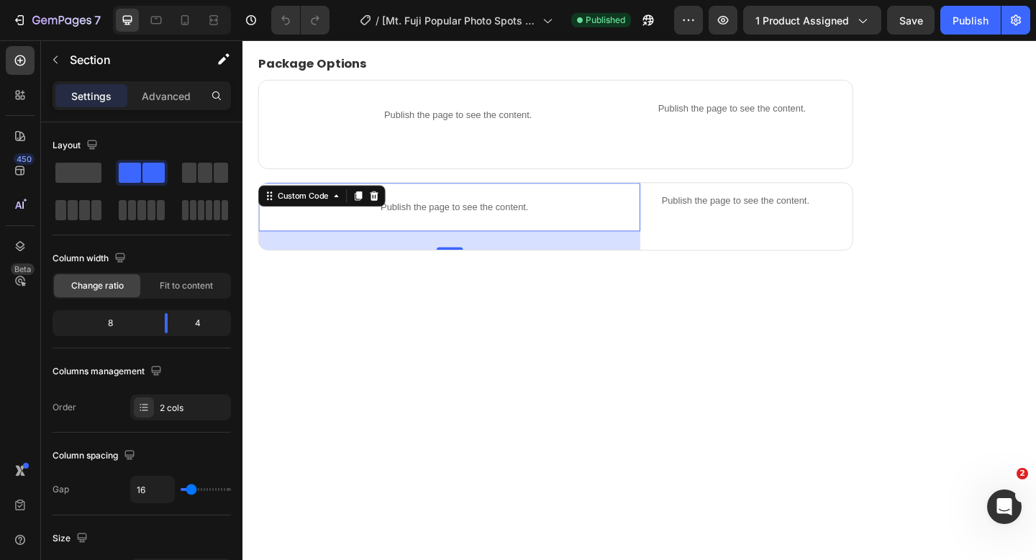
click at [430, 319] on div at bounding box center [674, 302] width 849 height 66
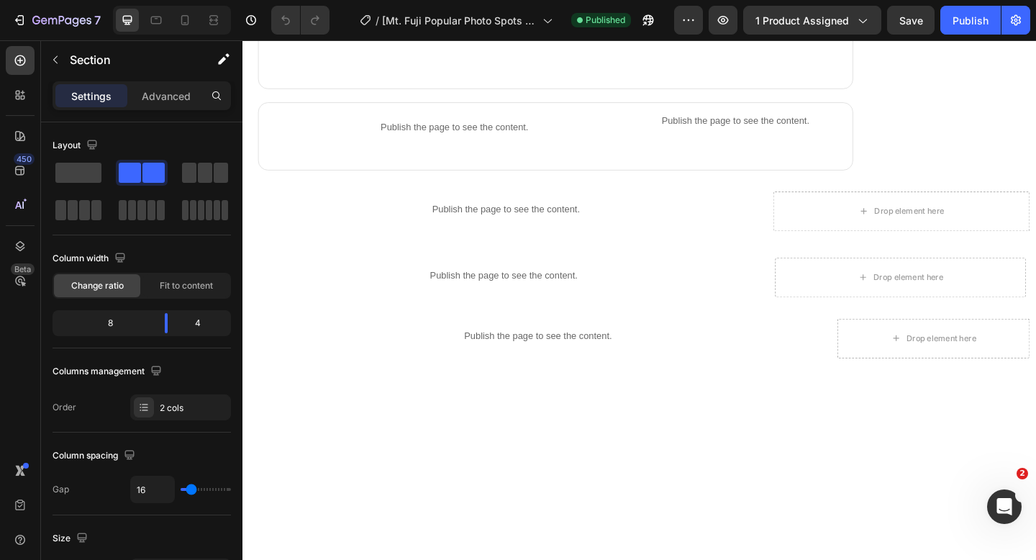
scroll to position [1046, 0]
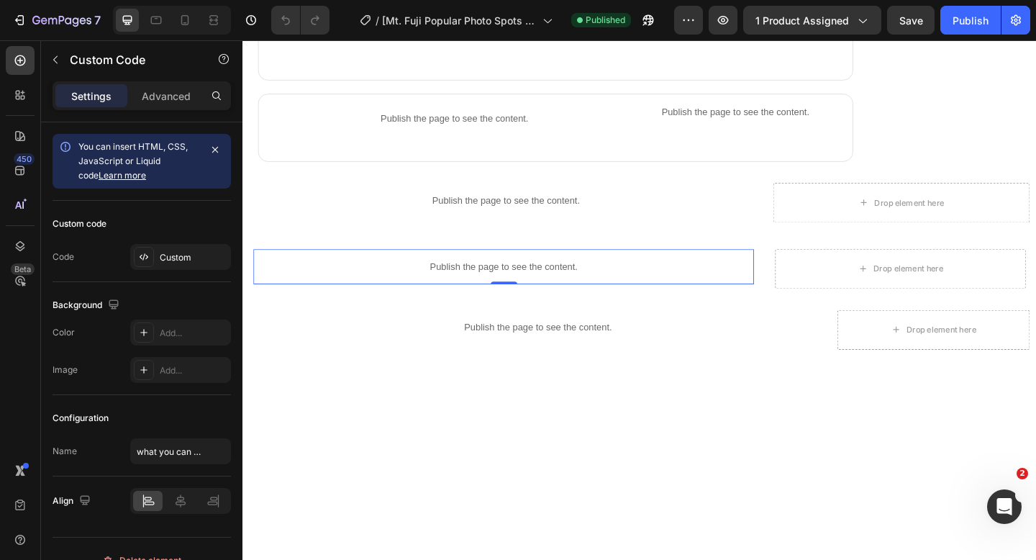
click at [552, 288] on p "Publish the page to see the content." at bounding box center [526, 286] width 544 height 15
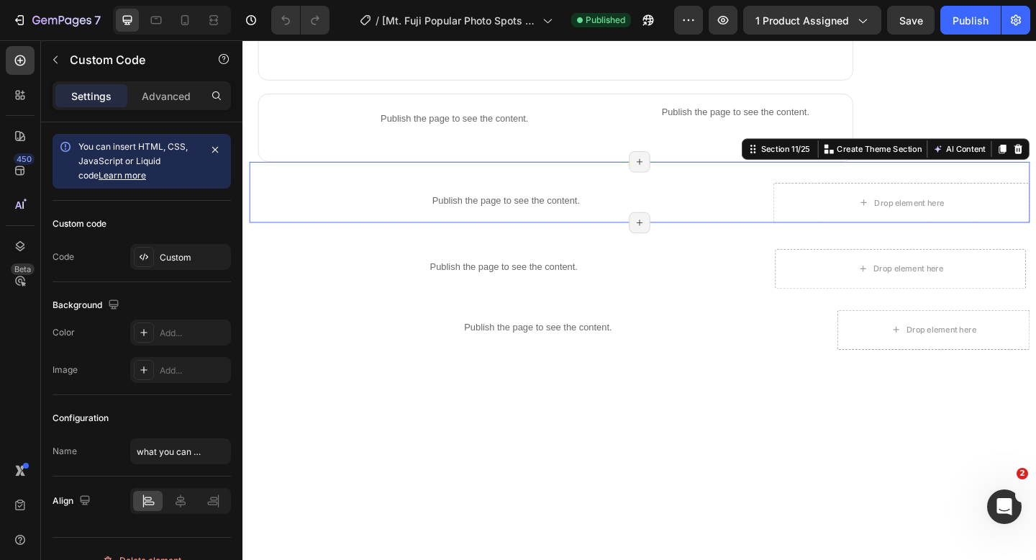
click at [810, 224] on div "Publish the page to see the content. Product info Drop element here Section 11/…" at bounding box center [674, 206] width 849 height 66
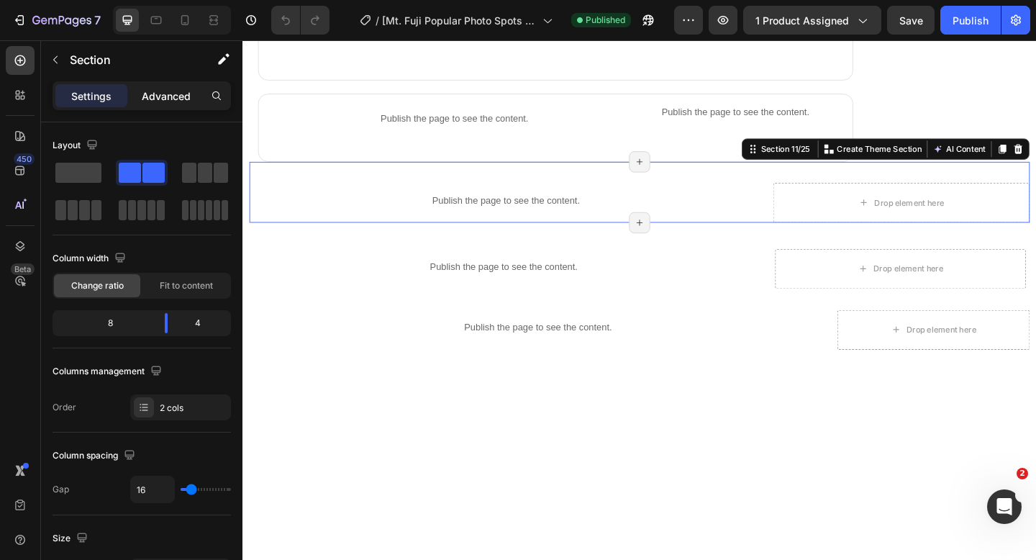
click at [155, 95] on p "Advanced" at bounding box center [166, 95] width 49 height 15
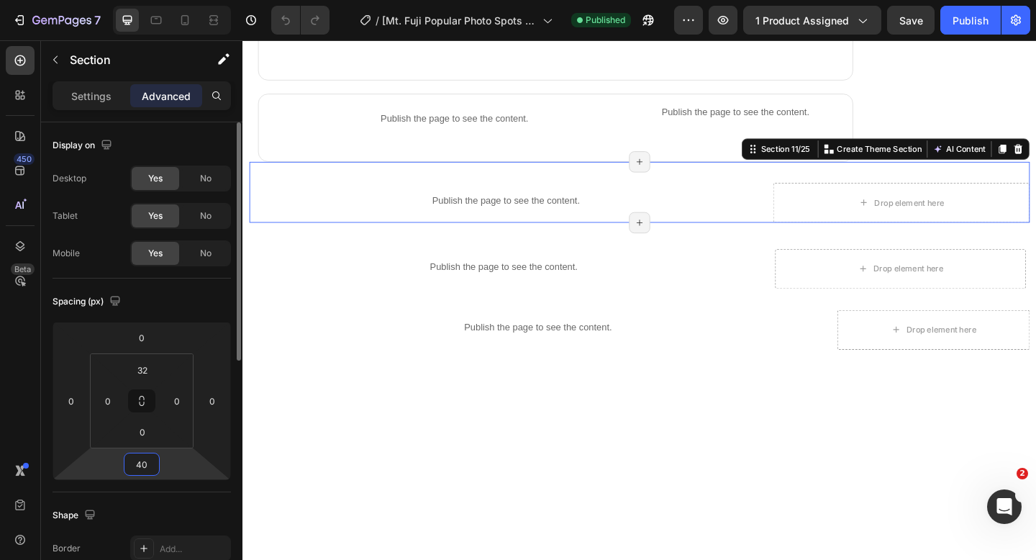
click at [150, 462] on input "40" at bounding box center [141, 464] width 29 height 22
type input "4"
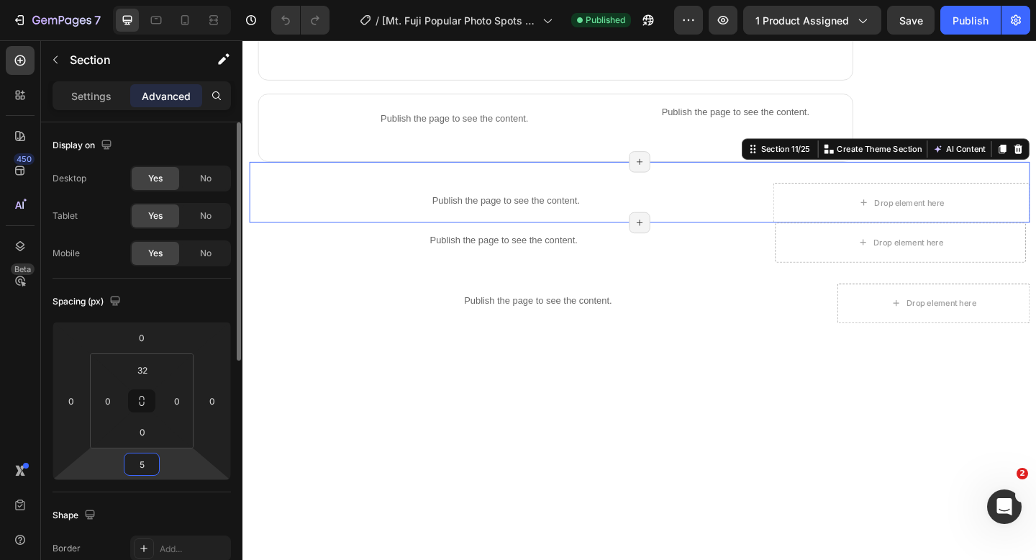
type input "50"
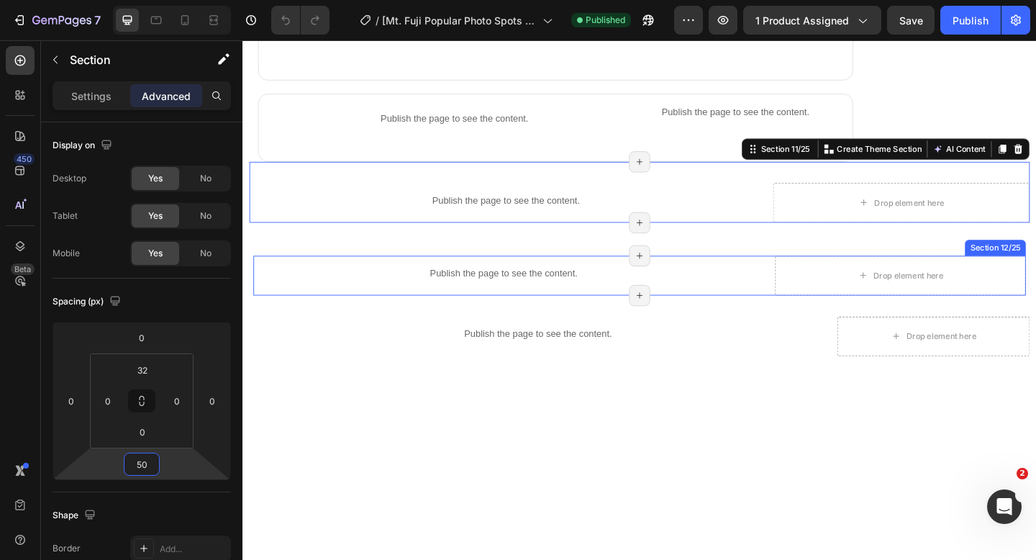
click at [803, 293] on div "Publish the page to see the content. what you can expect / Itinery Title Line P…" at bounding box center [674, 296] width 840 height 43
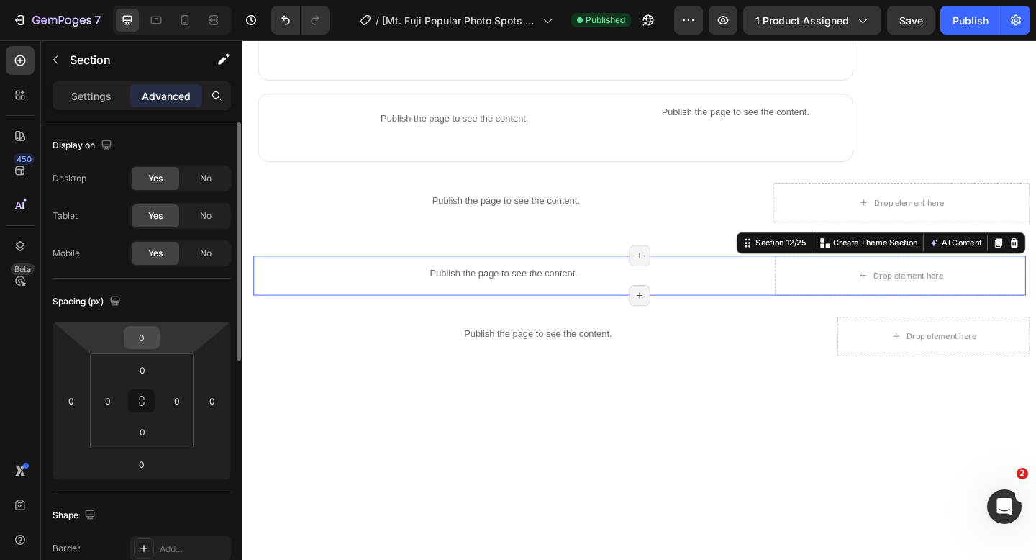
click at [146, 342] on input "0" at bounding box center [141, 338] width 29 height 22
type input "20"
click at [175, 501] on div "Shape Border Add... Corner Add... Shadow Add..." at bounding box center [142, 570] width 178 height 156
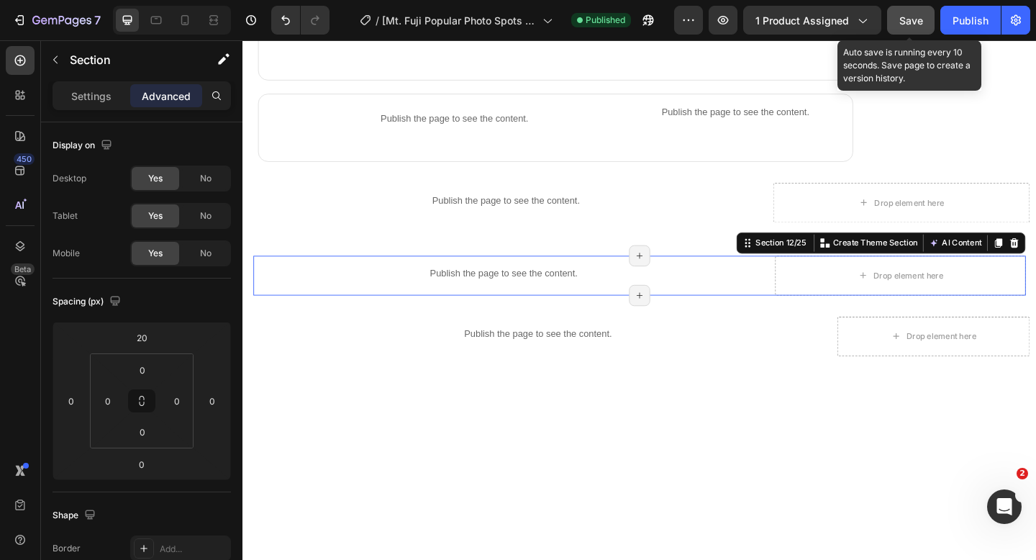
click at [905, 18] on span "Save" at bounding box center [911, 20] width 24 height 12
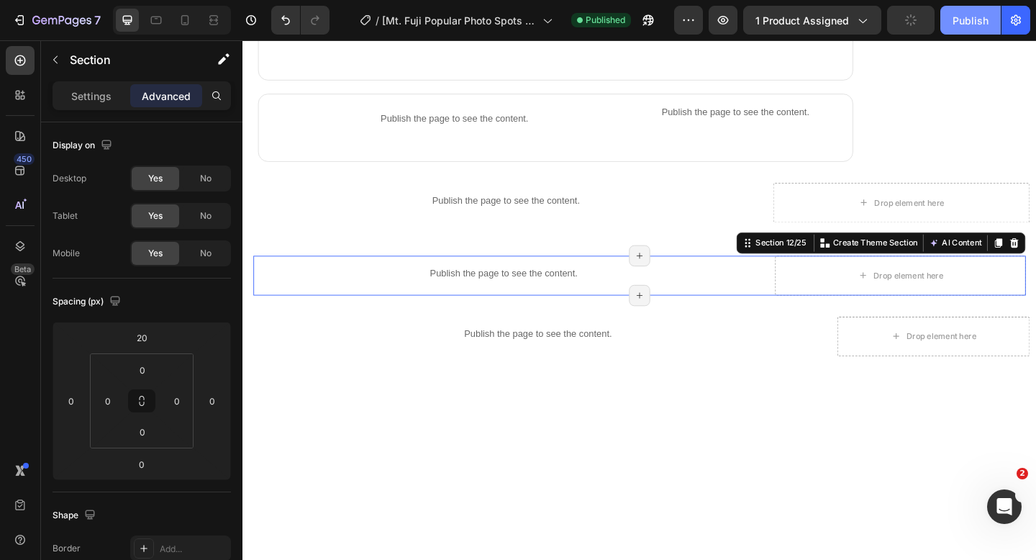
click at [953, 19] on div "Publish" at bounding box center [970, 20] width 36 height 15
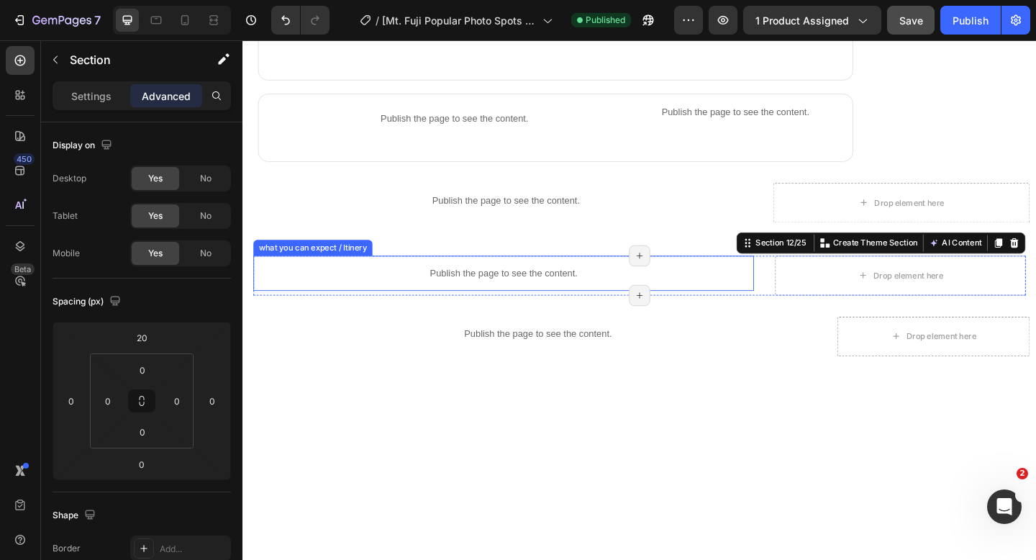
click at [434, 291] on p "Publish the page to see the content." at bounding box center [526, 293] width 544 height 15
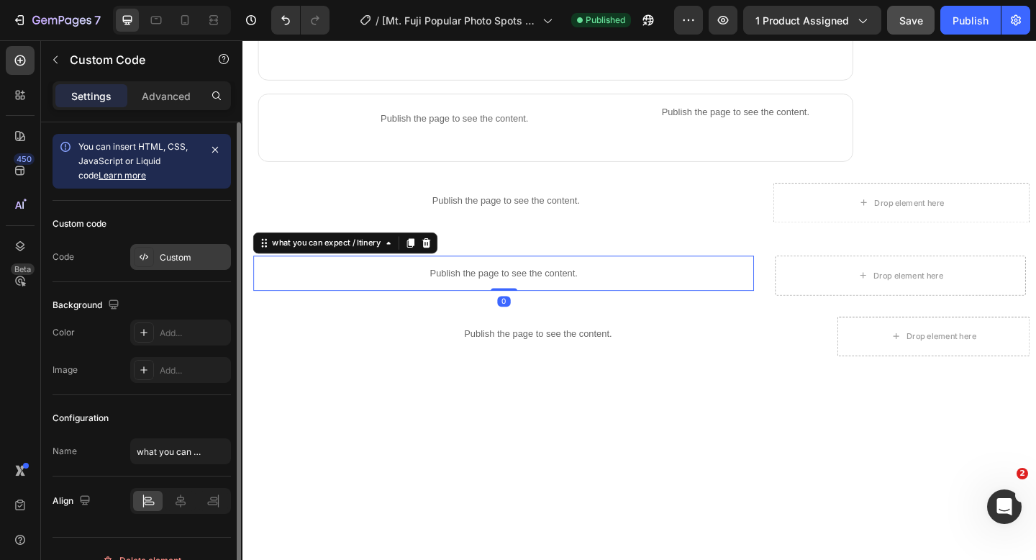
click at [203, 254] on div "Custom" at bounding box center [194, 257] width 68 height 13
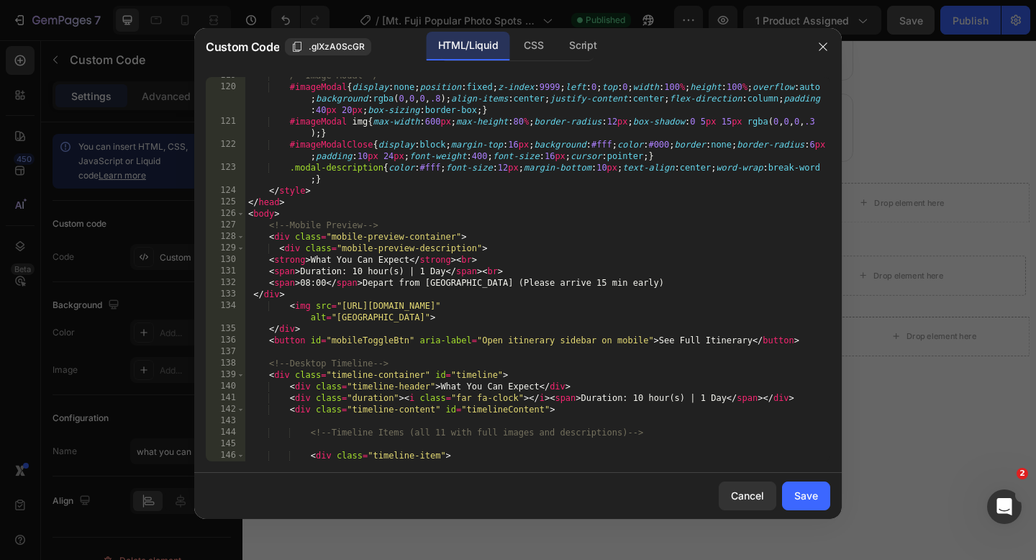
scroll to position [1597, 0]
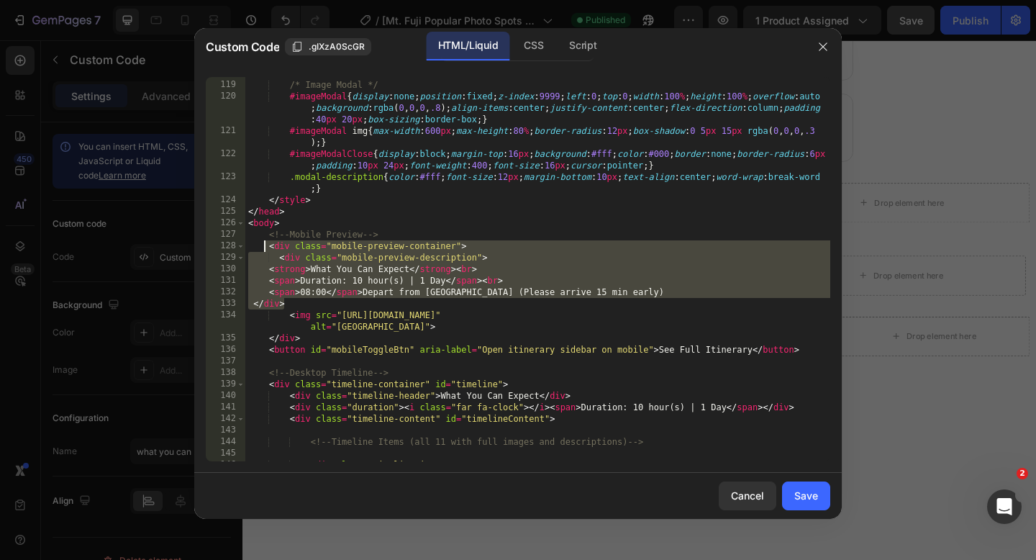
drag, startPoint x: 291, startPoint y: 306, endPoint x: 262, endPoint y: 244, distance: 68.2
click at [262, 244] on div "/* Image Modal */ #imageModal { display : none ; position : fixed ; z-index : 9…" at bounding box center [537, 271] width 585 height 407
paste textarea "</div"
type textarea "</div>"
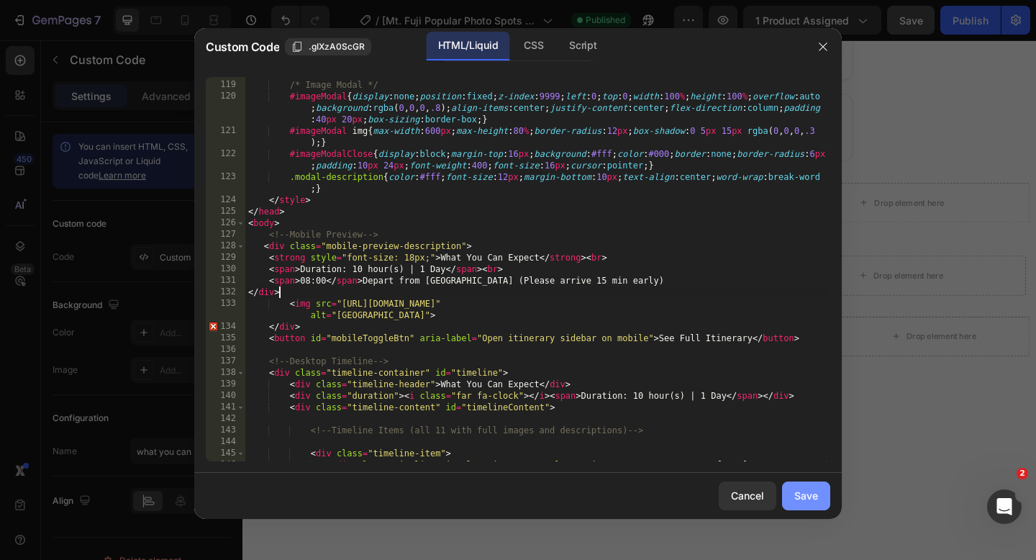
click at [813, 486] on button "Save" at bounding box center [806, 495] width 48 height 29
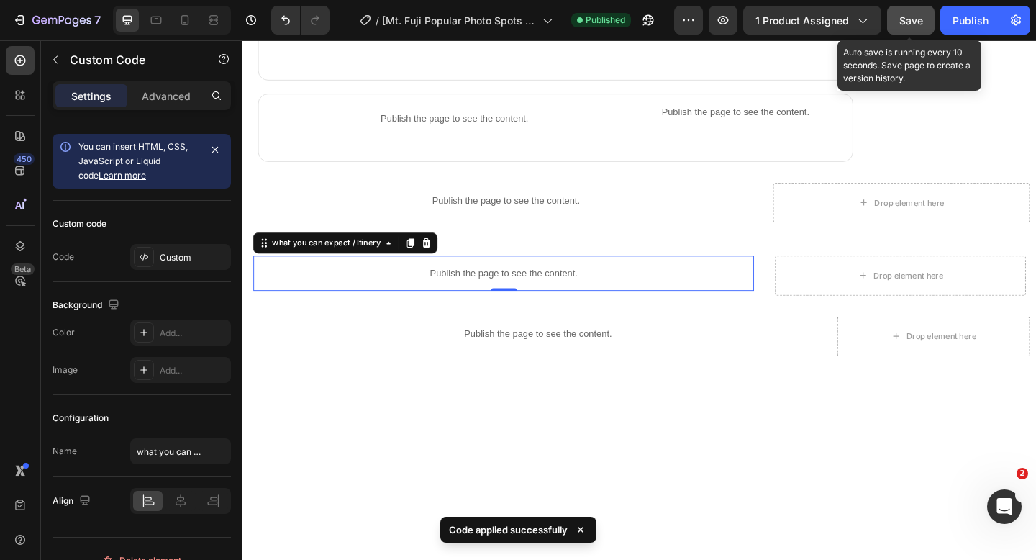
click at [918, 21] on span "Save" at bounding box center [911, 20] width 24 height 12
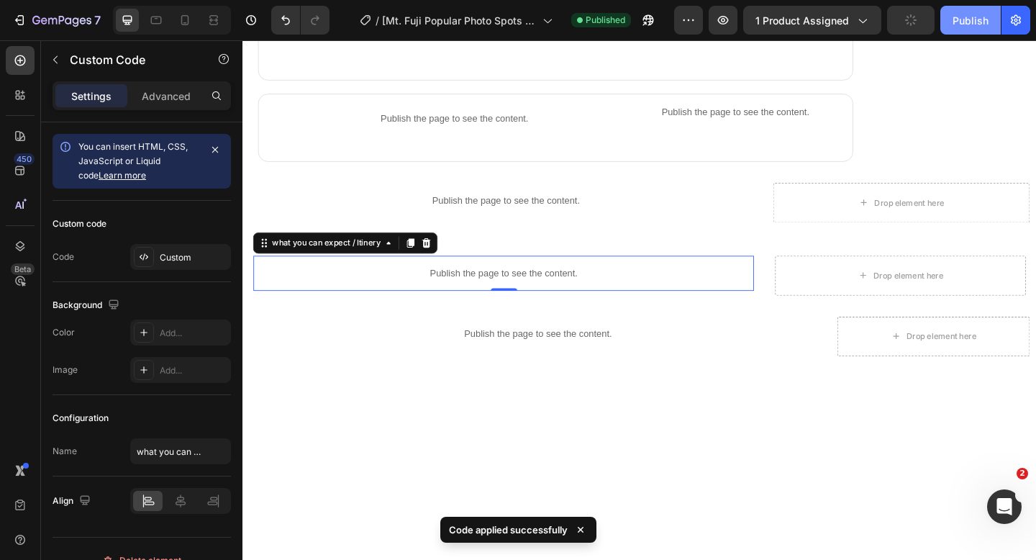
click at [957, 23] on div "Publish" at bounding box center [970, 20] width 36 height 15
